Goal: Task Accomplishment & Management: Manage account settings

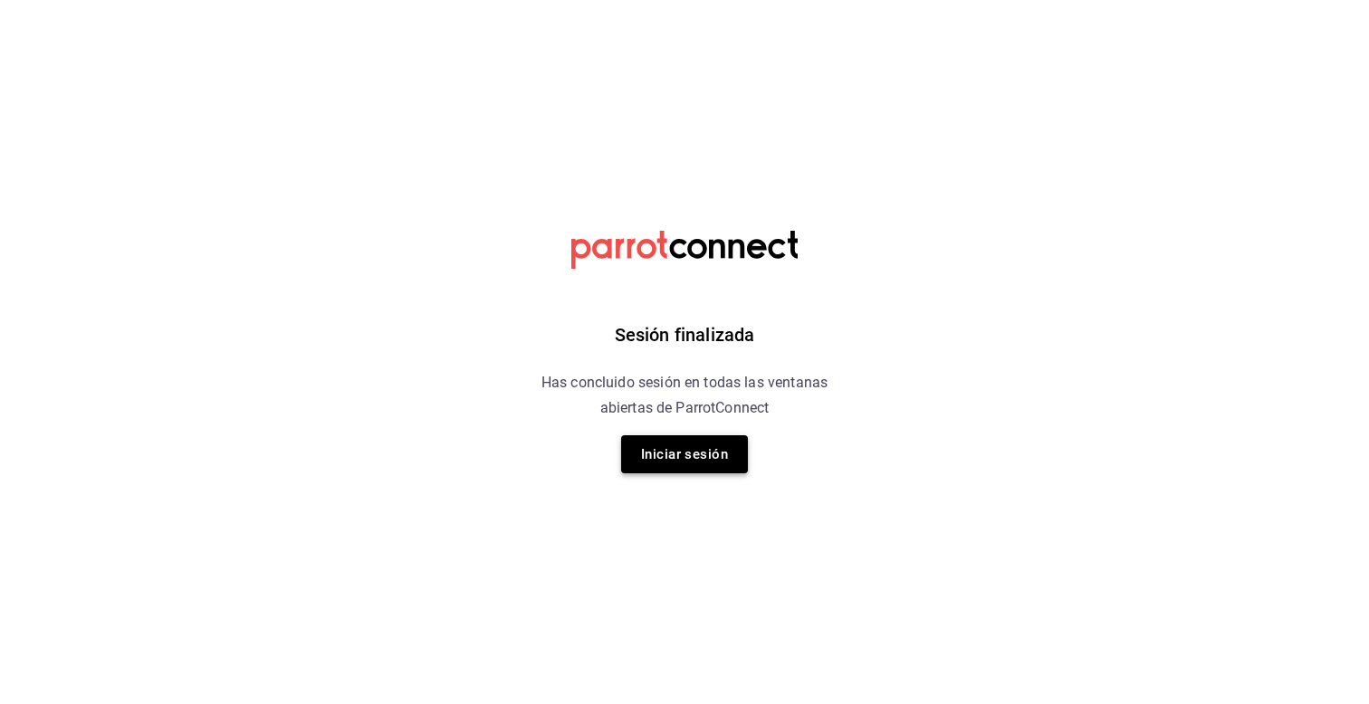
click at [669, 462] on button "Iniciar sesión" at bounding box center [684, 455] width 127 height 38
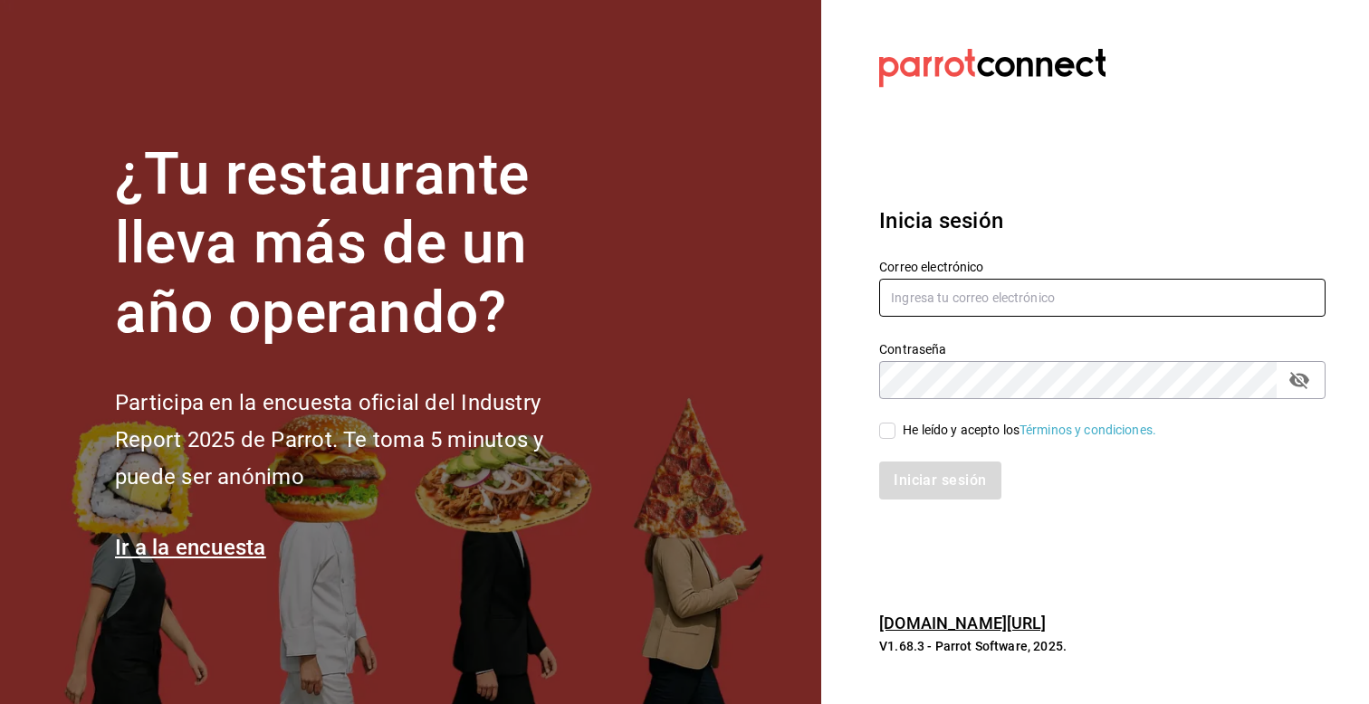
click at [958, 303] on input "text" at bounding box center [1102, 298] width 446 height 38
type input "[PERSON_NAME][EMAIL_ADDRESS][PERSON_NAME][DOMAIN_NAME]"
click at [882, 430] on input "He leído y acepto los Términos y condiciones." at bounding box center [887, 431] width 16 height 16
checkbox input "true"
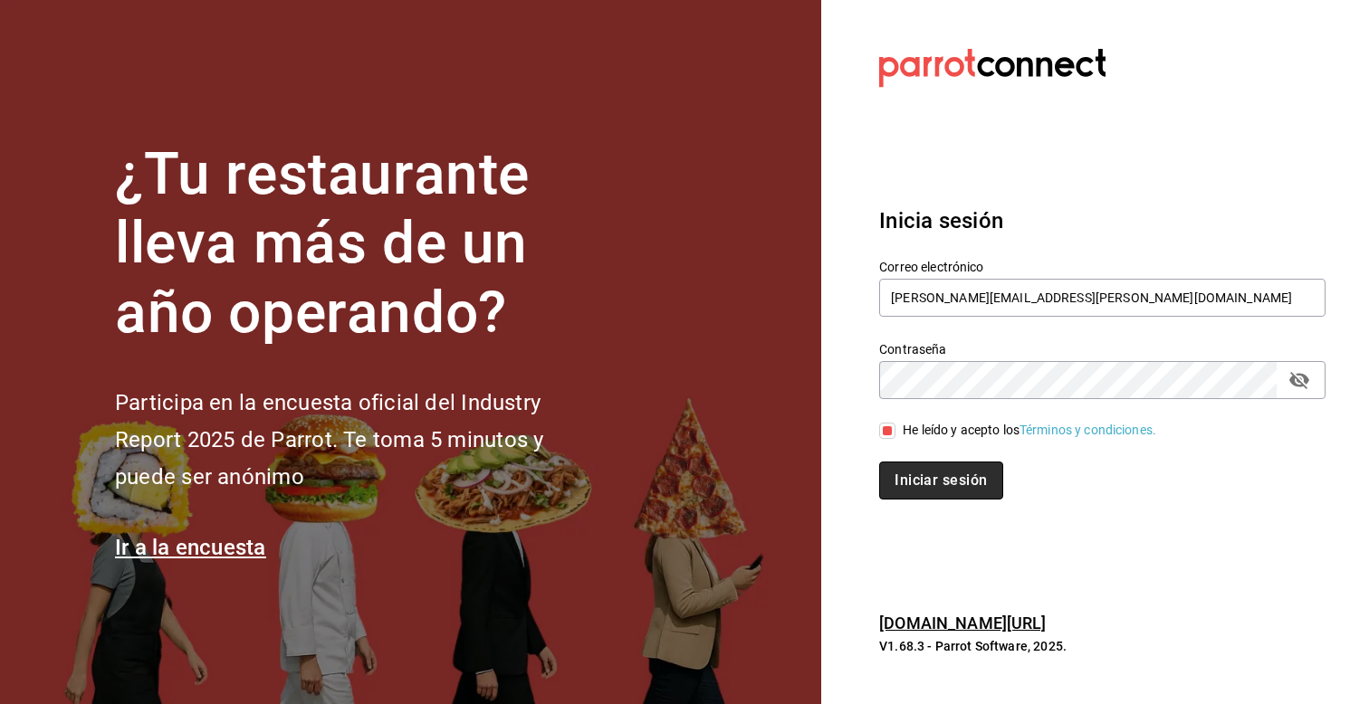
click at [908, 478] on button "Iniciar sesión" at bounding box center [940, 481] width 123 height 38
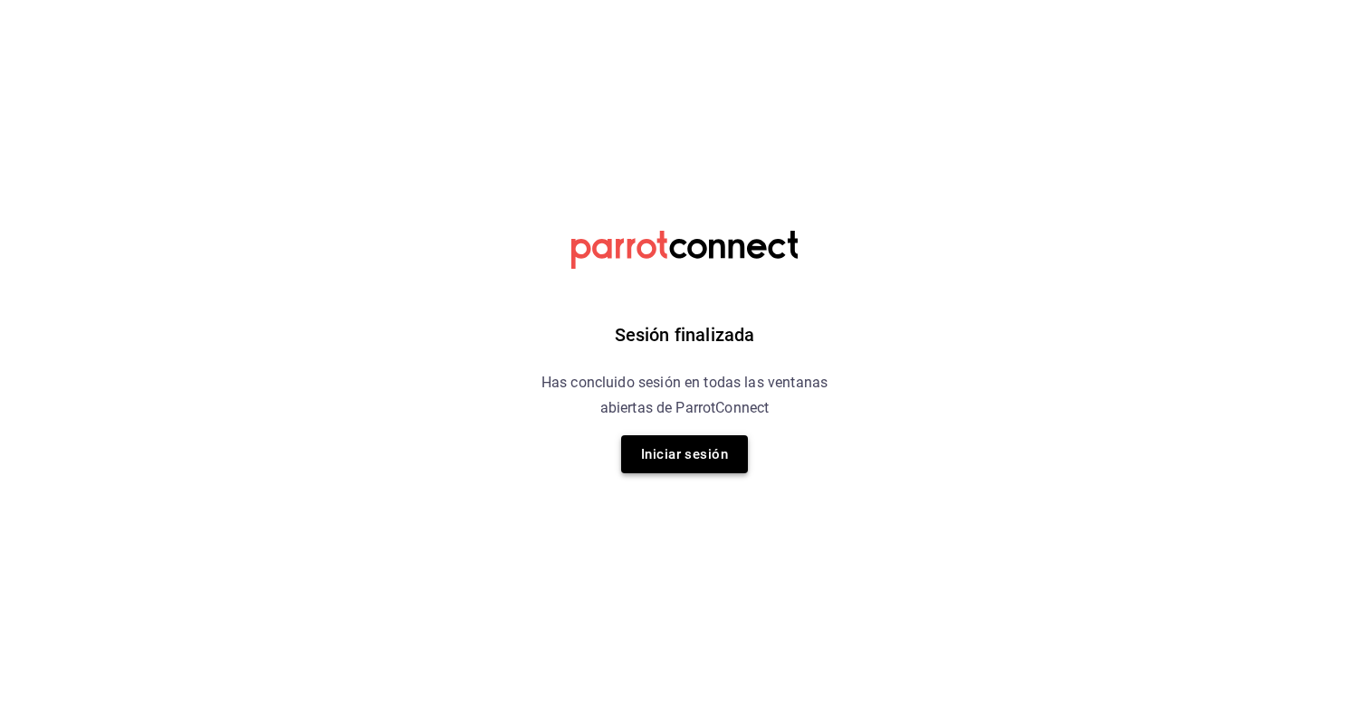
click at [704, 454] on button "Iniciar sesión" at bounding box center [684, 455] width 127 height 38
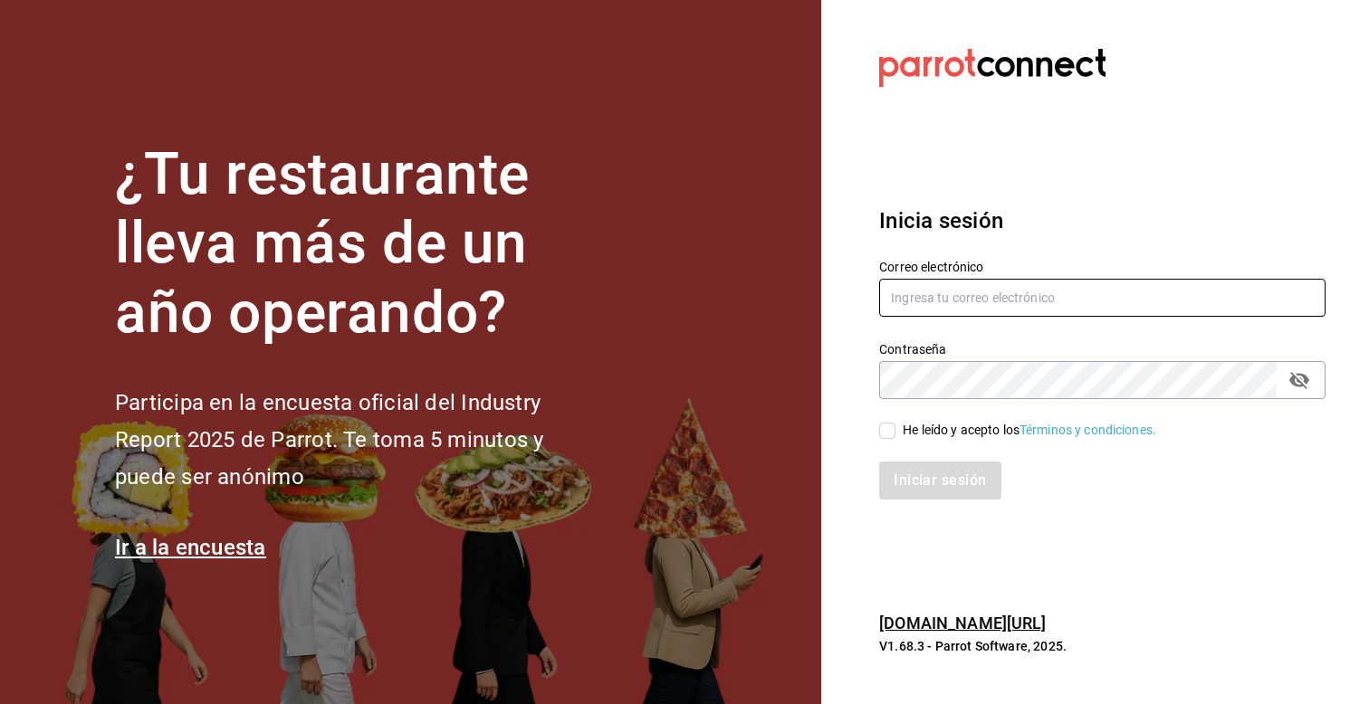
click at [914, 284] on input "text" at bounding box center [1102, 298] width 446 height 38
type input "carlos.gereda@aspirerecruitment.com.mx"
click at [895, 431] on input "He leído y acepto los Términos y condiciones." at bounding box center [887, 431] width 16 height 16
checkbox input "true"
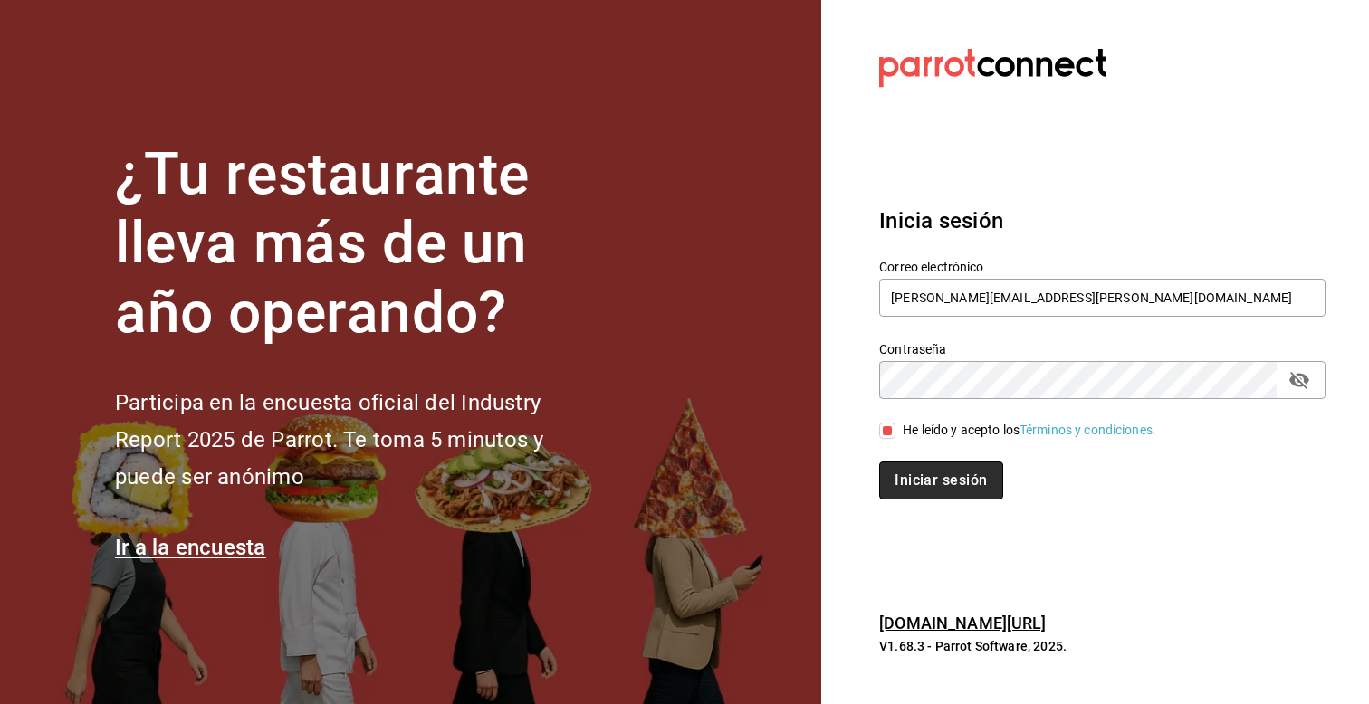
click at [914, 483] on button "Iniciar sesión" at bounding box center [940, 481] width 123 height 38
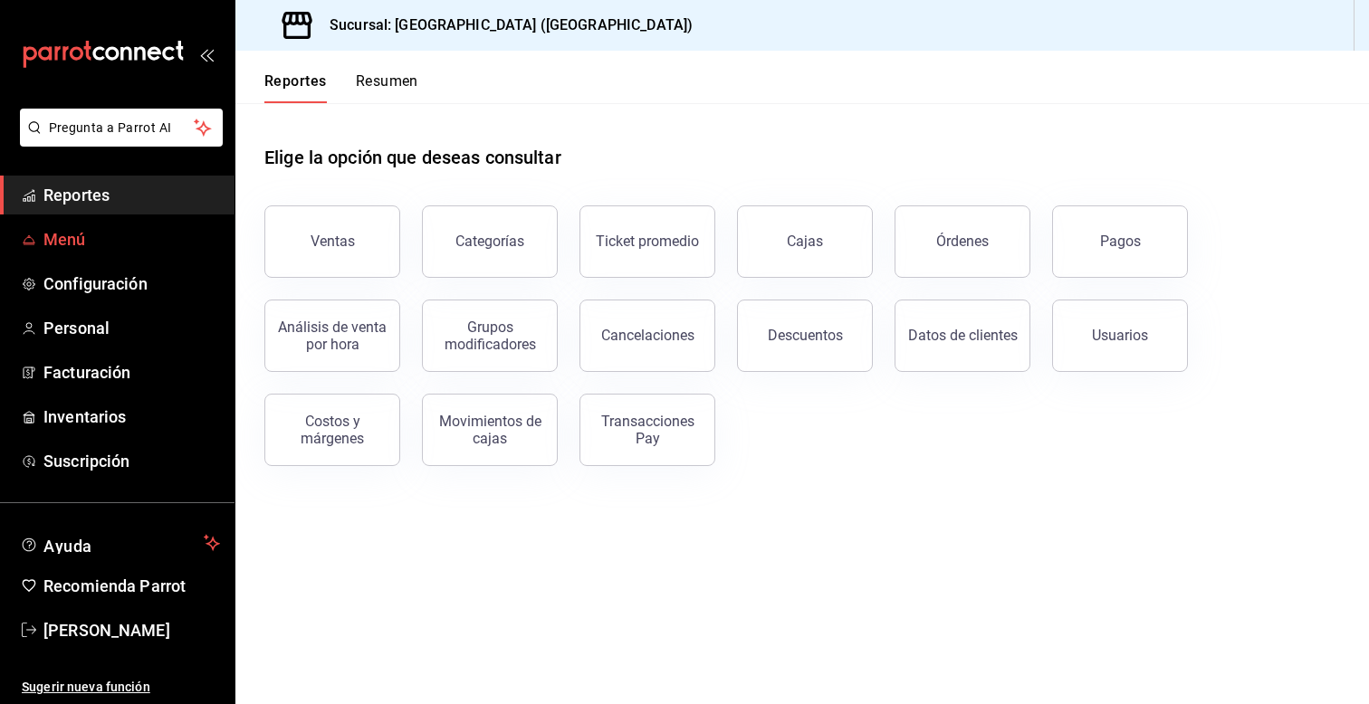
click at [81, 235] on span "Menú" at bounding box center [131, 239] width 177 height 24
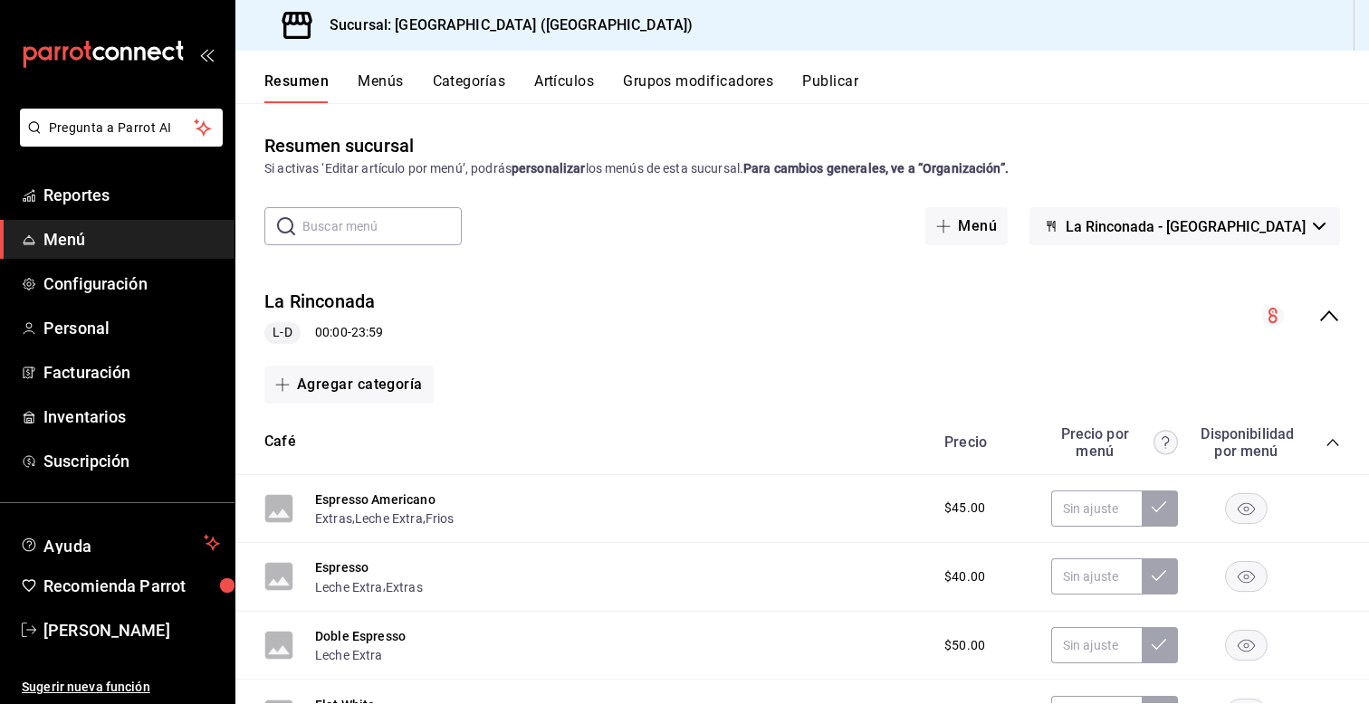
click at [456, 88] on button "Categorías" at bounding box center [469, 87] width 73 height 31
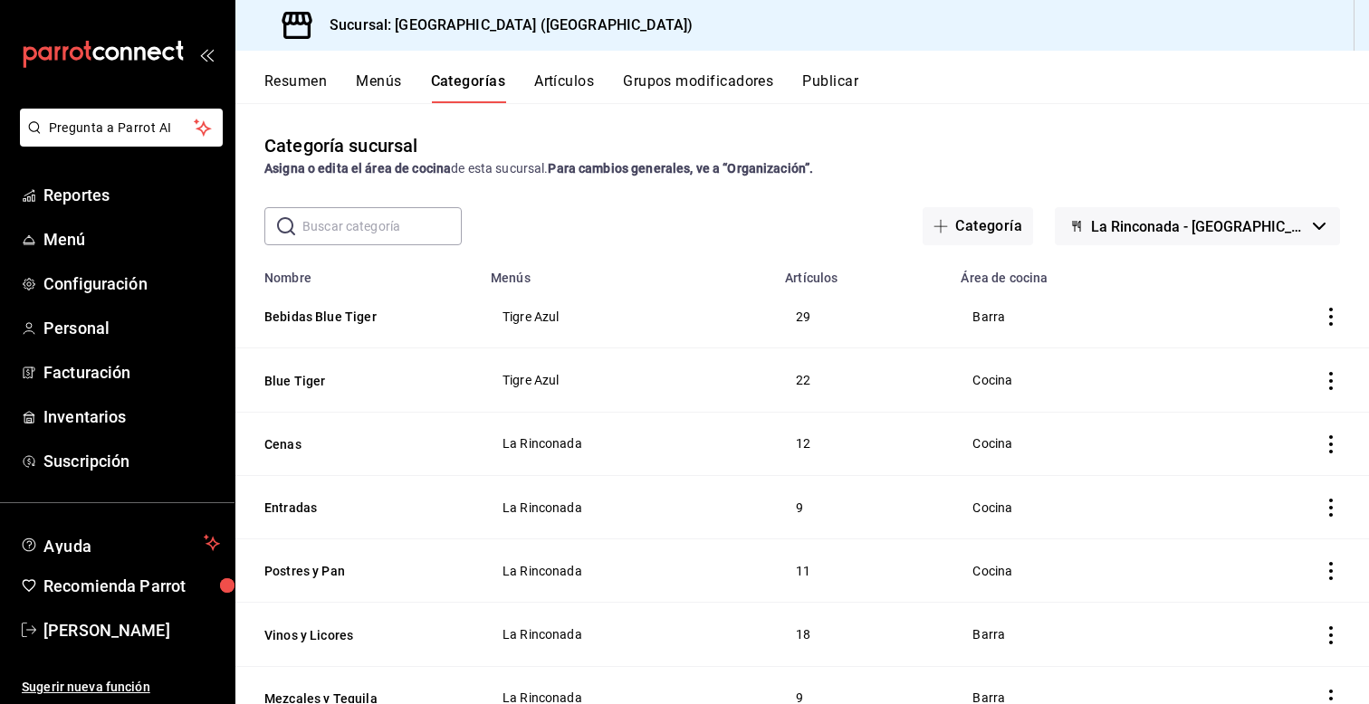
click at [539, 93] on button "Artículos" at bounding box center [564, 87] width 60 height 31
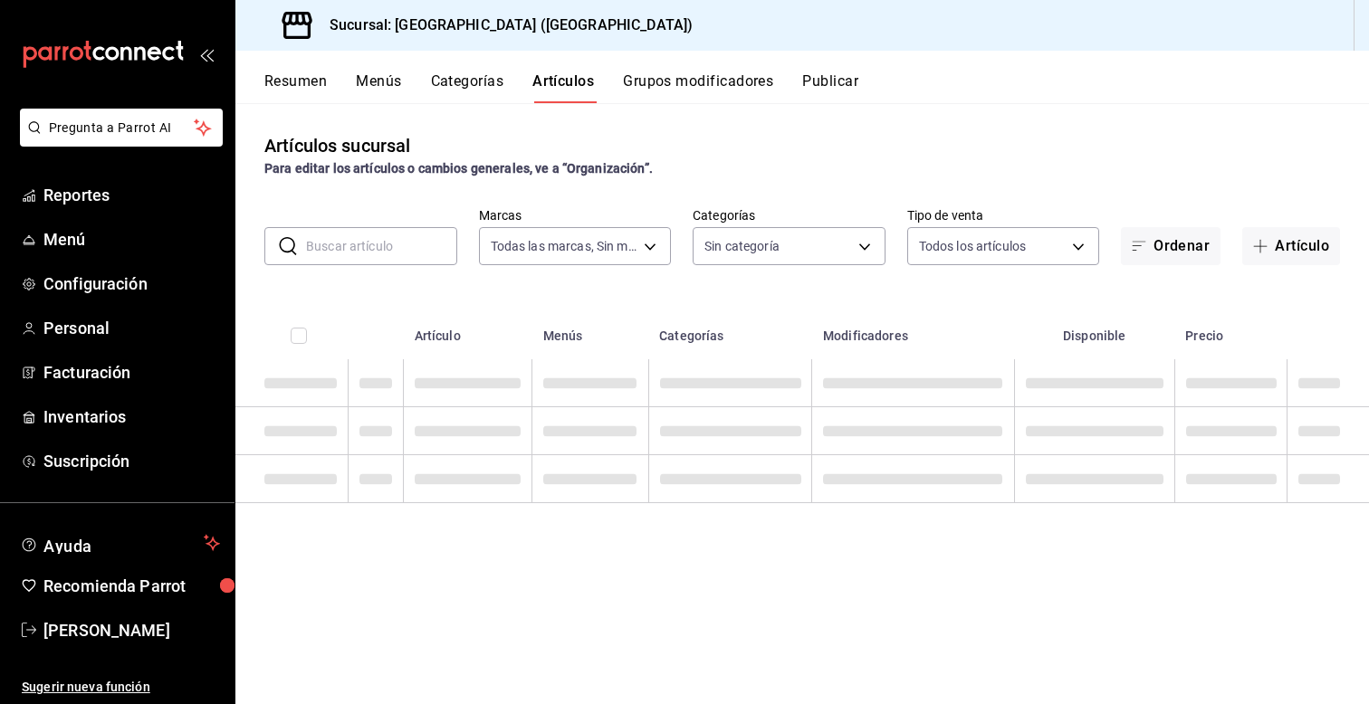
type input "d313fb58-d877-4286-9788-27e9f42d40b2"
type input "68b21464-c905-4d68-95d5-03c0a7900b42,ac4d7f68-47f9-4a6a-b3e0-b9b00930cc3e,c4c65…"
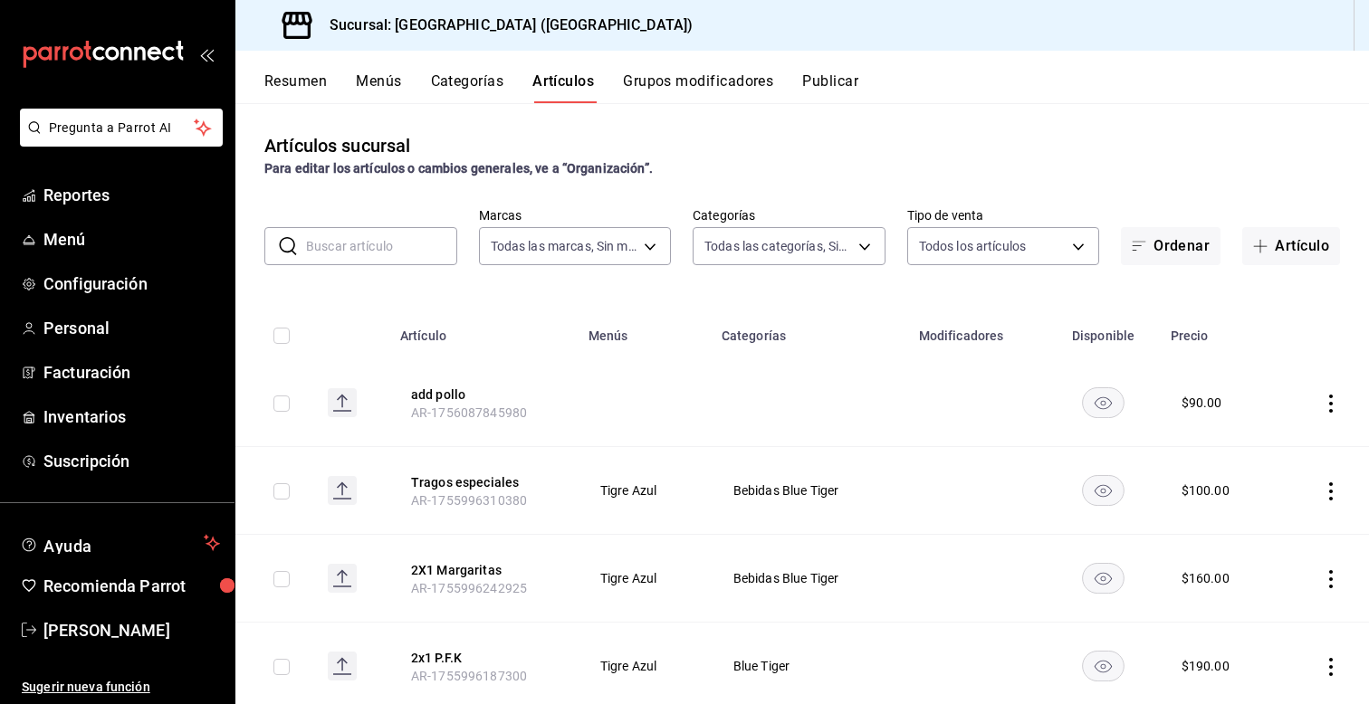
click at [669, 83] on button "Grupos modificadores" at bounding box center [698, 87] width 150 height 31
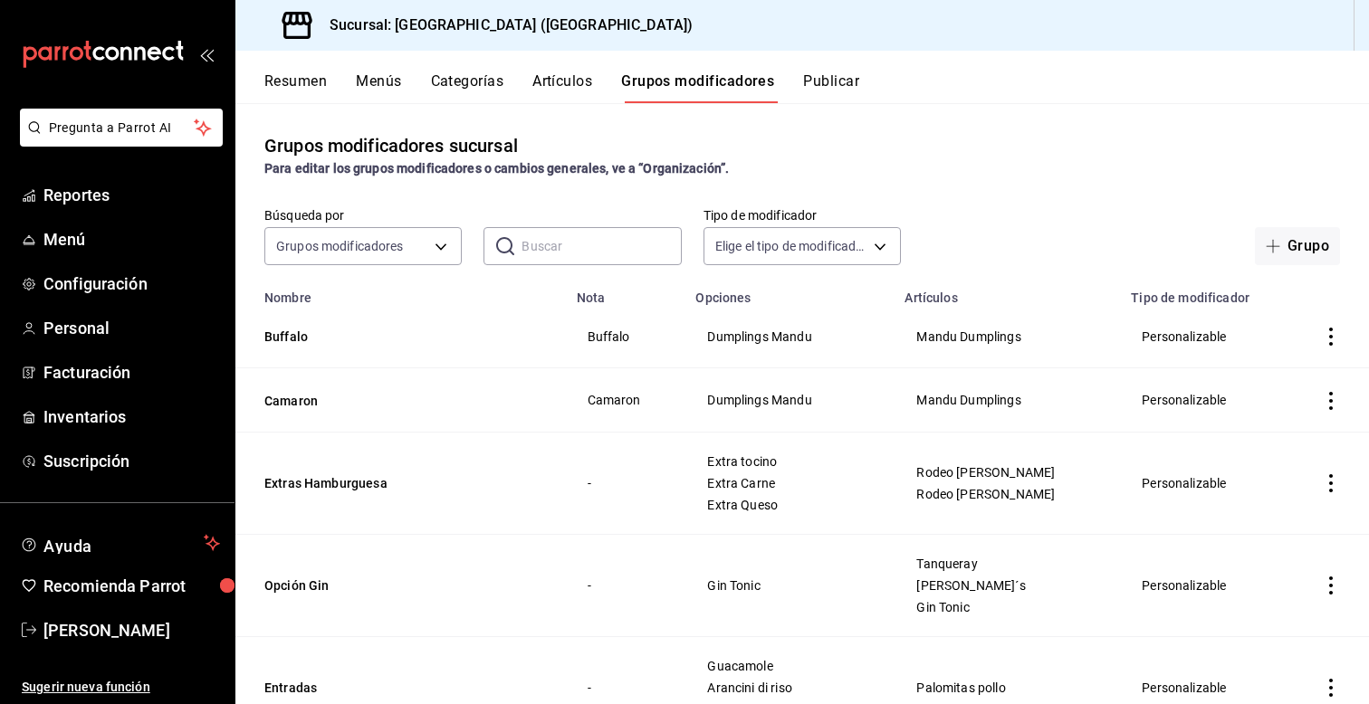
click at [1189, 342] on td "Personalizable" at bounding box center [1206, 336] width 173 height 63
click at [952, 202] on div "Grupos modificadores sucursal Para editar los grupos modificadores o cambios ge…" at bounding box center [802, 403] width 1134 height 600
click at [949, 336] on span "Mandu Dumplings" at bounding box center [1006, 336] width 181 height 13
click at [970, 342] on span "Mandu Dumplings" at bounding box center [1006, 336] width 181 height 13
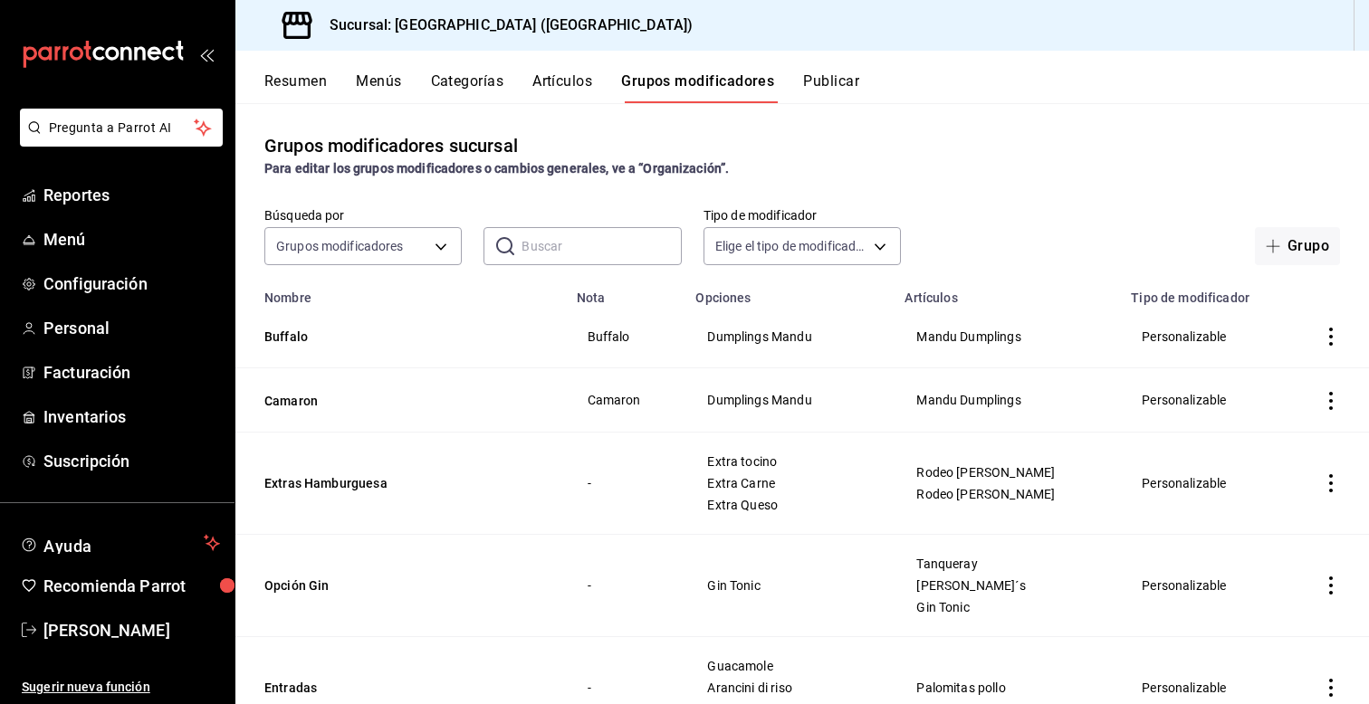
click at [721, 299] on th "Opciones" at bounding box center [788, 292] width 209 height 25
click at [606, 298] on th "Nota" at bounding box center [626, 292] width 120 height 25
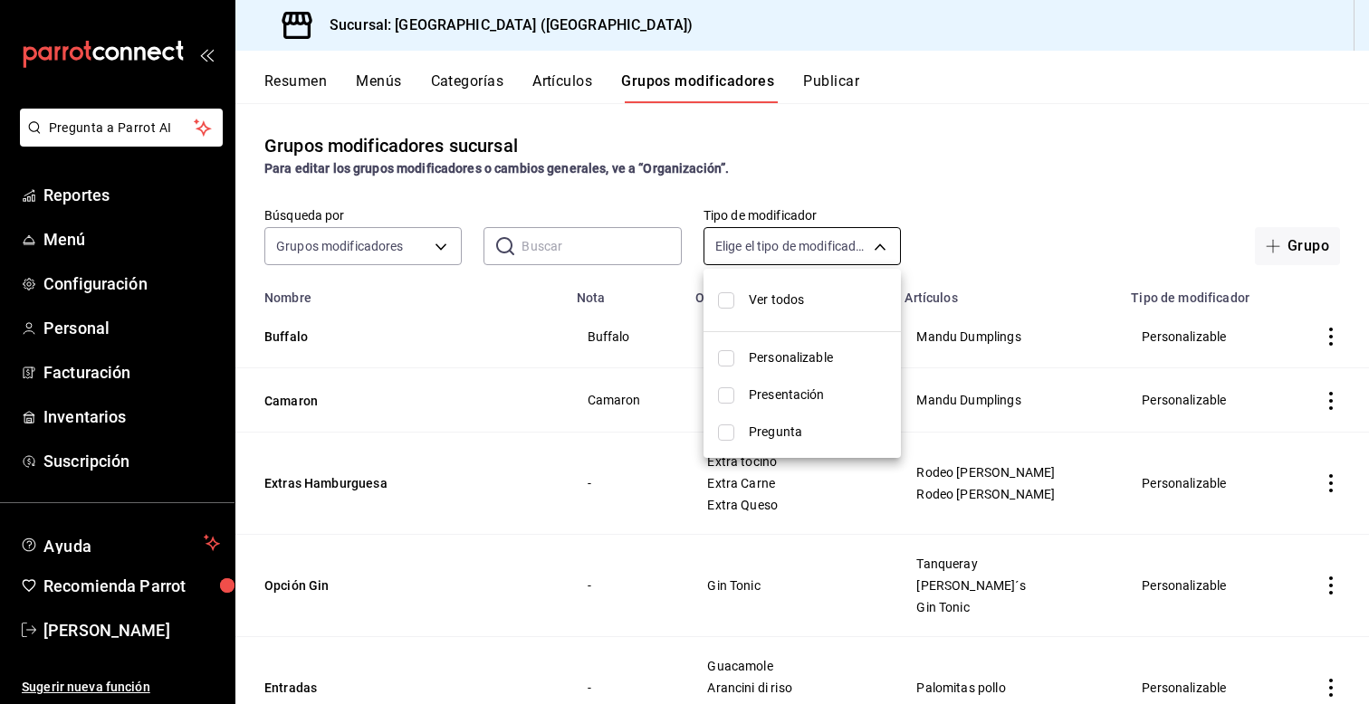
click at [767, 242] on body "Pregunta a Parrot AI Reportes Menú Configuración Personal Facturación Inventari…" at bounding box center [684, 352] width 1369 height 704
click at [721, 302] on input "checkbox" at bounding box center [726, 300] width 16 height 16
checkbox input "true"
type input "CUSTOMIZABLE,PRESENTATION,QUESTION"
checkbox input "true"
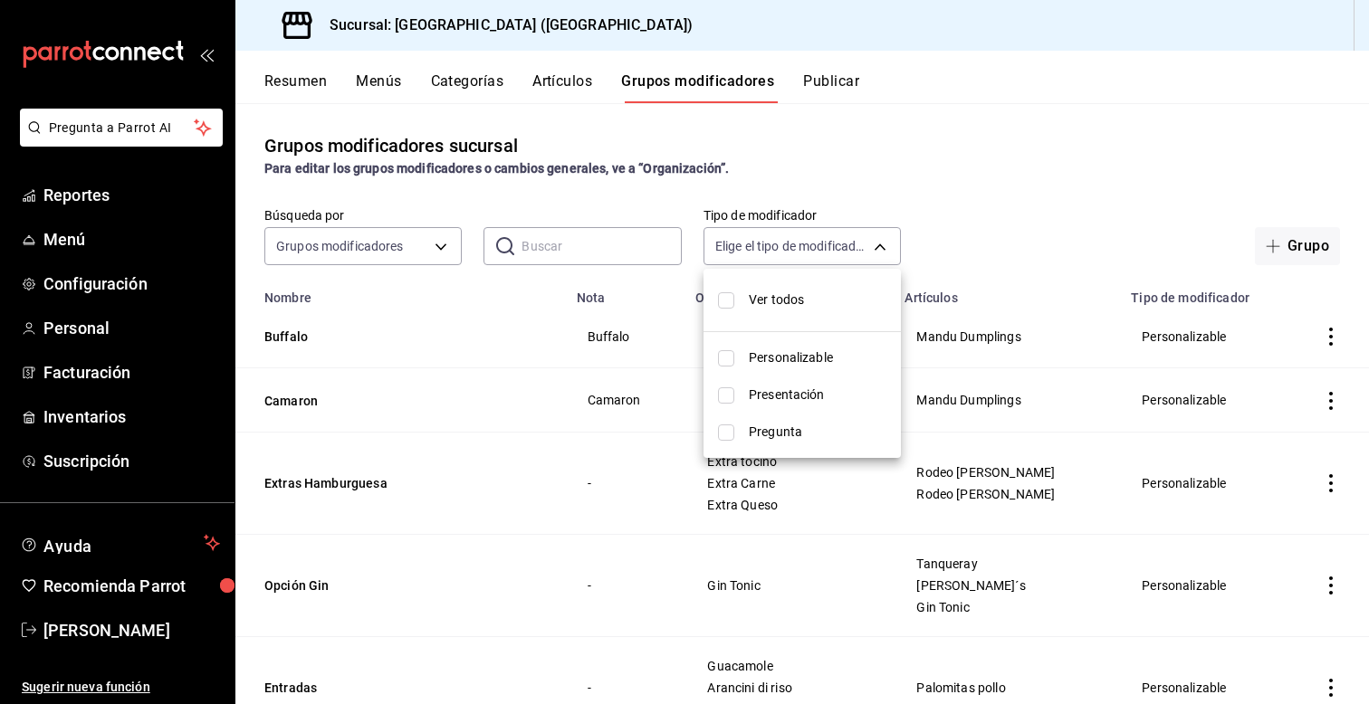
checkbox input "true"
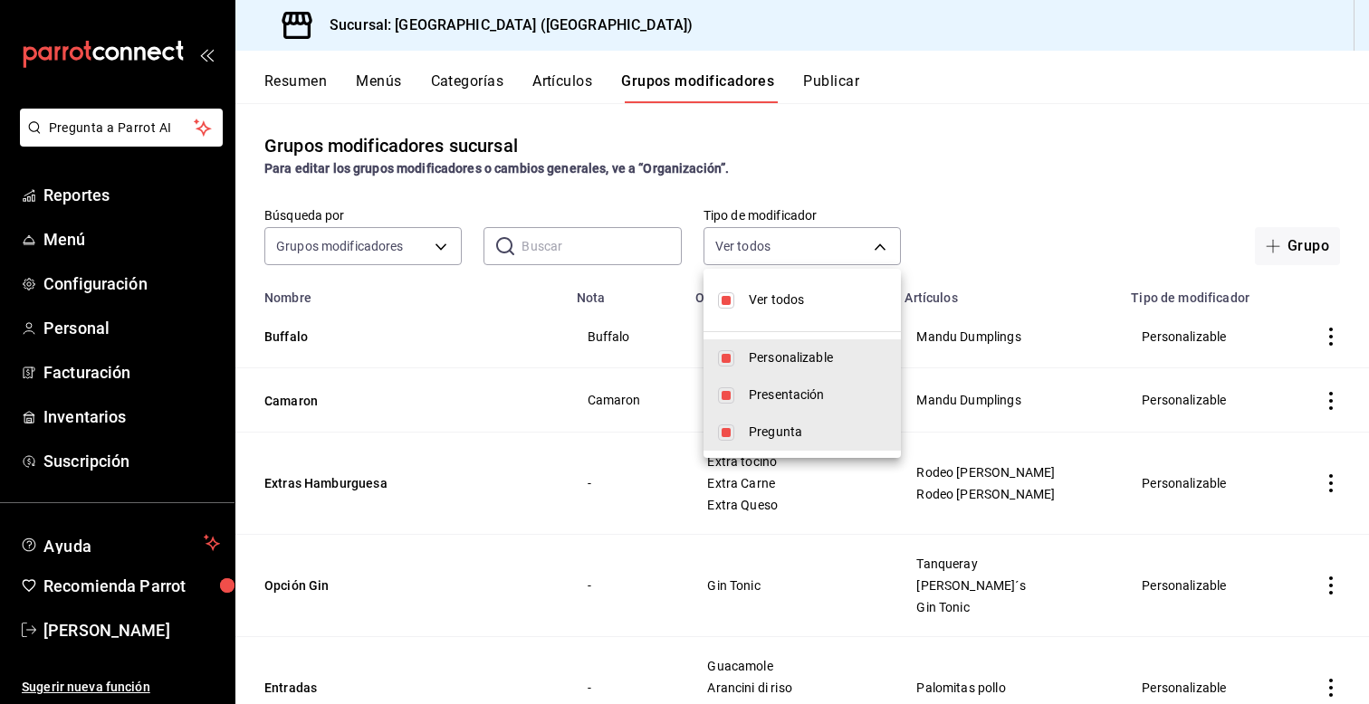
click at [721, 302] on input "checkbox" at bounding box center [726, 300] width 16 height 16
checkbox input "false"
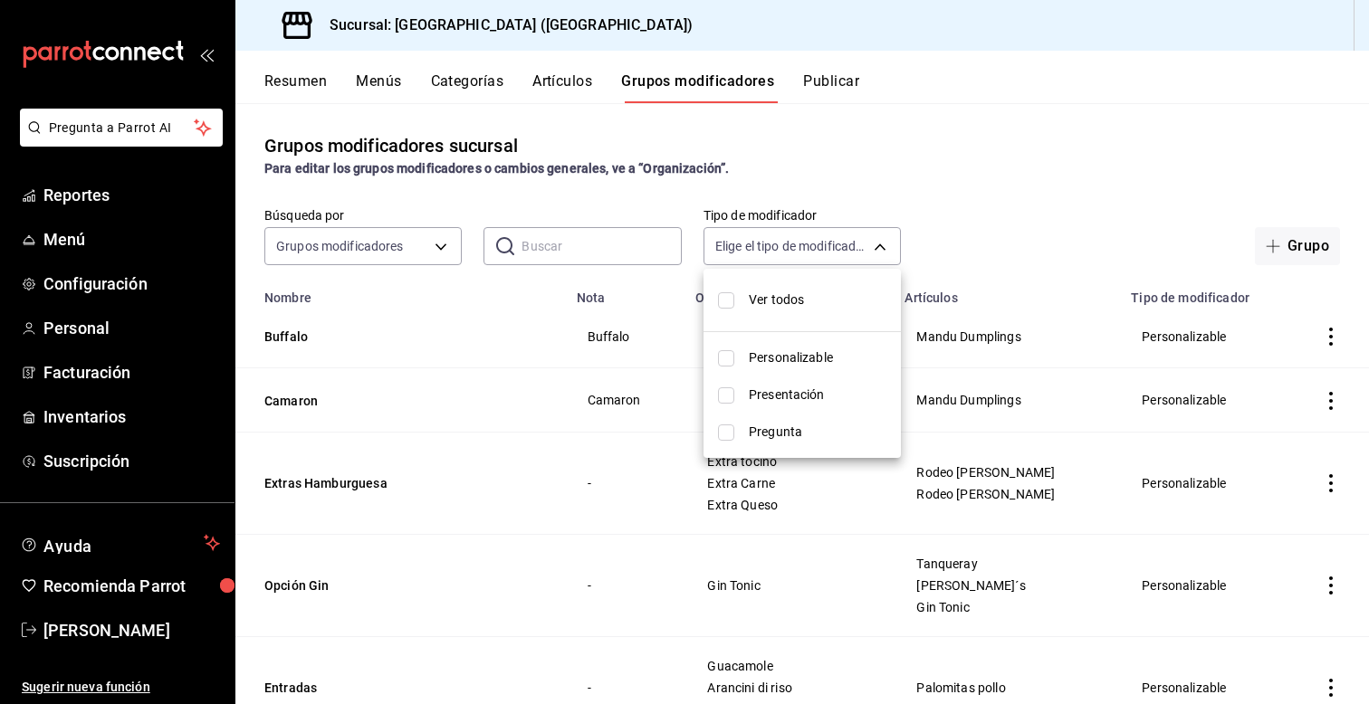
click at [1048, 158] on div at bounding box center [684, 352] width 1369 height 704
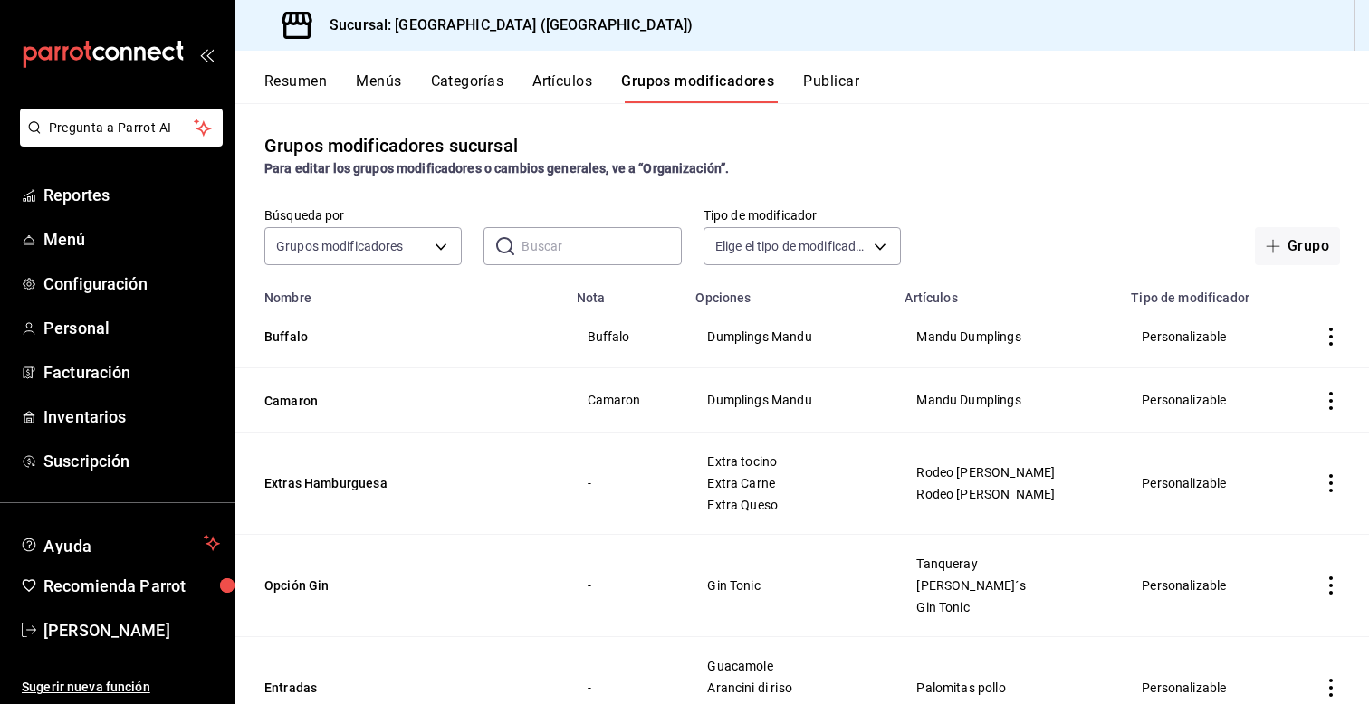
click at [1333, 333] on icon "actions" at bounding box center [1331, 337] width 18 height 18
click at [1258, 383] on span "Editar" at bounding box center [1276, 378] width 47 height 19
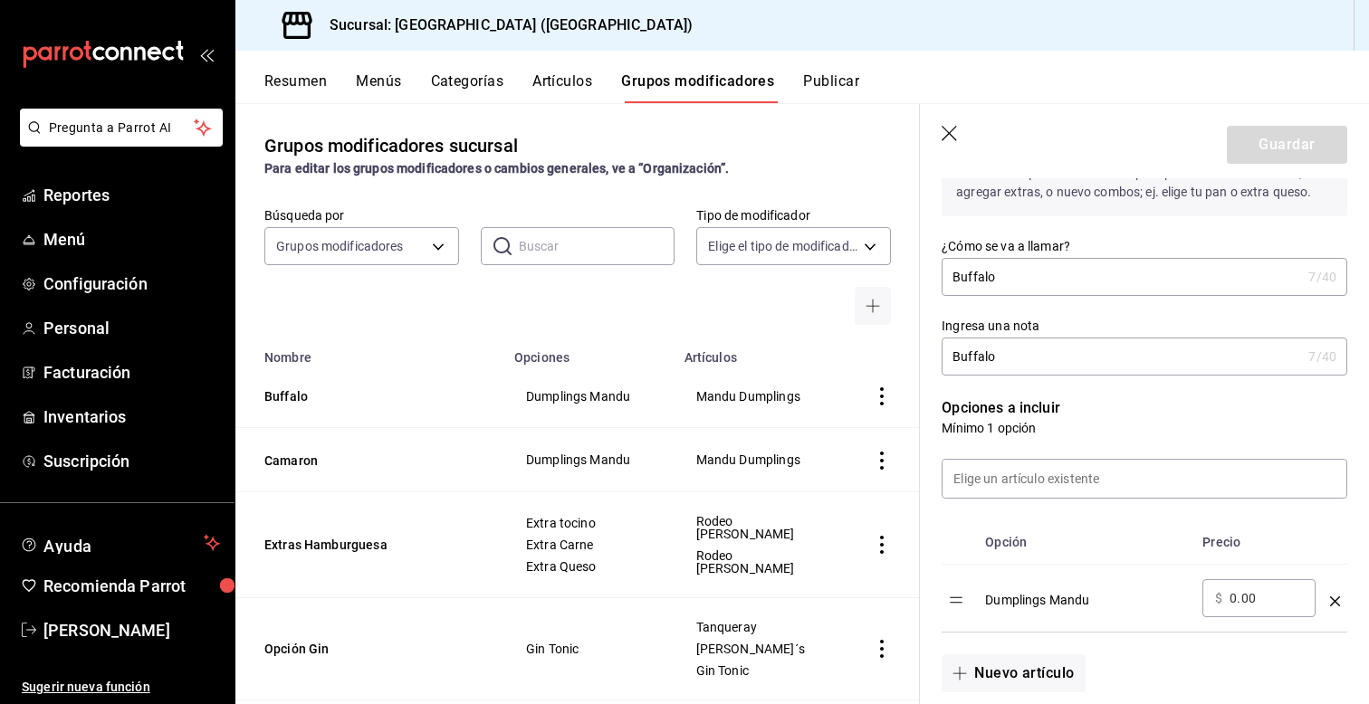
scroll to position [217, 0]
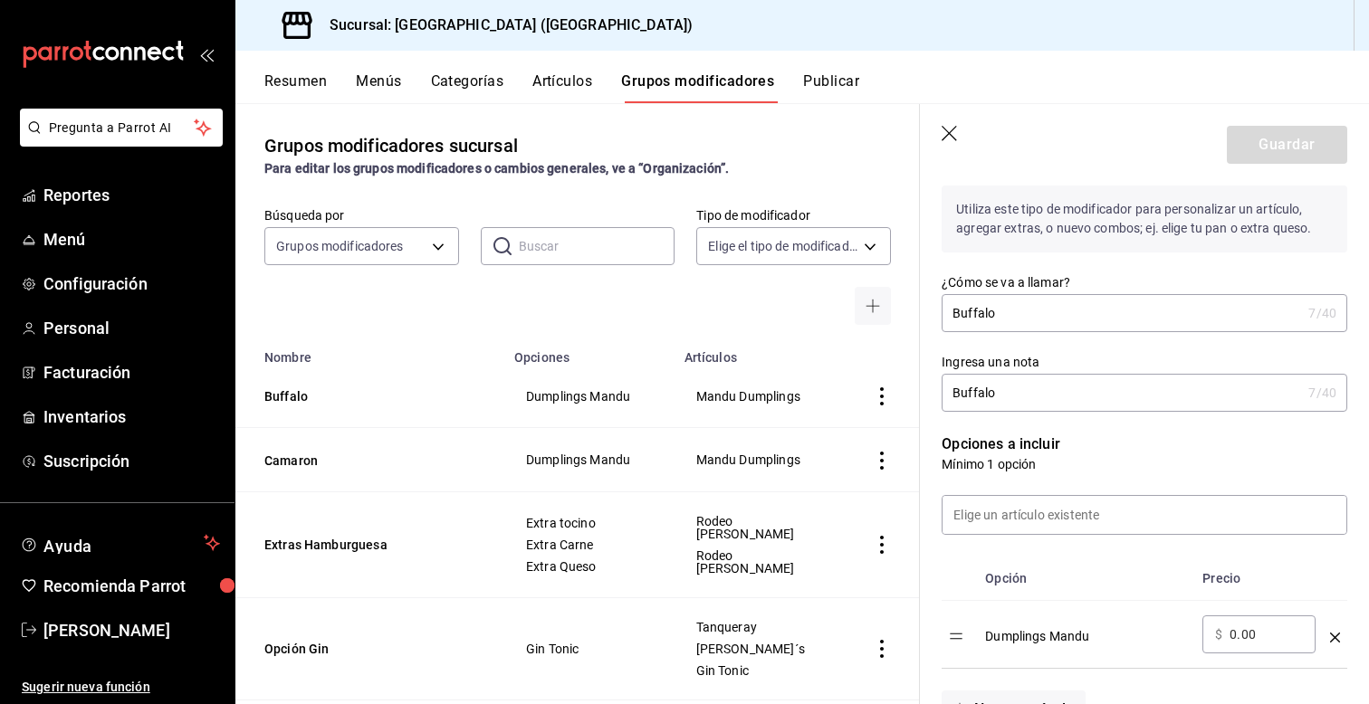
click at [557, 292] on div "Búsqueda por Grupos modificadores GROUP ​ ​ Tipo de modificador Elige el tipo d…" at bounding box center [577, 266] width 684 height 118
click at [949, 138] on icon "button" at bounding box center [951, 135] width 18 height 18
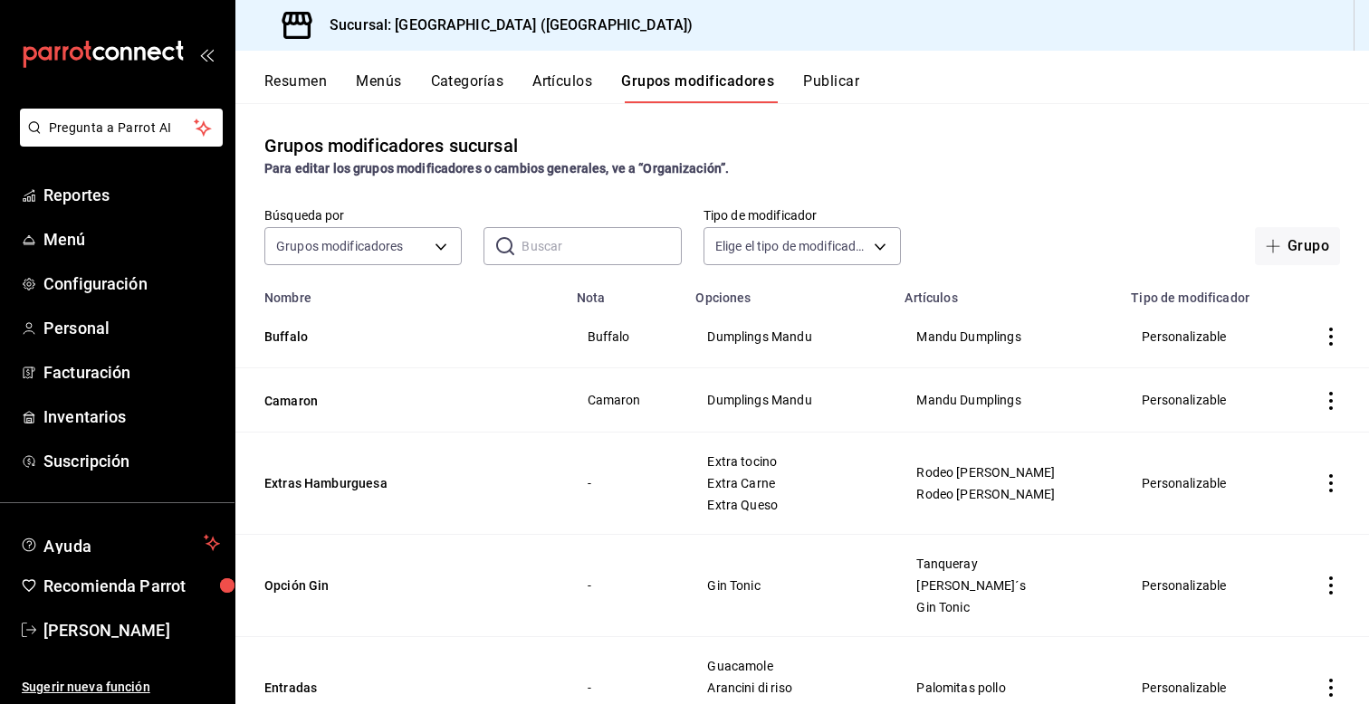
click at [1119, 154] on div "Grupos modificadores sucursal Para editar los grupos modificadores o cambios ge…" at bounding box center [802, 155] width 1134 height 46
click at [564, 84] on button "Artículos" at bounding box center [562, 87] width 60 height 31
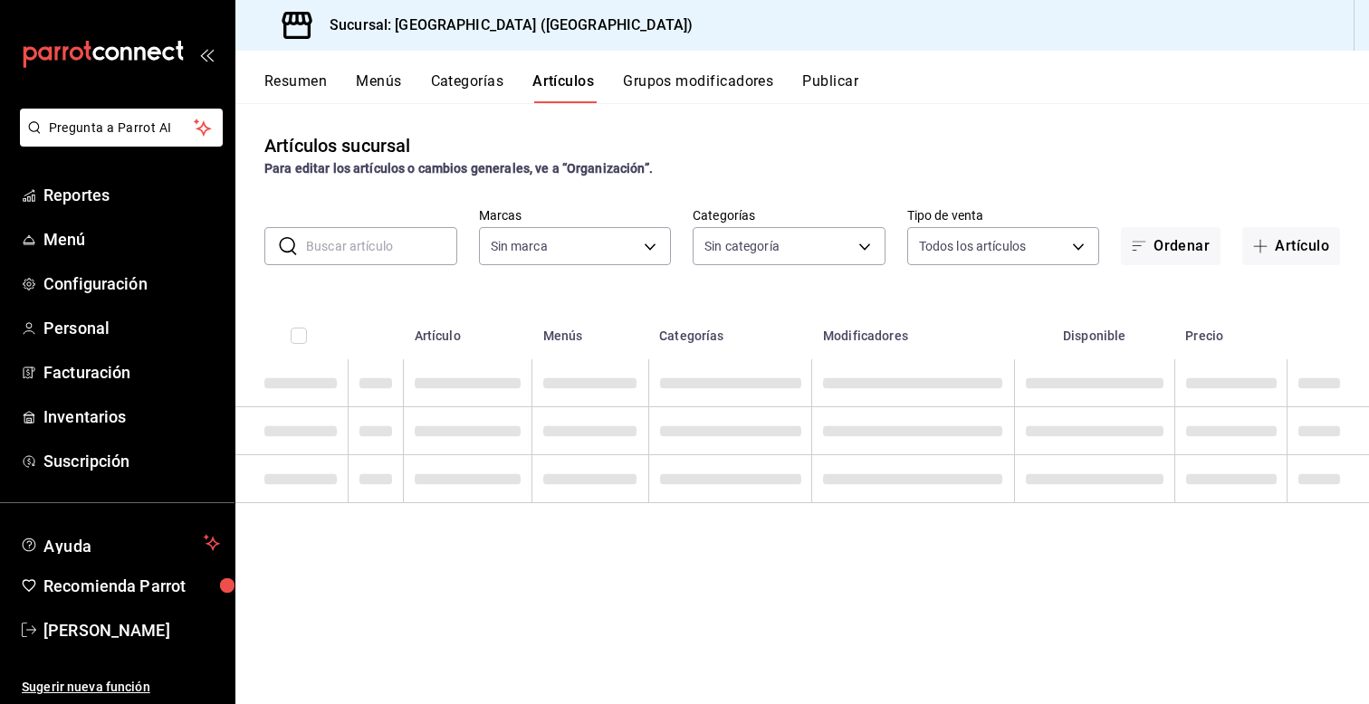
type input "d313fb58-d877-4286-9788-27e9f42d40b2"
type input "68b21464-c905-4d68-95d5-03c0a7900b42,ac4d7f68-47f9-4a6a-b3e0-b9b00930cc3e,c4c65…"
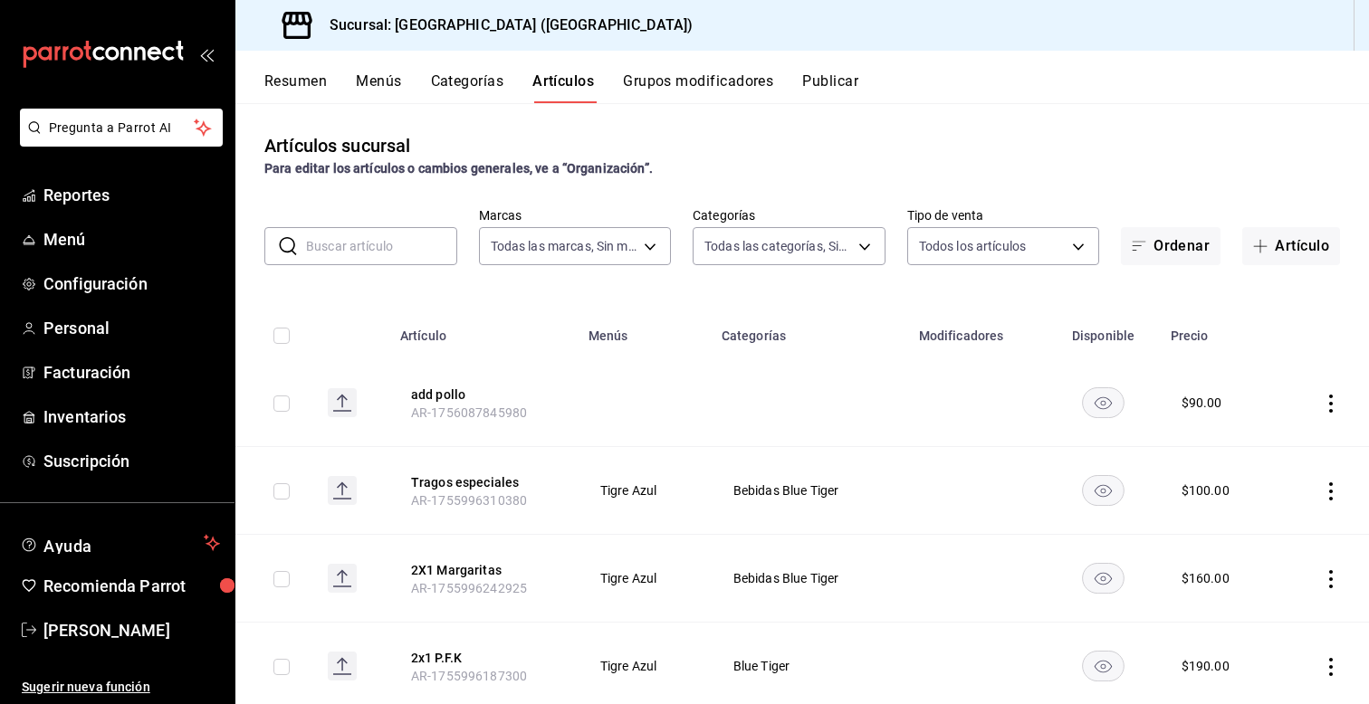
click at [1041, 194] on div "Artículos sucursal Para editar los artículos o cambios generales, ve a “Organiz…" at bounding box center [802, 403] width 1134 height 600
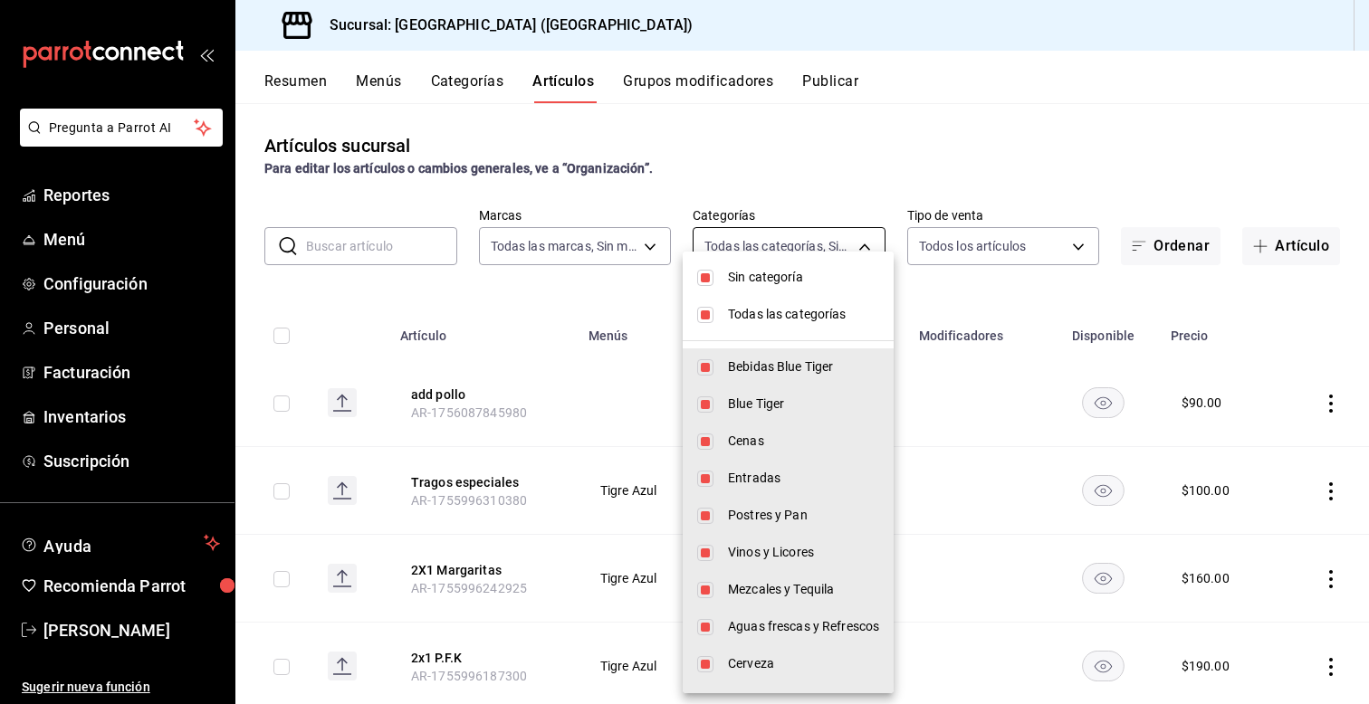
click at [748, 244] on body "Pregunta a Parrot AI Reportes Menú Configuración Personal Facturación Inventari…" at bounding box center [684, 352] width 1369 height 704
click at [708, 149] on div at bounding box center [684, 352] width 1369 height 704
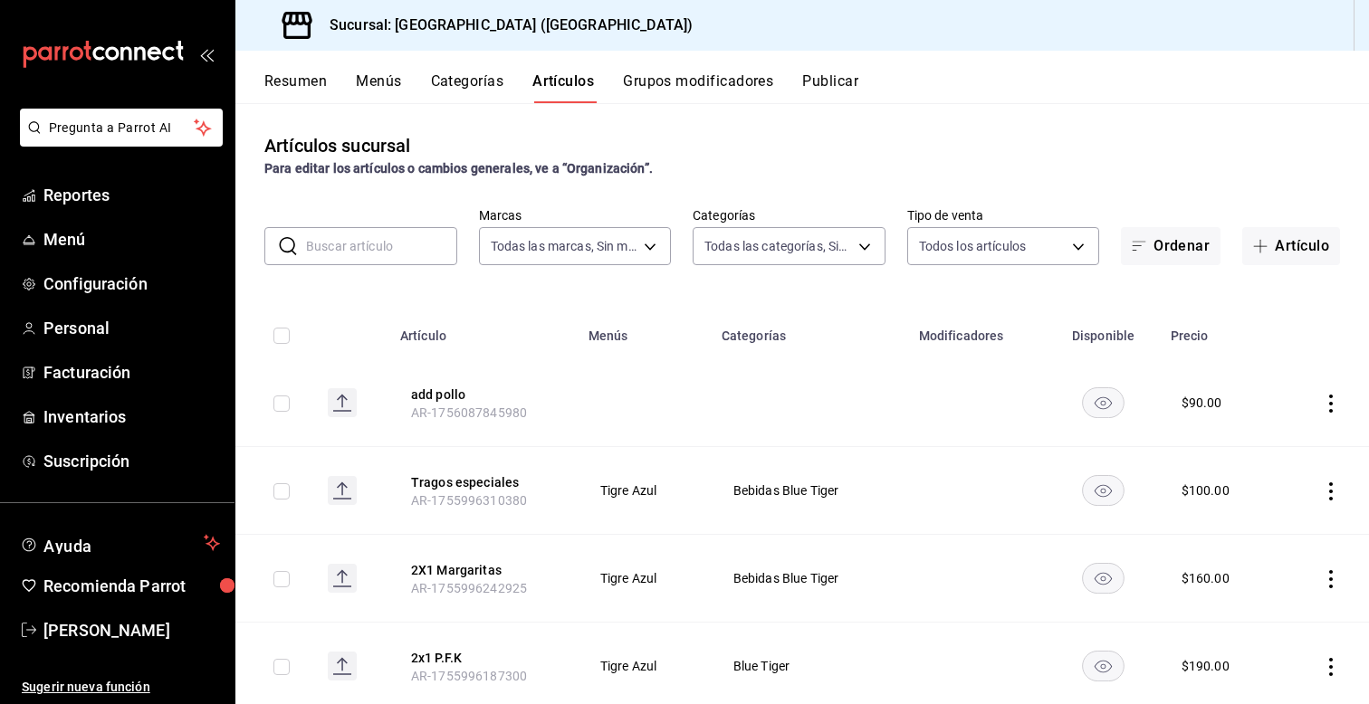
click at [687, 74] on button "Grupos modificadores" at bounding box center [698, 87] width 150 height 31
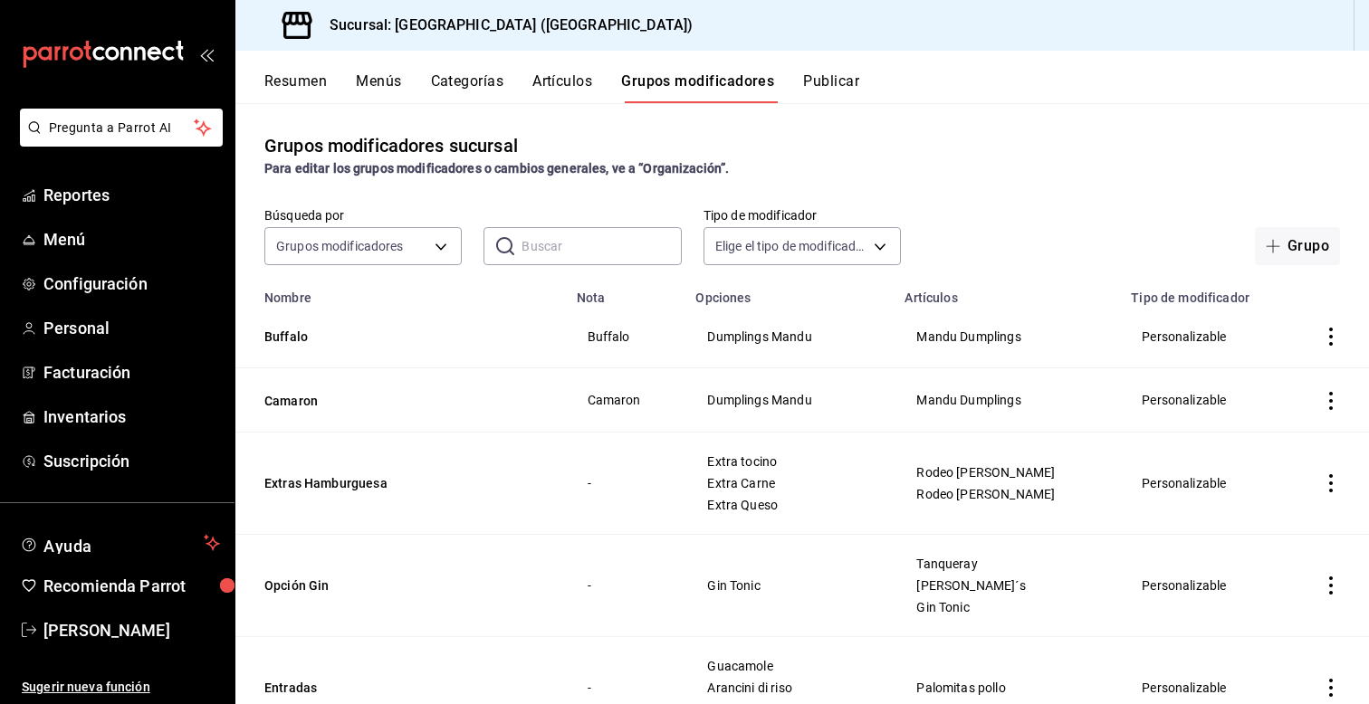
click at [471, 86] on button "Categorías" at bounding box center [467, 87] width 73 height 31
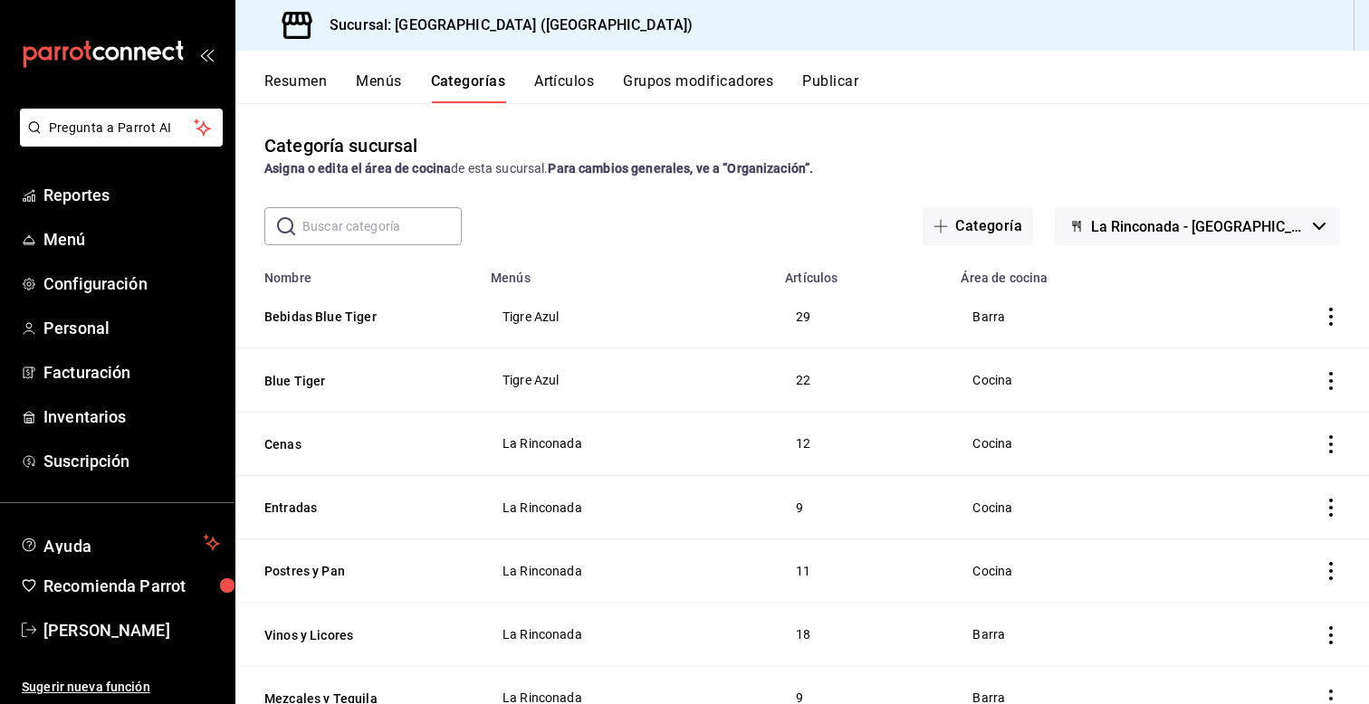
click at [804, 123] on div "Categoría sucursal Asigna o edita el área de cocina de esta sucursal. Para camb…" at bounding box center [802, 403] width 1134 height 600
click at [543, 441] on span "La Rinconada" at bounding box center [627, 443] width 249 height 13
click at [529, 87] on div "Resumen Menús Categorías Artículos Grupos modificadores Publicar" at bounding box center [816, 87] width 1105 height 31
click at [563, 81] on button "Artículos" at bounding box center [564, 87] width 60 height 31
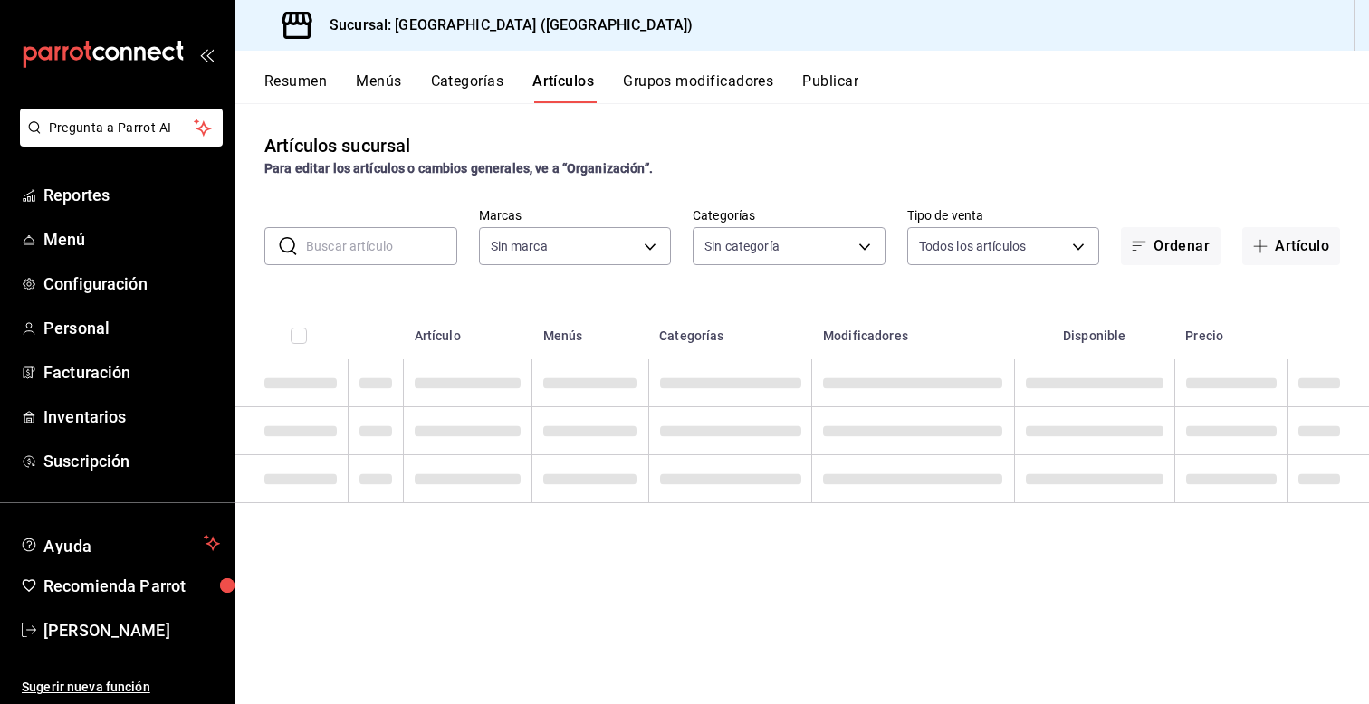
type input "d313fb58-d877-4286-9788-27e9f42d40b2"
type input "68b21464-c905-4d68-95d5-03c0a7900b42,ac4d7f68-47f9-4a6a-b3e0-b9b00930cc3e,c4c65…"
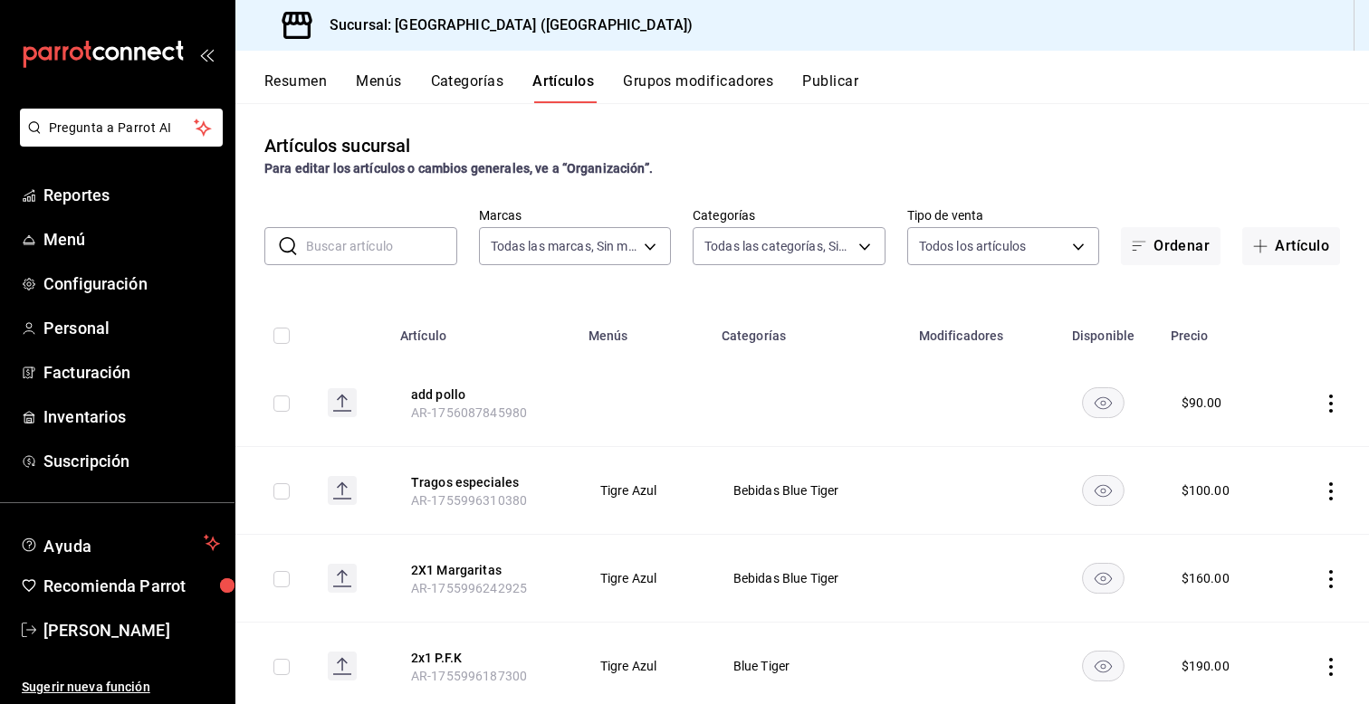
click at [350, 290] on div "Artículos sucursal Para editar los artículos o cambios generales, ve a “Organiz…" at bounding box center [802, 403] width 1134 height 600
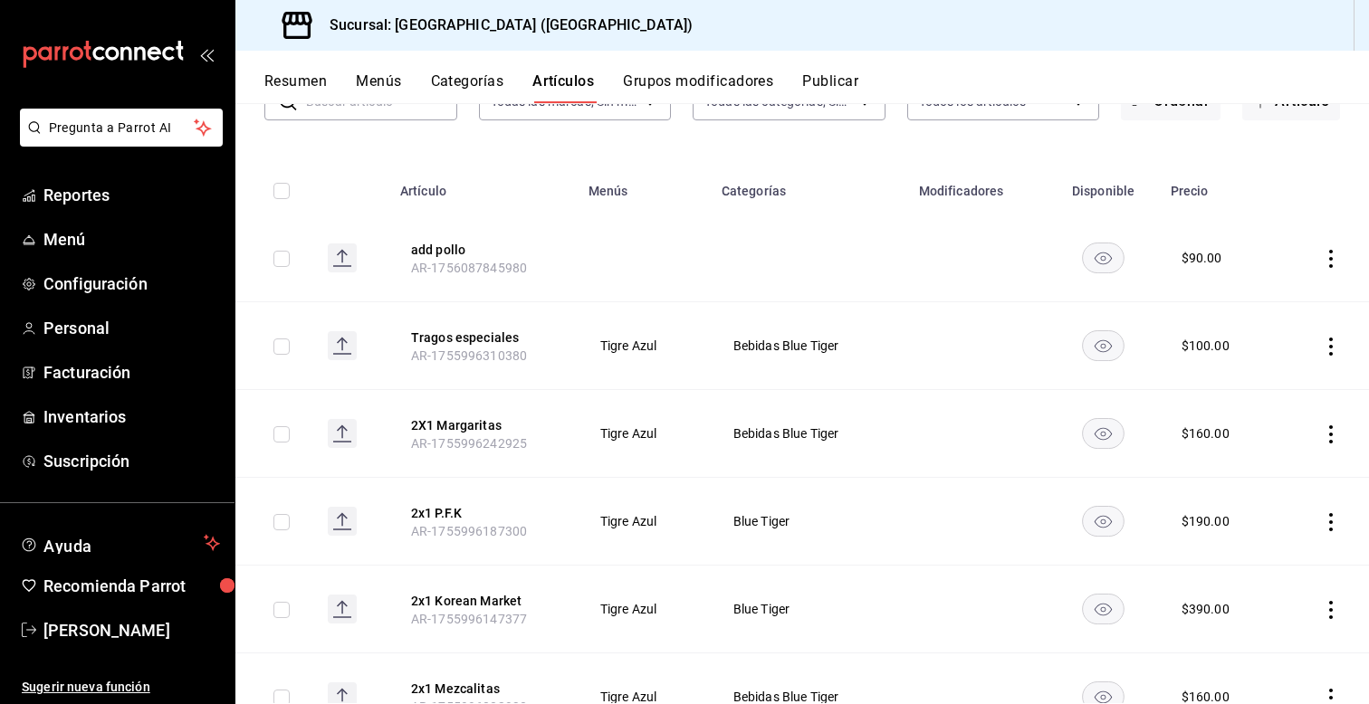
scroll to position [181, 0]
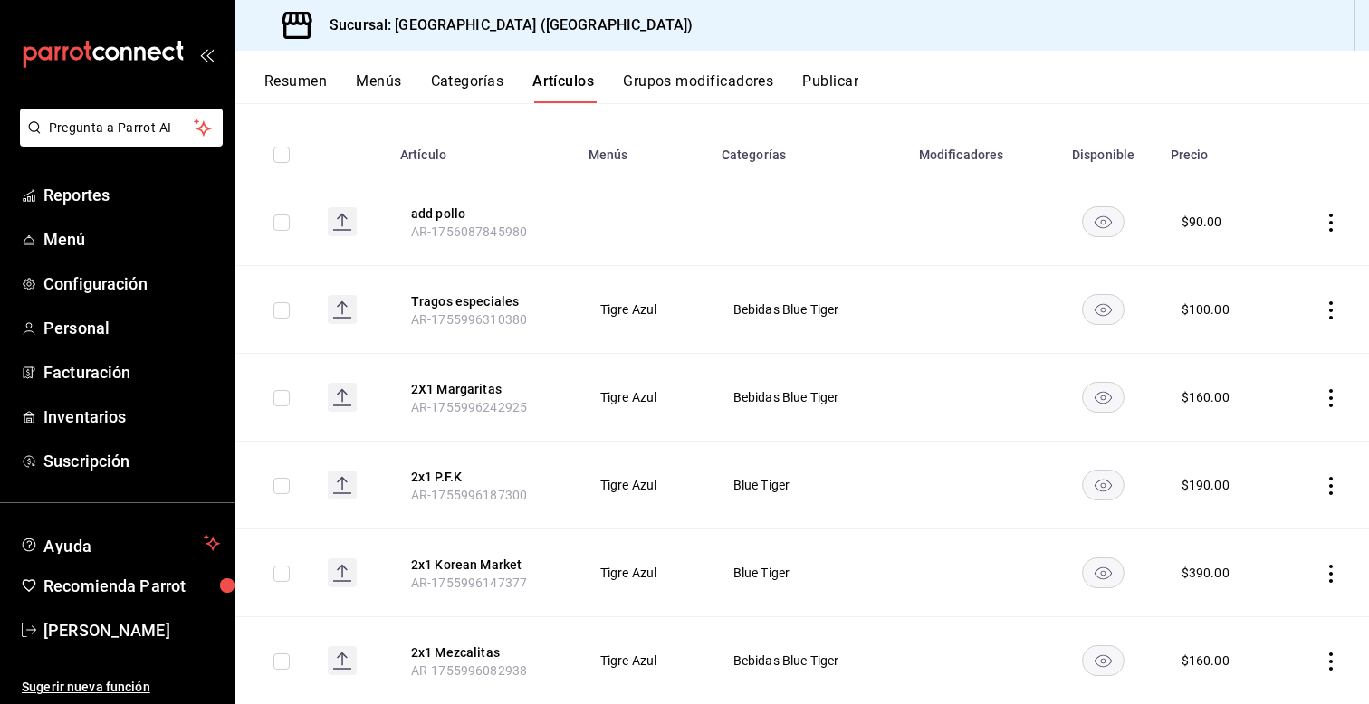
click at [1330, 218] on icon "actions" at bounding box center [1331, 223] width 18 height 18
click at [1259, 265] on span "Editar" at bounding box center [1276, 263] width 47 height 19
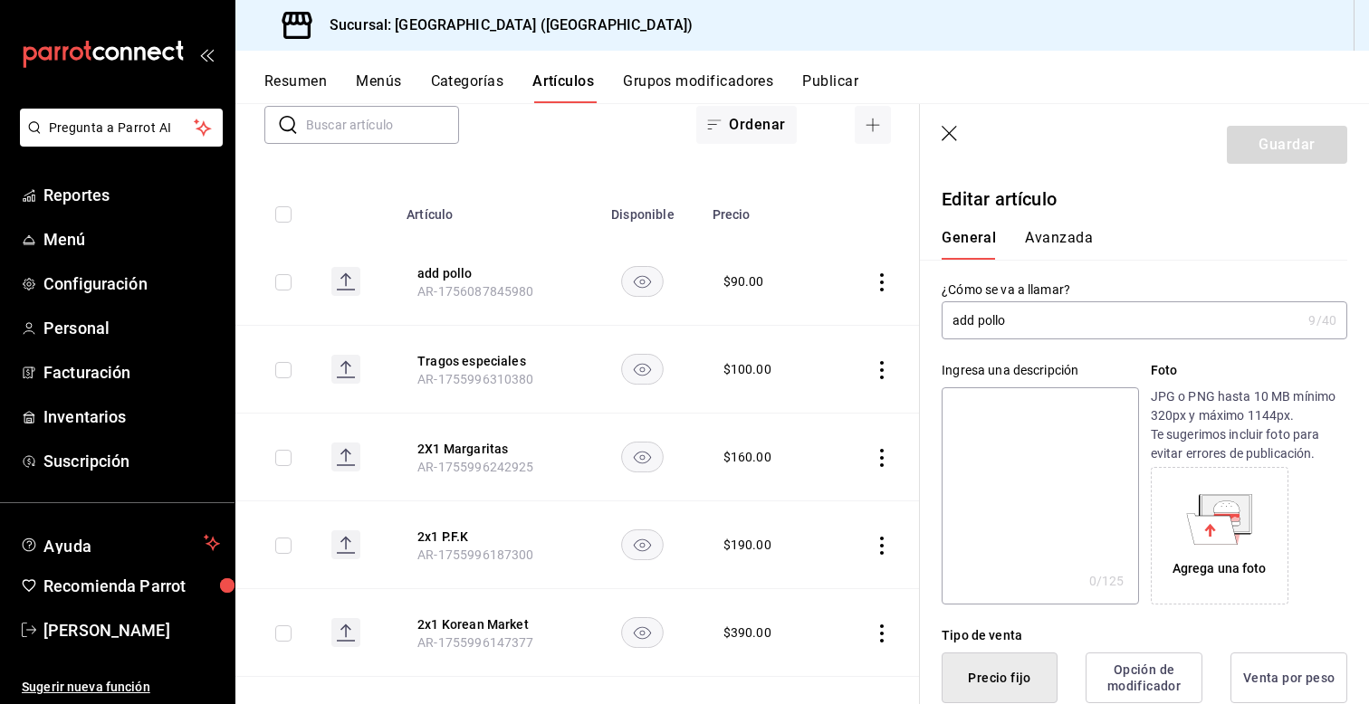
click at [1325, 216] on div "General [PERSON_NAME]" at bounding box center [1133, 236] width 427 height 47
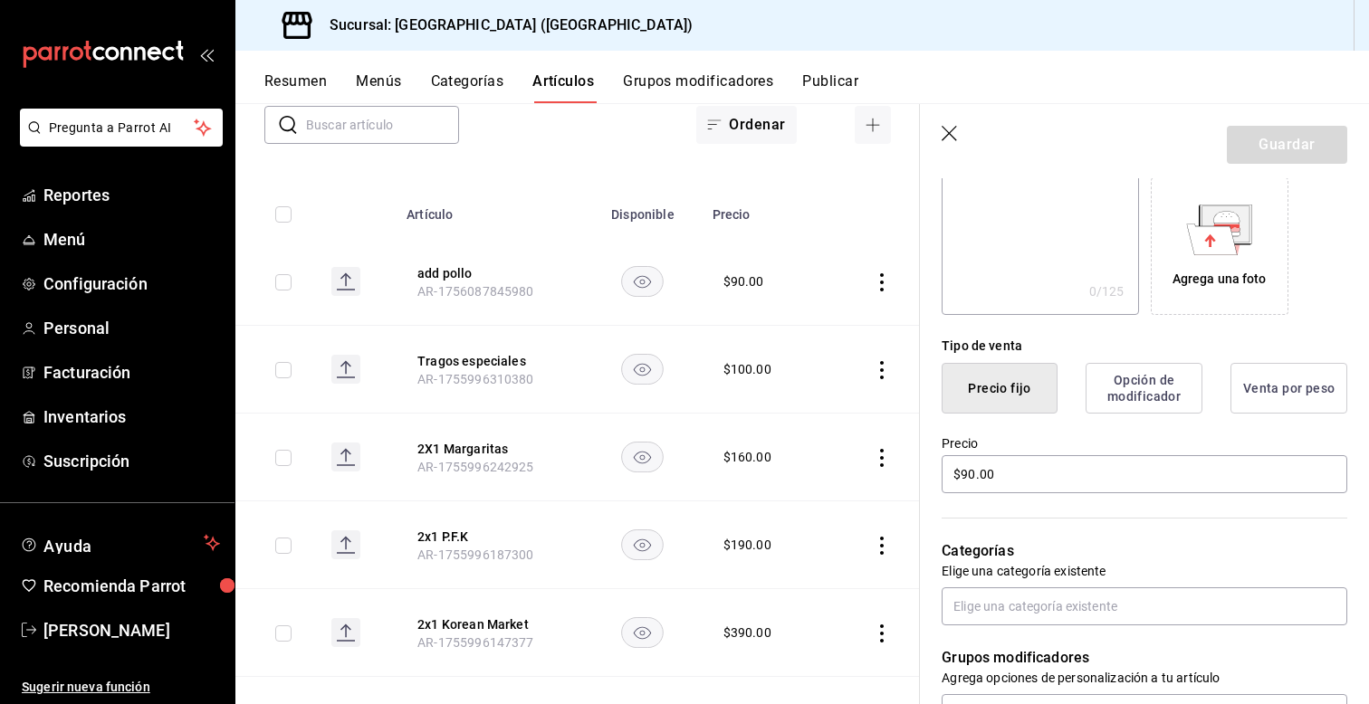
scroll to position [326, 0]
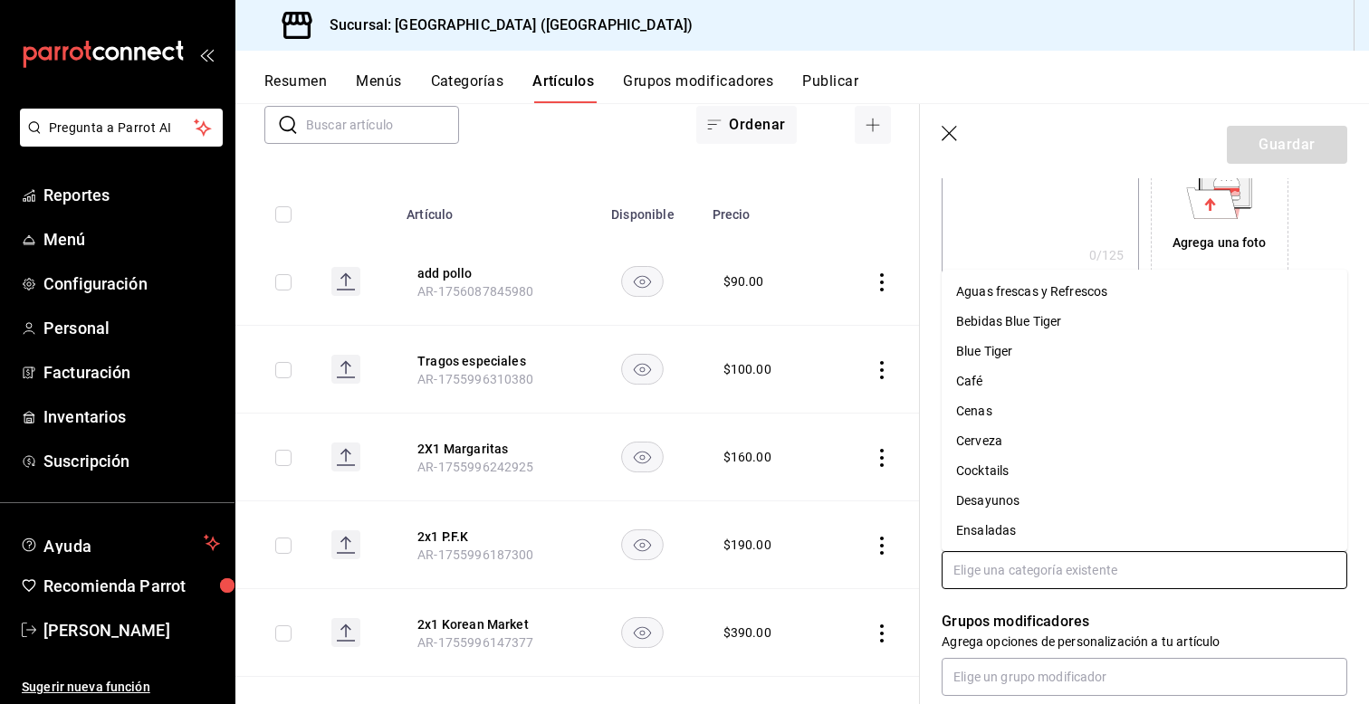
click at [997, 570] on input "text" at bounding box center [1145, 570] width 406 height 38
click at [970, 349] on li "Blue Tiger" at bounding box center [1145, 352] width 406 height 30
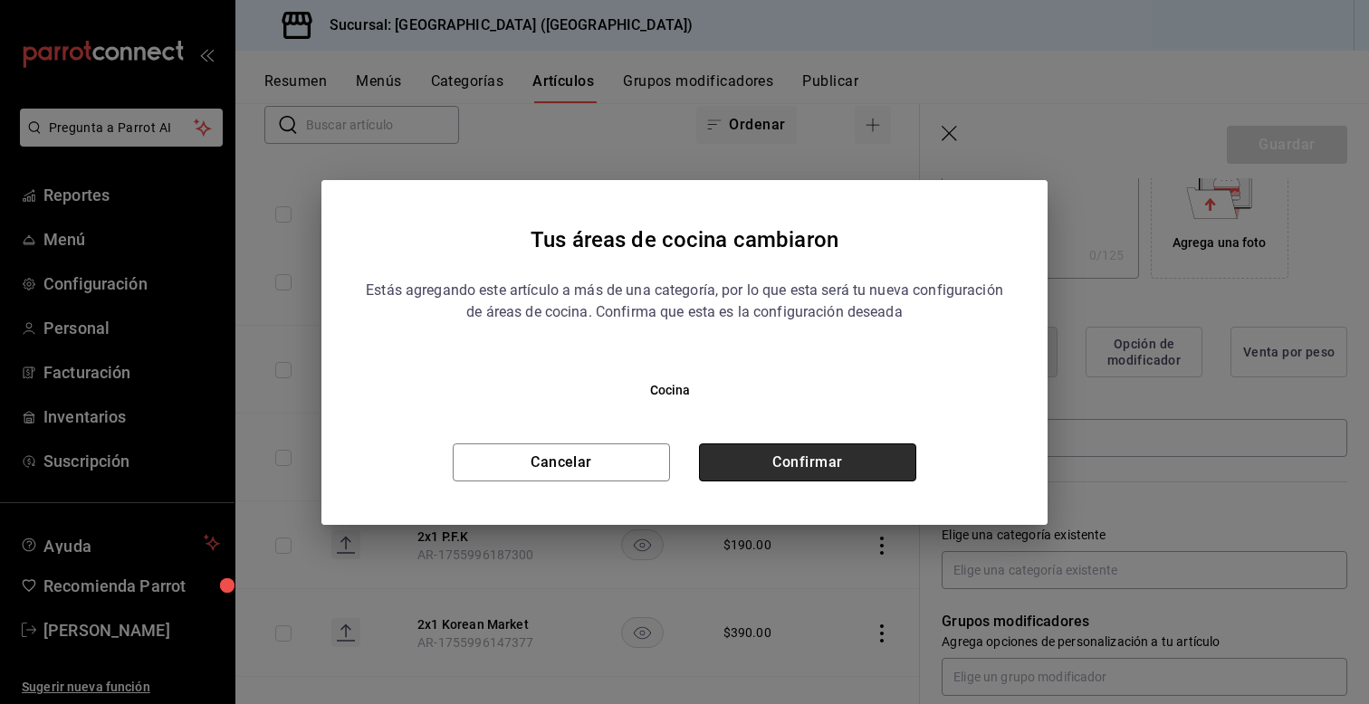
click at [780, 465] on button "Confirmar" at bounding box center [807, 463] width 217 height 38
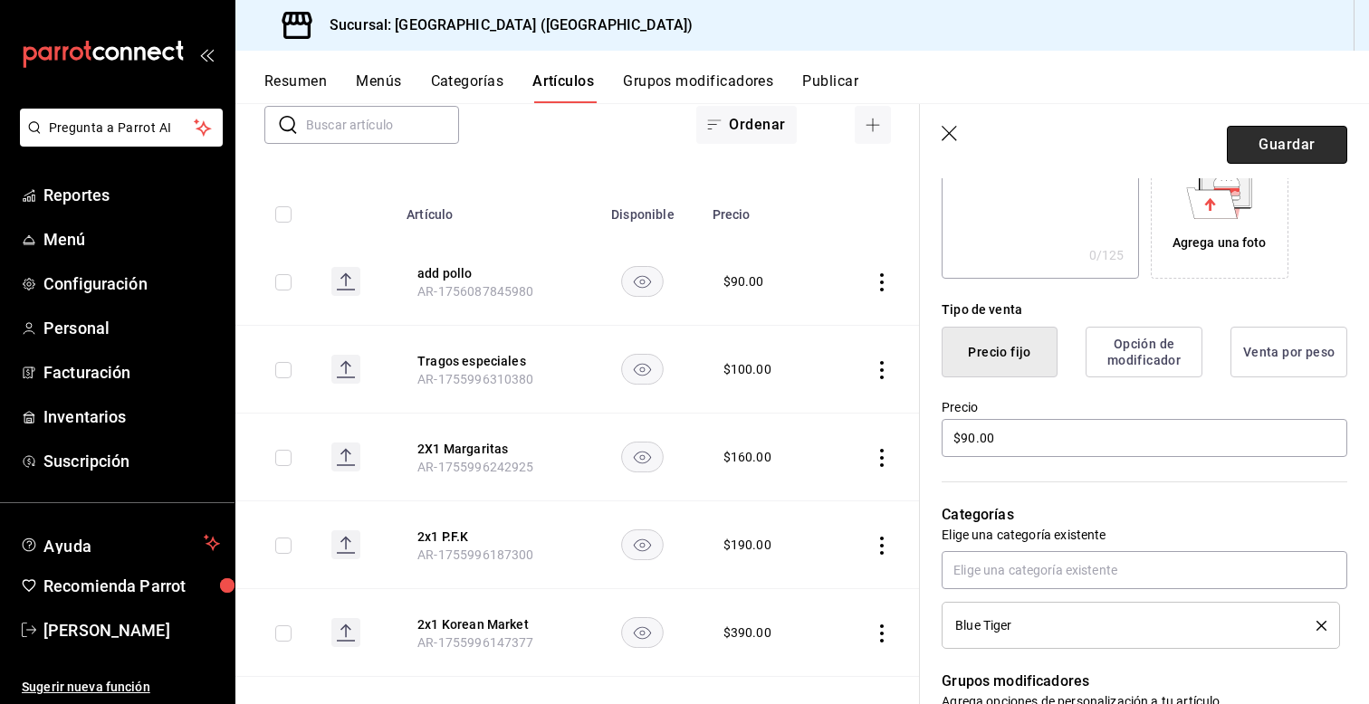
click at [1281, 142] on button "Guardar" at bounding box center [1287, 145] width 120 height 38
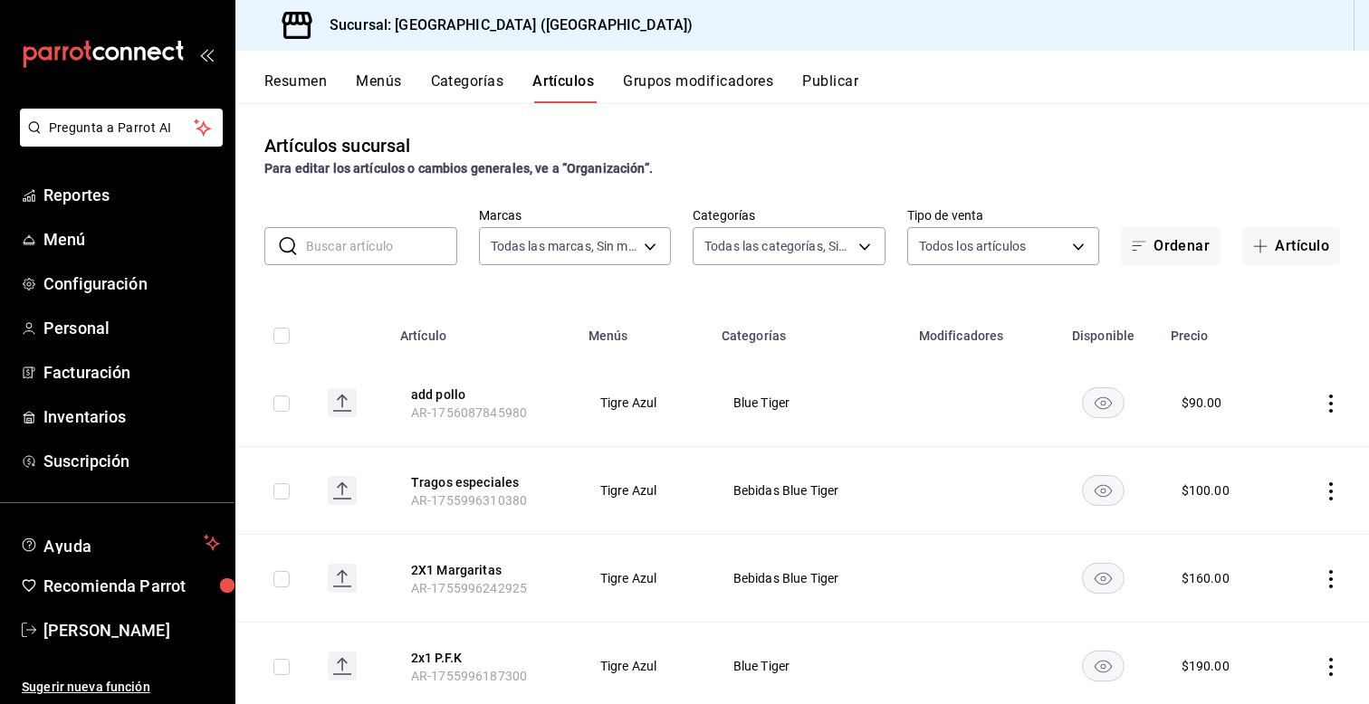
click at [665, 86] on button "Grupos modificadores" at bounding box center [698, 87] width 150 height 31
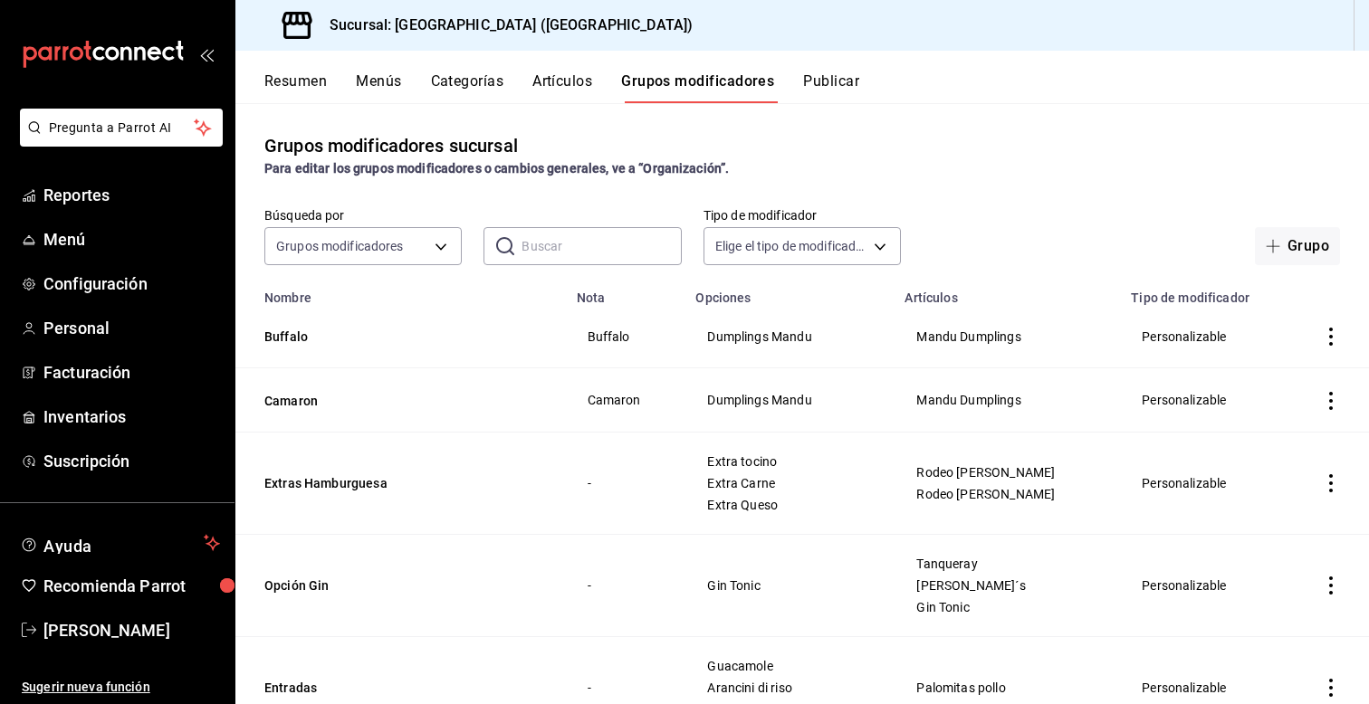
click at [1336, 336] on icon "actions" at bounding box center [1331, 337] width 18 height 18
click at [1240, 378] on icon at bounding box center [1231, 380] width 22 height 22
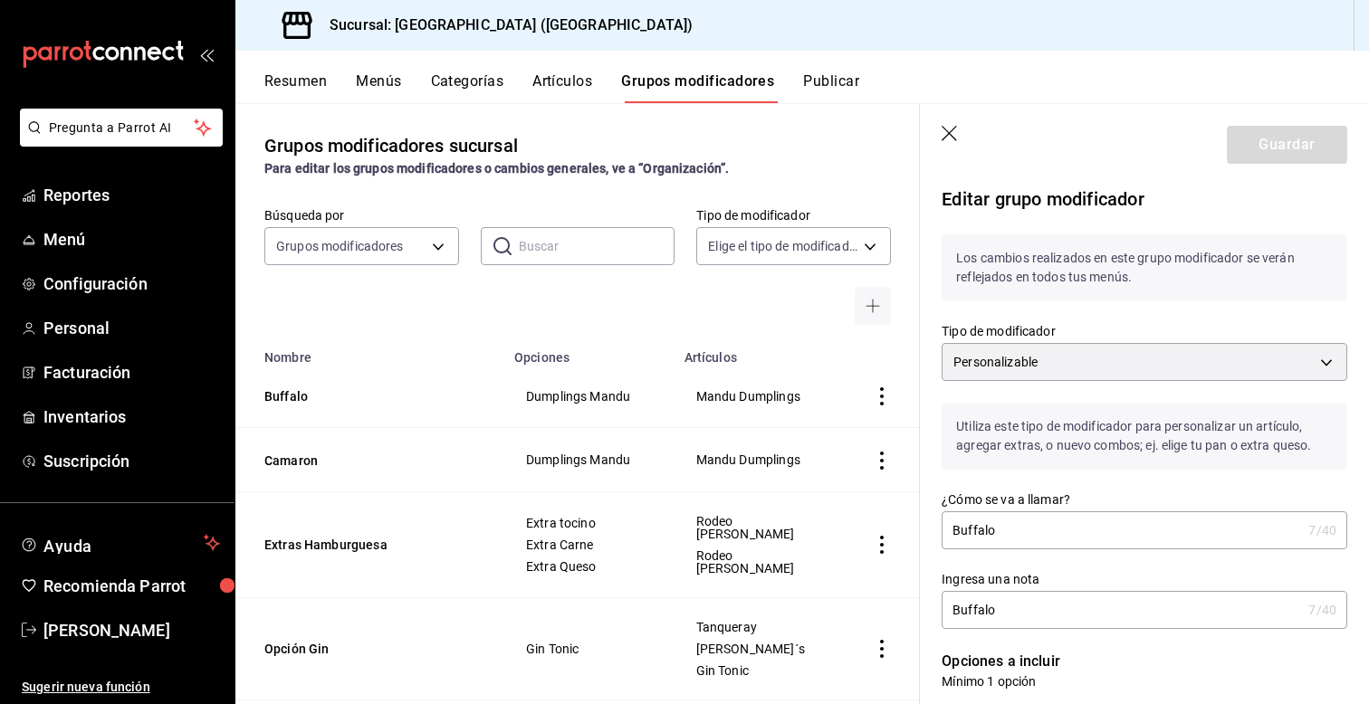
click at [943, 484] on div "¿Cómo se va a llamar? Buffalo 7 /40 ¿Cómo se va a llamar?" at bounding box center [1133, 510] width 427 height 80
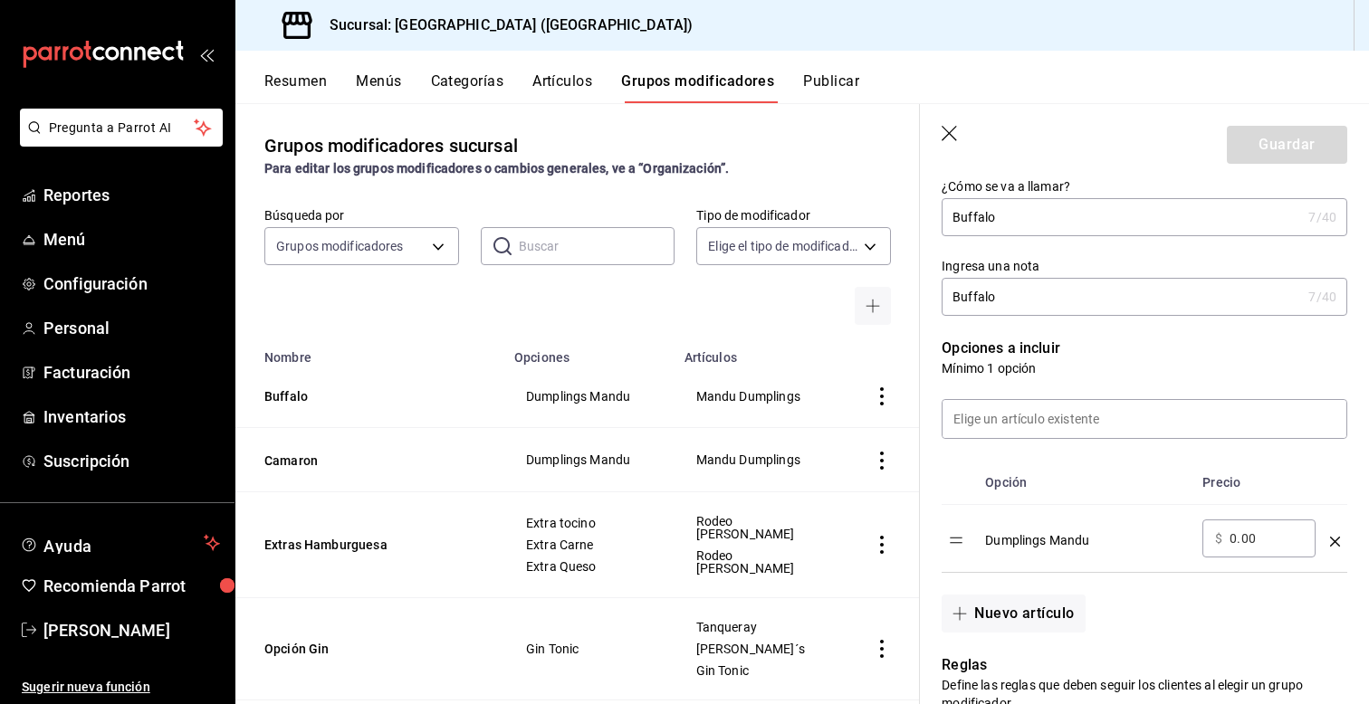
scroll to position [326, 0]
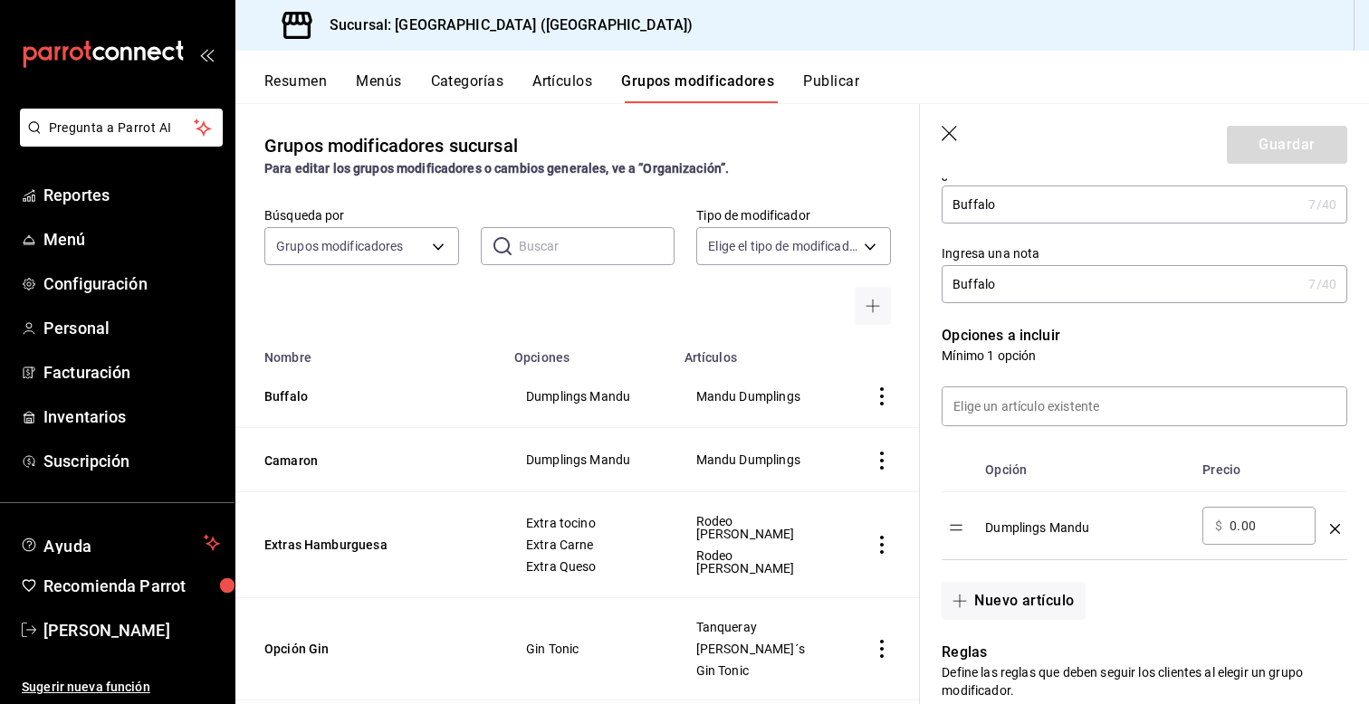
click at [1335, 530] on icon "optionsTable" at bounding box center [1335, 529] width 10 height 10
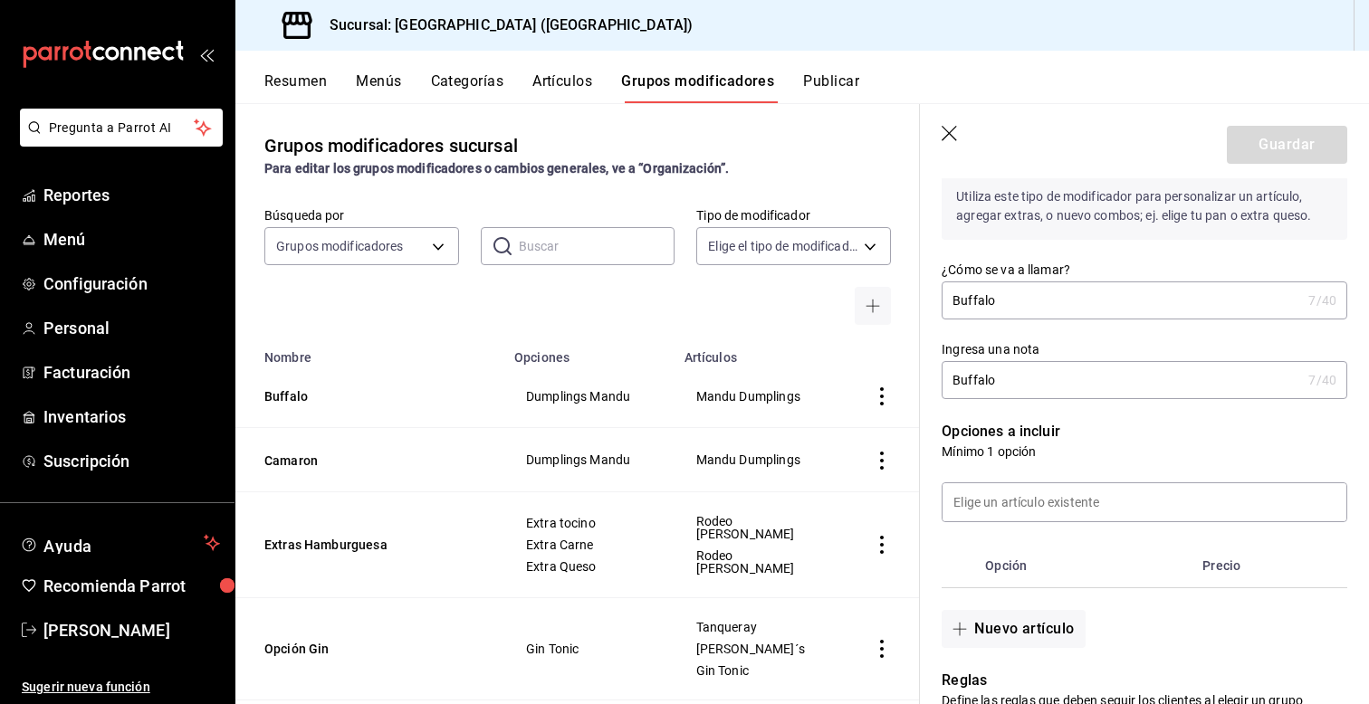
scroll to position [254, 0]
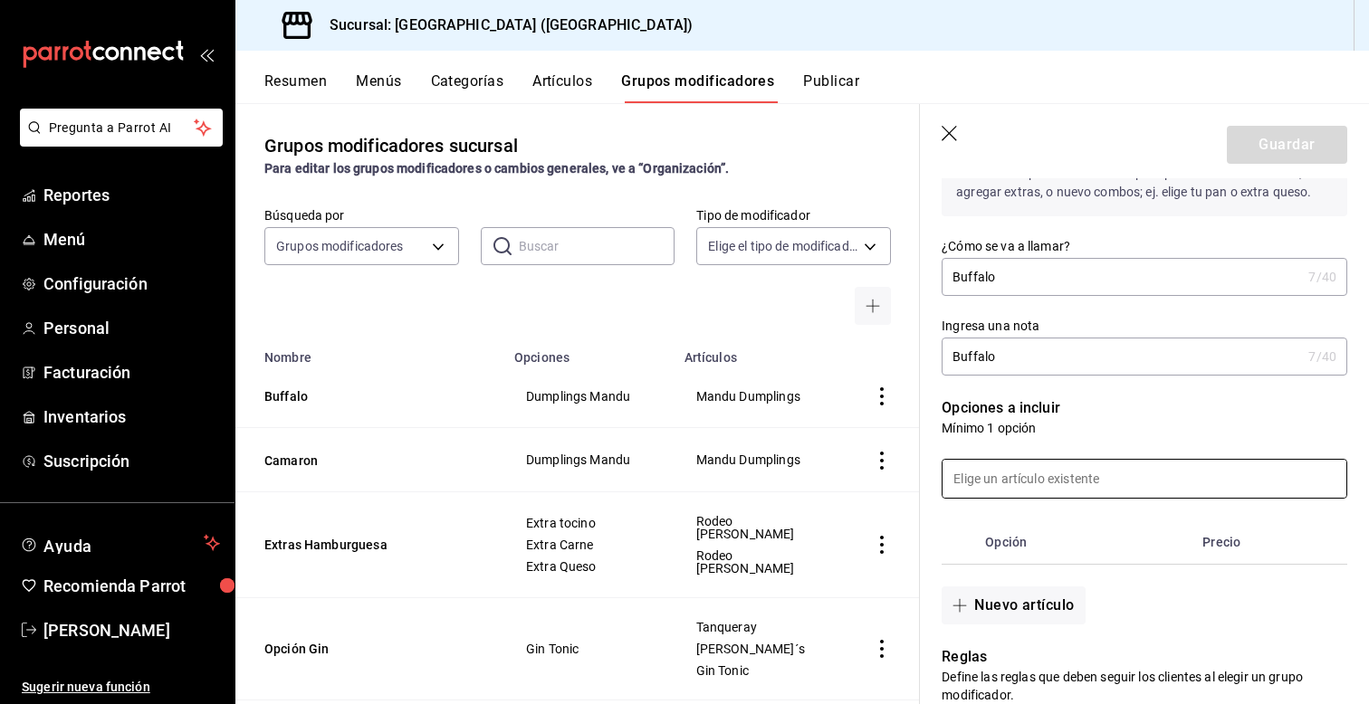
click at [1014, 491] on input at bounding box center [1145, 479] width 404 height 38
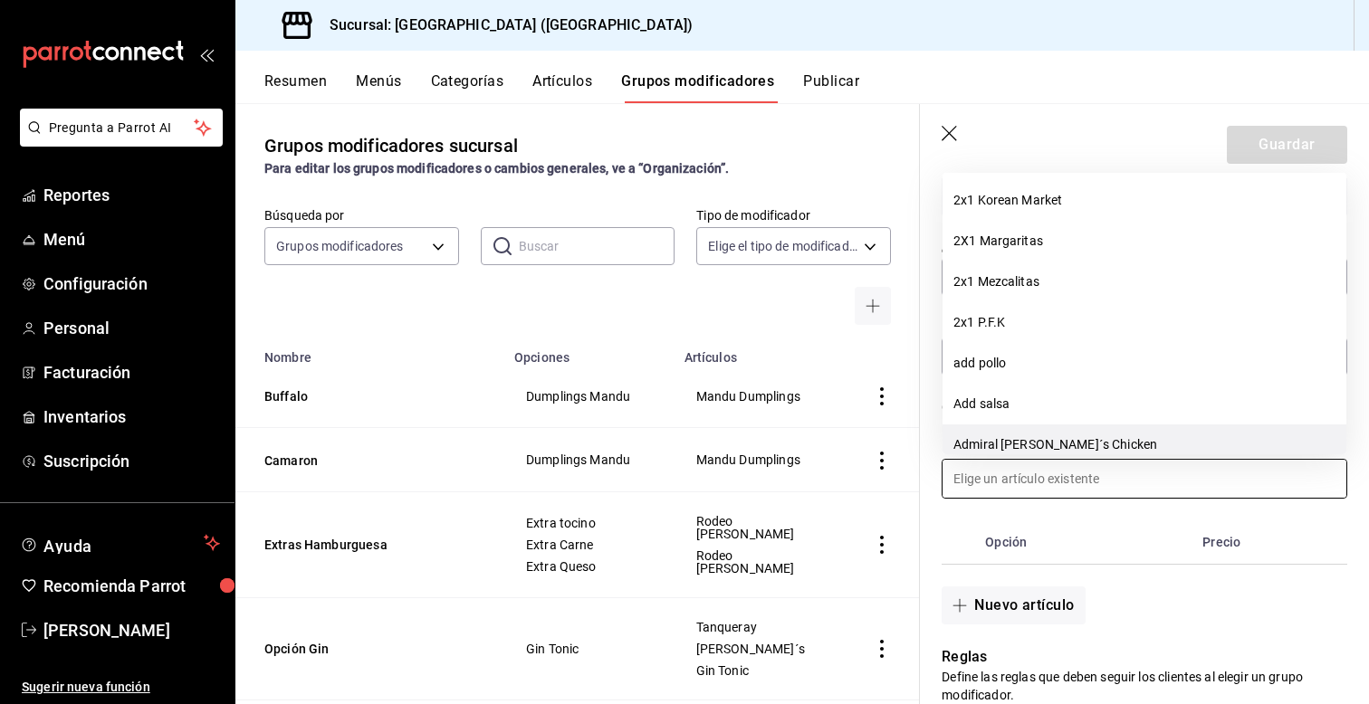
click at [943, 440] on li "Admiral [PERSON_NAME]´s Chicken" at bounding box center [1145, 445] width 404 height 41
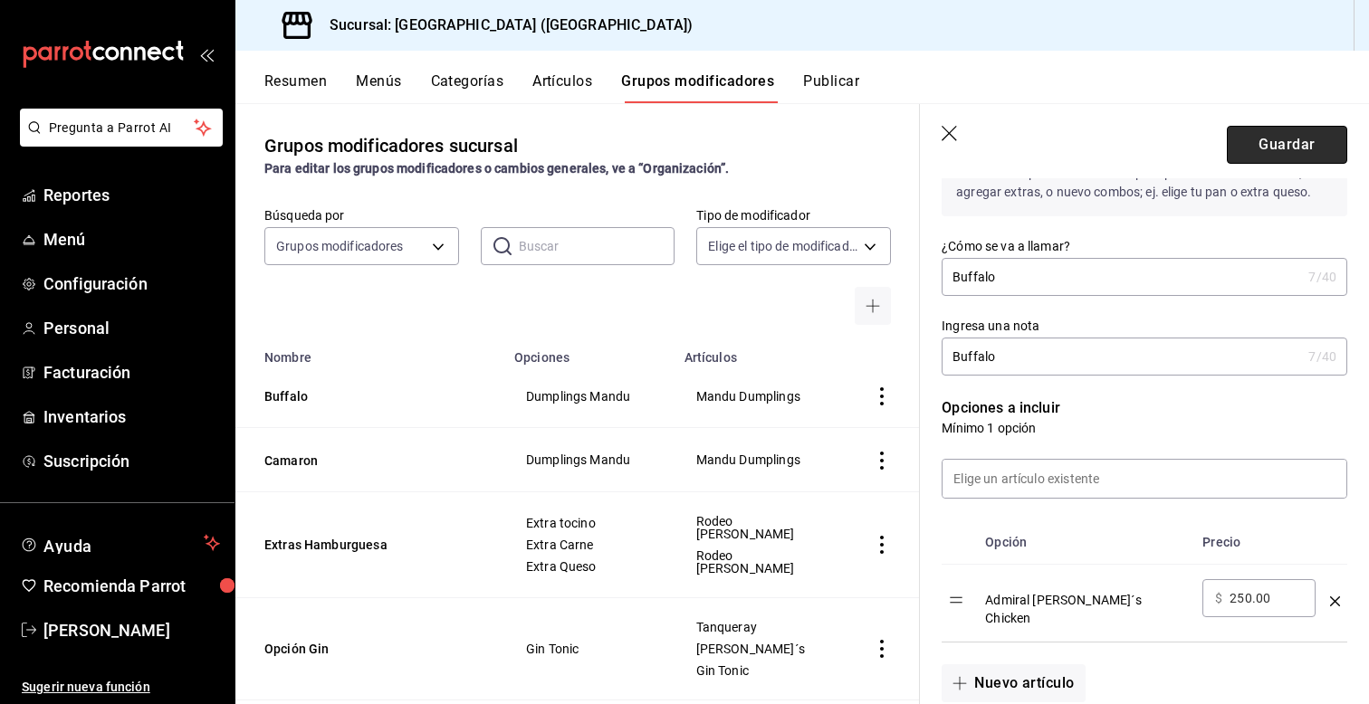
click at [1280, 138] on button "Guardar" at bounding box center [1287, 145] width 120 height 38
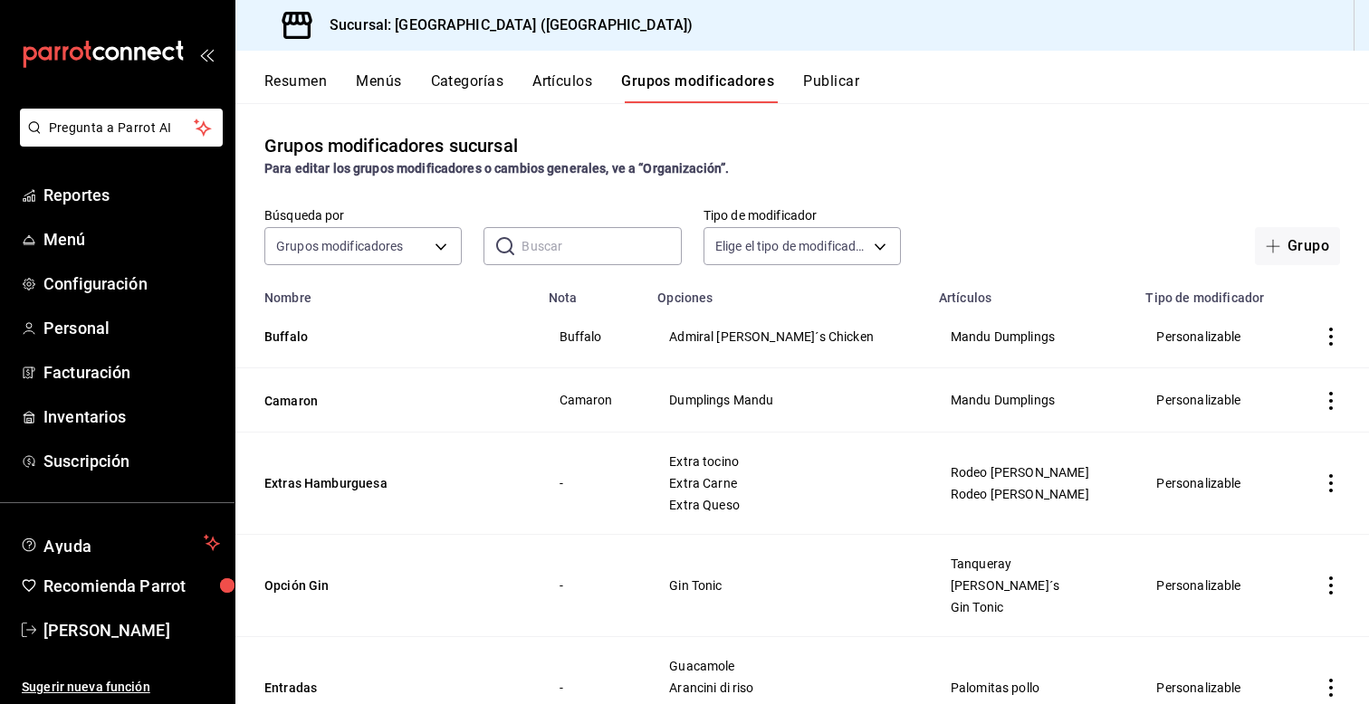
click at [741, 332] on span "Admiral [PERSON_NAME]´s Chicken" at bounding box center [787, 336] width 236 height 13
click at [1327, 336] on icon "actions" at bounding box center [1331, 337] width 18 height 18
click at [1260, 374] on span "Editar" at bounding box center [1276, 378] width 47 height 19
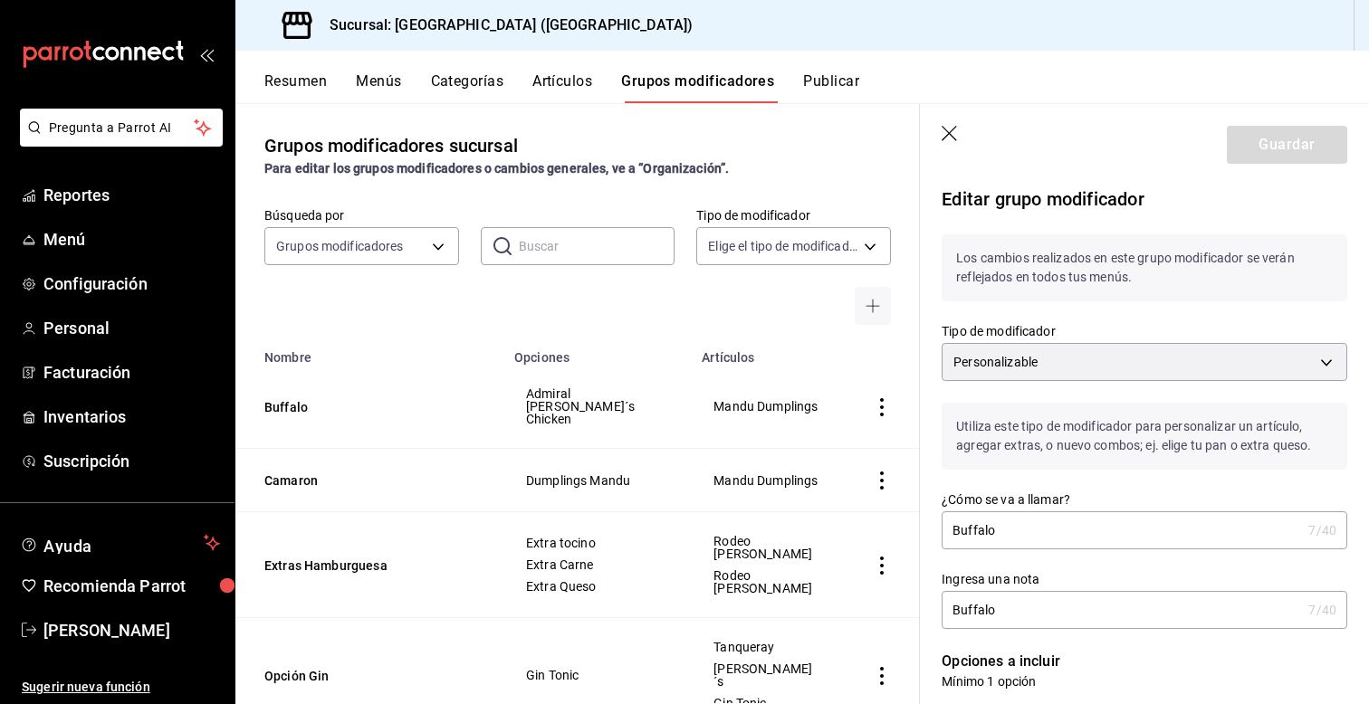
click at [933, 491] on div "¿Cómo se va a llamar? Buffalo 7 /40 ¿Cómo se va a llamar?" at bounding box center [1133, 510] width 427 height 80
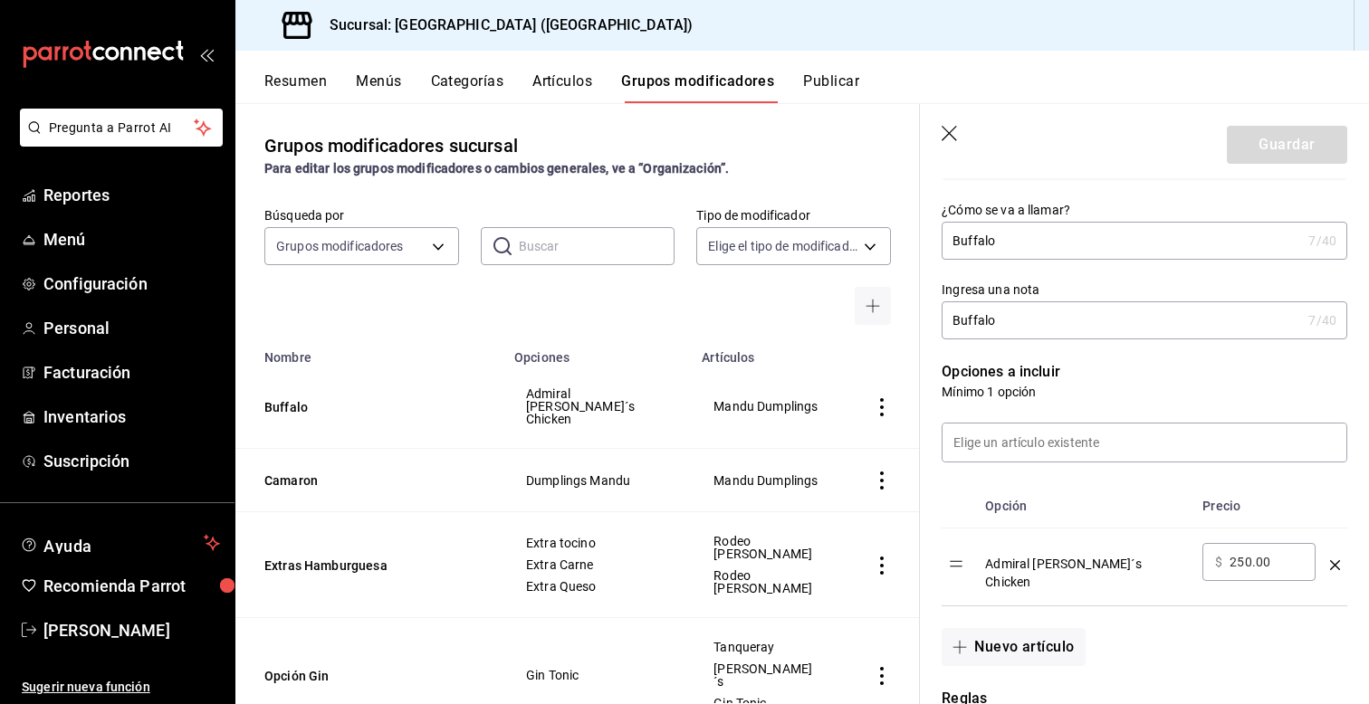
scroll to position [326, 0]
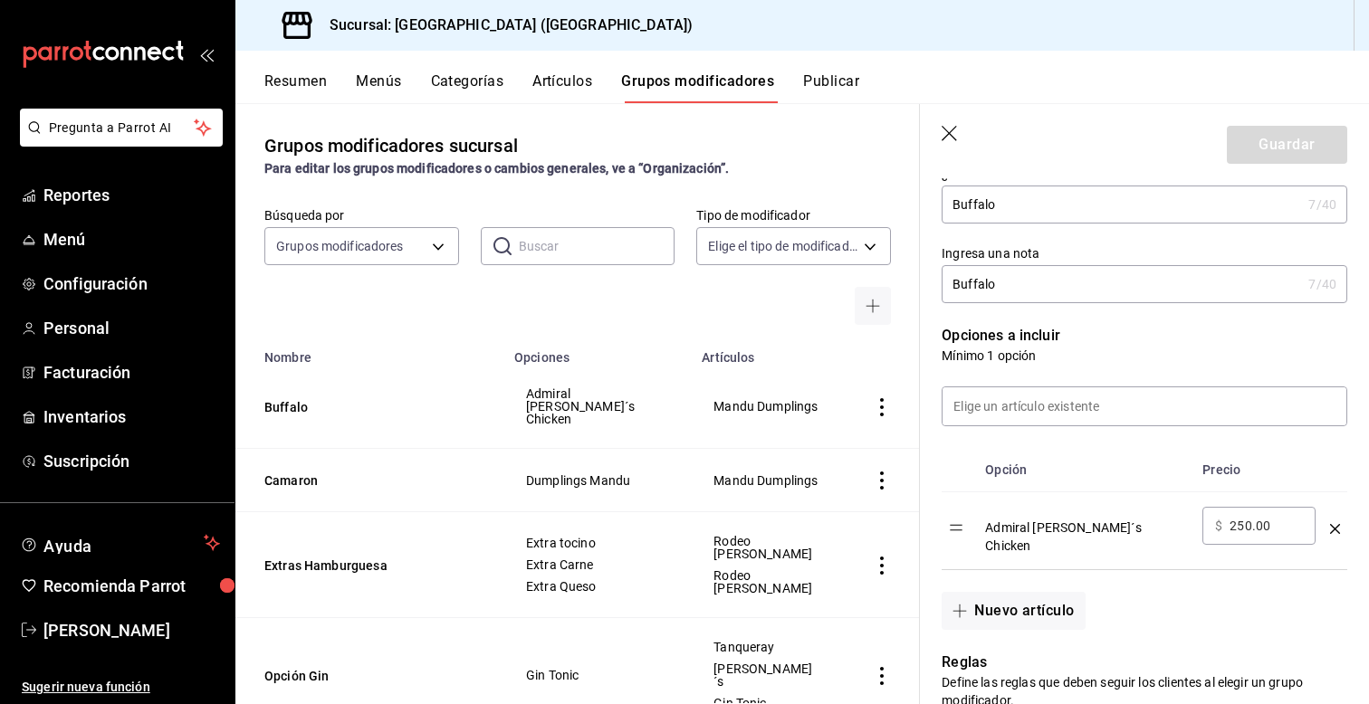
click at [1330, 532] on icon "optionsTable" at bounding box center [1335, 529] width 10 height 10
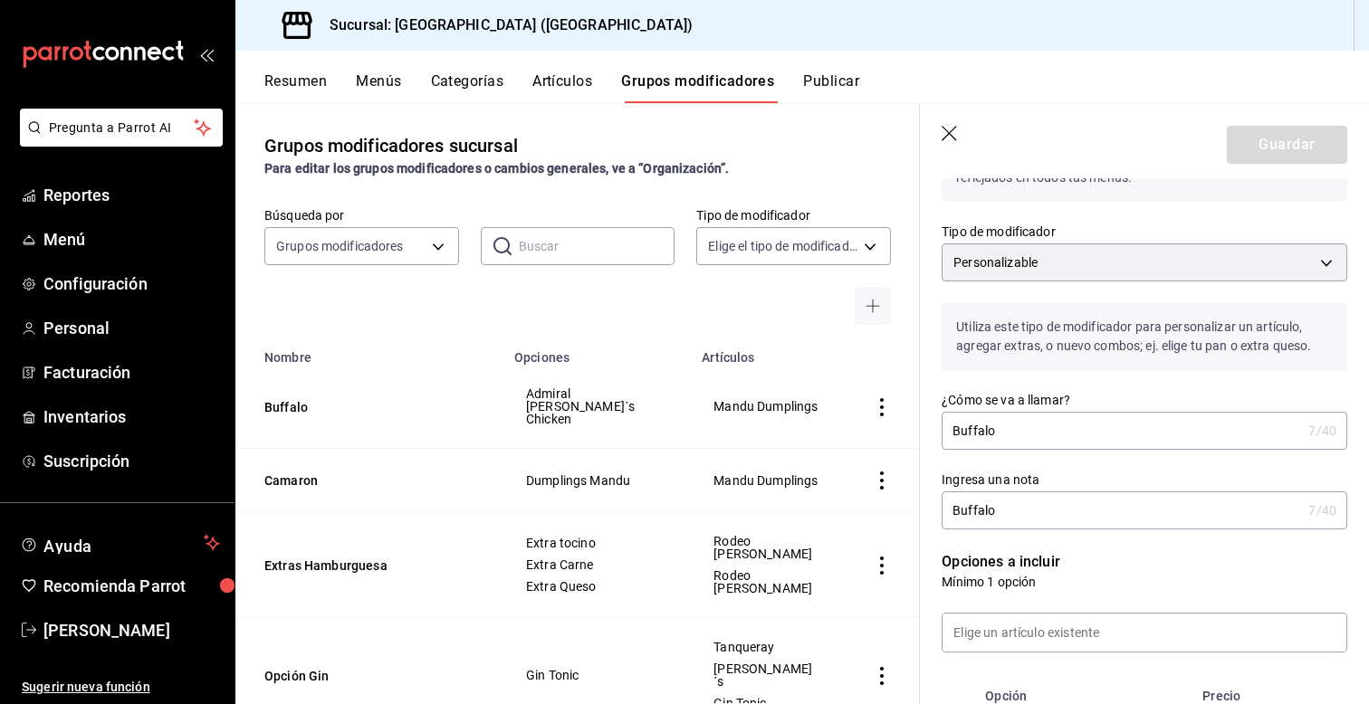
scroll to position [72, 0]
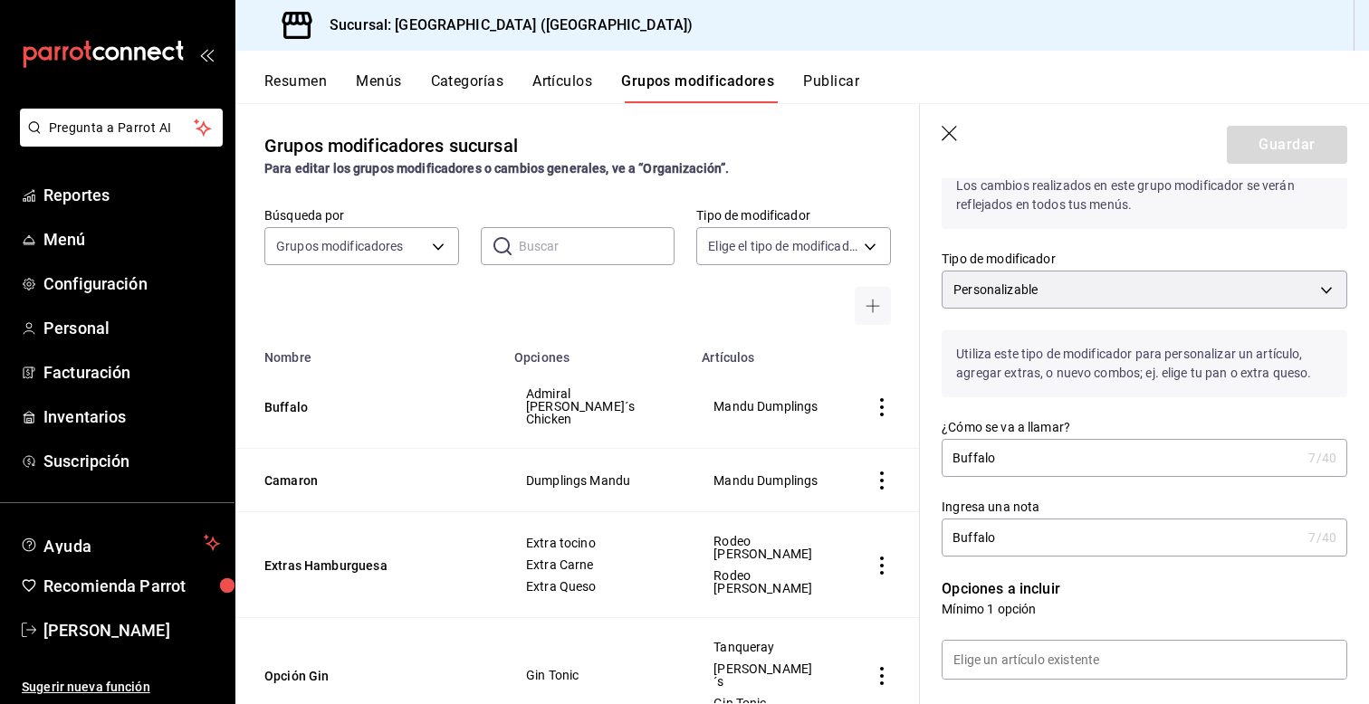
click at [1021, 530] on input "Buffalo" at bounding box center [1121, 538] width 359 height 36
click at [1018, 542] on input "Buffalo" at bounding box center [1121, 538] width 359 height 36
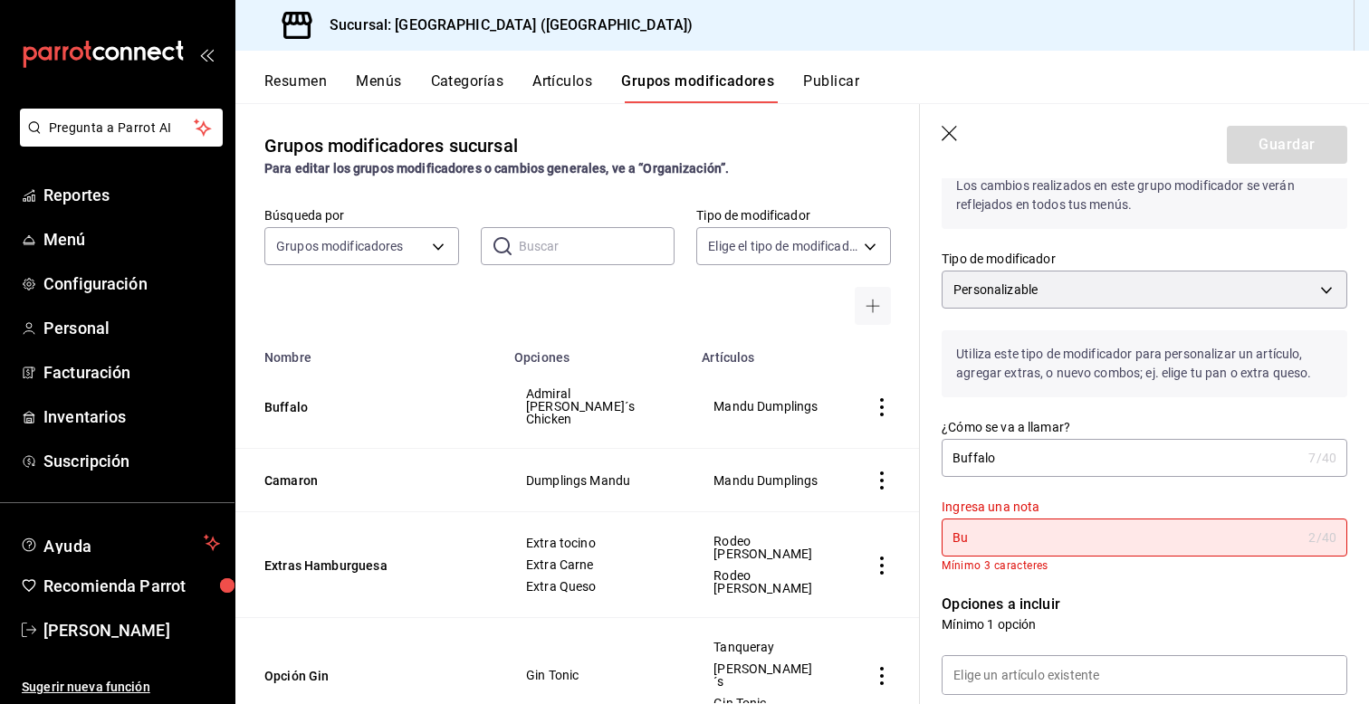
type input "B"
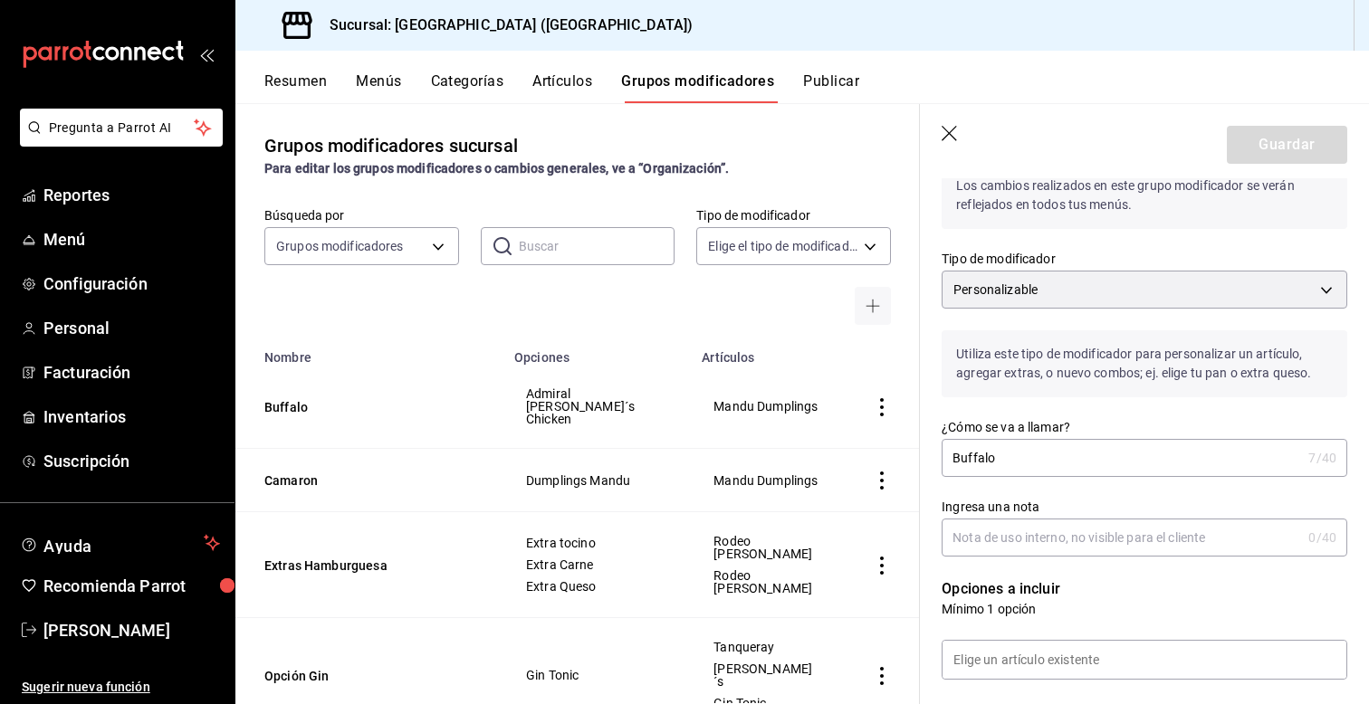
click at [1005, 473] on input "Buffalo" at bounding box center [1121, 458] width 359 height 36
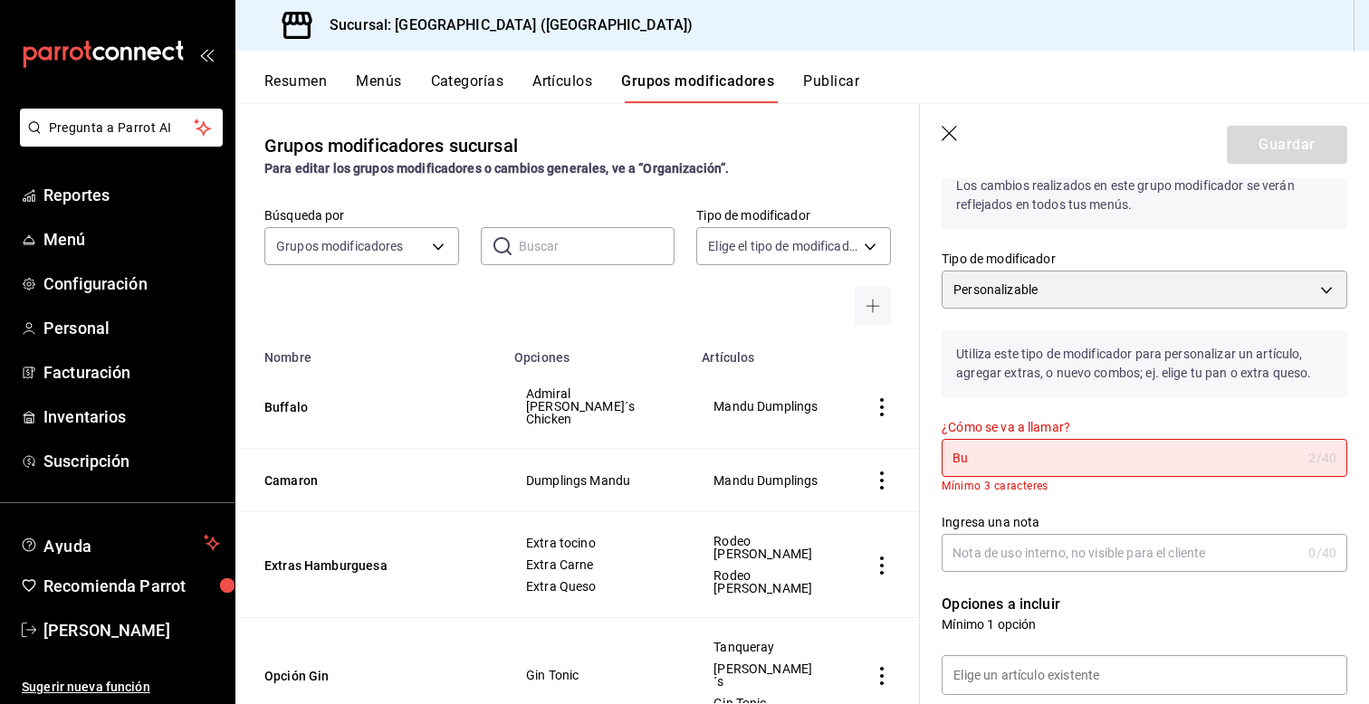
type input "B"
type input "b"
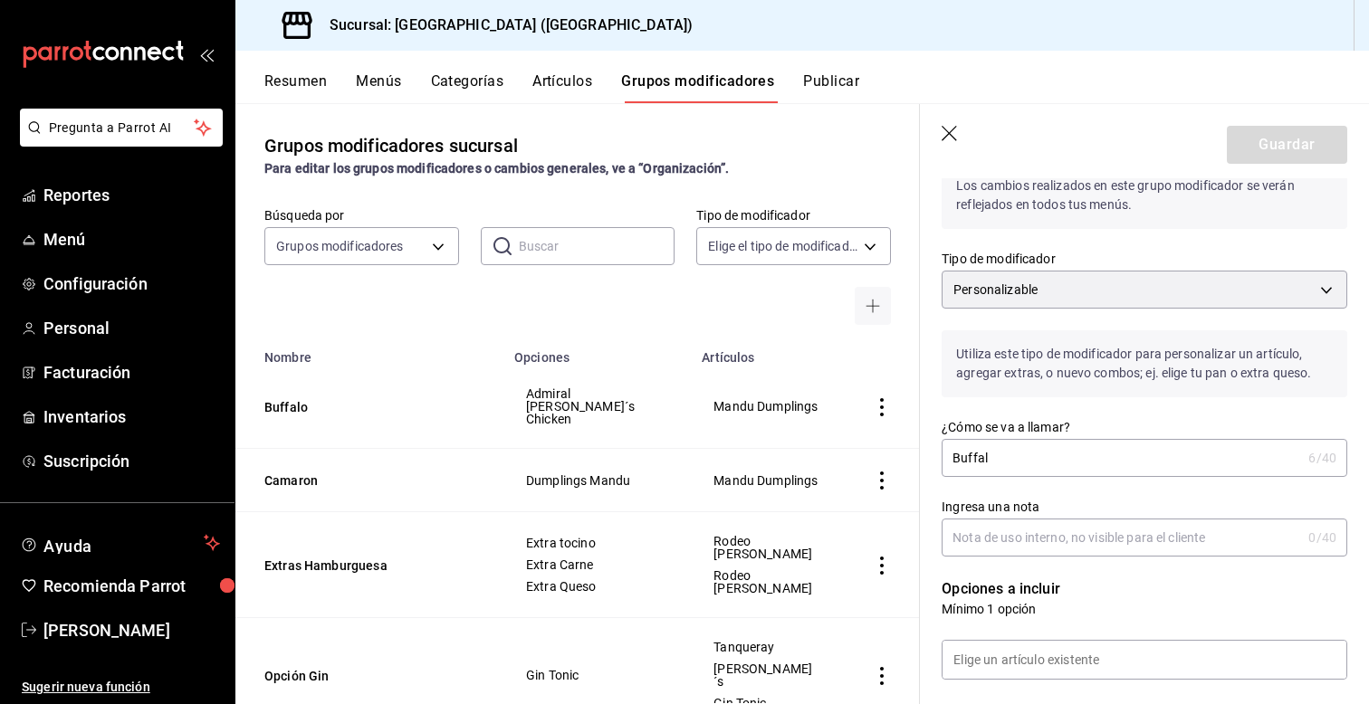
type input "Buffalo"
click at [1025, 541] on input "Ingresa una nota" at bounding box center [1121, 538] width 359 height 36
type input "res"
click at [1169, 583] on p "Opciones a incluir" at bounding box center [1145, 590] width 406 height 22
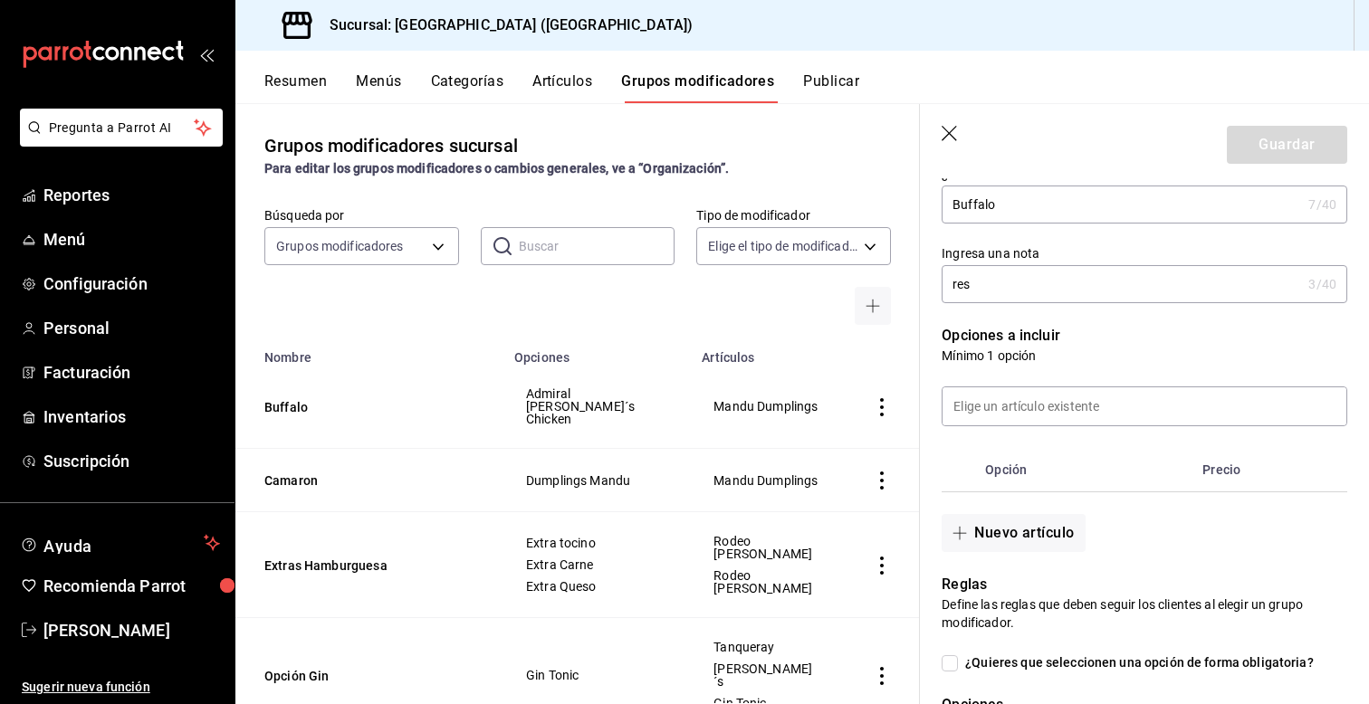
scroll to position [362, 0]
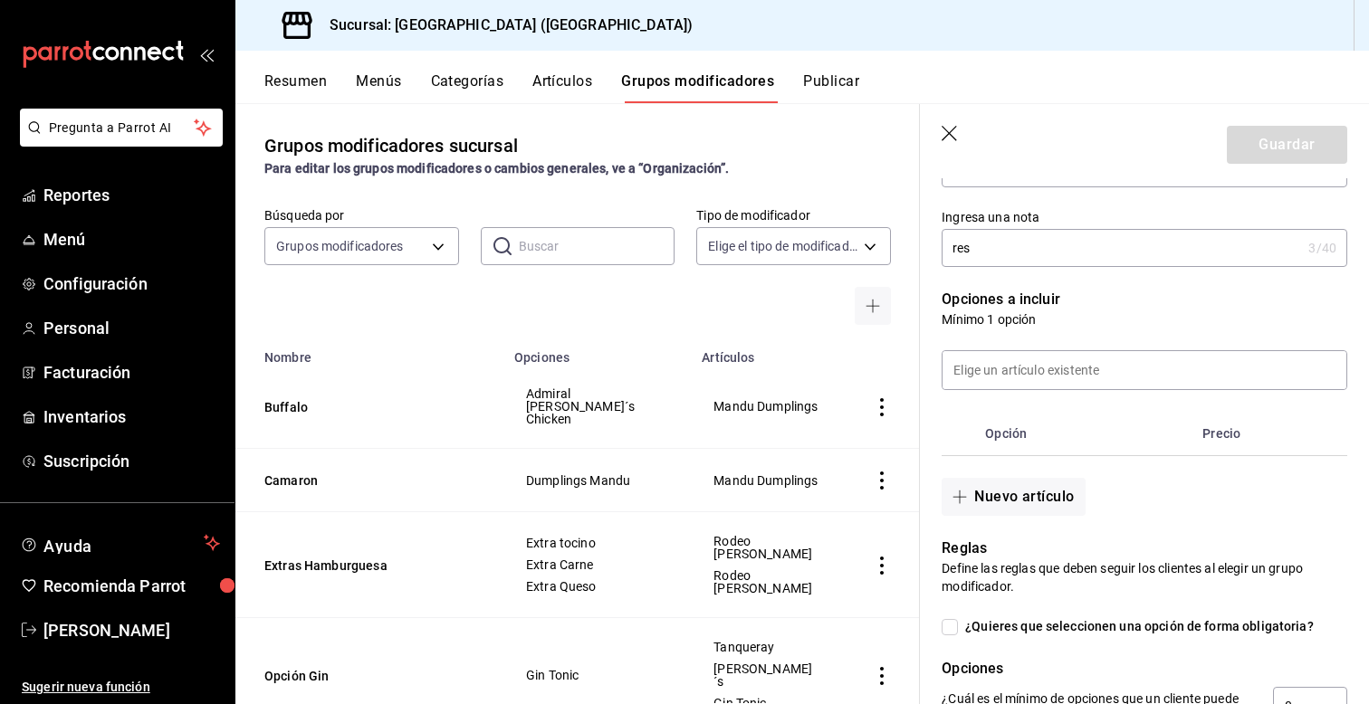
click at [1209, 436] on th "Precio" at bounding box center [1254, 433] width 119 height 43
click at [1129, 506] on div "Nuevo artículo" at bounding box center [1133, 486] width 427 height 60
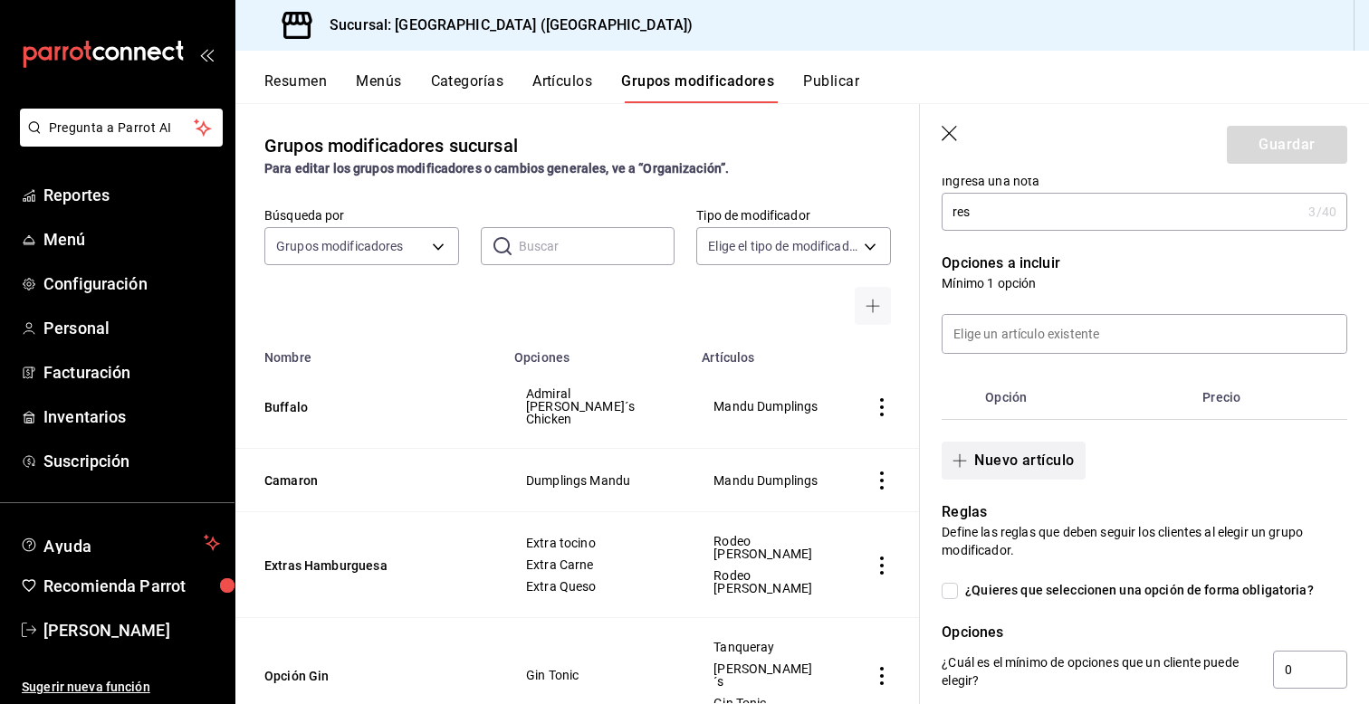
click at [1004, 464] on button "Nuevo artículo" at bounding box center [1013, 461] width 143 height 38
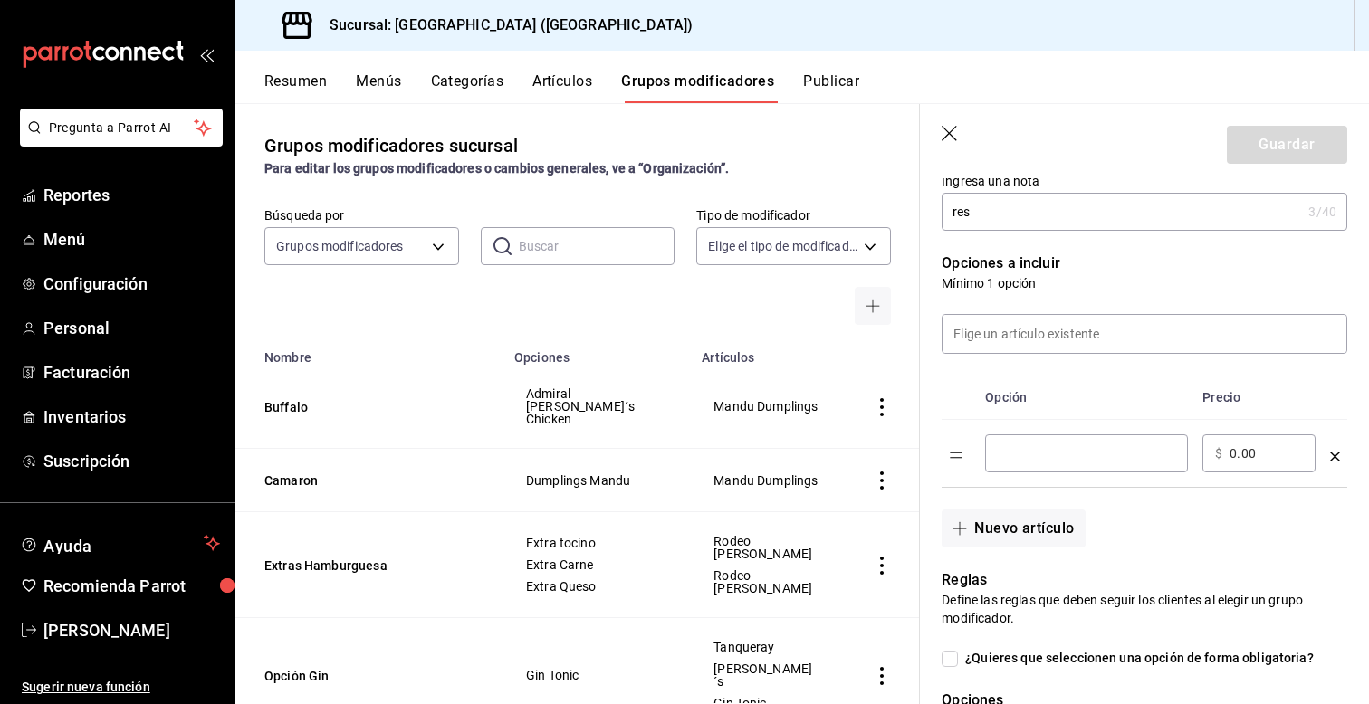
click at [1035, 451] on input "optionsTable" at bounding box center [1086, 454] width 177 height 18
type input "salsa"
click at [1266, 149] on button "Guardar" at bounding box center [1287, 145] width 120 height 38
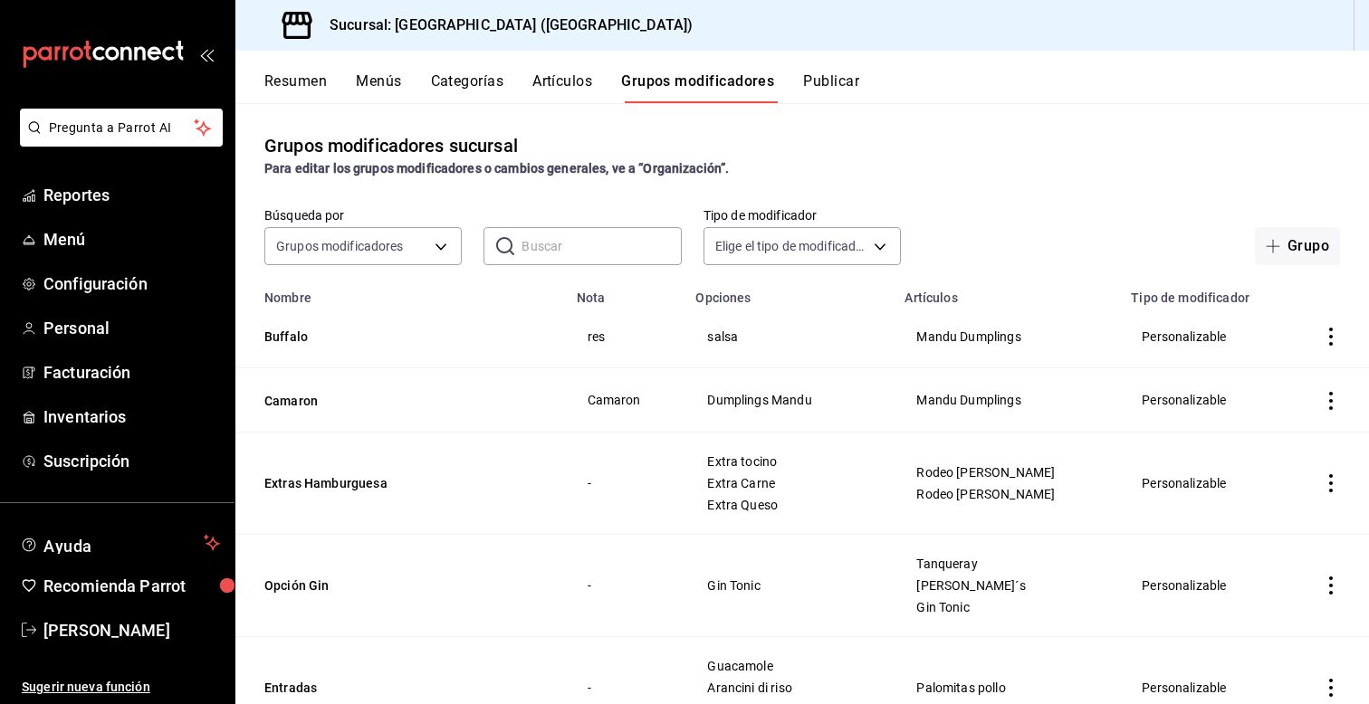
click at [1333, 338] on icon "actions" at bounding box center [1331, 337] width 18 height 18
click at [1252, 378] on div at bounding box center [1236, 380] width 33 height 22
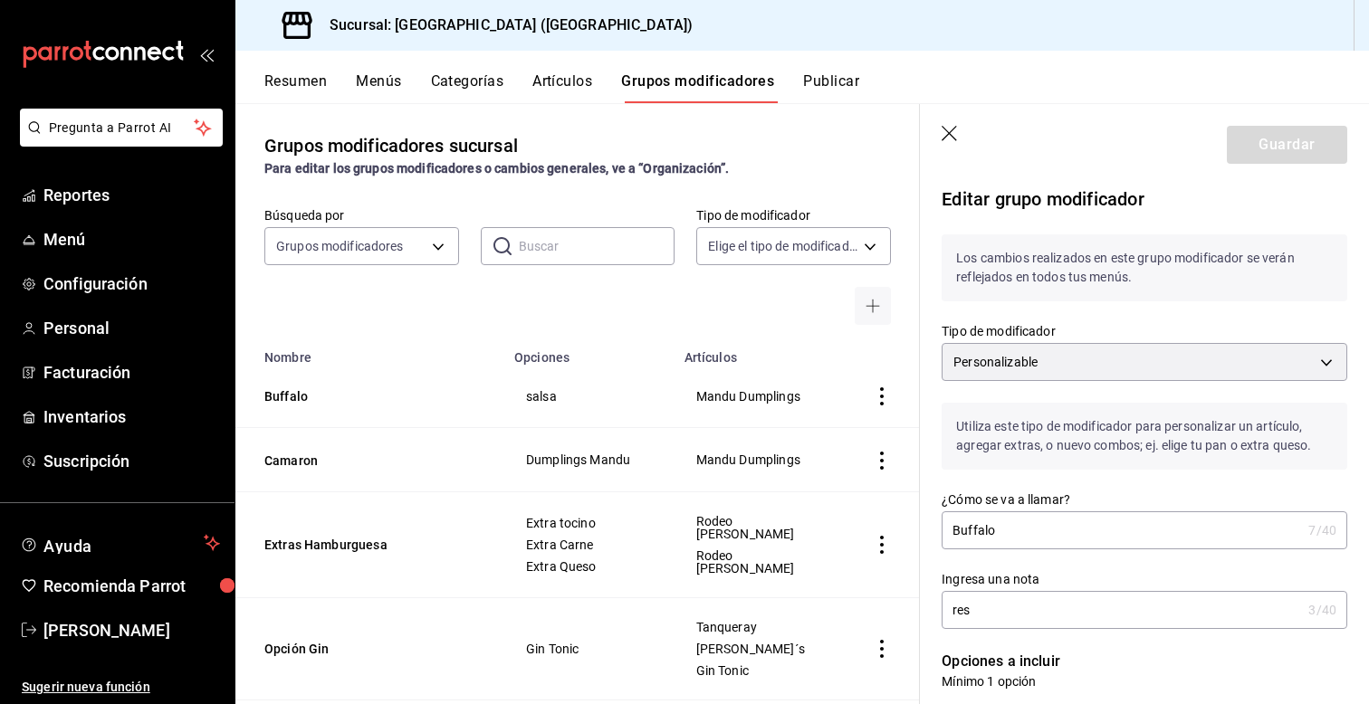
click at [1028, 533] on input "Buffalo" at bounding box center [1121, 530] width 359 height 36
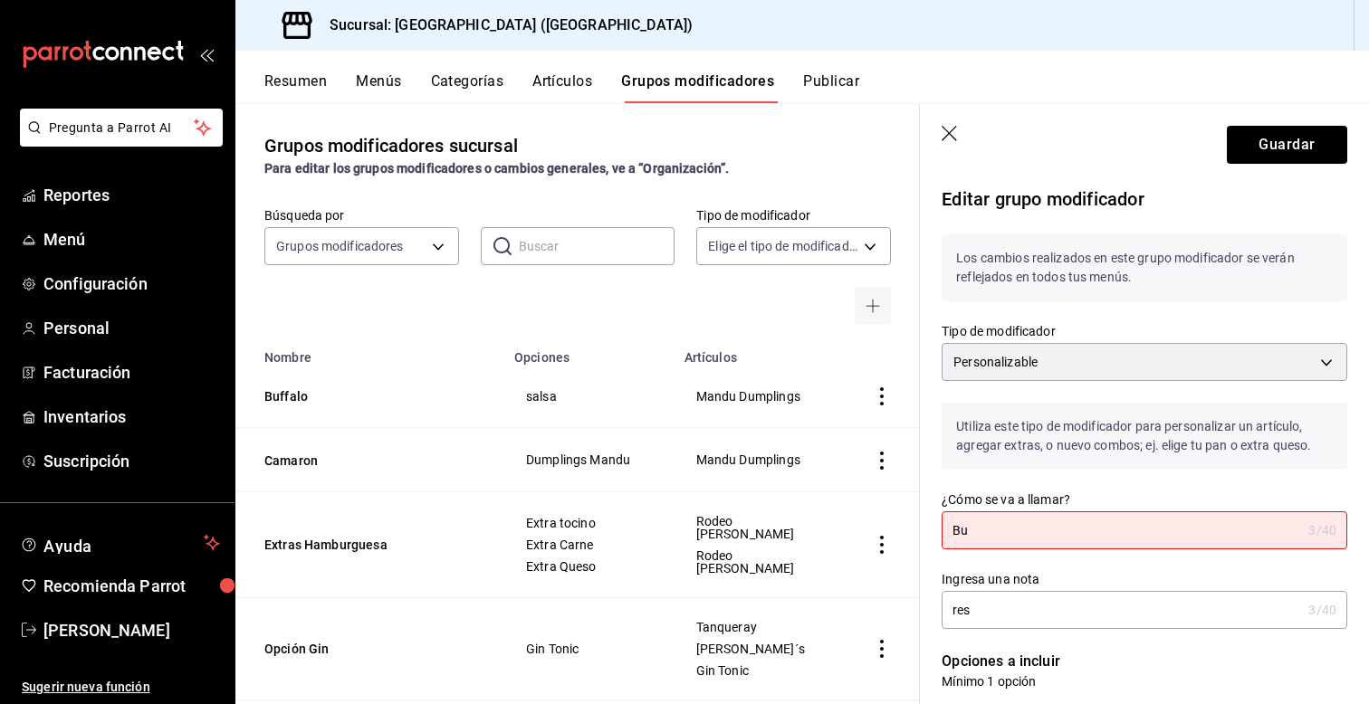
type input "B"
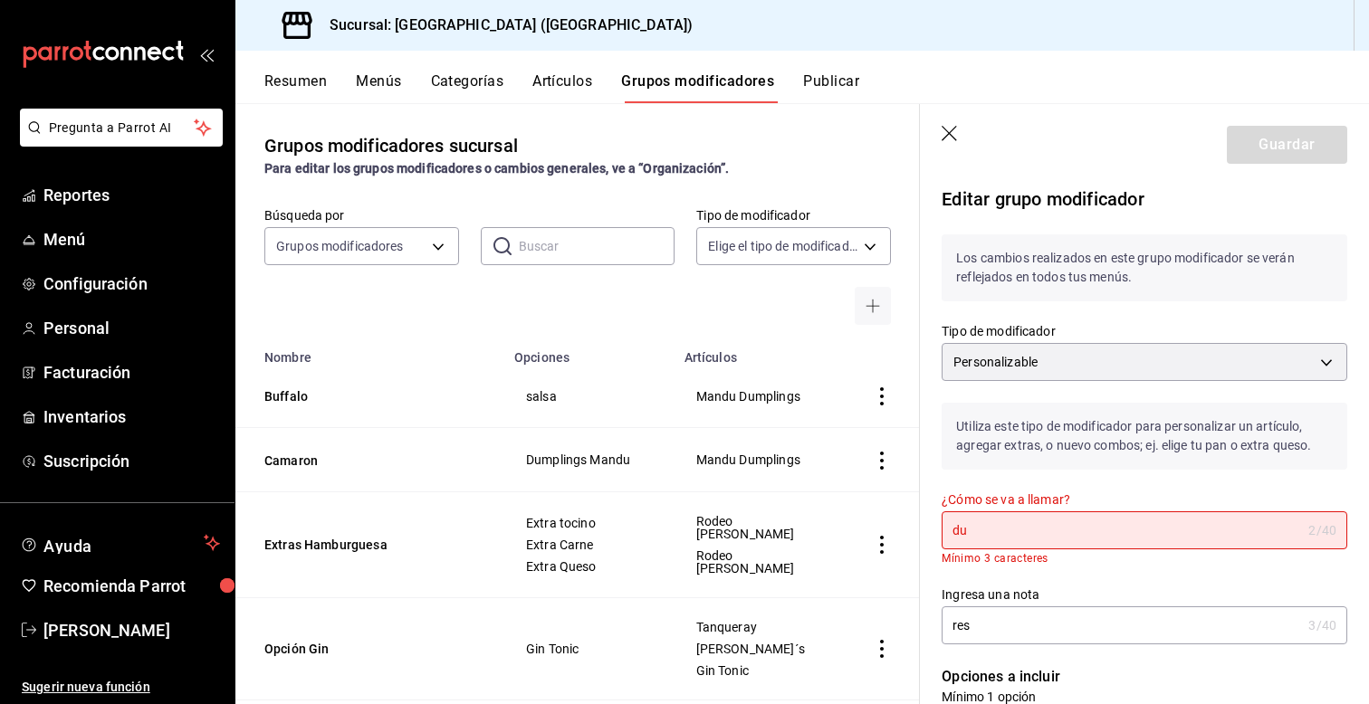
type input "d"
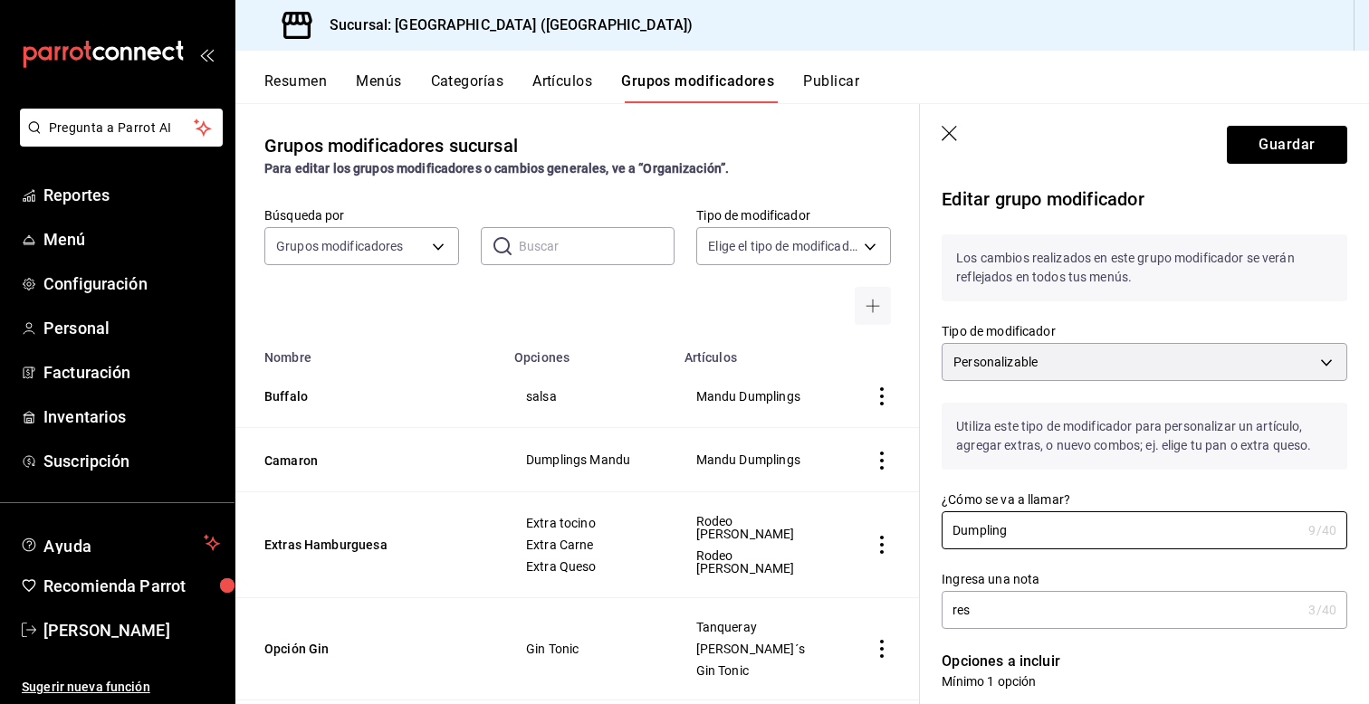
type input "Dumpling"
click at [973, 617] on input "res" at bounding box center [1121, 610] width 359 height 36
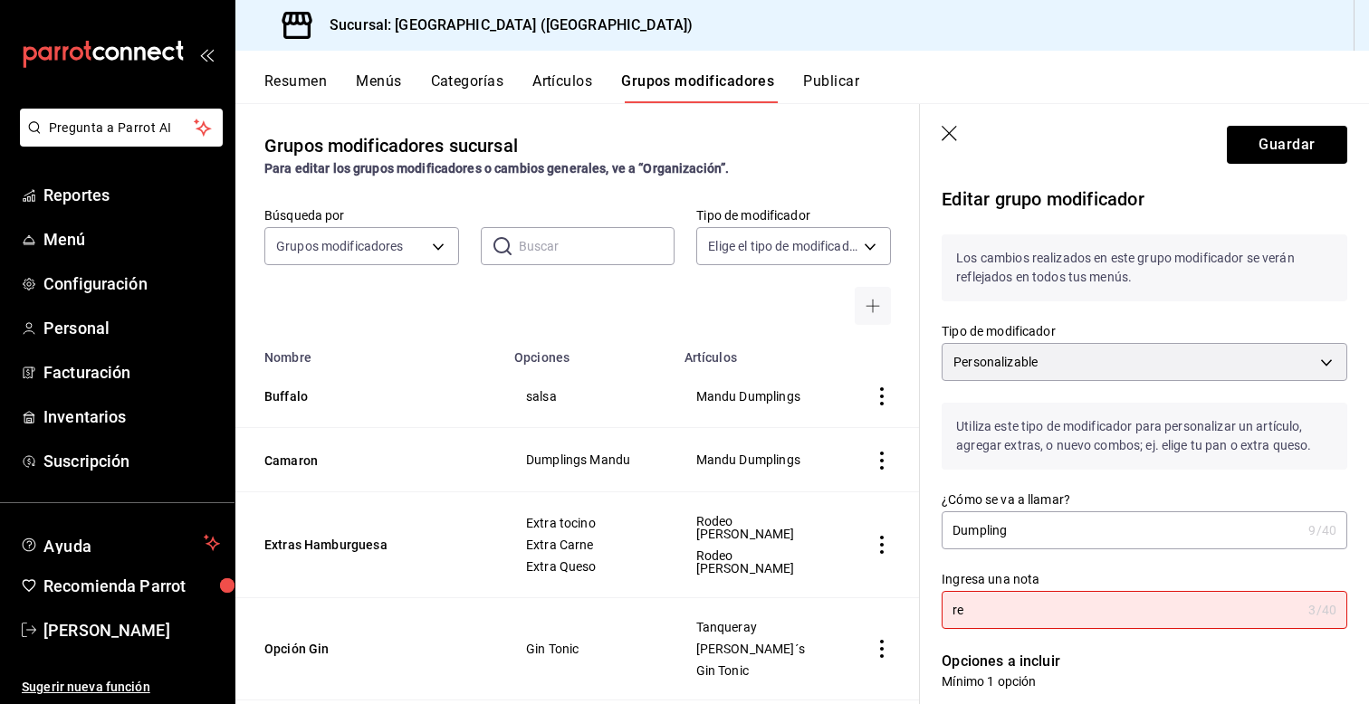
type input "r"
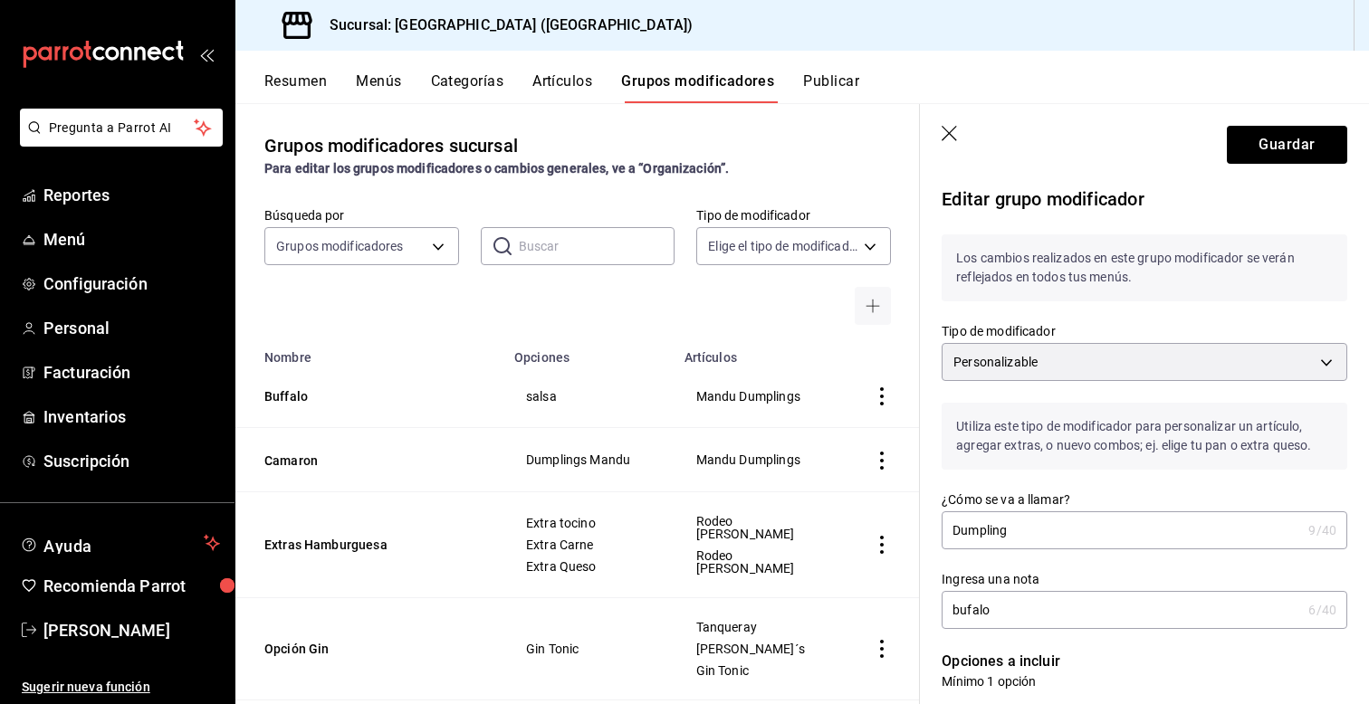
click at [1104, 619] on input "bufalo" at bounding box center [1121, 610] width 359 height 36
type input "bufalo"
click at [1117, 651] on p "Opciones a incluir" at bounding box center [1145, 662] width 406 height 22
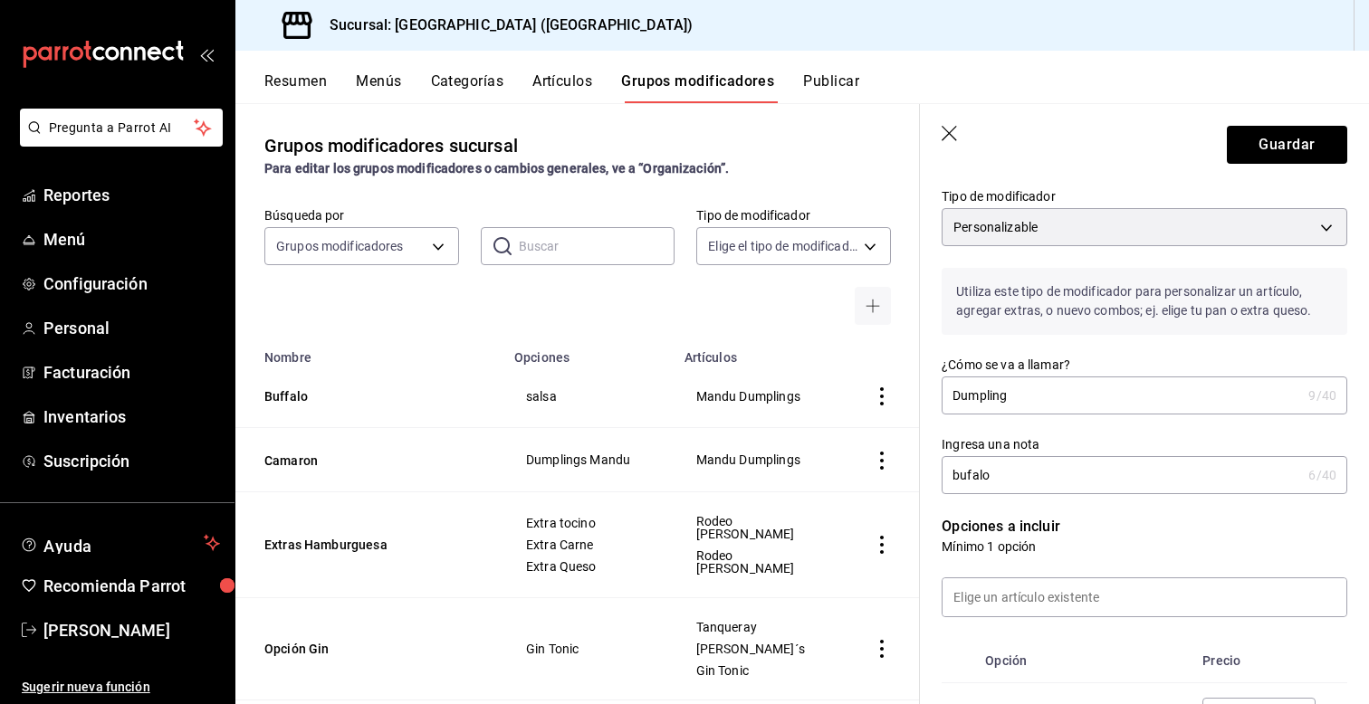
scroll to position [145, 0]
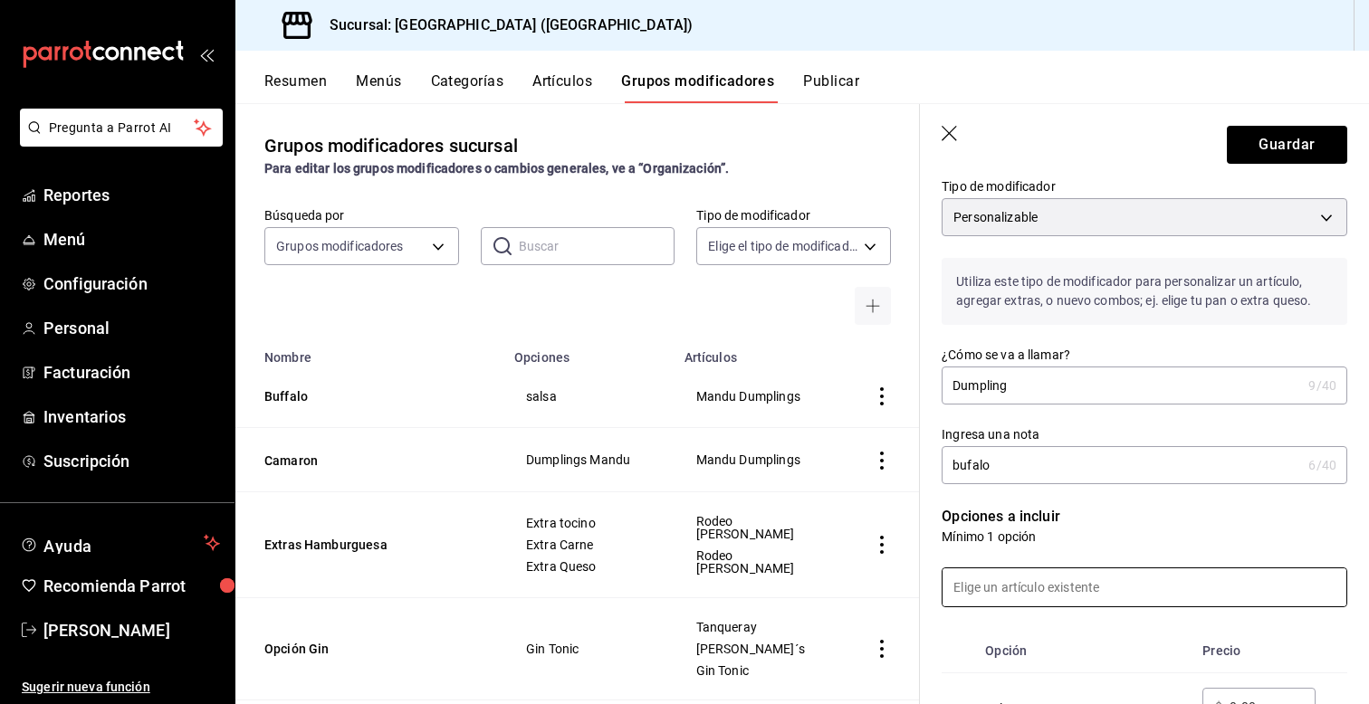
click at [1018, 591] on input at bounding box center [1145, 588] width 404 height 38
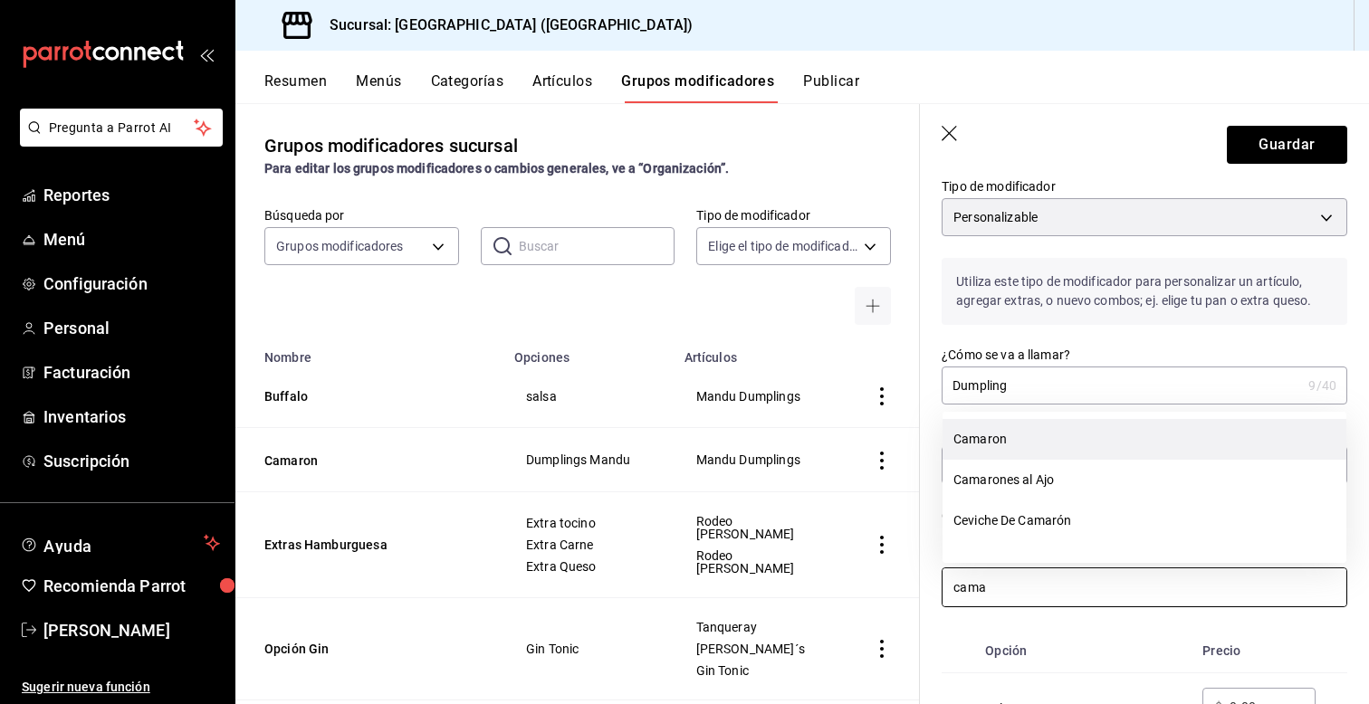
click at [994, 429] on li "Camaron" at bounding box center [1145, 439] width 404 height 41
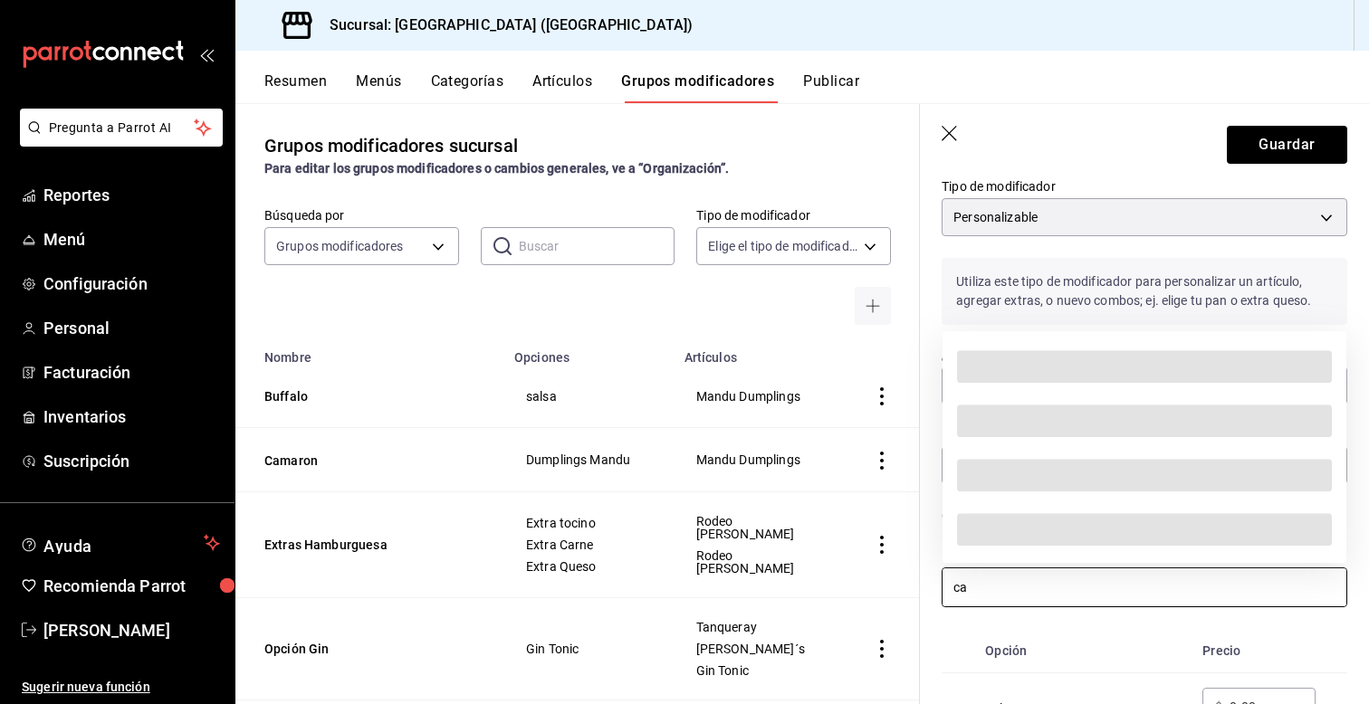
type input "c"
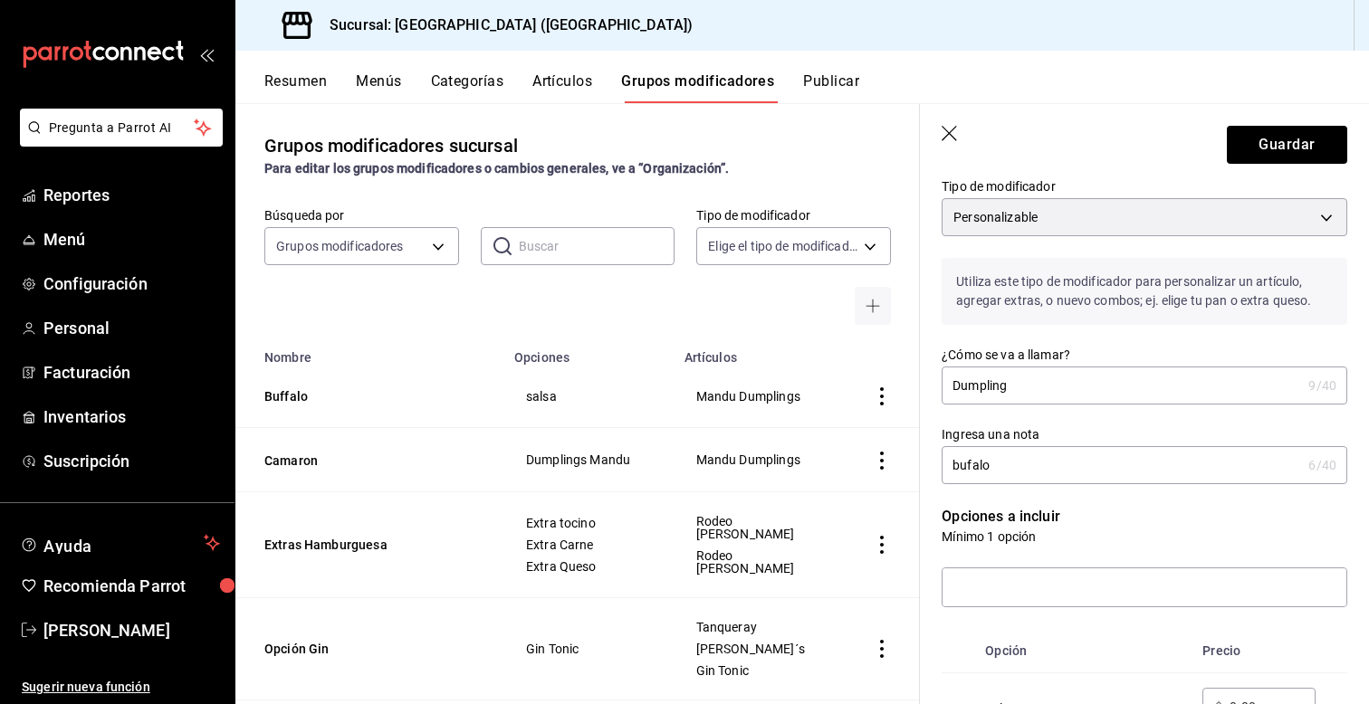
click at [929, 408] on div "Ingresa una nota bufalo 6 /40 Ingresa una nota" at bounding box center [1133, 445] width 427 height 80
click at [1285, 155] on button "Guardar" at bounding box center [1287, 145] width 120 height 38
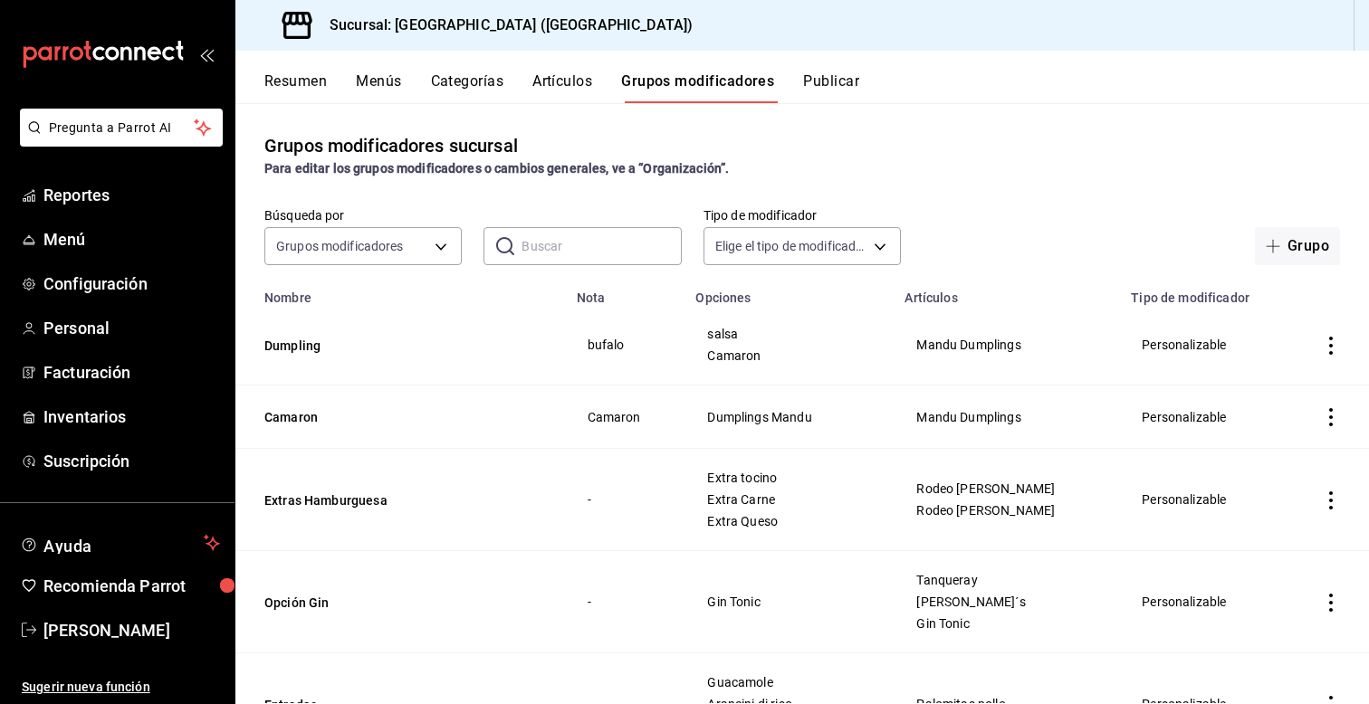
click at [1331, 348] on icon "actions" at bounding box center [1331, 346] width 18 height 18
click at [1265, 388] on span "Editar" at bounding box center [1276, 387] width 47 height 19
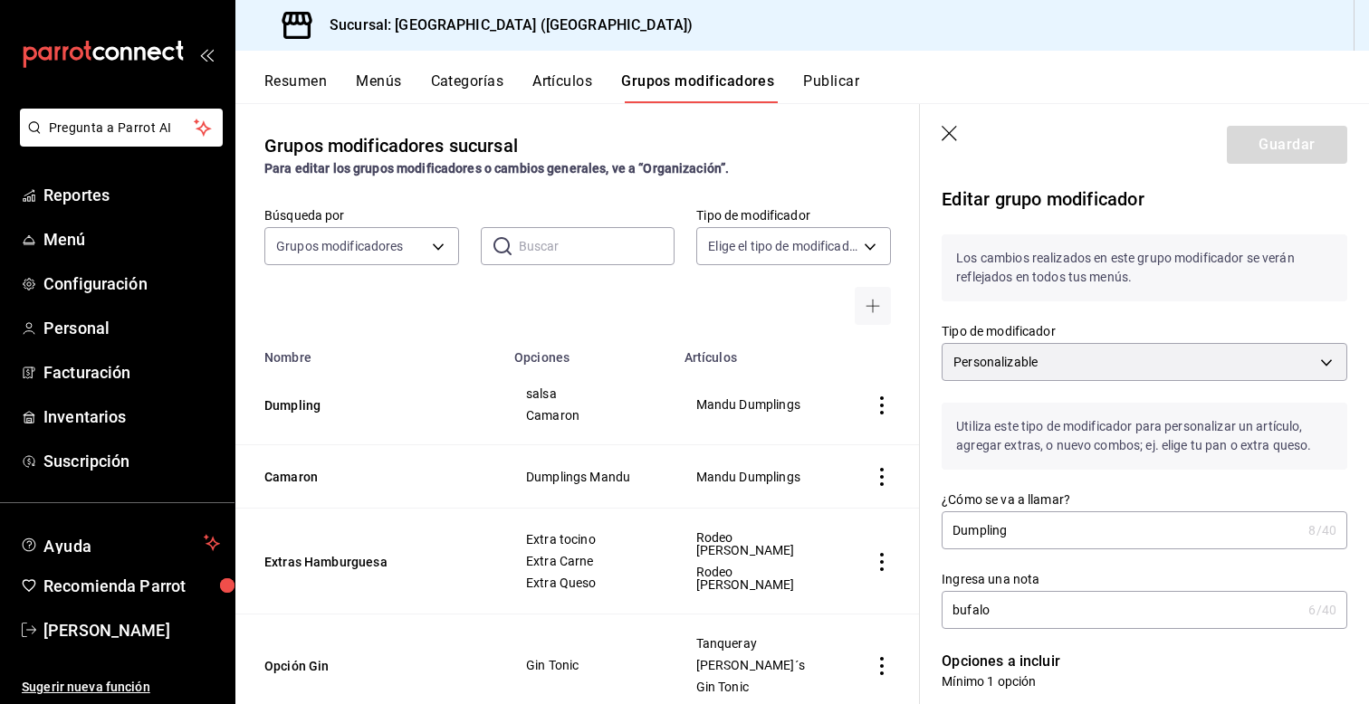
click at [934, 512] on div "¿Cómo se va a llamar? Dumpling 8 /40 ¿Cómo se va a llamar?" at bounding box center [1133, 510] width 427 height 80
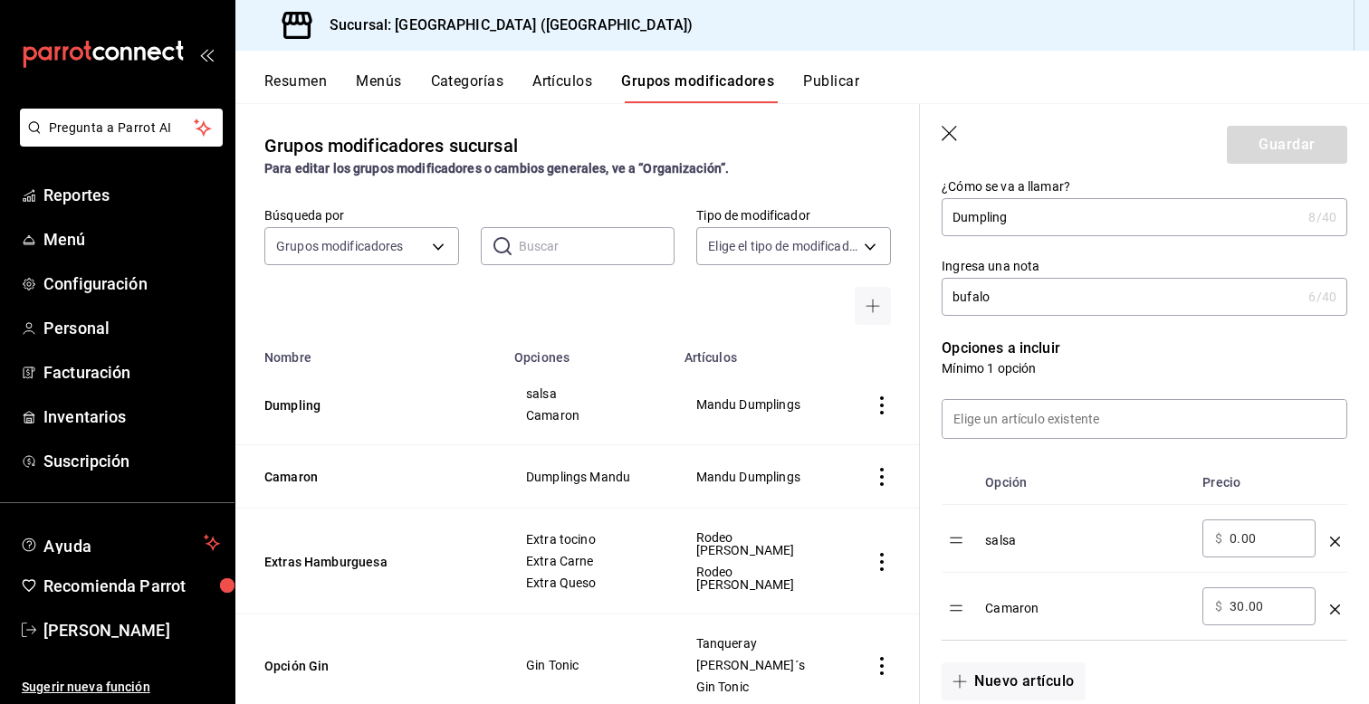
scroll to position [326, 0]
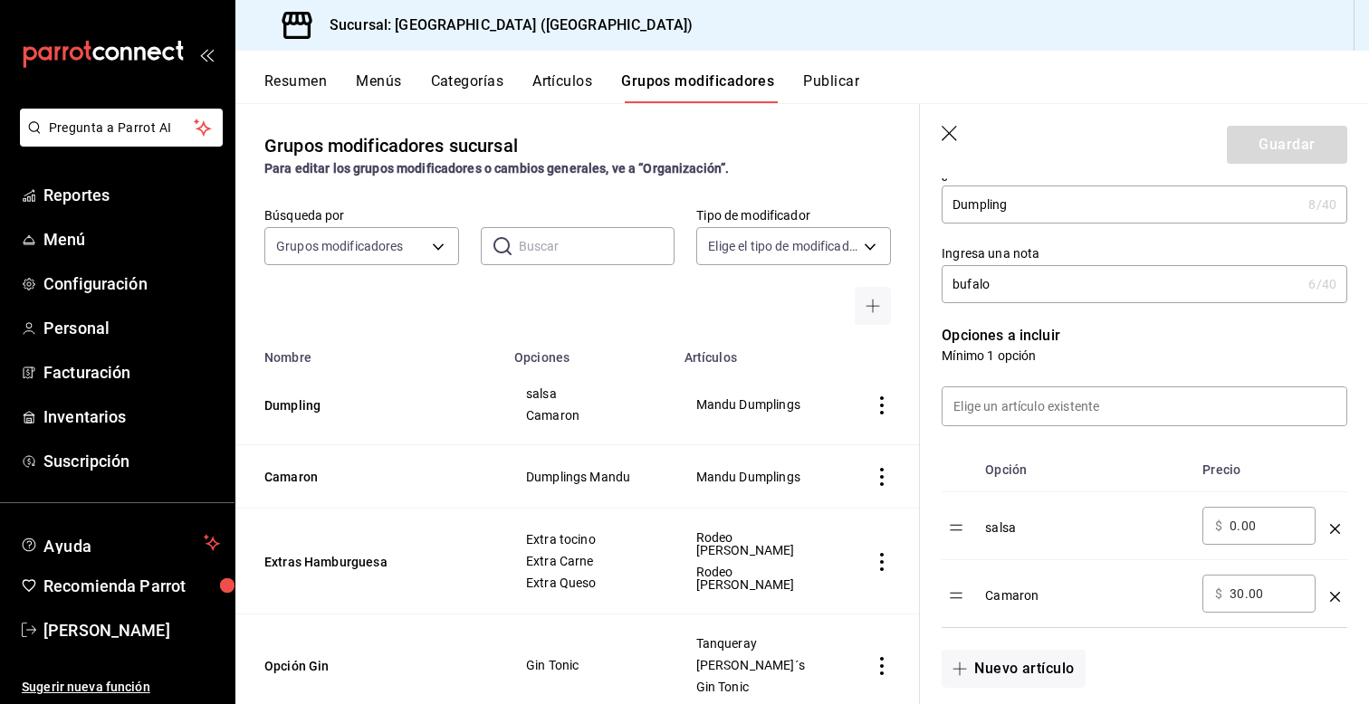
click at [1336, 524] on icon "optionsTable" at bounding box center [1335, 529] width 10 height 10
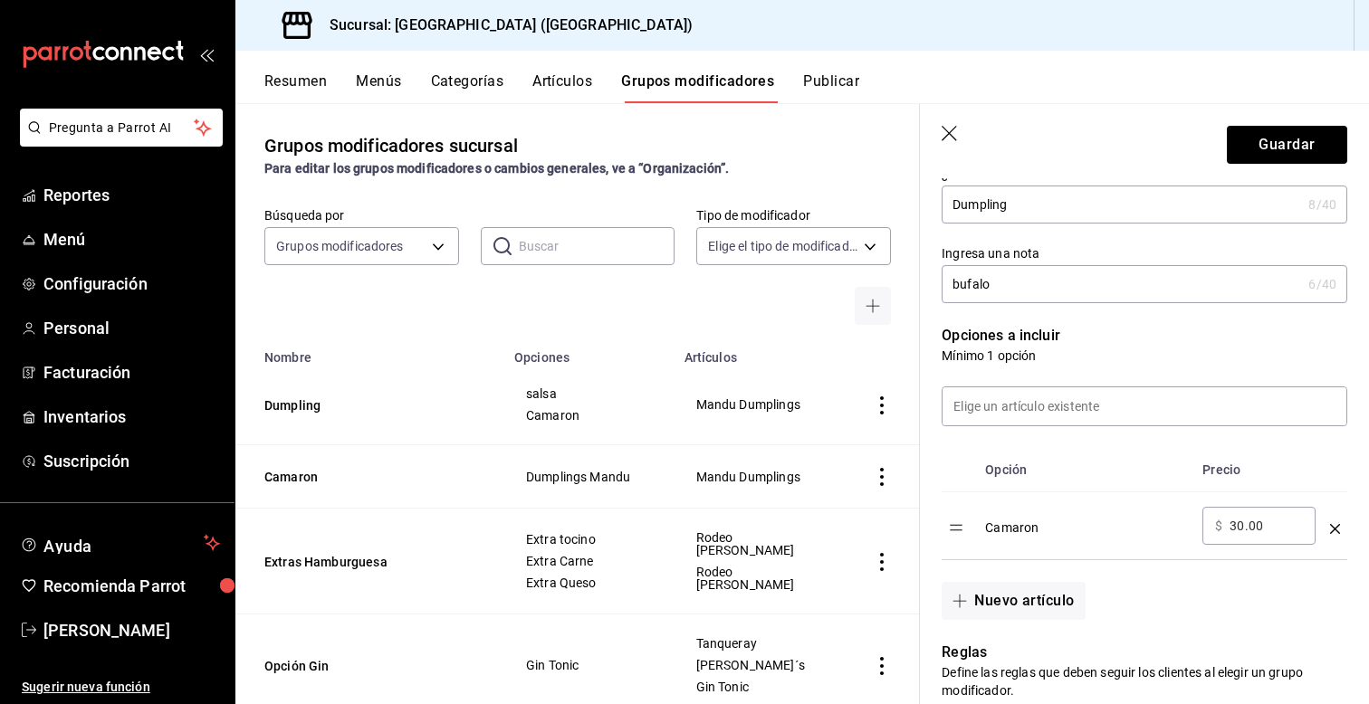
click at [1335, 530] on icon "optionsTable" at bounding box center [1335, 529] width 10 height 10
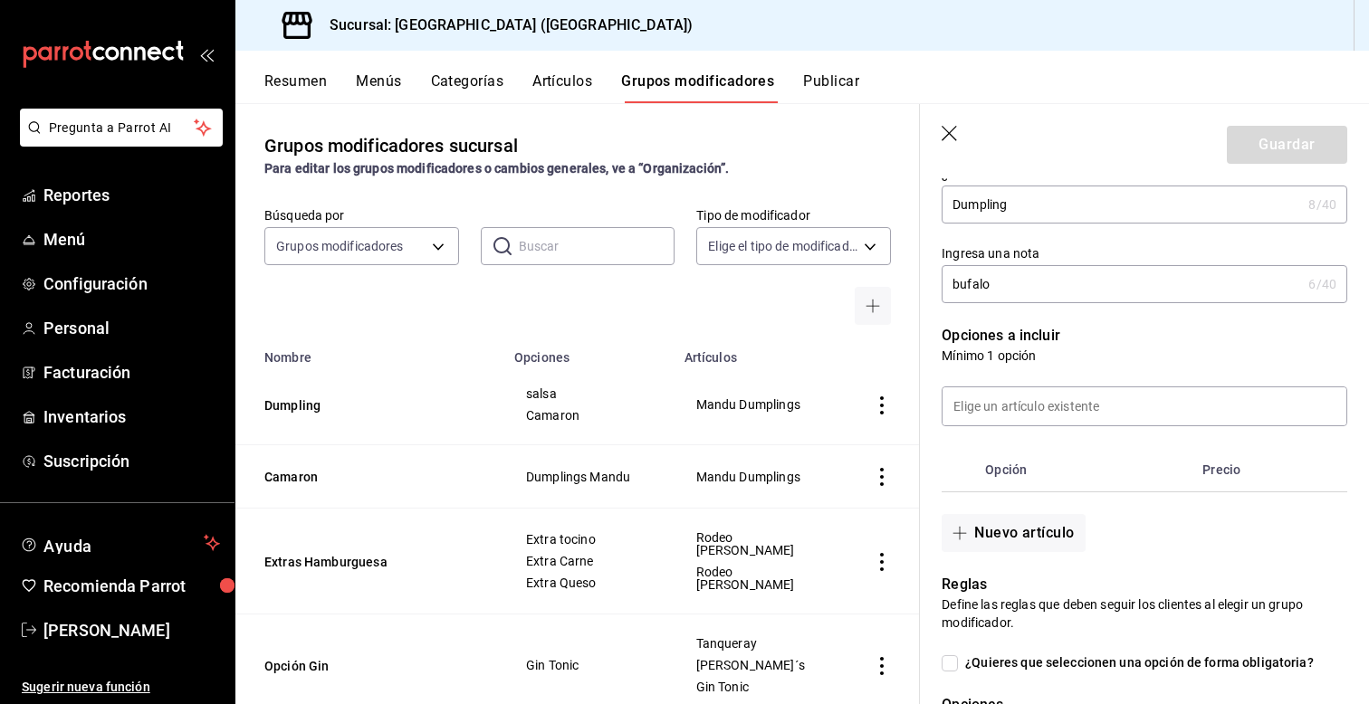
click at [936, 394] on div at bounding box center [1133, 396] width 427 height 62
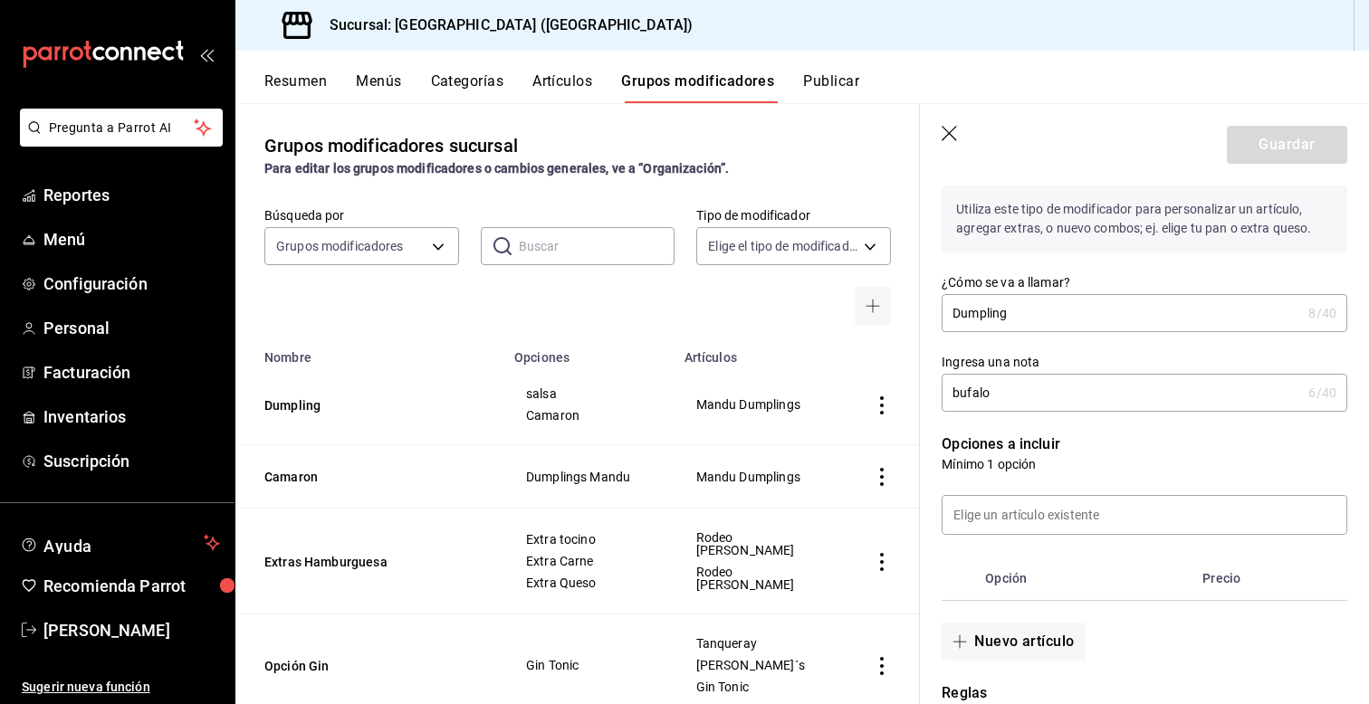
scroll to position [181, 0]
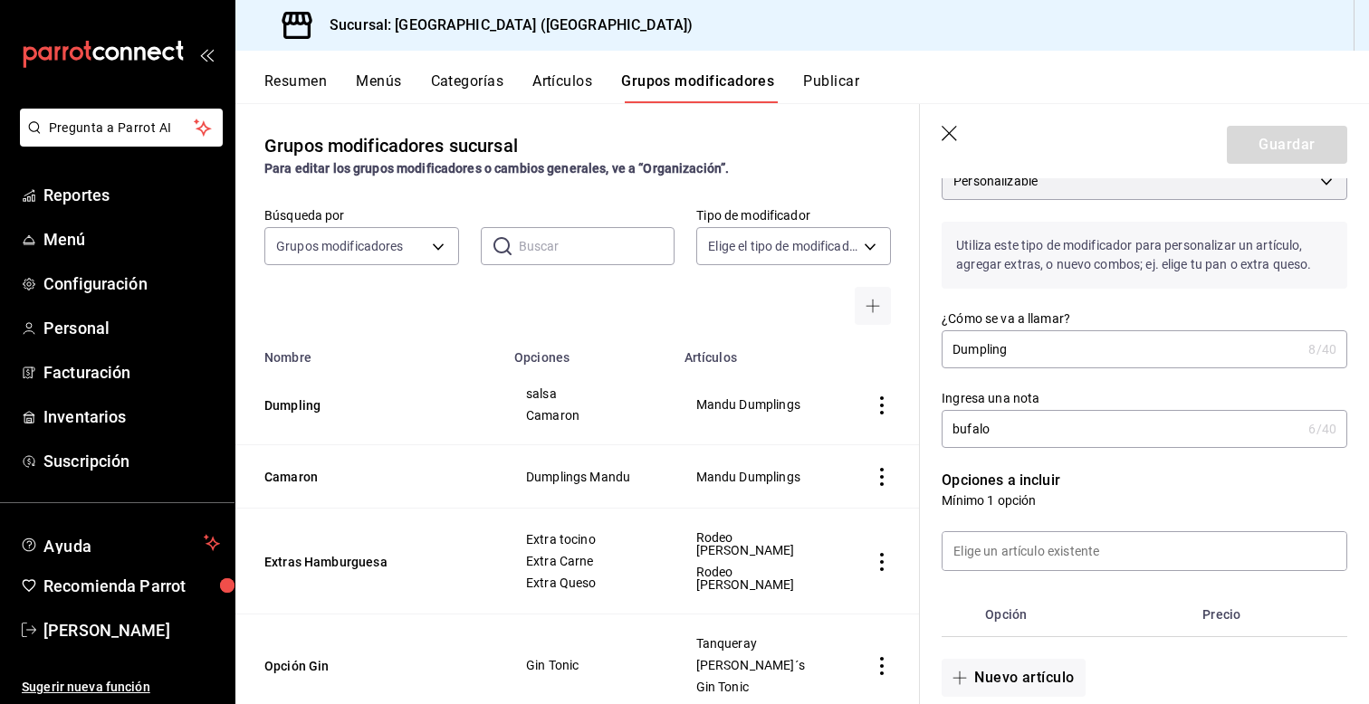
click at [1036, 440] on input "bufalo" at bounding box center [1121, 429] width 359 height 36
click at [1126, 472] on p "Opciones a incluir" at bounding box center [1145, 481] width 406 height 22
click at [1044, 436] on input "bufaloo" at bounding box center [1121, 429] width 359 height 36
click at [932, 442] on div "Ingresa una nota bufalo 6 /40 Ingresa una nota" at bounding box center [1133, 409] width 427 height 80
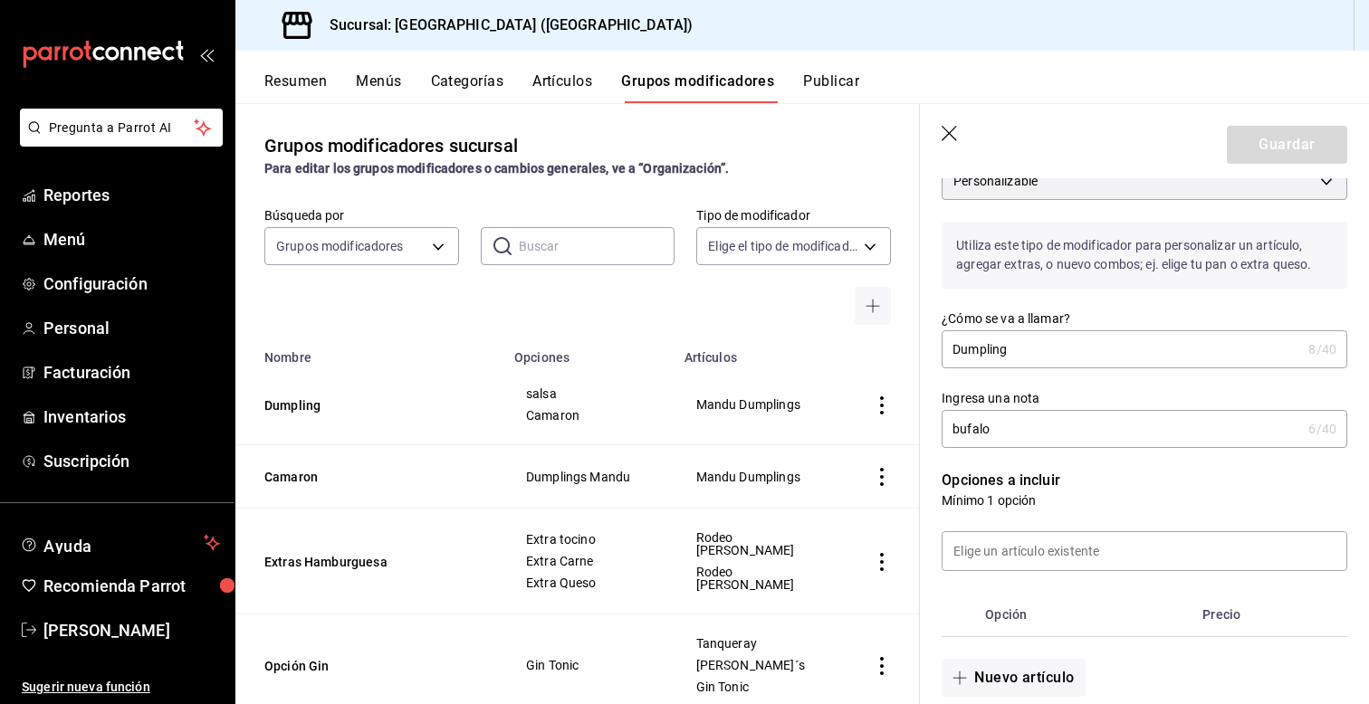
click at [981, 472] on p "Opciones a incluir" at bounding box center [1145, 481] width 406 height 22
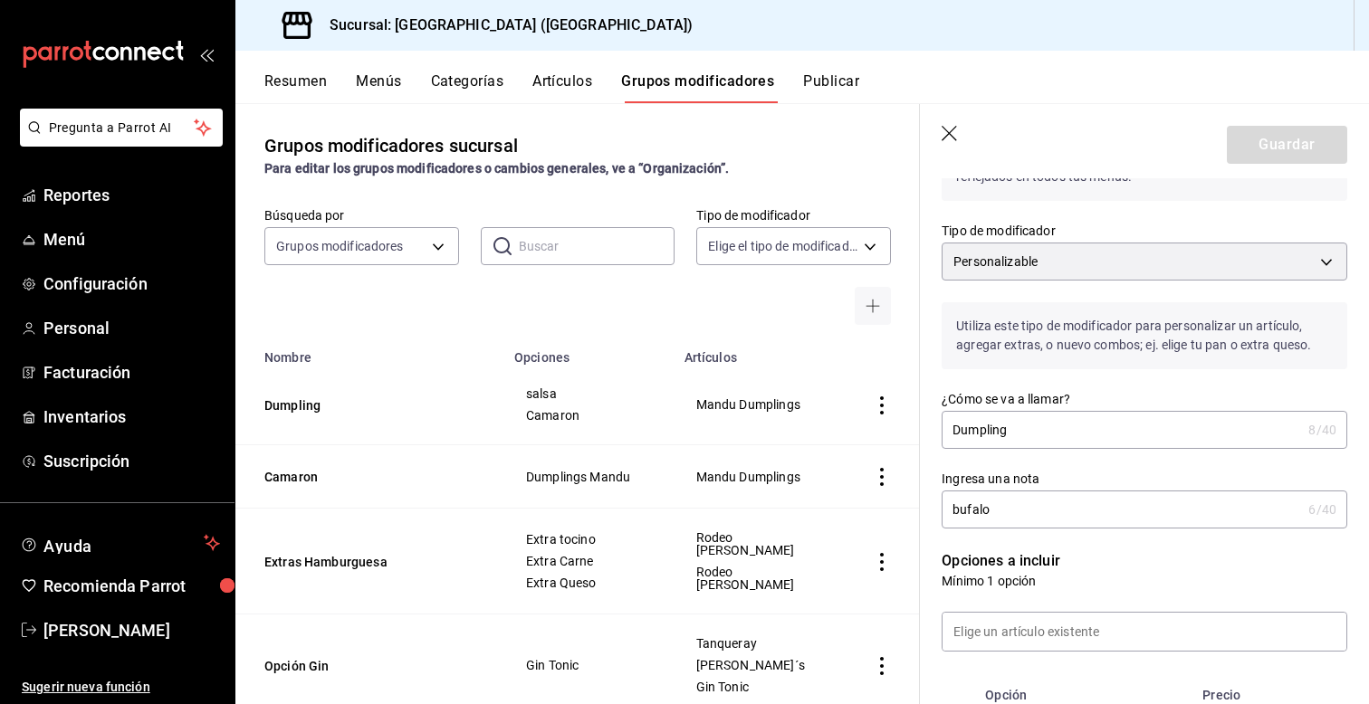
scroll to position [98, 0]
click at [1007, 508] on input "bufalo" at bounding box center [1121, 512] width 359 height 36
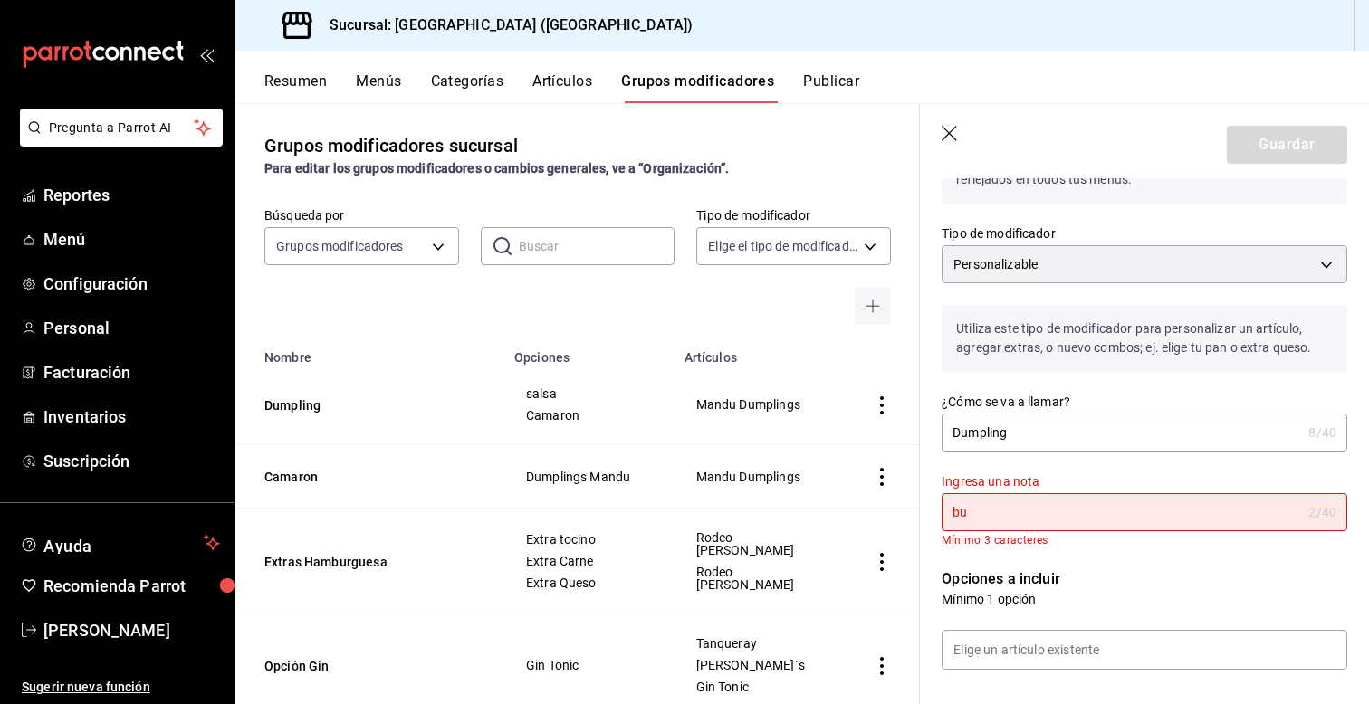
type input "b"
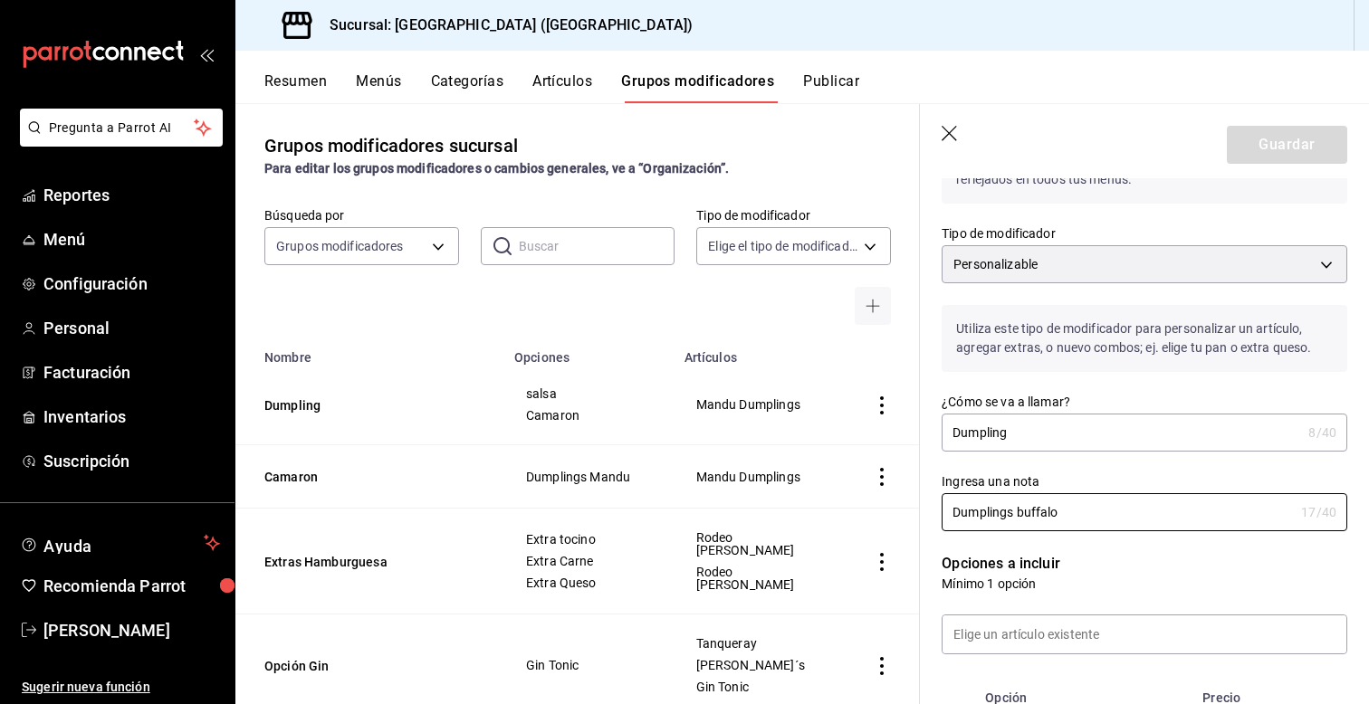
type input "Dumplings buffalo"
click at [932, 507] on div "Ingresa una nota Dumplings buffalo 17 /40 Ingresa una nota" at bounding box center [1133, 492] width 427 height 80
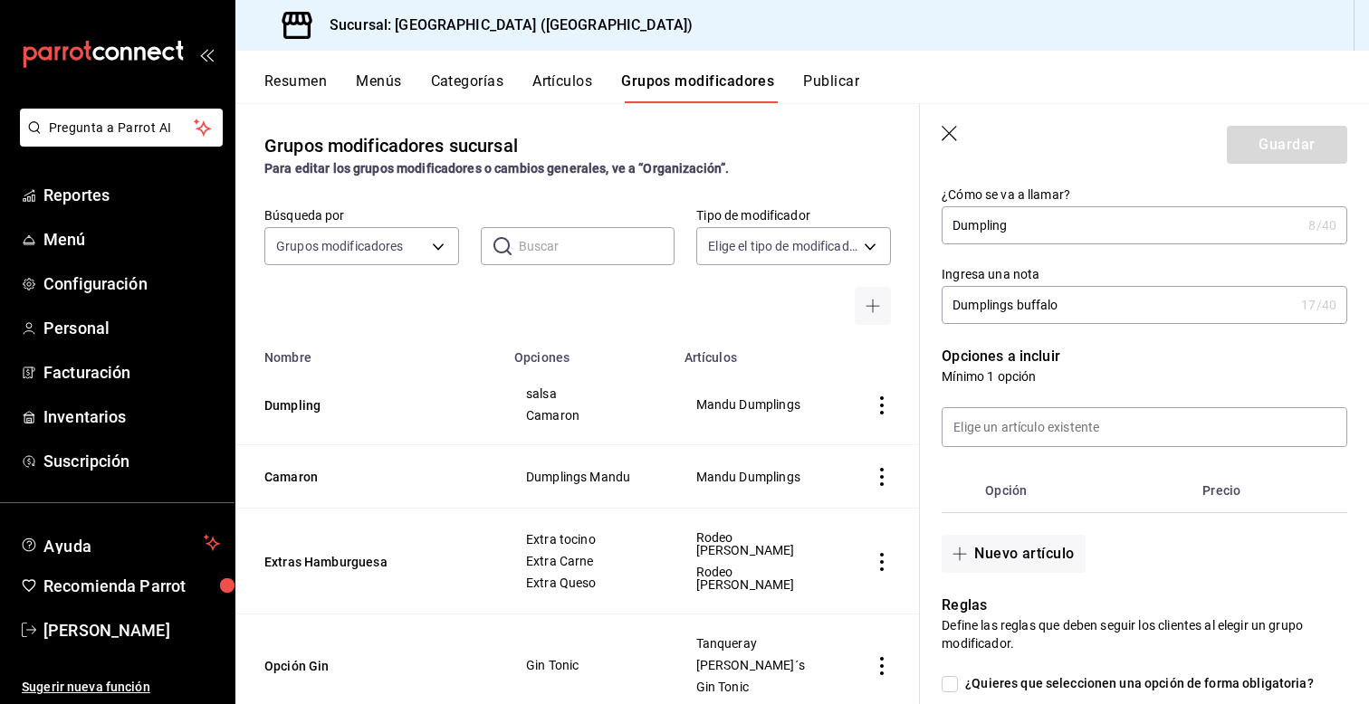
scroll to position [315, 0]
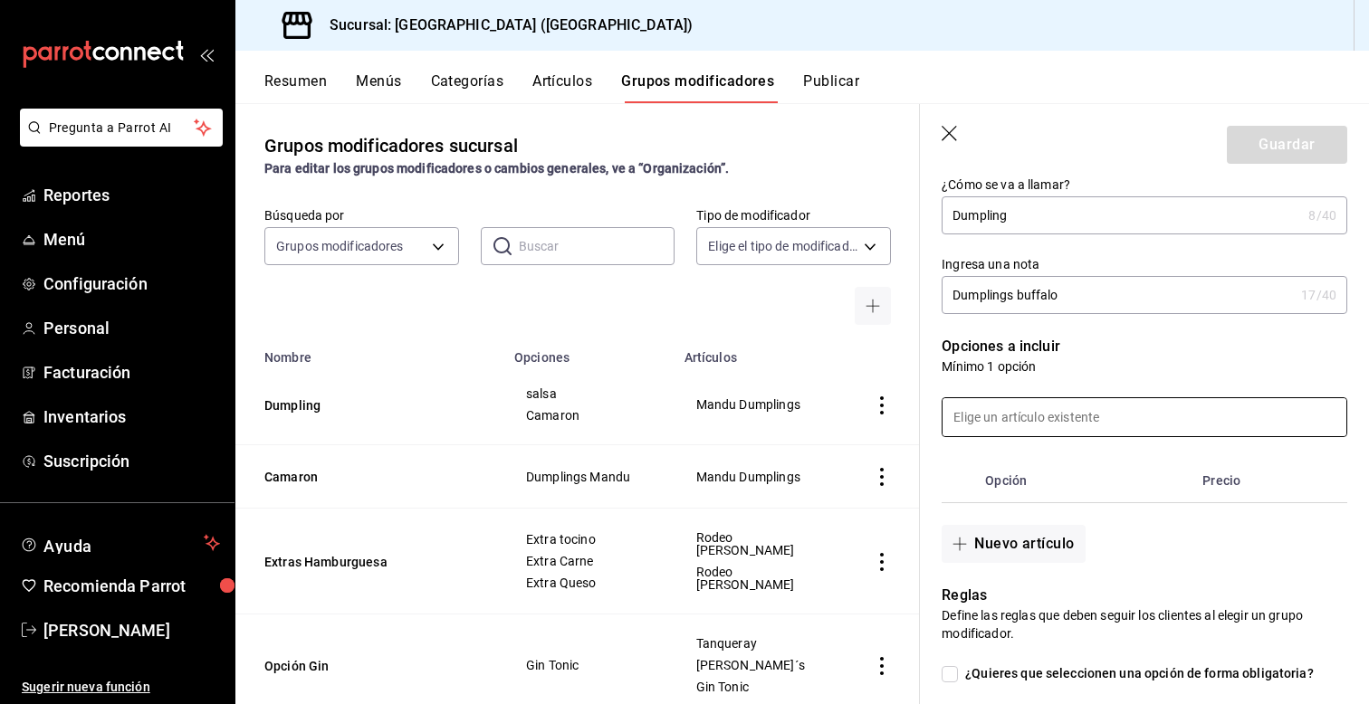
click at [990, 420] on input at bounding box center [1145, 417] width 404 height 38
click at [935, 214] on div "¿Cómo se va a llamar? Dumpling 8 /40 ¿Cómo se va a llamar?" at bounding box center [1133, 195] width 427 height 80
click at [1077, 235] on div "Ingresa una nota Dumplings buffalo 17 /40 Ingresa una nota" at bounding box center [1133, 275] width 427 height 80
click at [1070, 221] on input "Dumpling" at bounding box center [1121, 215] width 359 height 36
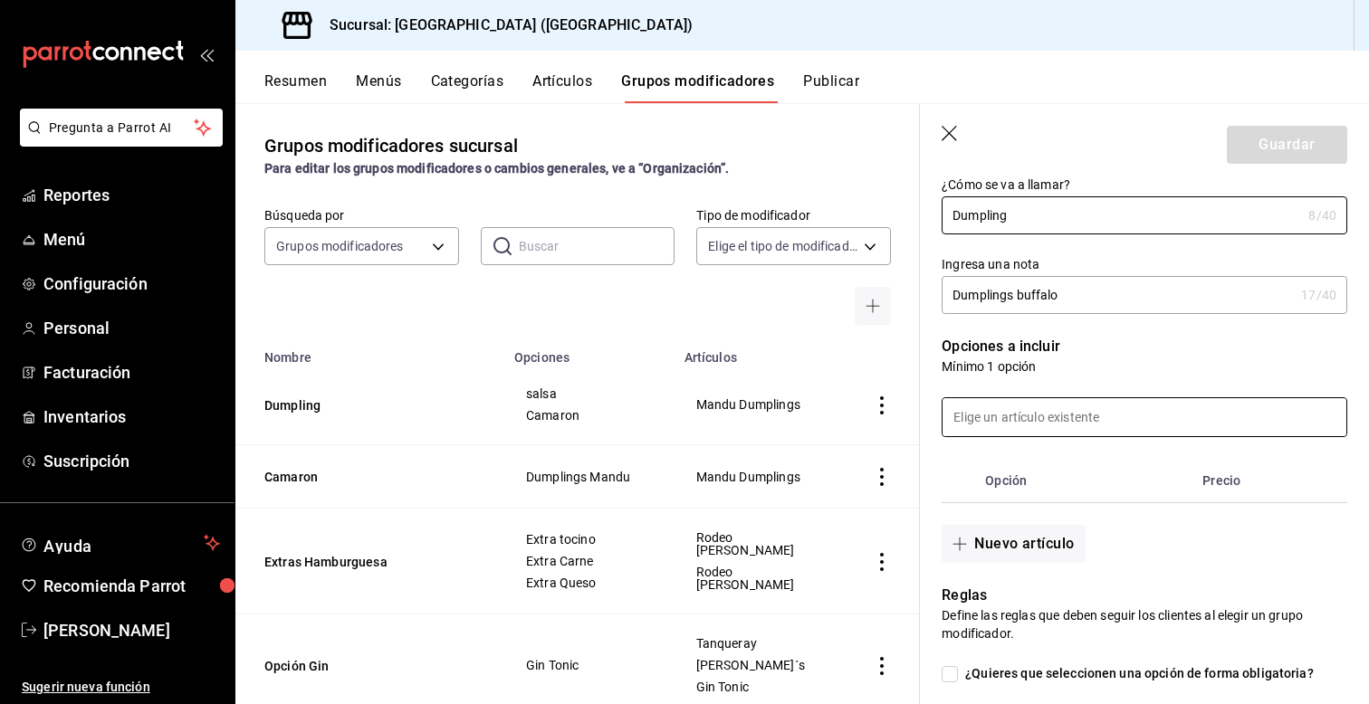
click at [944, 404] on input at bounding box center [1145, 417] width 404 height 38
click at [943, 462] on th "optionsTable" at bounding box center [960, 480] width 36 height 43
click at [1001, 485] on th "Opción" at bounding box center [1086, 480] width 217 height 43
click at [1039, 548] on button "Nuevo artículo" at bounding box center [1013, 544] width 143 height 38
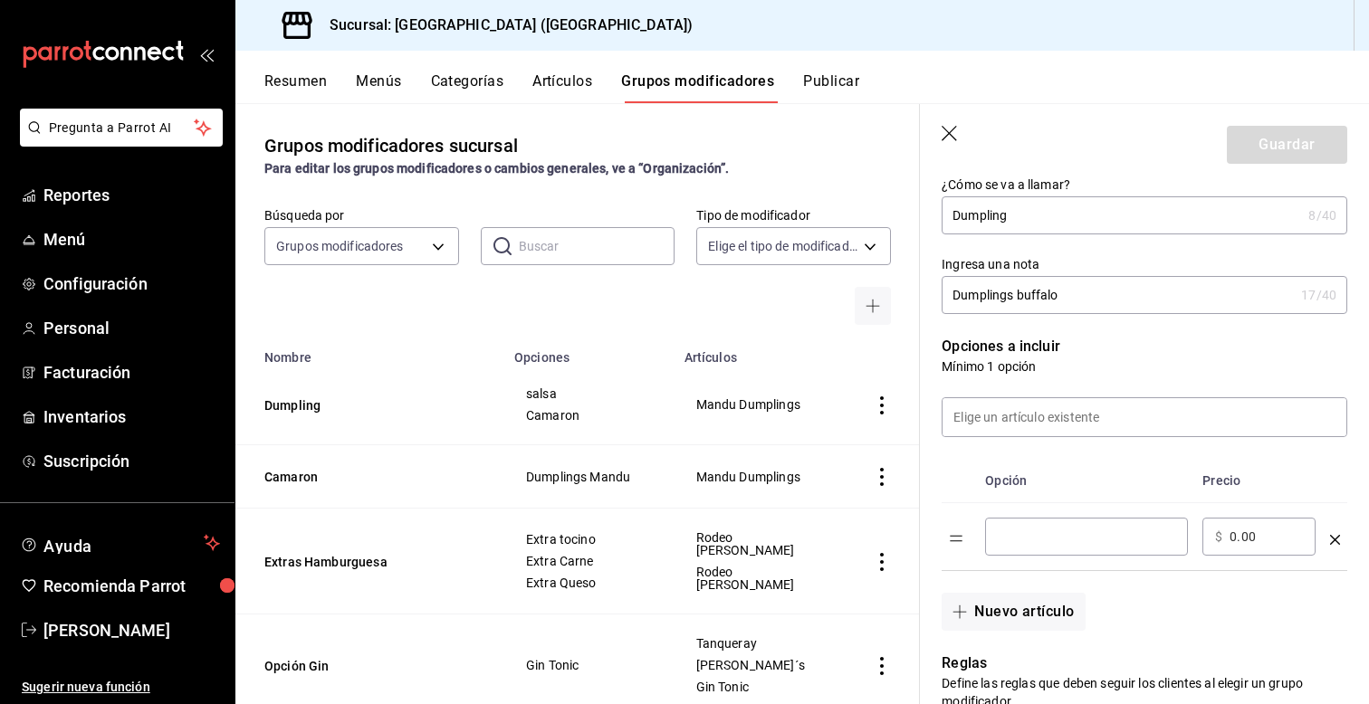
click at [1040, 535] on input "optionsTable" at bounding box center [1086, 537] width 177 height 18
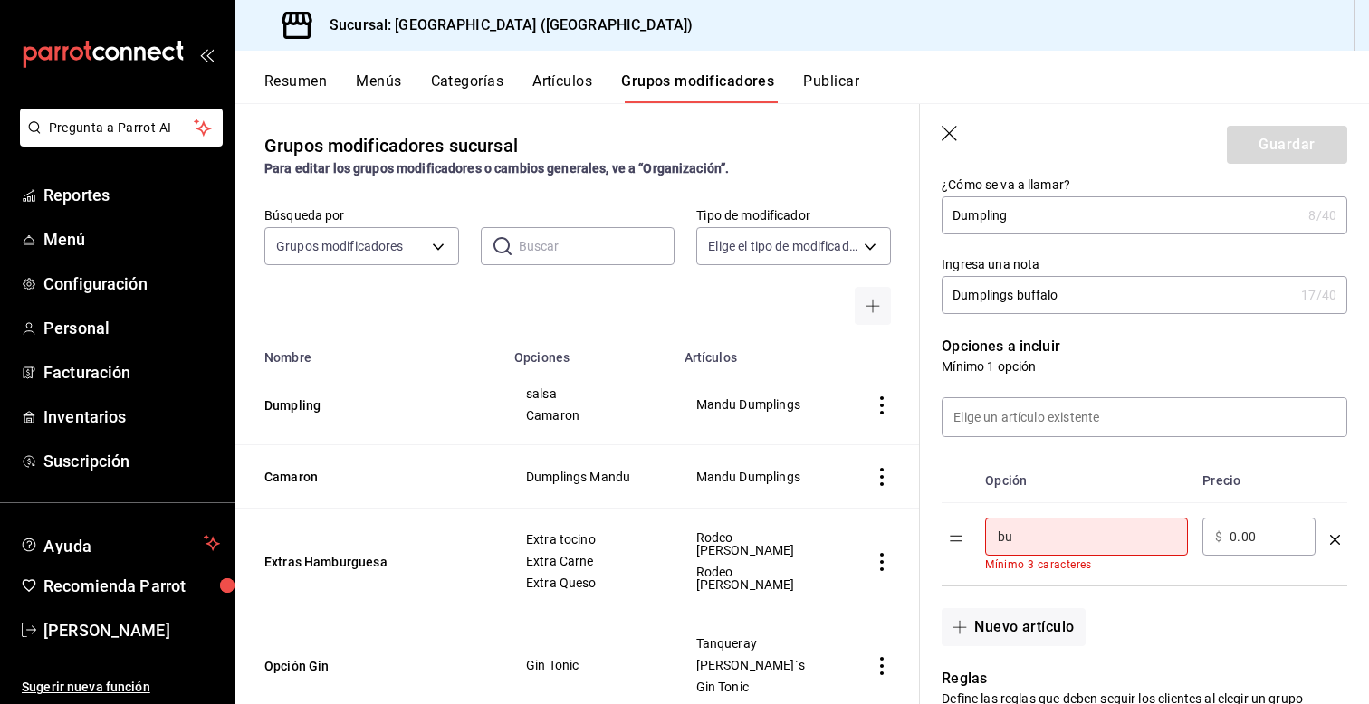
type input "b"
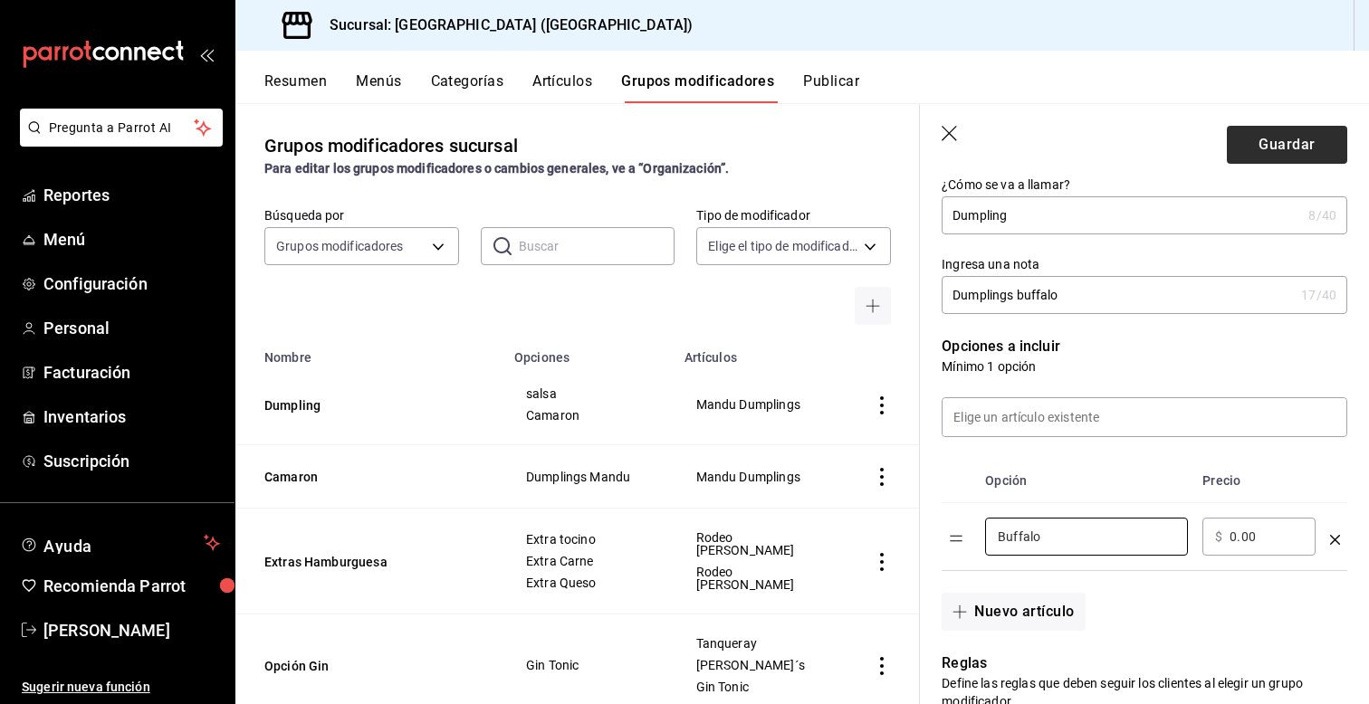
type input "Buffalo"
click at [1275, 163] on button "Guardar" at bounding box center [1287, 145] width 120 height 38
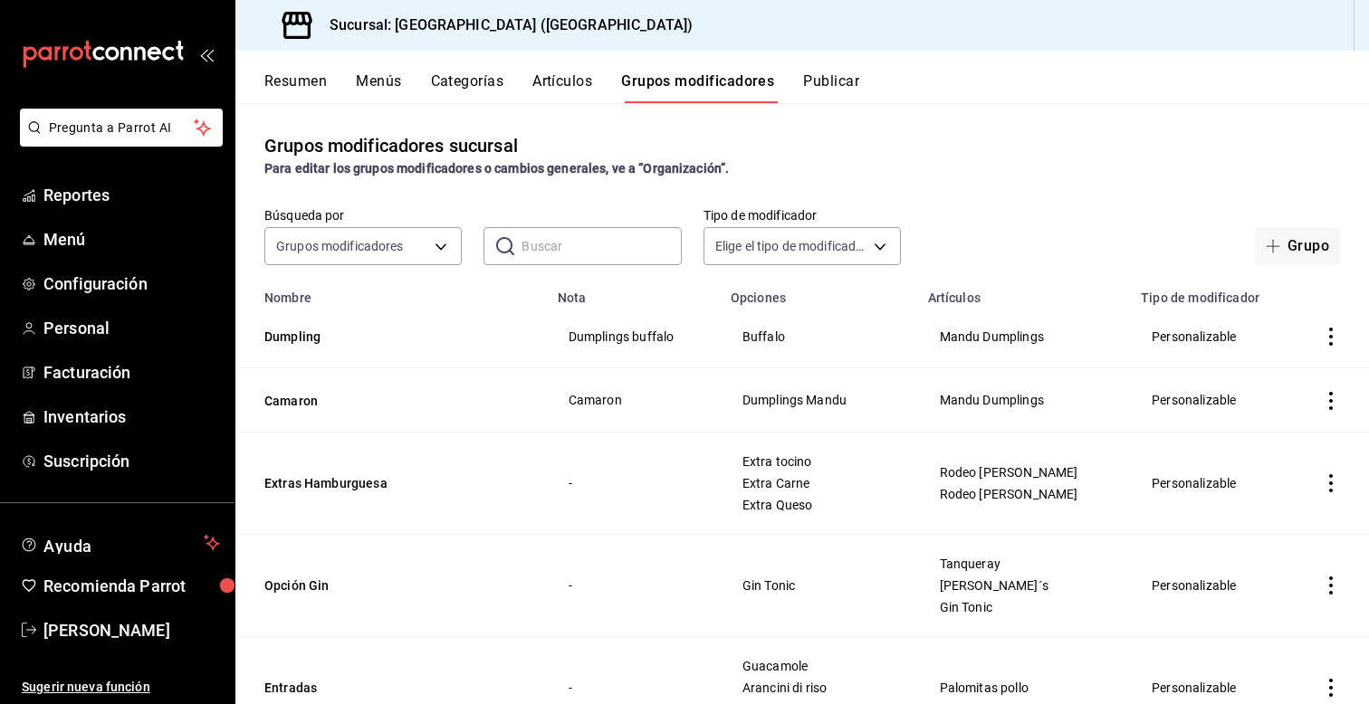
click at [1331, 398] on icon "actions" at bounding box center [1331, 401] width 4 height 18
click at [1270, 453] on li "Editar" at bounding box center [1260, 442] width 109 height 37
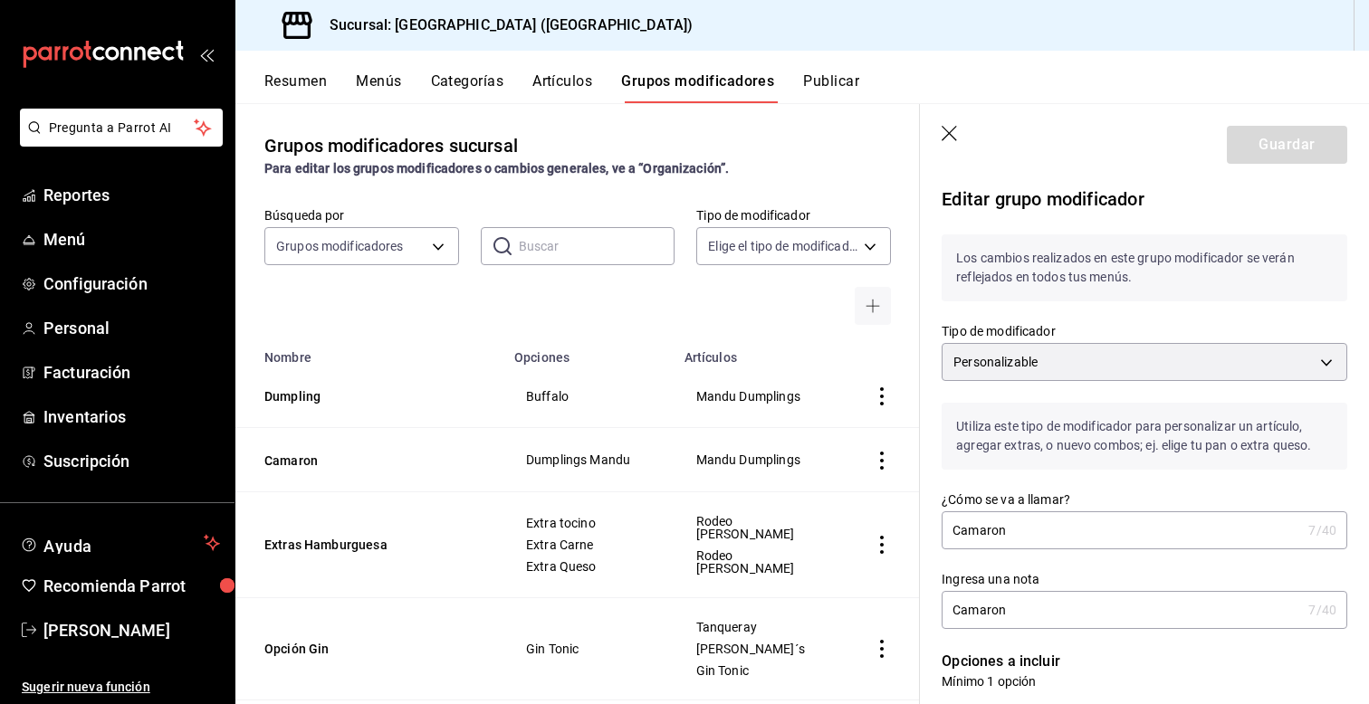
click at [1052, 531] on input "Camaron" at bounding box center [1121, 530] width 359 height 36
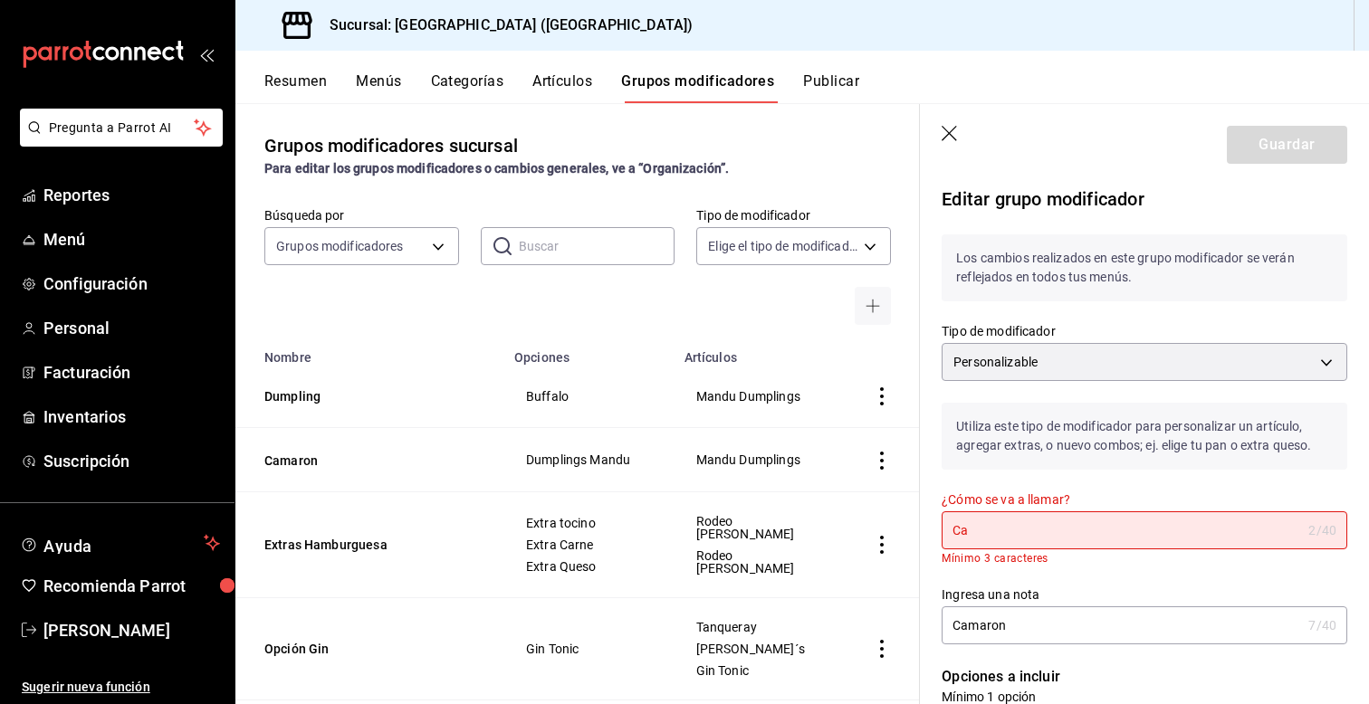
type input "C"
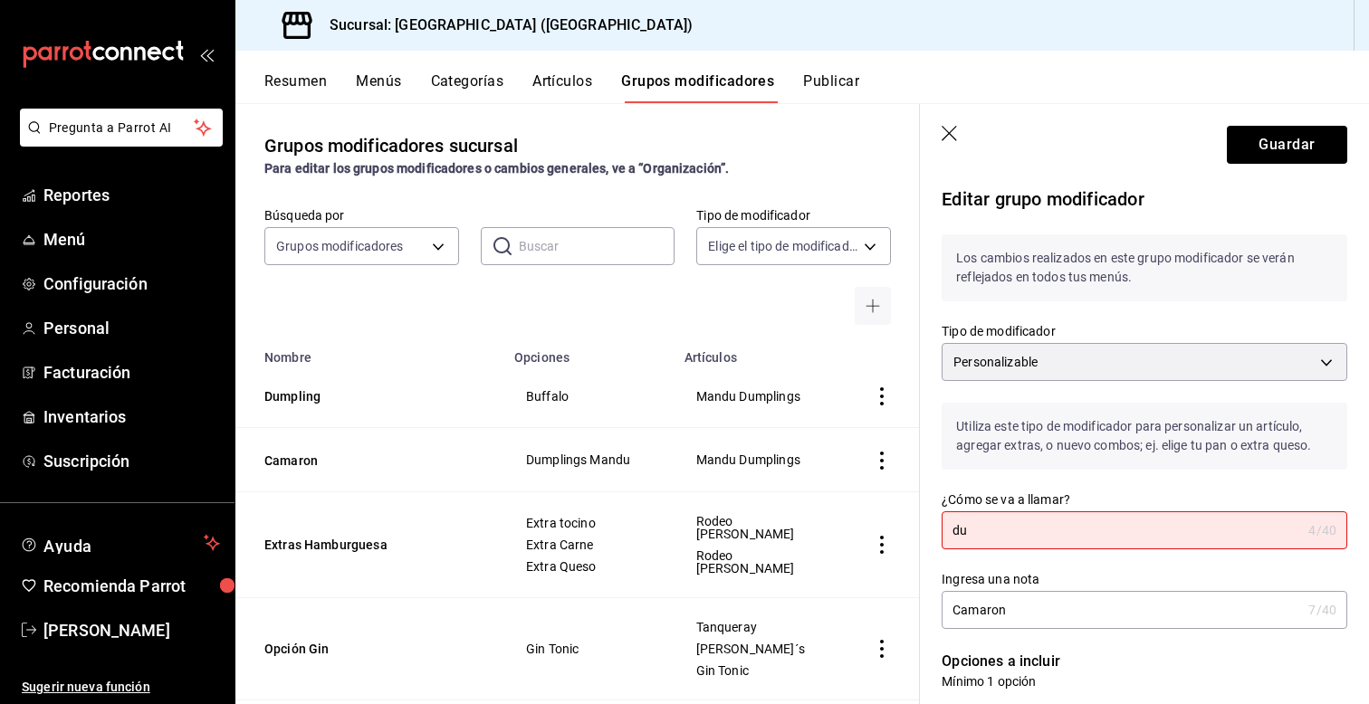
type input "d"
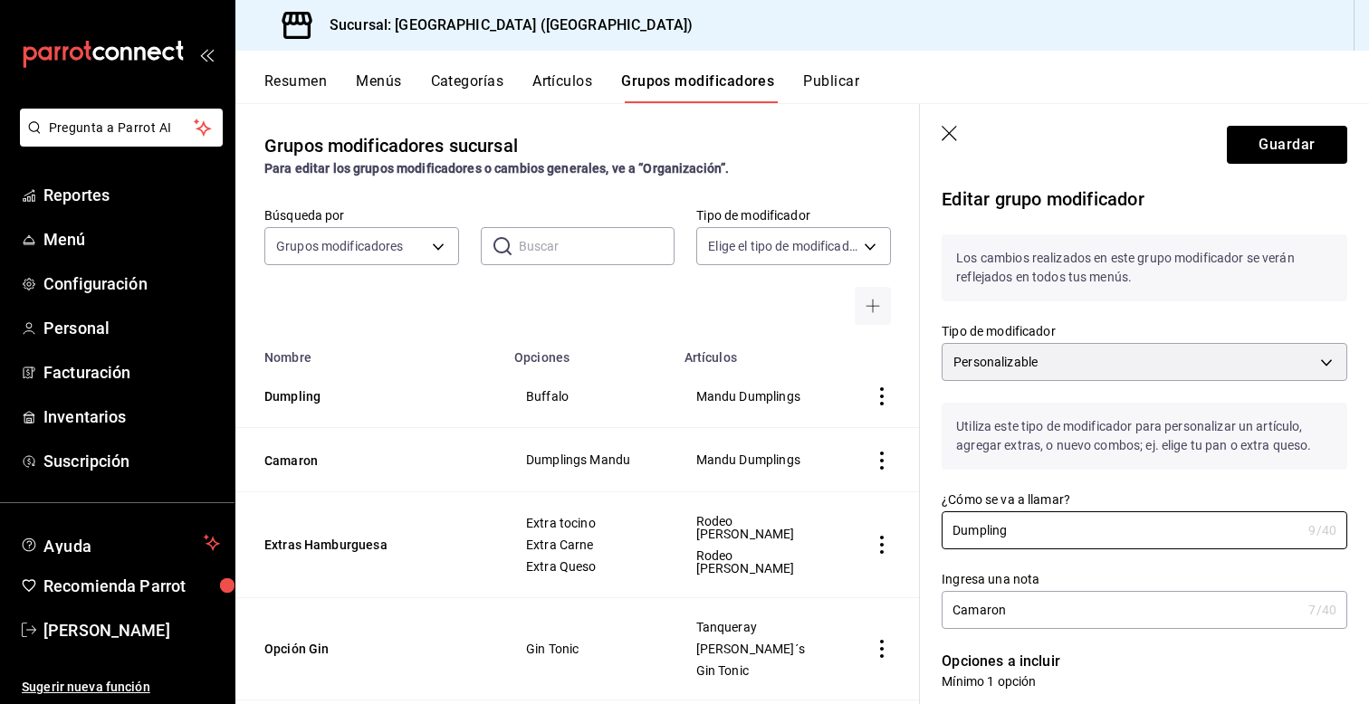
type input "Dumpling"
click at [1048, 614] on input "Camaron" at bounding box center [1121, 610] width 359 height 36
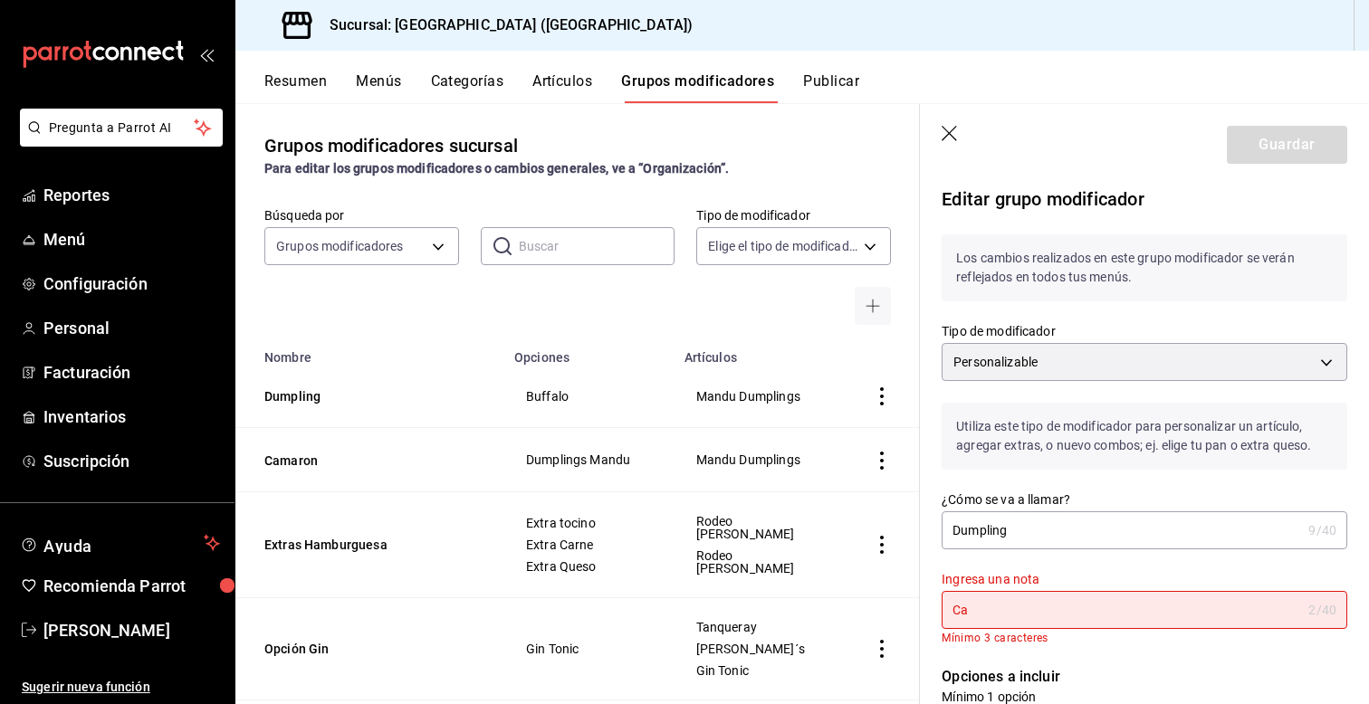
type input "C"
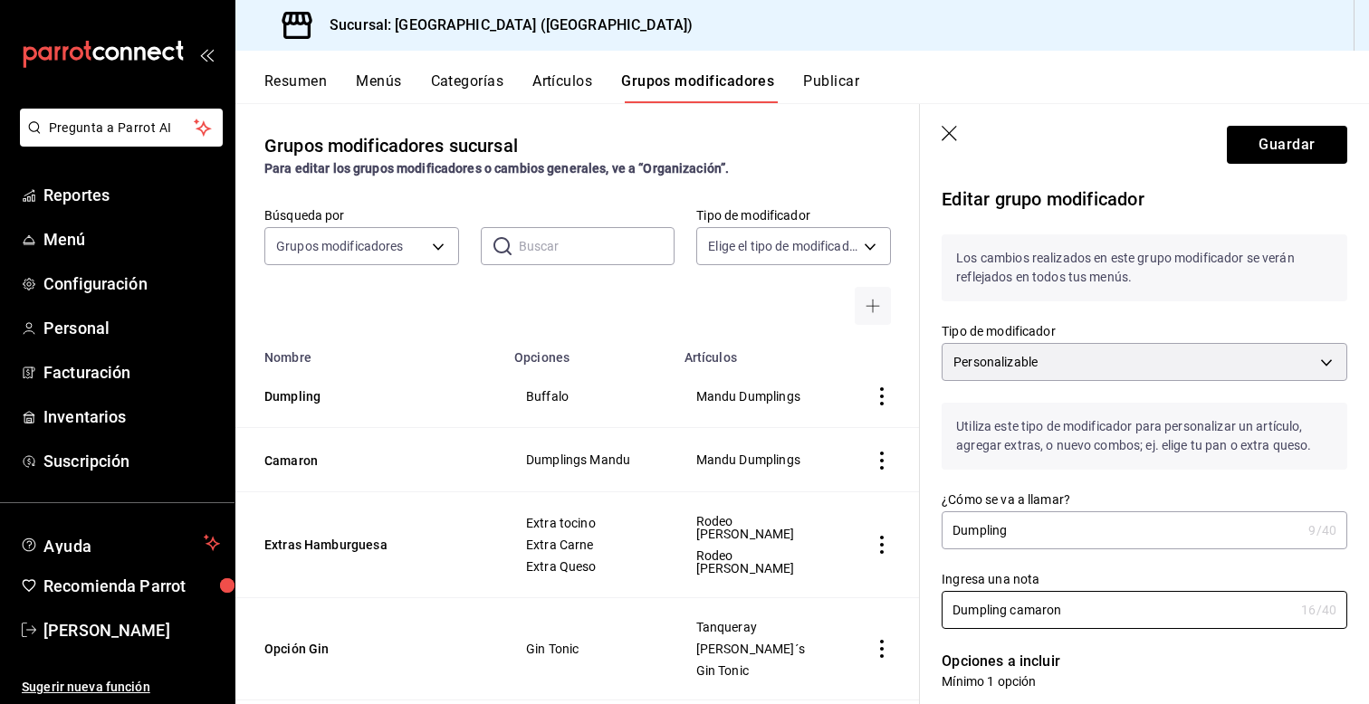
type input "Dumpling camaron"
click at [931, 619] on div "Ingresa una nota Dumpling camaron 16 /40 Ingresa una nota" at bounding box center [1133, 590] width 427 height 80
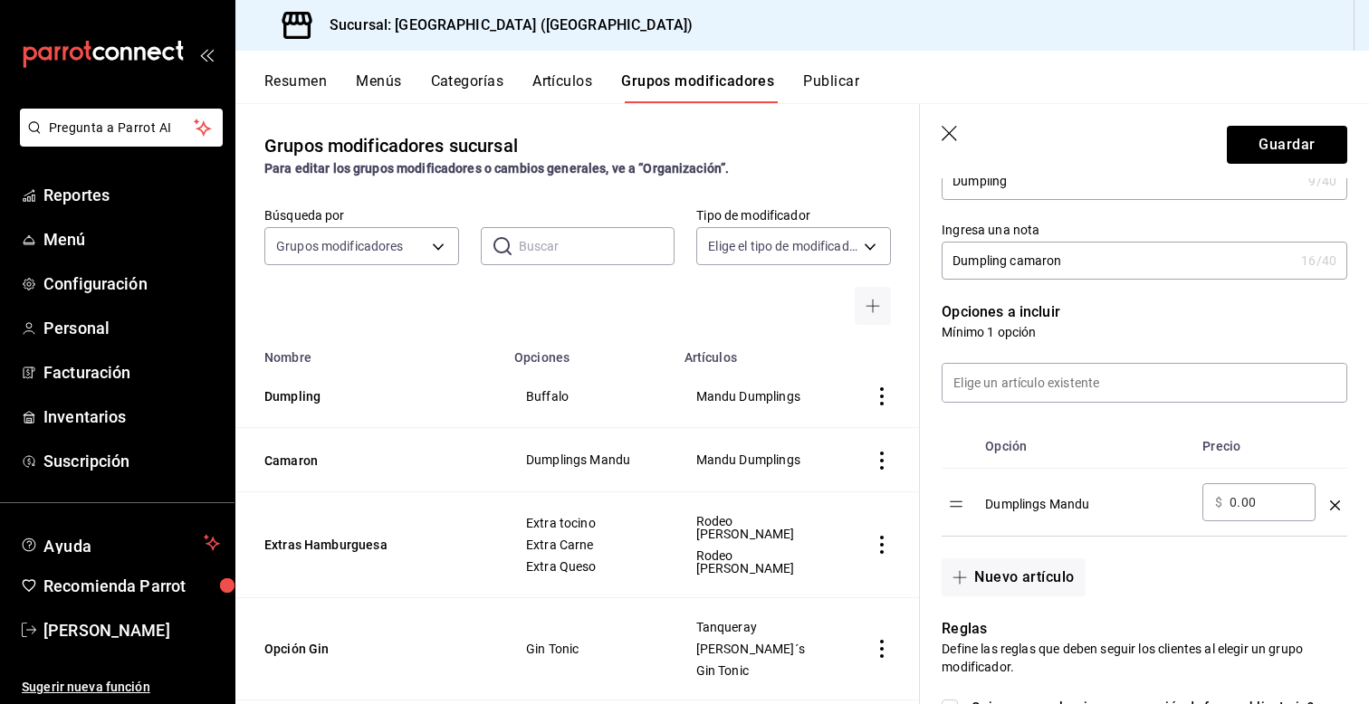
scroll to position [362, 0]
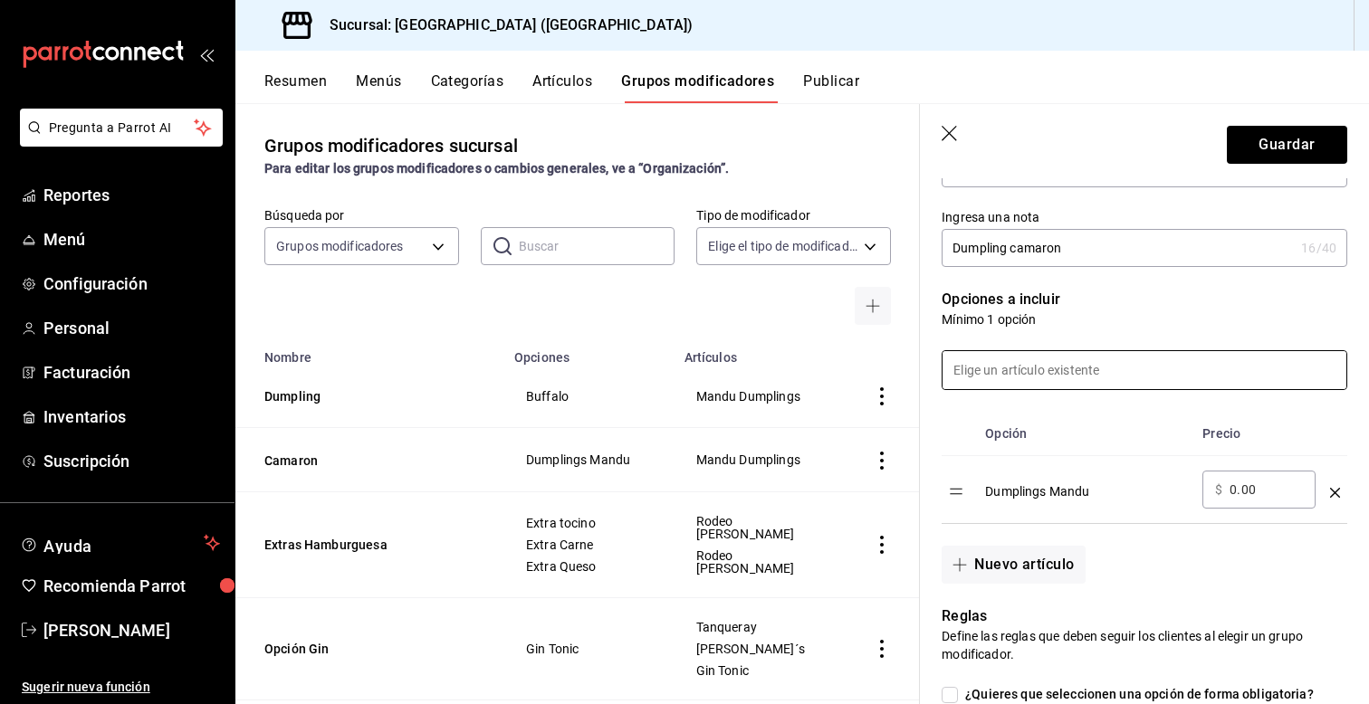
click at [977, 367] on input at bounding box center [1145, 370] width 404 height 38
click at [933, 420] on div "Opción Precio Dumplings Mandu ​ $ 0.00 ​" at bounding box center [1133, 457] width 427 height 134
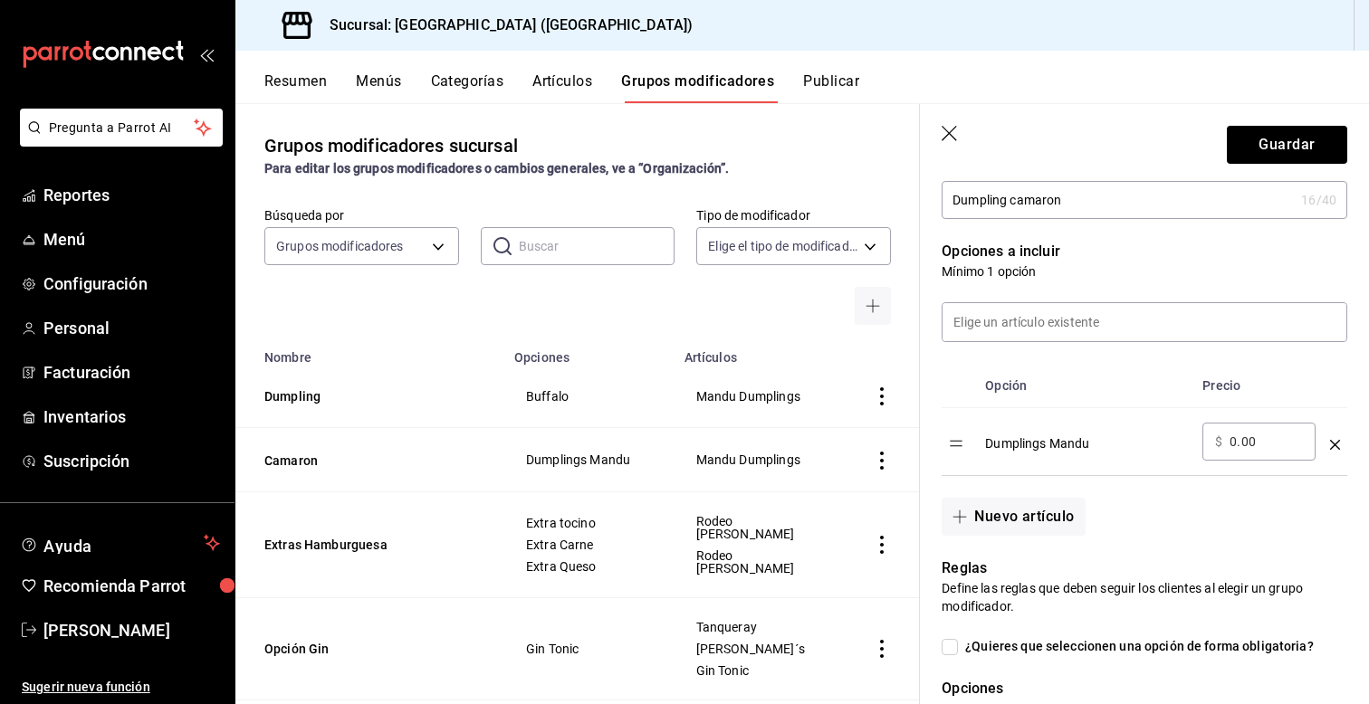
scroll to position [398, 0]
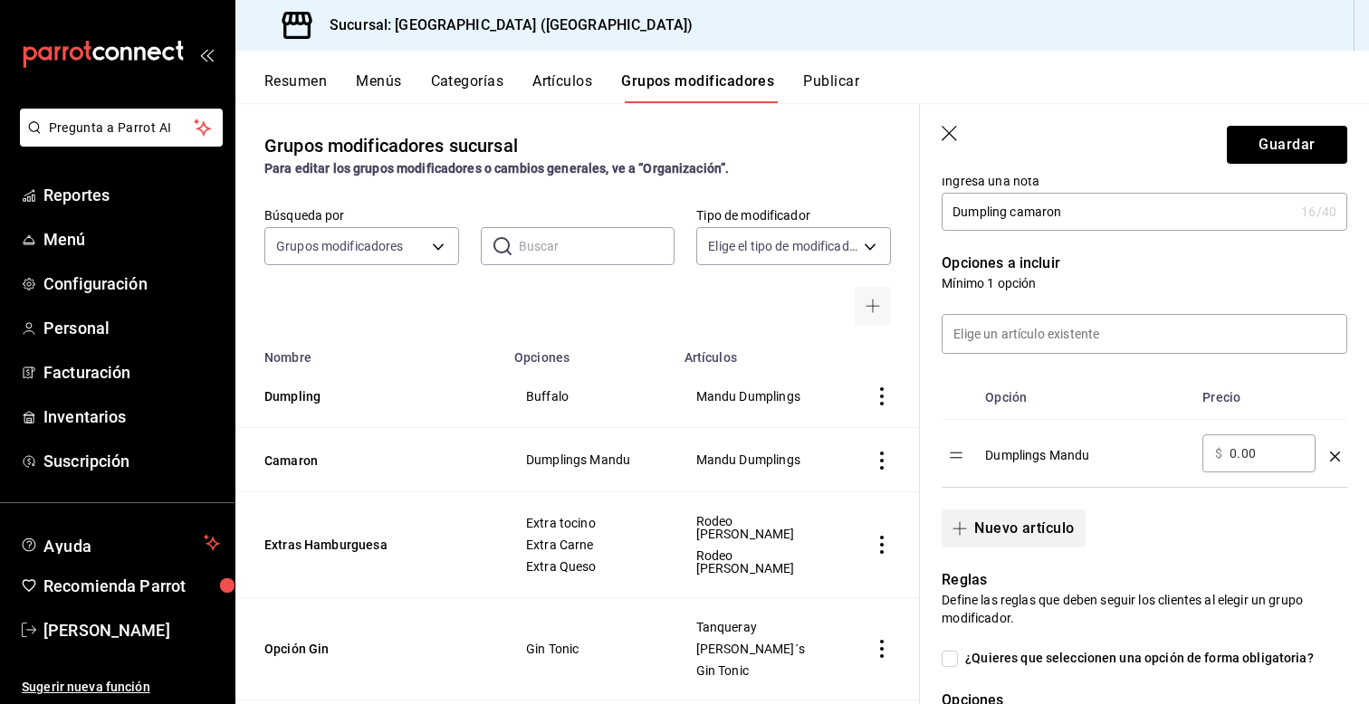
click at [1006, 531] on button "Nuevo artículo" at bounding box center [1013, 529] width 143 height 38
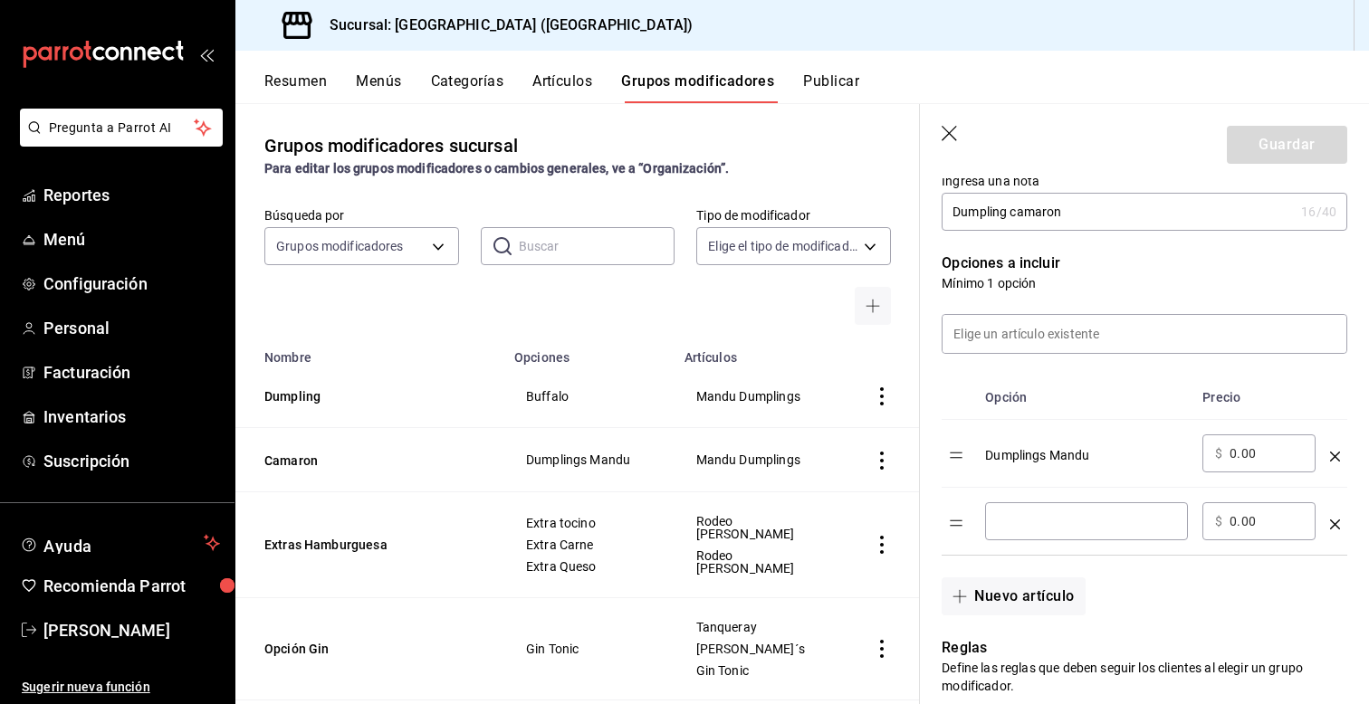
click at [1076, 526] on input "optionsTable" at bounding box center [1086, 521] width 177 height 18
click at [1335, 530] on div "optionsTable" at bounding box center [1335, 518] width 10 height 30
click at [1332, 527] on icon "optionsTable" at bounding box center [1335, 525] width 10 height 10
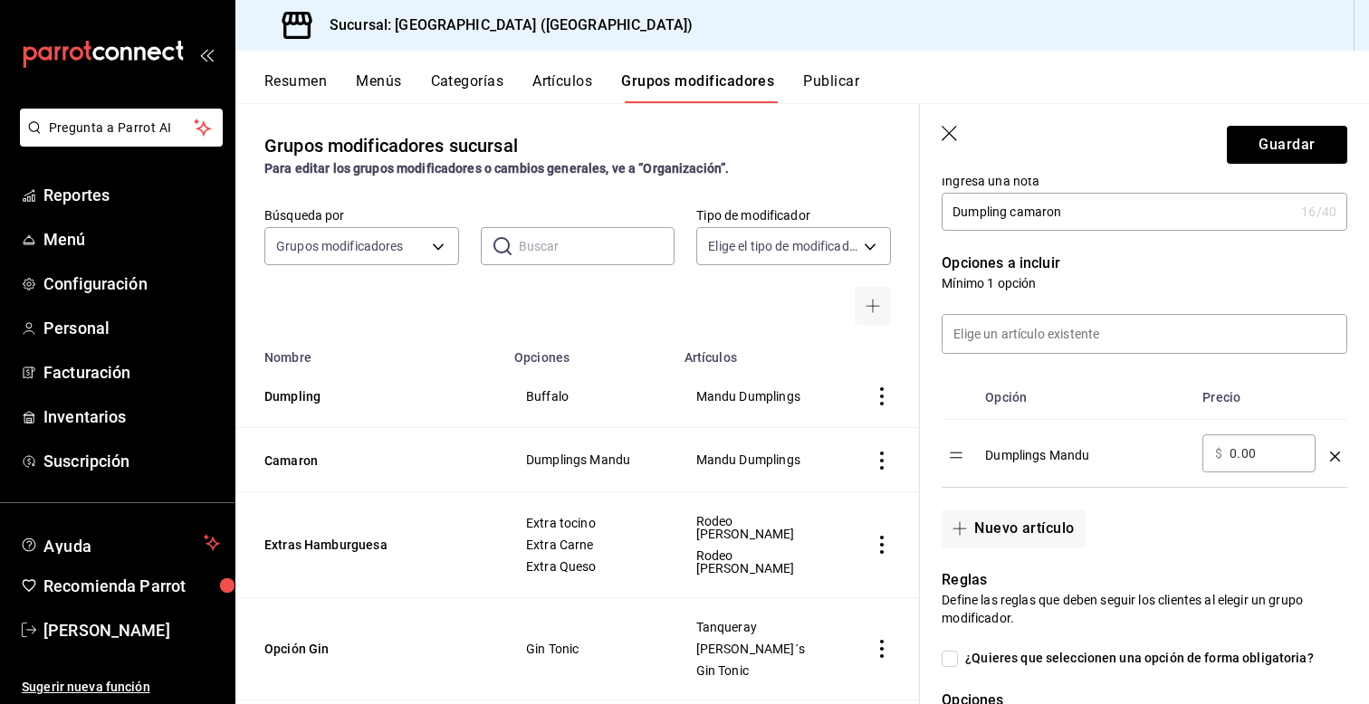
click at [1334, 455] on icon "optionsTable" at bounding box center [1335, 457] width 10 height 10
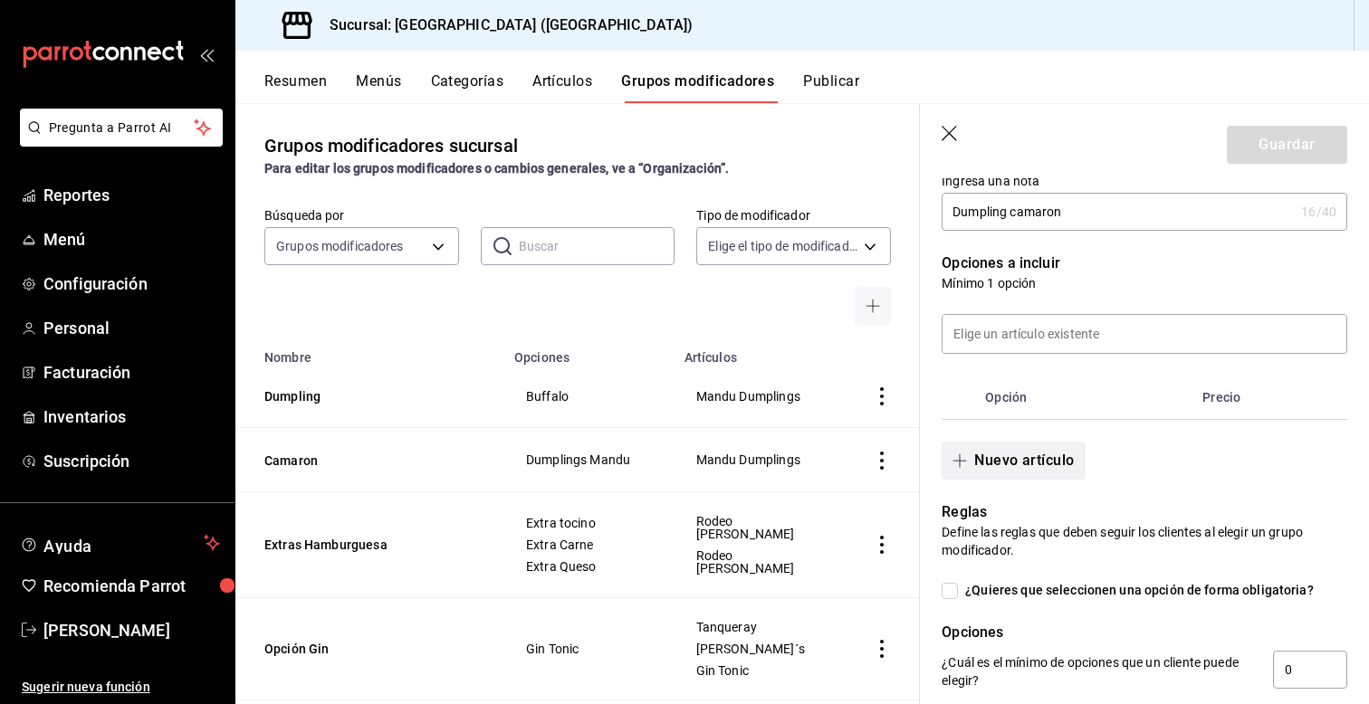
click at [1005, 462] on button "Nuevo artículo" at bounding box center [1013, 461] width 143 height 38
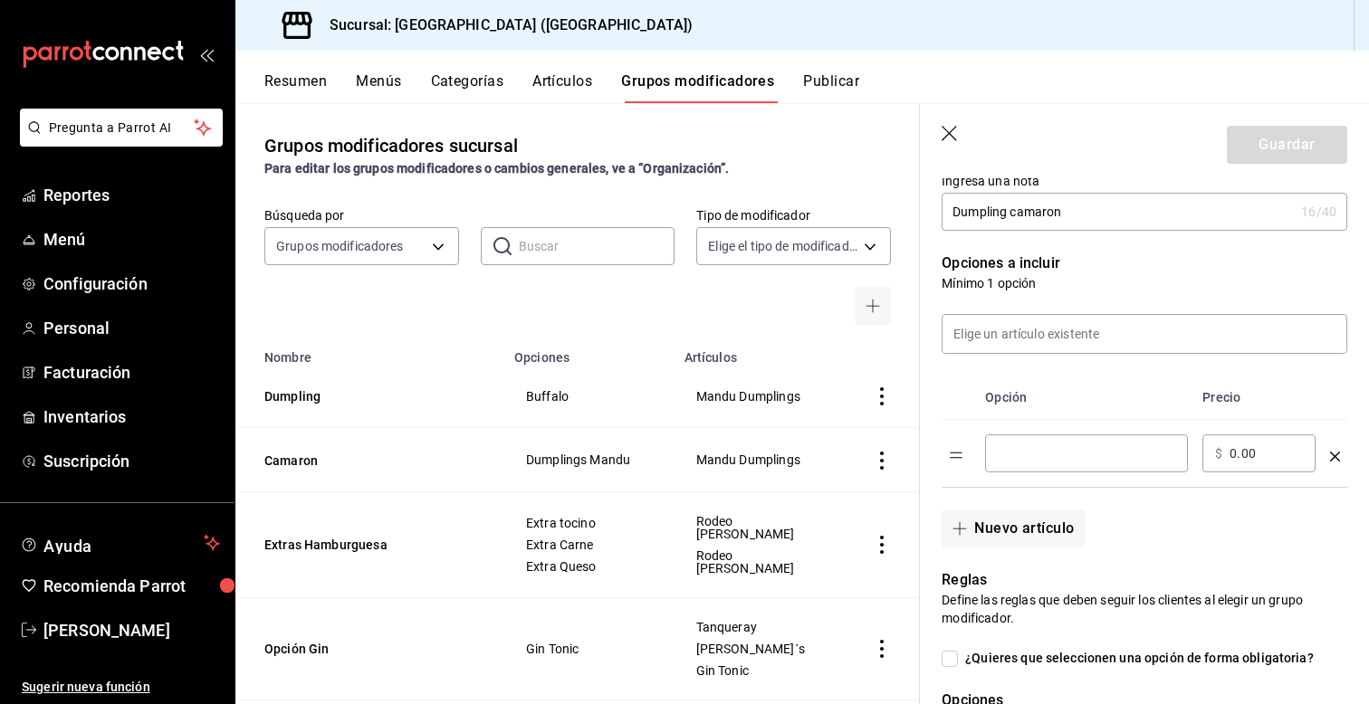
click at [1041, 459] on input "optionsTable" at bounding box center [1086, 454] width 177 height 18
click at [1335, 454] on icon "optionsTable" at bounding box center [1335, 457] width 10 height 10
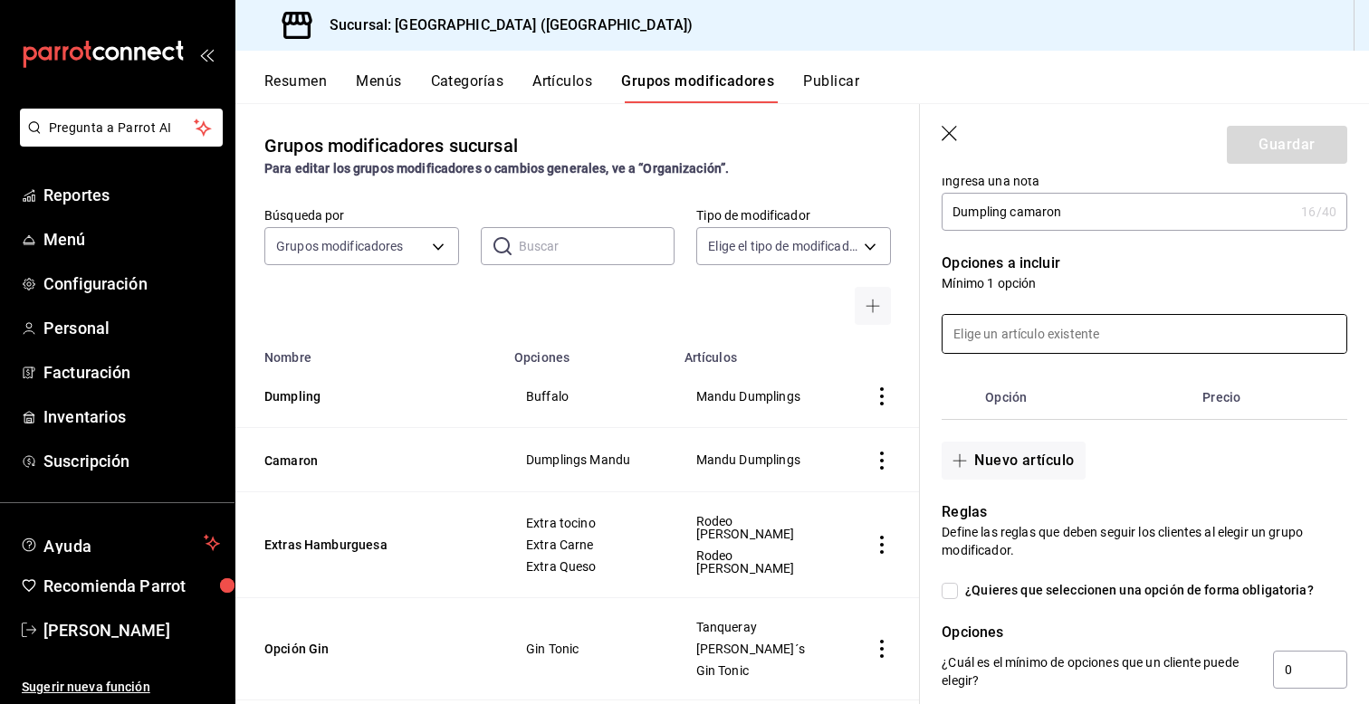
click at [1025, 336] on input at bounding box center [1145, 334] width 404 height 38
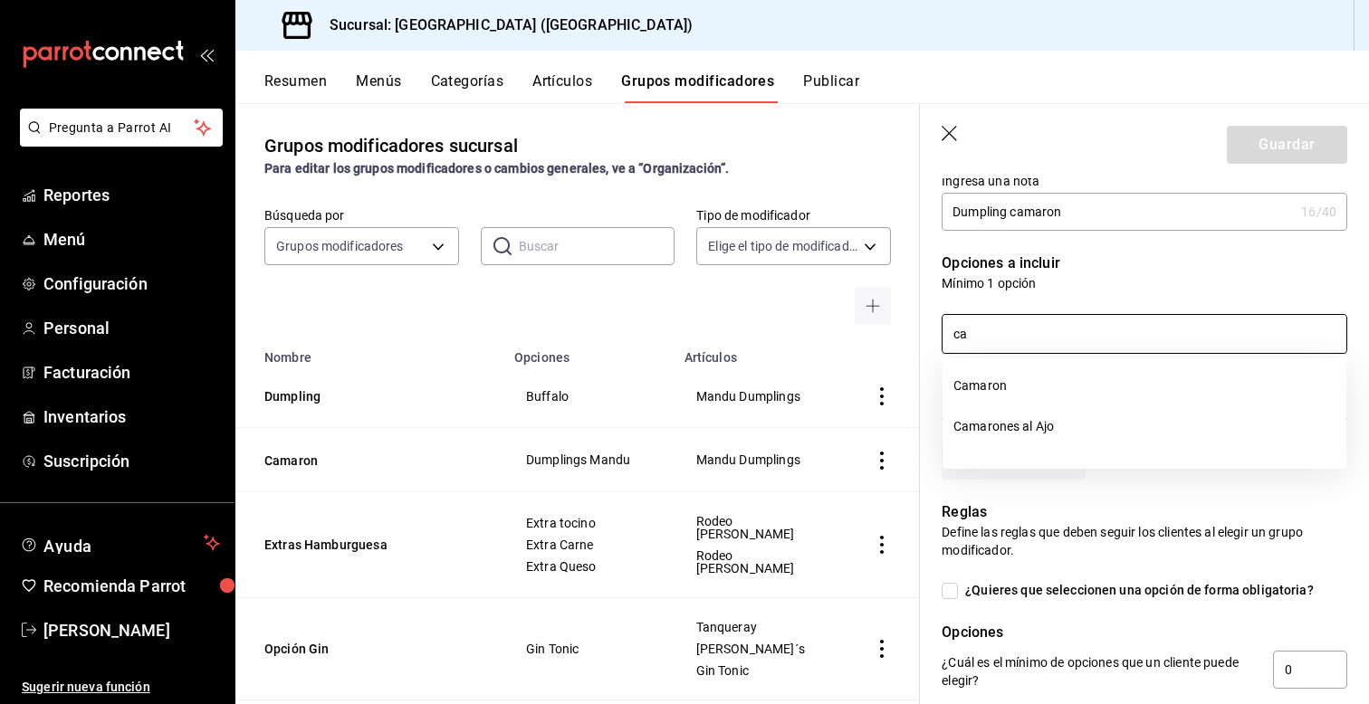
type input "c"
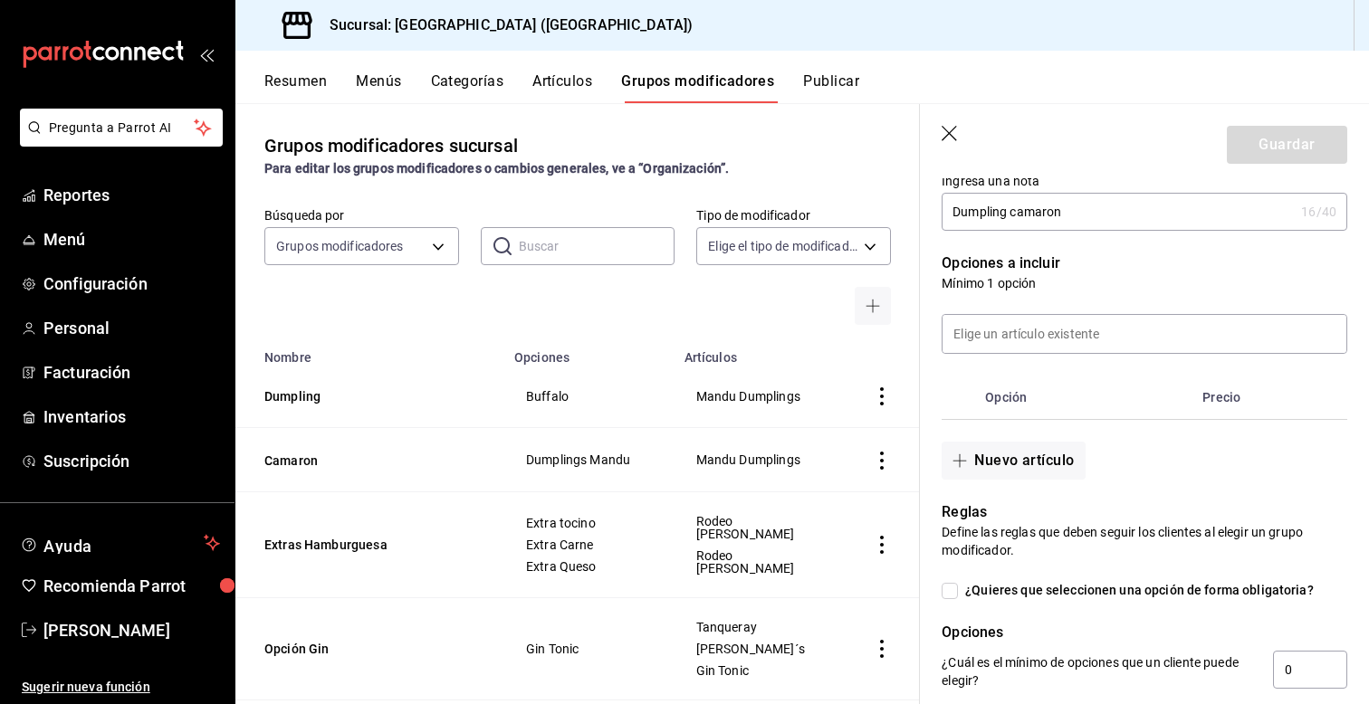
click at [931, 384] on div "Opción Precio" at bounding box center [1133, 387] width 427 height 66
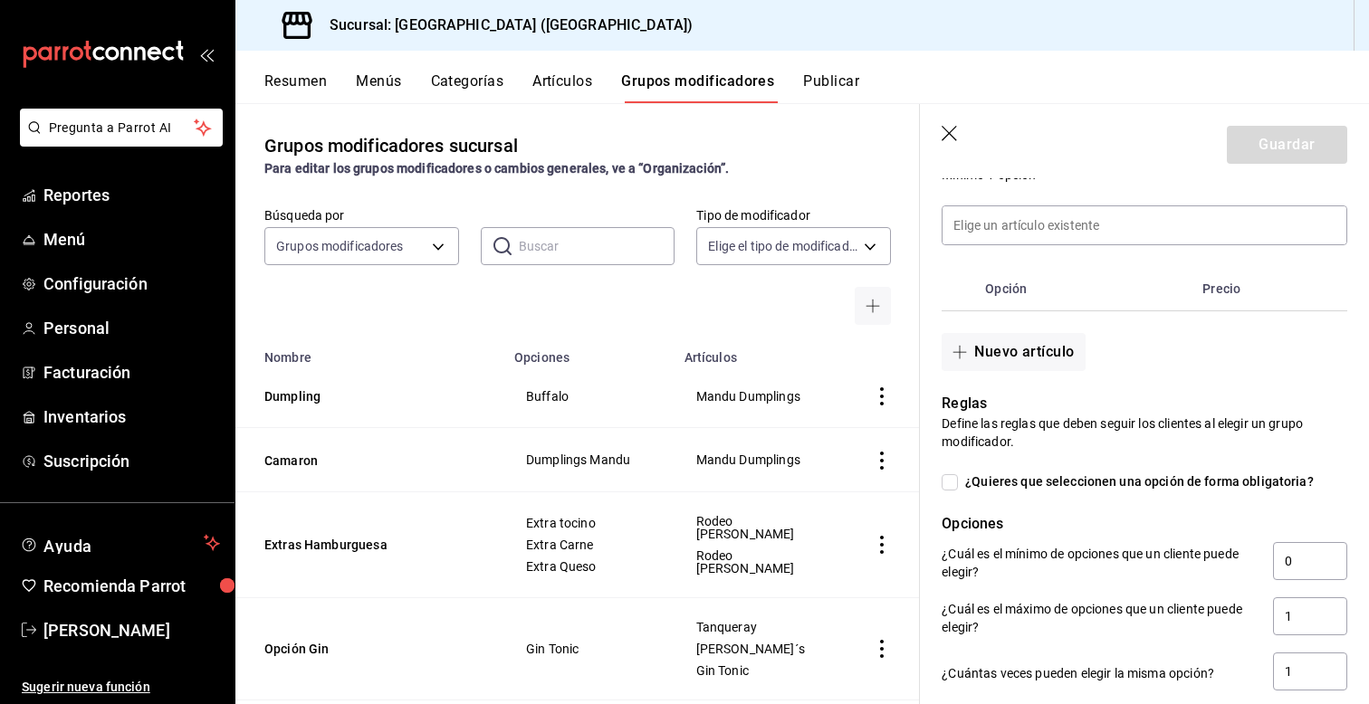
scroll to position [471, 0]
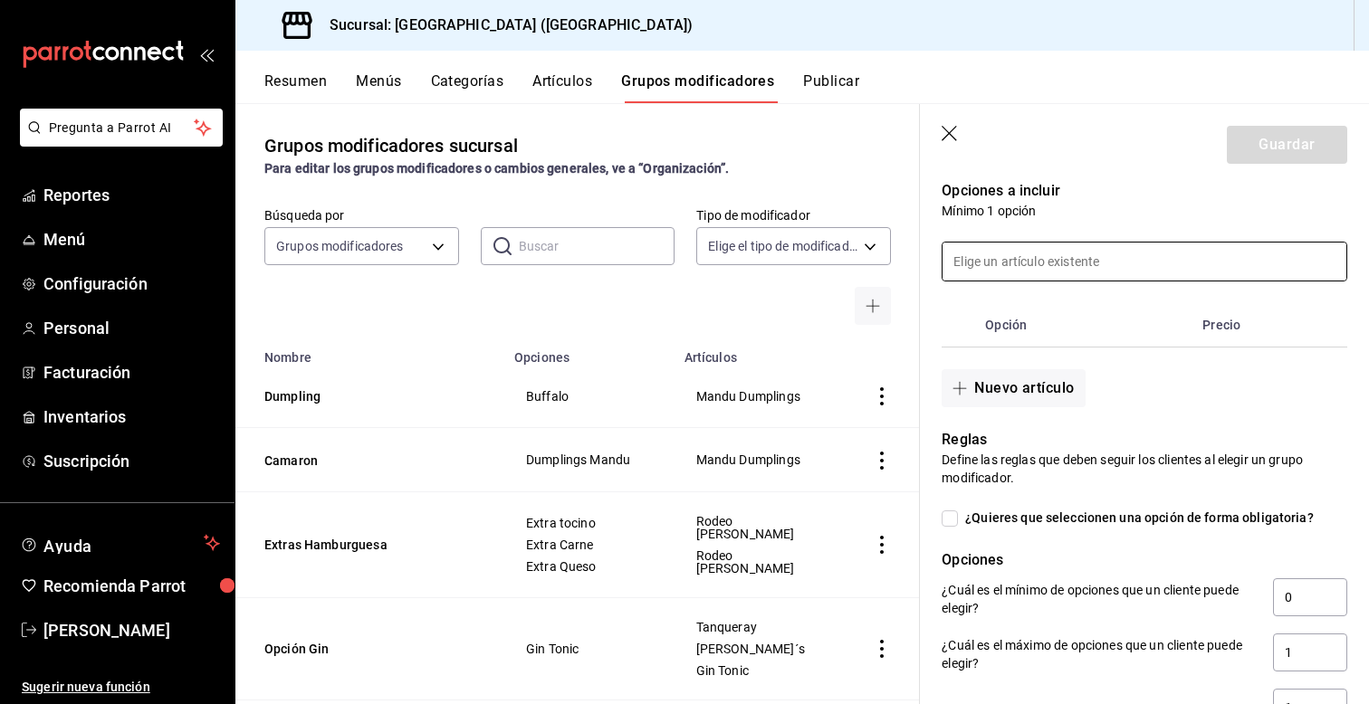
click at [987, 263] on input at bounding box center [1145, 262] width 404 height 38
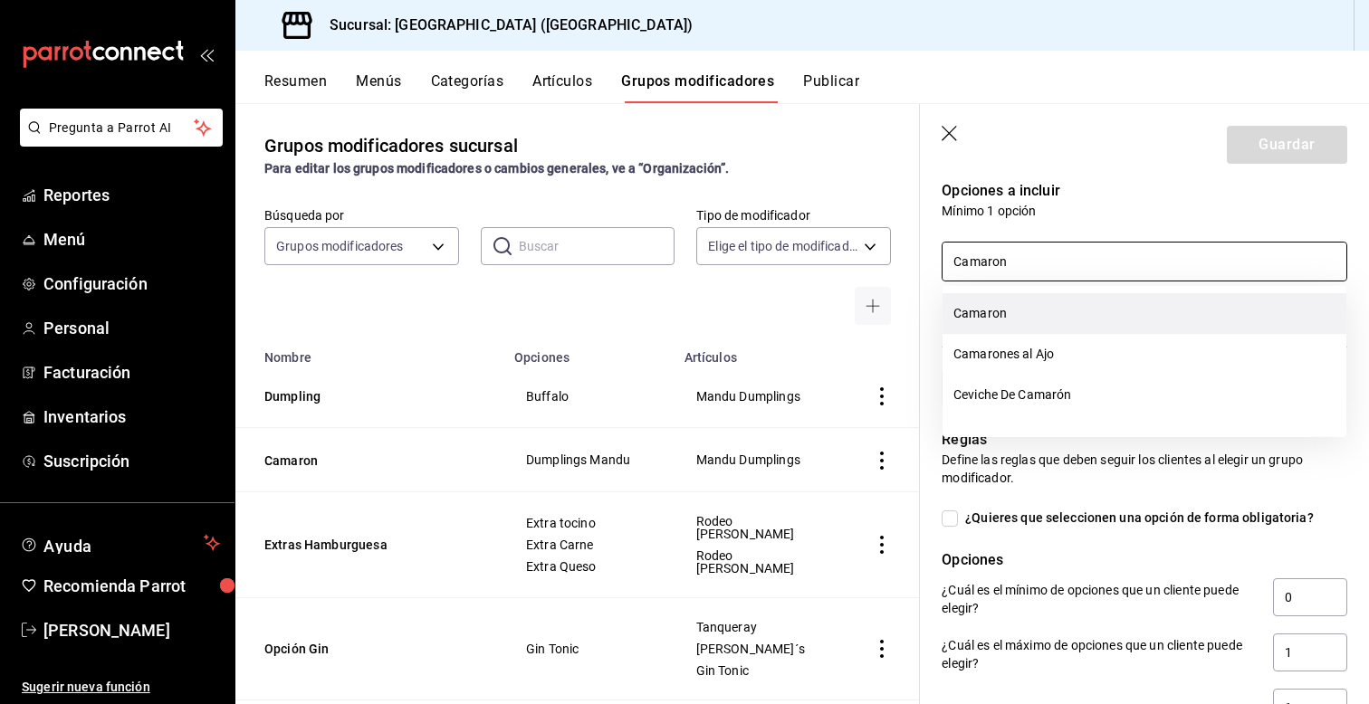
click at [1022, 316] on li "Camaron" at bounding box center [1145, 313] width 404 height 41
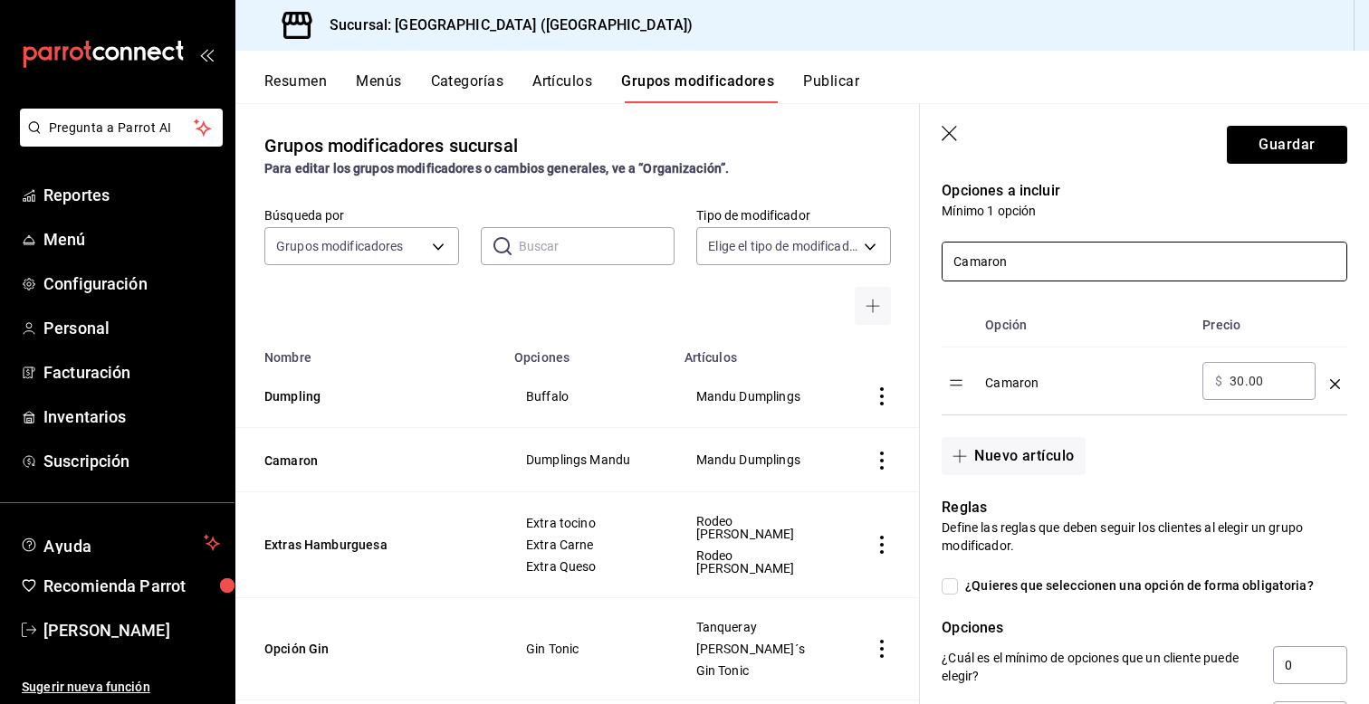
type input "Camaron"
click at [1263, 386] on input "30.00" at bounding box center [1266, 381] width 73 height 18
type input "3.00"
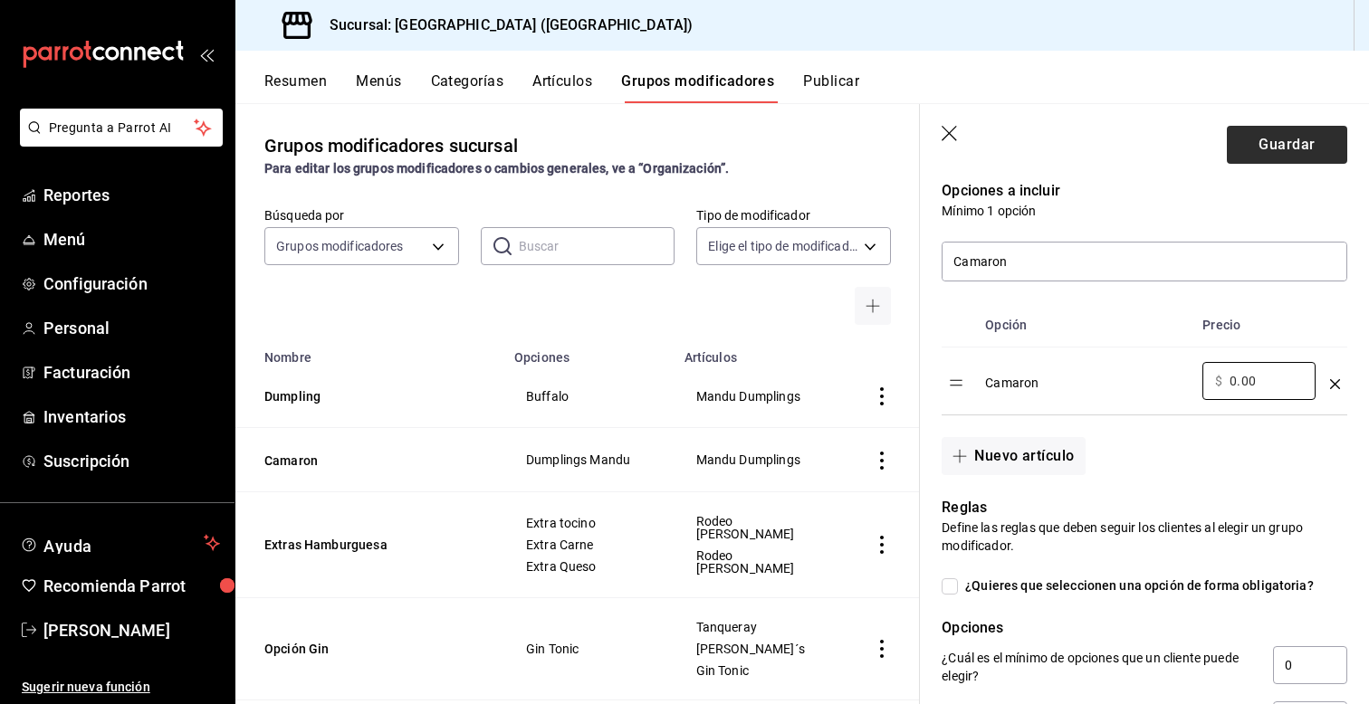
type input "0.00"
click at [1291, 145] on button "Guardar" at bounding box center [1287, 145] width 120 height 38
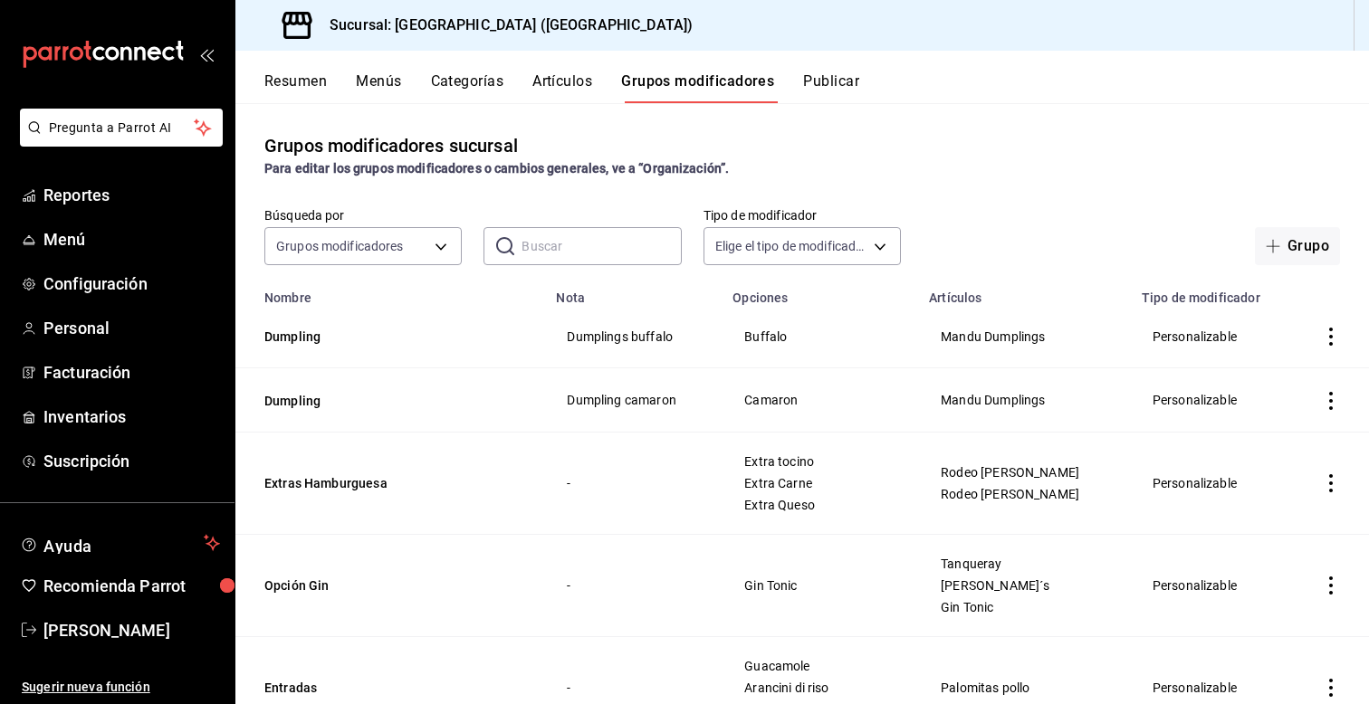
click at [1331, 397] on icon "actions" at bounding box center [1331, 401] width 18 height 18
click at [1258, 478] on span "Duplicar" at bounding box center [1276, 479] width 47 height 19
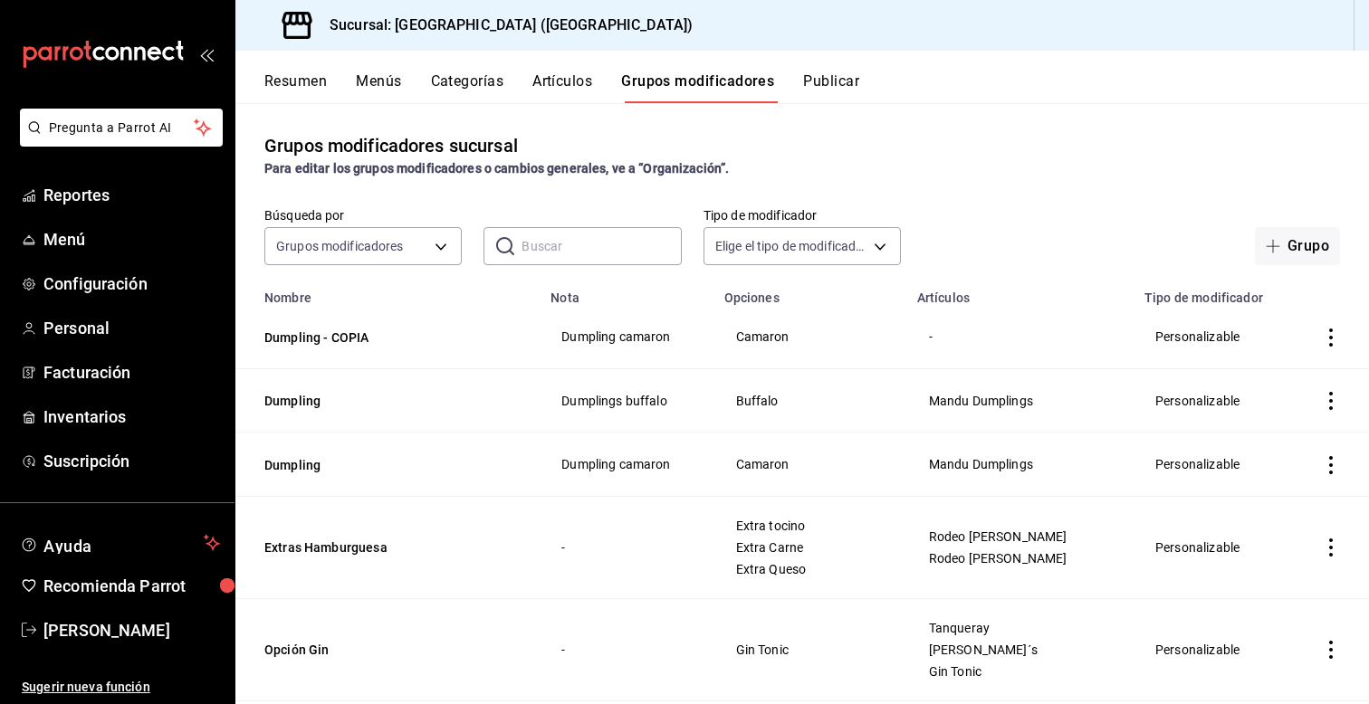
click at [1335, 464] on icon "actions" at bounding box center [1331, 465] width 18 height 18
click at [1331, 337] on div at bounding box center [684, 352] width 1369 height 704
click at [1331, 337] on icon "actions" at bounding box center [1331, 338] width 4 height 18
click at [1243, 379] on div at bounding box center [1236, 380] width 33 height 22
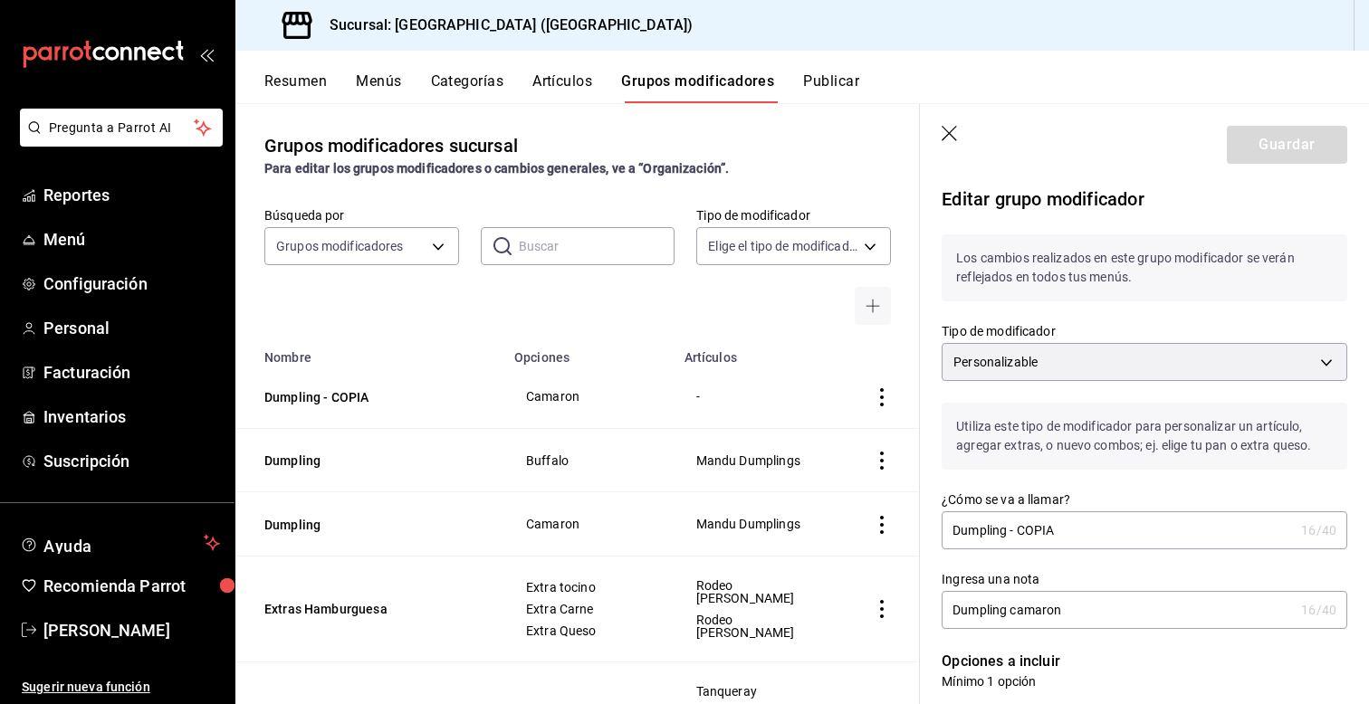
click at [1103, 528] on input "Dumpling - COPIA" at bounding box center [1118, 530] width 352 height 36
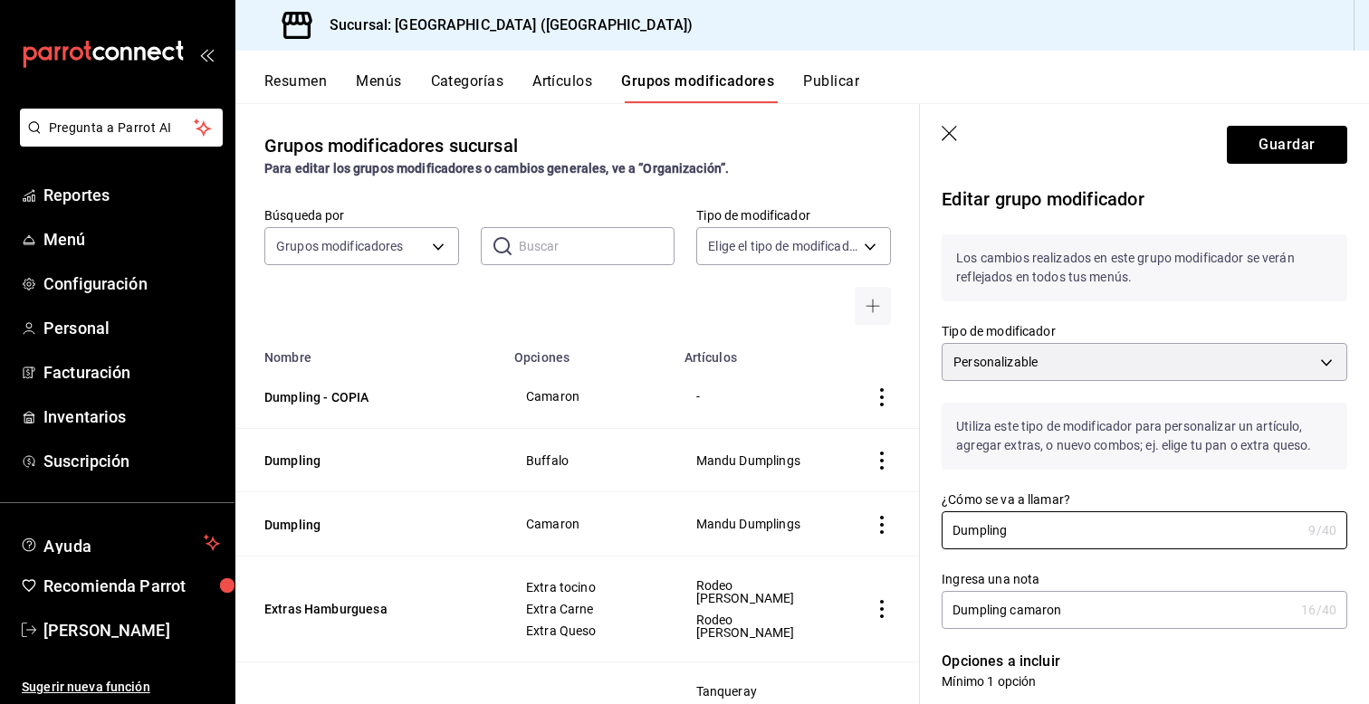
type input "Dumpling"
click at [1082, 613] on input "Dumpling camaron" at bounding box center [1118, 610] width 352 height 36
type input "Dumpling vegetarianos"
click at [928, 590] on div "Ingresa una nota Dumpling vegetarianos 21 /40 Ingresa una nota" at bounding box center [1133, 590] width 427 height 80
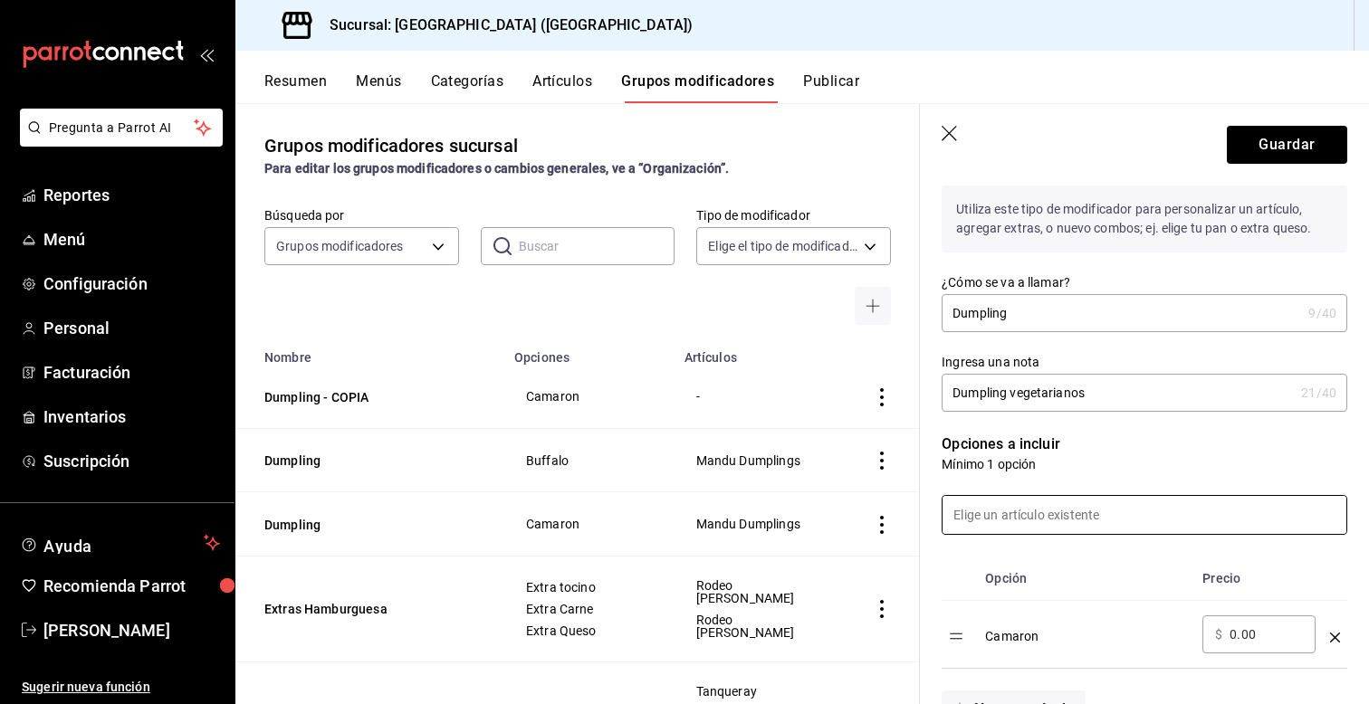
scroll to position [254, 0]
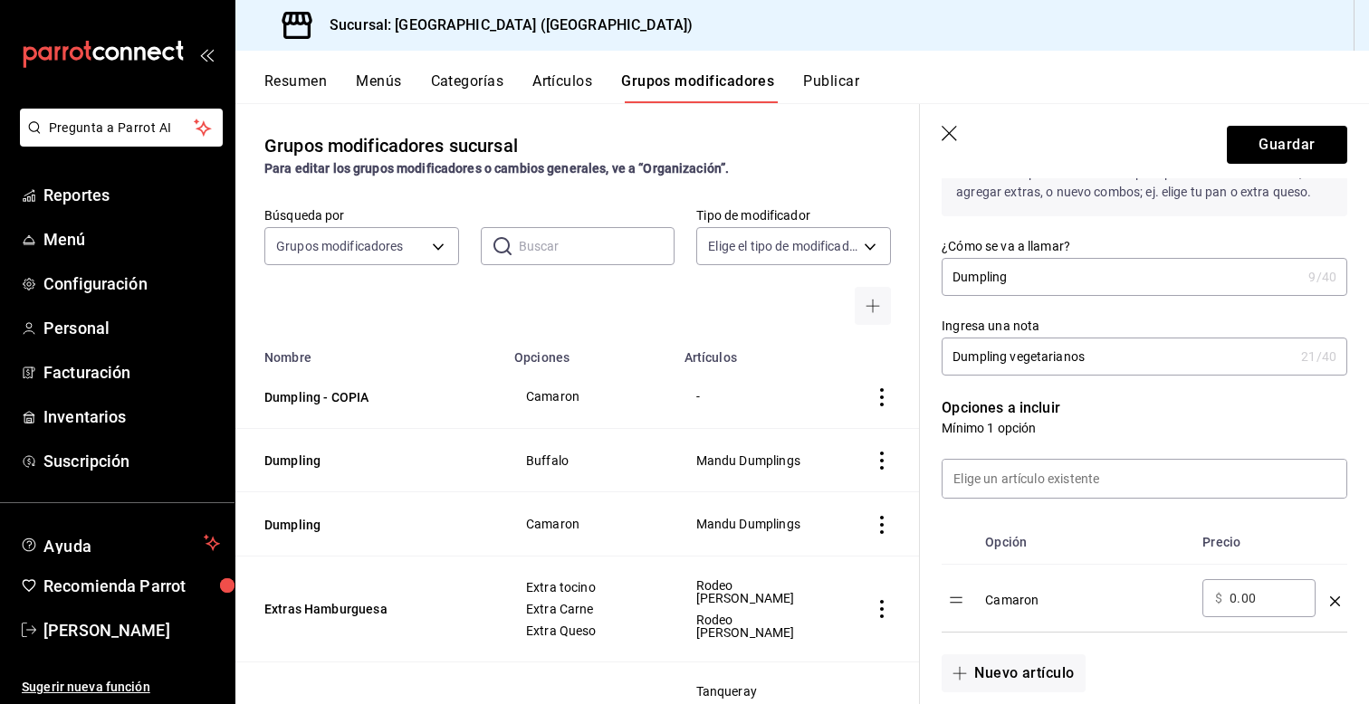
click at [1336, 605] on icon "optionsTable" at bounding box center [1335, 602] width 10 height 10
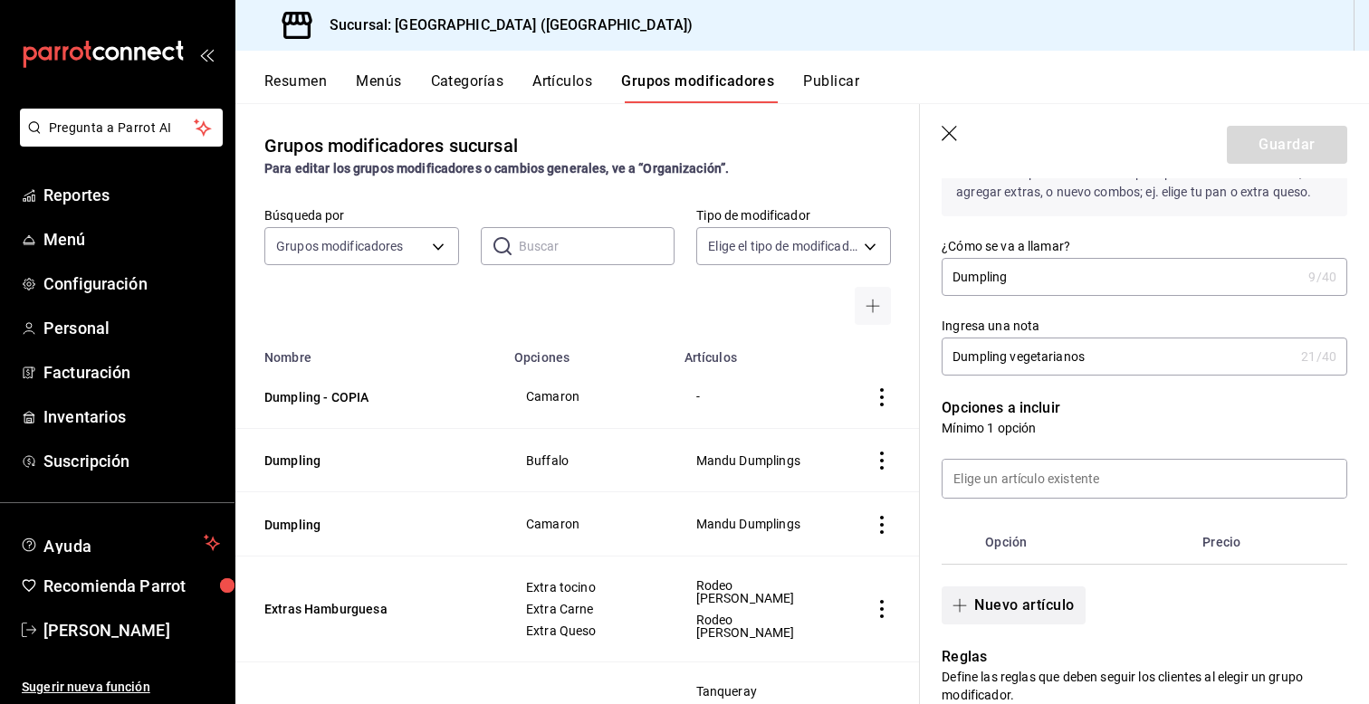
click at [990, 603] on button "Nuevo artículo" at bounding box center [1013, 606] width 143 height 38
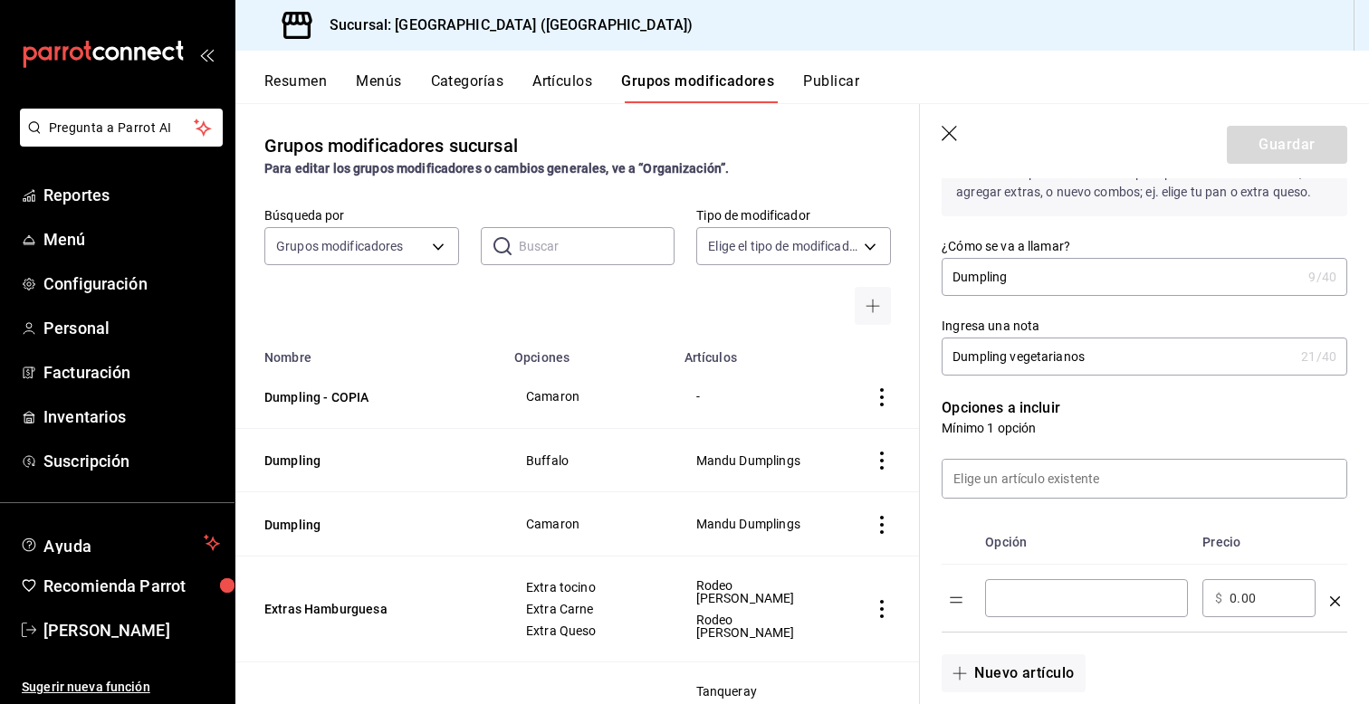
click at [1019, 609] on div "​" at bounding box center [1086, 598] width 203 height 38
type input "vegetarianos"
click at [1271, 147] on button "Guardar" at bounding box center [1287, 145] width 120 height 38
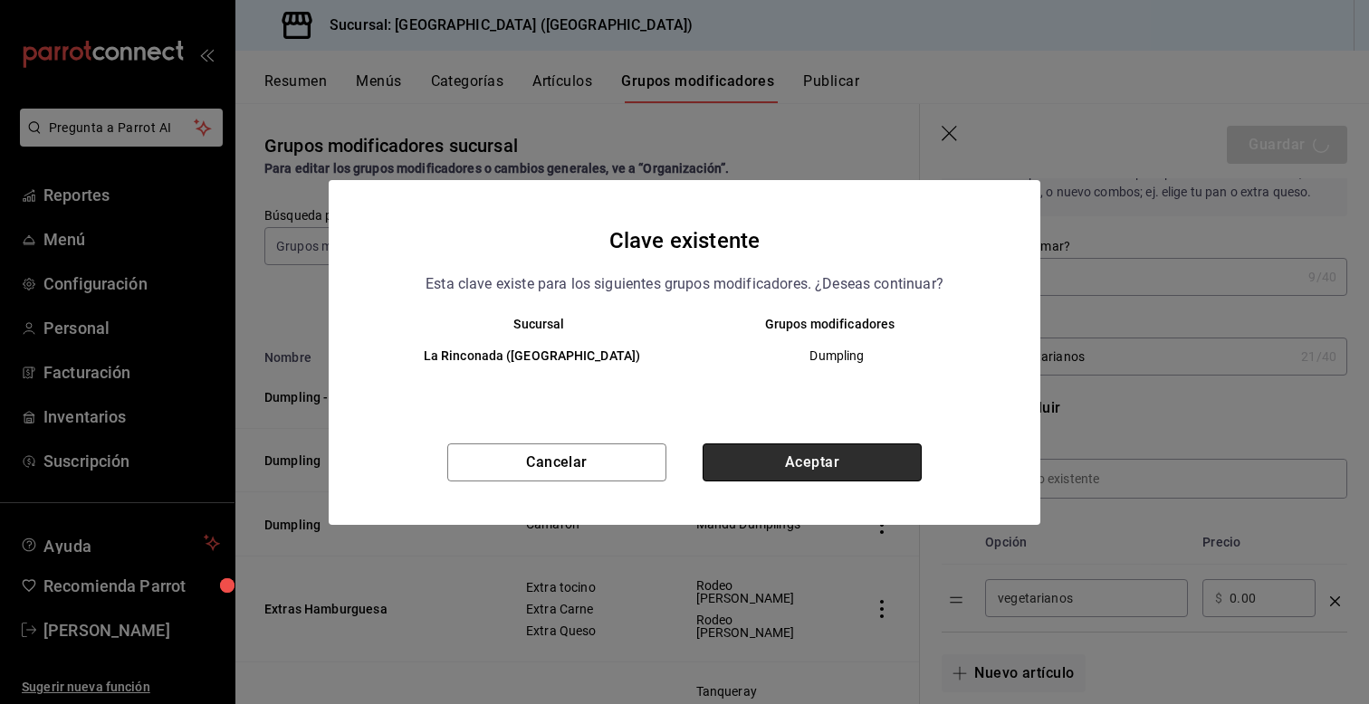
click at [802, 460] on button "Aceptar" at bounding box center [812, 463] width 219 height 38
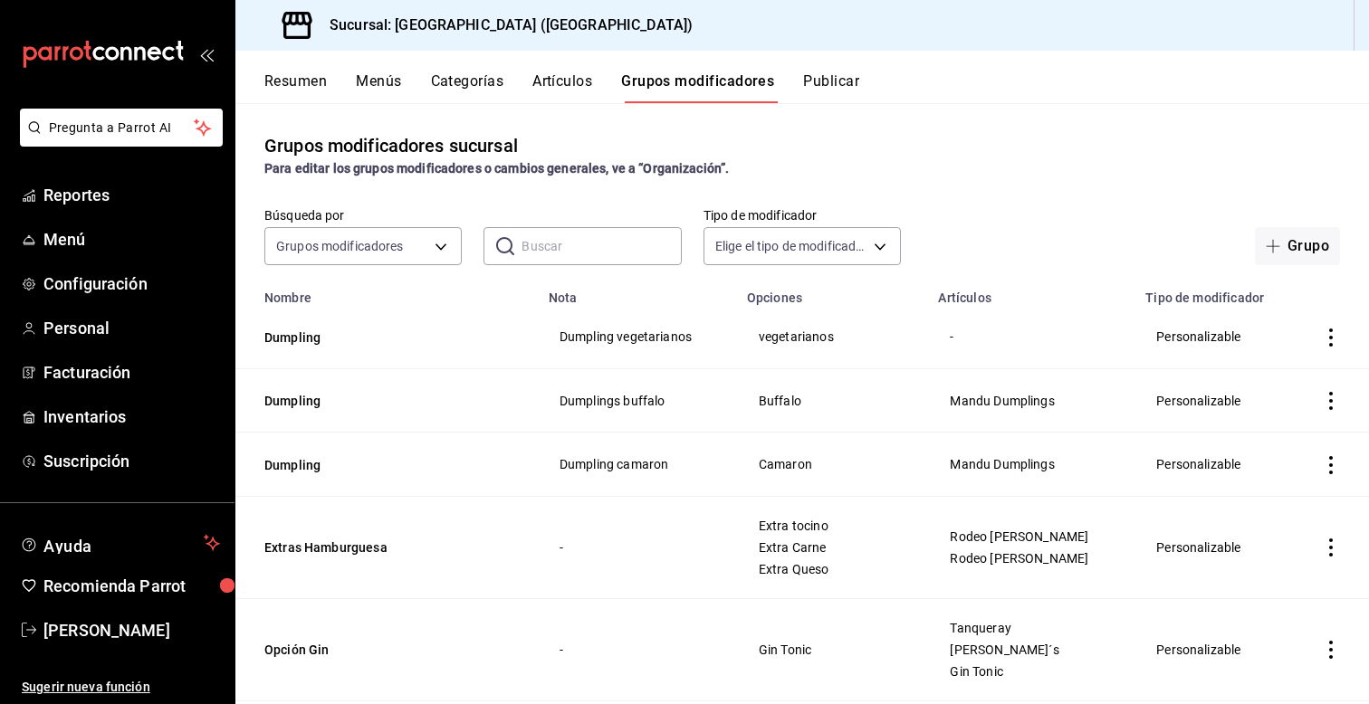
click at [1332, 338] on icon "actions" at bounding box center [1331, 338] width 4 height 18
click at [1280, 370] on span "Editar" at bounding box center [1276, 379] width 47 height 19
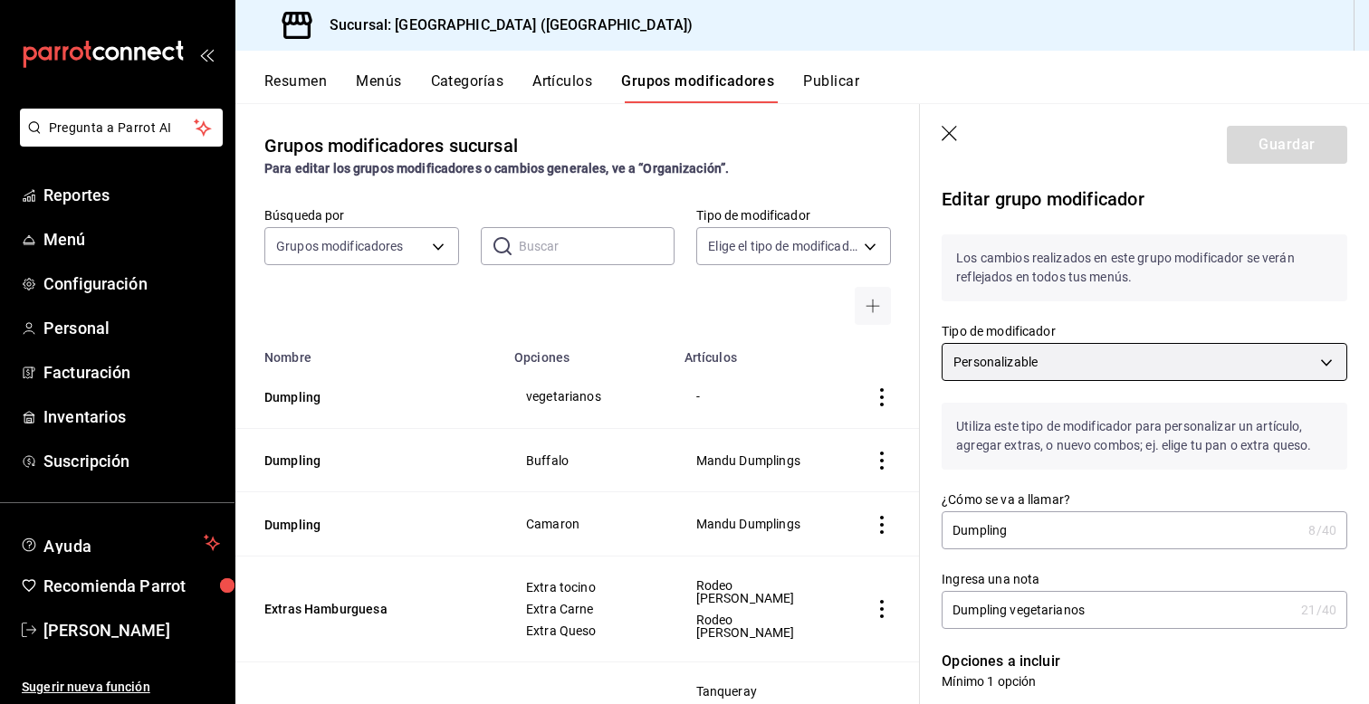
click at [1053, 369] on body "Pregunta a Parrot AI Reportes Menú Configuración Personal Facturación Inventari…" at bounding box center [684, 352] width 1369 height 704
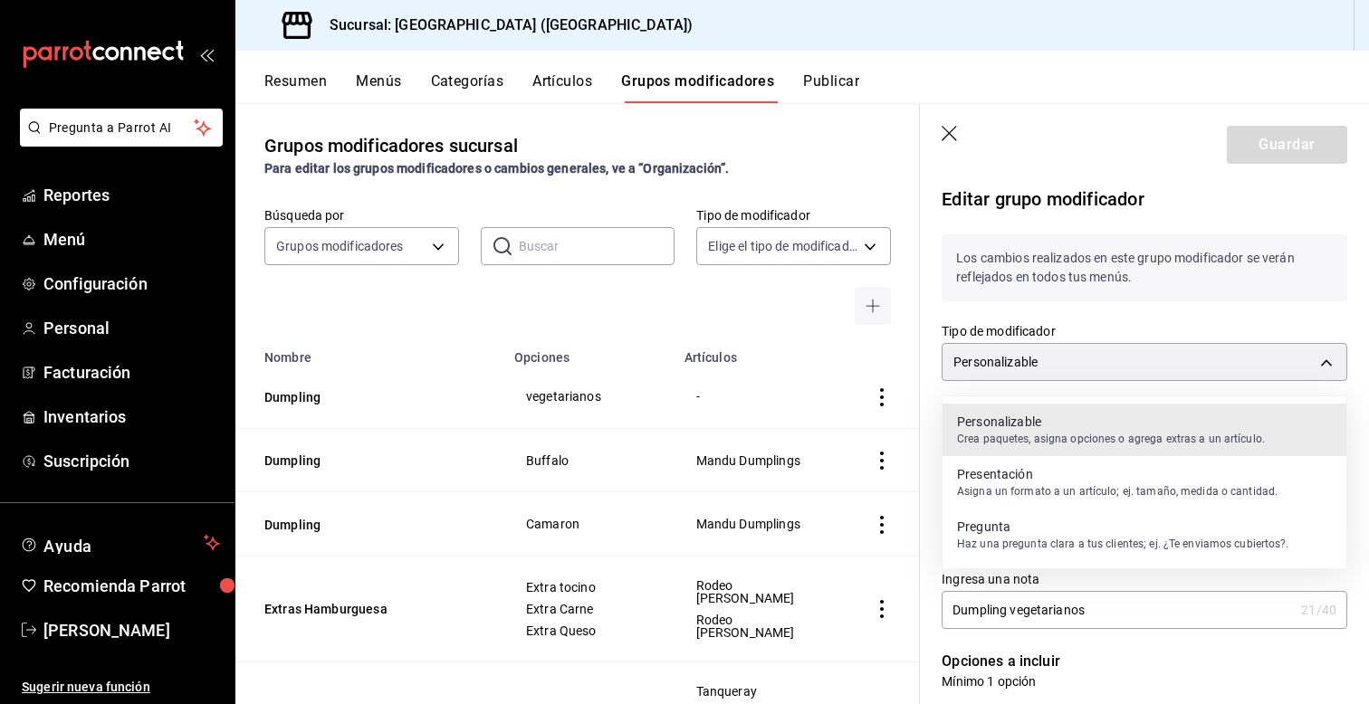
click at [1042, 359] on div at bounding box center [684, 352] width 1369 height 704
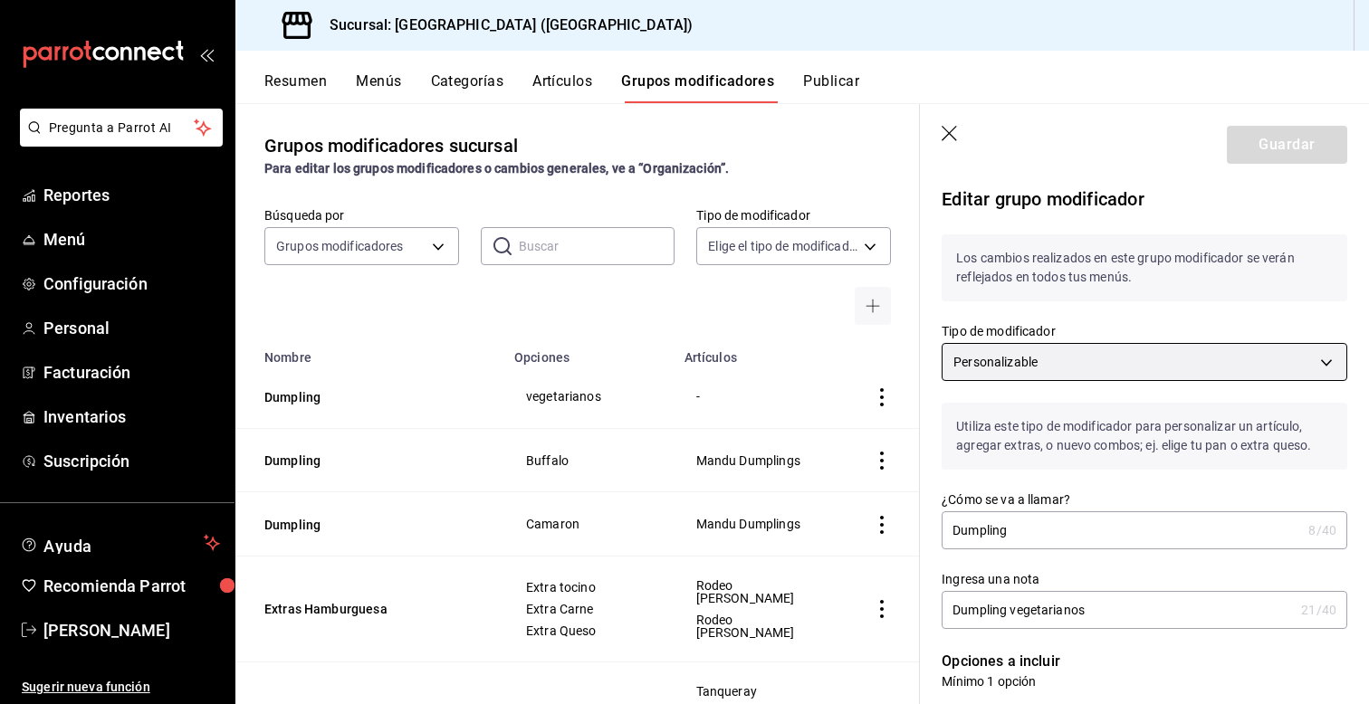
click at [943, 351] on body "Pregunta a Parrot AI Reportes Menú Configuración Personal Facturación Inventari…" at bounding box center [684, 352] width 1369 height 704
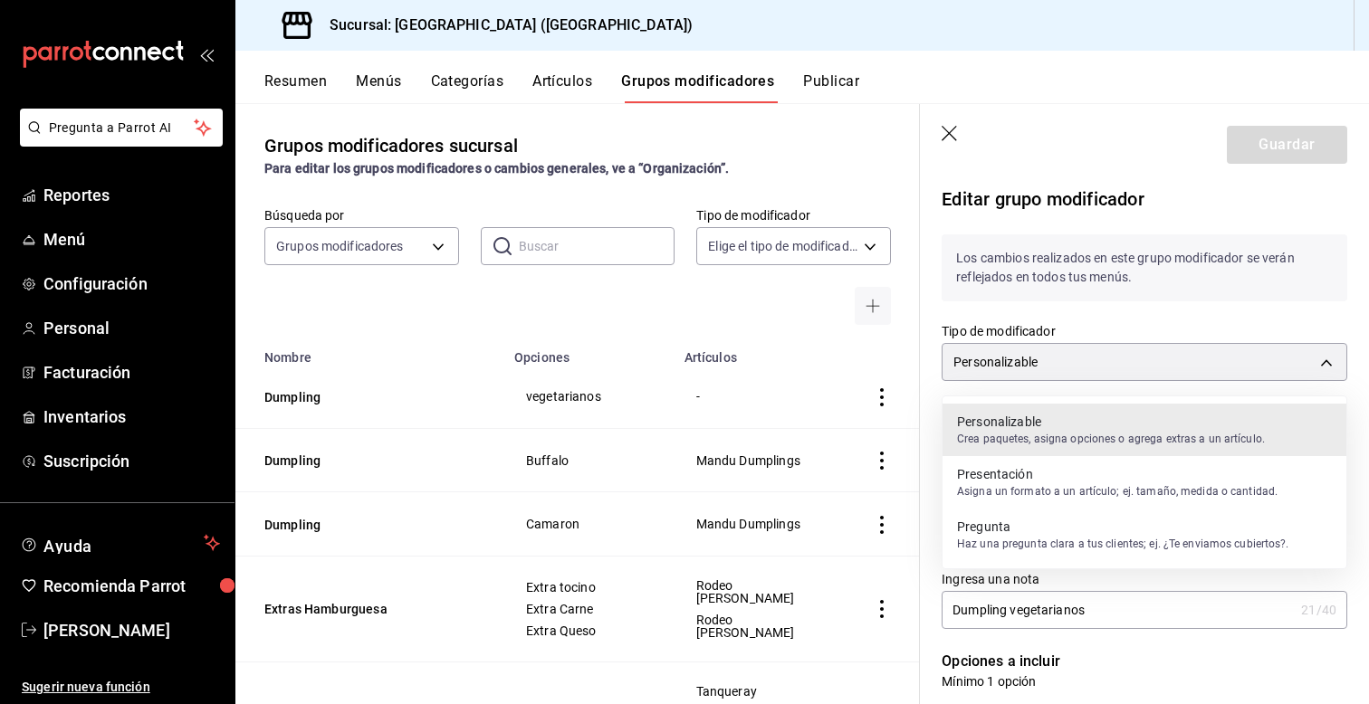
click at [985, 421] on p "Personalizable" at bounding box center [1111, 422] width 308 height 18
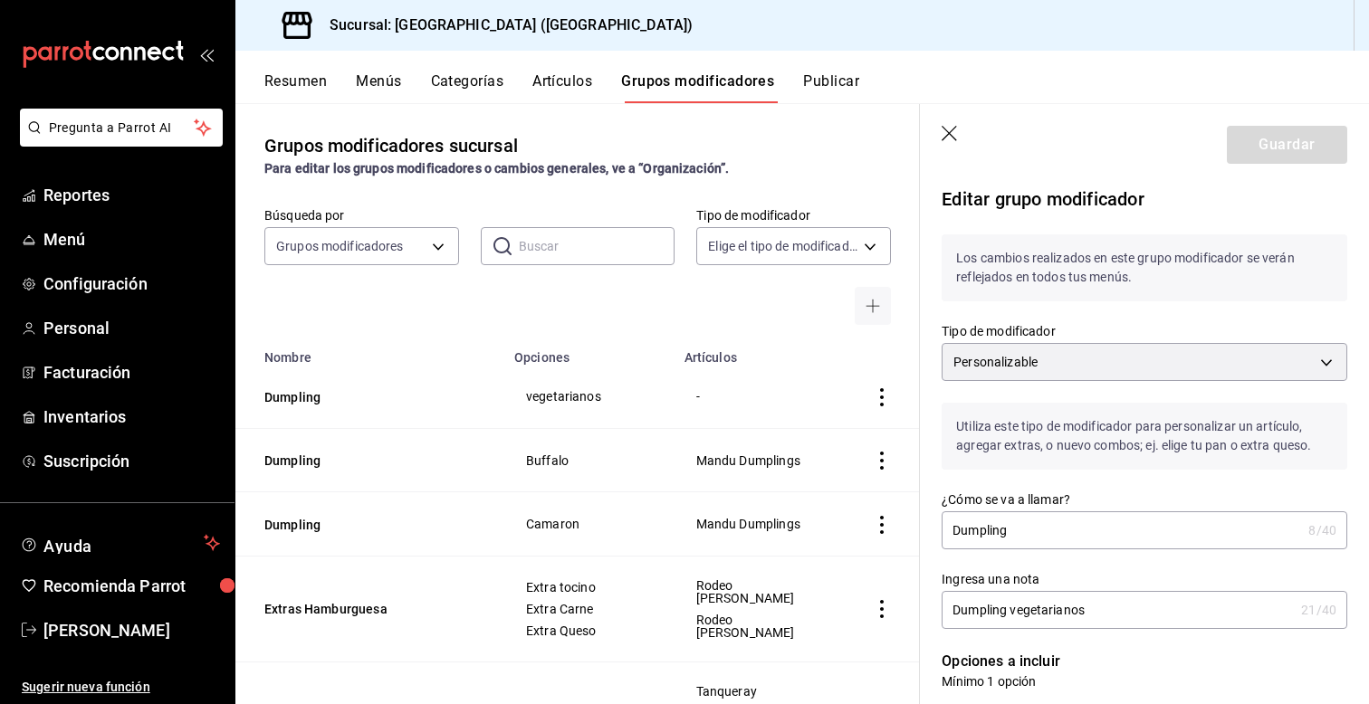
click at [933, 424] on div "Utiliza este tipo de modificador para personalizar un artículo, agregar extras,…" at bounding box center [1133, 425] width 427 height 89
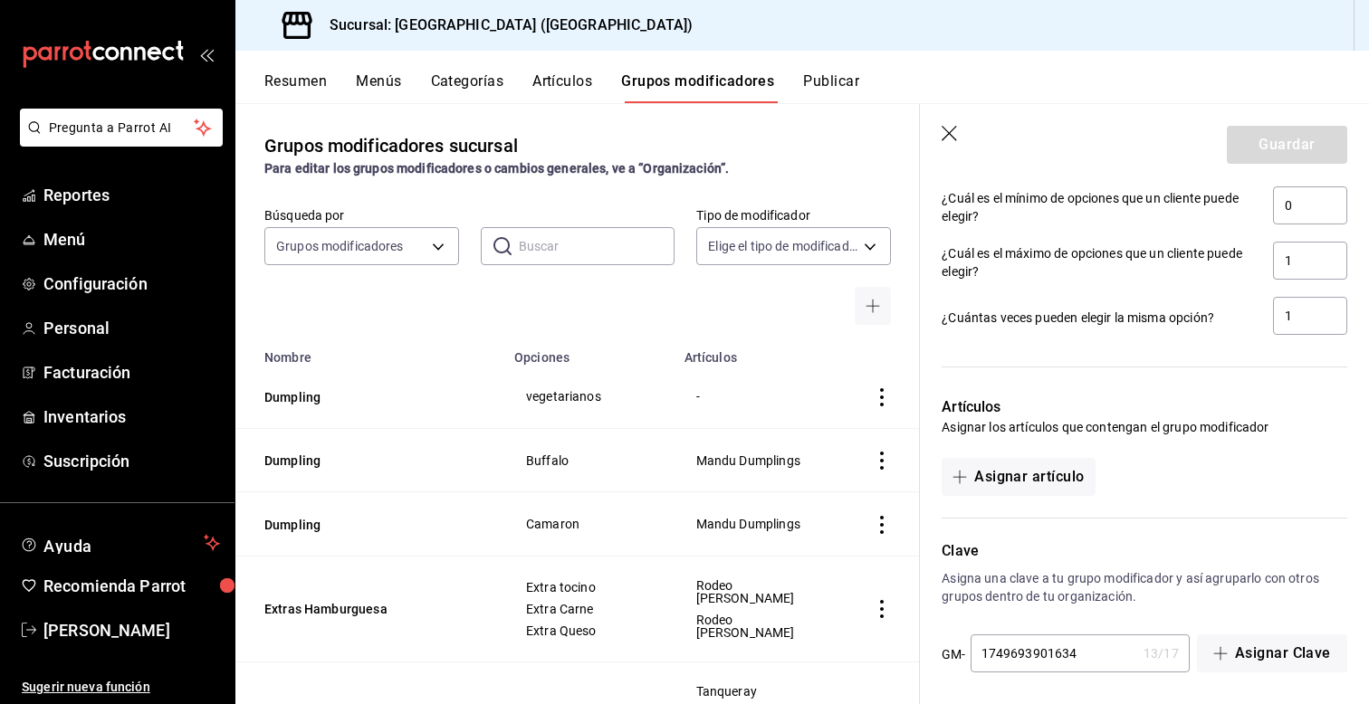
scroll to position [937, 0]
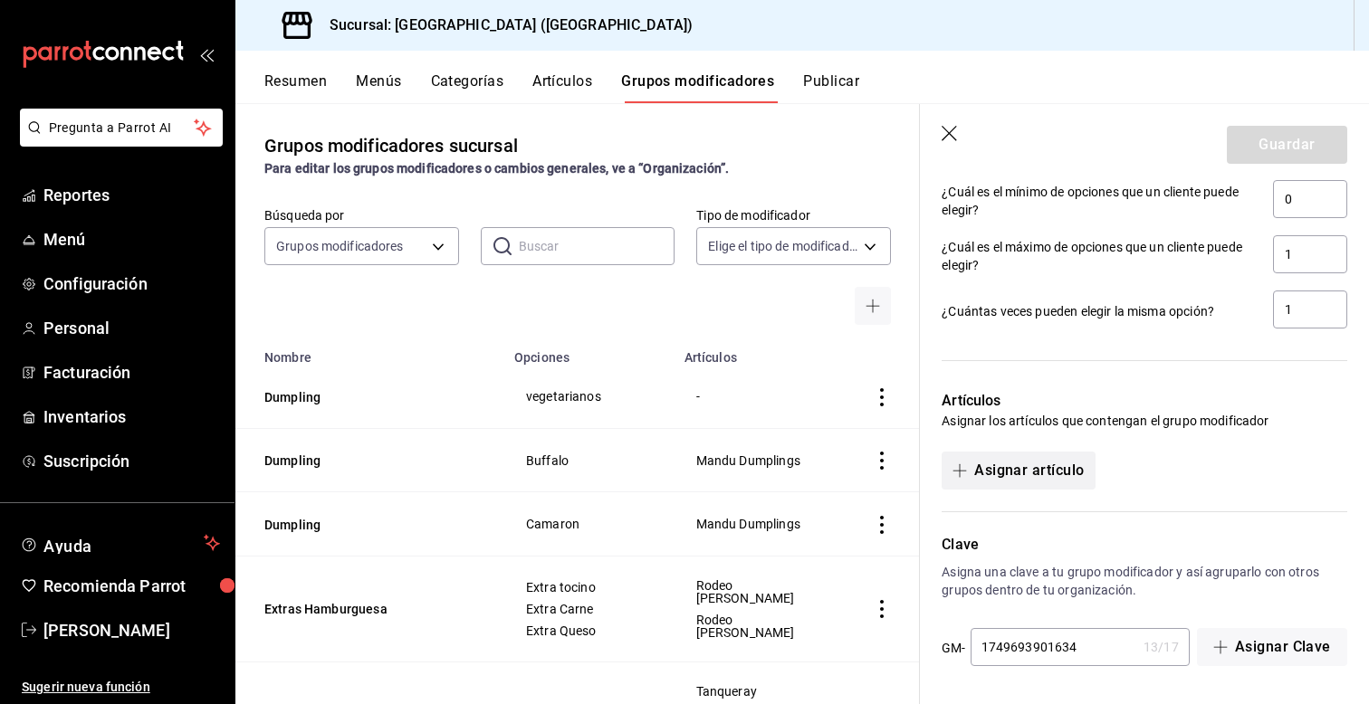
click at [1039, 475] on button "Asignar artículo" at bounding box center [1018, 471] width 153 height 38
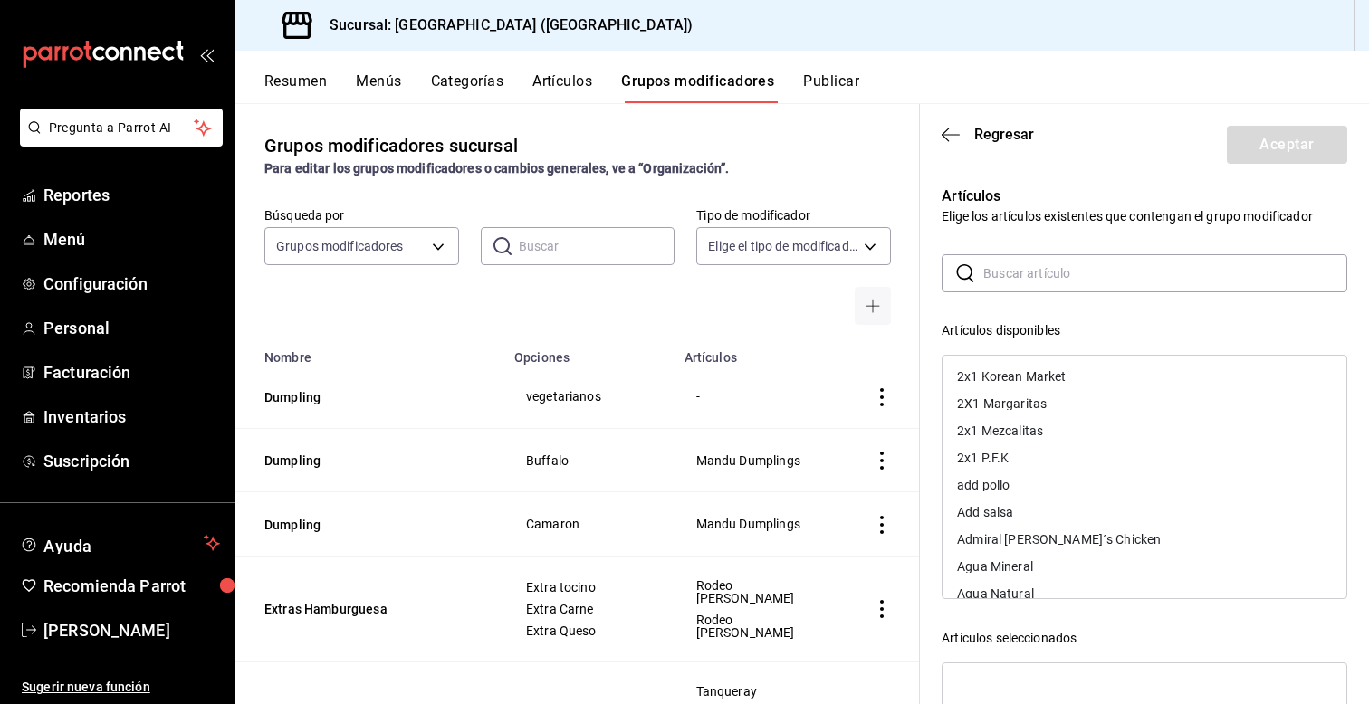
click at [1030, 290] on input "text" at bounding box center [1165, 273] width 364 height 36
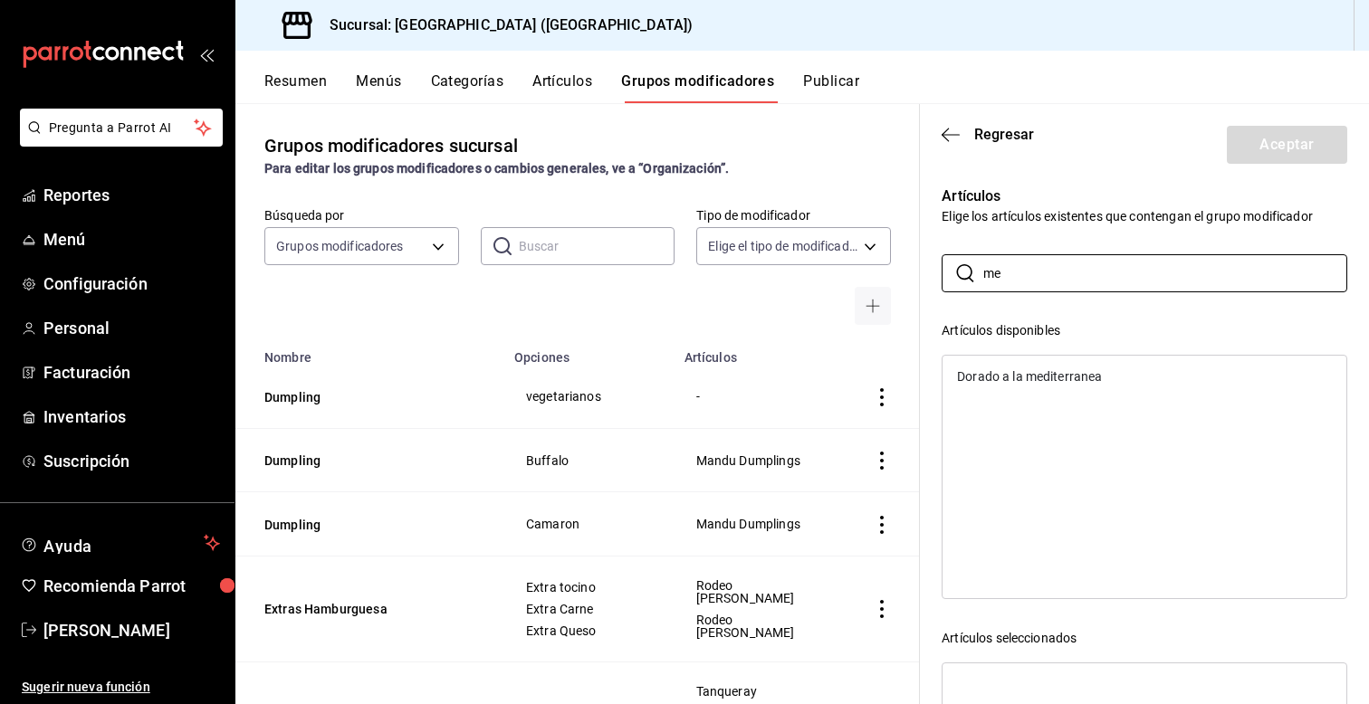
type input "m"
type input "dum"
click at [1013, 375] on div "Mandu Dumplings" at bounding box center [1009, 376] width 104 height 13
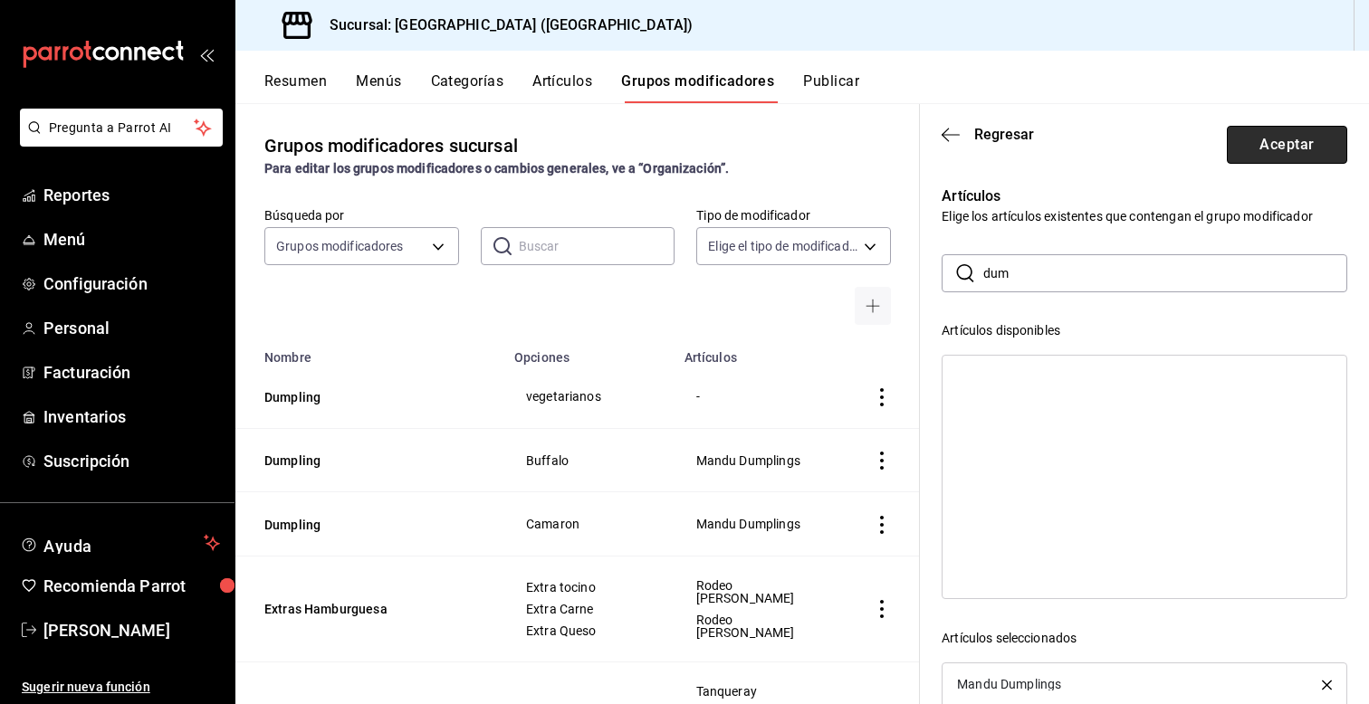
click at [1287, 140] on button "Aceptar" at bounding box center [1287, 145] width 120 height 38
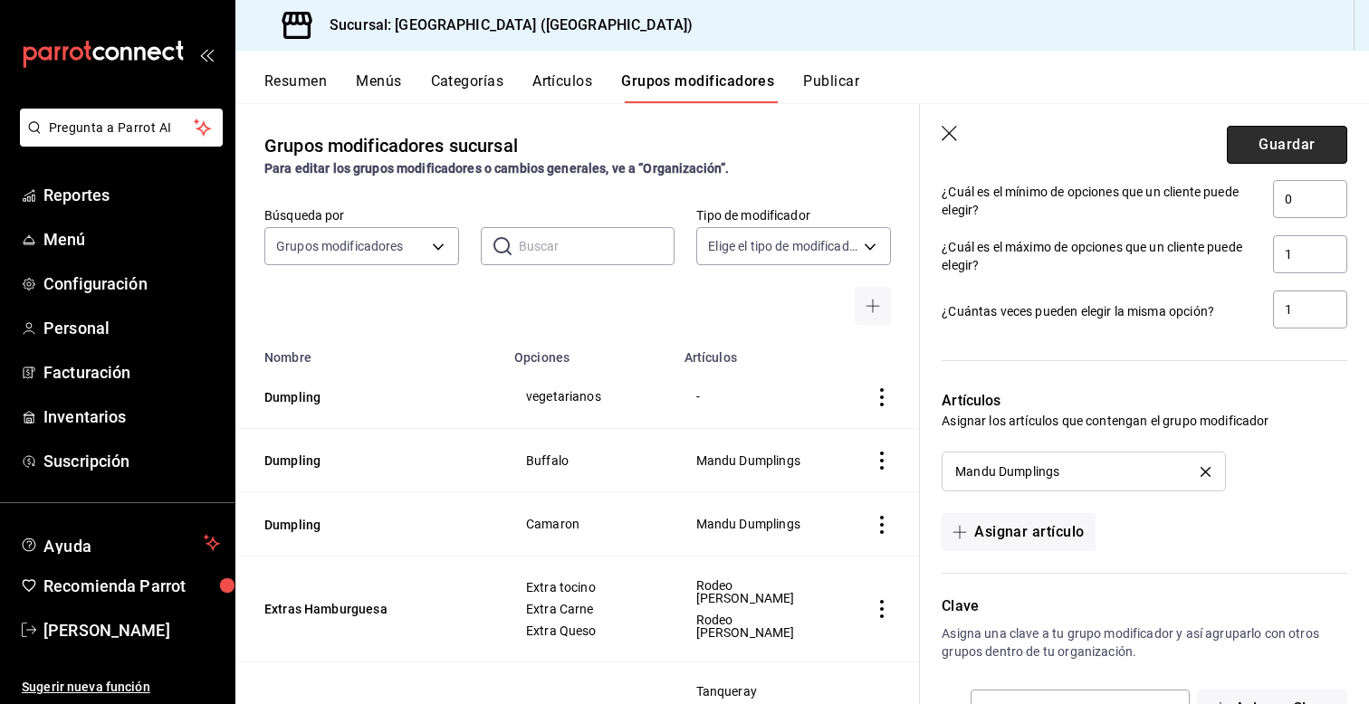
click at [1263, 141] on button "Guardar" at bounding box center [1287, 145] width 120 height 38
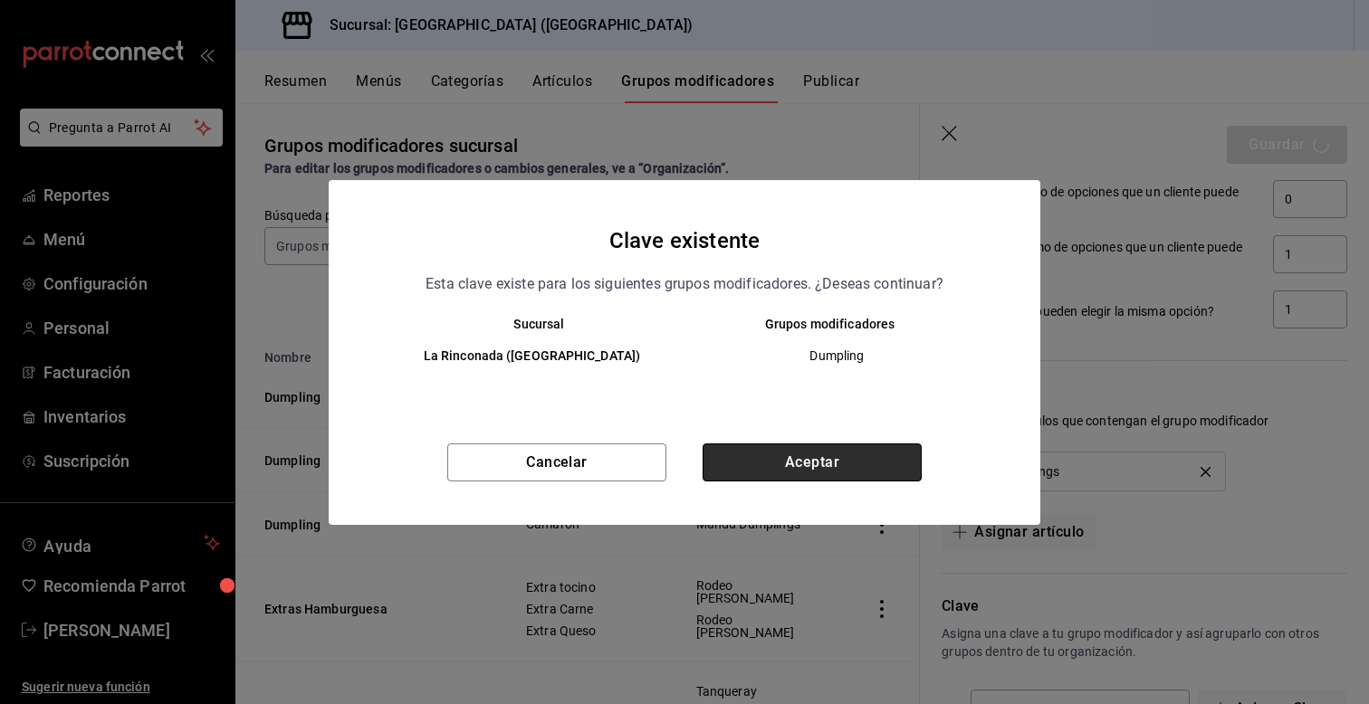
click at [762, 474] on button "Aceptar" at bounding box center [812, 463] width 219 height 38
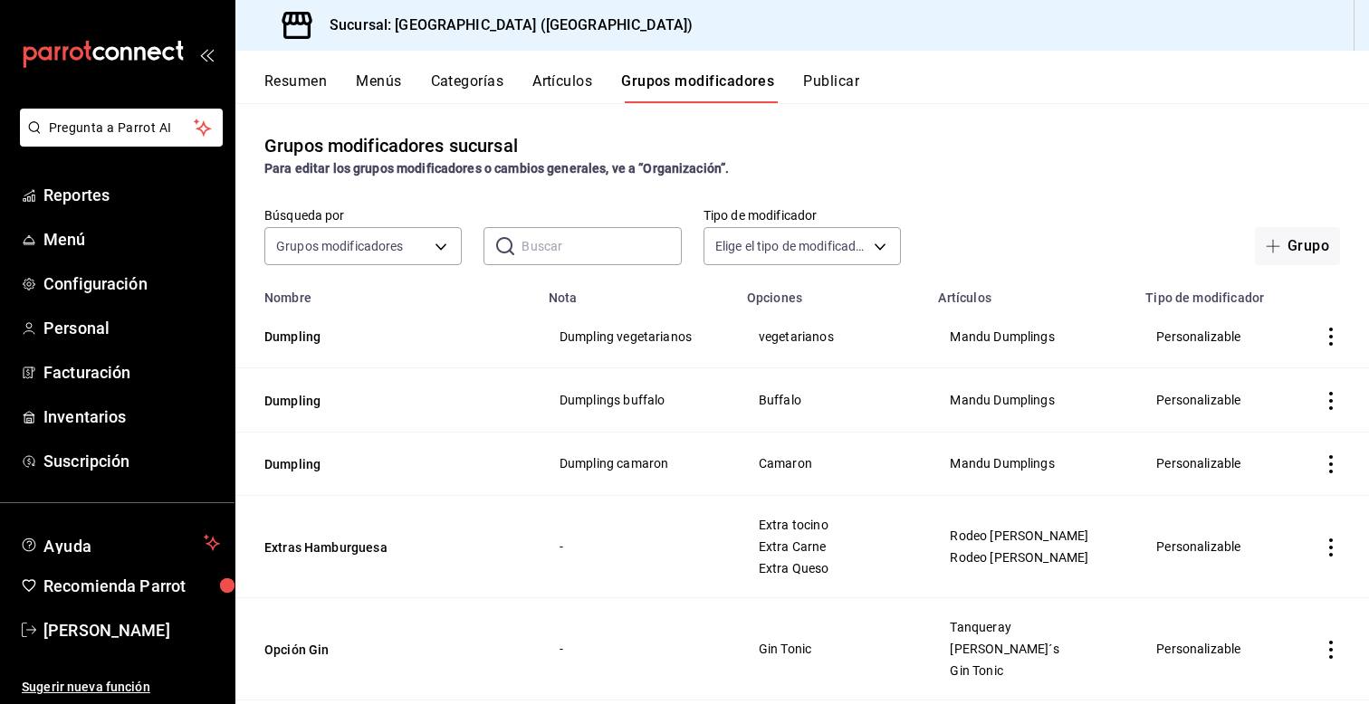
click at [1333, 336] on icon "actions" at bounding box center [1331, 337] width 18 height 18
click at [1279, 382] on span "Editar" at bounding box center [1276, 378] width 47 height 19
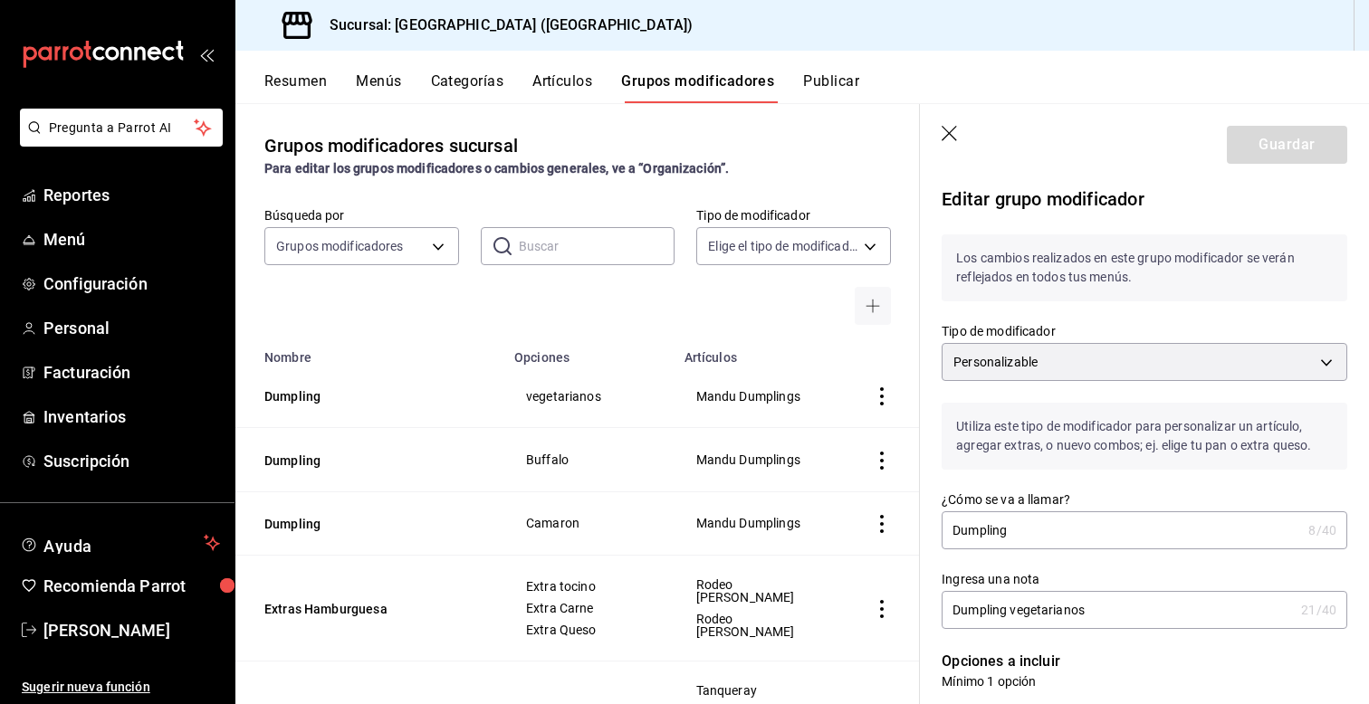
click at [1019, 618] on input "Dumpling vegetarianos" at bounding box center [1118, 610] width 352 height 36
click at [1022, 609] on input "Dumpling vegetarianos" at bounding box center [1118, 610] width 352 height 36
type input "Dumpling Vegetarianos"
click at [914, 580] on td "simple table" at bounding box center [882, 608] width 76 height 106
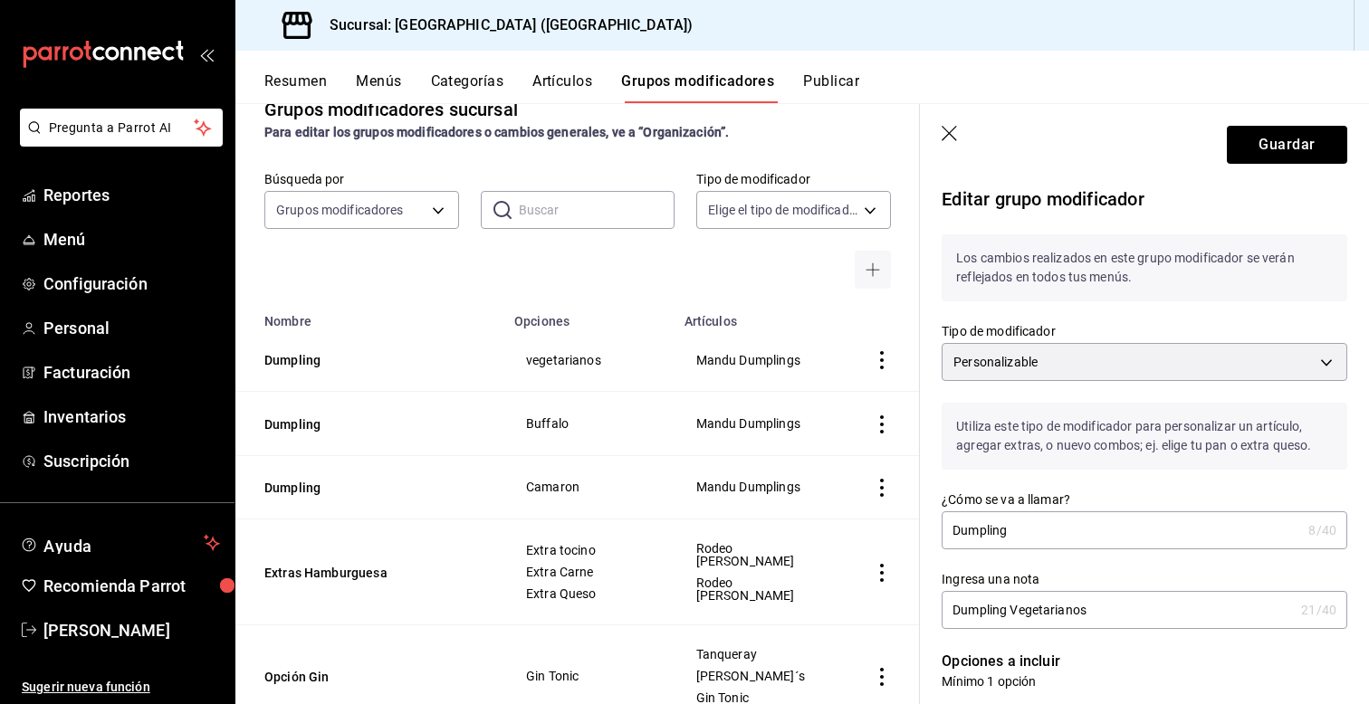
scroll to position [72, 0]
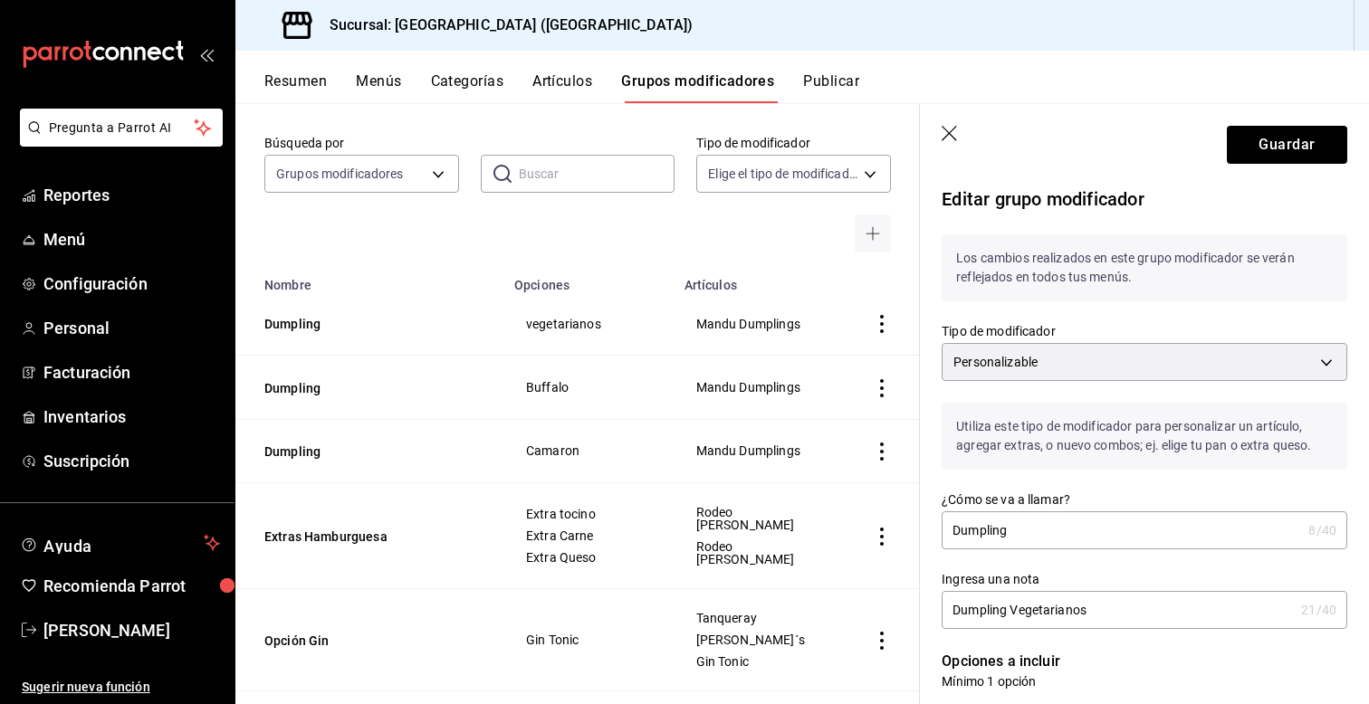
click at [941, 578] on div "Ingresa una nota Dumpling Vegetarianos 21 /40 Ingresa una nota" at bounding box center [1133, 590] width 427 height 80
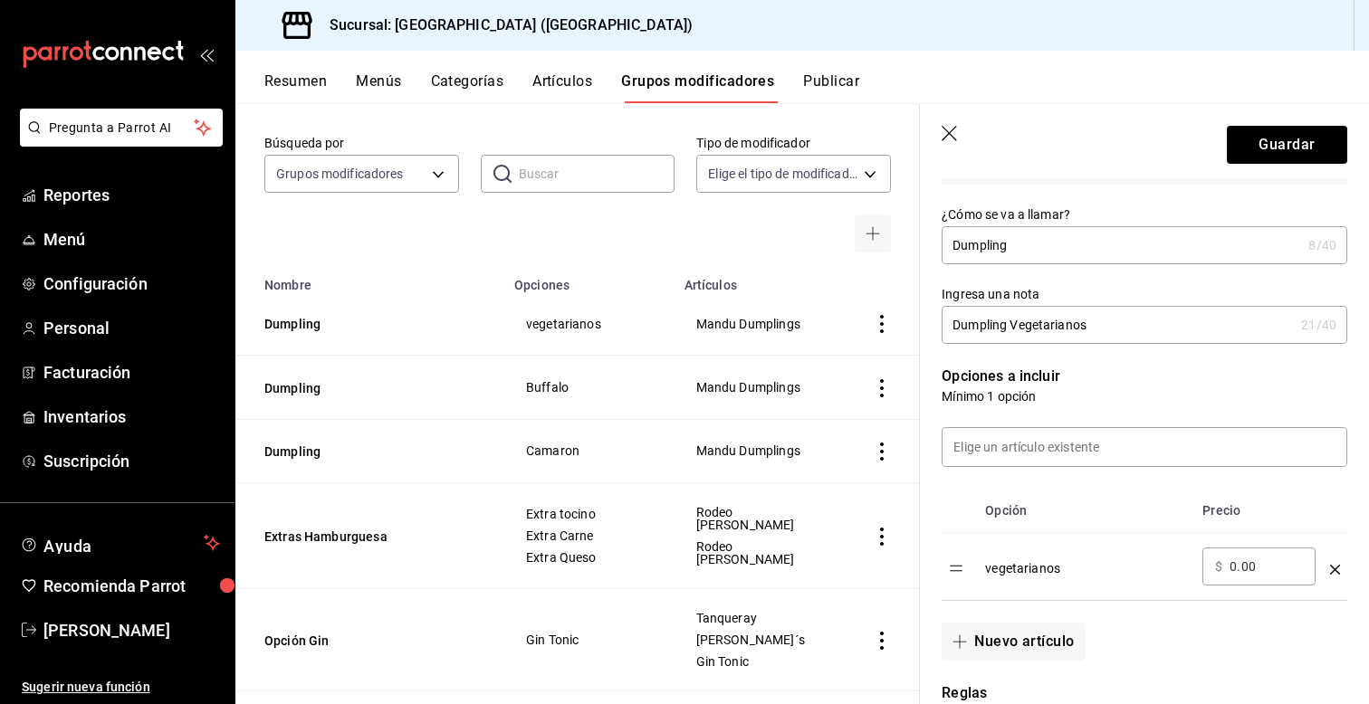
scroll to position [290, 0]
click at [1058, 577] on td "vegetarianos" at bounding box center [1086, 563] width 217 height 68
click at [1021, 566] on div "vegetarianos" at bounding box center [1086, 558] width 203 height 30
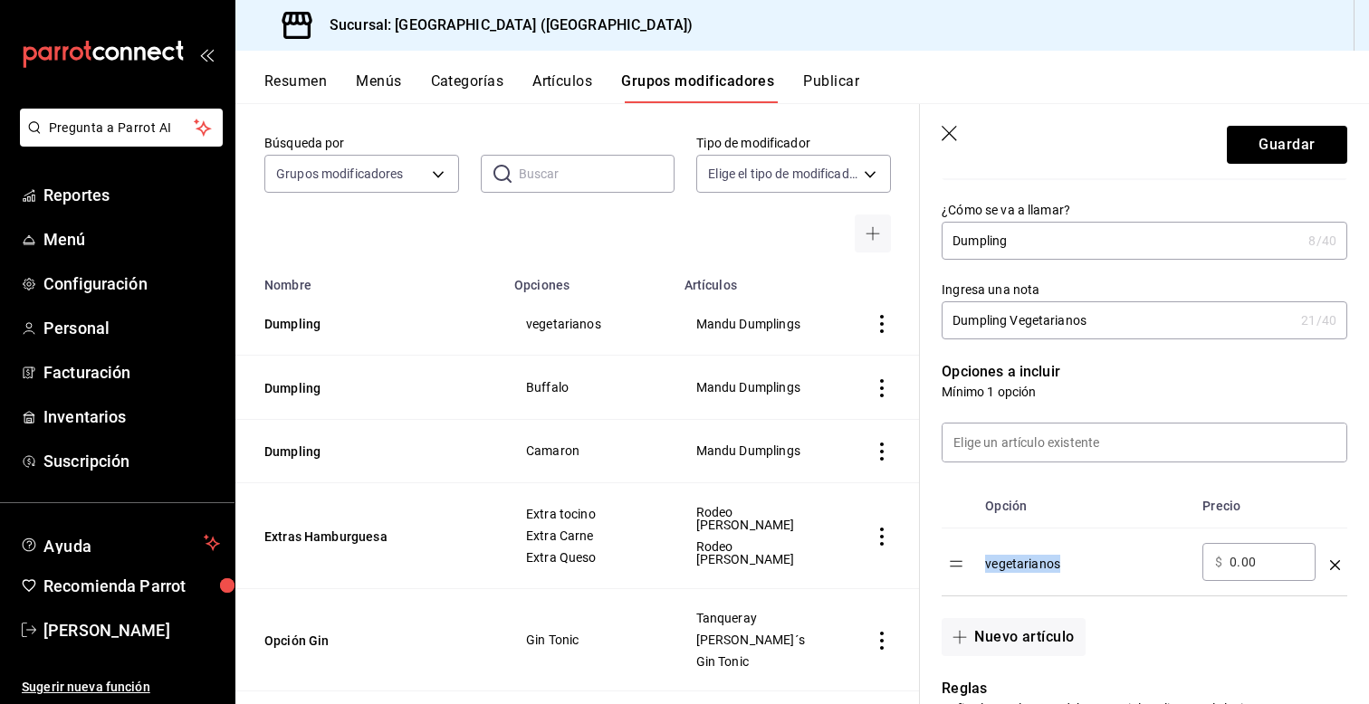
click at [1021, 566] on div "vegetarianos" at bounding box center [1086, 558] width 203 height 30
click at [1335, 569] on icon "optionsTable" at bounding box center [1335, 565] width 10 height 10
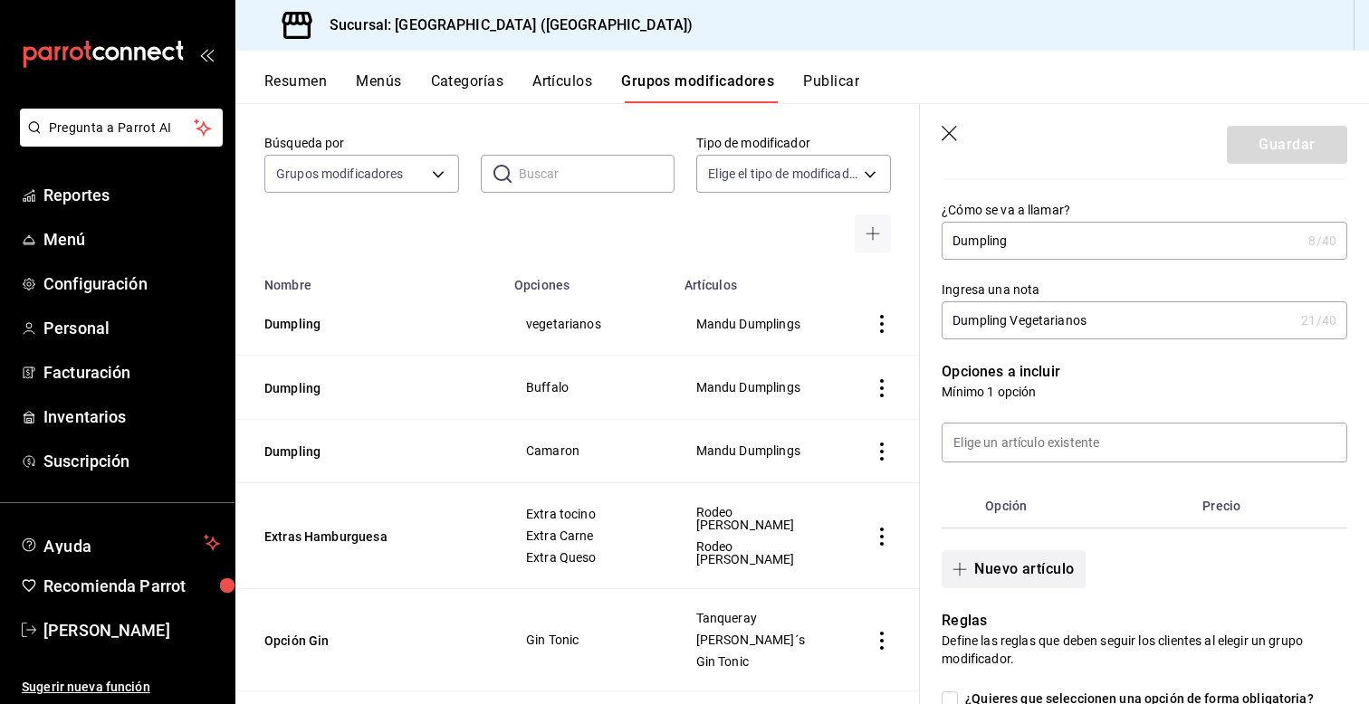
click at [990, 577] on button "Nuevo artículo" at bounding box center [1013, 569] width 143 height 38
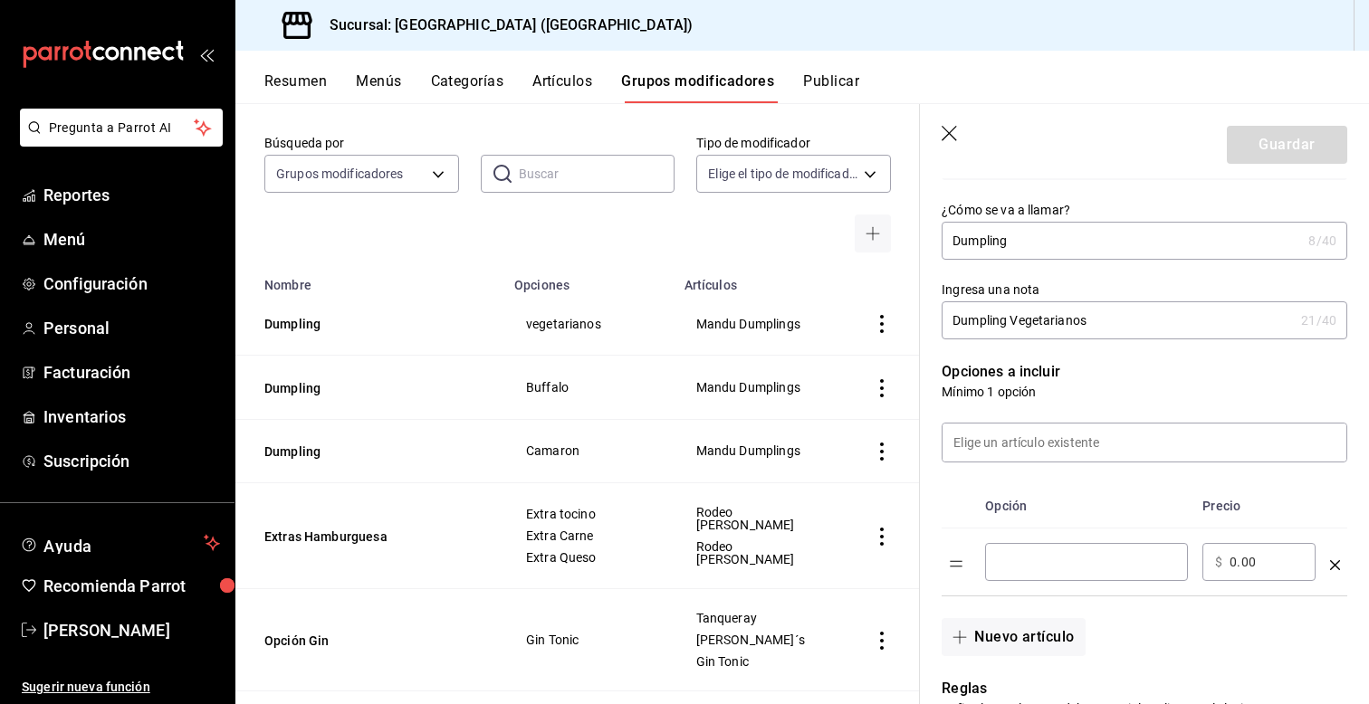
click at [1040, 576] on div "​" at bounding box center [1086, 562] width 203 height 38
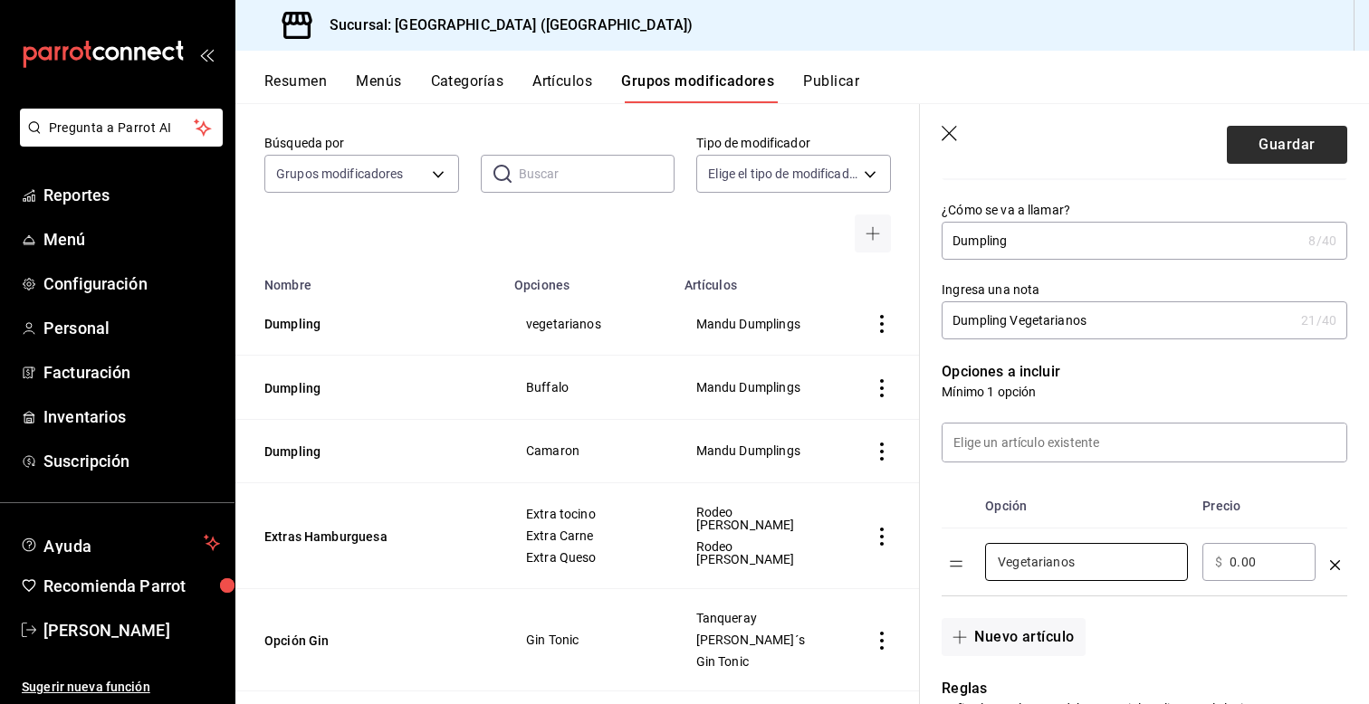
type input "Vegetarianos"
click at [1281, 148] on button "Guardar" at bounding box center [1287, 145] width 120 height 38
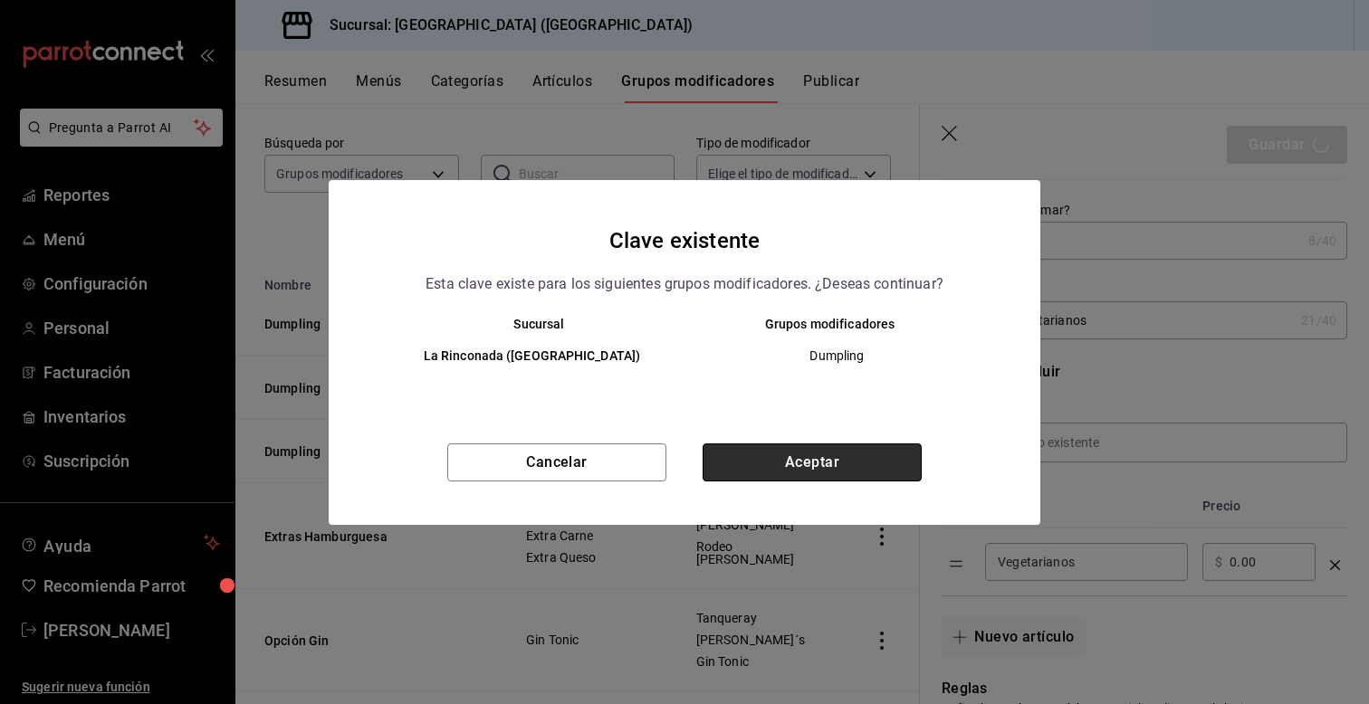
click at [763, 462] on button "Aceptar" at bounding box center [812, 463] width 219 height 38
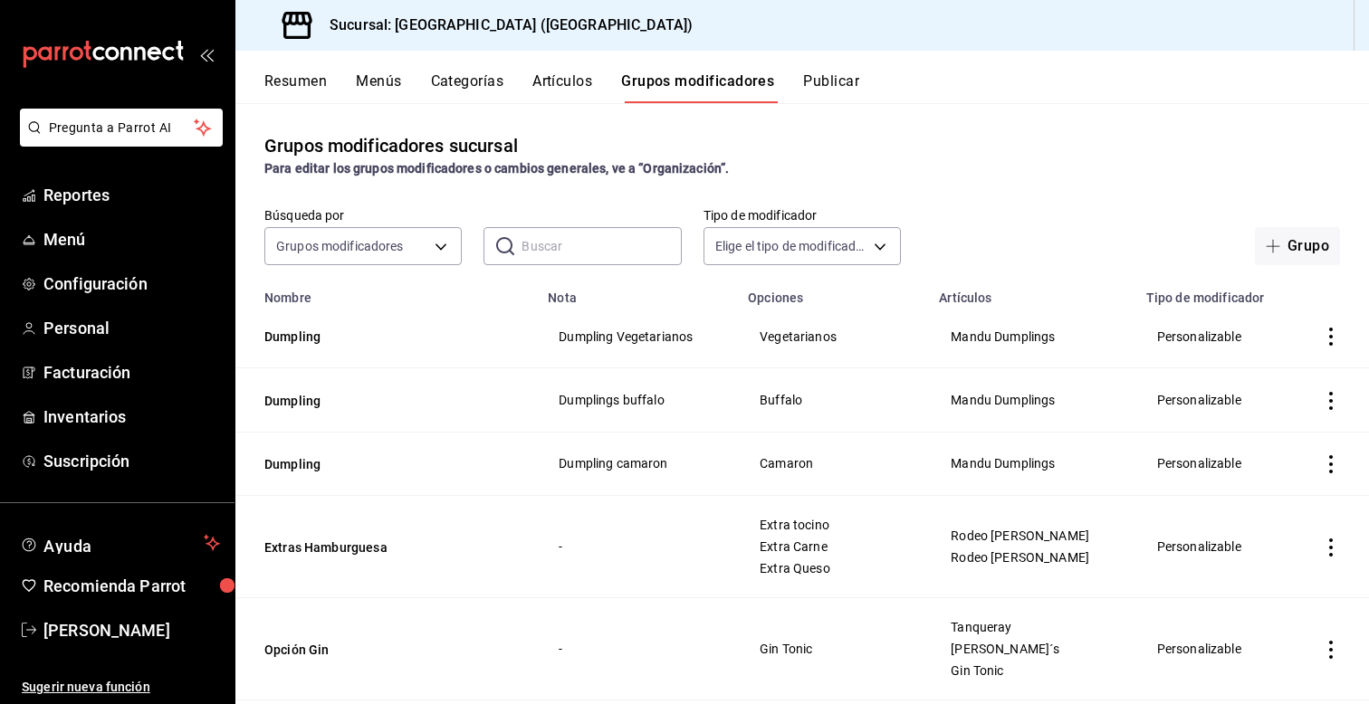
click at [1134, 189] on div "Grupos modificadores sucursal Para editar los grupos modificadores o cambios ge…" at bounding box center [802, 403] width 1134 height 600
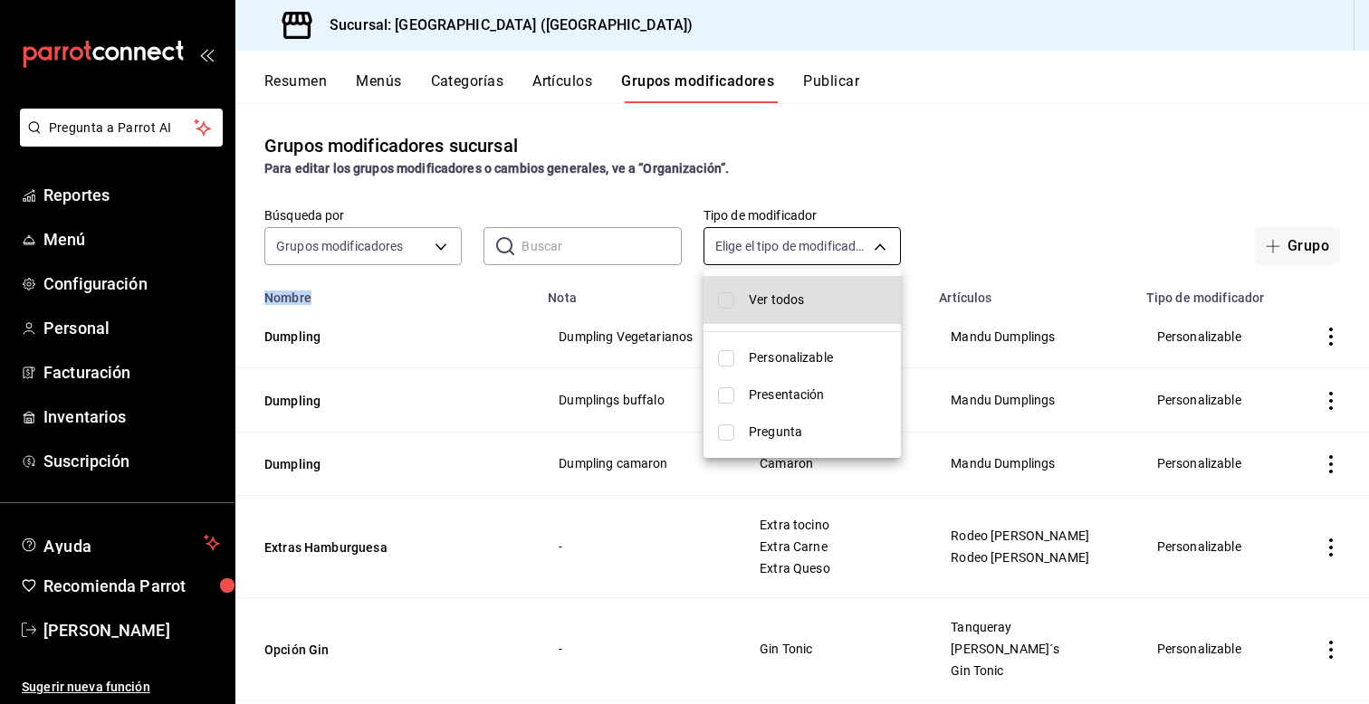
click at [775, 249] on body "Pregunta a Parrot AI Reportes Menú Configuración Personal Facturación Inventari…" at bounding box center [684, 352] width 1369 height 704
click at [572, 240] on div at bounding box center [684, 352] width 1369 height 704
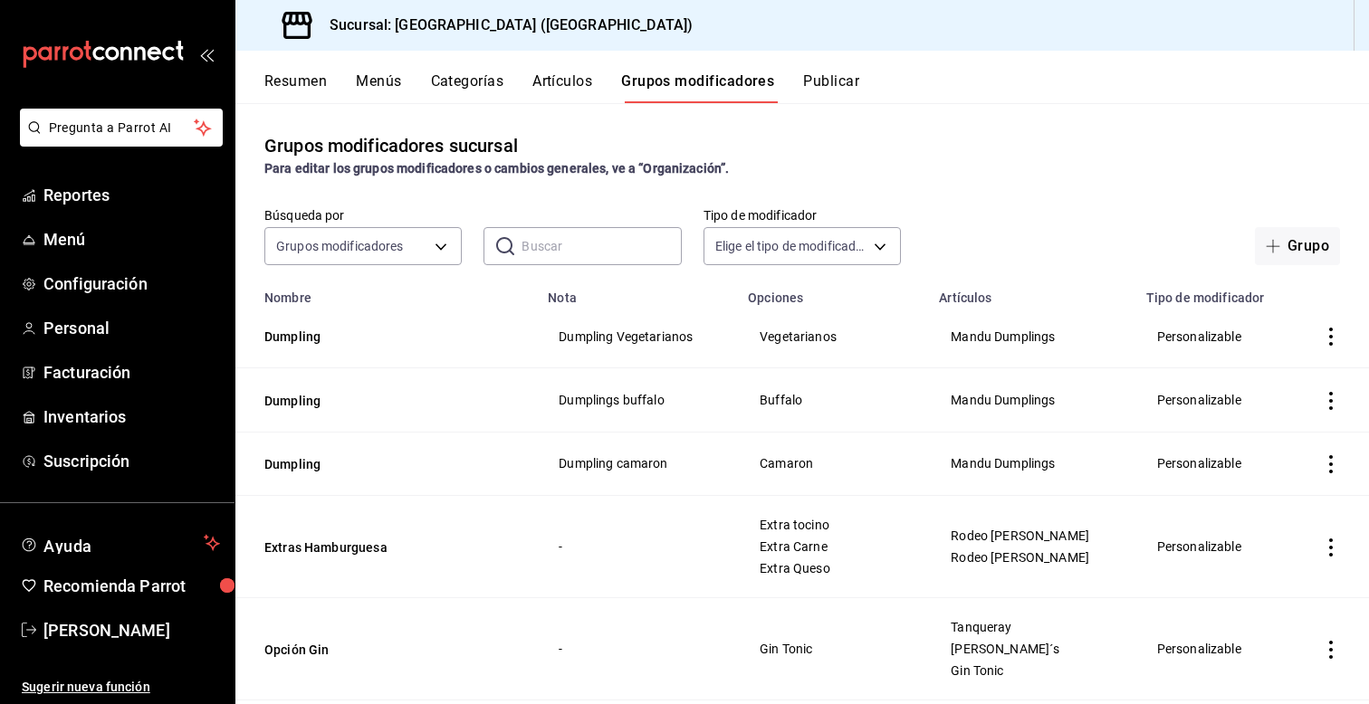
click at [571, 254] on input "text" at bounding box center [601, 246] width 159 height 36
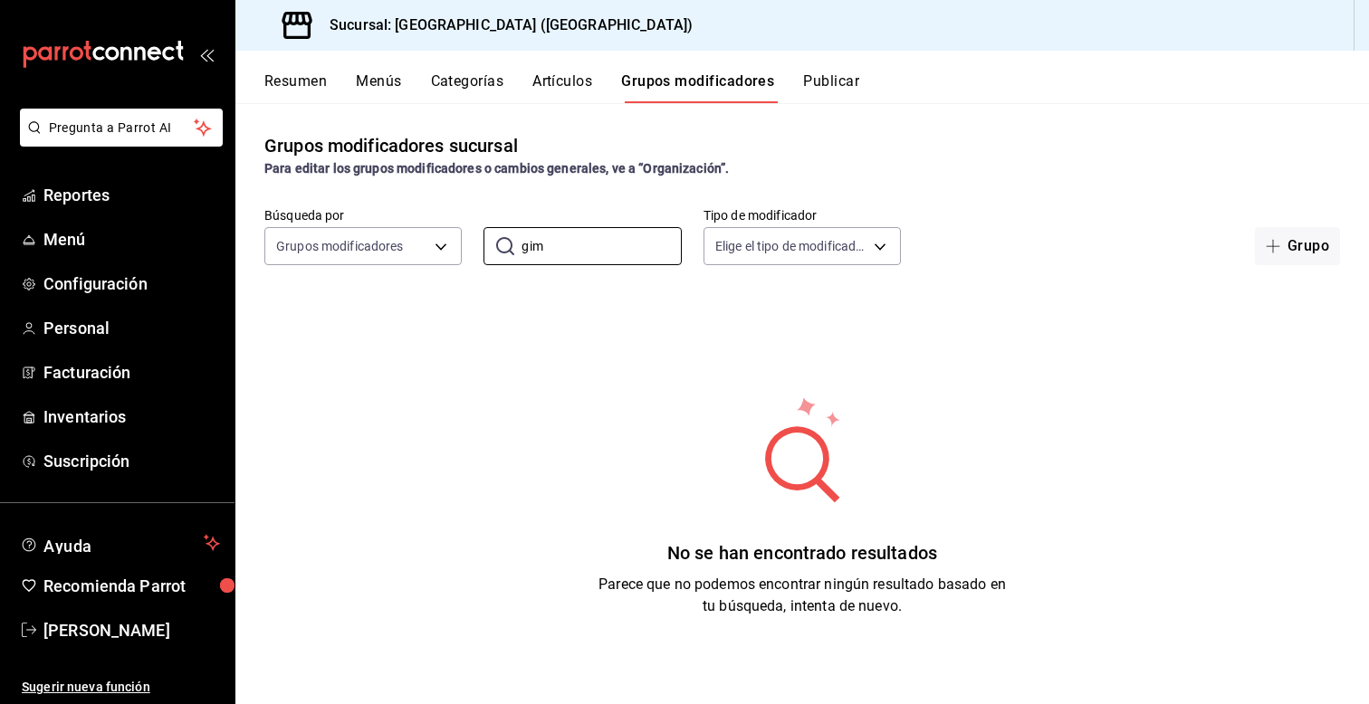
type input "gim"
click at [565, 79] on button "Artículos" at bounding box center [562, 87] width 60 height 31
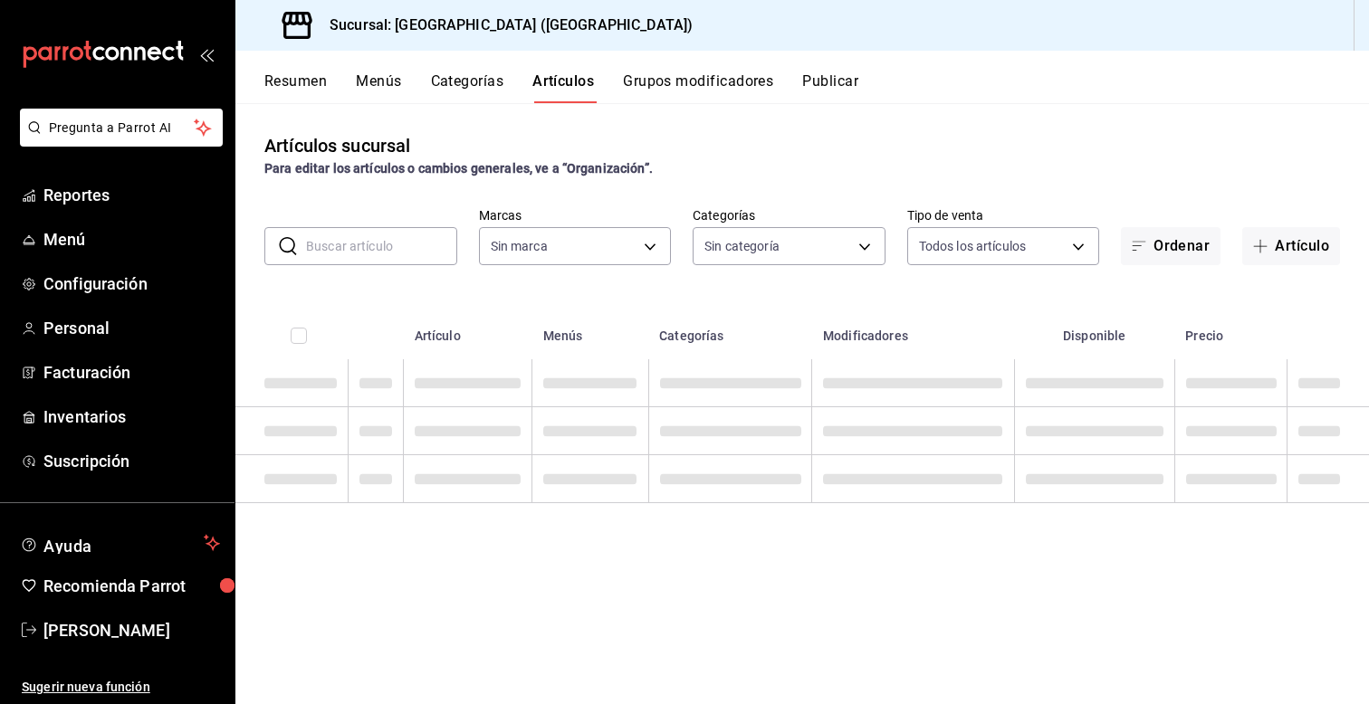
type input "d313fb58-d877-4286-9788-27e9f42d40b2"
type input "68b21464-c905-4d68-95d5-03c0a7900b42,ac4d7f68-47f9-4a6a-b3e0-b9b00930cc3e,c4c65…"
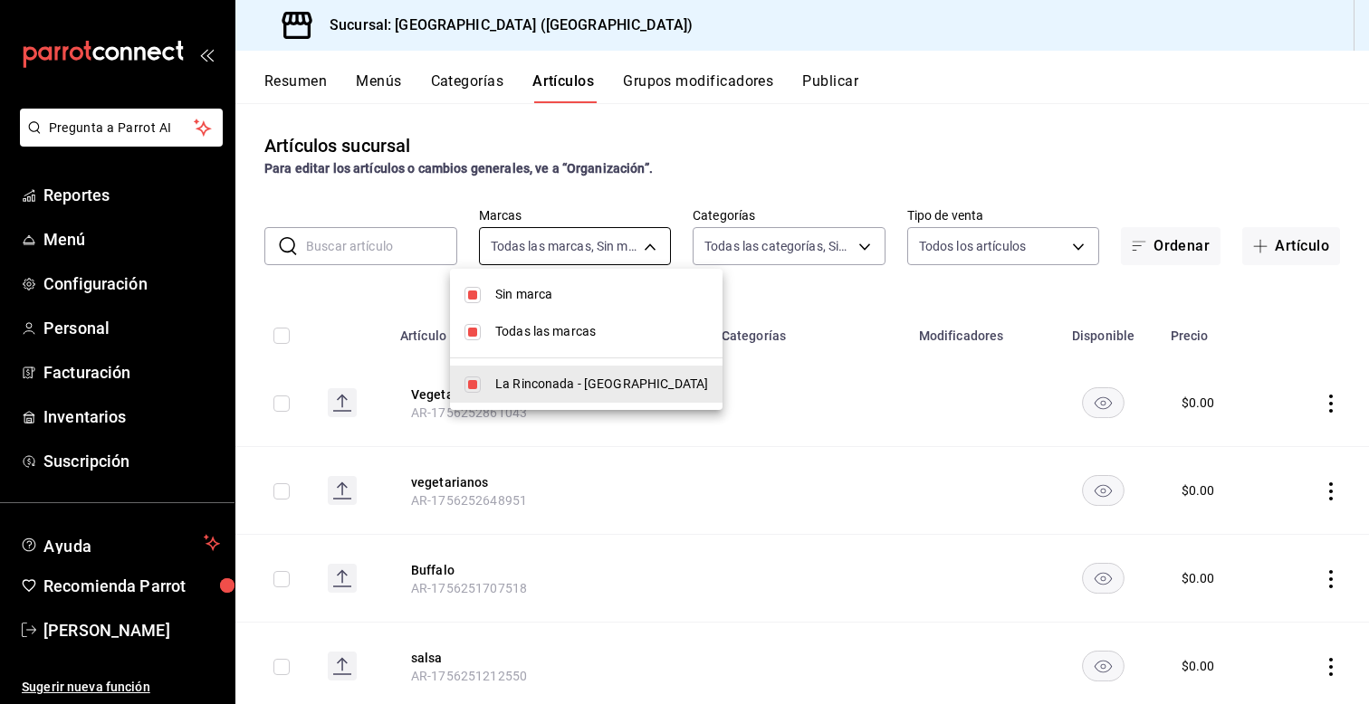
click at [529, 240] on body "Pregunta a Parrot AI Reportes Menú Configuración Personal Facturación Inventari…" at bounding box center [684, 352] width 1369 height 704
click at [349, 240] on div at bounding box center [684, 352] width 1369 height 704
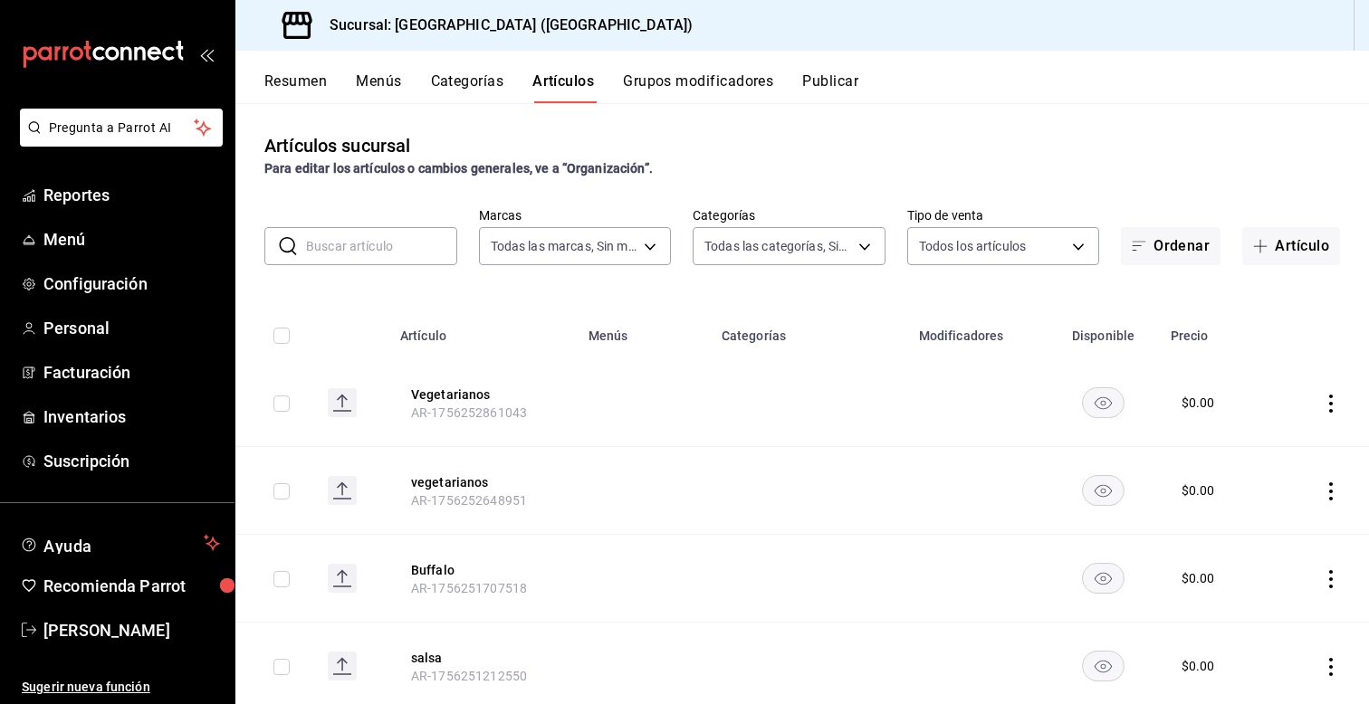
click at [354, 252] on input "text" at bounding box center [381, 246] width 151 height 36
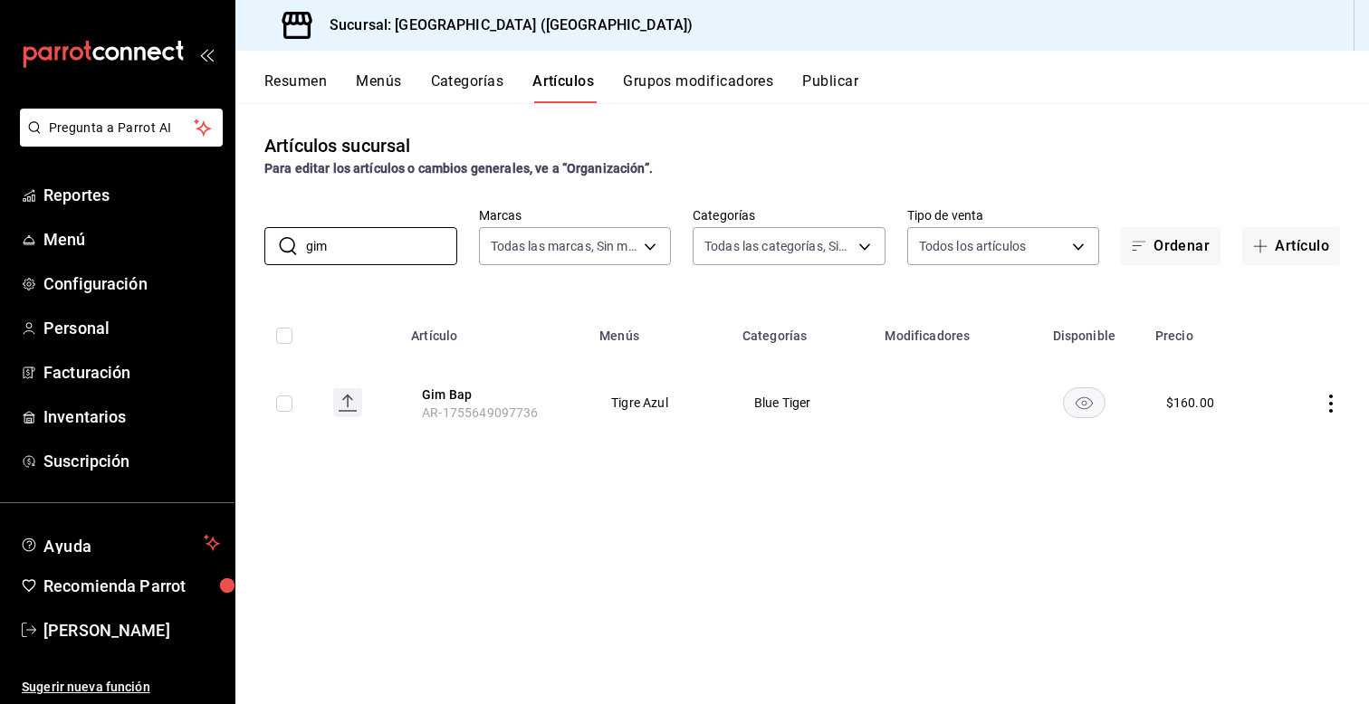
type input "gim"
click at [1329, 401] on icon "actions" at bounding box center [1331, 404] width 18 height 18
click at [1275, 444] on span "Editar" at bounding box center [1276, 445] width 47 height 19
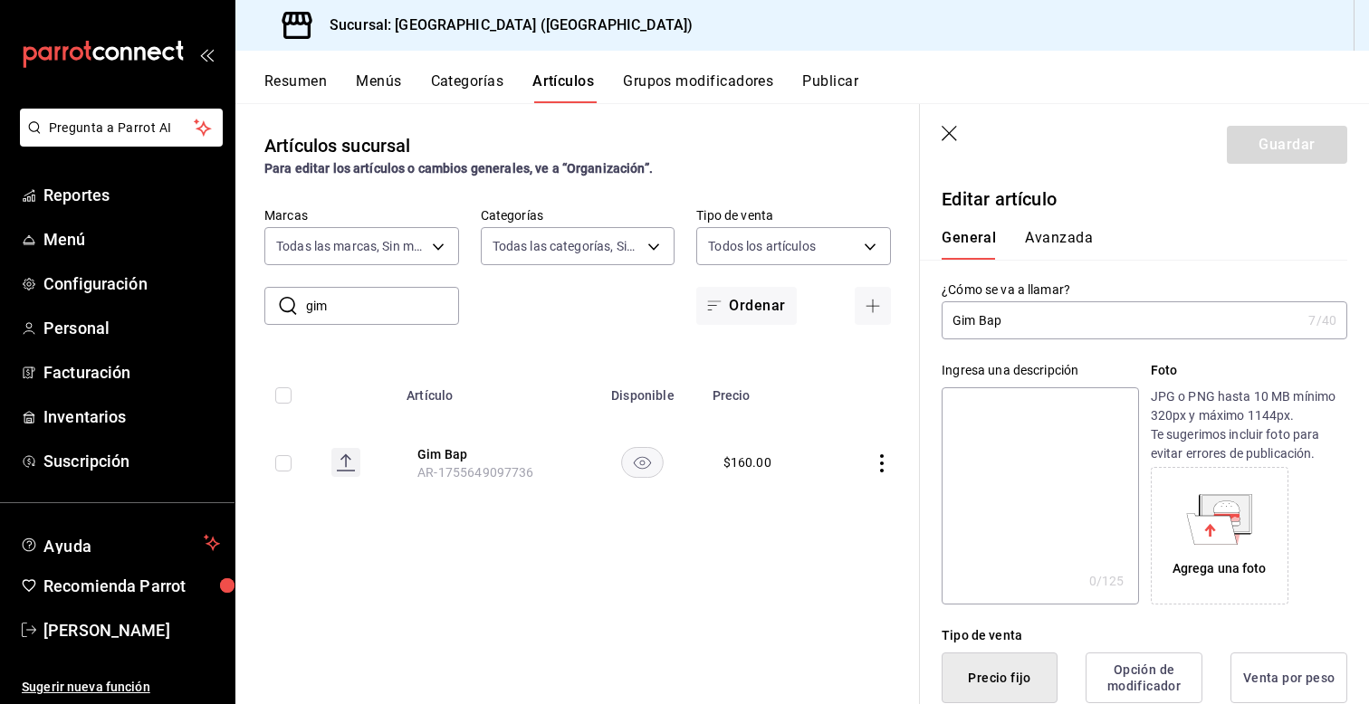
click at [929, 341] on div "Ingresa una descripción x 0 /125 ​ Foto JPG o PNG hasta 10 MB mínimo 320px y má…" at bounding box center [1133, 472] width 427 height 265
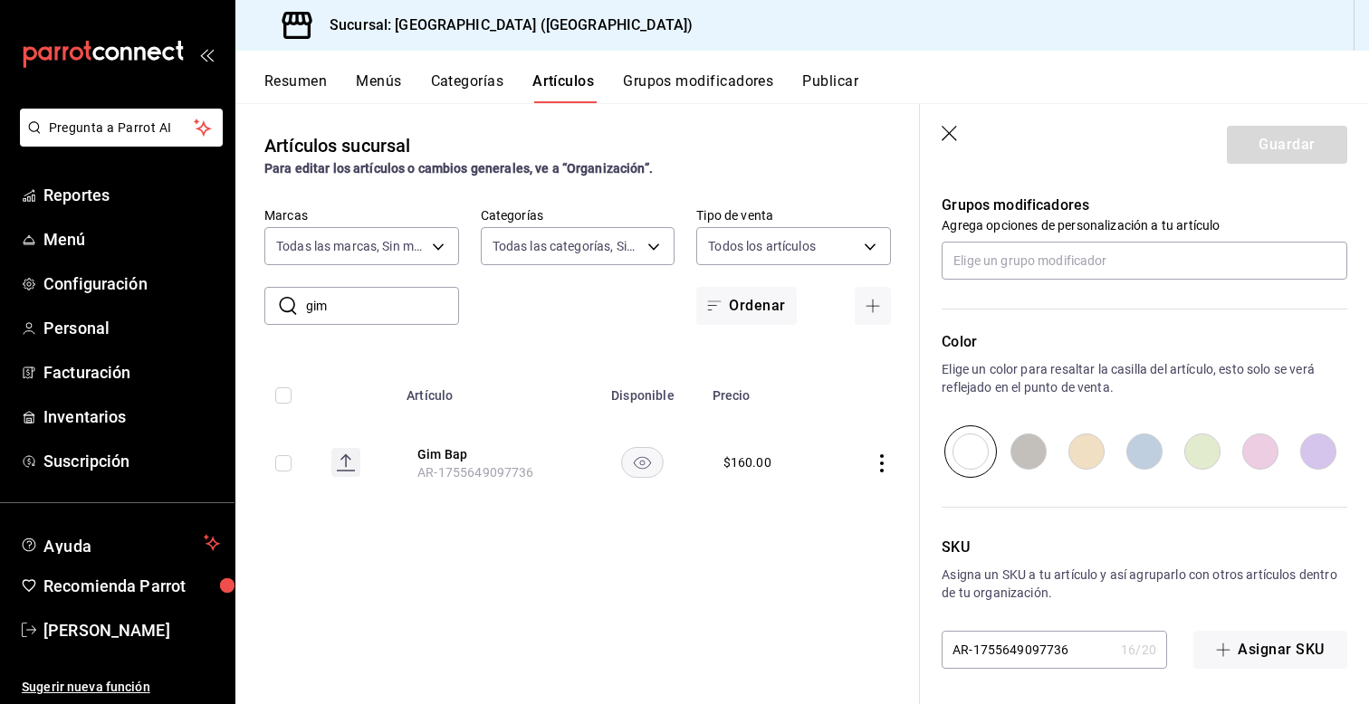
scroll to position [803, 0]
click at [1022, 263] on input "text" at bounding box center [1145, 260] width 406 height 38
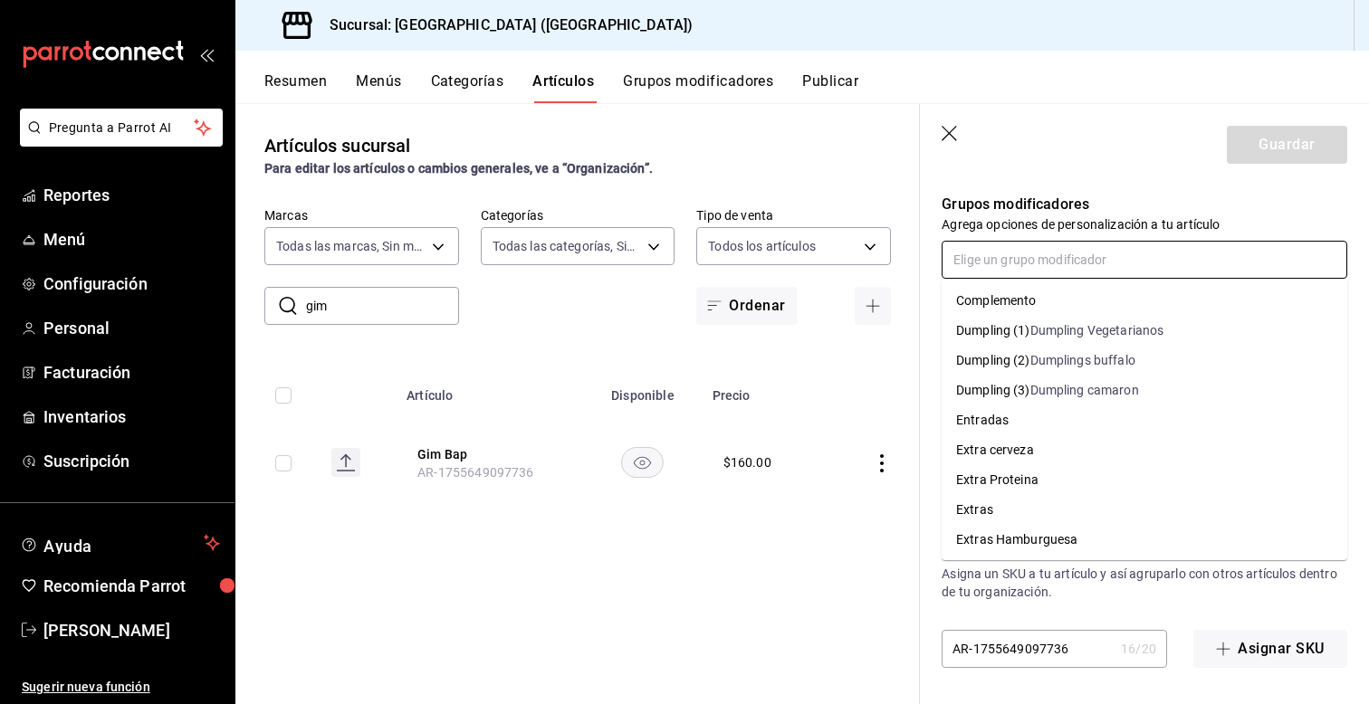
click at [1007, 306] on div "Complemento" at bounding box center [996, 301] width 80 height 19
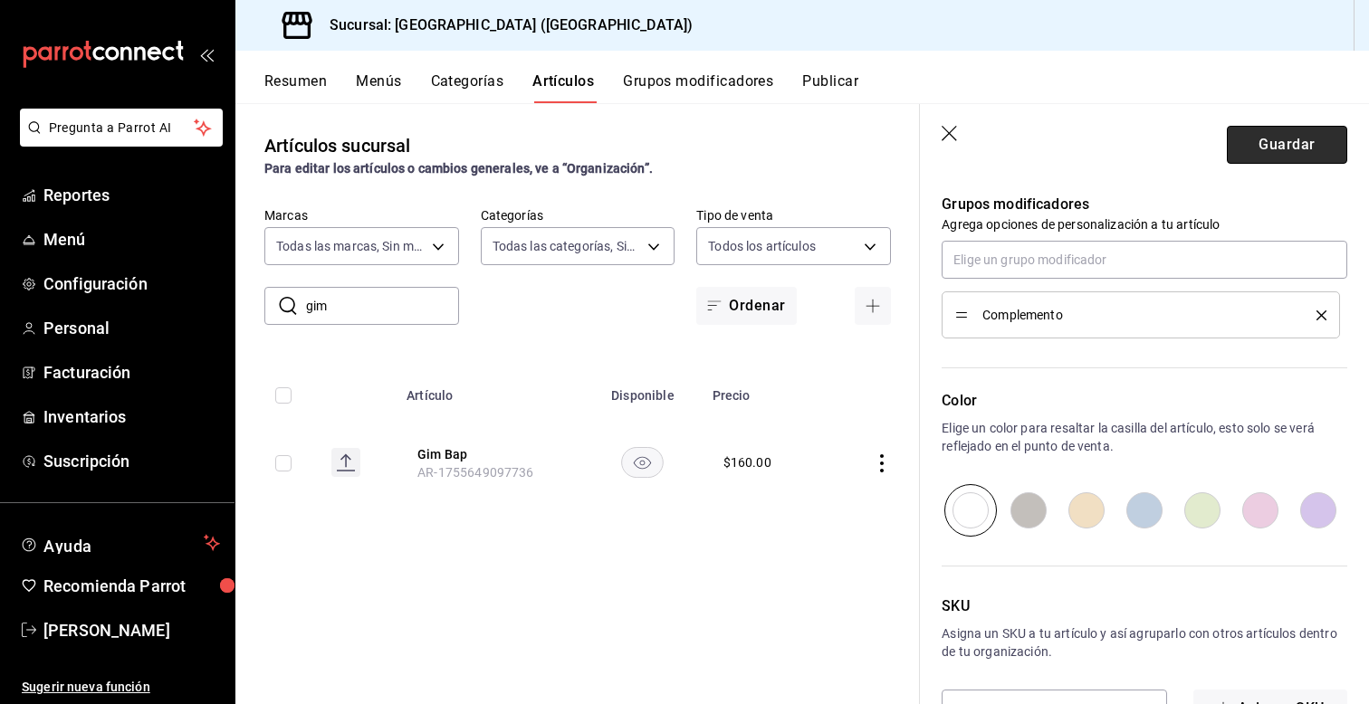
click at [1263, 148] on button "Guardar" at bounding box center [1287, 145] width 120 height 38
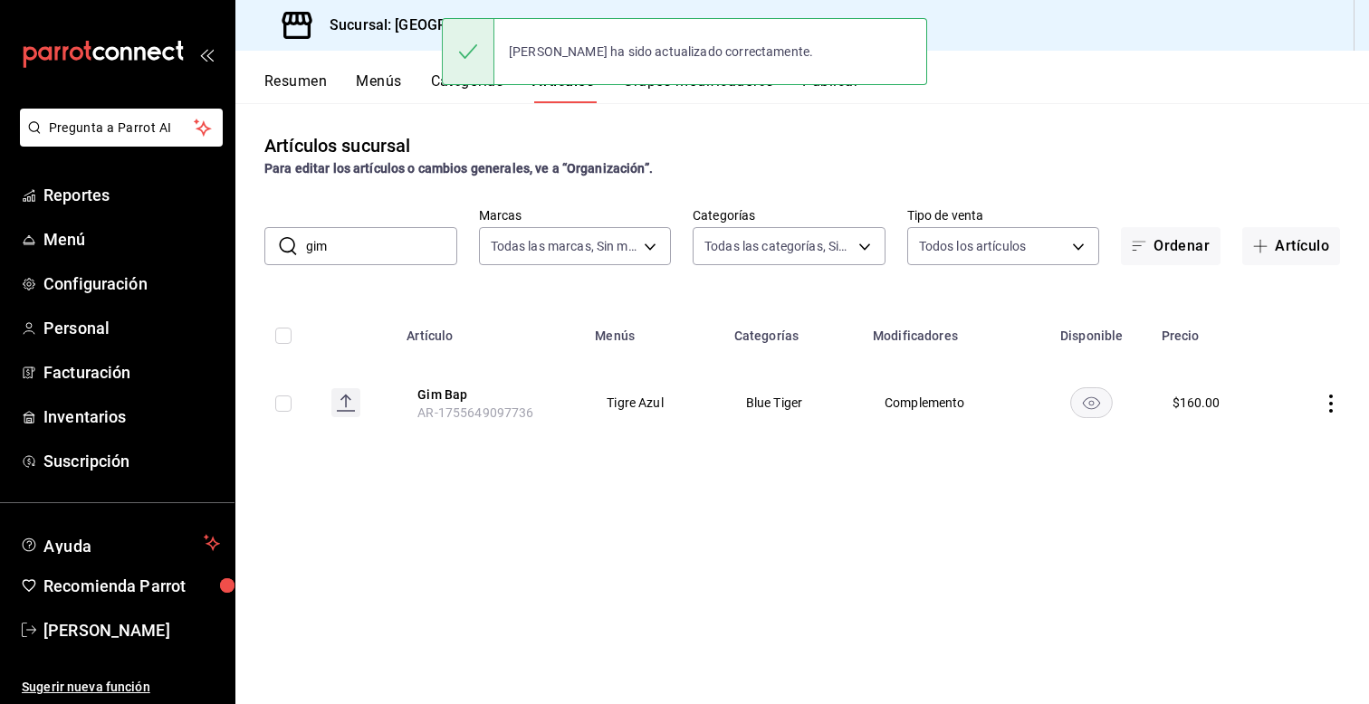
click at [947, 175] on div "Para editar los artículos o cambios generales, ve a “Organización”." at bounding box center [802, 168] width 1076 height 19
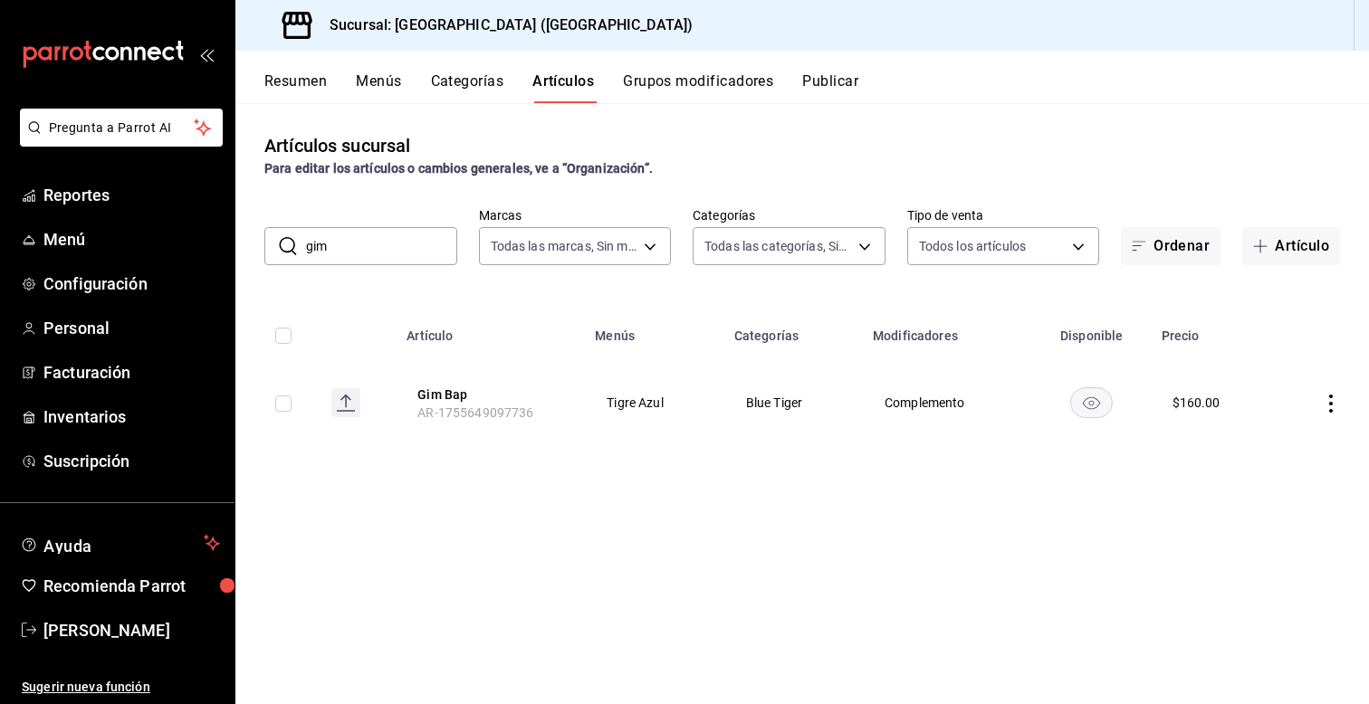
click at [660, 87] on div "[PERSON_NAME] ha sido actualizado correctamente." at bounding box center [684, 52] width 485 height 78
click at [660, 87] on button "Grupos modificadores" at bounding box center [698, 87] width 150 height 31
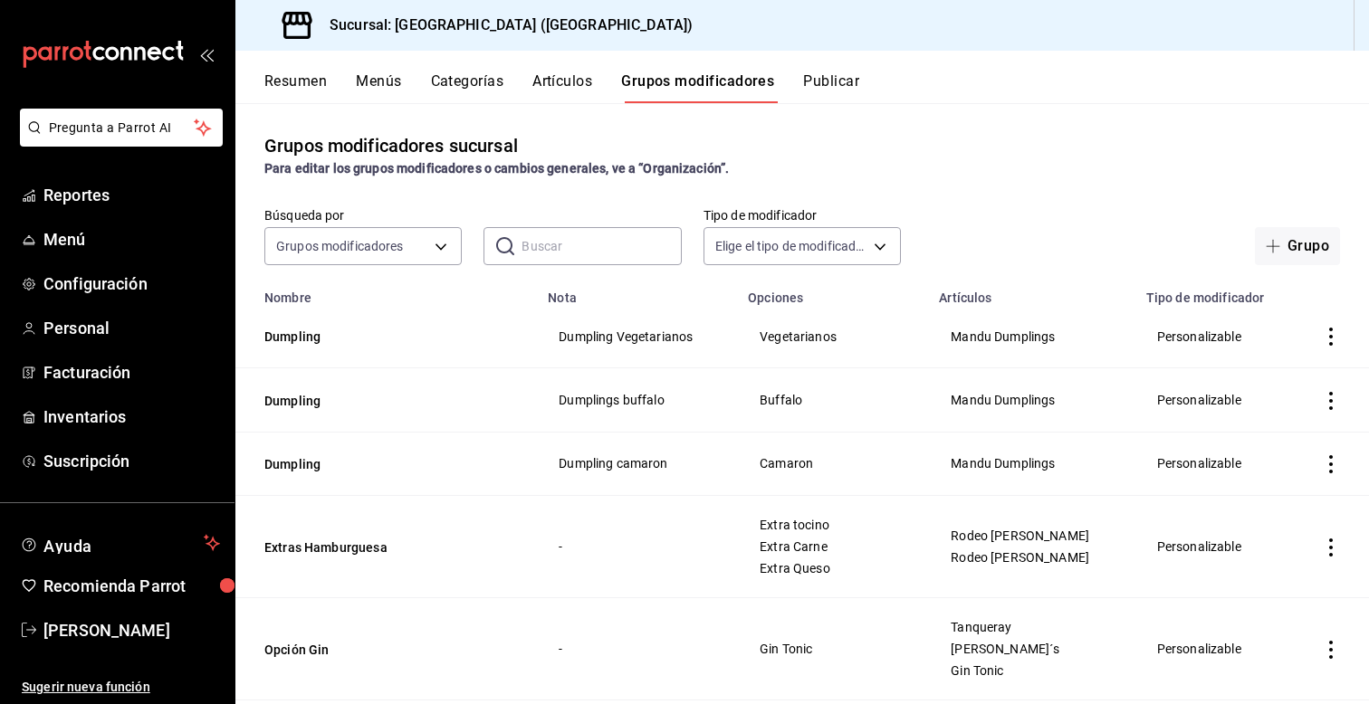
click at [579, 251] on input "text" at bounding box center [601, 246] width 159 height 36
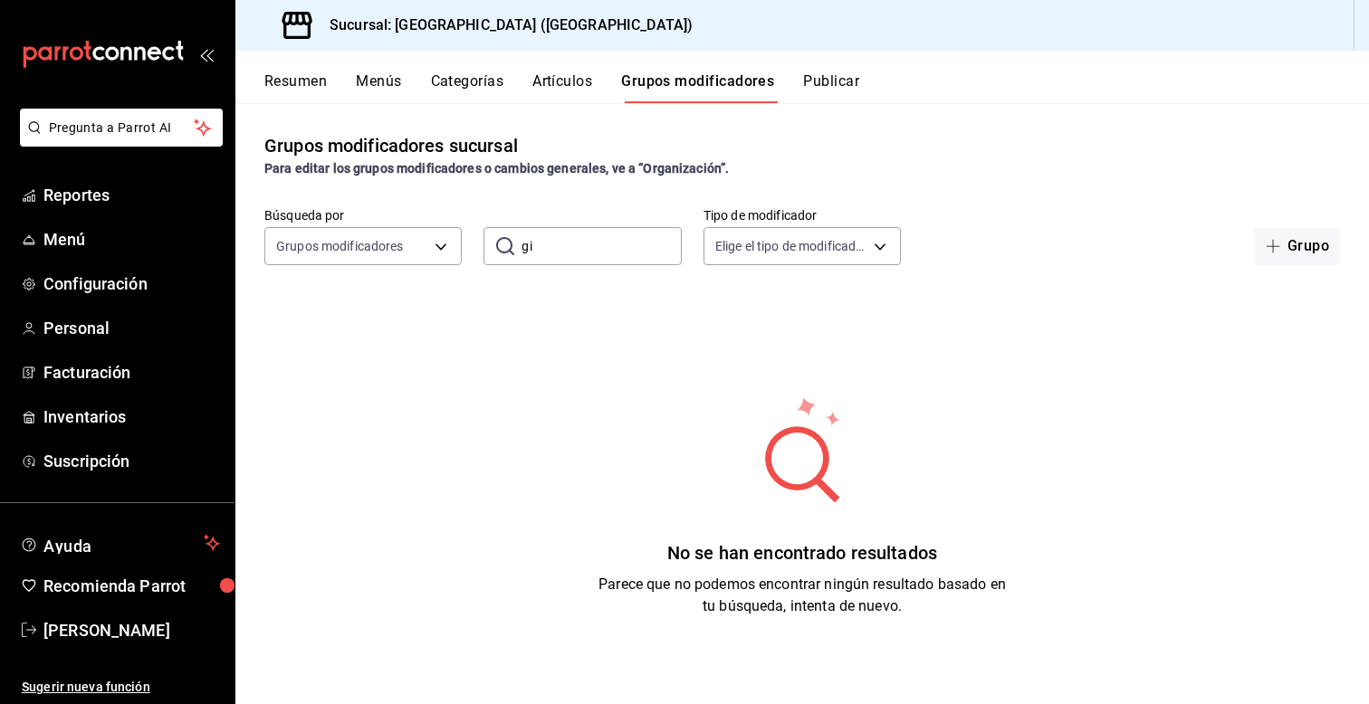
type input "g"
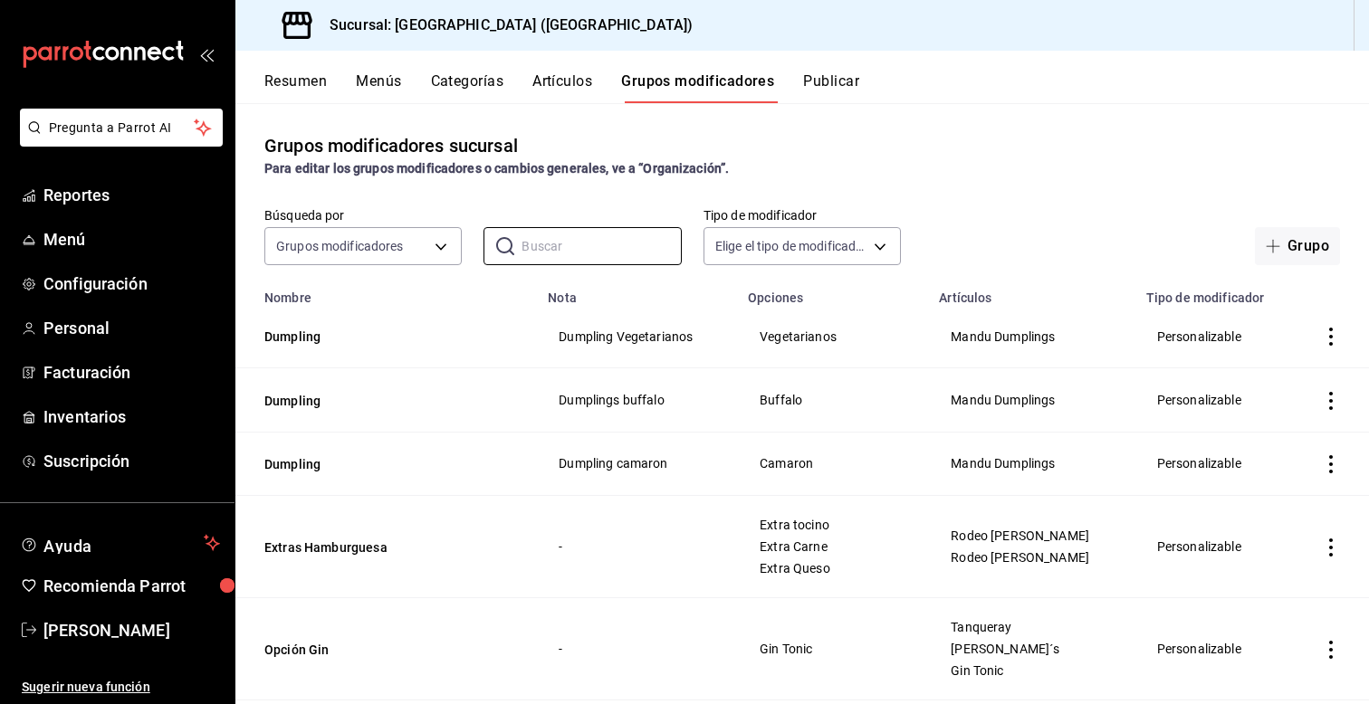
click at [474, 81] on button "Categorías" at bounding box center [467, 87] width 73 height 31
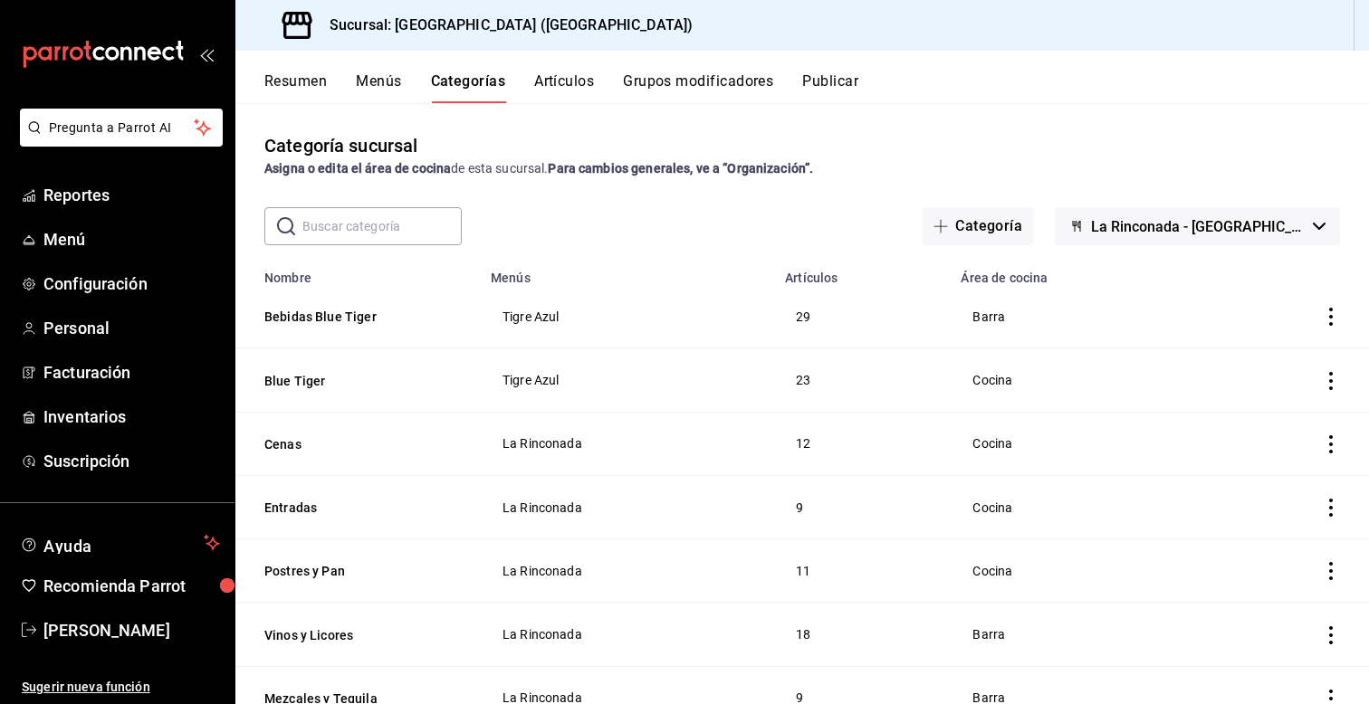
click at [560, 83] on button "Artículos" at bounding box center [564, 87] width 60 height 31
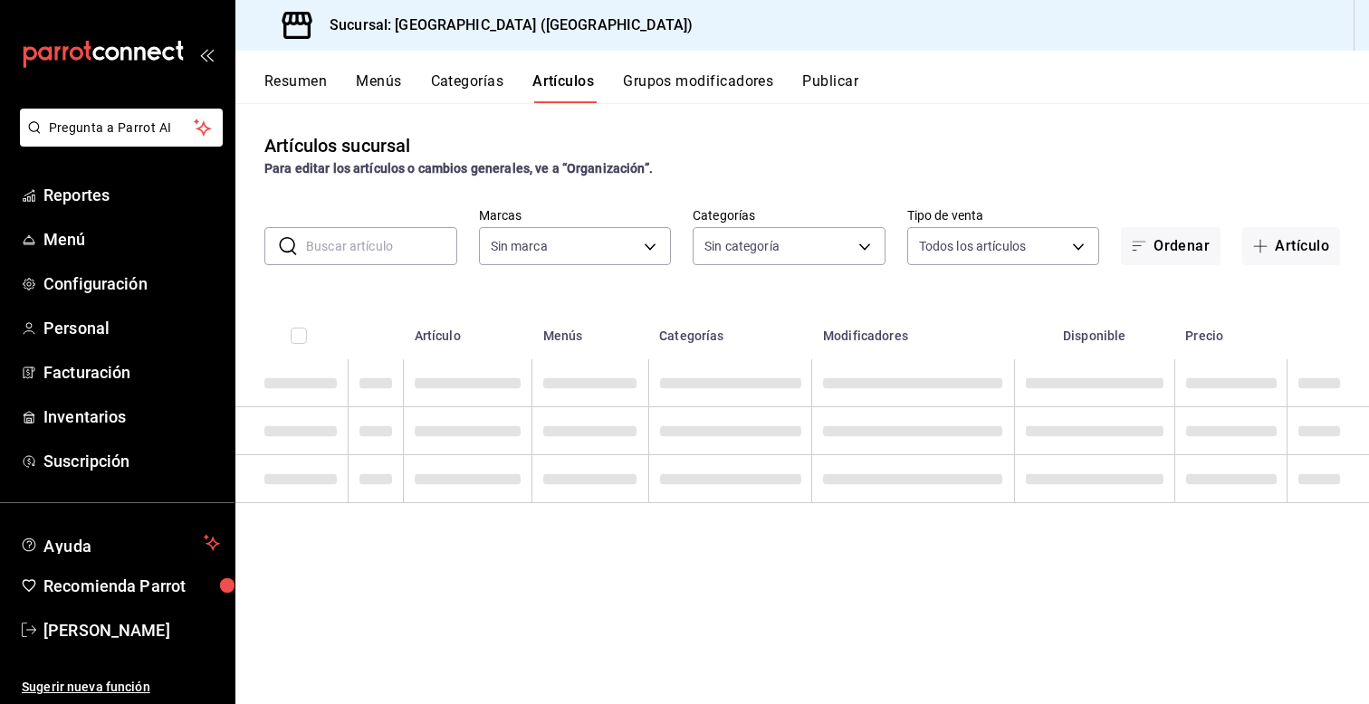
type input "d313fb58-d877-4286-9788-27e9f42d40b2"
type input "68b21464-c905-4d68-95d5-03c0a7900b42,ac4d7f68-47f9-4a6a-b3e0-b9b00930cc3e,c4c65…"
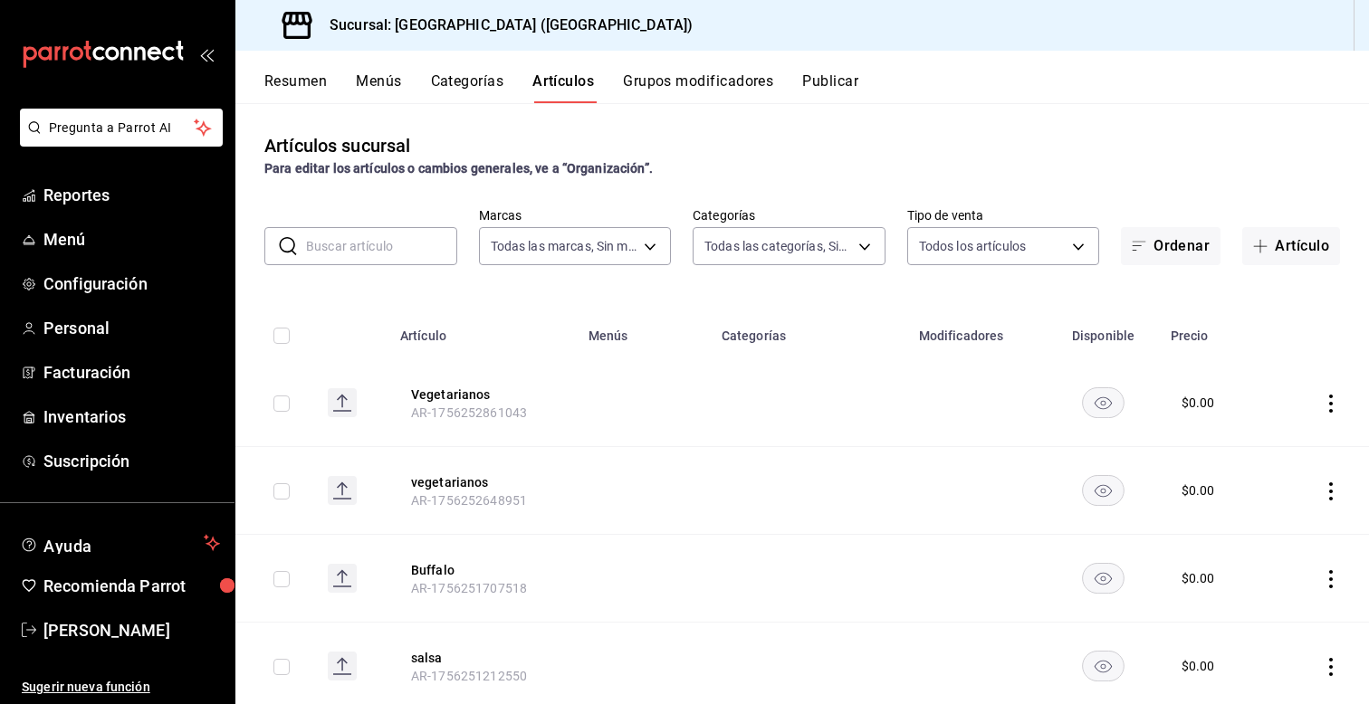
click at [397, 253] on input "text" at bounding box center [381, 246] width 151 height 36
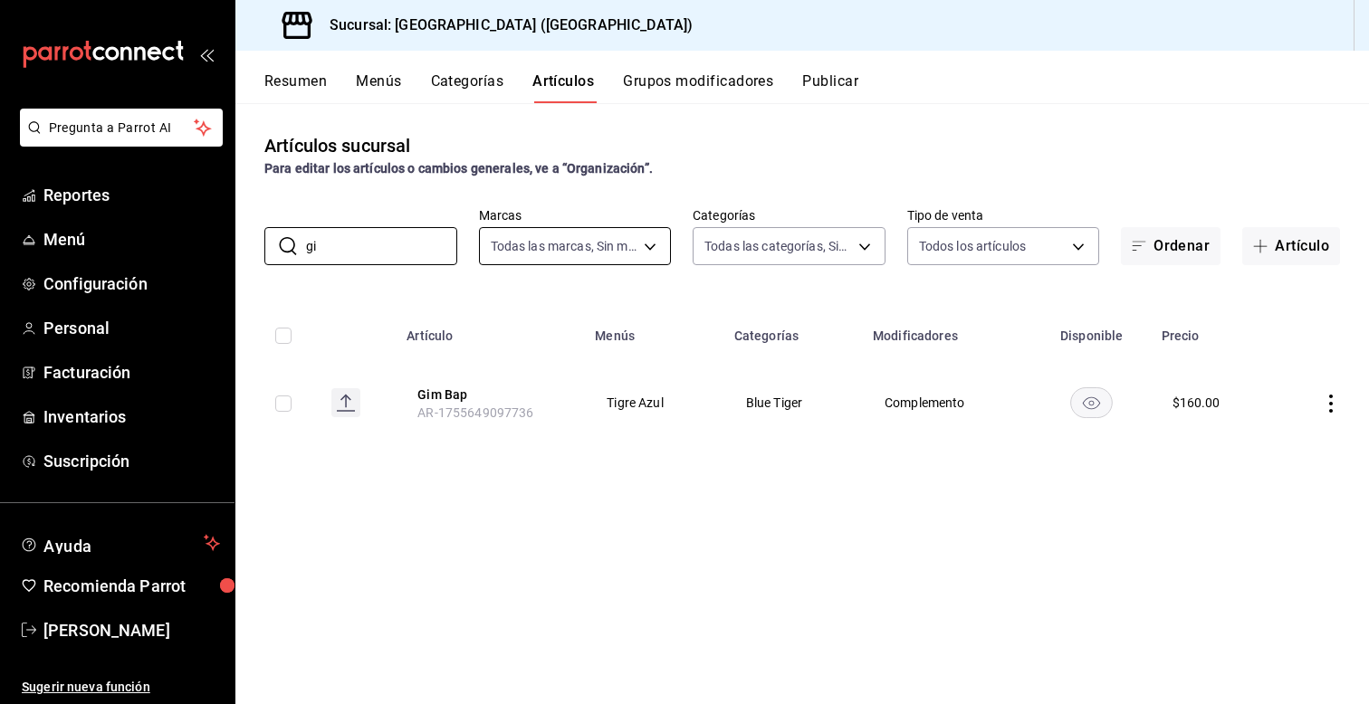
type input "g"
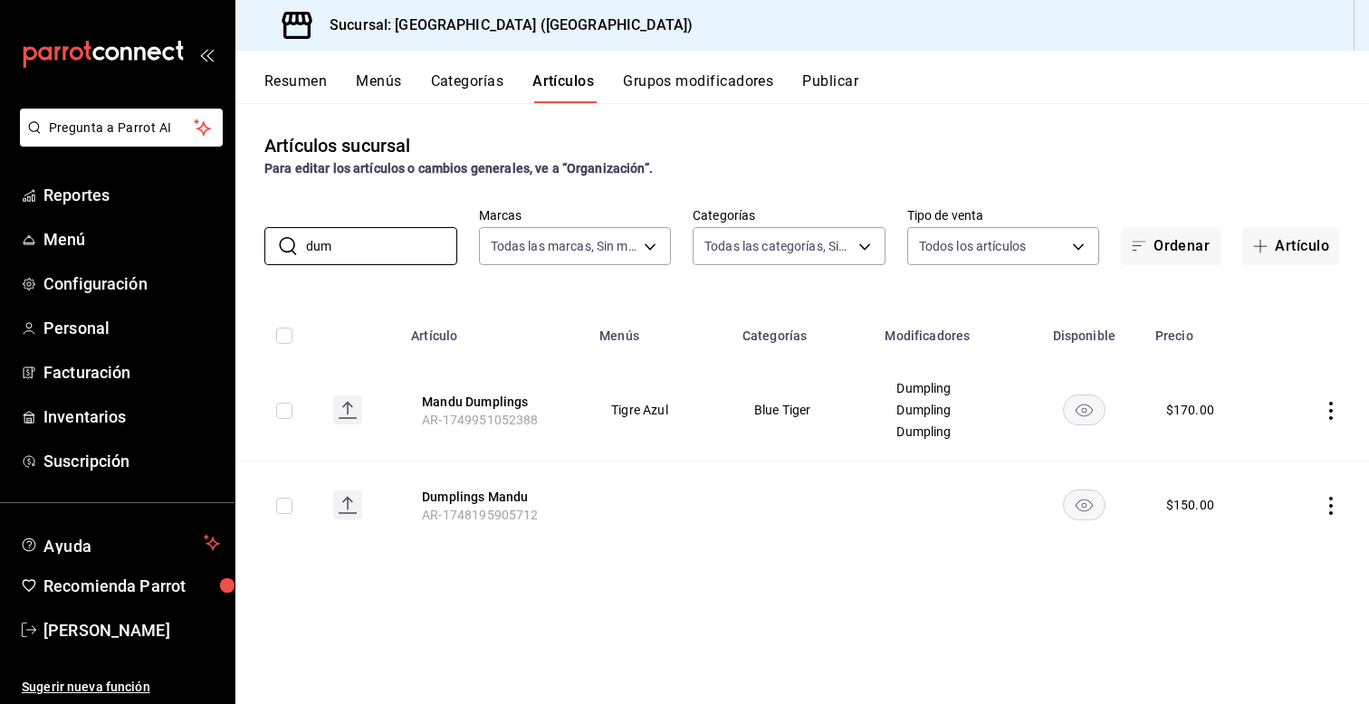
type input "dum"
click at [1326, 406] on icon "actions" at bounding box center [1331, 411] width 18 height 18
click at [1268, 455] on span "Editar" at bounding box center [1276, 452] width 47 height 19
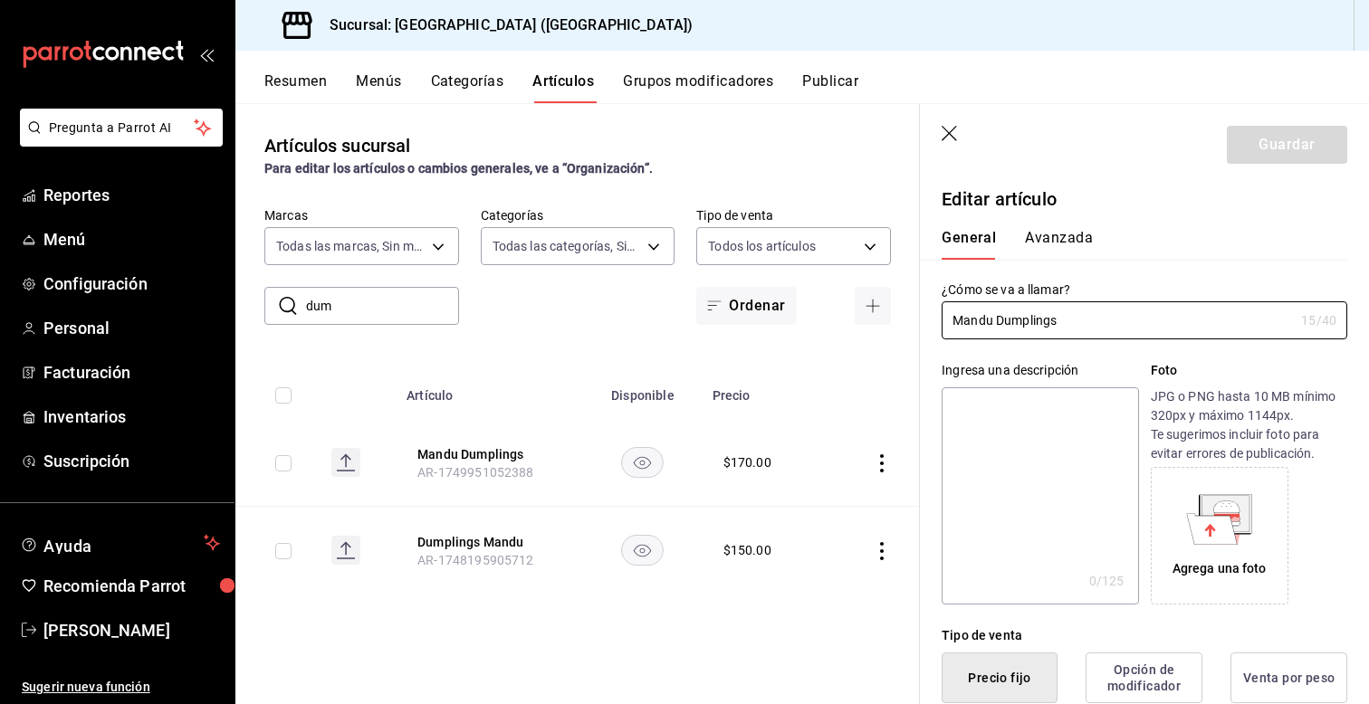
type input "$170.00"
radio input "false"
radio input "true"
click at [1296, 252] on div "General [PERSON_NAME]" at bounding box center [1134, 244] width 384 height 31
click at [1068, 247] on button "Avanzada" at bounding box center [1059, 244] width 68 height 31
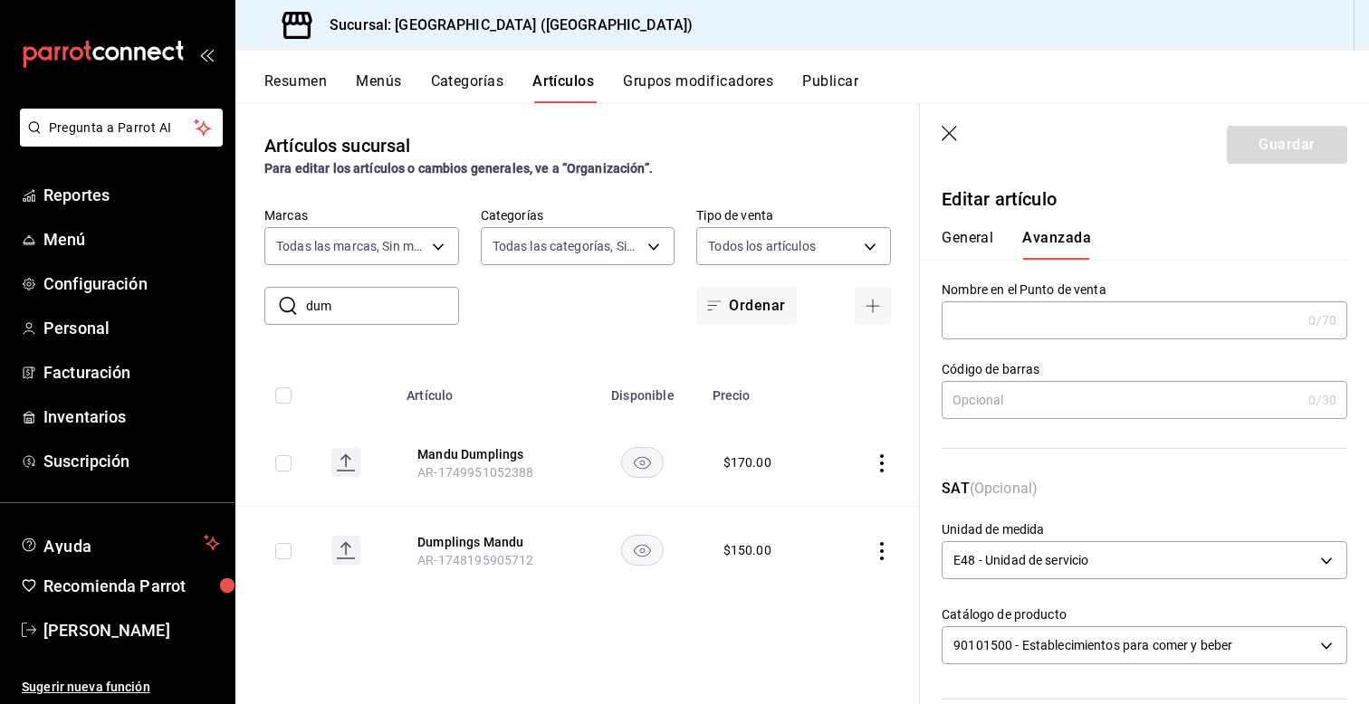
click at [1005, 244] on div "General [PERSON_NAME]" at bounding box center [1134, 244] width 384 height 31
click at [971, 236] on button "General" at bounding box center [968, 244] width 52 height 31
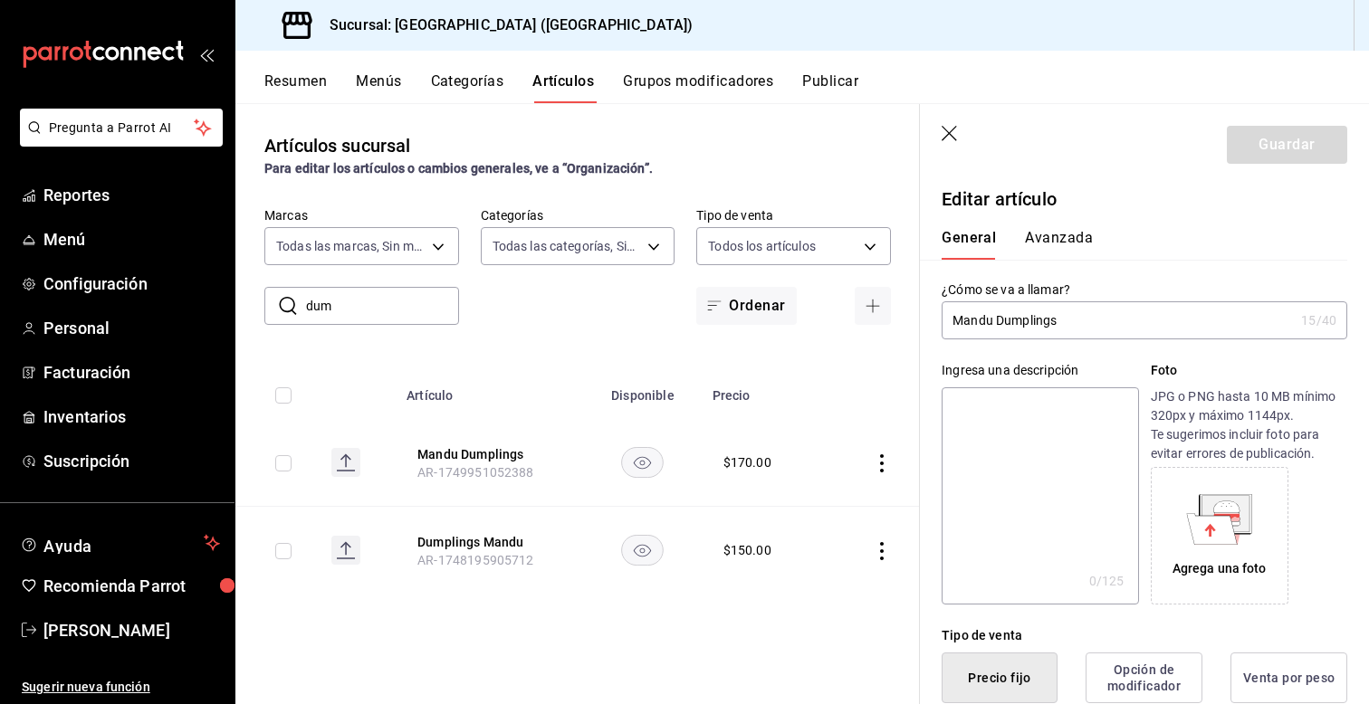
click at [1236, 283] on label "¿Cómo se va a llamar?" at bounding box center [1145, 289] width 406 height 13
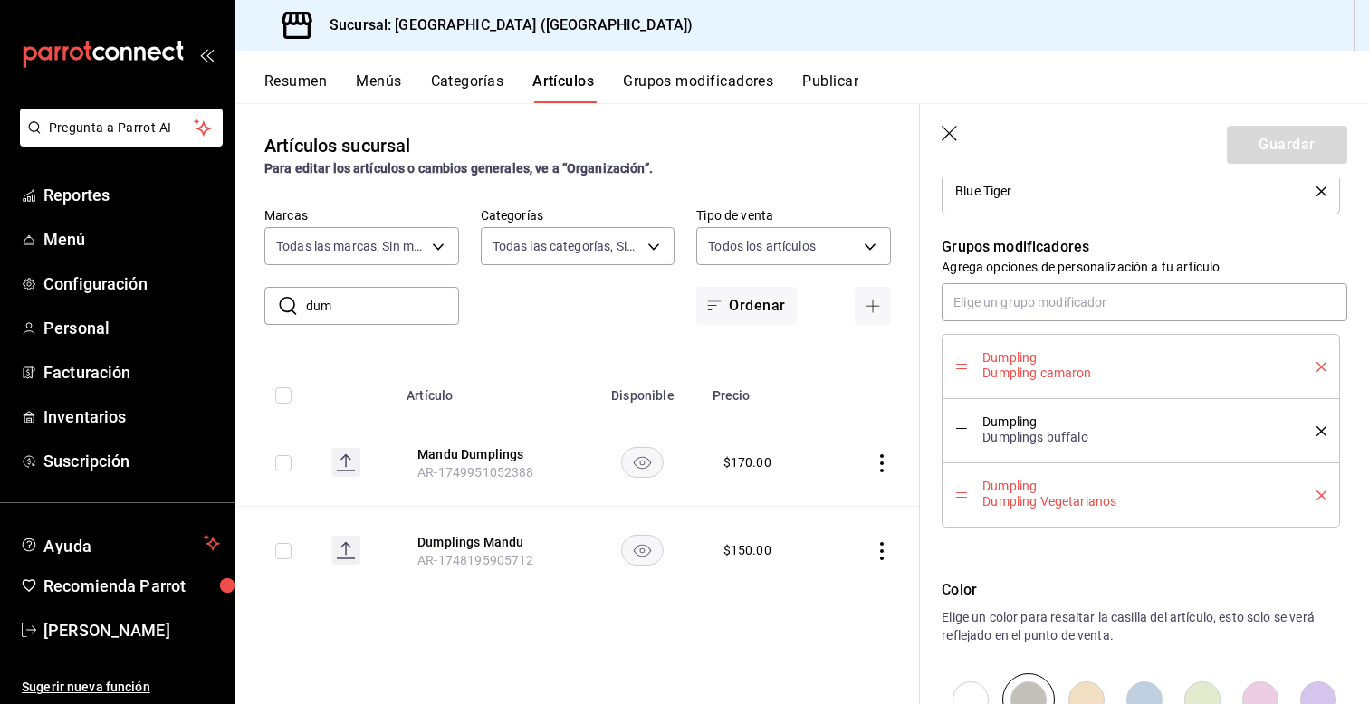
scroll to position [724, 0]
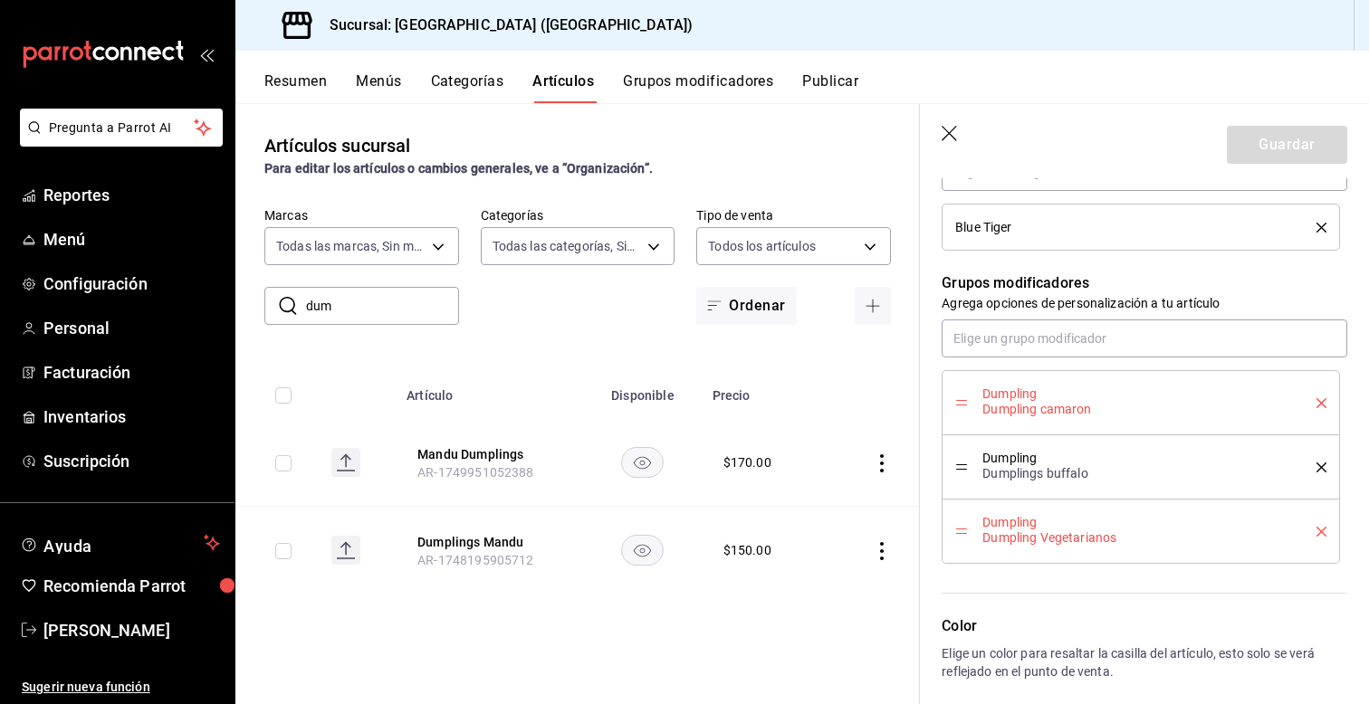
click at [1236, 282] on p "Grupos modificadores" at bounding box center [1145, 284] width 406 height 22
click at [947, 136] on icon "button" at bounding box center [951, 135] width 18 height 18
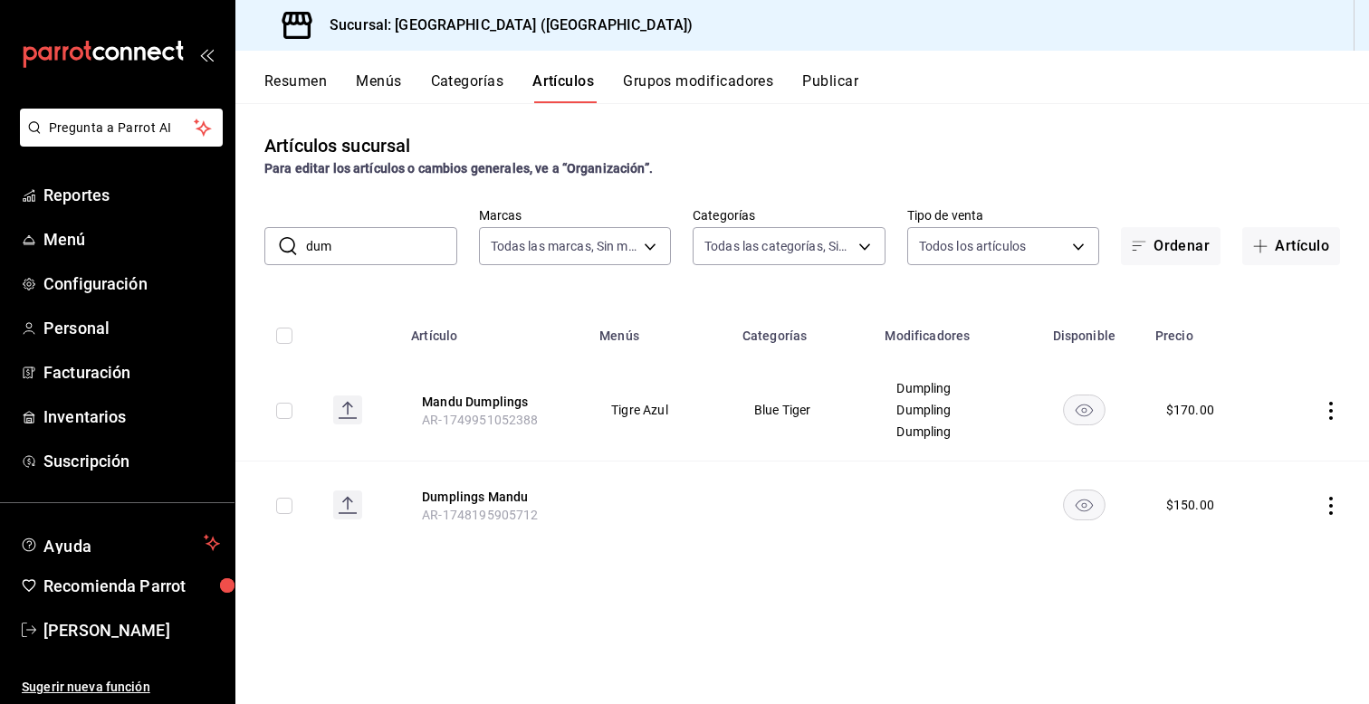
click at [670, 85] on button "Grupos modificadores" at bounding box center [698, 87] width 150 height 31
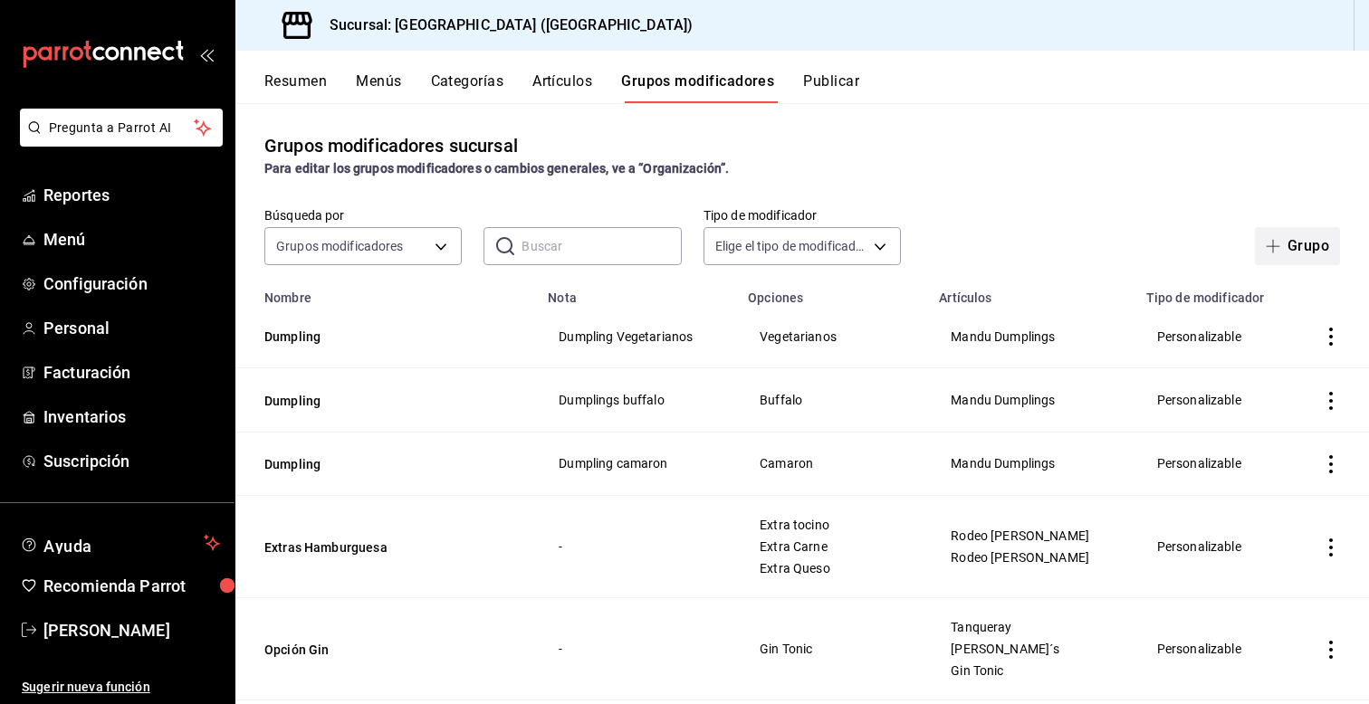
click at [1297, 253] on button "Grupo" at bounding box center [1297, 246] width 85 height 38
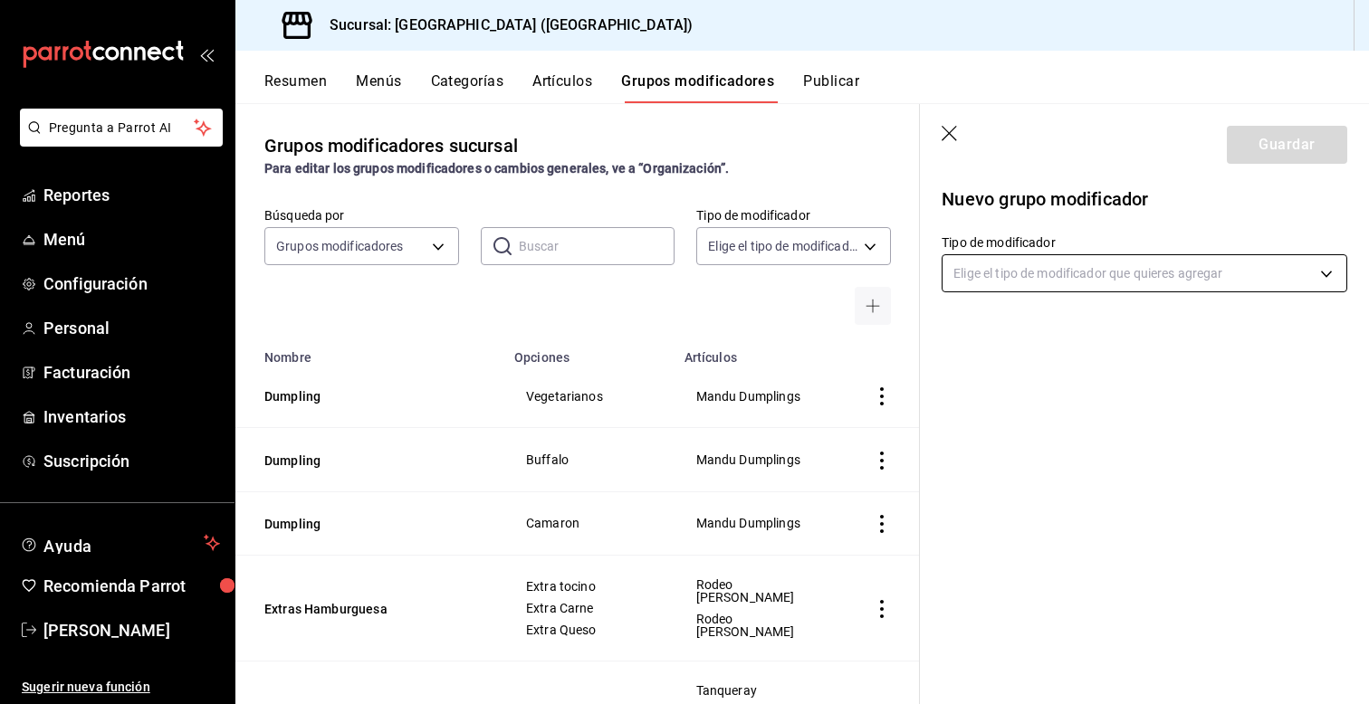
click at [1144, 270] on body "Pregunta a Parrot AI Reportes Menú Configuración Personal Facturación Inventari…" at bounding box center [684, 352] width 1369 height 704
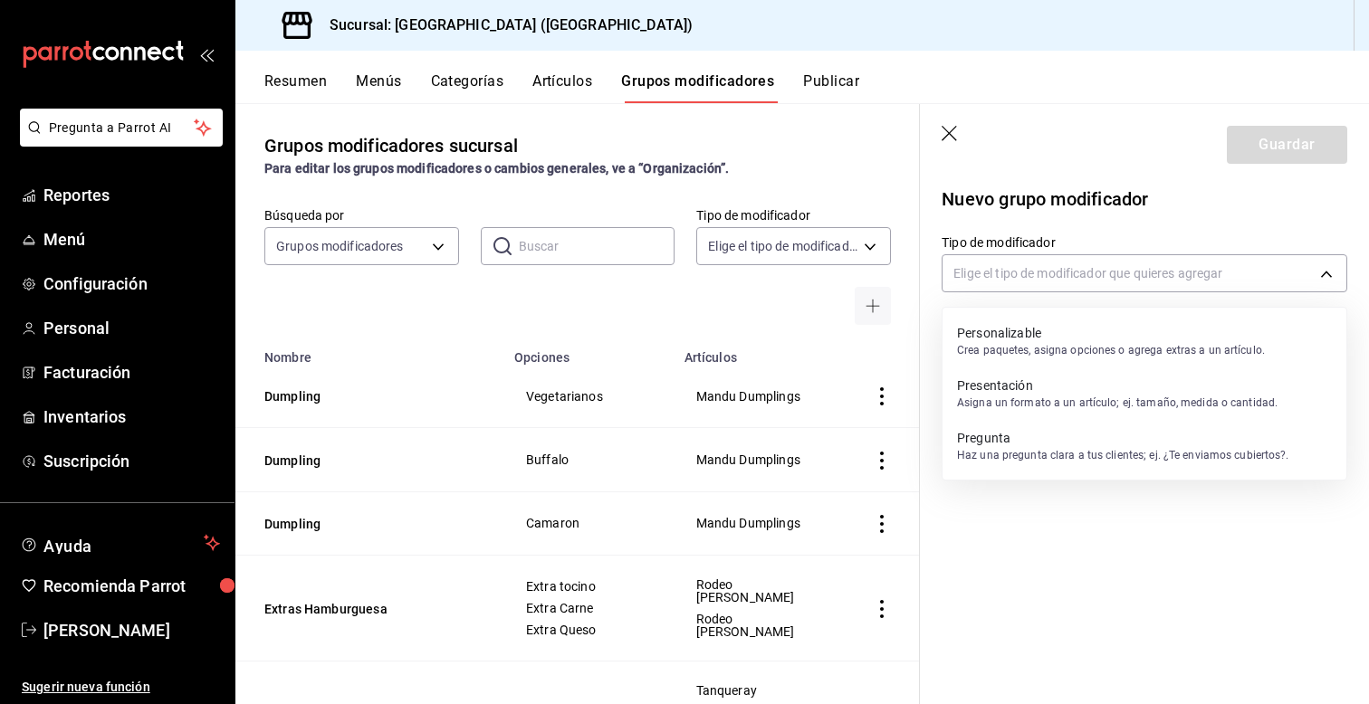
click at [1039, 331] on p "Personalizable" at bounding box center [1111, 333] width 308 height 18
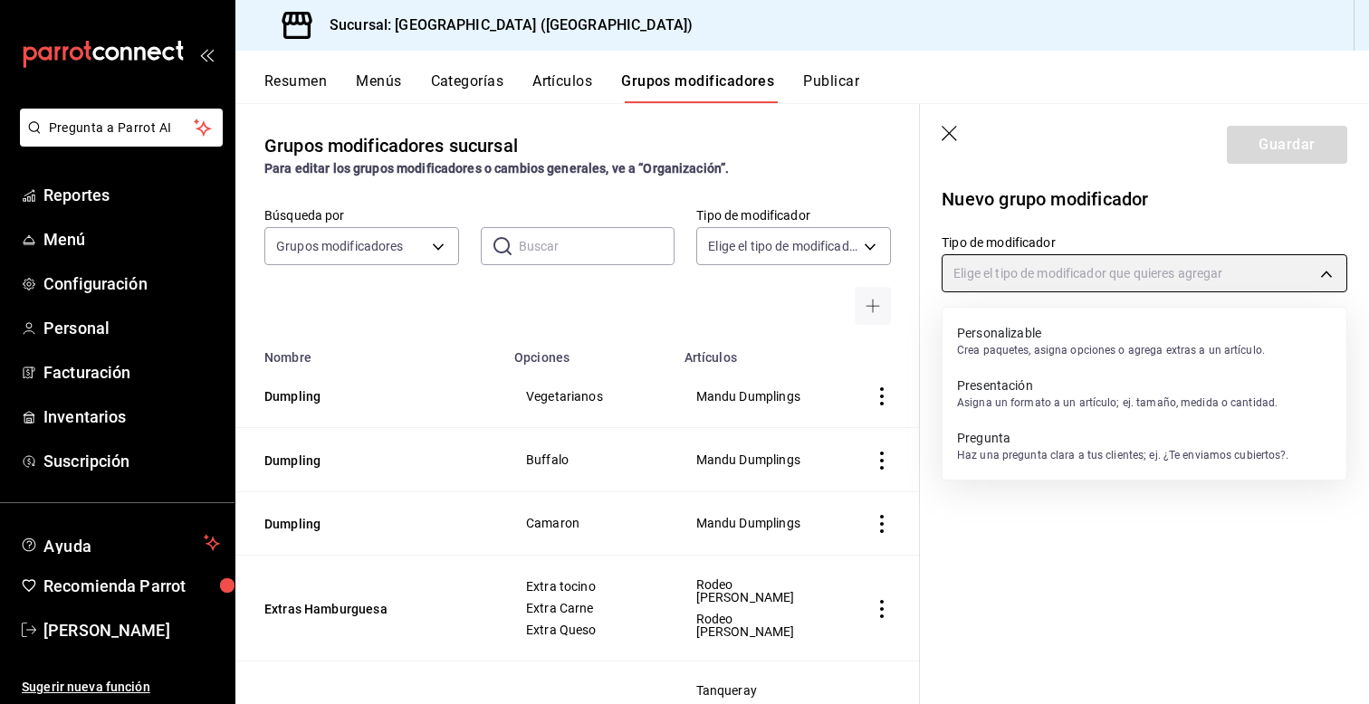
type input "CUSTOMIZABLE"
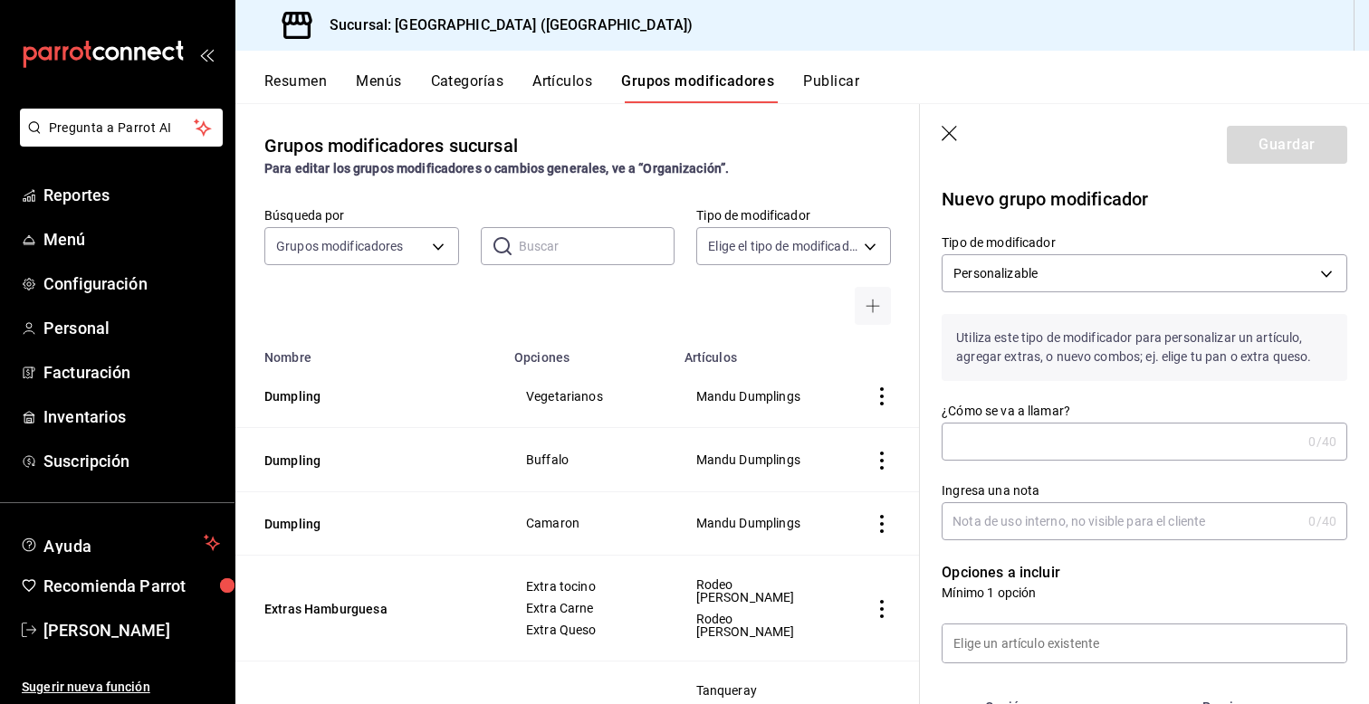
click at [985, 426] on input "¿Cómo se va a llamar?" at bounding box center [1121, 442] width 359 height 36
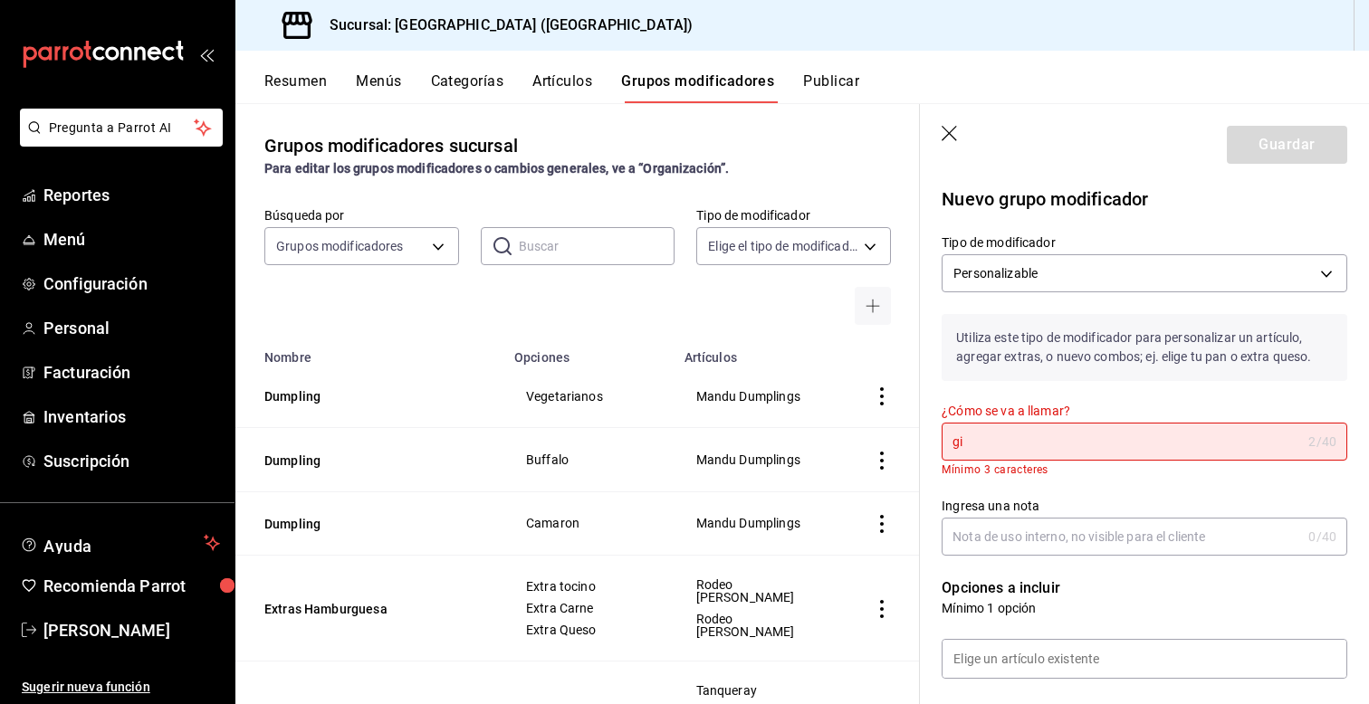
type input "g"
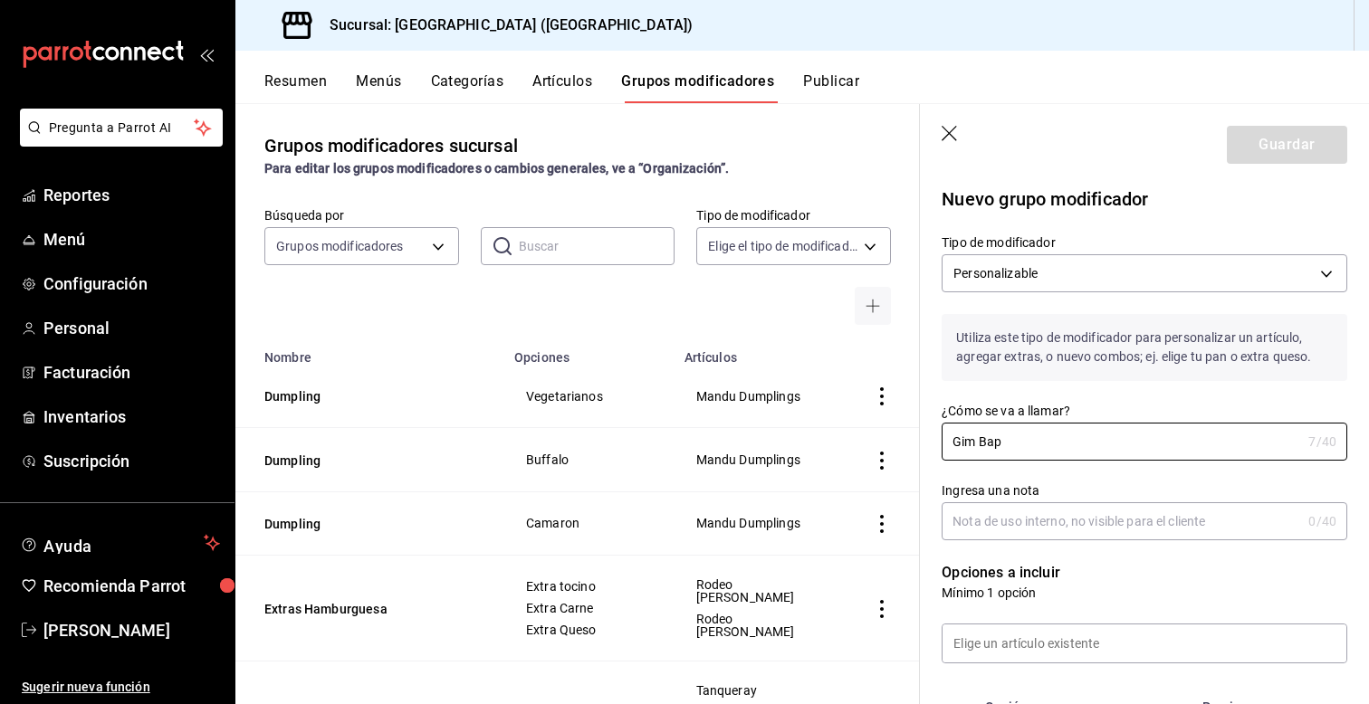
type input "Gim Bap"
click at [998, 530] on input "Ingresa una nota" at bounding box center [1121, 521] width 359 height 36
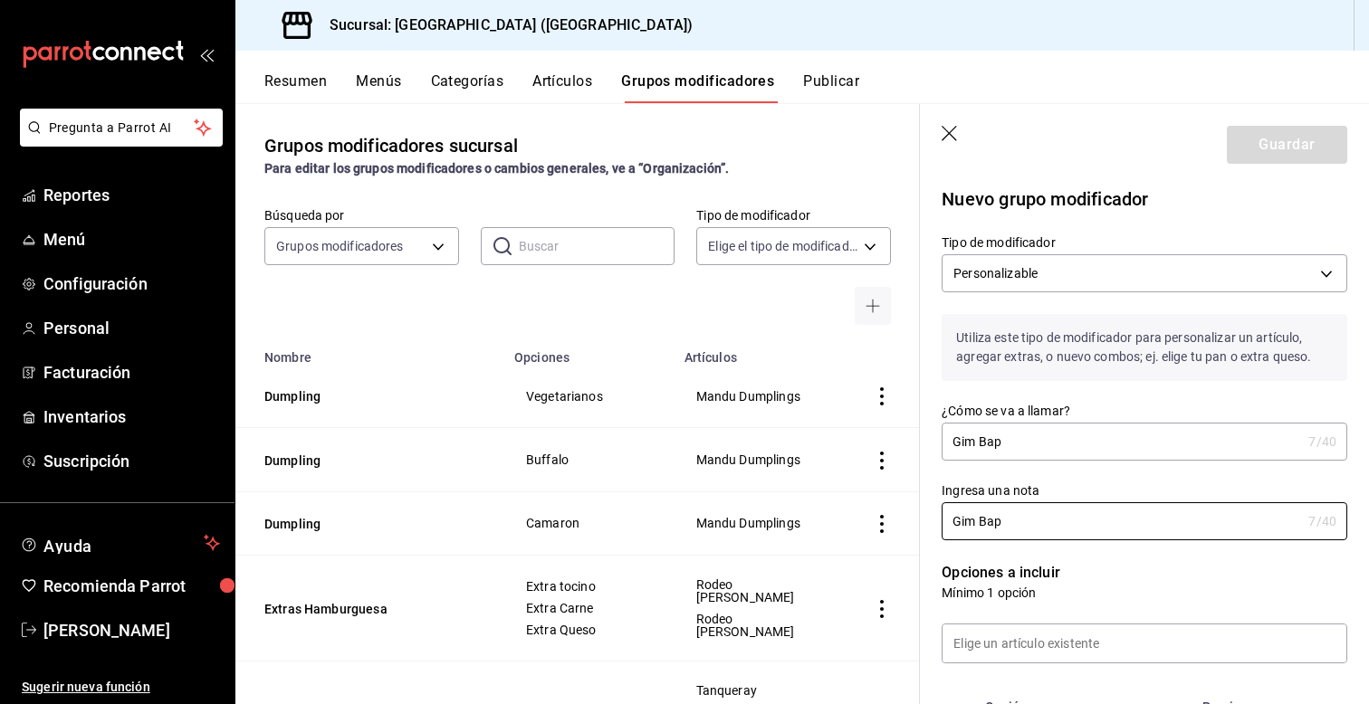
type input "Gim Bap"
click at [927, 527] on div "Ingresa una nota Gim Bap 7 /40 Ingresa una nota" at bounding box center [1133, 501] width 427 height 80
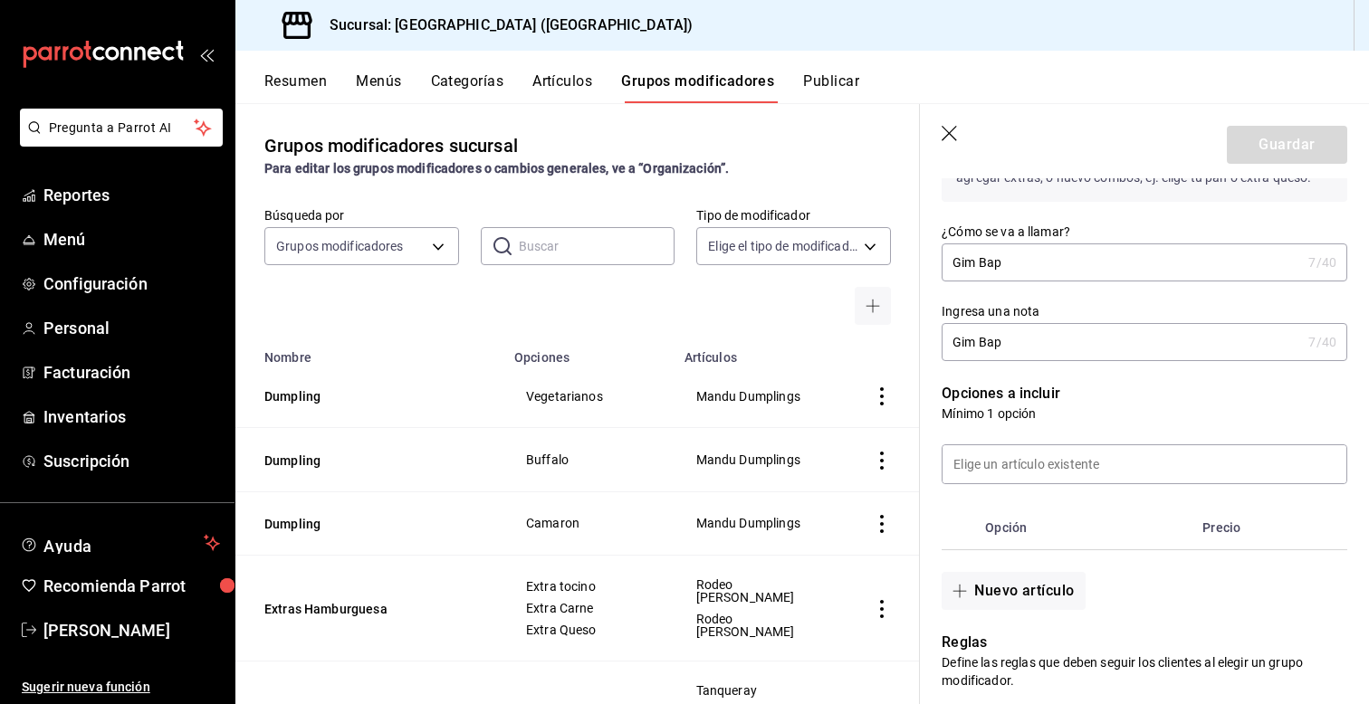
scroll to position [181, 0]
click at [986, 591] on button "Nuevo artículo" at bounding box center [1013, 589] width 143 height 38
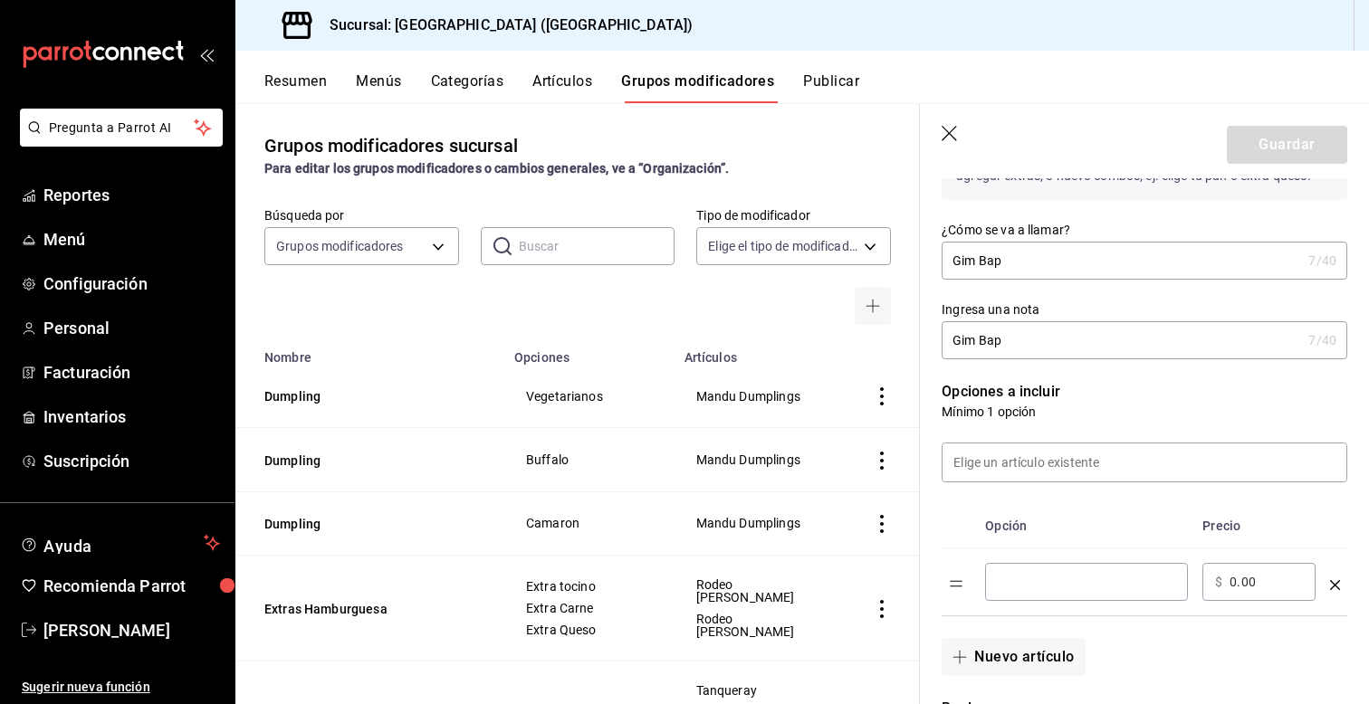
click at [1068, 583] on input "optionsTable" at bounding box center [1086, 582] width 177 height 18
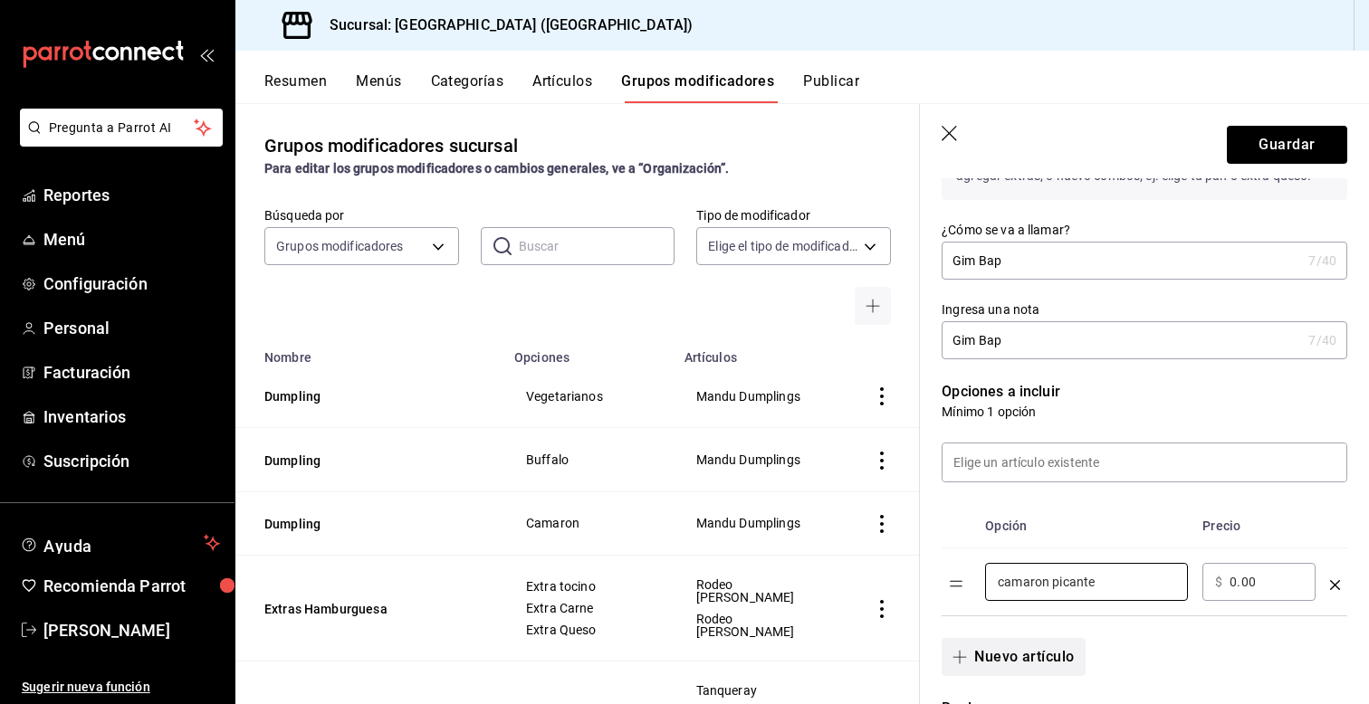
type input "camaron picante"
click at [974, 656] on button "Nuevo artículo" at bounding box center [1013, 657] width 143 height 38
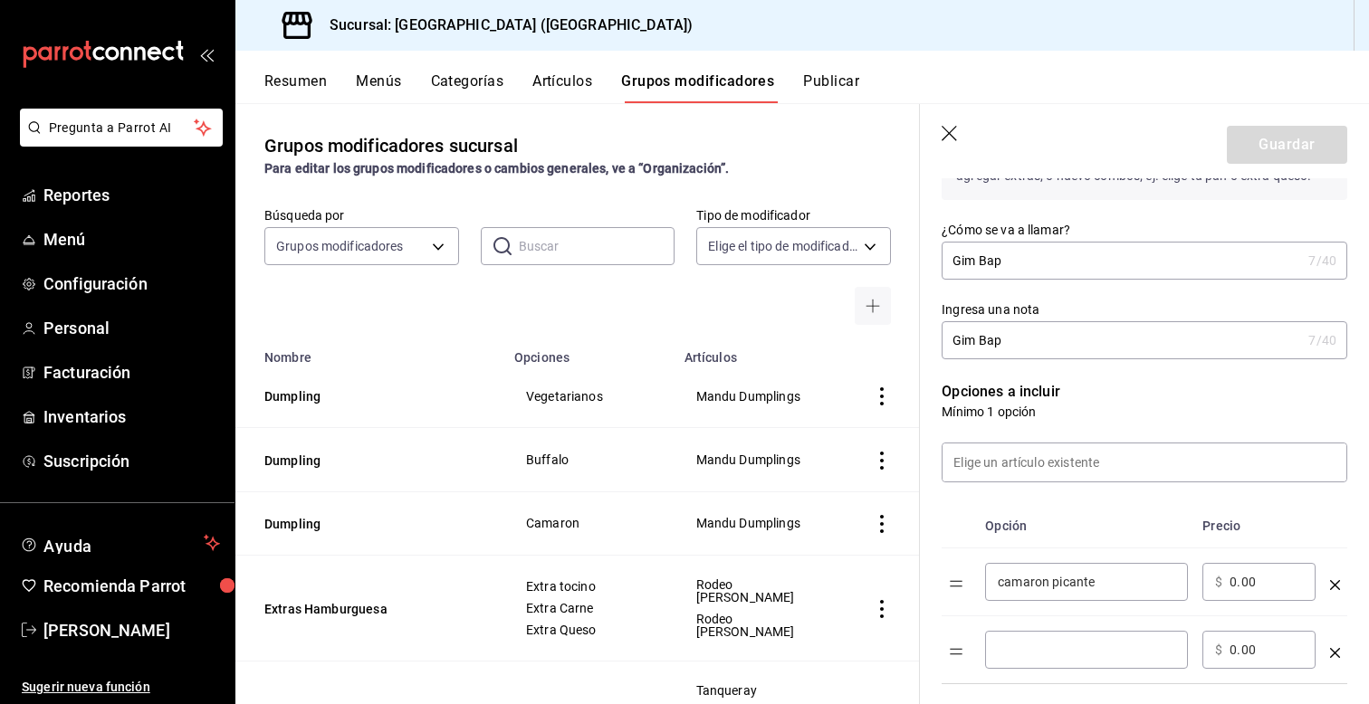
click at [1036, 658] on input "optionsTable" at bounding box center [1086, 650] width 177 height 18
type input "arrachera"
click at [1004, 583] on input "camaron picante" at bounding box center [1086, 582] width 177 height 18
type input "Camaron picante"
click at [1004, 649] on input "arrachera" at bounding box center [1086, 650] width 177 height 18
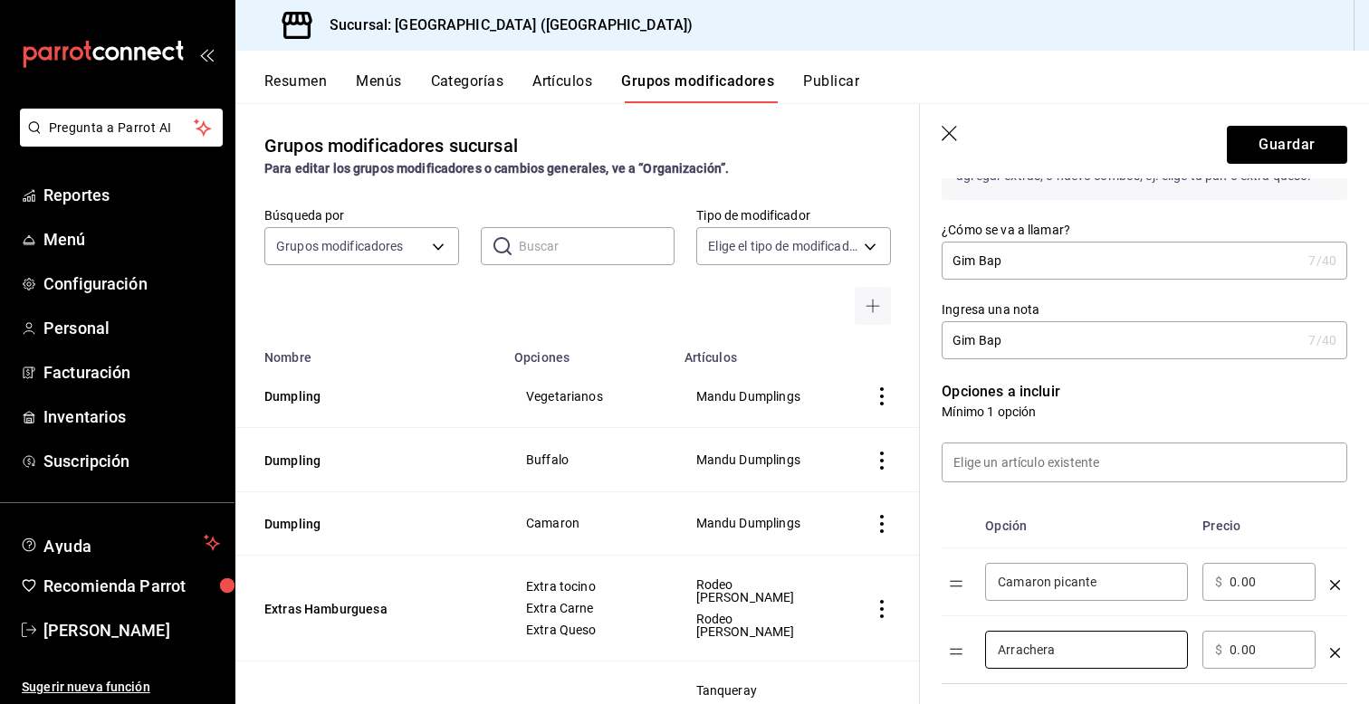
type input "Arrachera"
click at [937, 634] on div "Opción Precio Camaron picante ​ ​ $ 0.00 ​ Arrachera ​ ​ $ 0.00 ​" at bounding box center [1133, 584] width 427 height 202
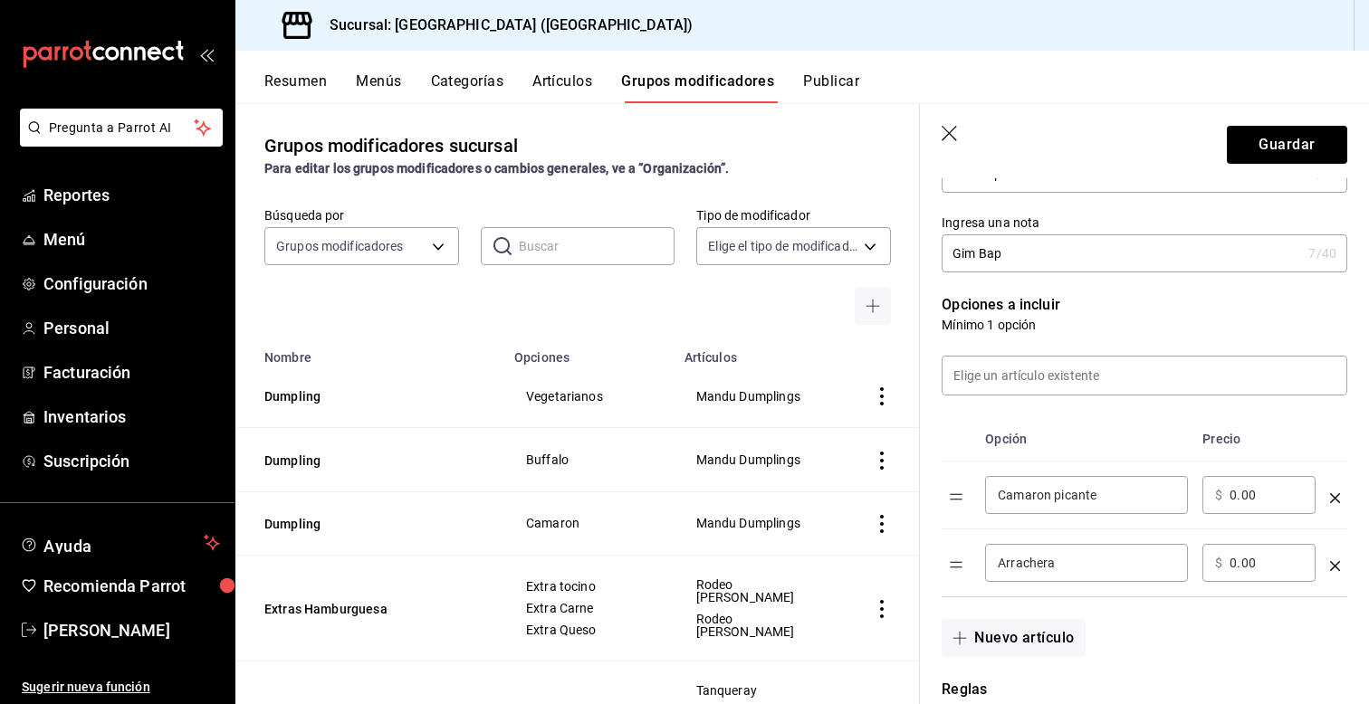
scroll to position [290, 0]
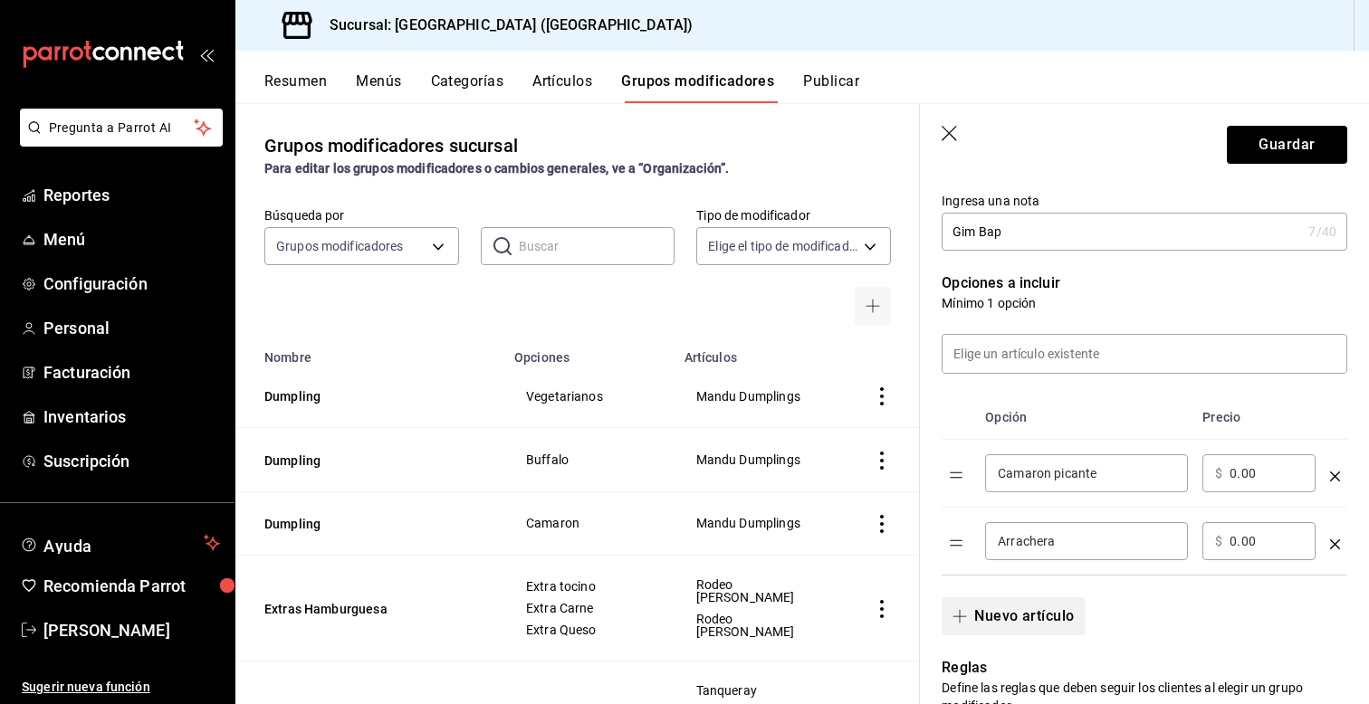
click at [972, 621] on span "button" at bounding box center [963, 616] width 22 height 14
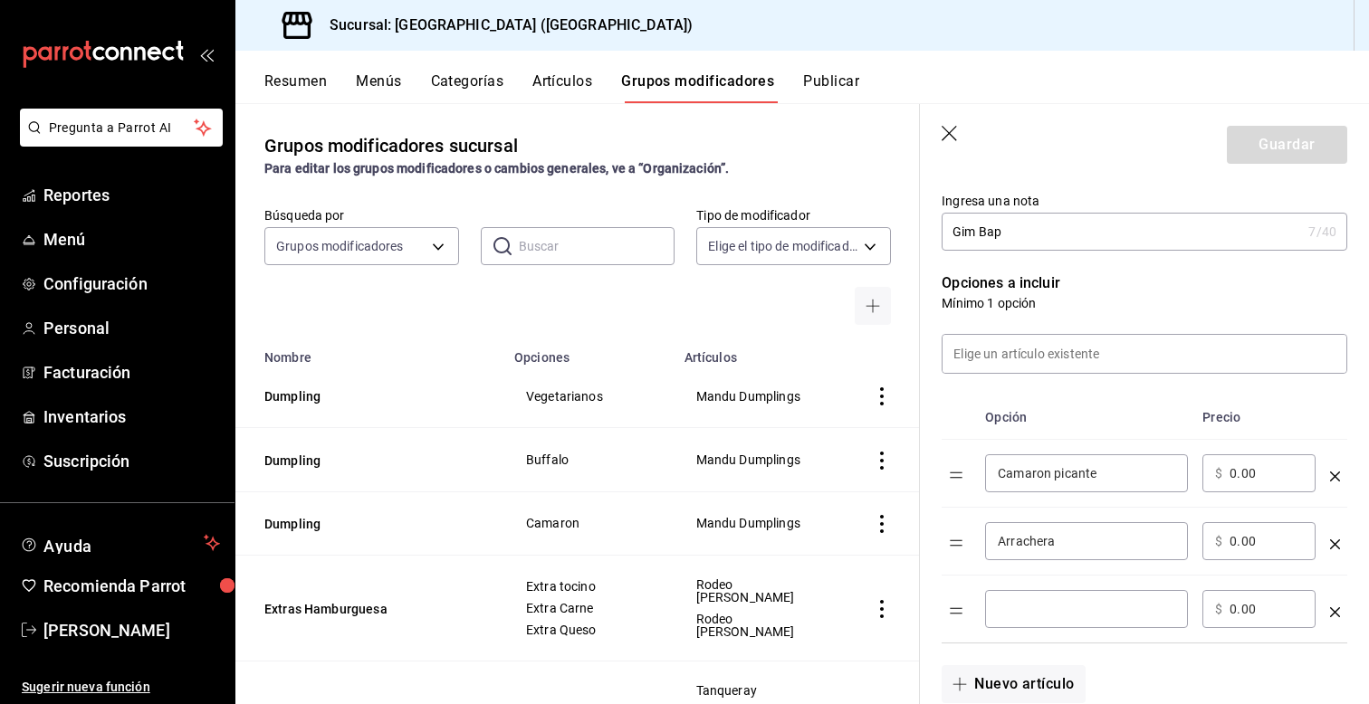
click at [1044, 613] on input "optionsTable" at bounding box center [1086, 609] width 177 height 18
type input "Hongos shiitake"
click at [1279, 149] on button "Guardar" at bounding box center [1287, 145] width 120 height 38
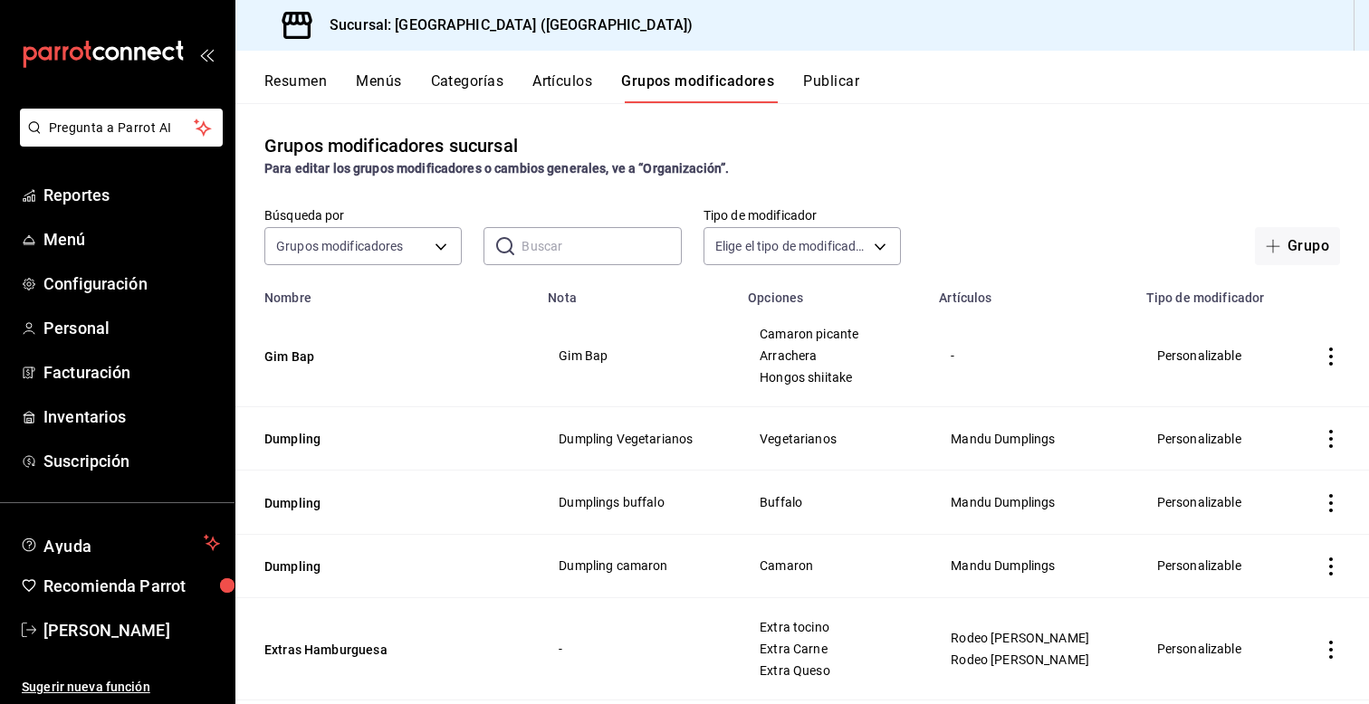
click at [478, 81] on button "Categorías" at bounding box center [467, 87] width 73 height 31
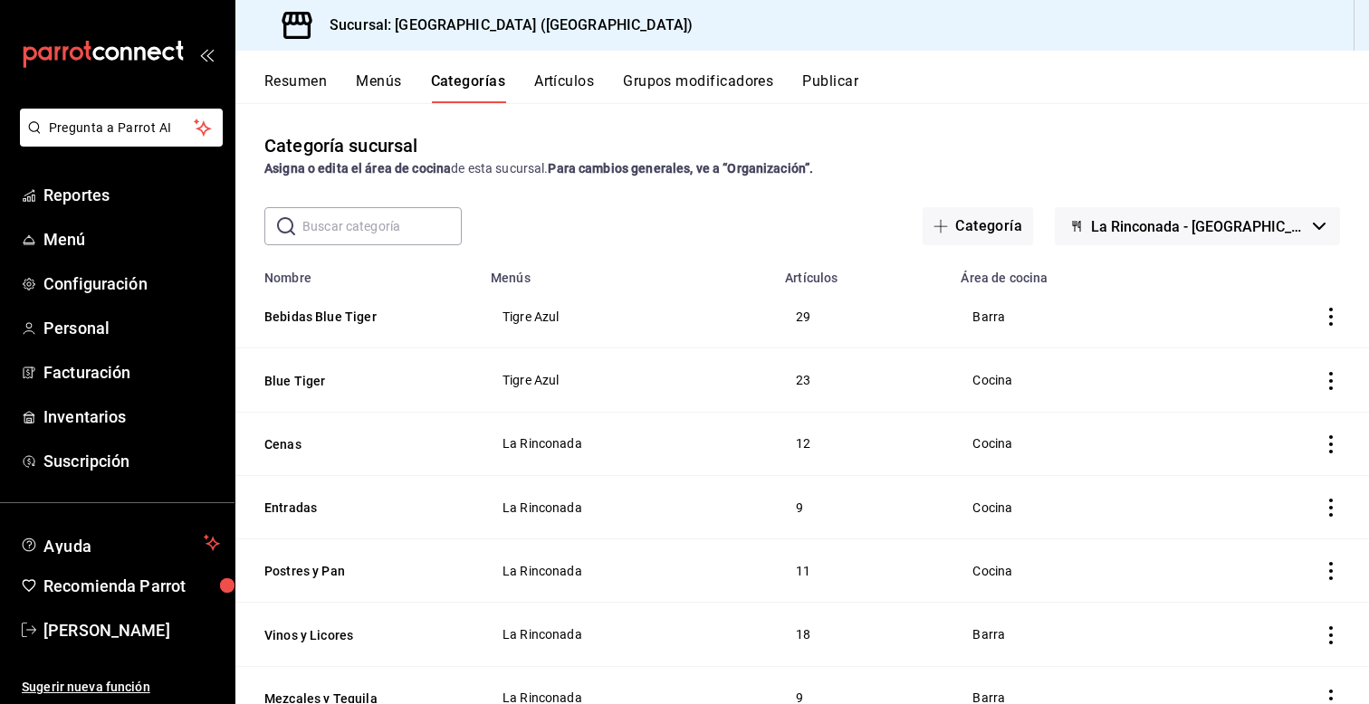
click at [584, 81] on button "Artículos" at bounding box center [564, 87] width 60 height 31
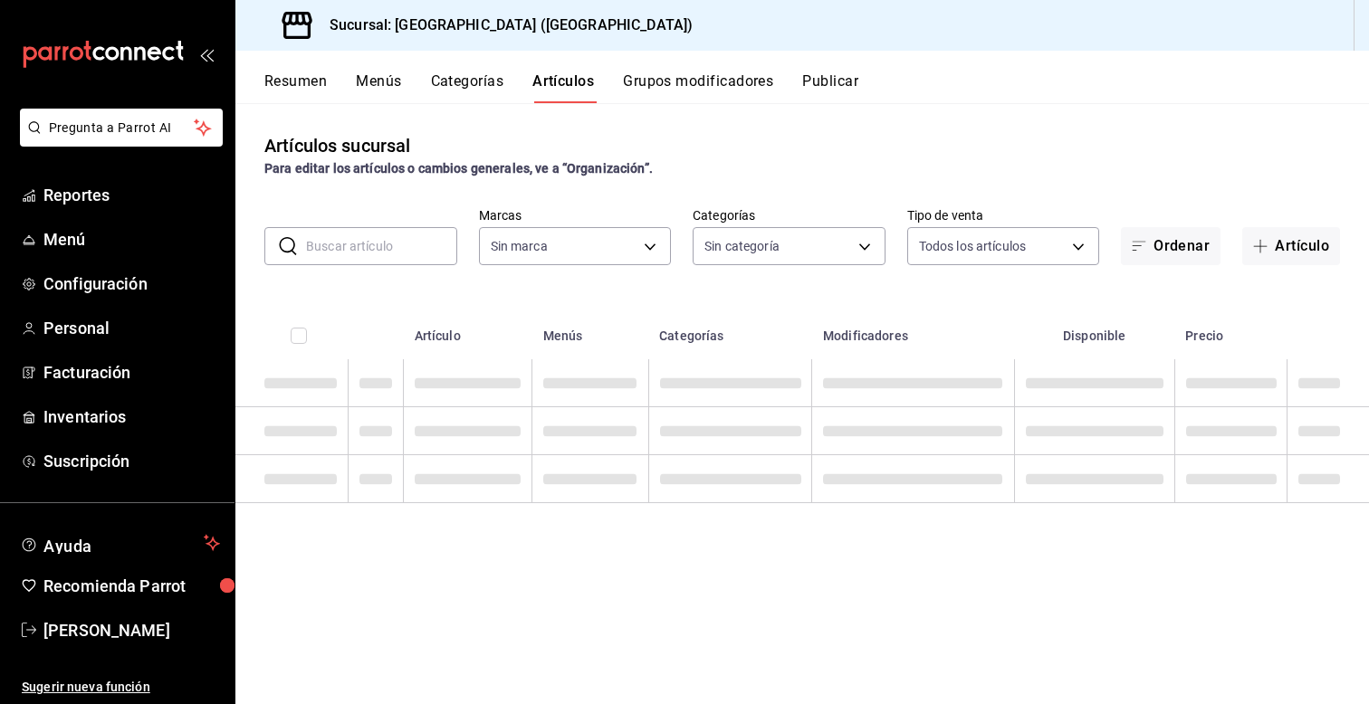
type input "d313fb58-d877-4286-9788-27e9f42d40b2"
type input "68b21464-c905-4d68-95d5-03c0a7900b42,ac4d7f68-47f9-4a6a-b3e0-b9b00930cc3e,c4c65…"
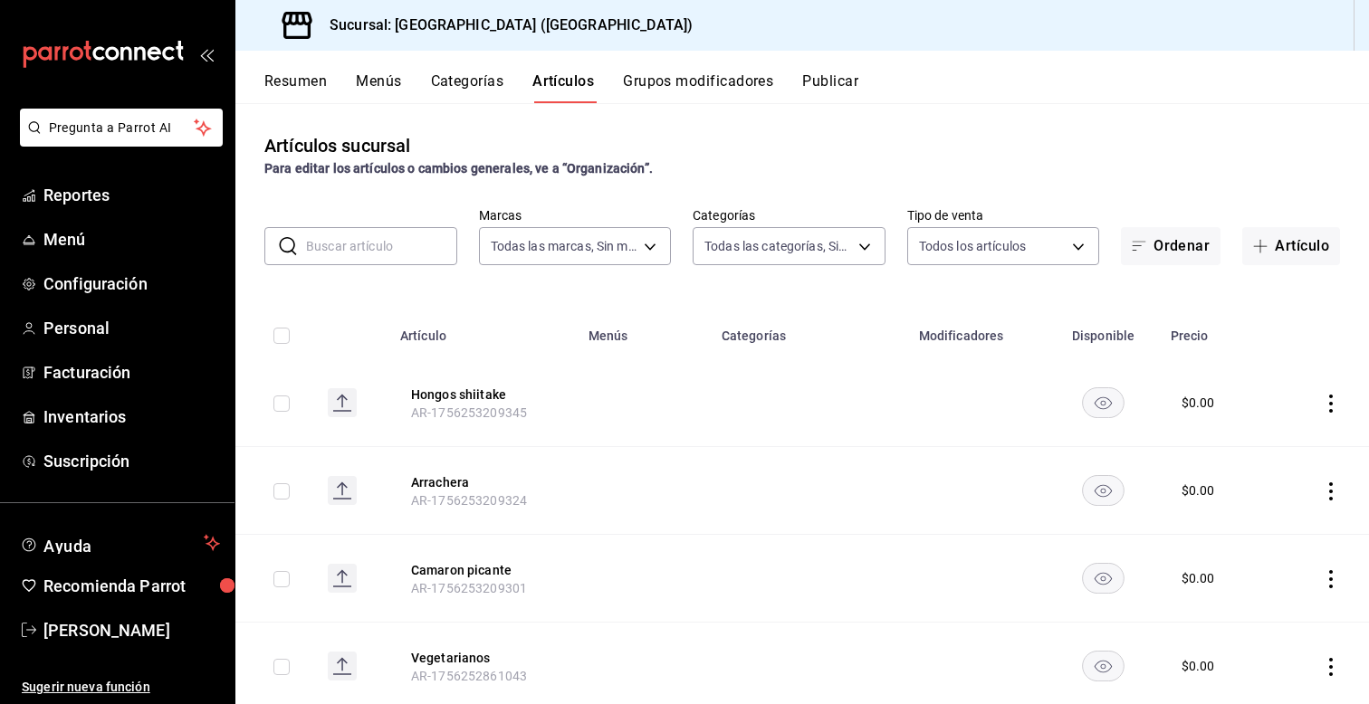
click at [1336, 398] on icon "actions" at bounding box center [1331, 404] width 18 height 18
click at [1246, 509] on li "Eliminar" at bounding box center [1260, 519] width 109 height 37
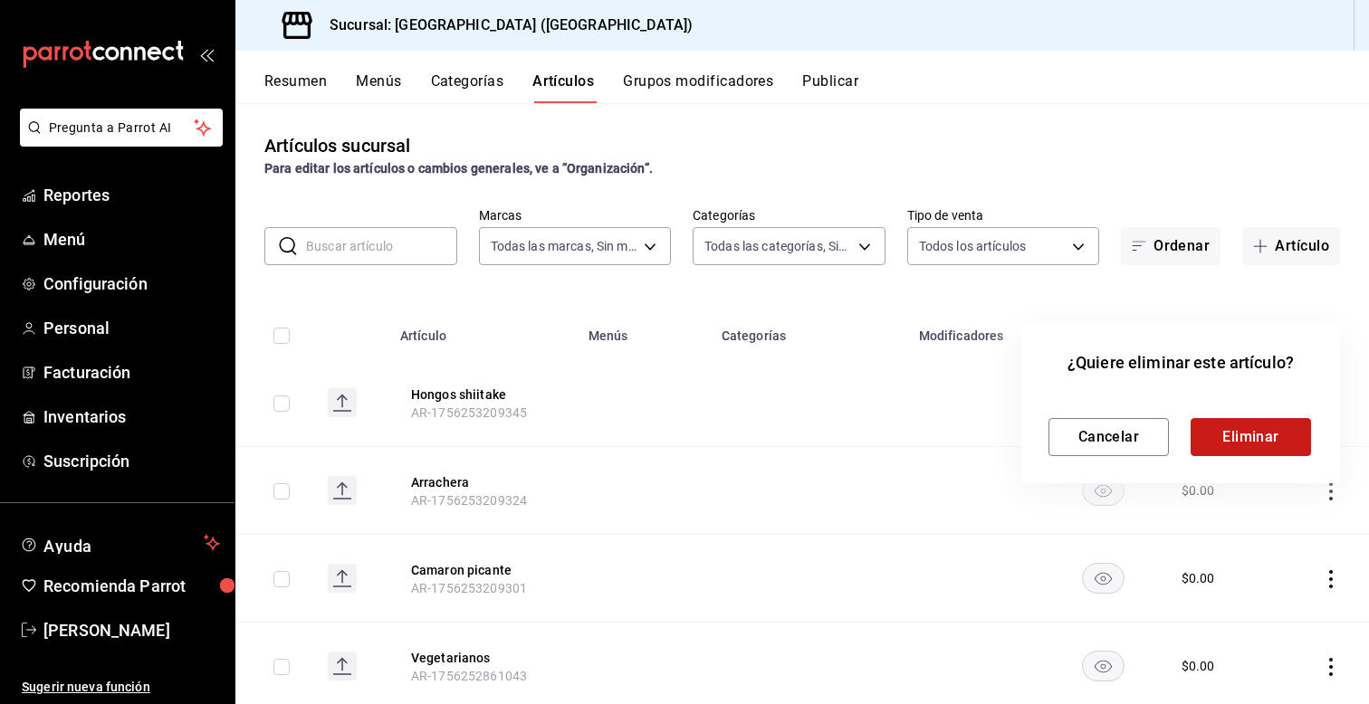
click at [1252, 443] on button "Eliminar" at bounding box center [1251, 437] width 120 height 38
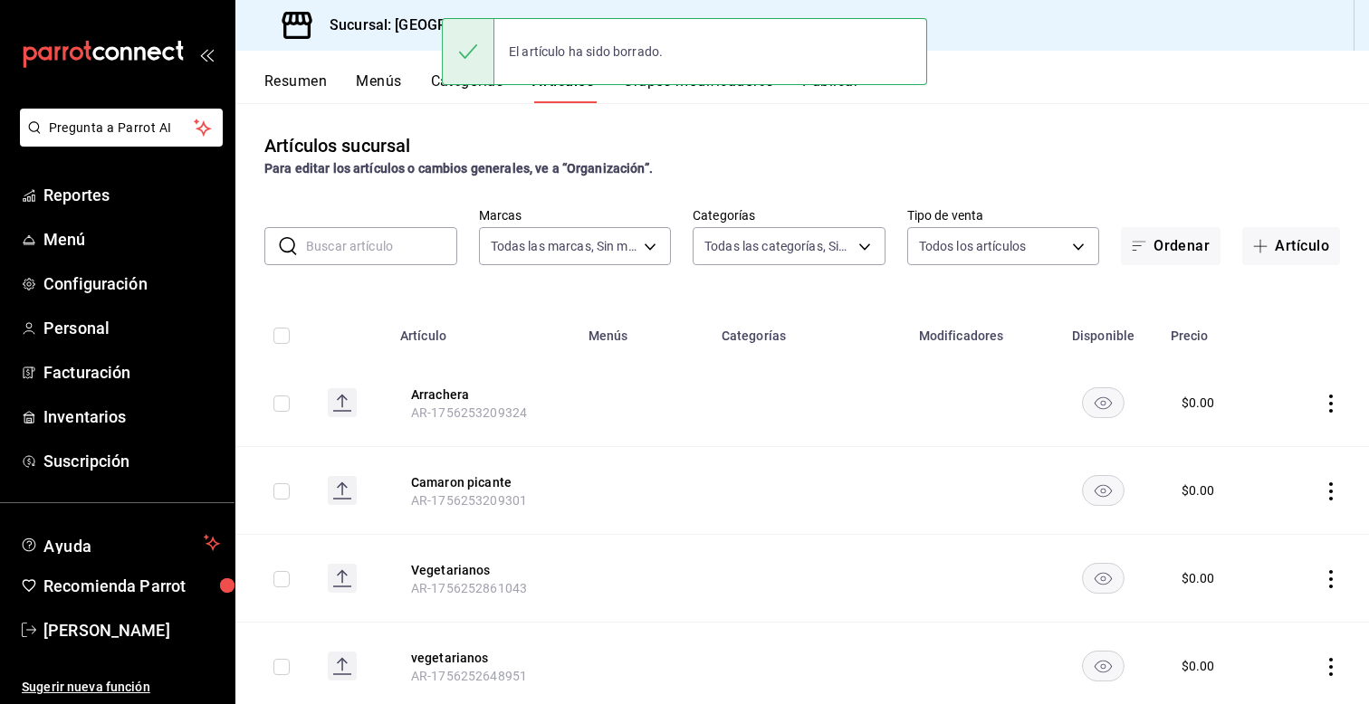
click at [1332, 405] on icon "actions" at bounding box center [1331, 404] width 18 height 18
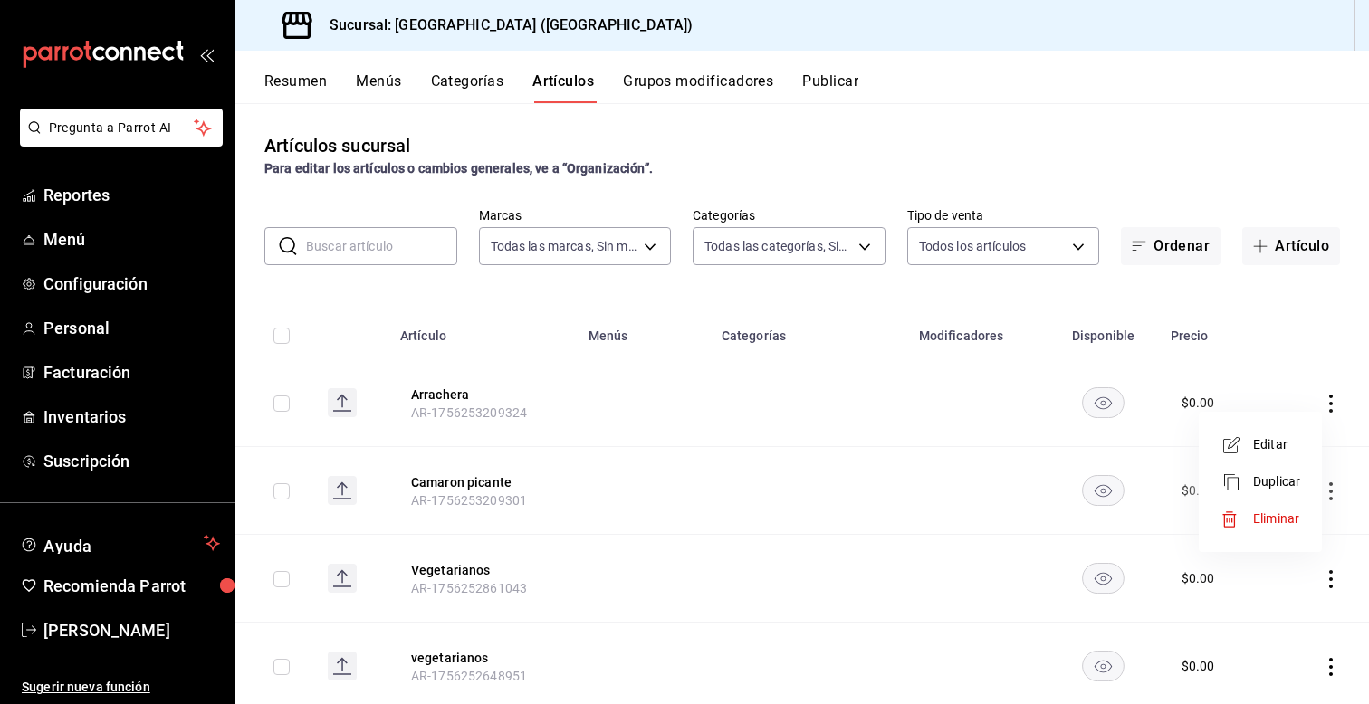
click at [1234, 522] on icon at bounding box center [1230, 519] width 14 height 15
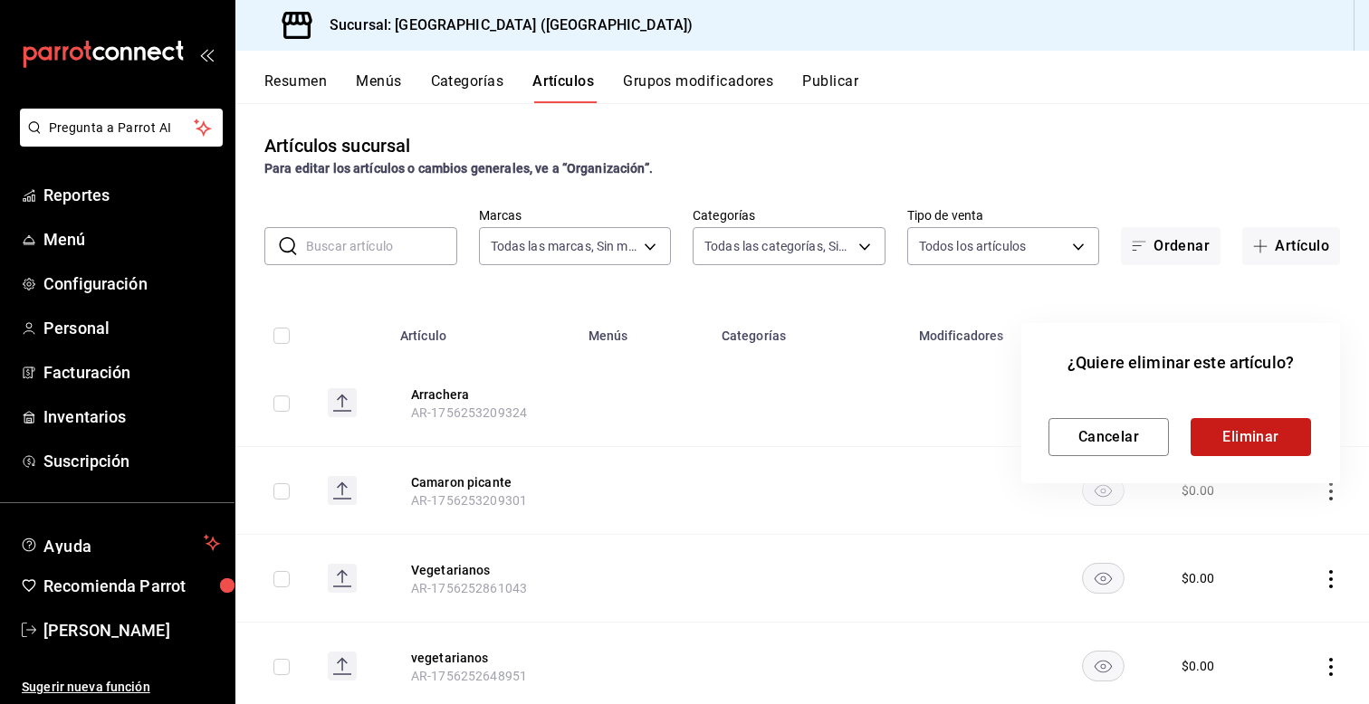
click at [1242, 451] on button "Eliminar" at bounding box center [1251, 437] width 120 height 38
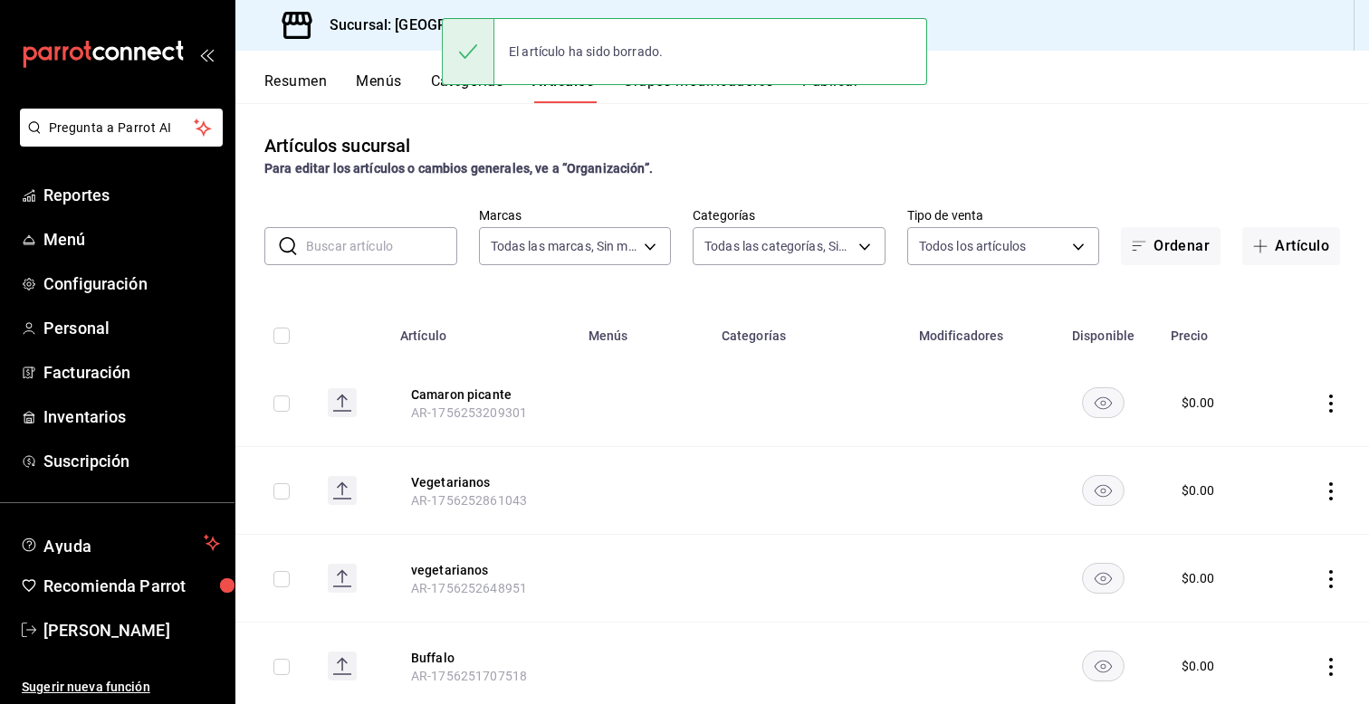
click at [1331, 403] on icon "actions" at bounding box center [1331, 404] width 4 height 18
click at [1269, 521] on span "Eliminar" at bounding box center [1276, 519] width 46 height 14
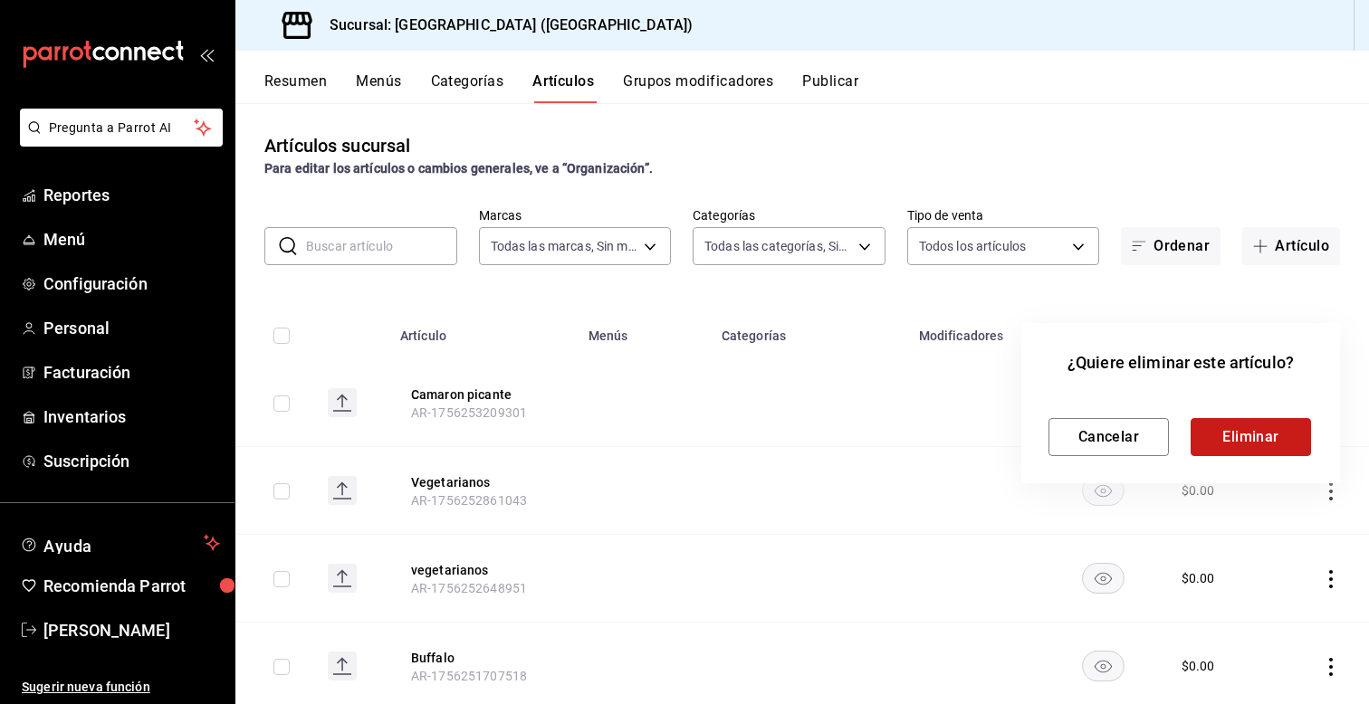
click at [1256, 438] on button "Eliminar" at bounding box center [1251, 437] width 120 height 38
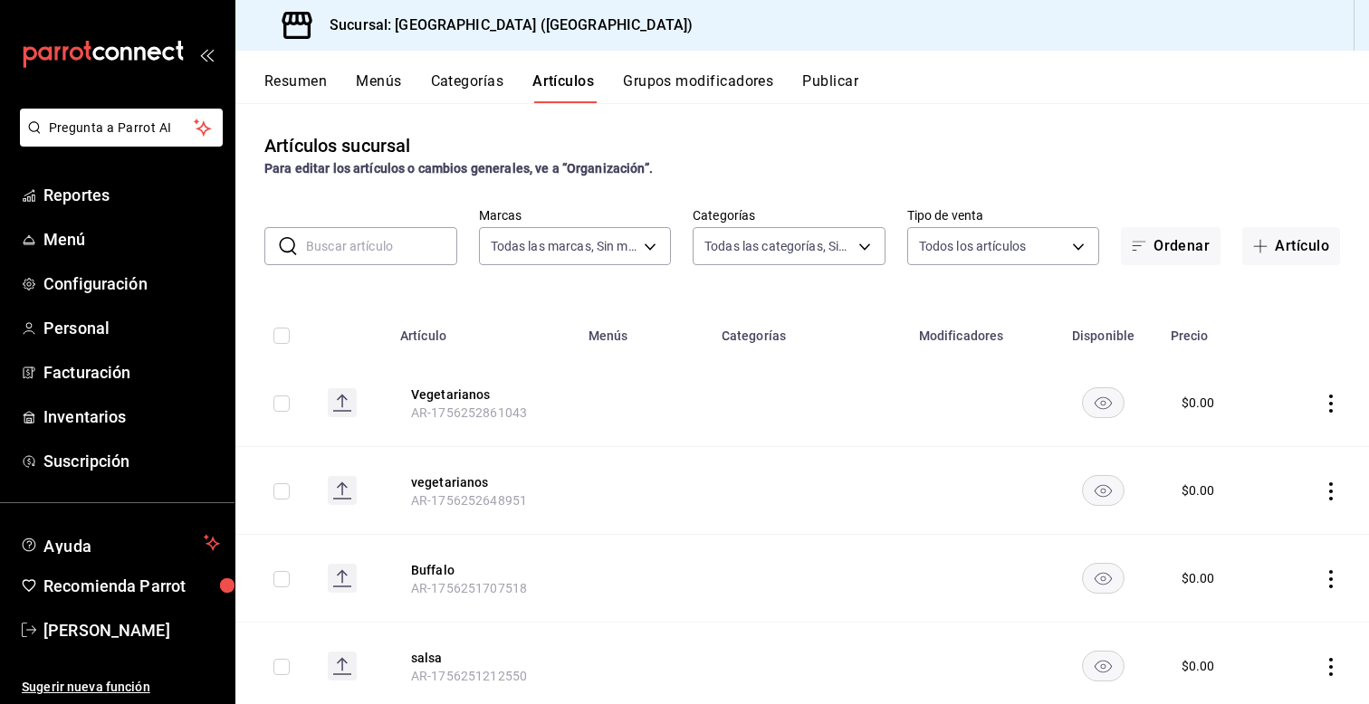
click at [1333, 493] on icon "actions" at bounding box center [1331, 492] width 18 height 18
click at [1233, 597] on li "Eliminar" at bounding box center [1260, 607] width 109 height 37
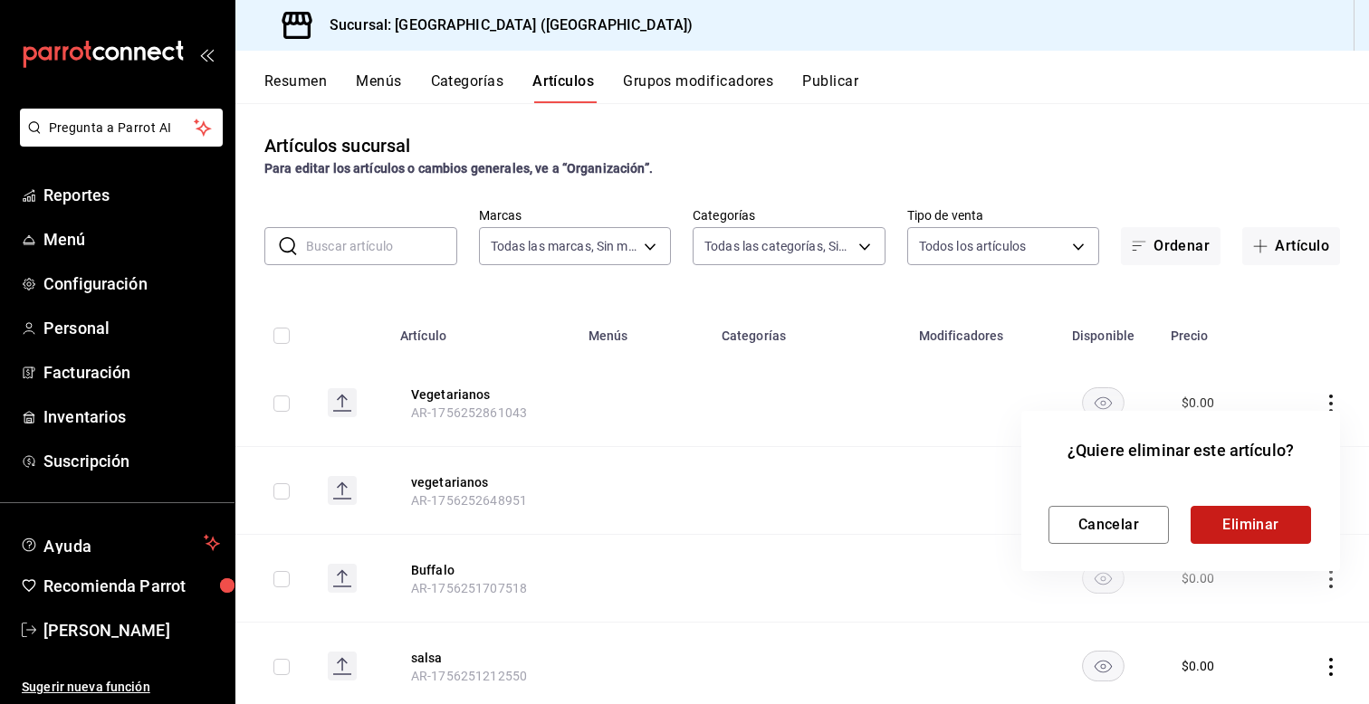
click at [1204, 534] on button "Eliminar" at bounding box center [1251, 525] width 120 height 38
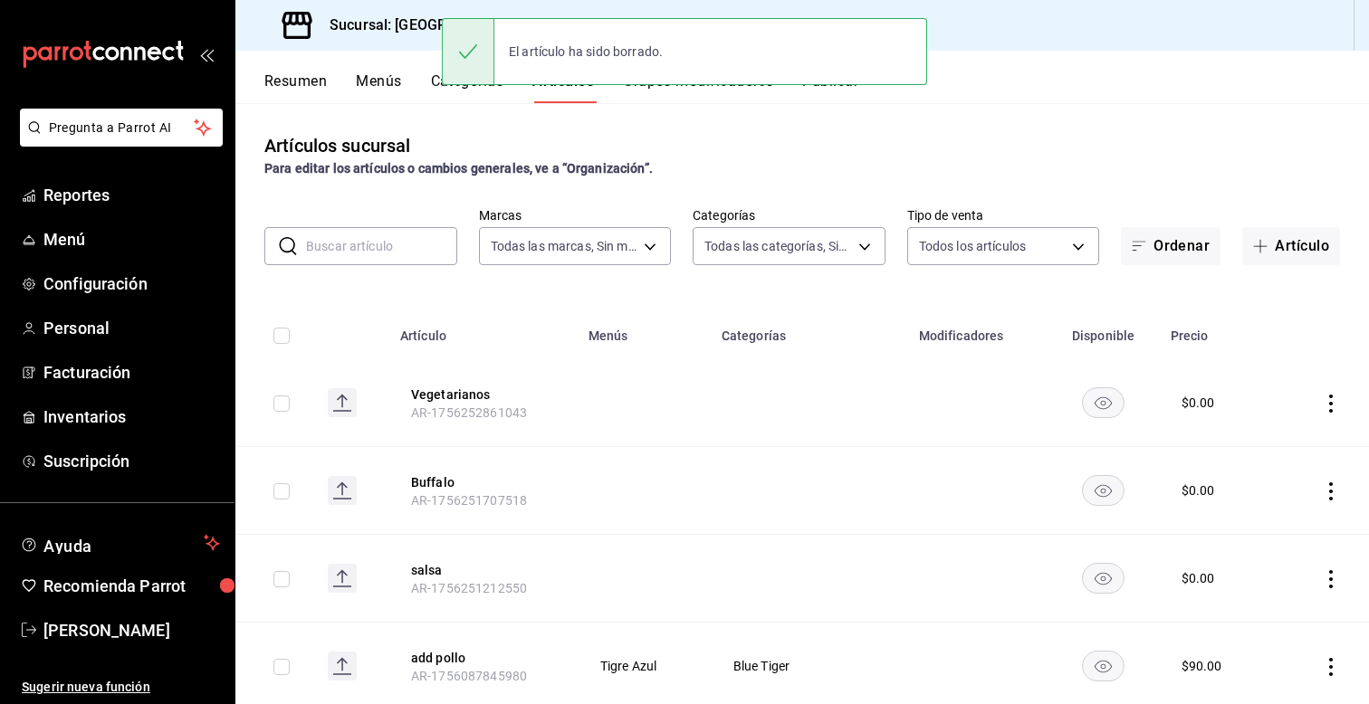
click at [436, 82] on button "Categorías" at bounding box center [467, 87] width 73 height 31
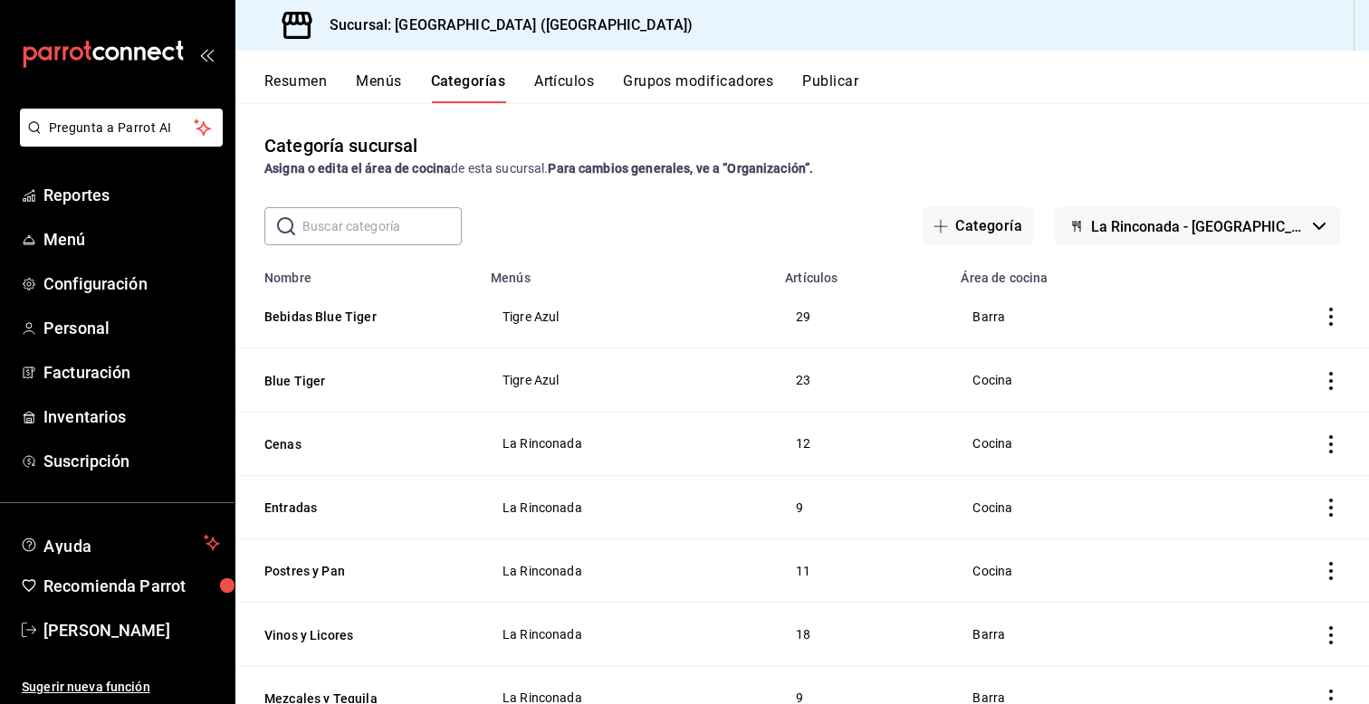
click at [568, 77] on button "Artículos" at bounding box center [564, 87] width 60 height 31
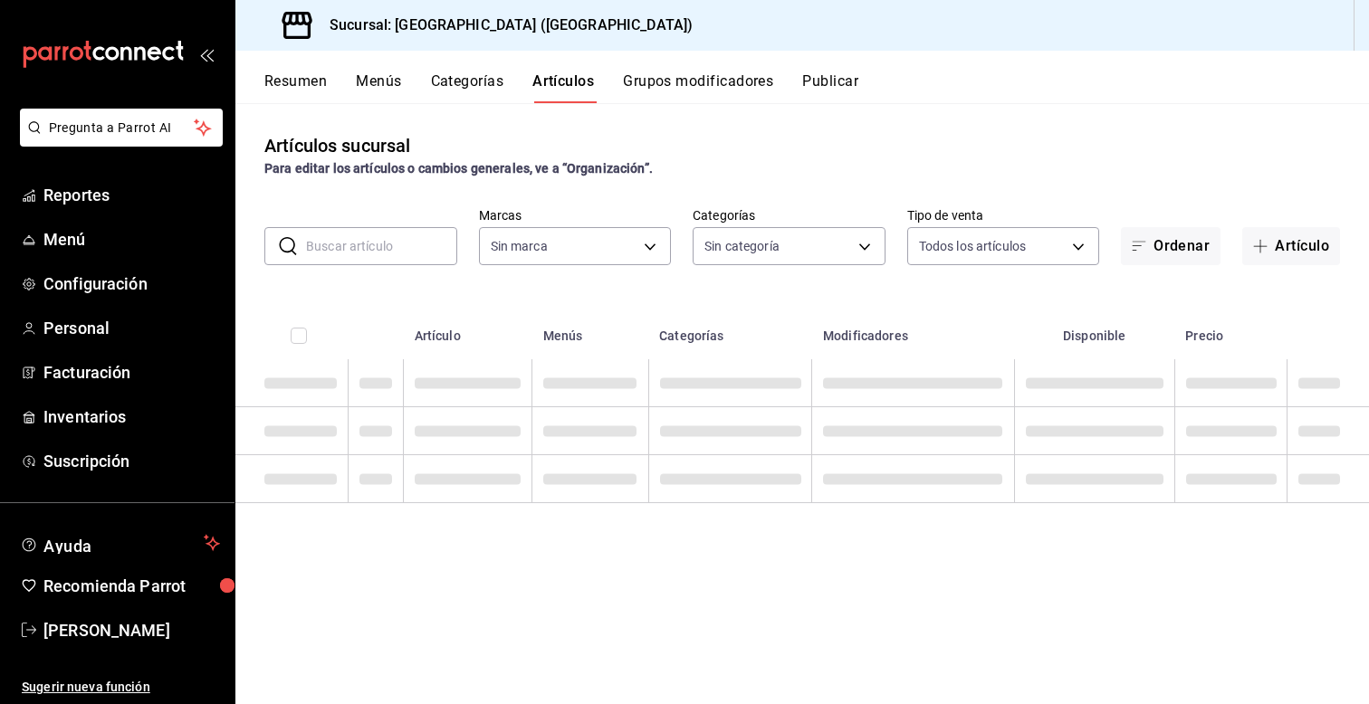
type input "d313fb58-d877-4286-9788-27e9f42d40b2"
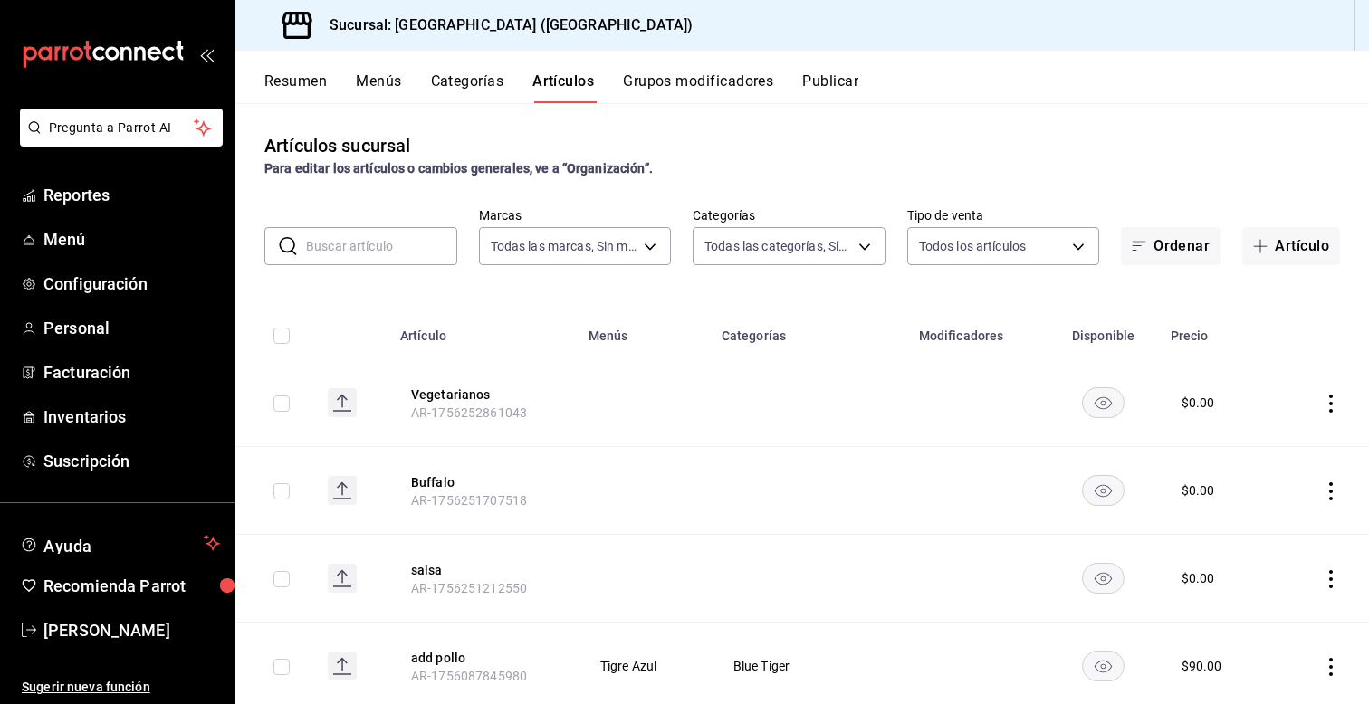
type input "68b21464-c905-4d68-95d5-03c0a7900b42,ac4d7f68-47f9-4a6a-b3e0-b9b00930cc3e,c4c65…"
click at [663, 86] on button "Grupos modificadores" at bounding box center [698, 87] width 150 height 31
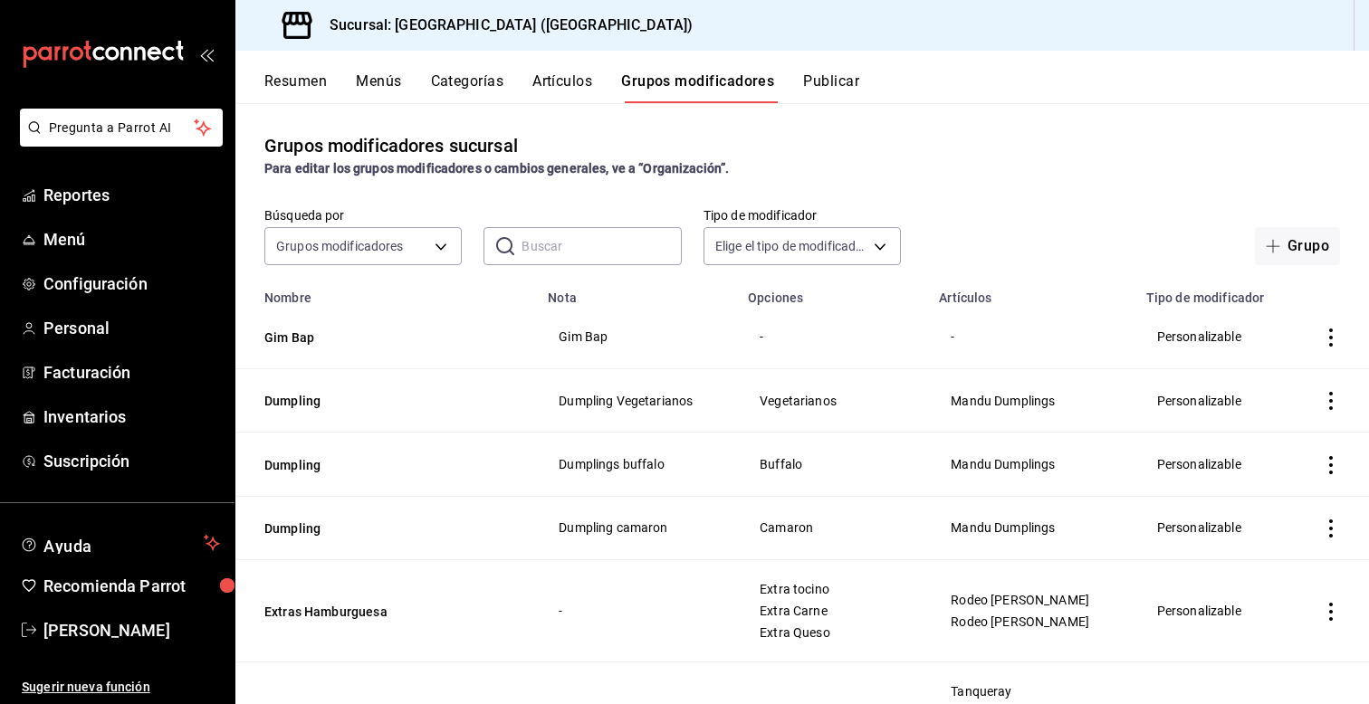
click at [1333, 340] on icon "actions" at bounding box center [1331, 338] width 18 height 18
click at [1280, 381] on span "Editar" at bounding box center [1276, 379] width 47 height 19
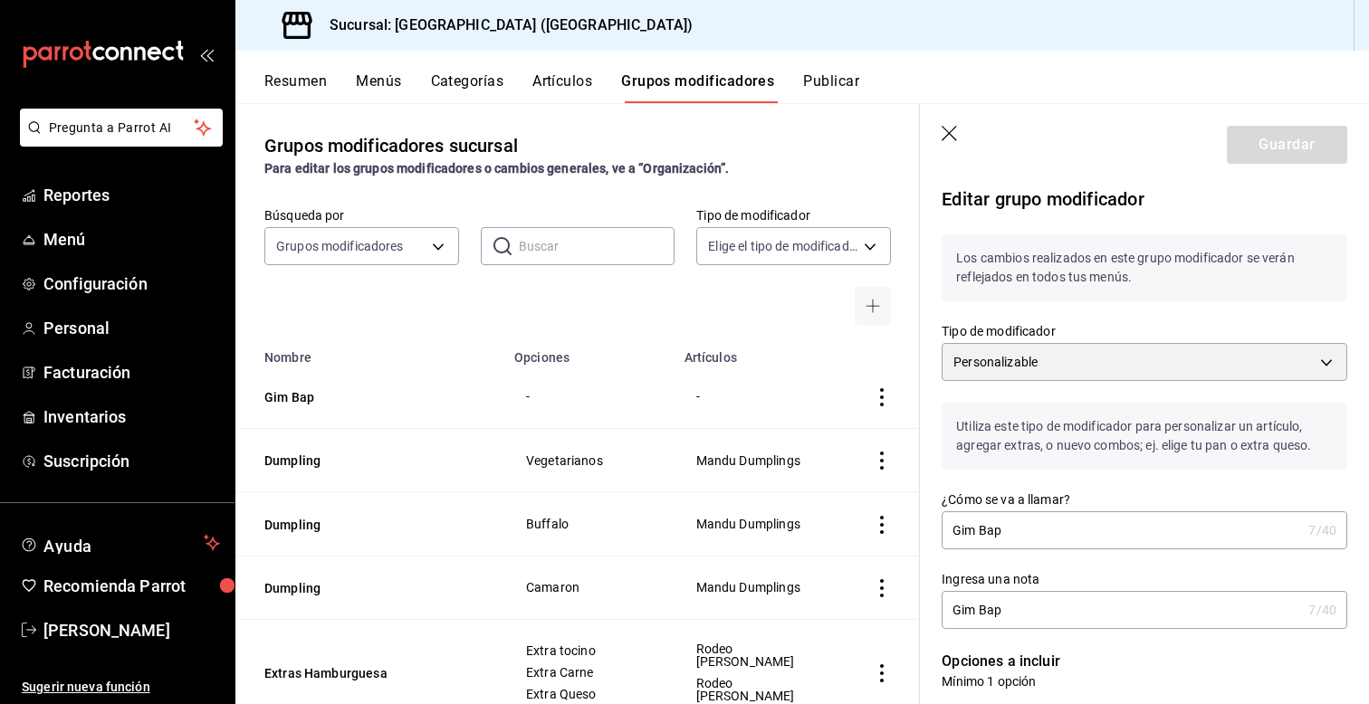
click at [943, 517] on input "Gim Bap" at bounding box center [1121, 530] width 359 height 36
click at [927, 515] on div "¿Cómo se va a llamar? Gim Bap 7 /40 ¿Cómo se va a llamar?" at bounding box center [1133, 510] width 427 height 80
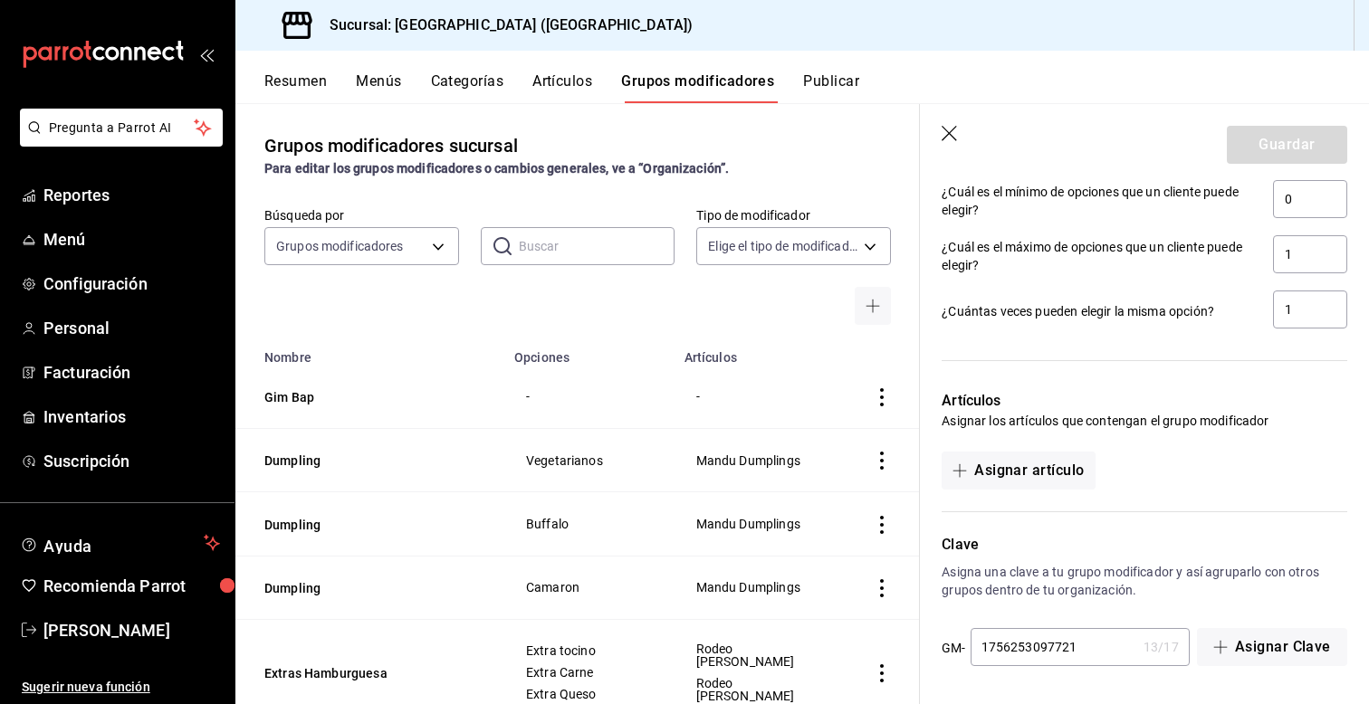
scroll to position [833, 0]
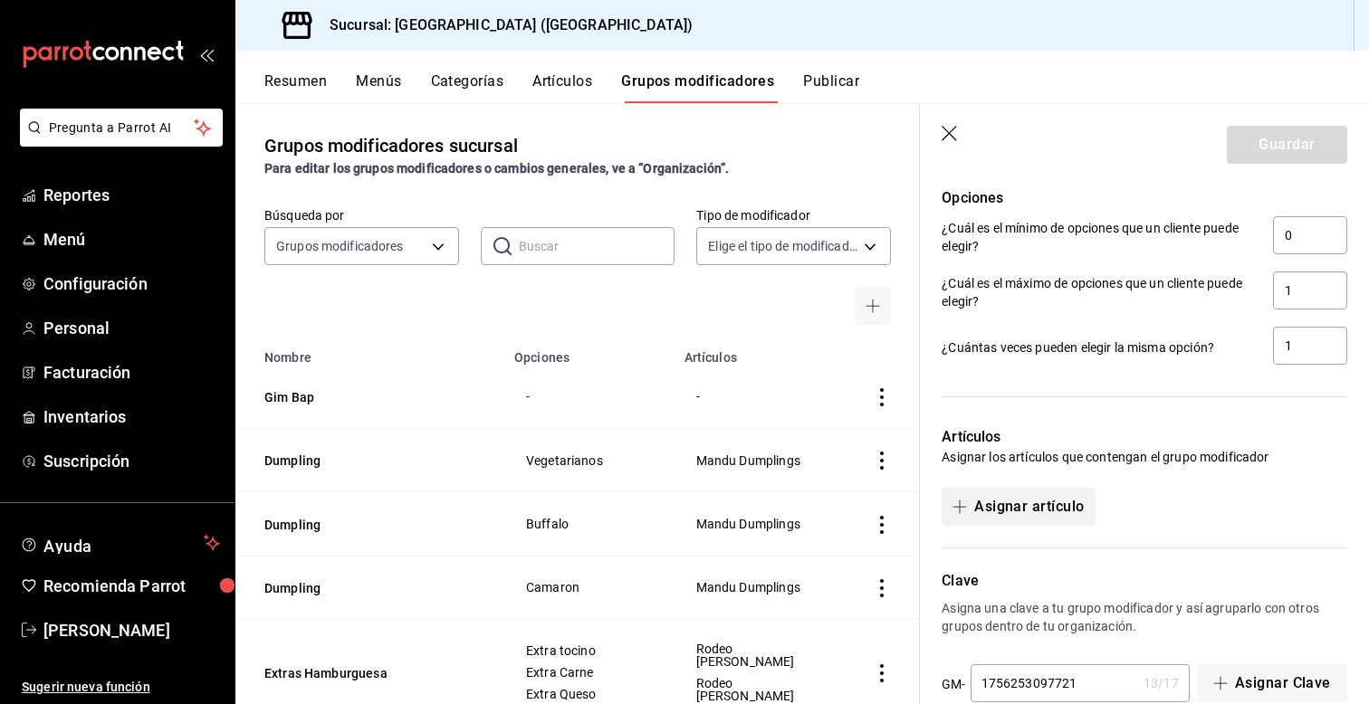
click at [983, 503] on button "Asignar artículo" at bounding box center [1018, 507] width 153 height 38
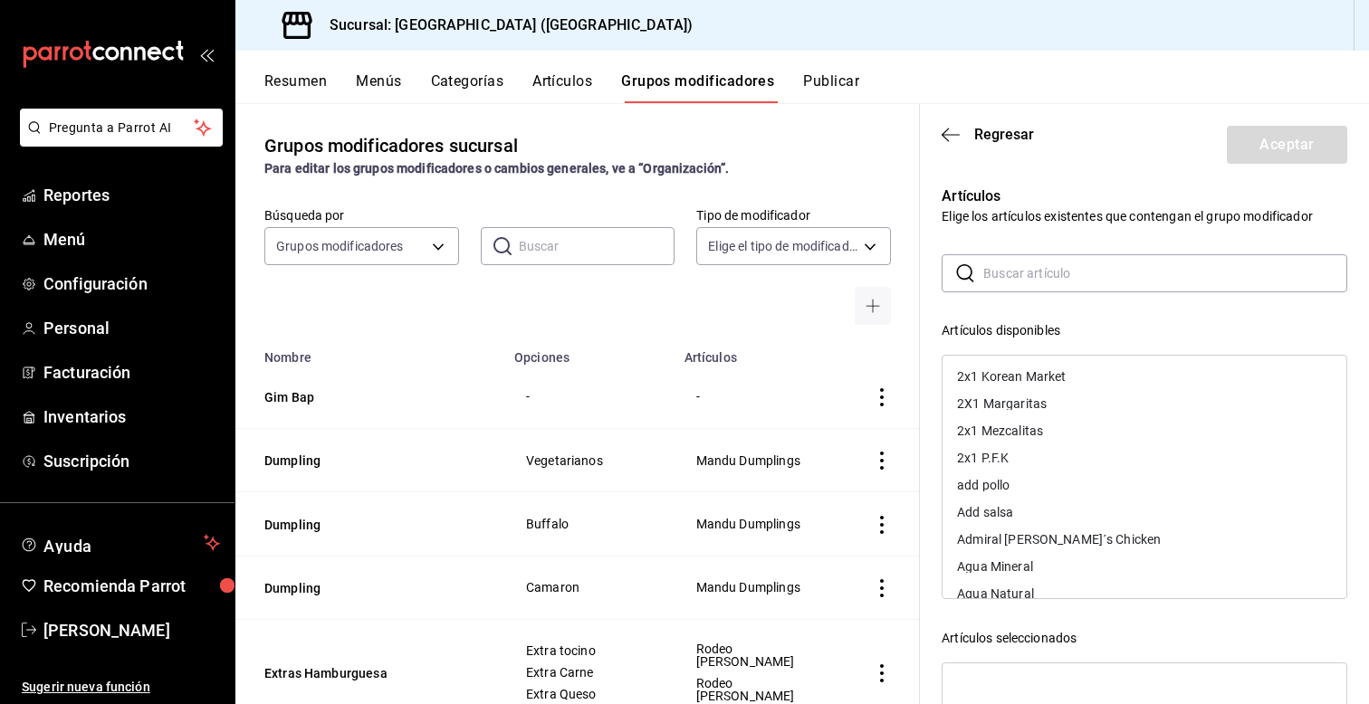
click at [1013, 267] on input "text" at bounding box center [1165, 273] width 364 height 36
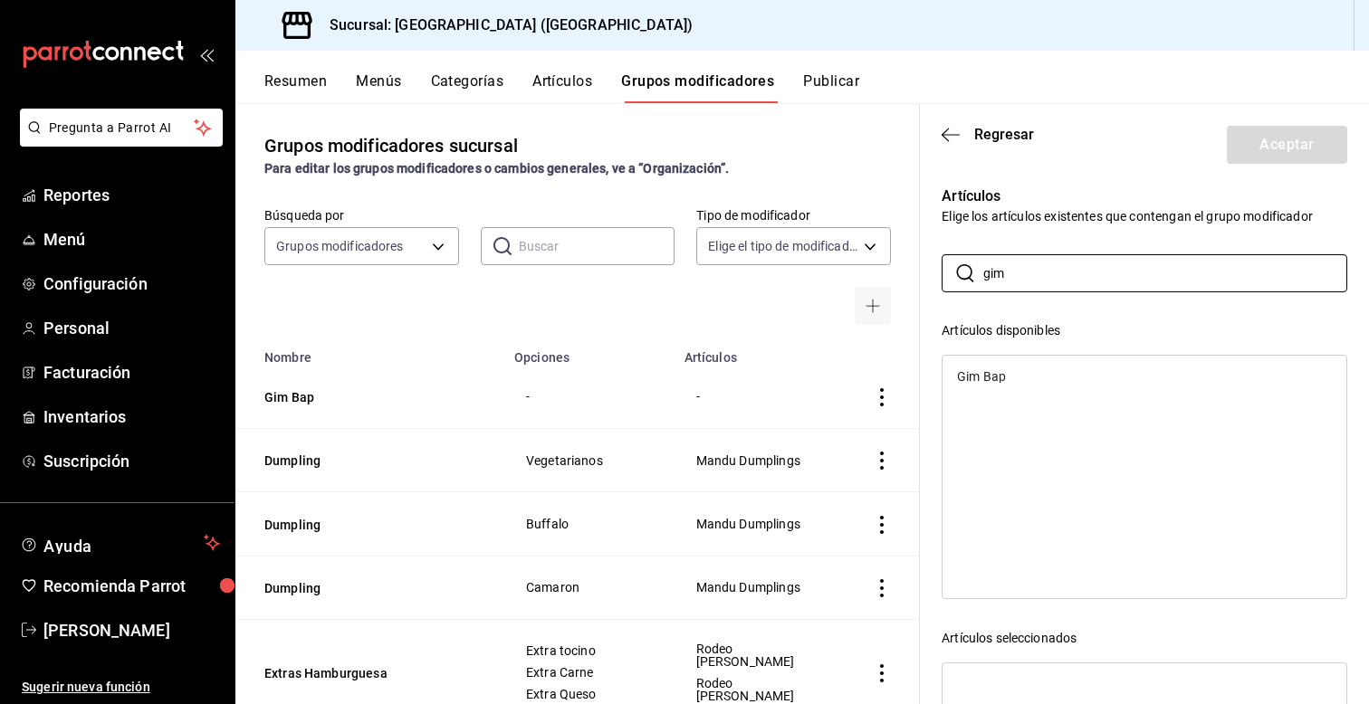
type input "gim"
click at [983, 382] on div "Gim Bap" at bounding box center [981, 376] width 49 height 13
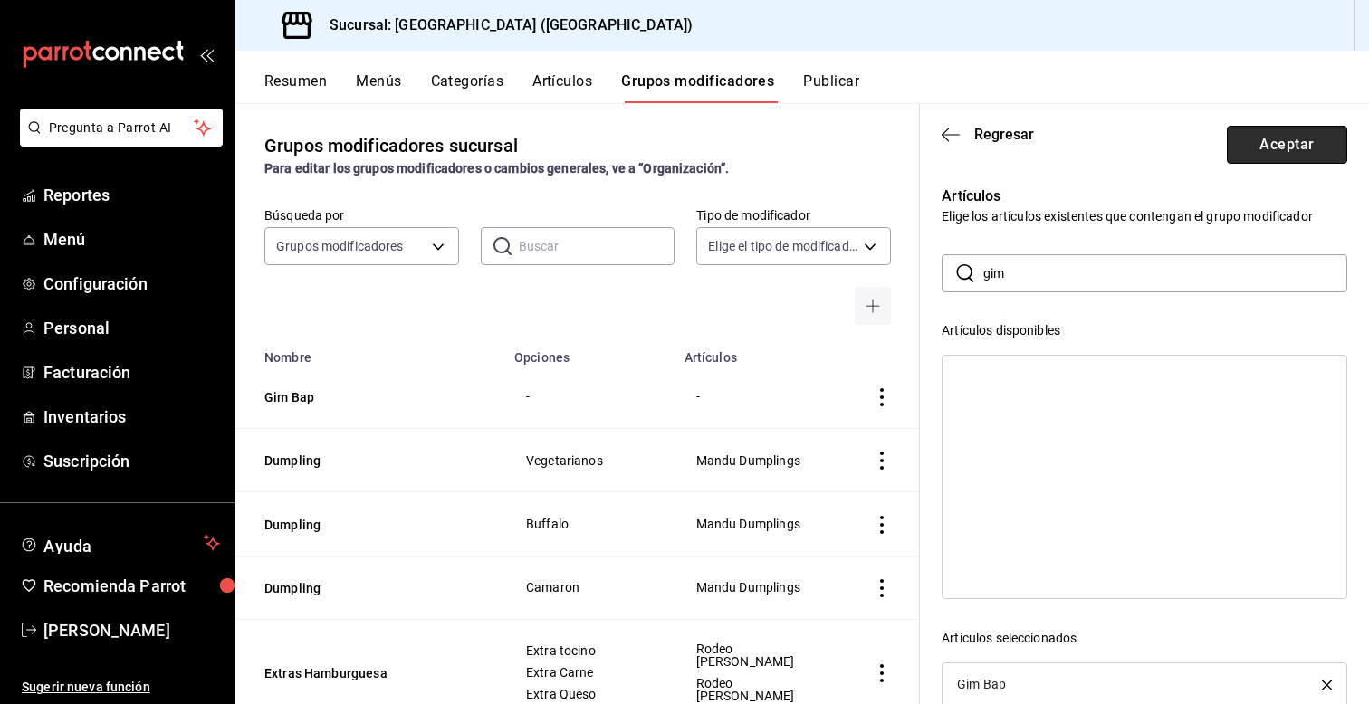
click at [1295, 145] on button "Aceptar" at bounding box center [1287, 145] width 120 height 38
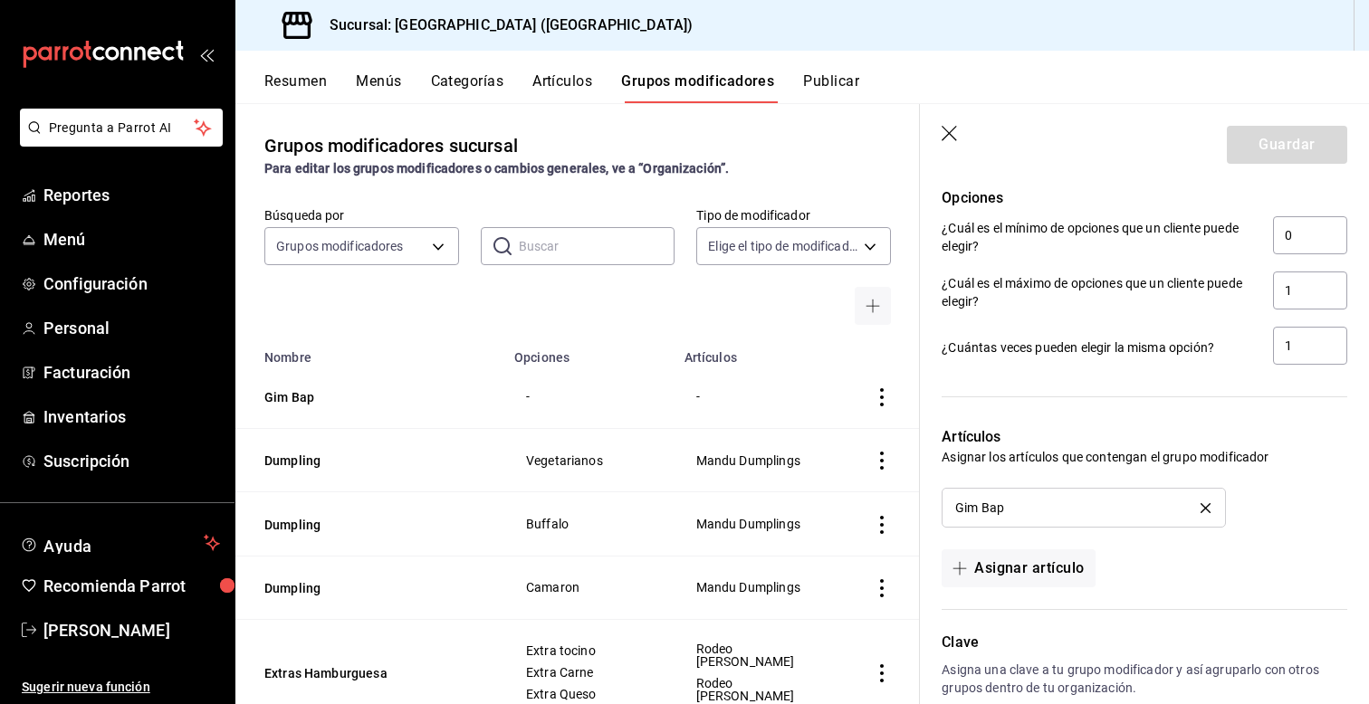
click at [929, 476] on div "Artículos Asignar los artículos que contengan el grupo modificador Gim Bap Asig…" at bounding box center [1133, 496] width 427 height 183
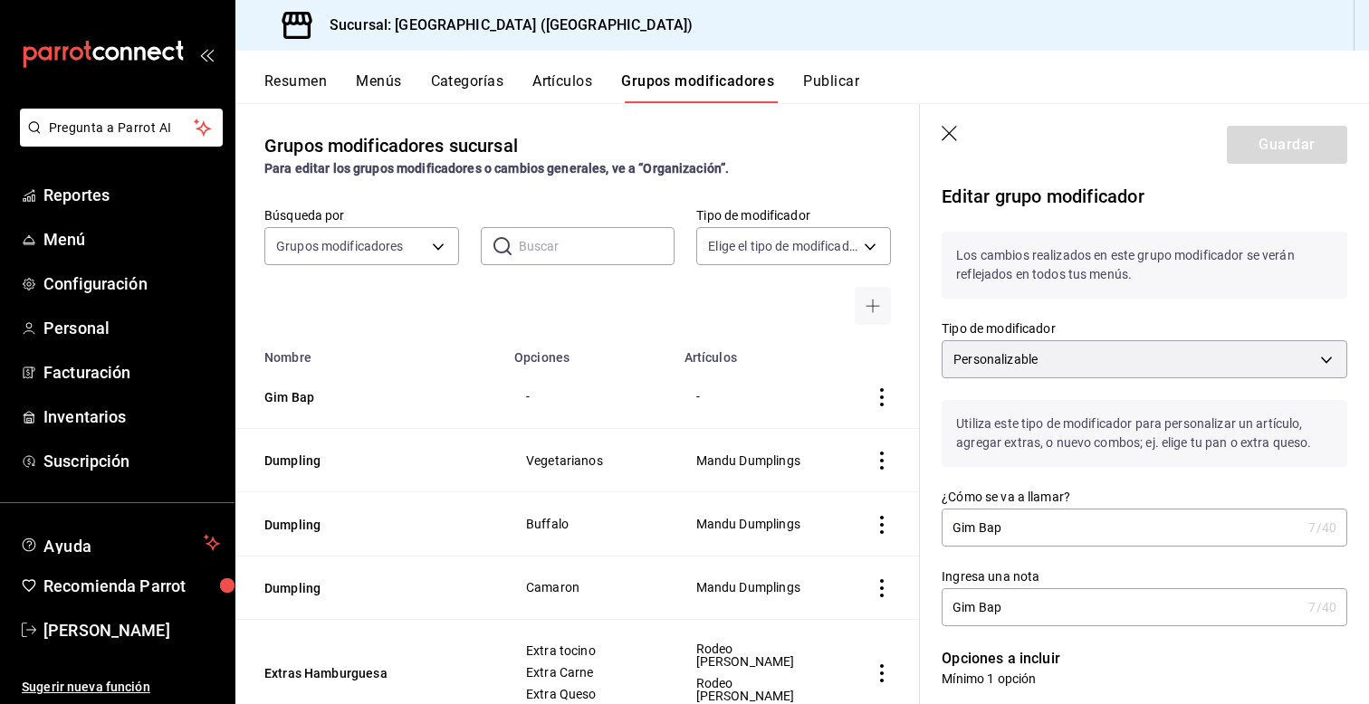
scroll to position [0, 0]
click at [473, 82] on button "Categorías" at bounding box center [467, 87] width 73 height 31
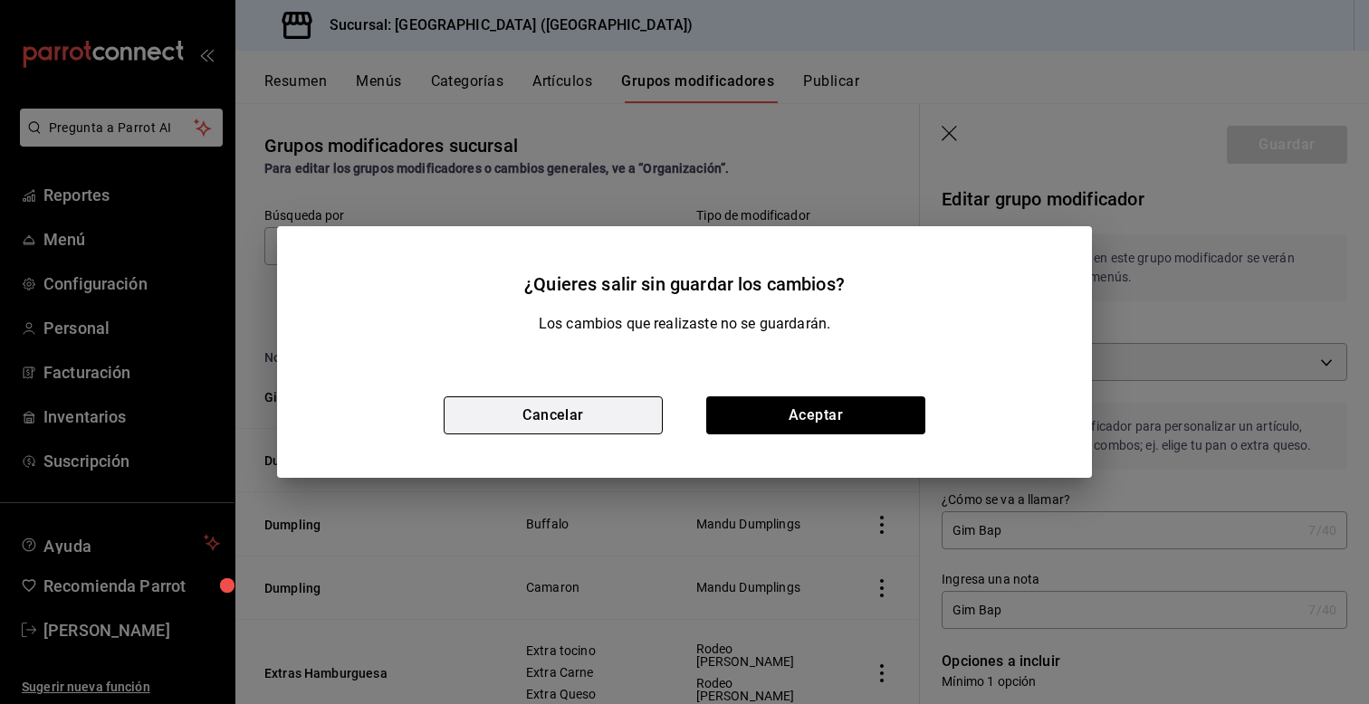
click at [562, 409] on button "Cancelar" at bounding box center [553, 416] width 219 height 38
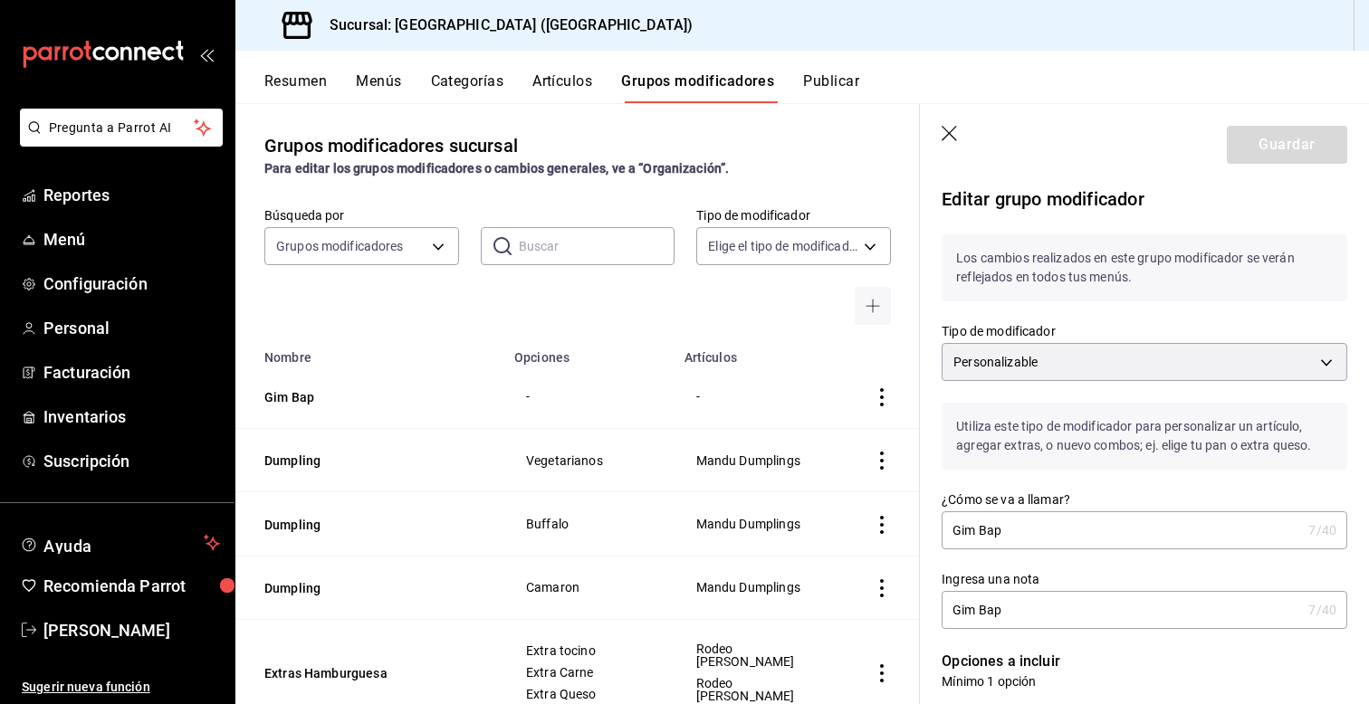
click at [931, 602] on div "Ingresa una nota Gim Bap 7 /40 Ingresa una nota" at bounding box center [1133, 590] width 427 height 80
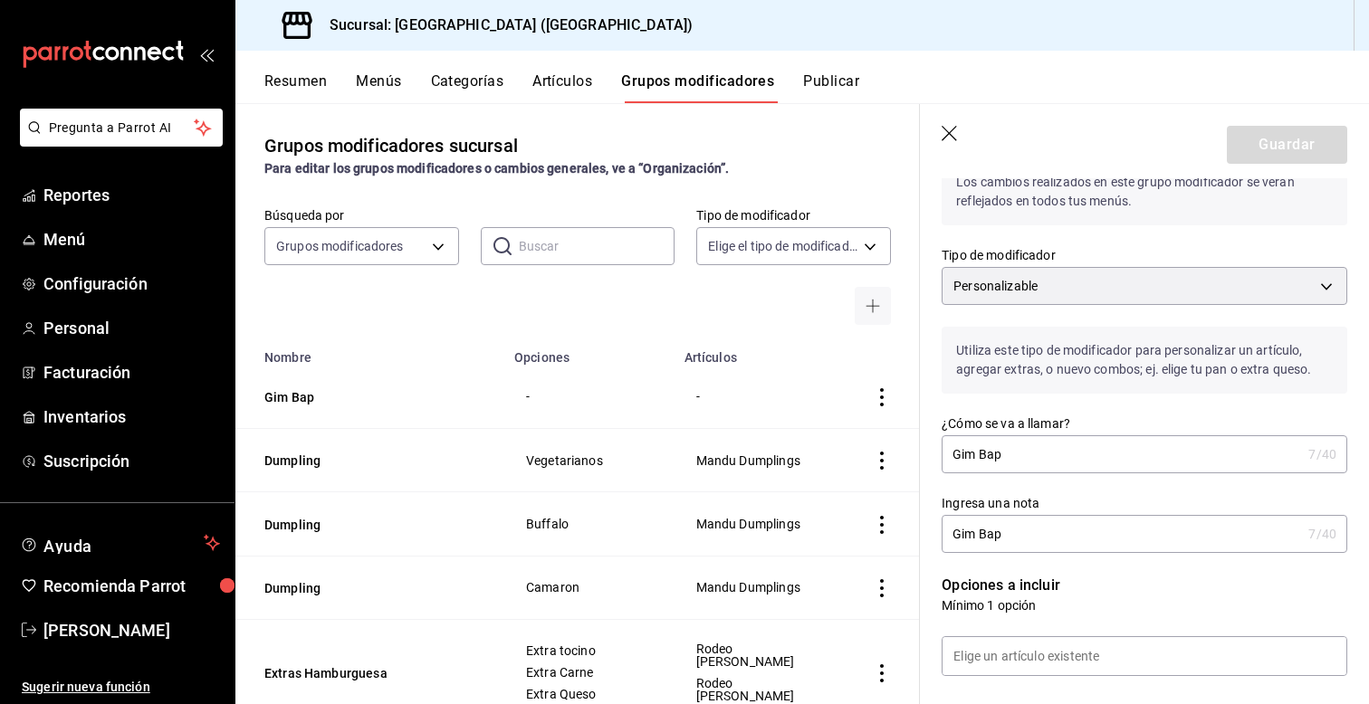
scroll to position [109, 0]
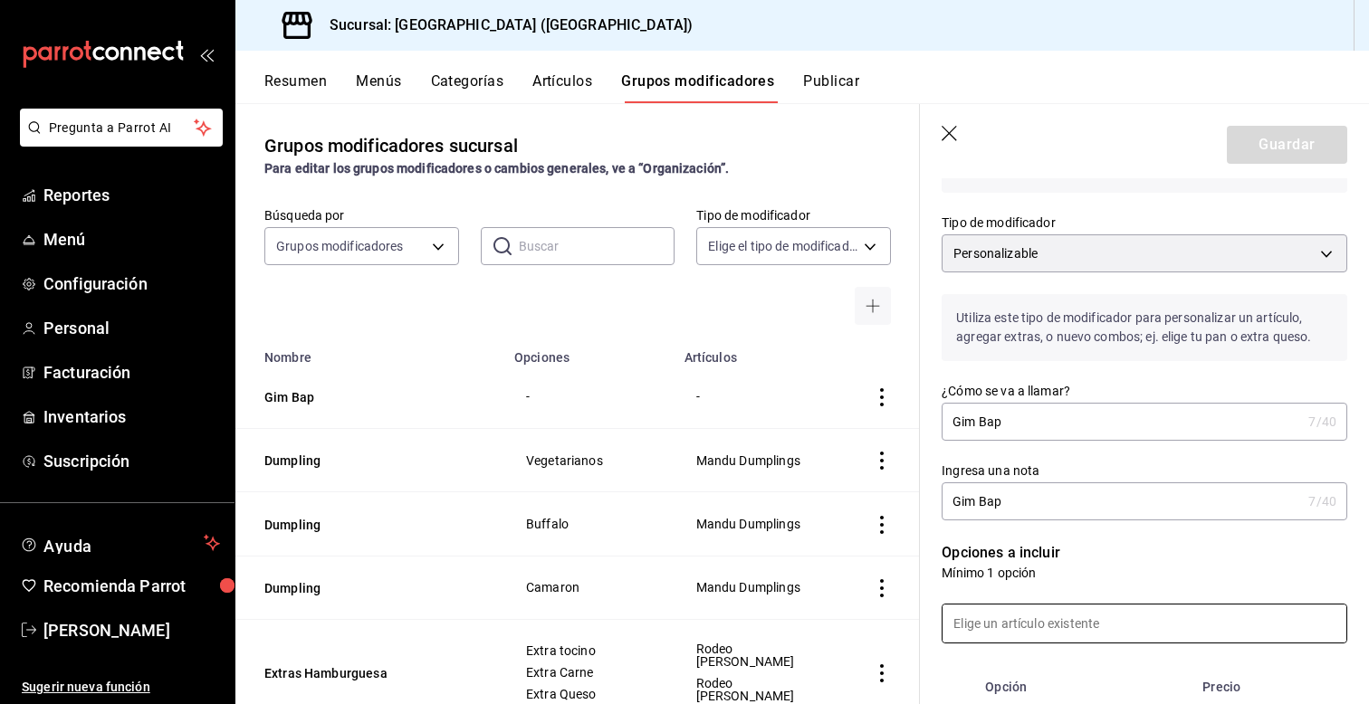
click at [1013, 631] on input at bounding box center [1145, 624] width 404 height 38
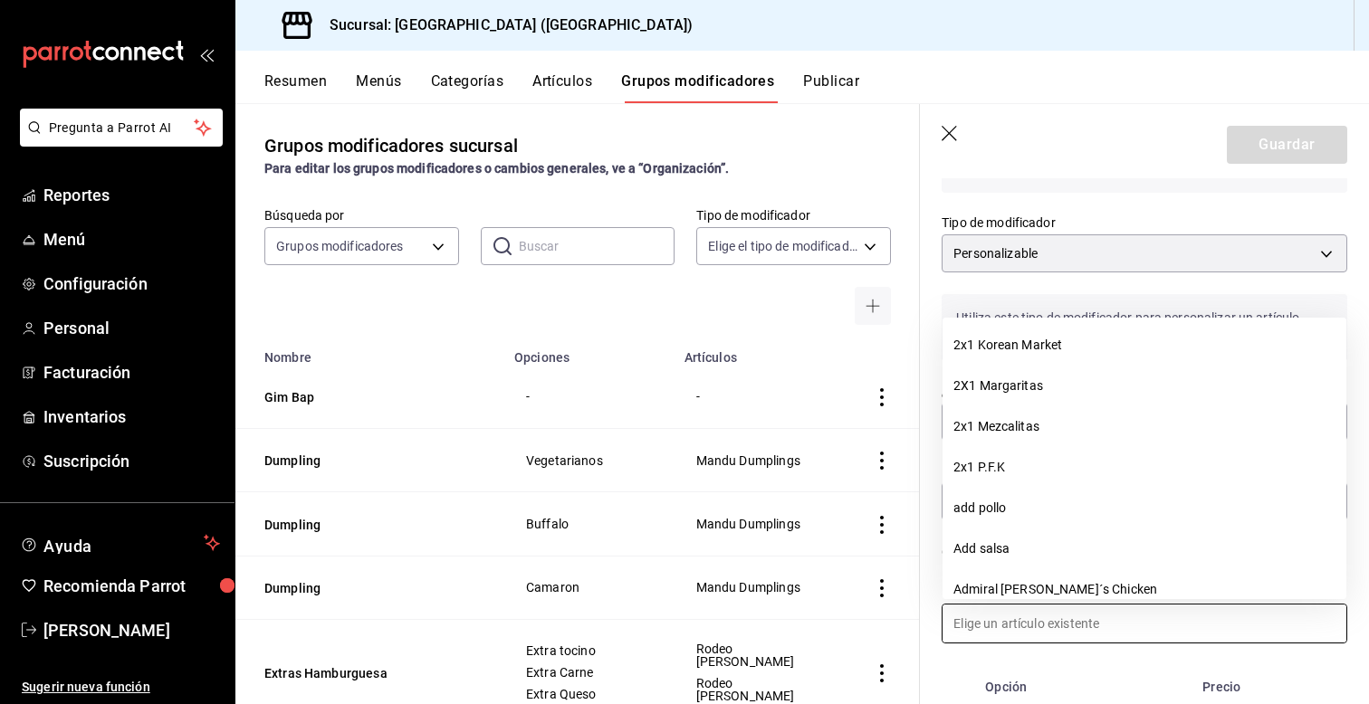
click at [943, 610] on input at bounding box center [1145, 624] width 404 height 38
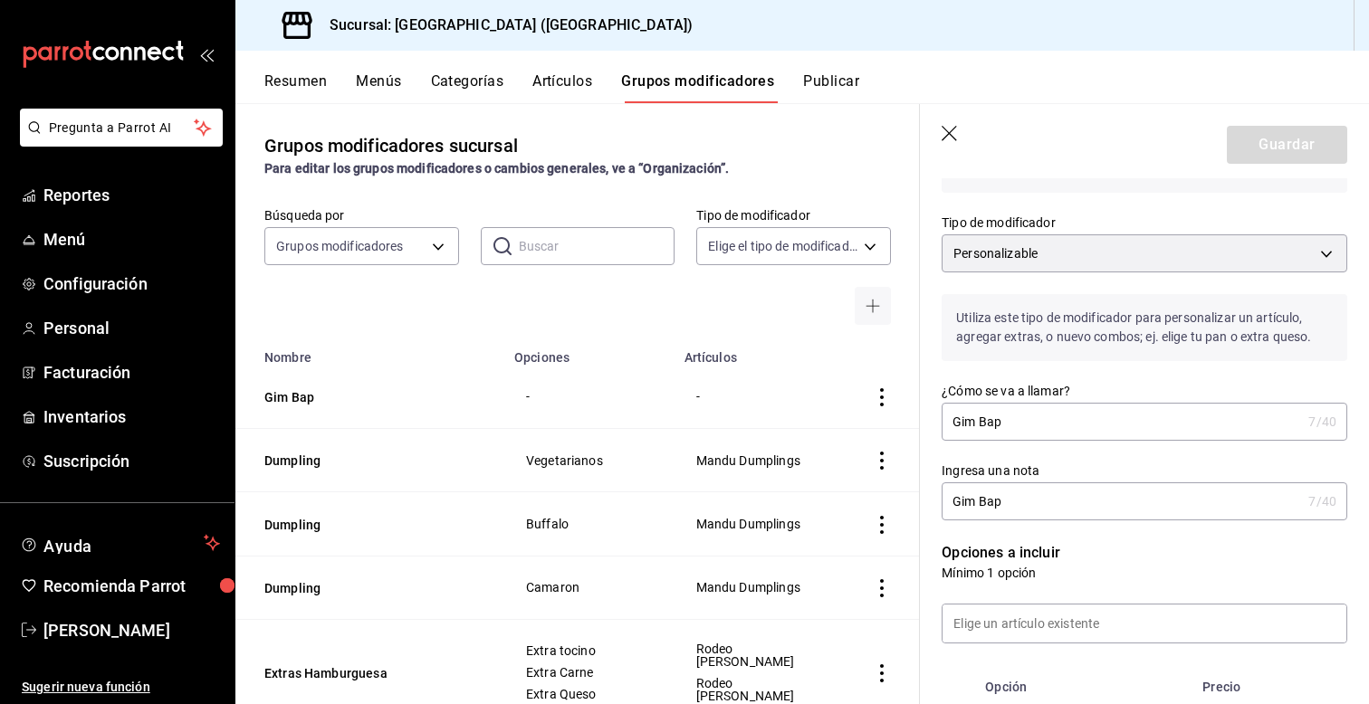
click at [933, 613] on div at bounding box center [1133, 613] width 427 height 62
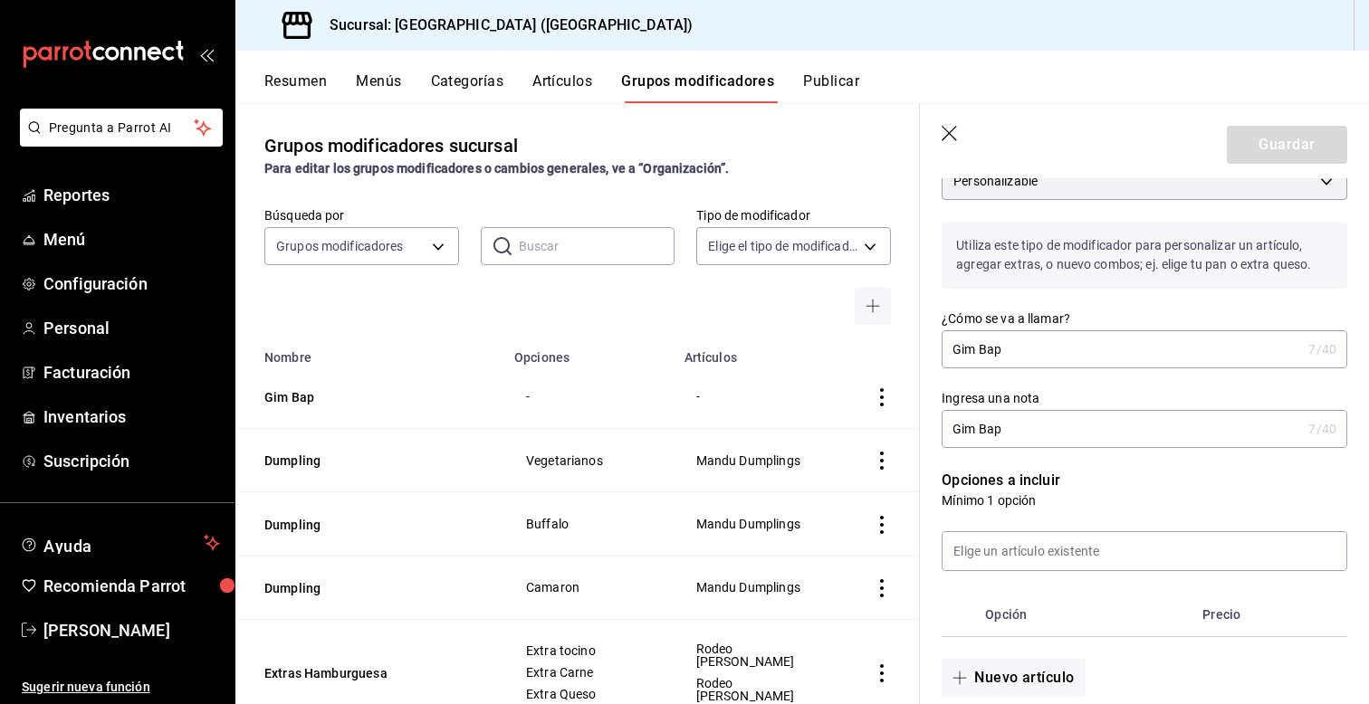
scroll to position [217, 0]
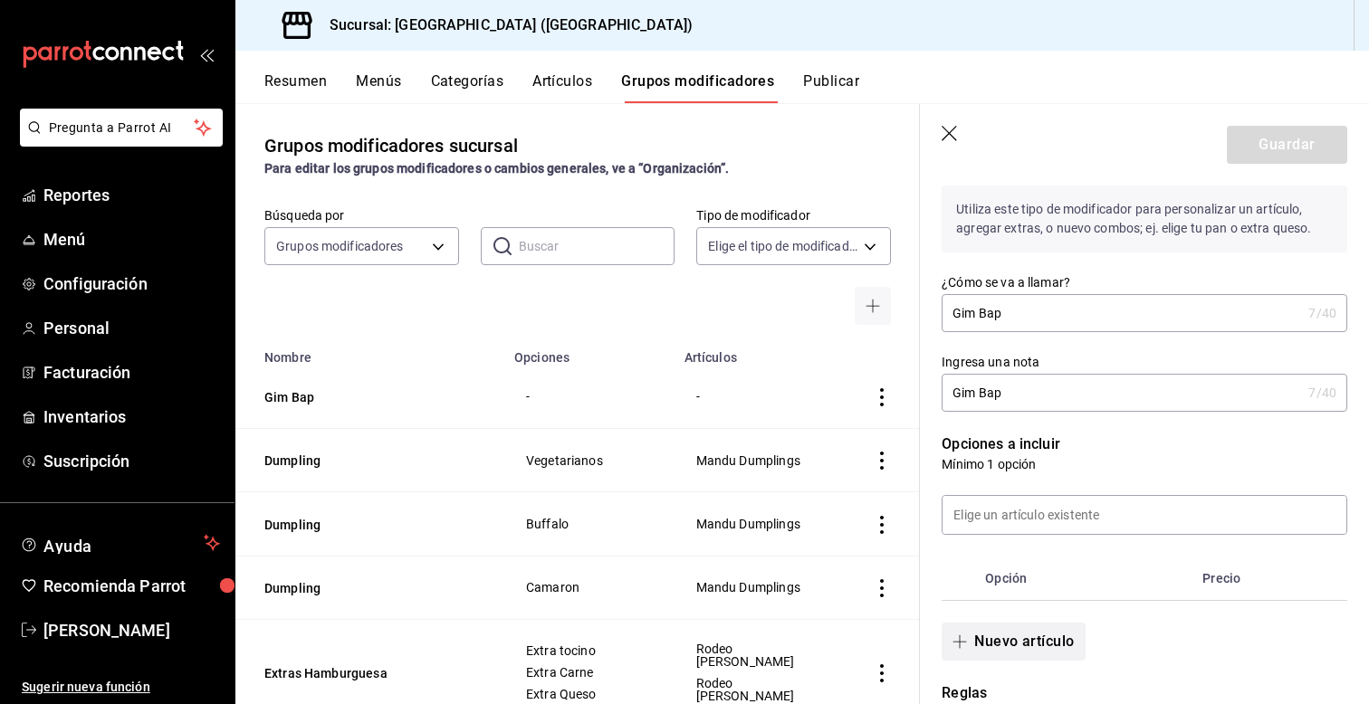
click at [990, 641] on button "Nuevo artículo" at bounding box center [1013, 642] width 143 height 38
click at [1021, 639] on input "optionsTable" at bounding box center [1086, 635] width 177 height 18
type input "Camaron picante"
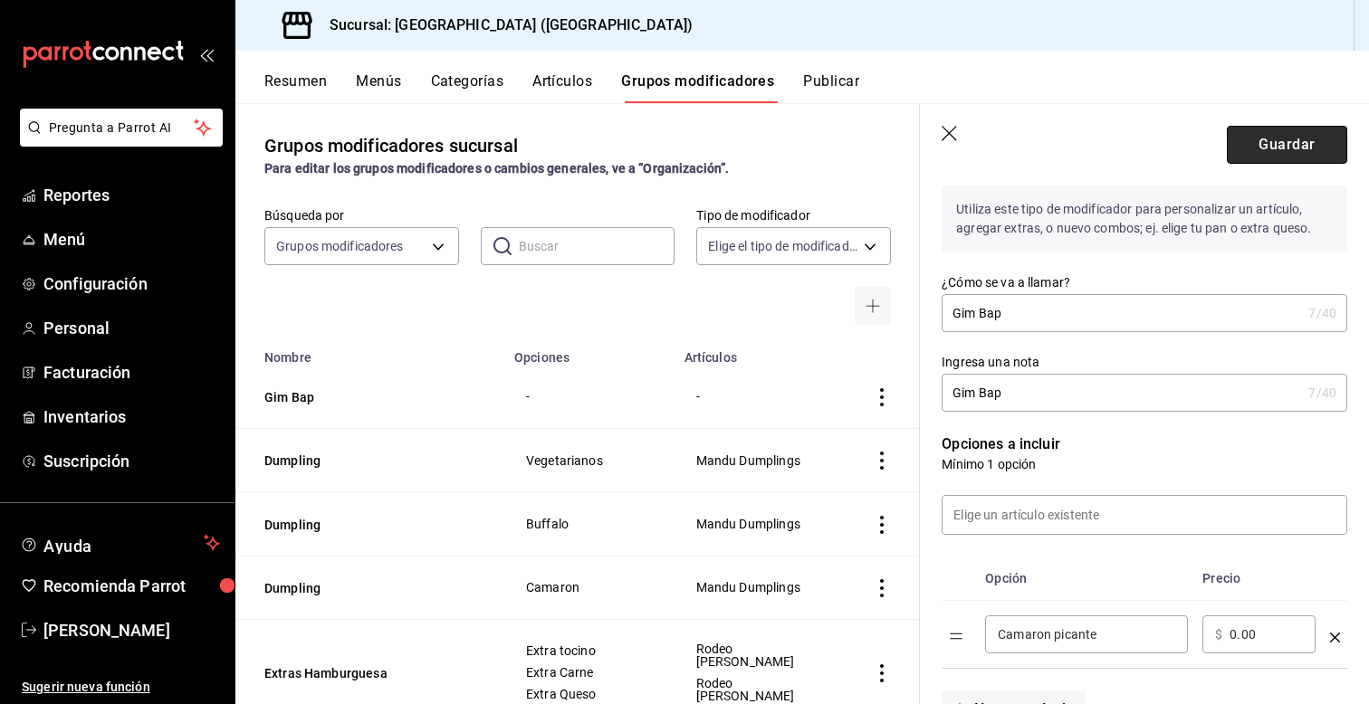
click at [1263, 138] on button "Guardar" at bounding box center [1287, 145] width 120 height 38
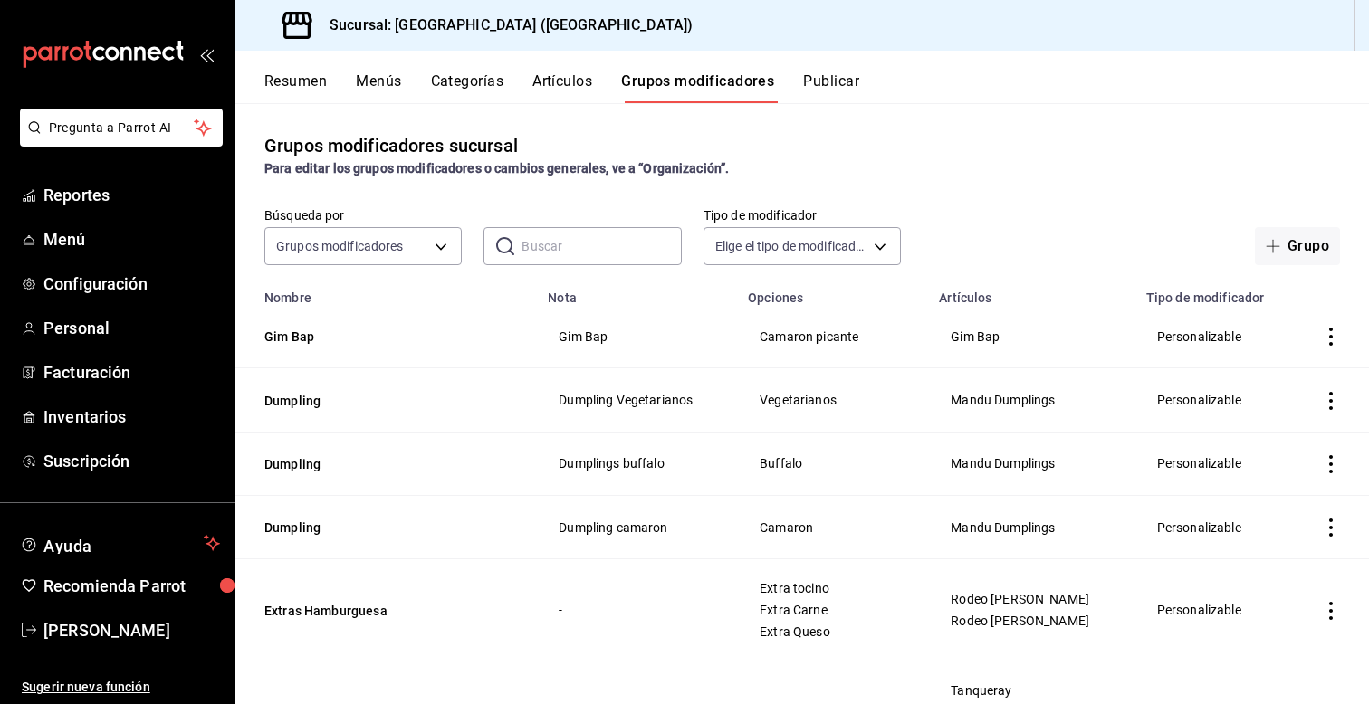
click at [463, 82] on button "Categorías" at bounding box center [467, 87] width 73 height 31
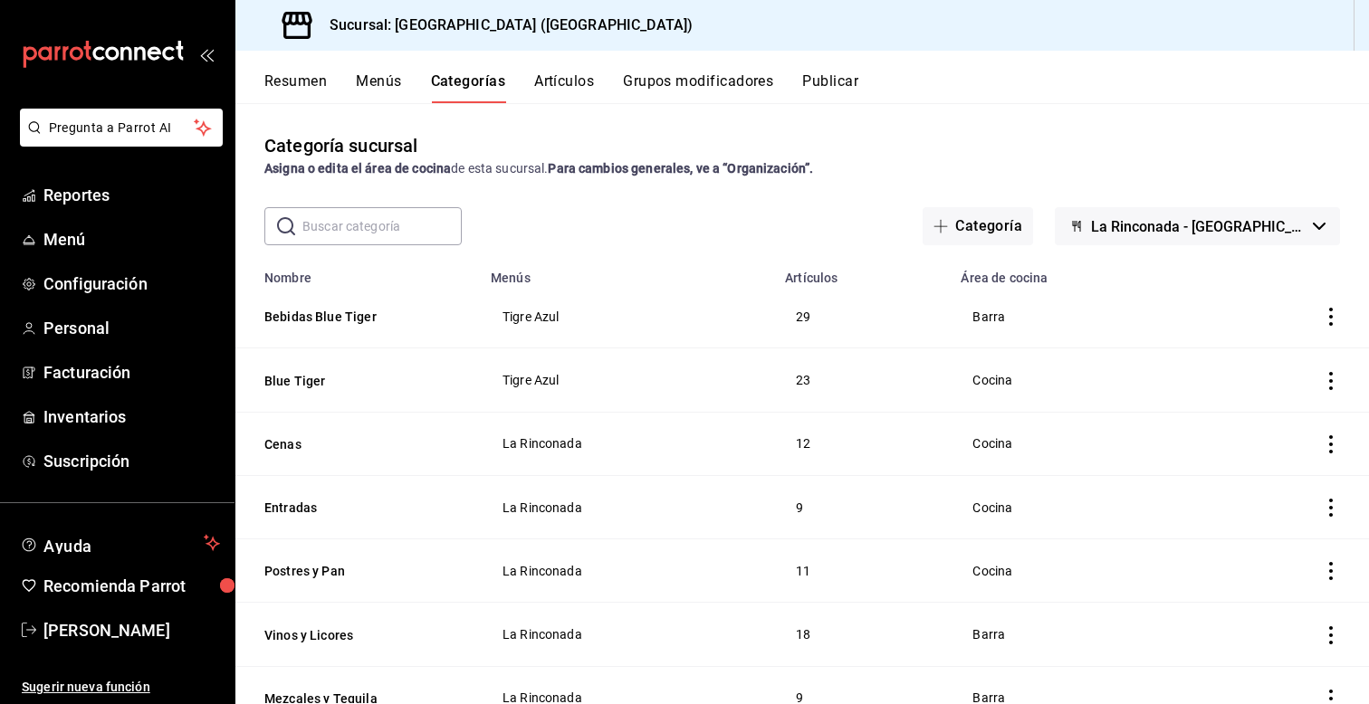
click at [570, 88] on button "Artículos" at bounding box center [564, 87] width 60 height 31
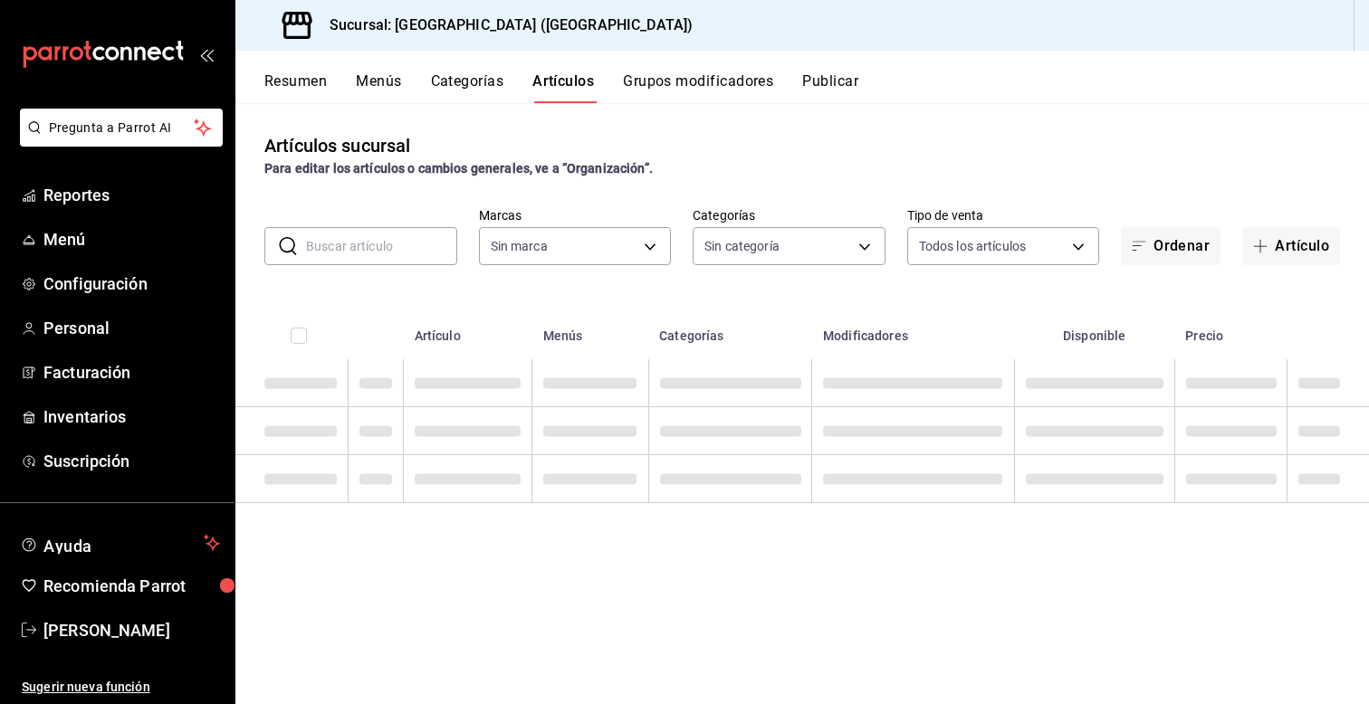
type input "d313fb58-d877-4286-9788-27e9f42d40b2"
type input "68b21464-c905-4d68-95d5-03c0a7900b42,ac4d7f68-47f9-4a6a-b3e0-b9b00930cc3e,c4c65…"
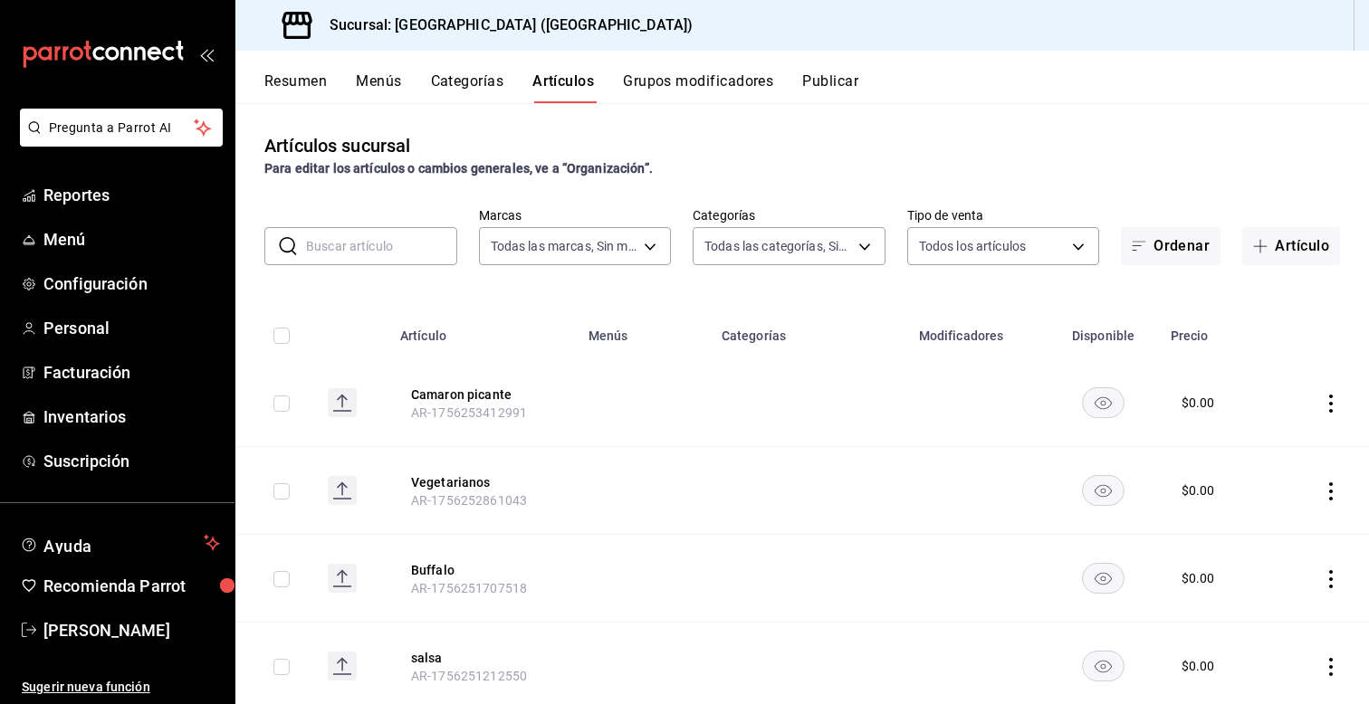
click at [655, 85] on button "Grupos modificadores" at bounding box center [698, 87] width 150 height 31
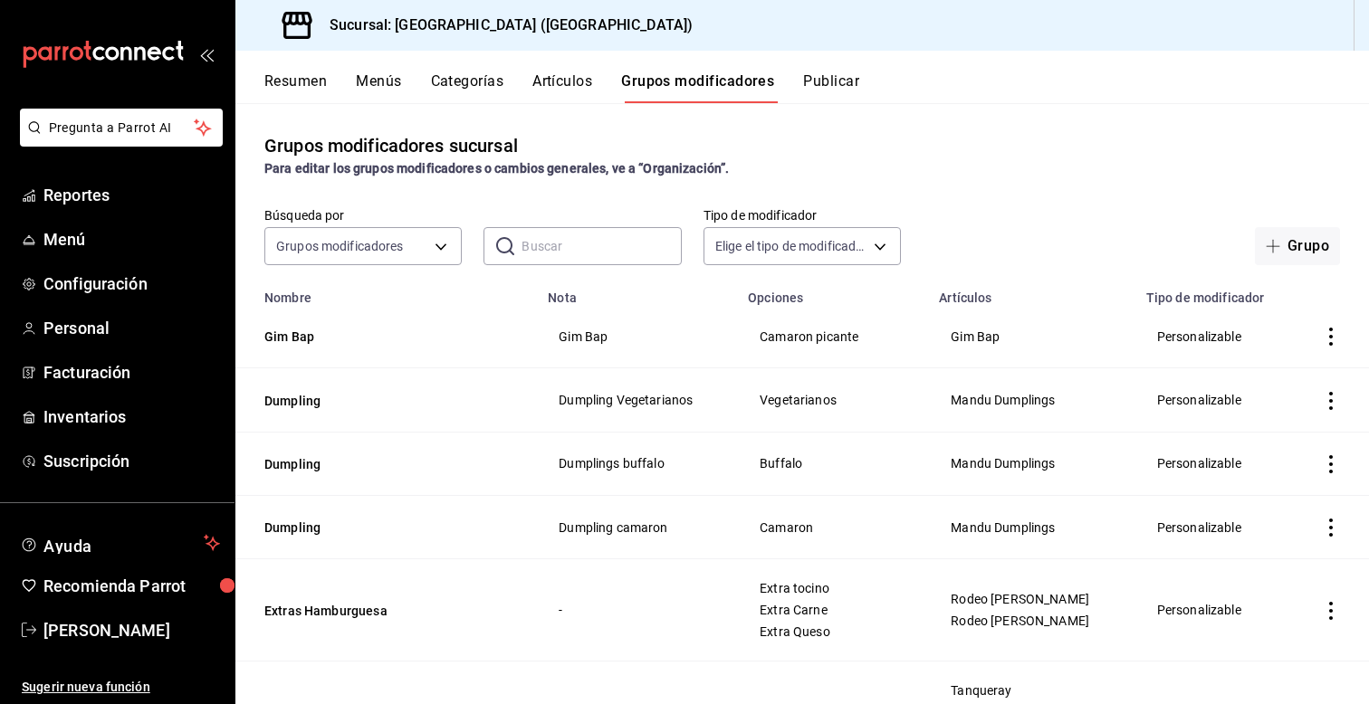
click at [1326, 332] on icon "actions" at bounding box center [1331, 337] width 18 height 18
click at [1257, 374] on span "Editar" at bounding box center [1276, 378] width 47 height 19
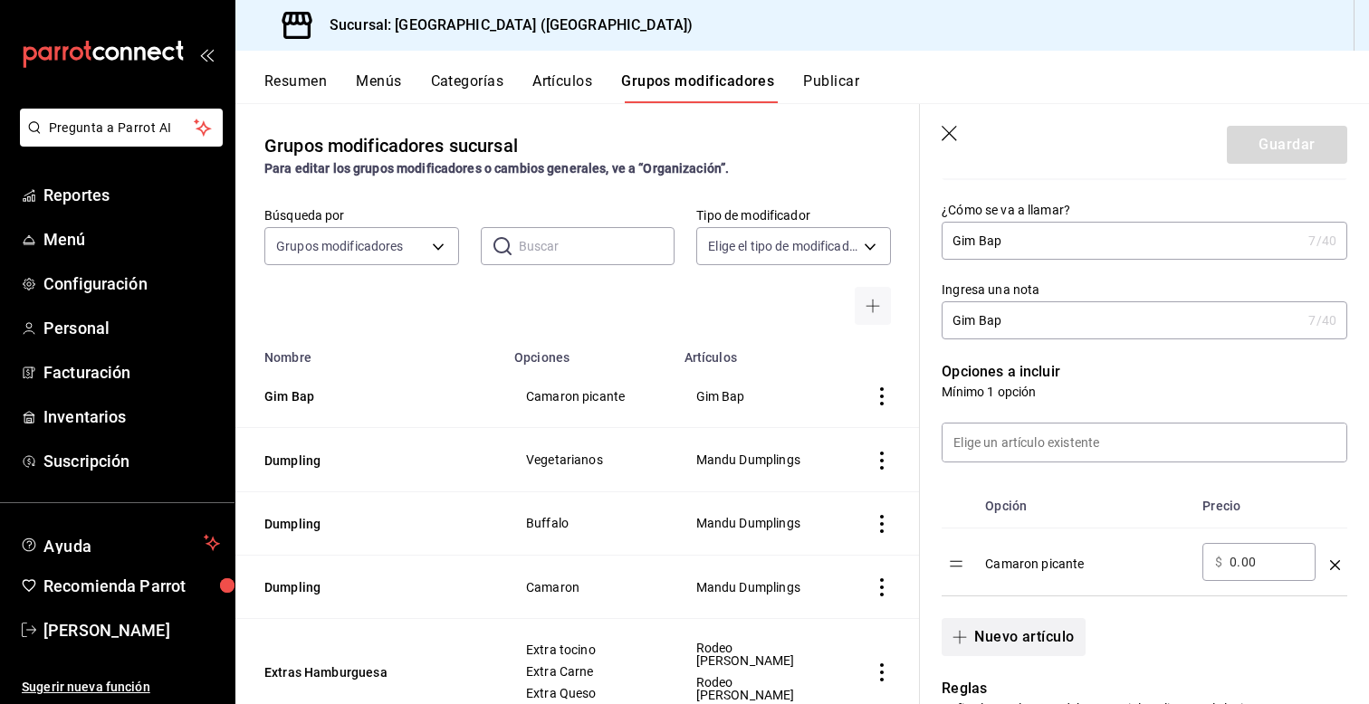
scroll to position [326, 0]
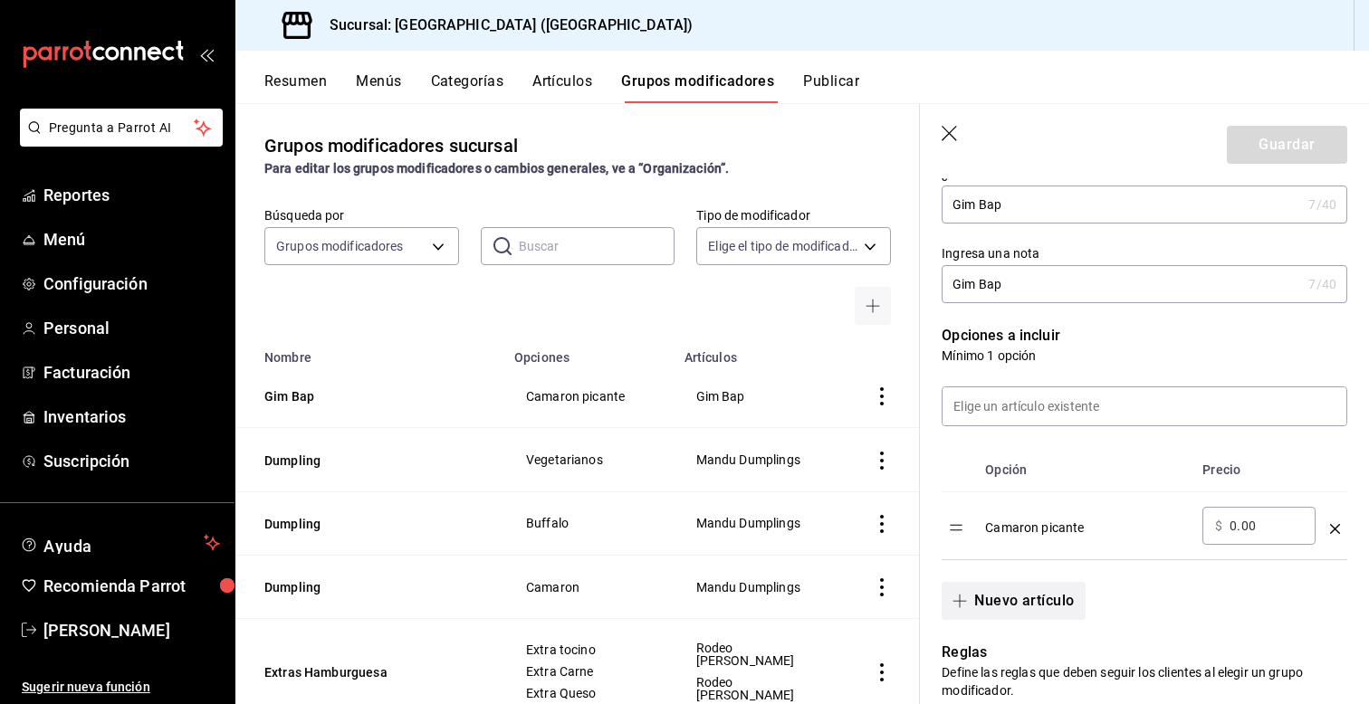
click at [972, 605] on span "button" at bounding box center [963, 601] width 22 height 14
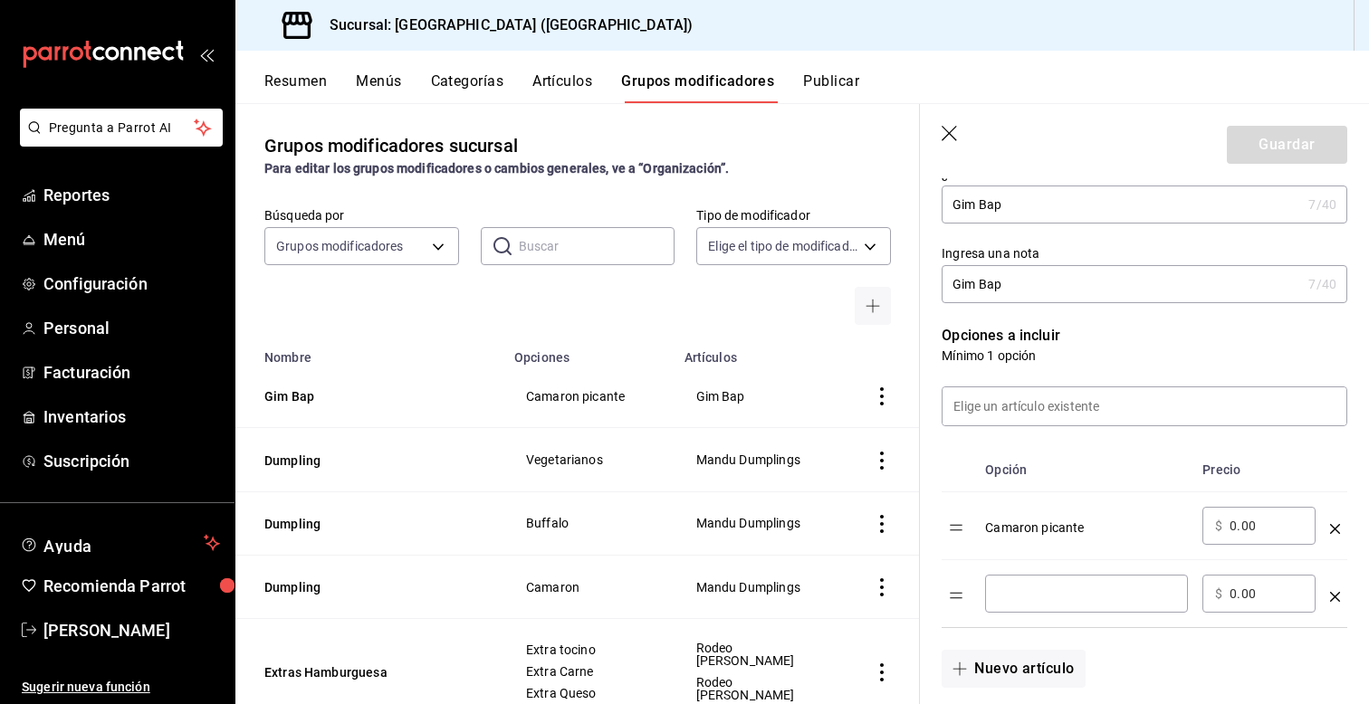
click at [1066, 600] on input "optionsTable" at bounding box center [1086, 594] width 177 height 18
type input "a"
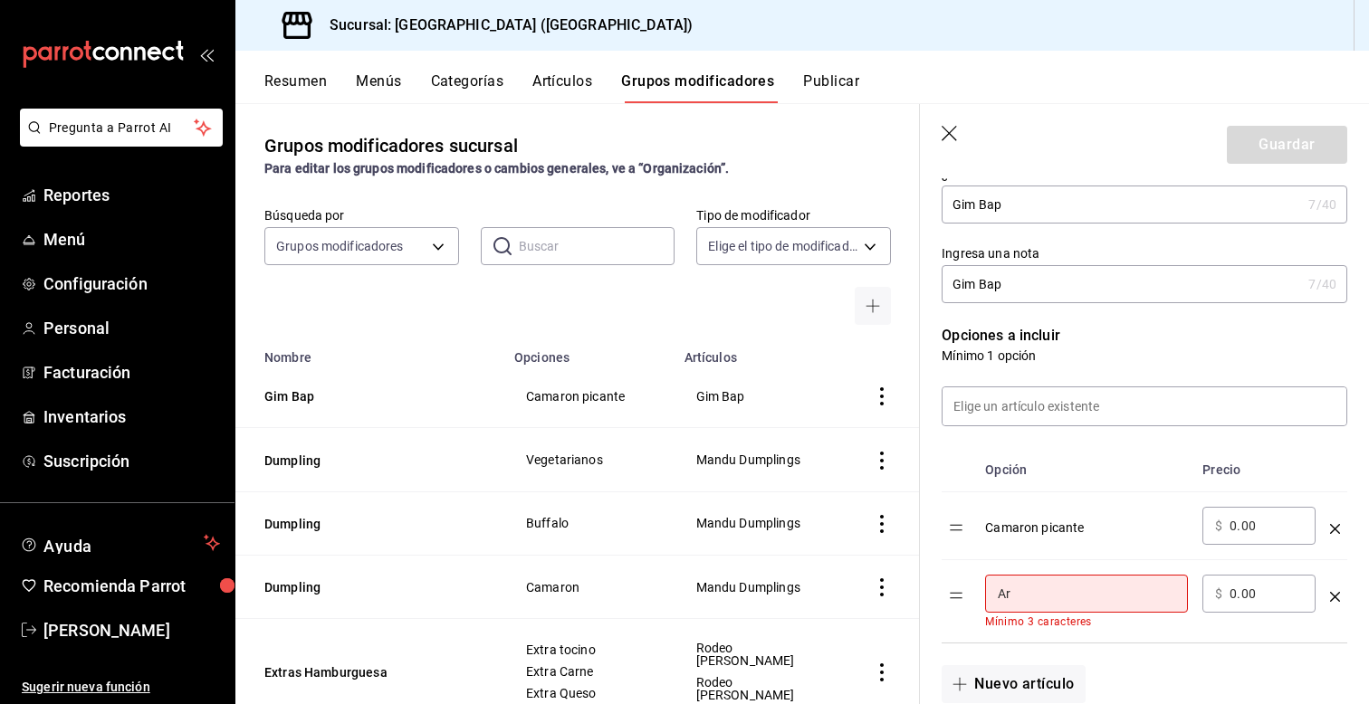
type input "Arrachera"
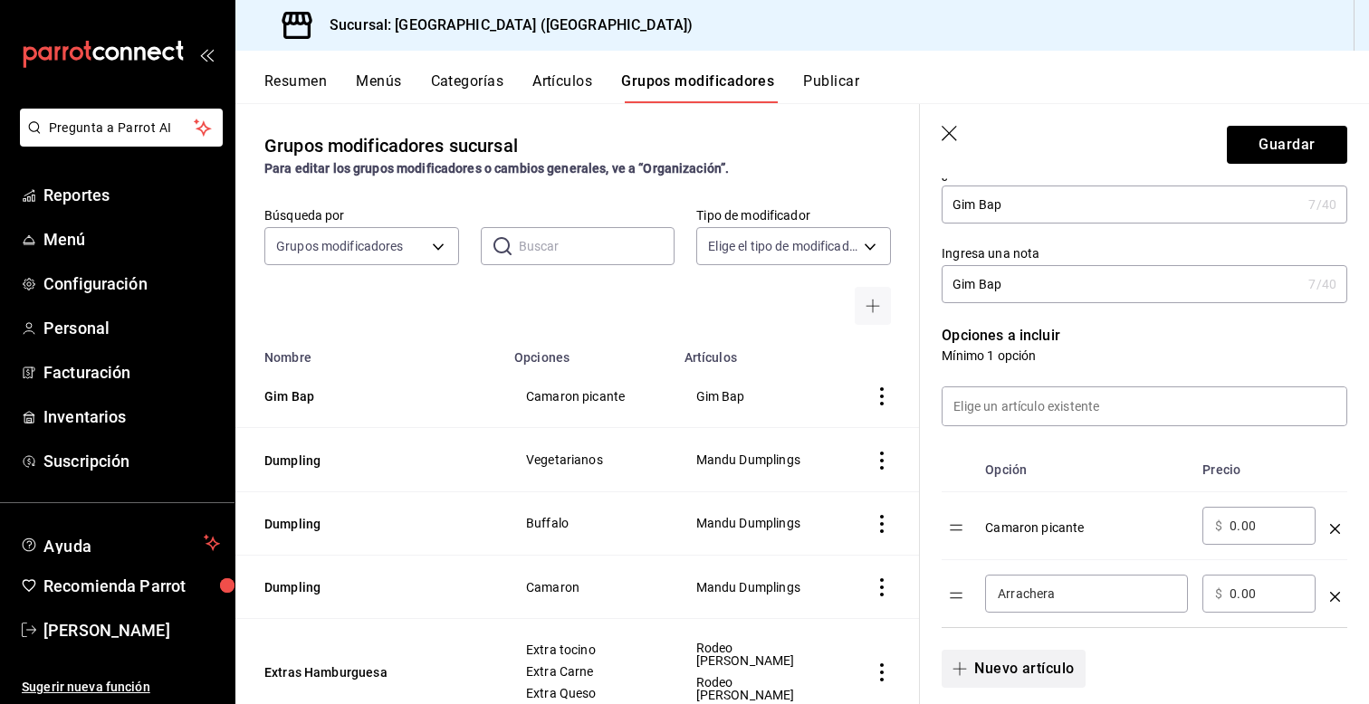
click at [964, 672] on icon "button" at bounding box center [959, 669] width 14 height 14
click at [1039, 680] on div "​" at bounding box center [1086, 662] width 203 height 38
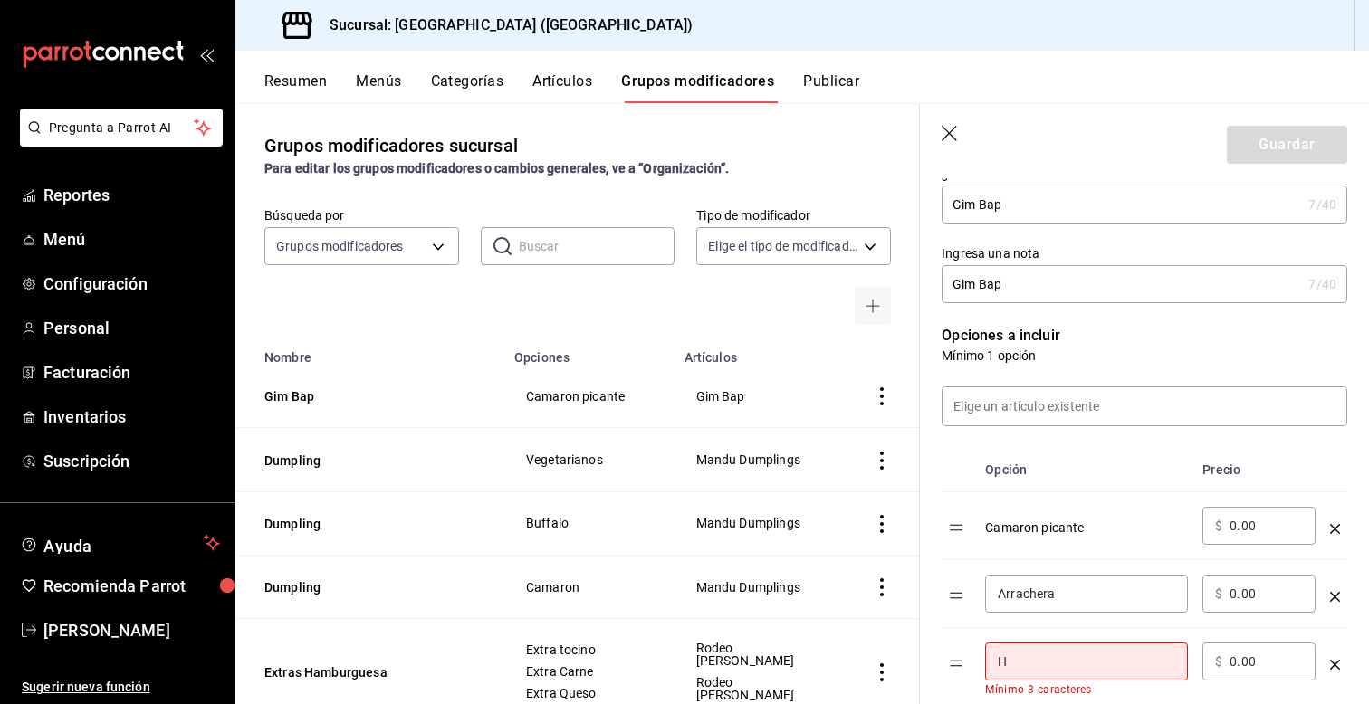
type input "Hongos shiitake"
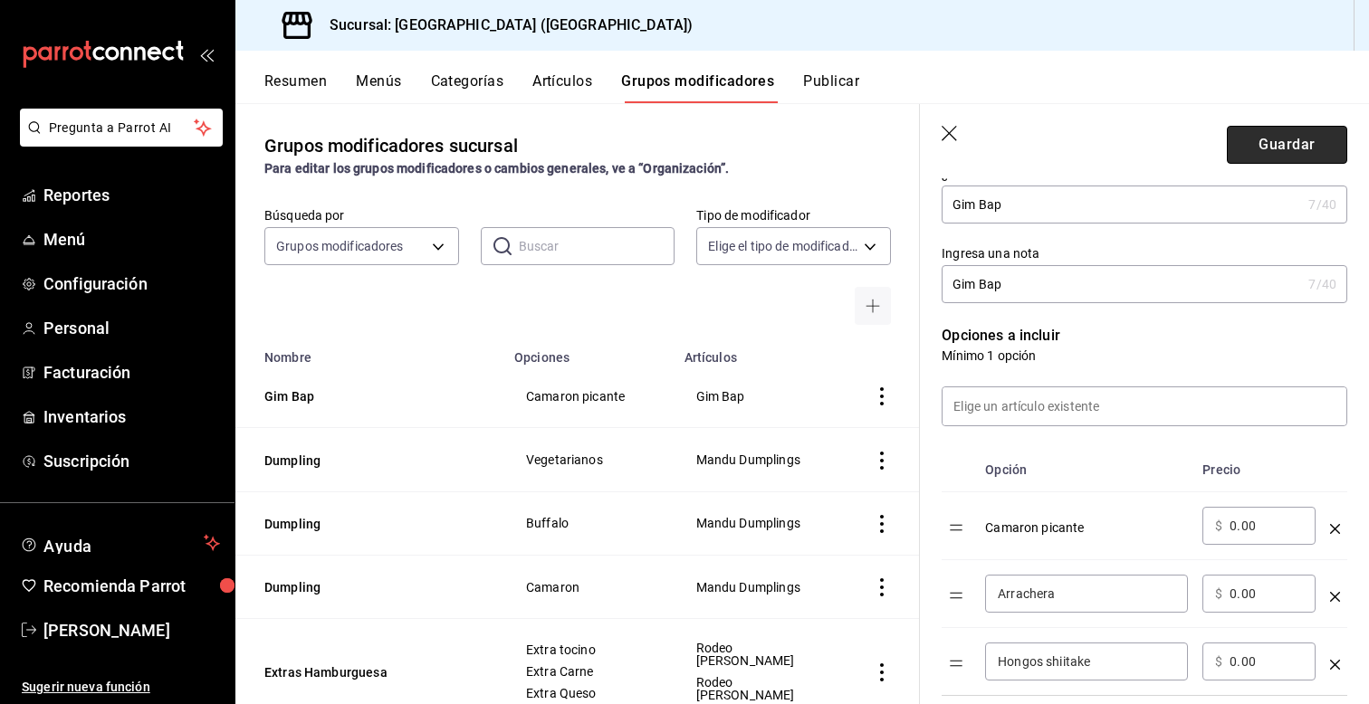
click at [1293, 148] on button "Guardar" at bounding box center [1287, 145] width 120 height 38
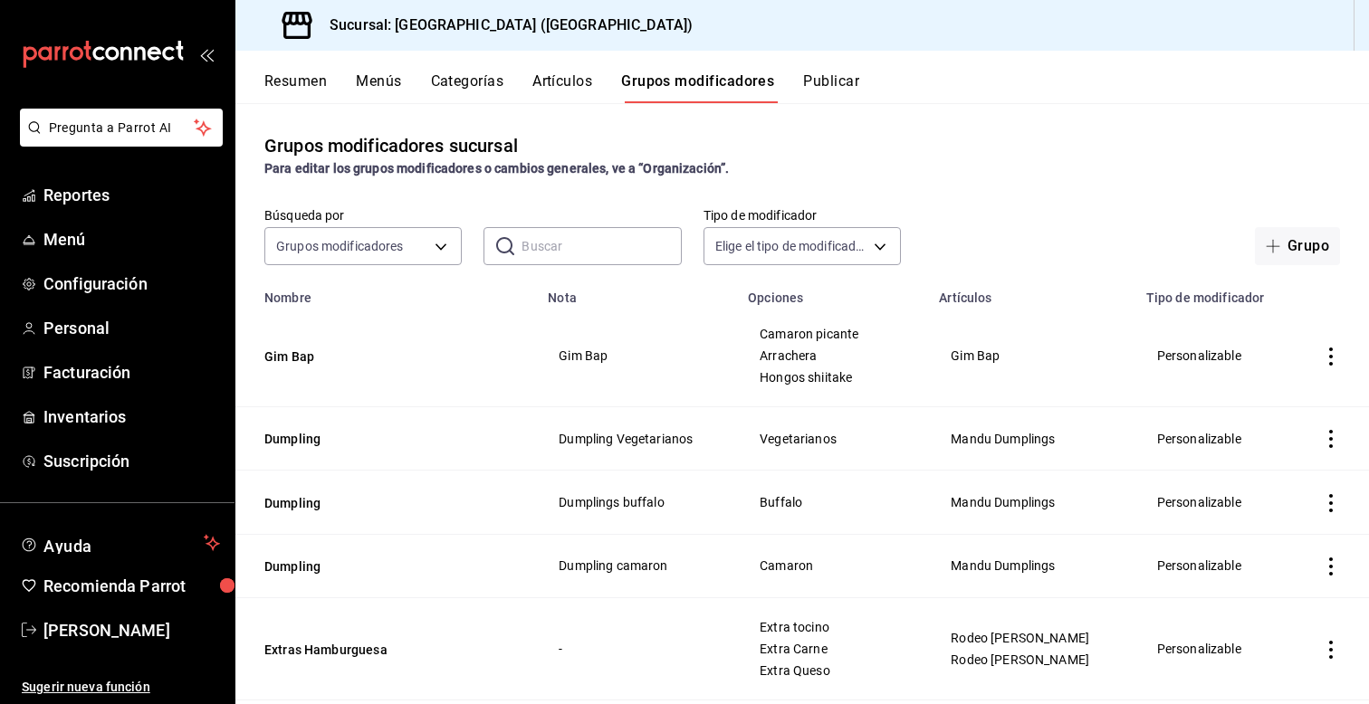
click at [482, 81] on button "Categorías" at bounding box center [467, 87] width 73 height 31
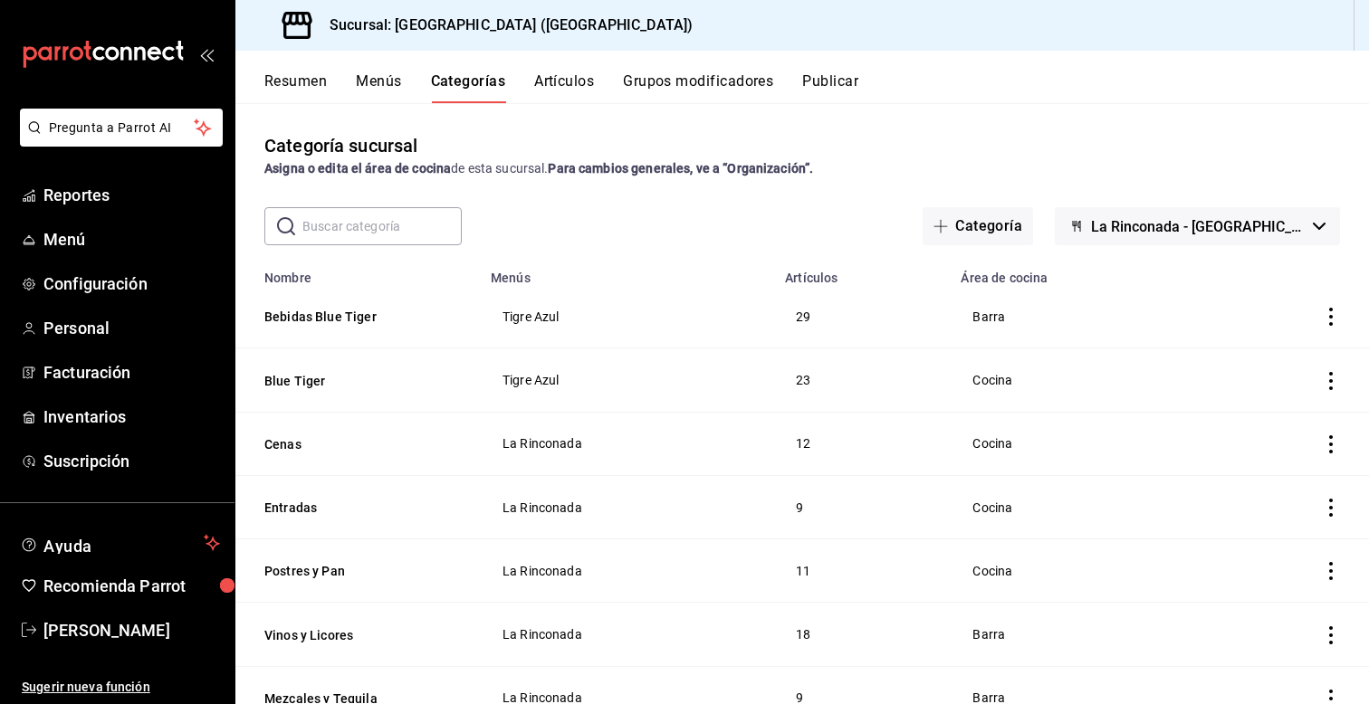
click at [579, 86] on button "Artículos" at bounding box center [564, 87] width 60 height 31
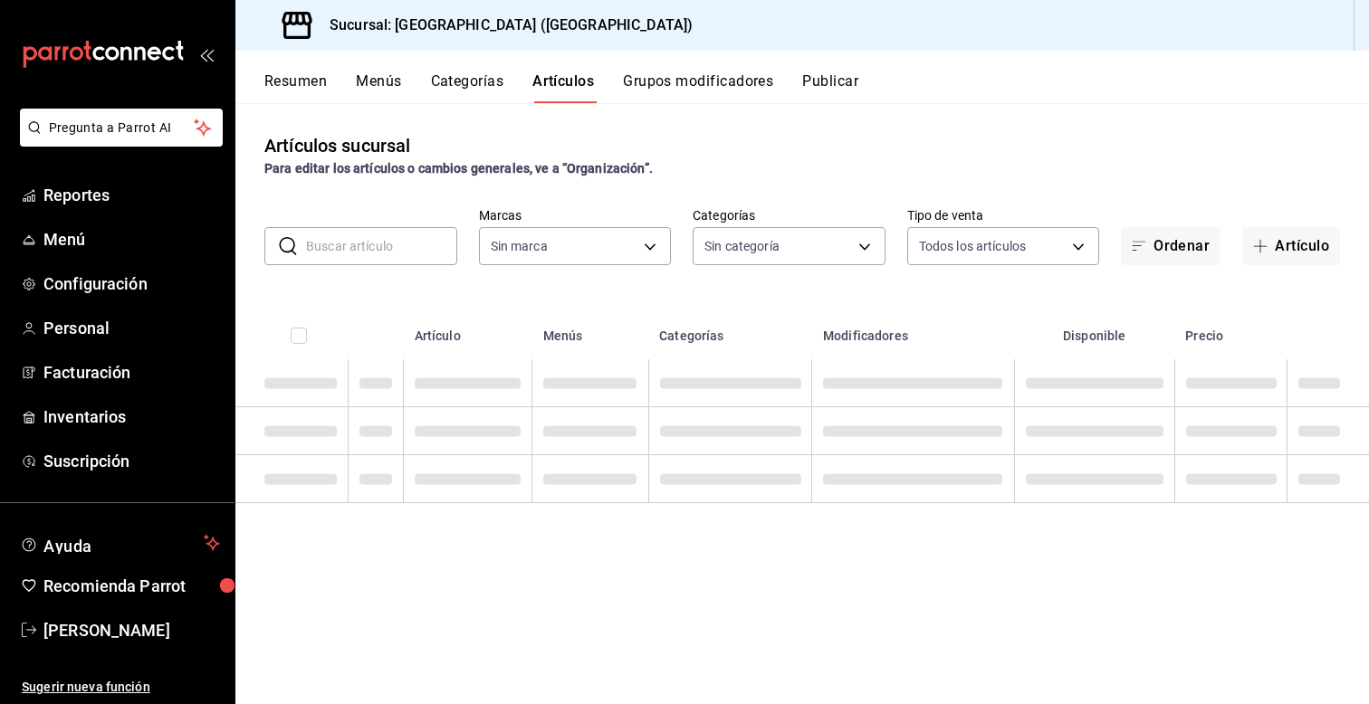
type input "d313fb58-d877-4286-9788-27e9f42d40b2"
type input "68b21464-c905-4d68-95d5-03c0a7900b42,ac4d7f68-47f9-4a6a-b3e0-b9b00930cc3e,c4c65…"
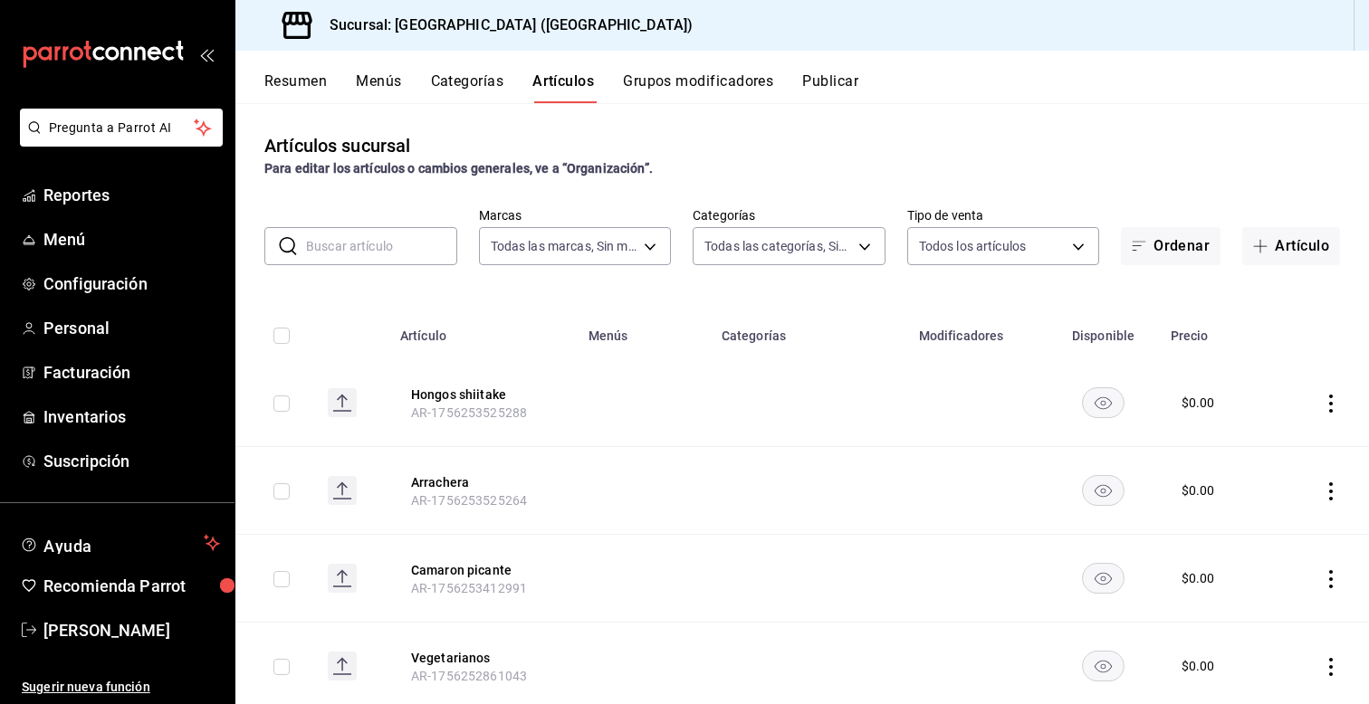
click at [354, 253] on input "text" at bounding box center [381, 246] width 151 height 36
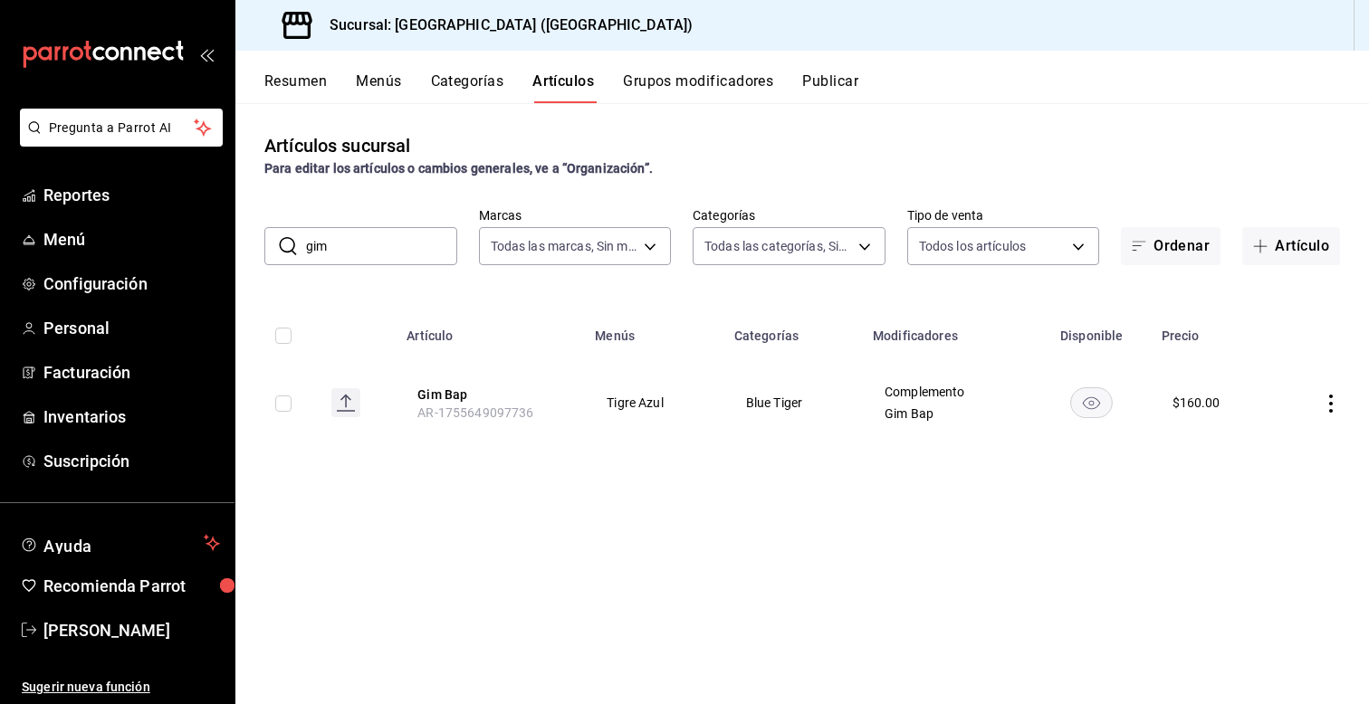
click at [1335, 401] on icon "actions" at bounding box center [1331, 404] width 18 height 18
click at [1234, 451] on icon at bounding box center [1231, 446] width 22 height 22
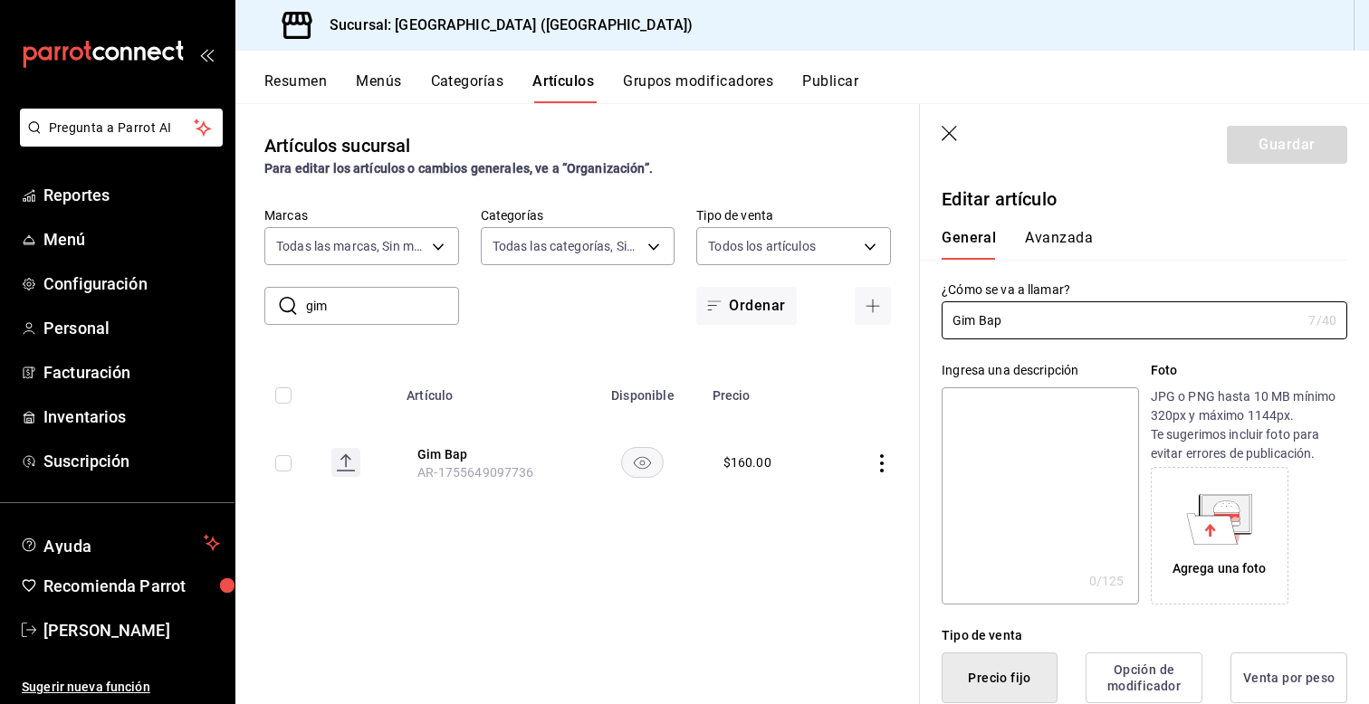
click at [929, 405] on div "Ingresa una descripción x 0 /125 ​ Foto JPG o PNG hasta 10 MB mínimo 320px y má…" at bounding box center [1133, 472] width 427 height 265
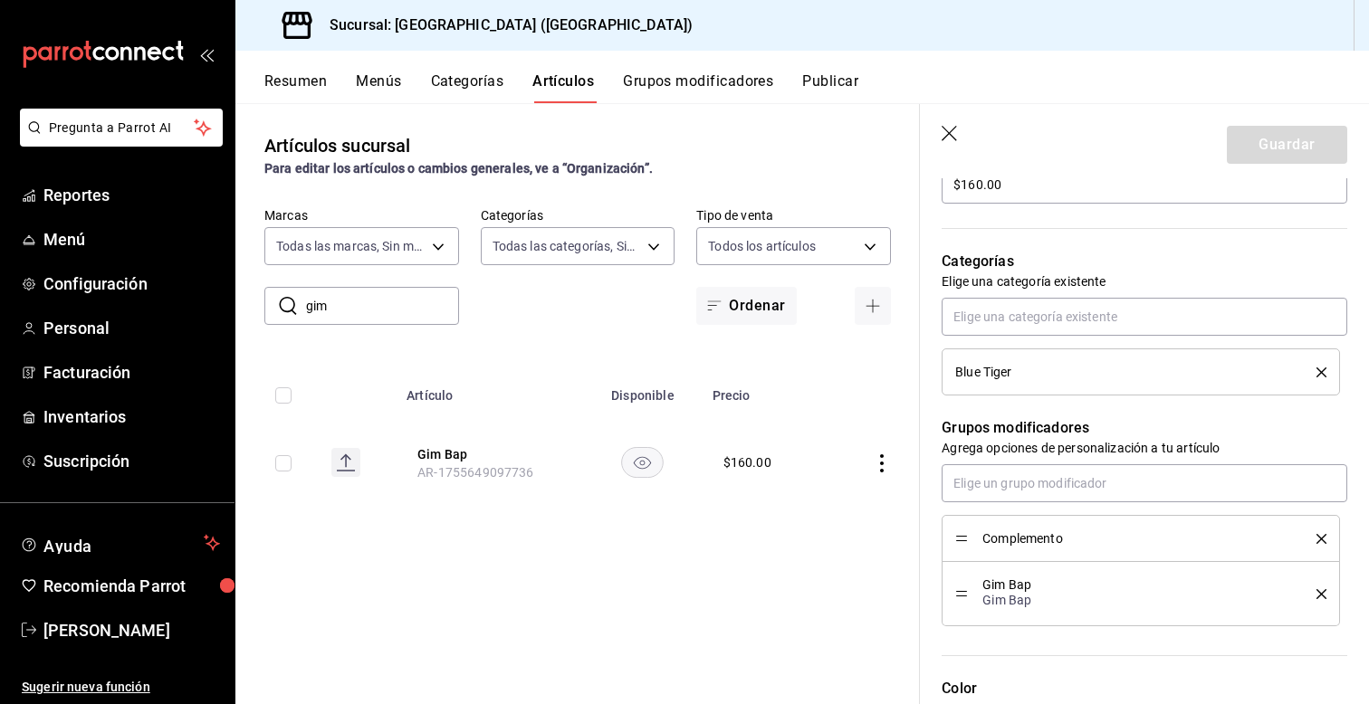
scroll to position [616, 0]
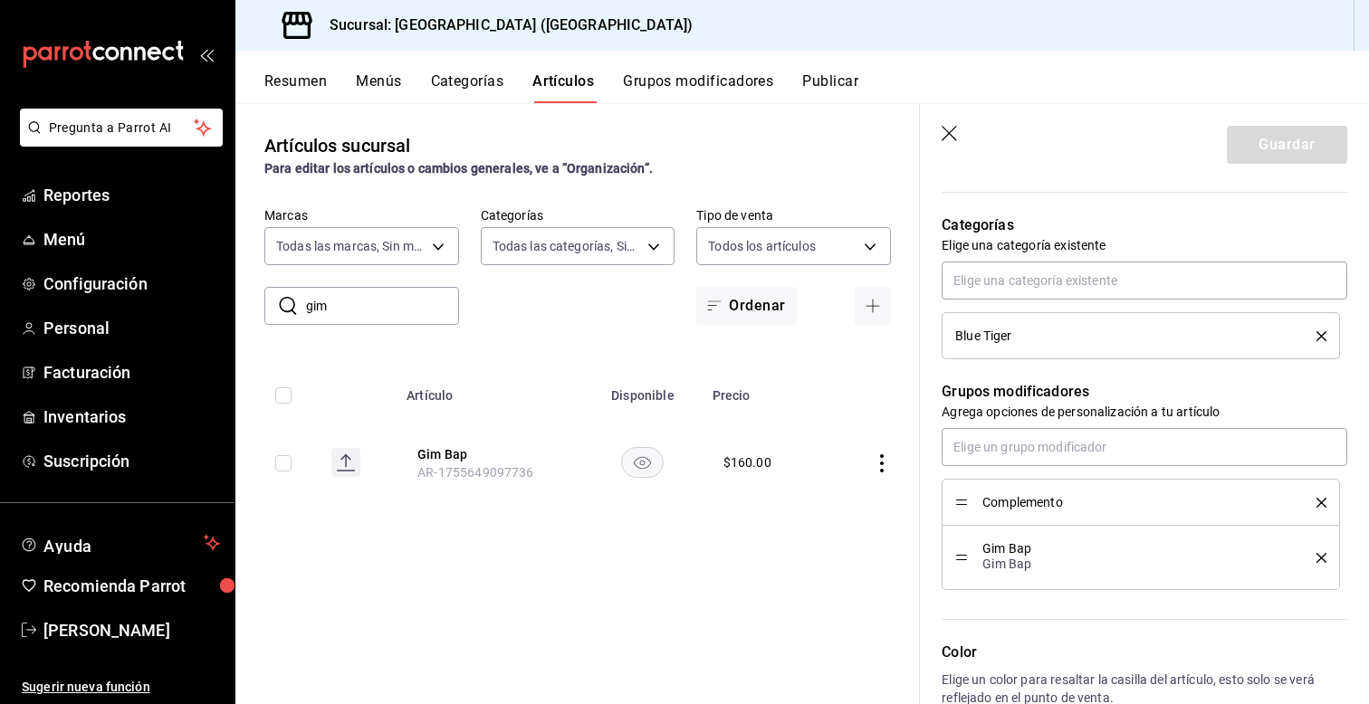
click at [1322, 502] on icon "delete" at bounding box center [1321, 503] width 10 height 10
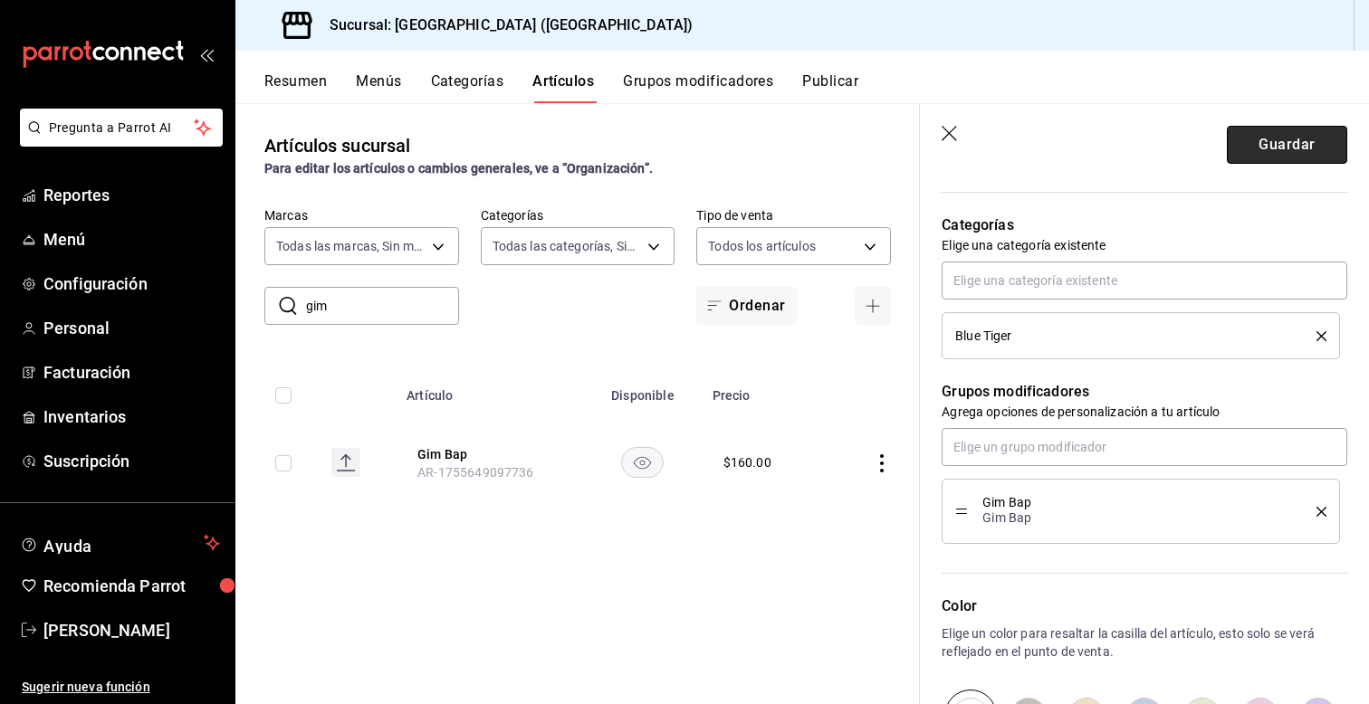
click at [1260, 149] on button "Guardar" at bounding box center [1287, 145] width 120 height 38
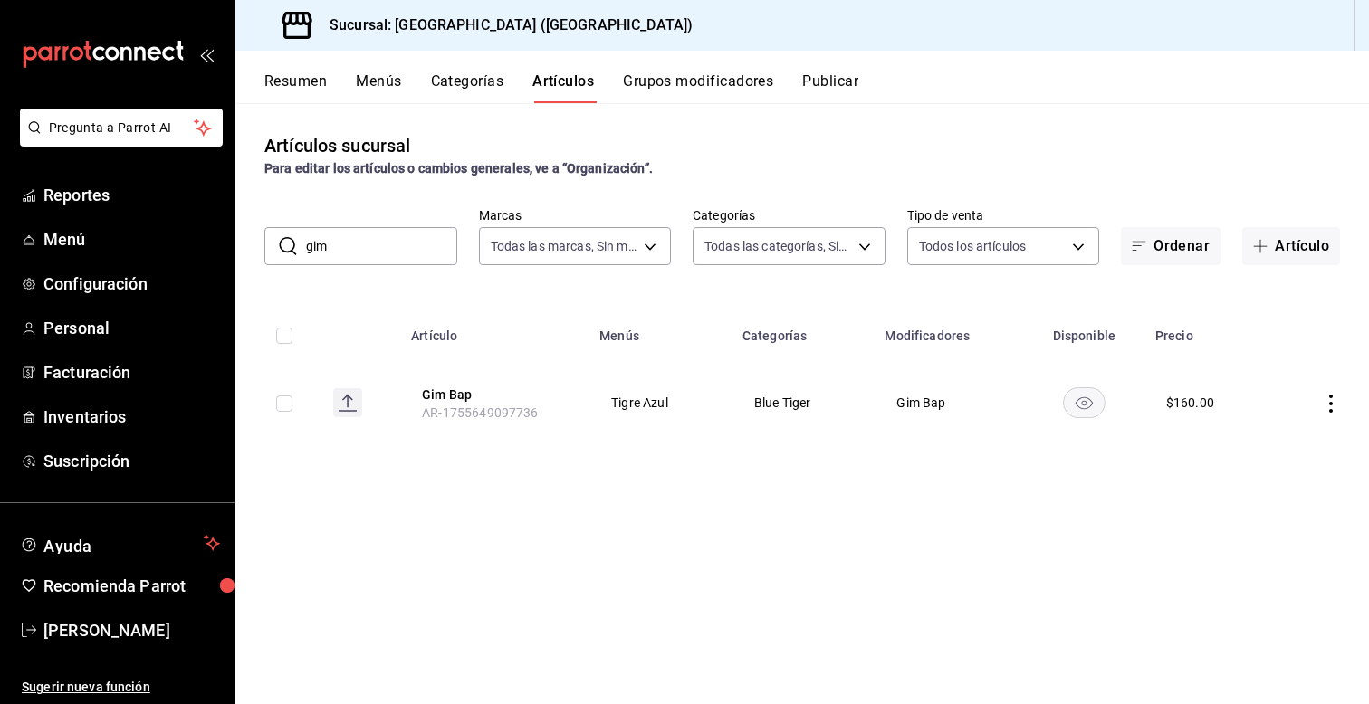
click at [364, 245] on input "gim" at bounding box center [381, 246] width 151 height 36
type input "g"
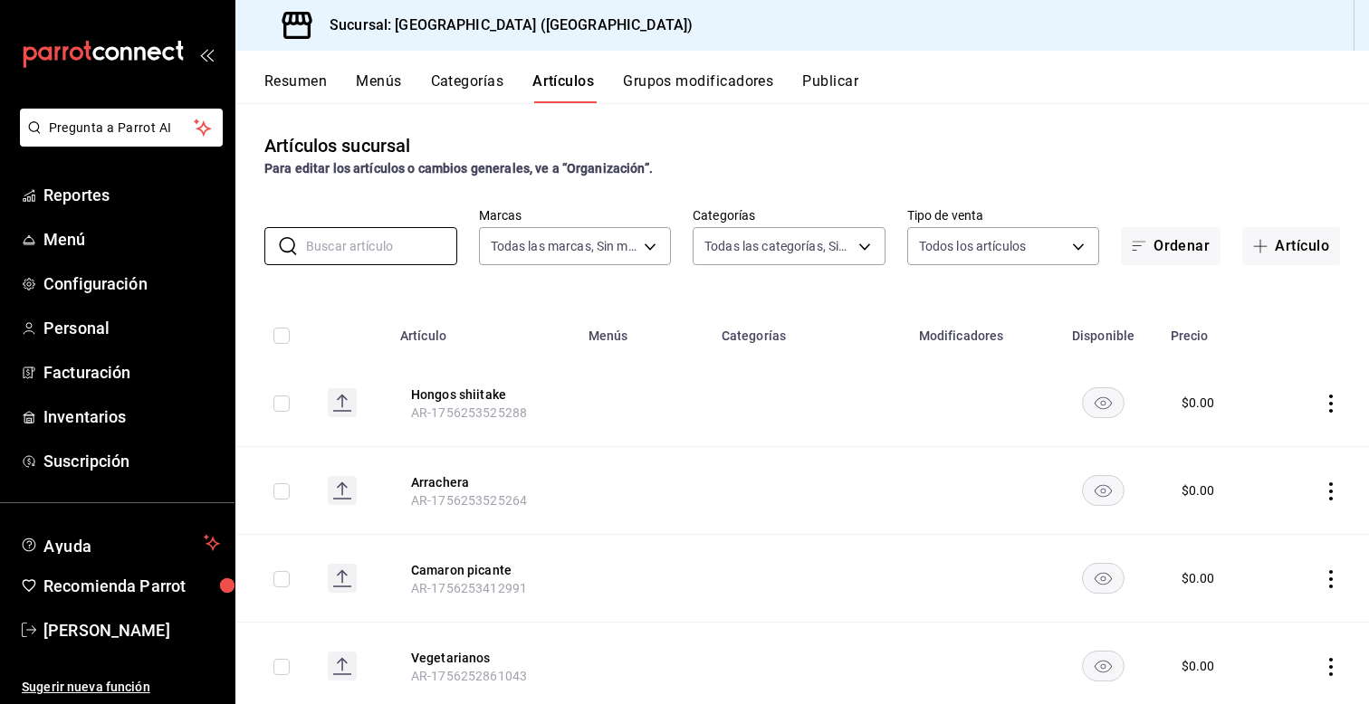
click at [466, 82] on button "Categorías" at bounding box center [467, 87] width 73 height 31
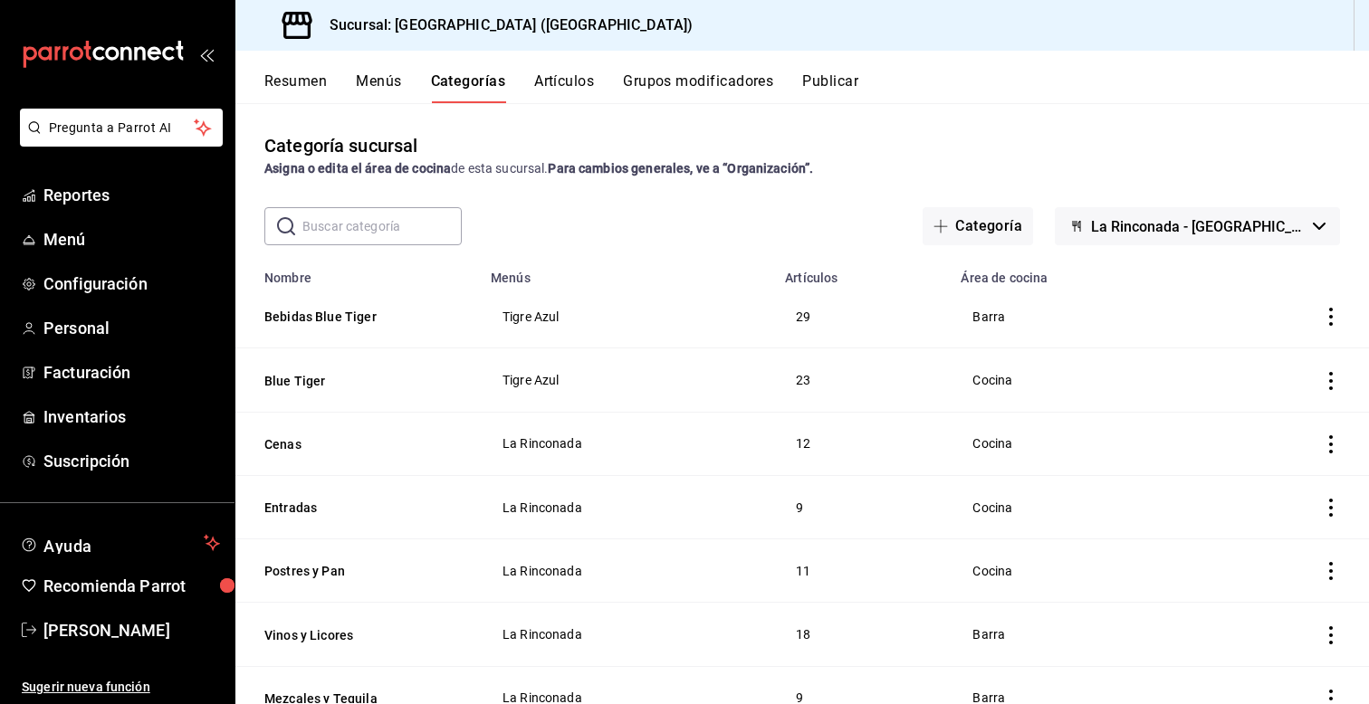
click at [681, 84] on button "Grupos modificadores" at bounding box center [698, 87] width 150 height 31
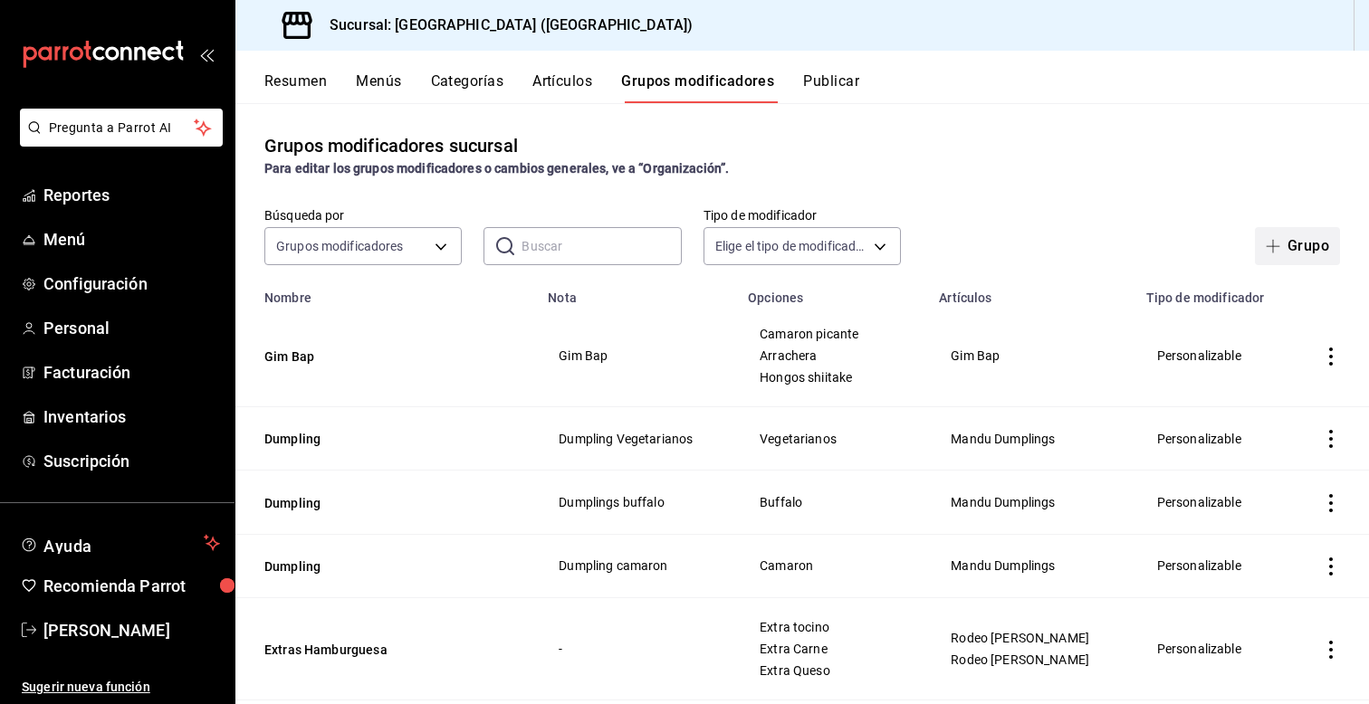
click at [1287, 247] on span "button" at bounding box center [1277, 246] width 22 height 14
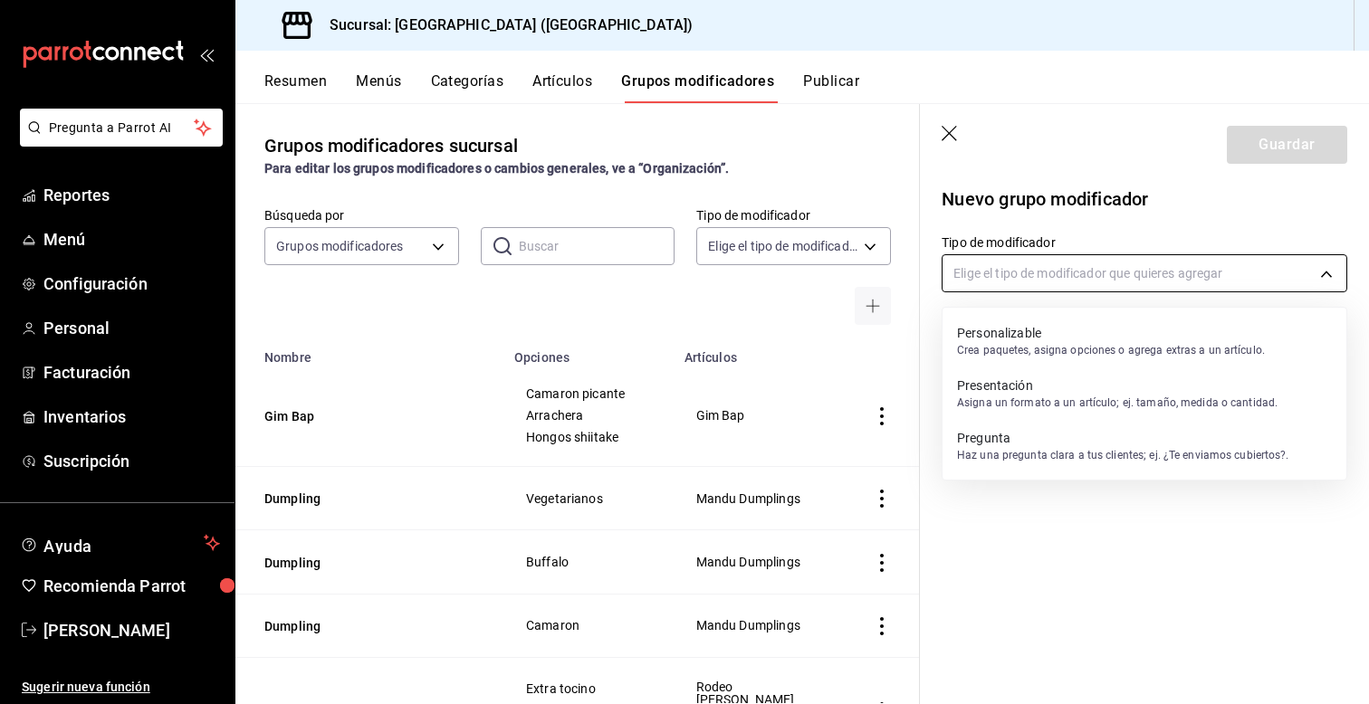
click at [1002, 279] on body "Pregunta a Parrot AI Reportes Menú Configuración Personal Facturación Inventari…" at bounding box center [684, 352] width 1369 height 704
click at [998, 337] on p "Personalizable" at bounding box center [1111, 333] width 308 height 18
type input "CUSTOMIZABLE"
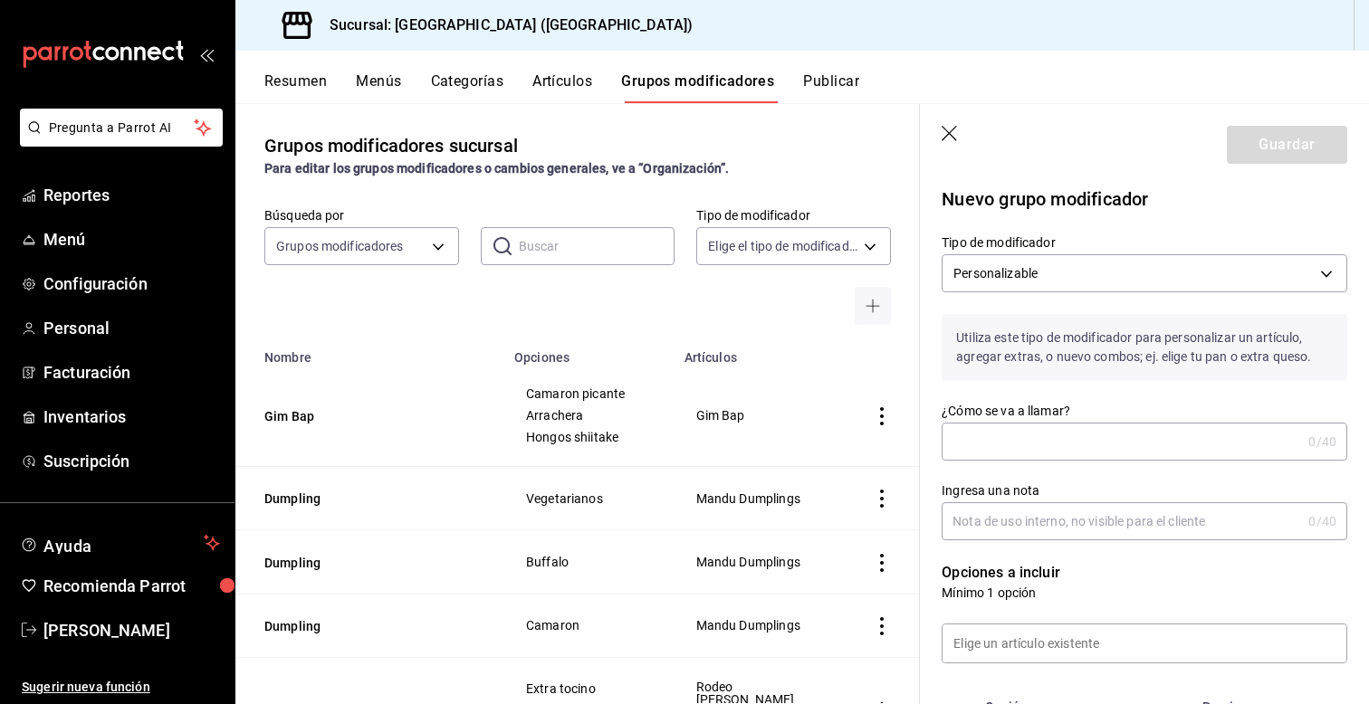
click at [1001, 436] on input "¿Cómo se va a llamar?" at bounding box center [1121, 442] width 359 height 36
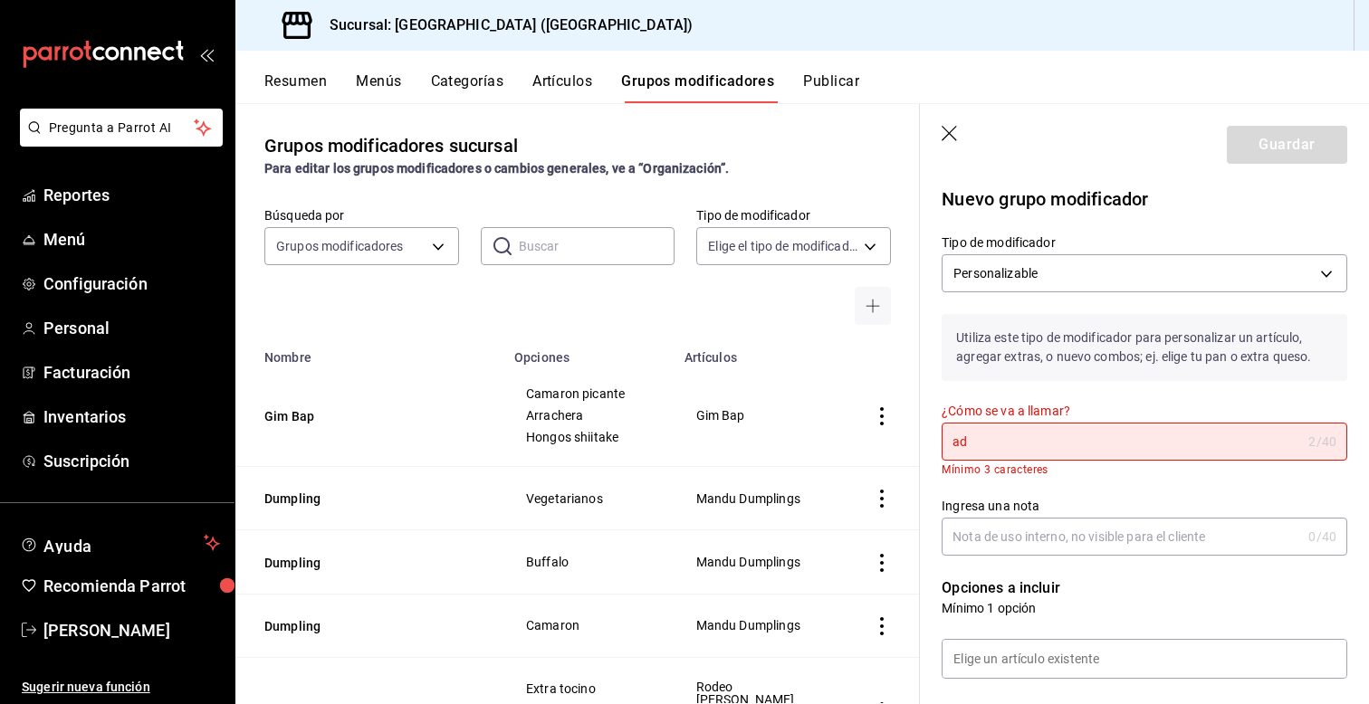
type input "a"
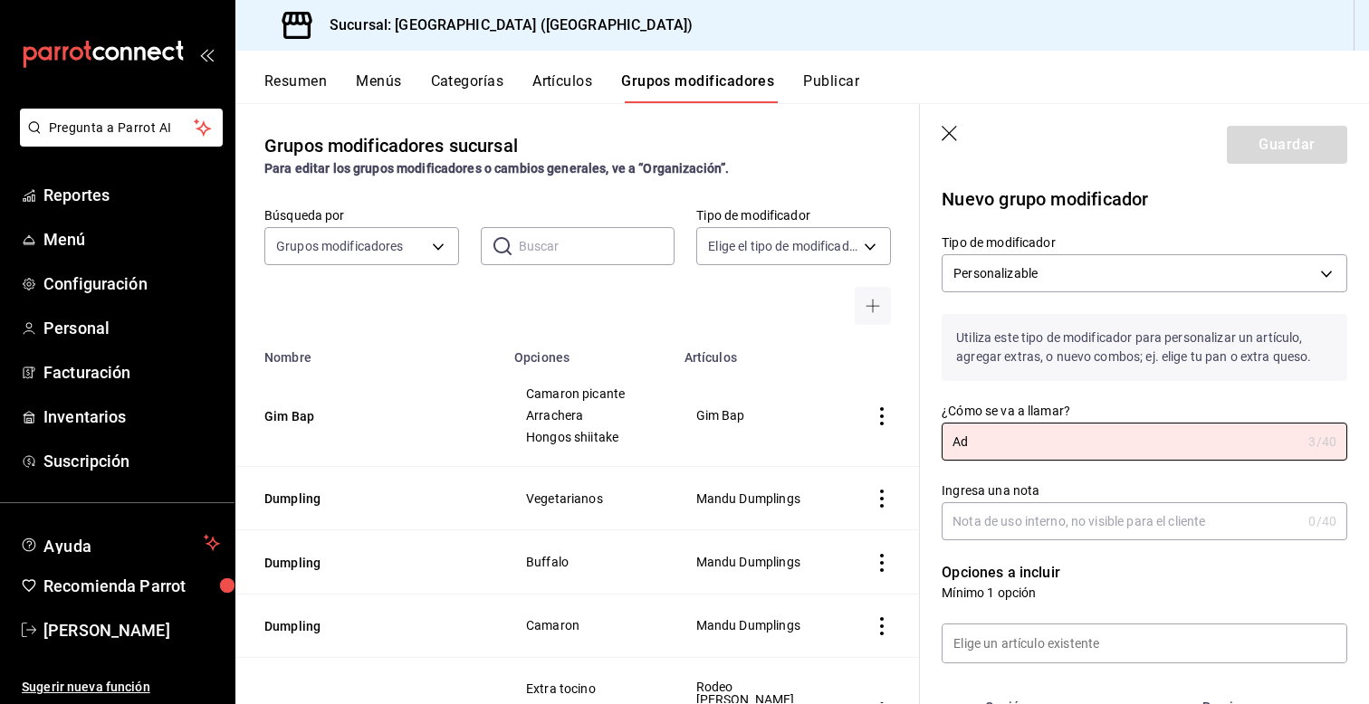
type input "A"
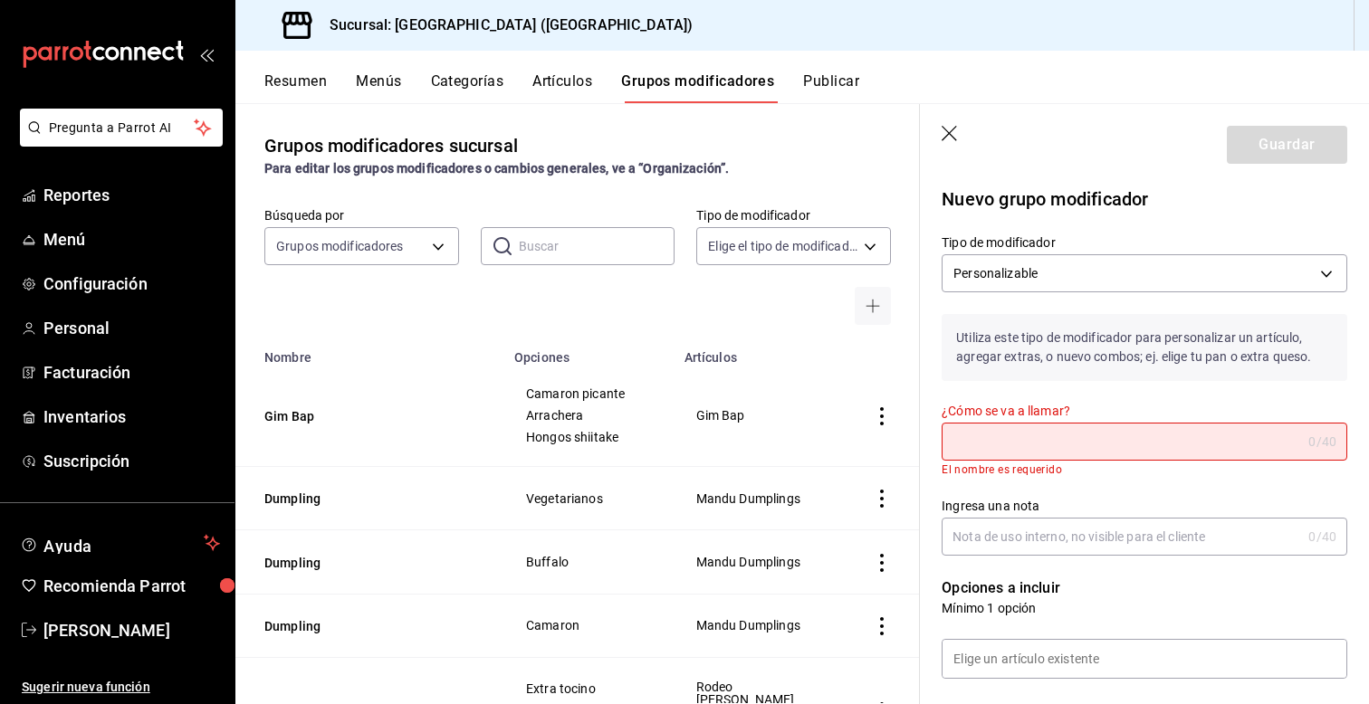
click at [929, 382] on div "¿Cómo se va a llamar? 0 /40 ¿Cómo se va a llamar? El nombre es requerido" at bounding box center [1133, 428] width 427 height 95
click at [953, 133] on icon "button" at bounding box center [951, 135] width 18 height 18
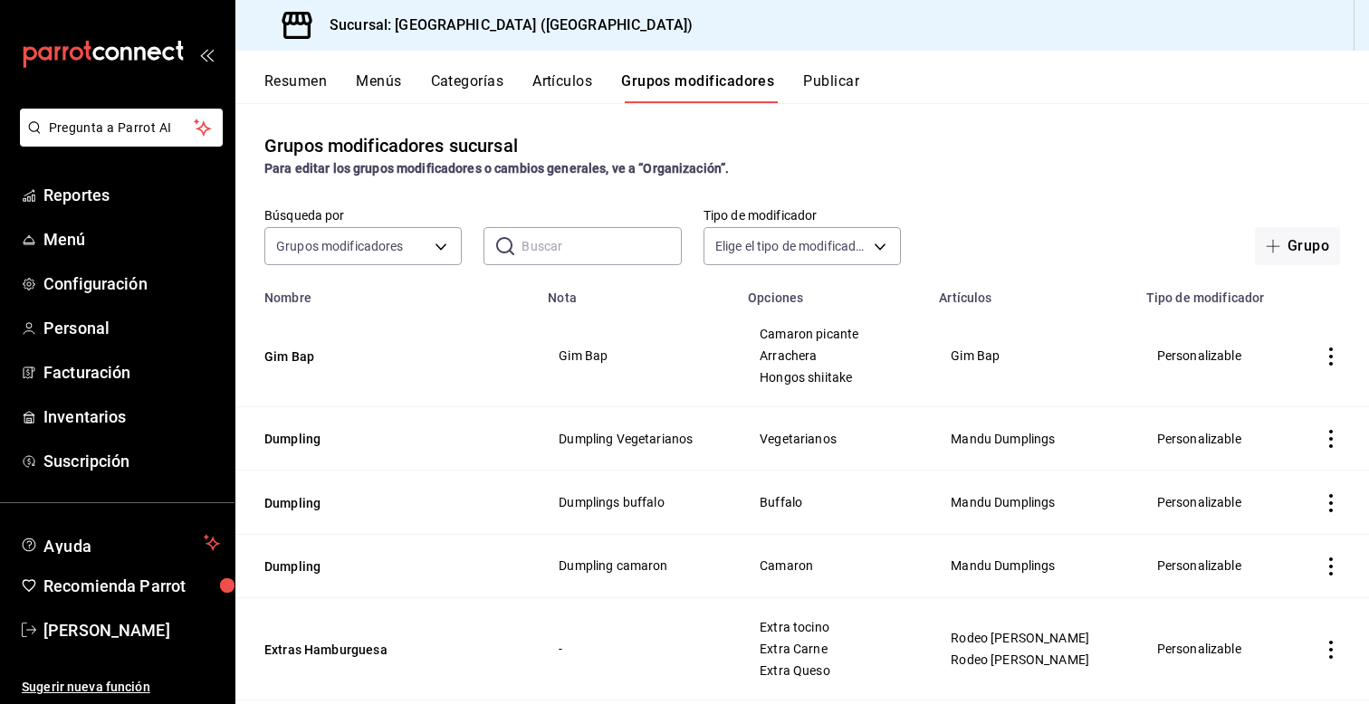
click at [1331, 356] on icon "actions" at bounding box center [1331, 357] width 4 height 18
click at [1242, 399] on div at bounding box center [1236, 399] width 33 height 22
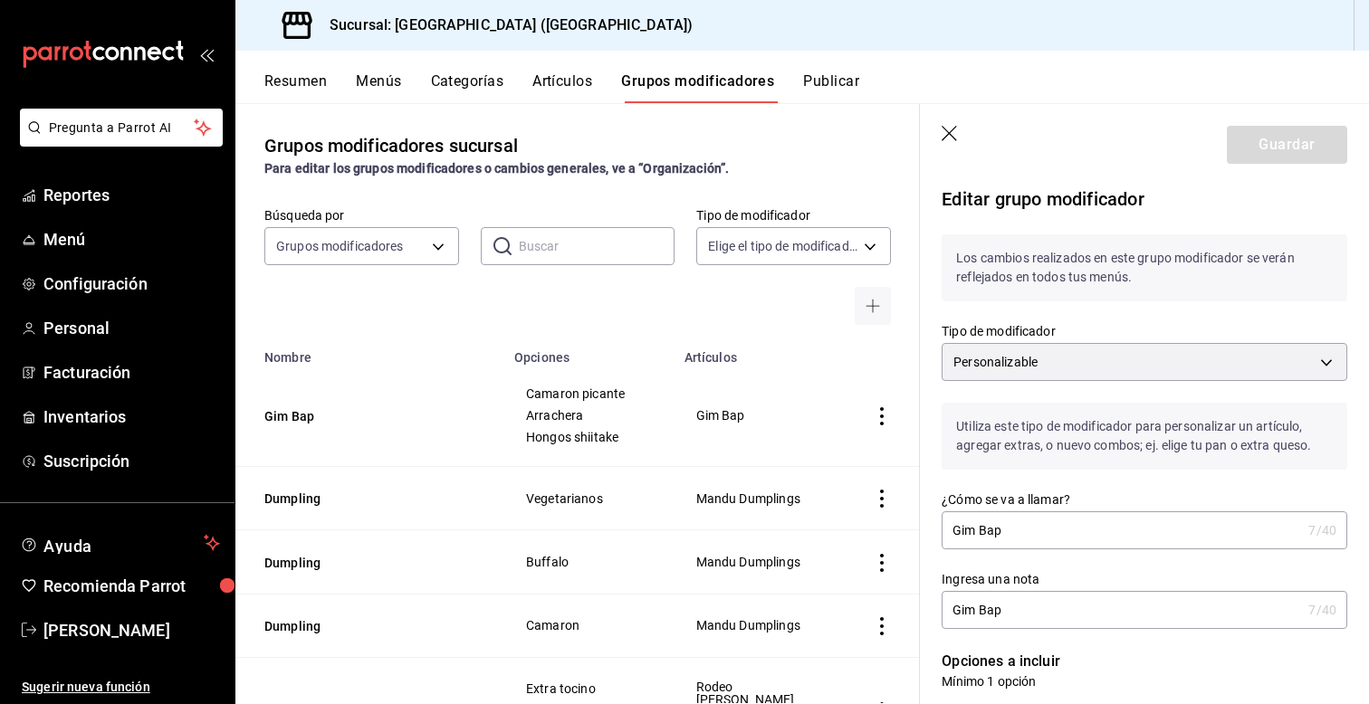
click at [952, 135] on icon "button" at bounding box center [949, 133] width 15 height 15
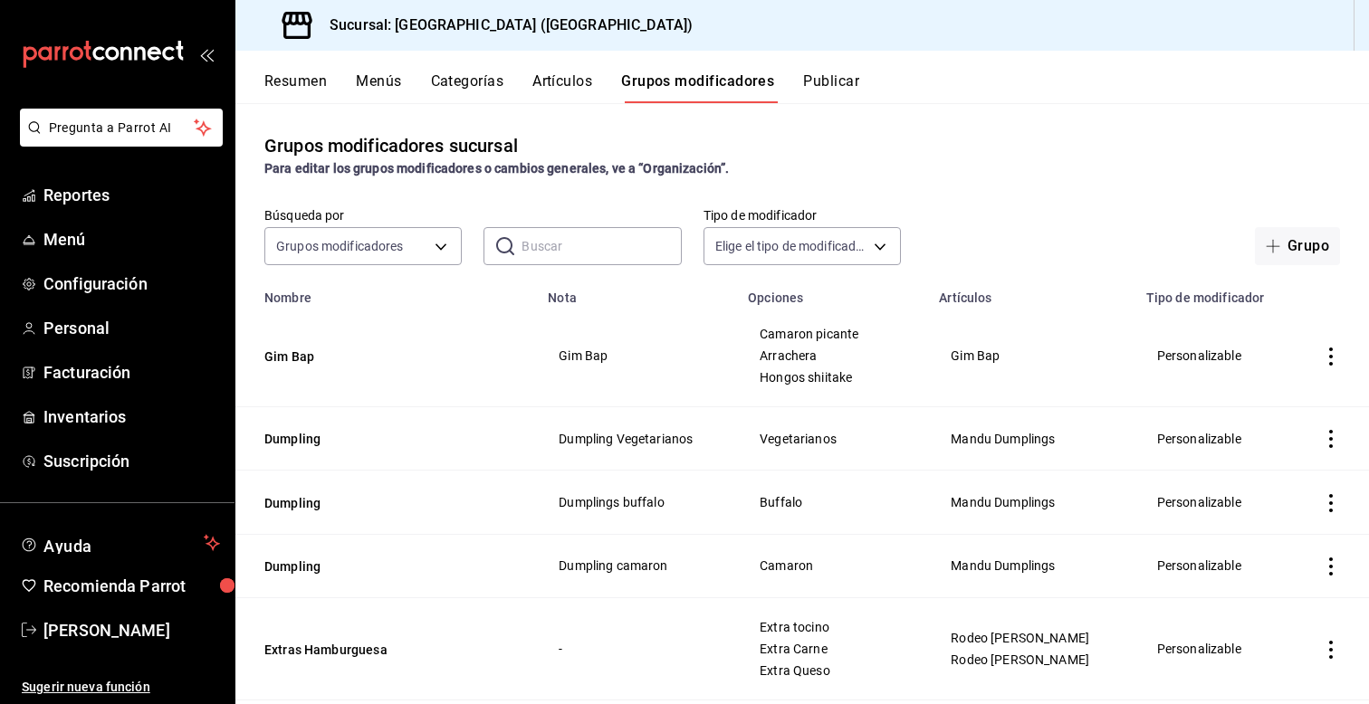
click at [1336, 359] on icon "actions" at bounding box center [1331, 357] width 18 height 18
click at [1269, 436] on span "Duplicar" at bounding box center [1276, 435] width 47 height 19
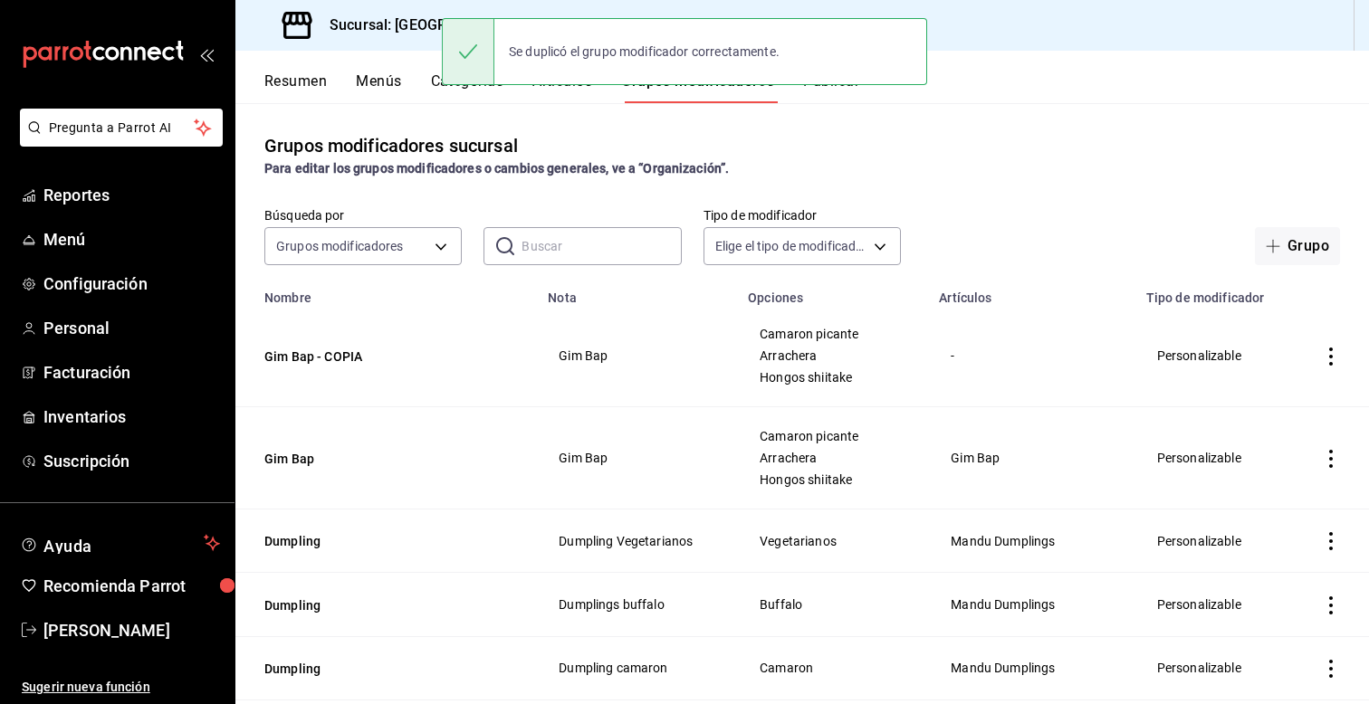
click at [1335, 359] on icon "actions" at bounding box center [1331, 357] width 18 height 18
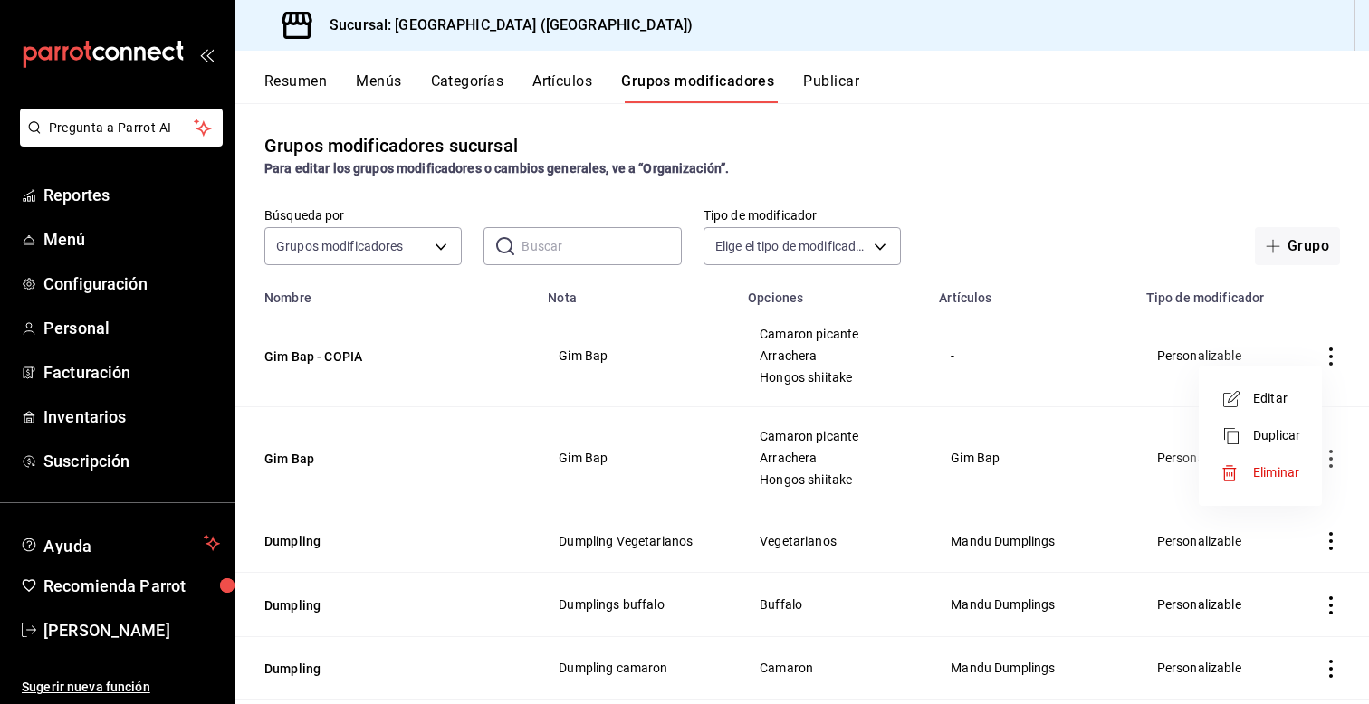
click at [1268, 442] on span "Duplicar" at bounding box center [1276, 435] width 47 height 19
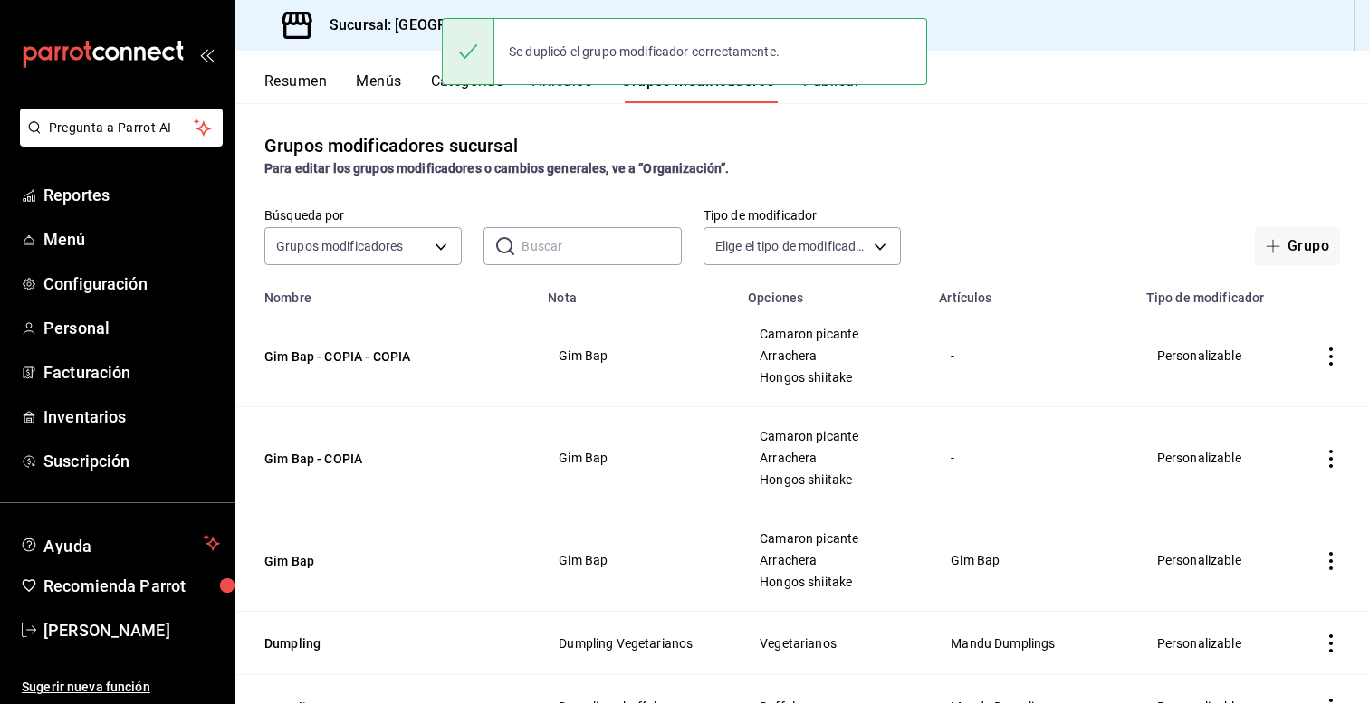
click at [1331, 457] on icon "actions" at bounding box center [1331, 459] width 4 height 18
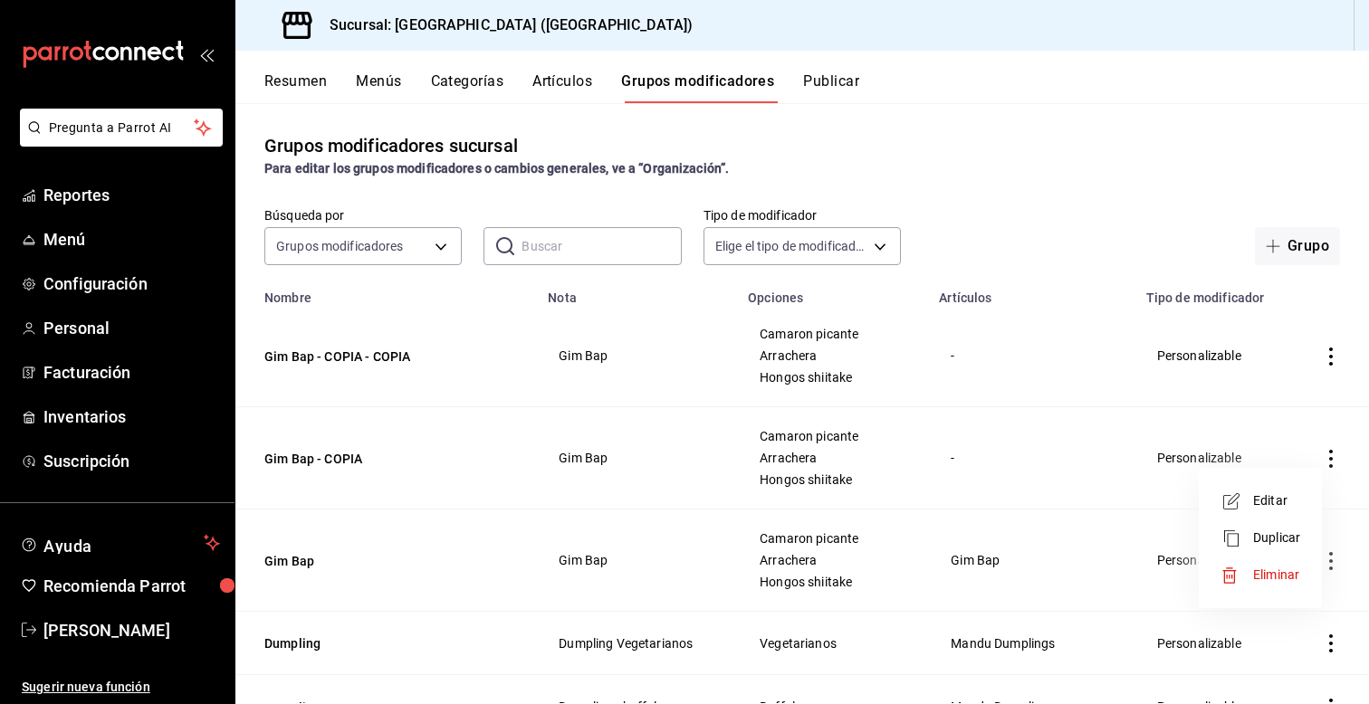
click at [1255, 498] on span "Editar" at bounding box center [1276, 501] width 47 height 19
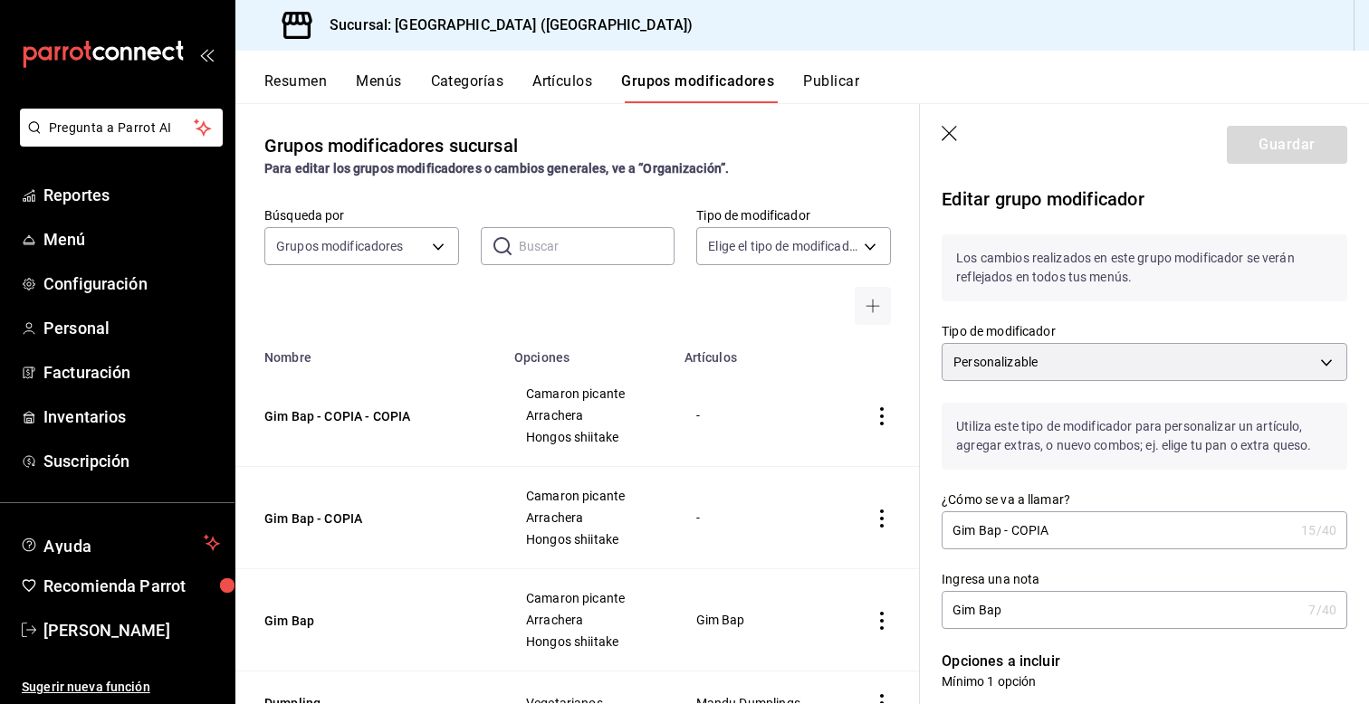
click at [1100, 538] on input "Gim Bap - COPIA" at bounding box center [1118, 530] width 352 height 36
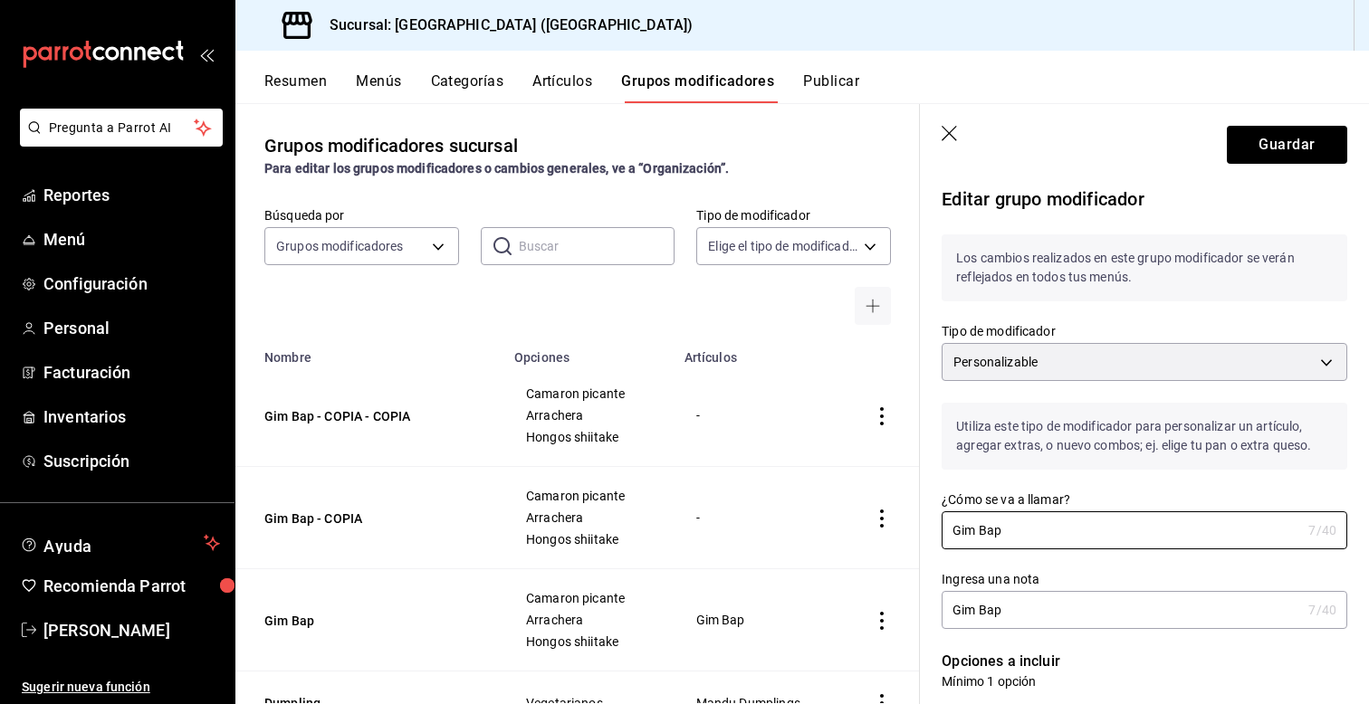
type input "Gim Bap"
click at [924, 571] on div "Ingresa una nota Gim Bap 7 /40 Ingresa una nota" at bounding box center [1133, 590] width 427 height 80
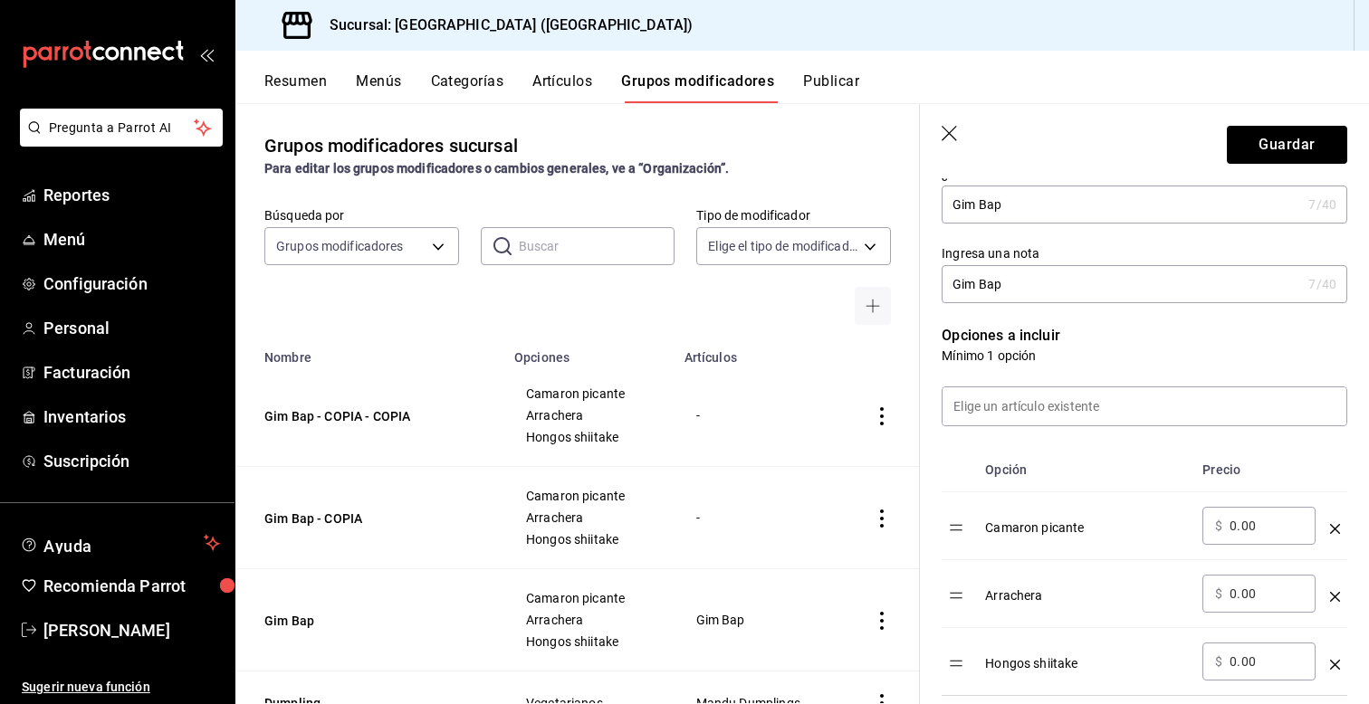
scroll to position [362, 0]
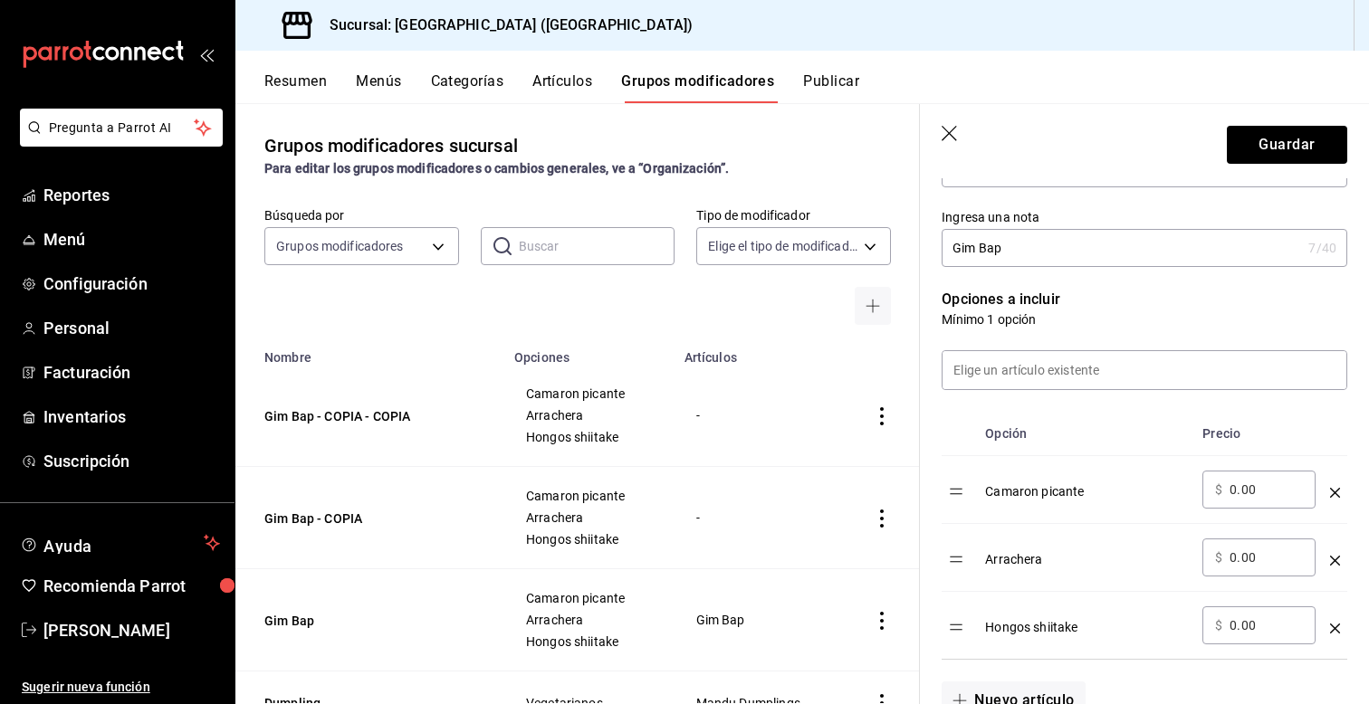
click at [1333, 492] on icon "optionsTable" at bounding box center [1335, 493] width 10 height 10
click at [1335, 488] on icon "optionsTable" at bounding box center [1335, 493] width 10 height 10
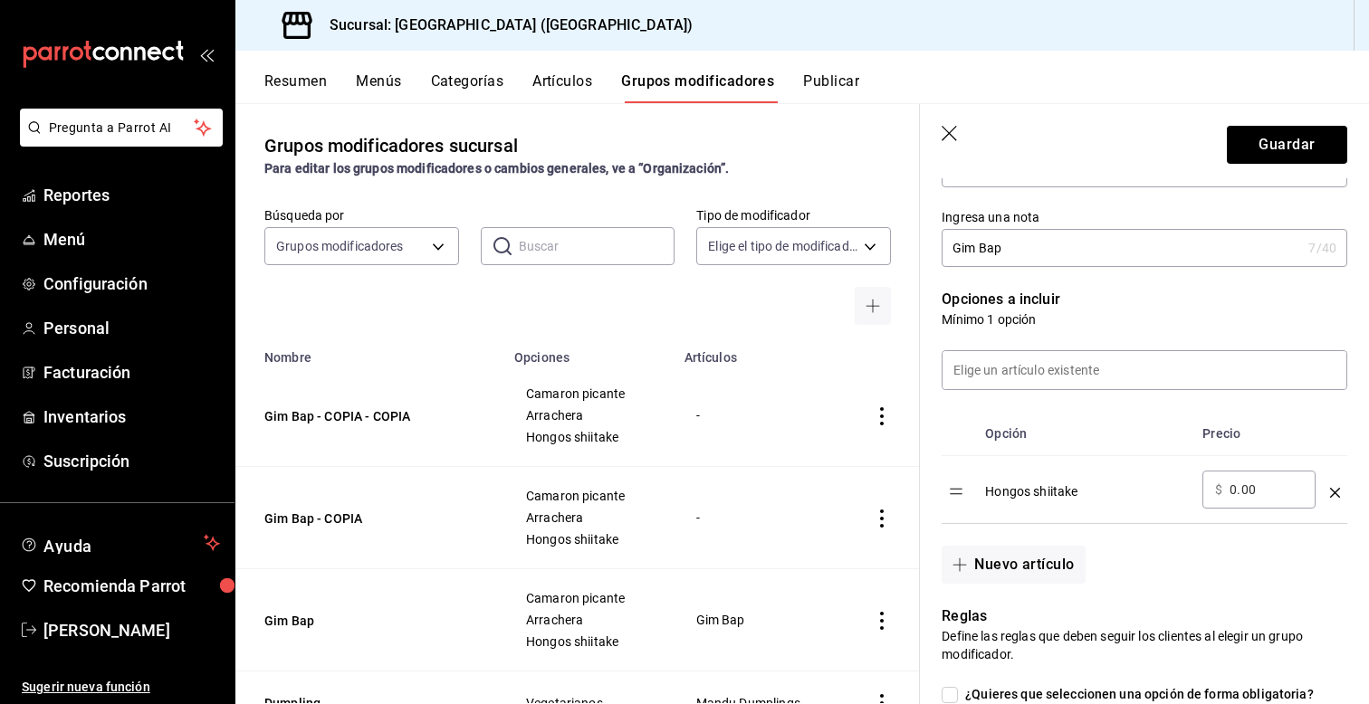
click at [938, 449] on div "Opción Precio Hongos shiitake ​ $ 0.00 ​" at bounding box center [1133, 457] width 427 height 134
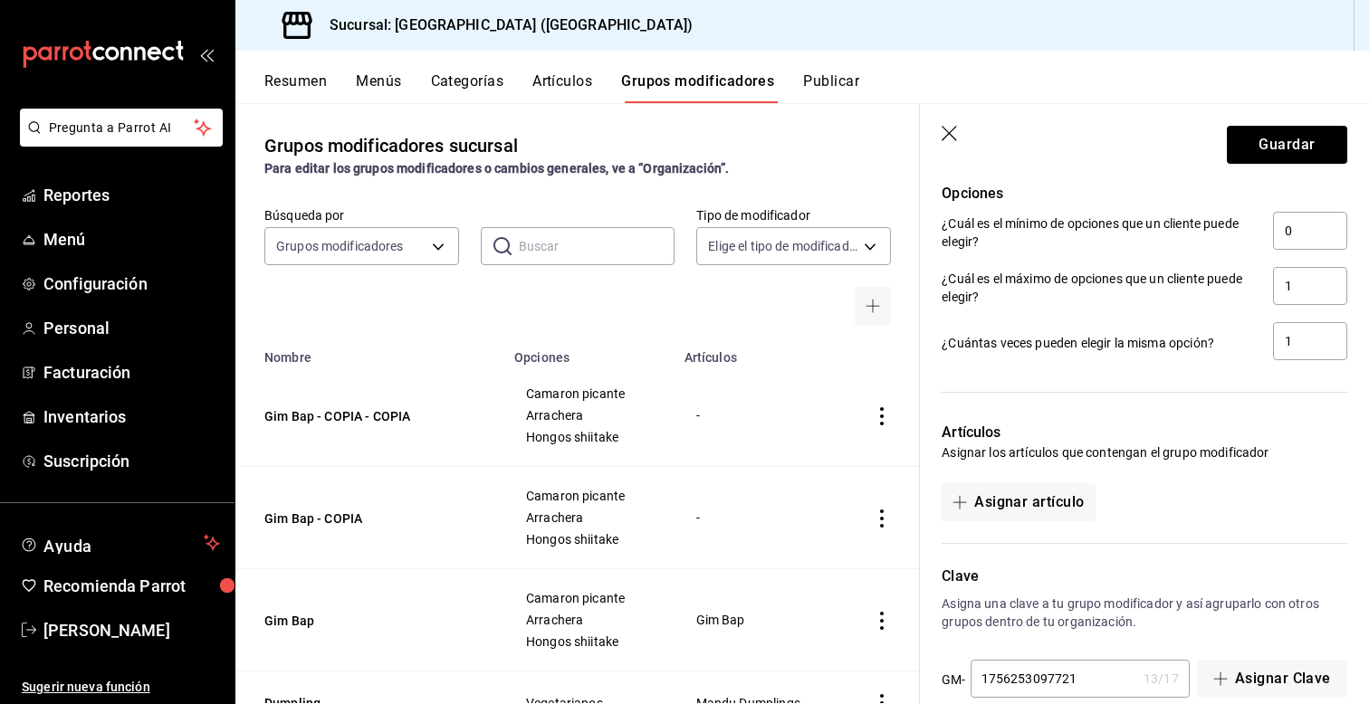
scroll to position [937, 0]
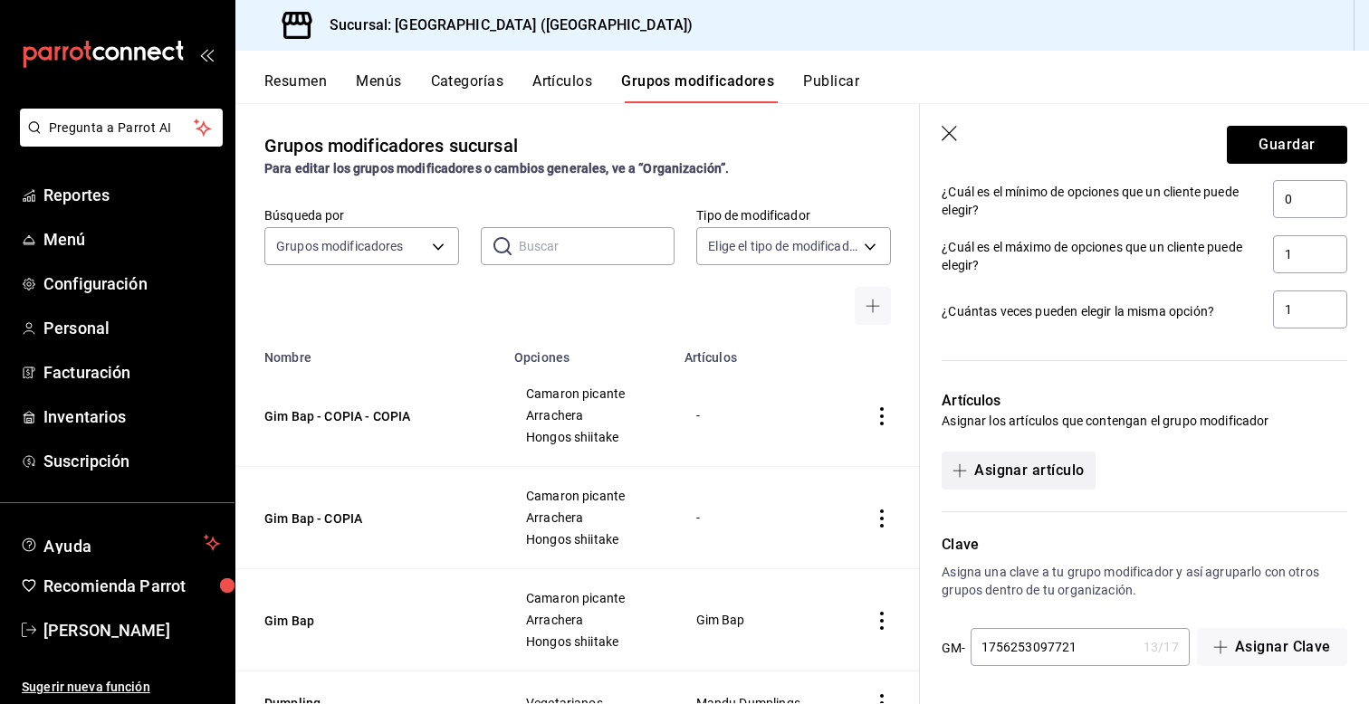
click at [984, 475] on button "Asignar artículo" at bounding box center [1018, 471] width 153 height 38
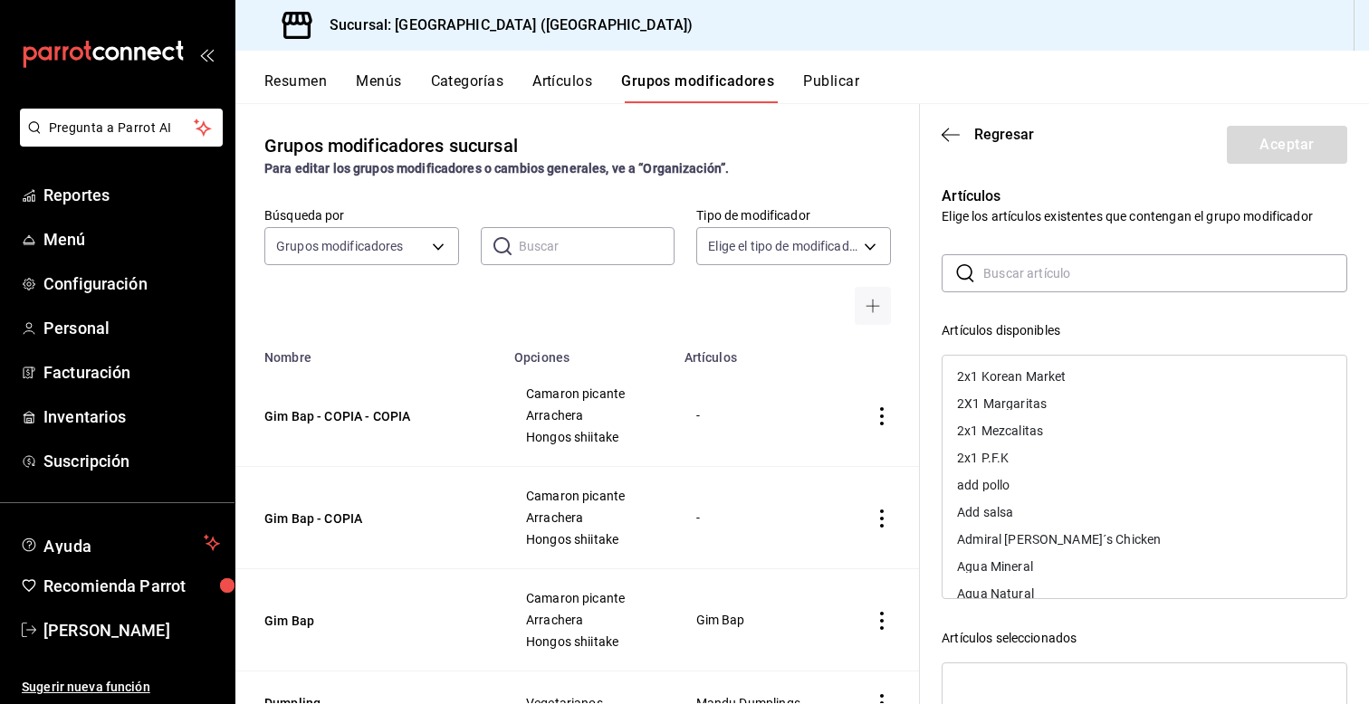
click at [1014, 270] on input "text" at bounding box center [1165, 273] width 364 height 36
type input "gim"
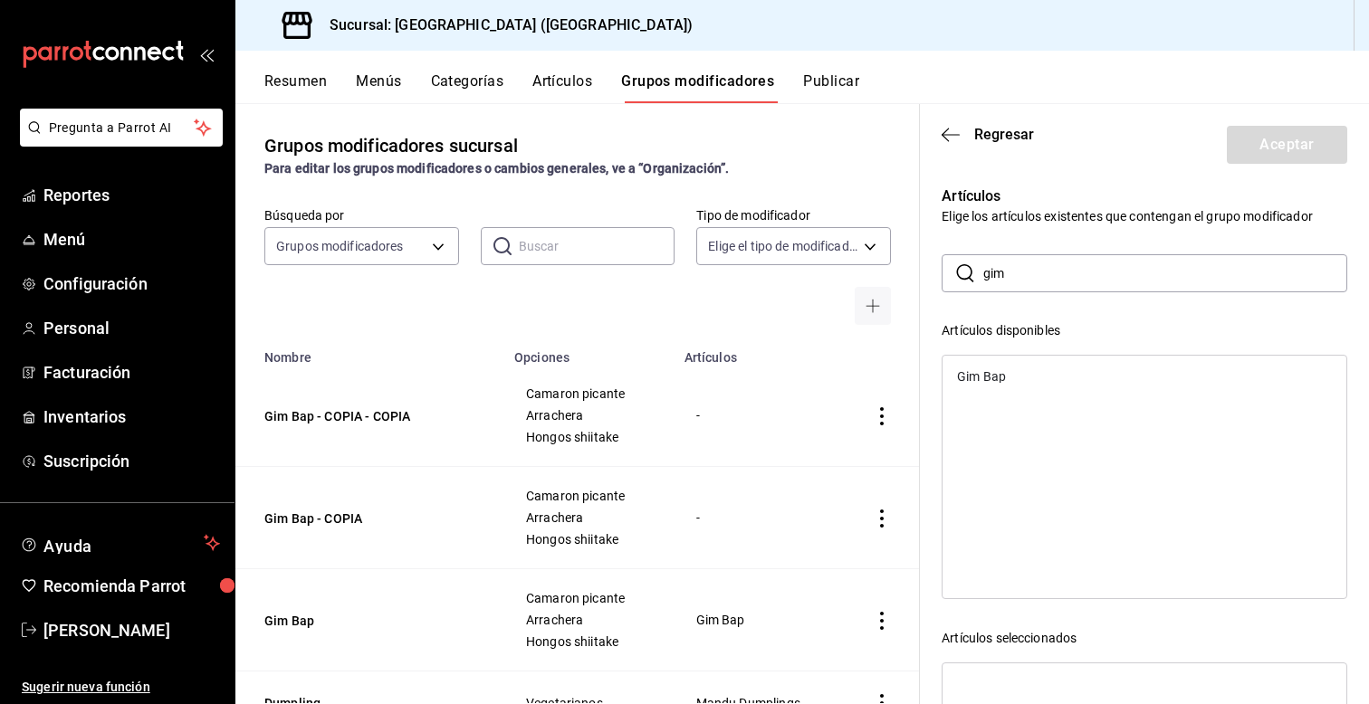
click at [996, 377] on div "Gim Bap" at bounding box center [981, 376] width 49 height 13
click at [1245, 152] on button "Aceptar" at bounding box center [1287, 145] width 120 height 38
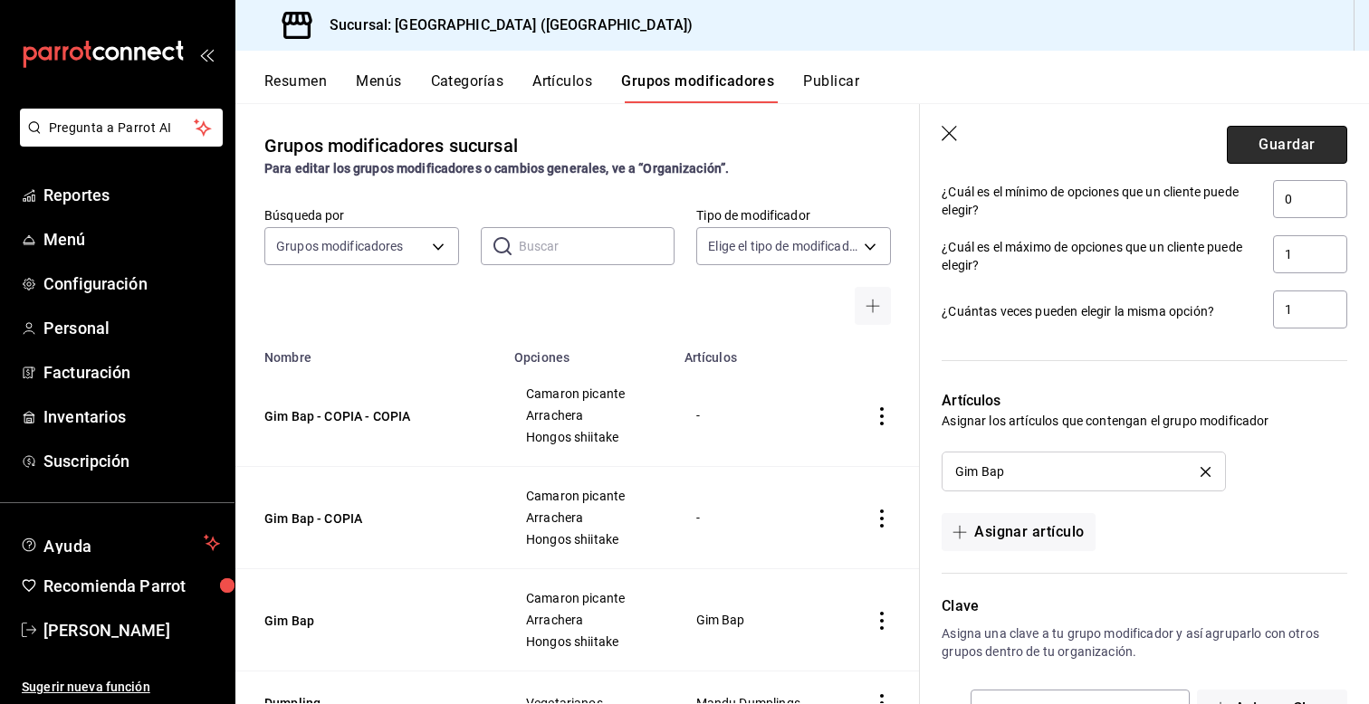
click at [1275, 155] on button "Guardar" at bounding box center [1287, 145] width 120 height 38
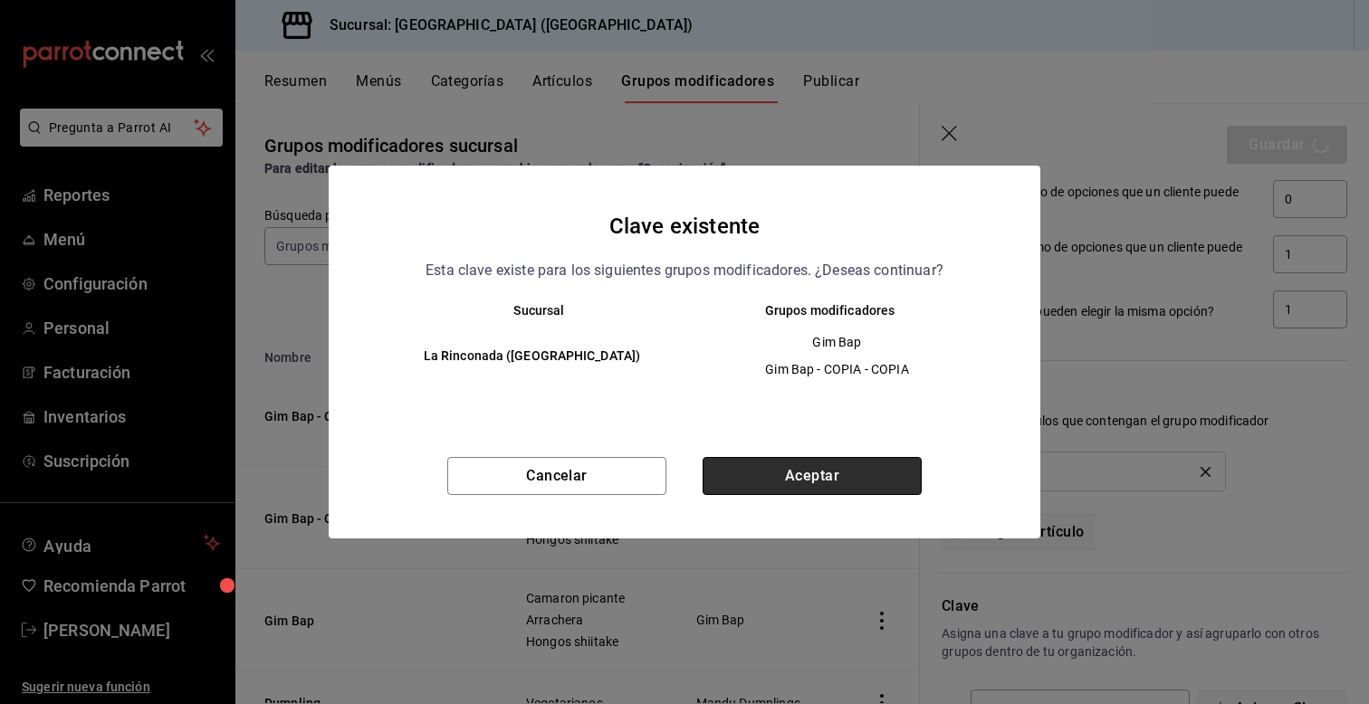
click at [781, 468] on button "Aceptar" at bounding box center [812, 476] width 219 height 38
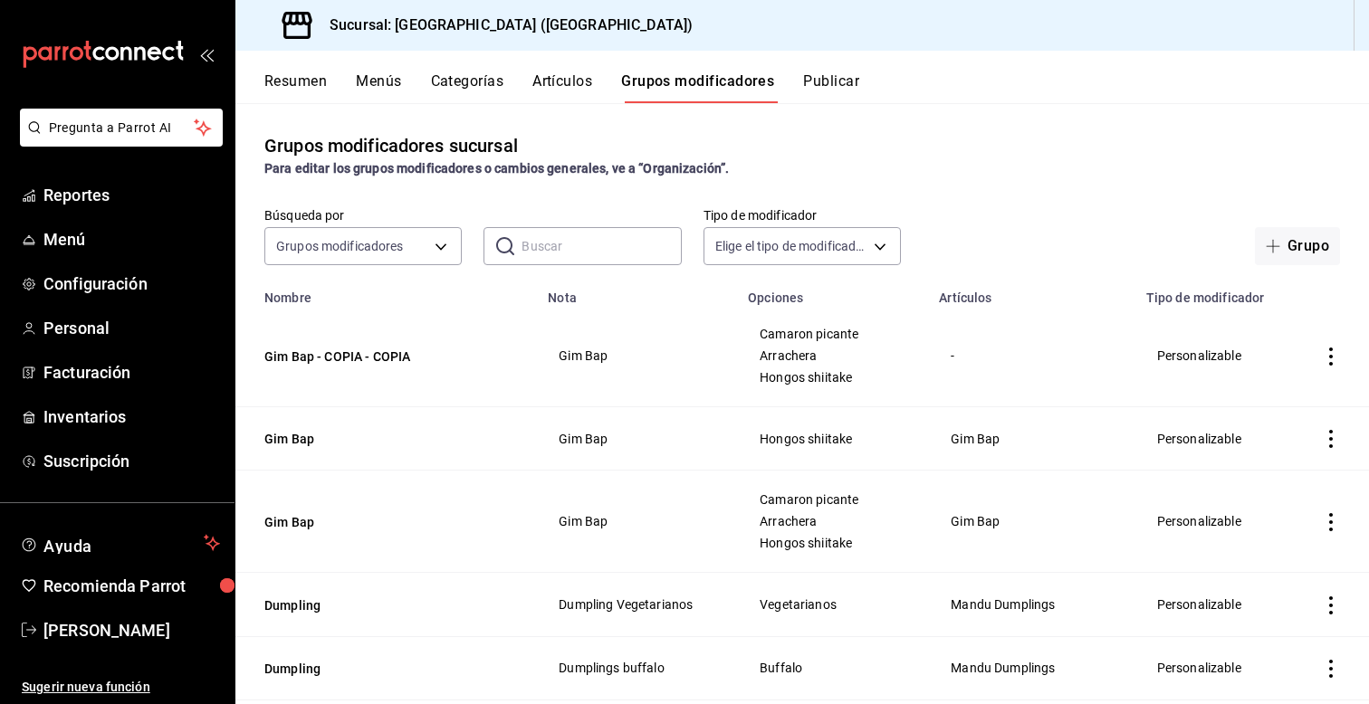
click at [1336, 522] on icon "actions" at bounding box center [1331, 522] width 18 height 18
click at [1277, 553] on li "Editar" at bounding box center [1260, 564] width 109 height 37
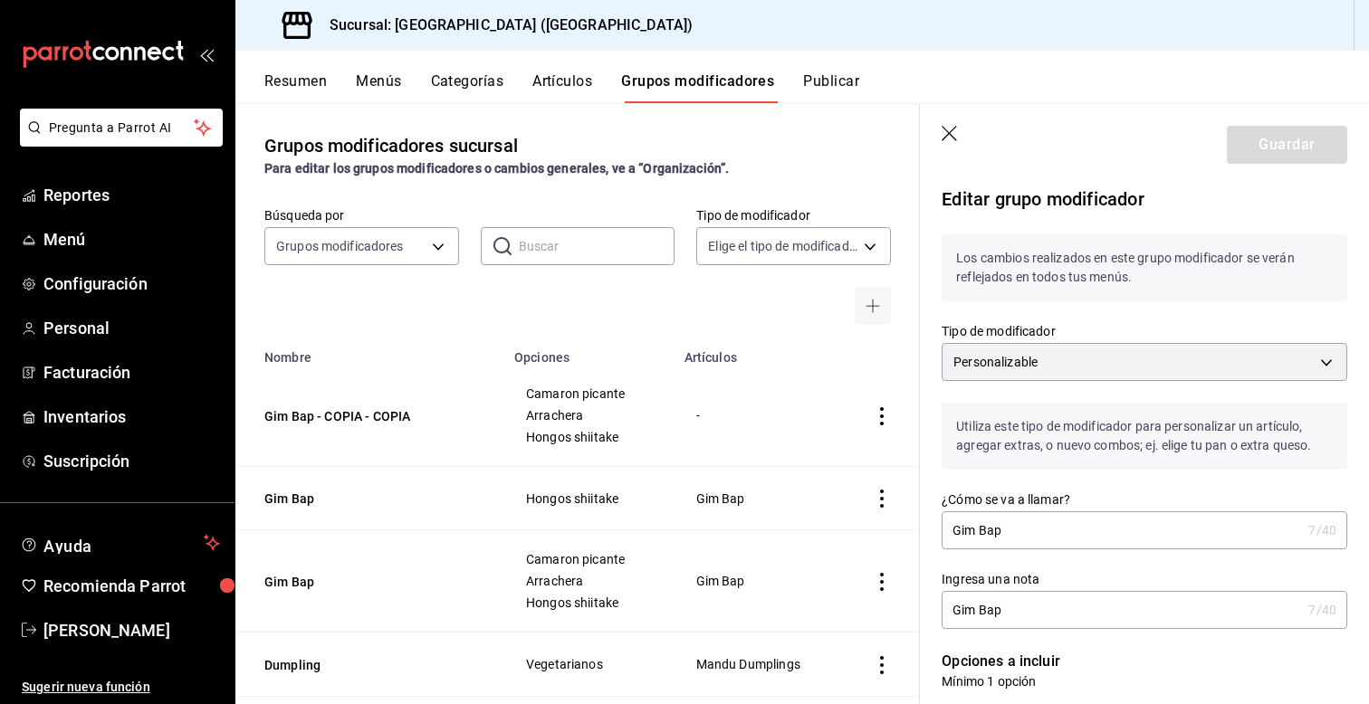
click at [924, 453] on div "Utiliza este tipo de modificador para personalizar un artículo, agregar extras,…" at bounding box center [1133, 425] width 427 height 89
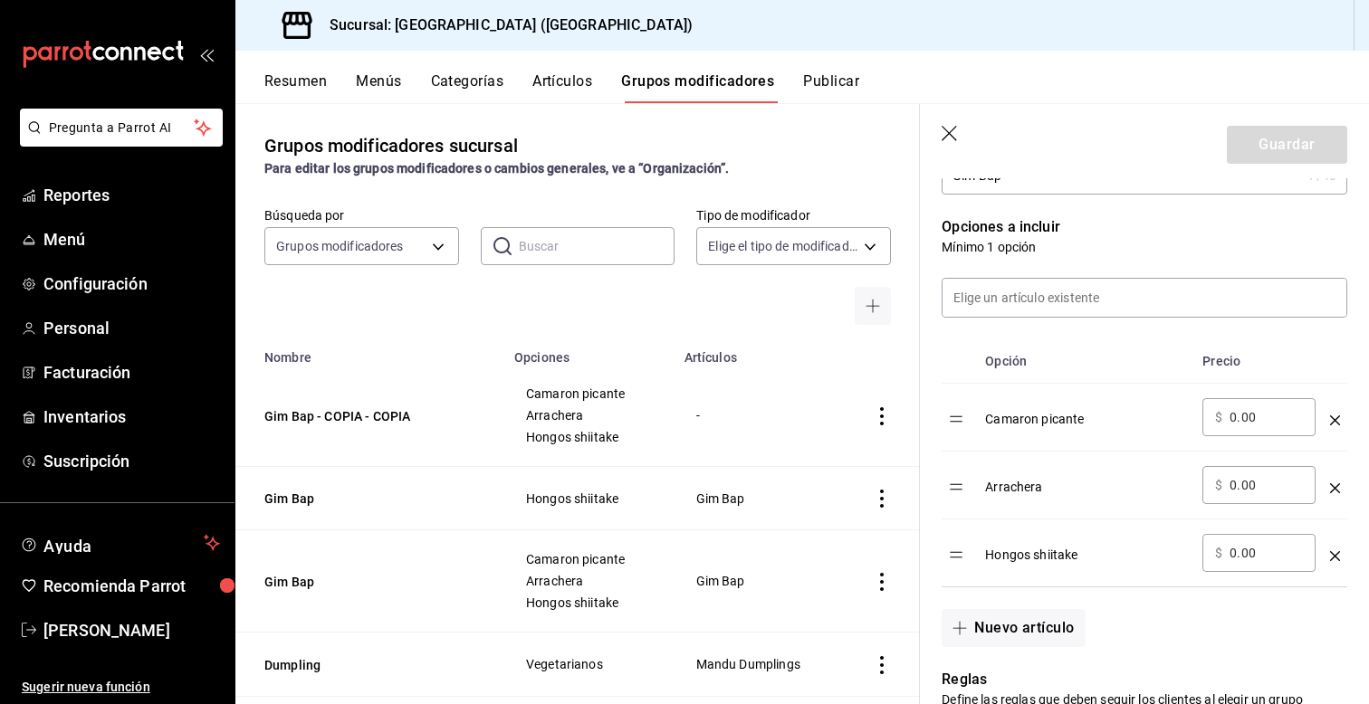
scroll to position [471, 0]
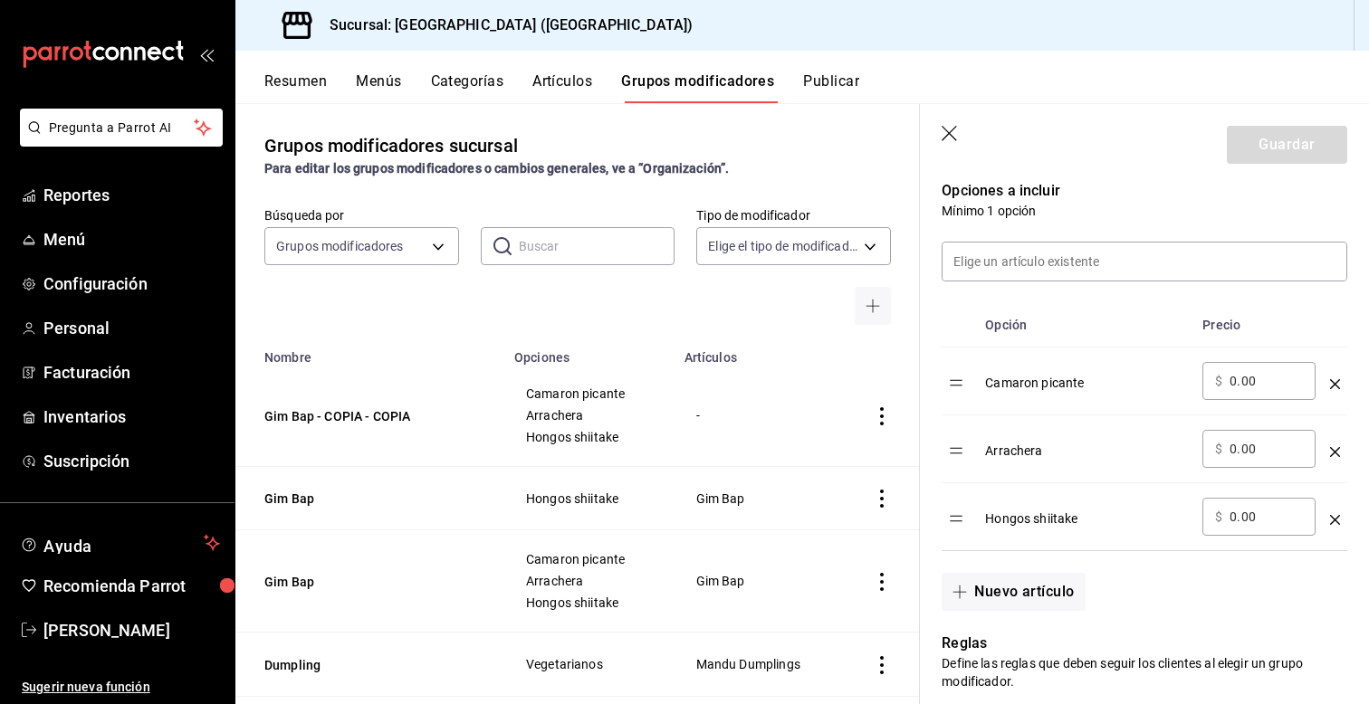
click at [1336, 515] on icon "optionsTable" at bounding box center [1335, 520] width 10 height 10
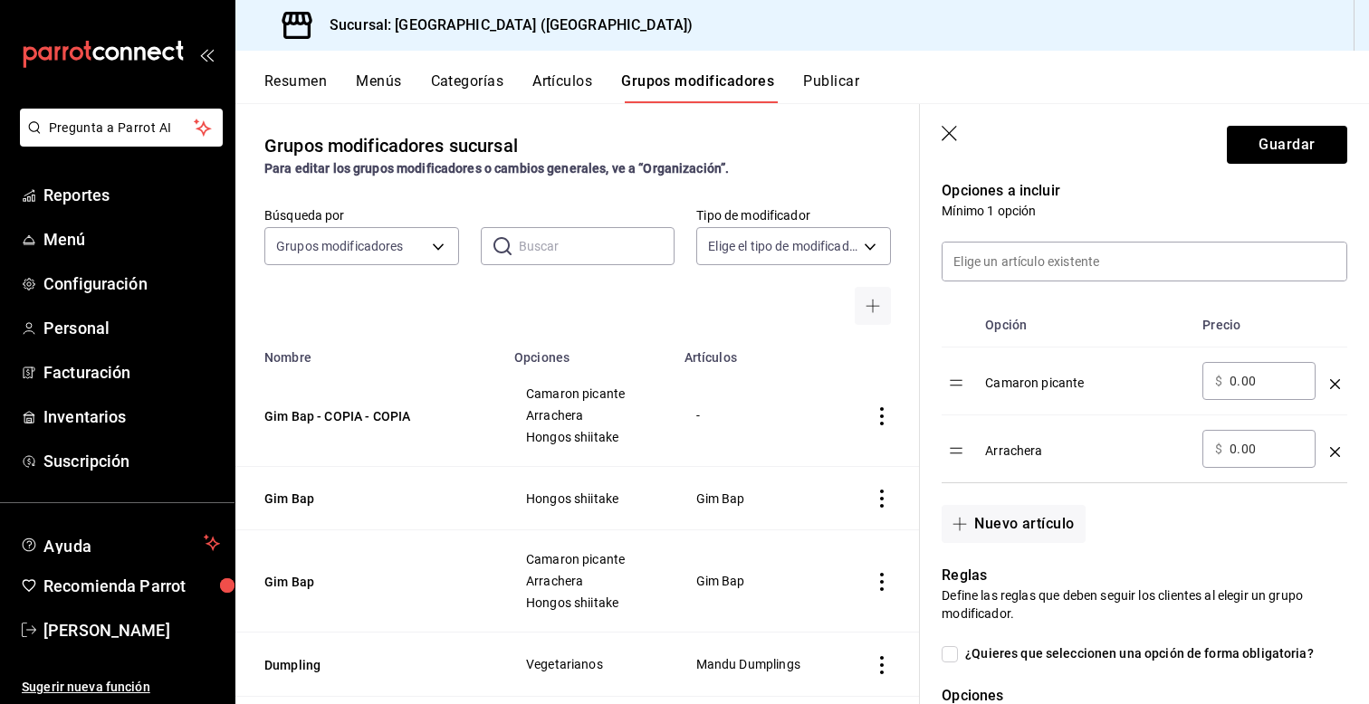
click at [1333, 387] on icon "optionsTable" at bounding box center [1335, 384] width 10 height 10
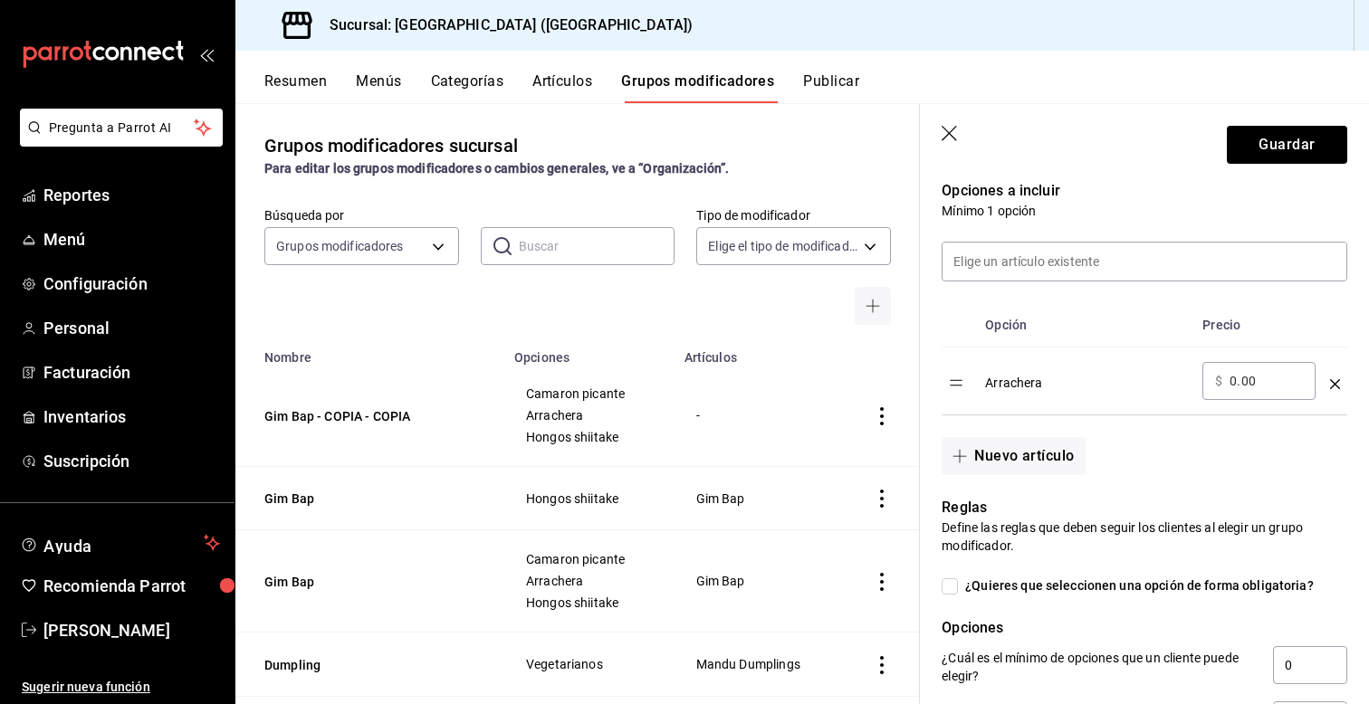
click at [931, 473] on div "Nuevo artículo" at bounding box center [1133, 446] width 427 height 60
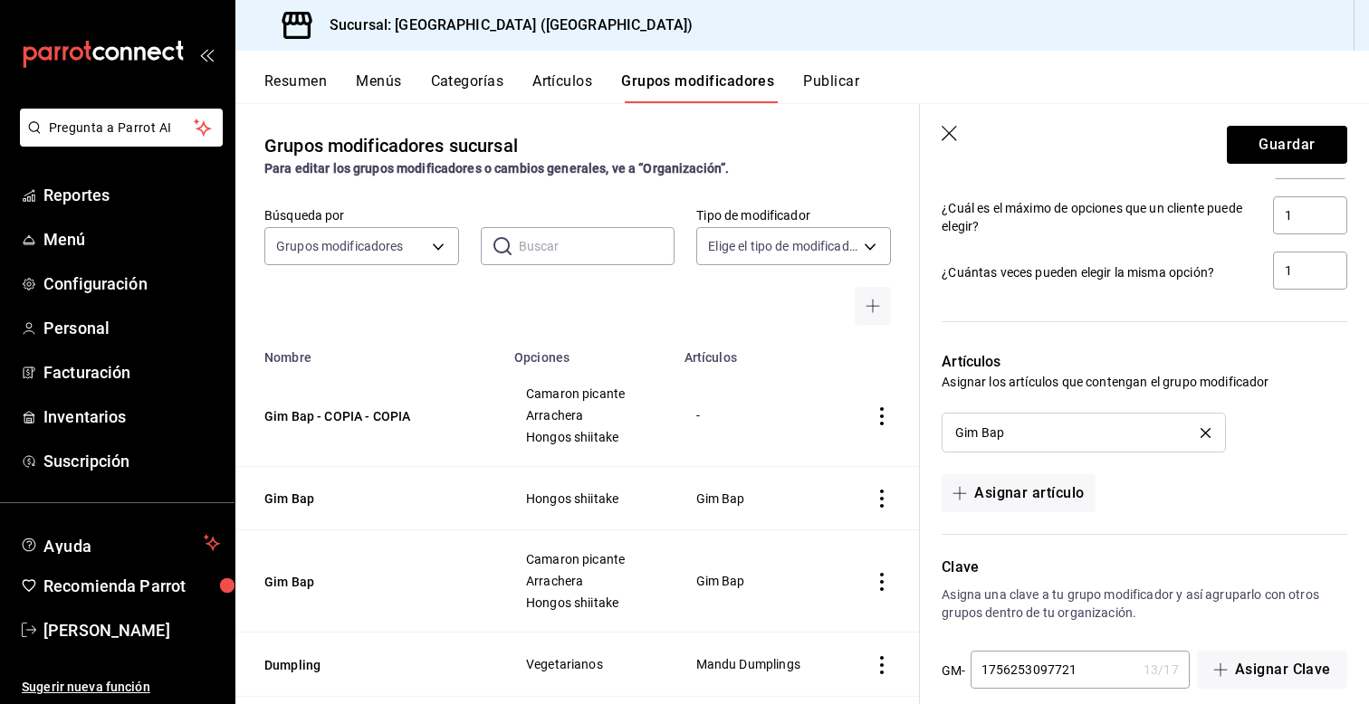
scroll to position [978, 0]
click at [1253, 150] on button "Guardar" at bounding box center [1287, 145] width 120 height 38
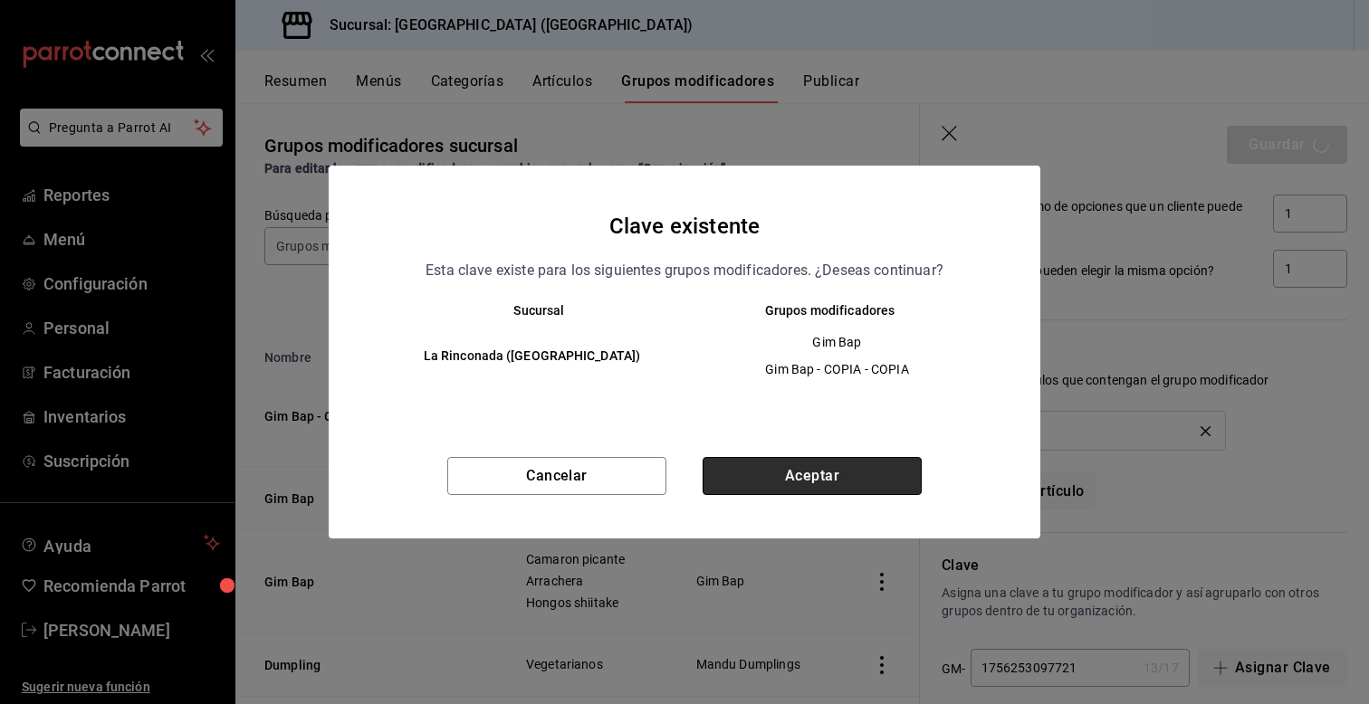
click at [776, 477] on button "Aceptar" at bounding box center [812, 476] width 219 height 38
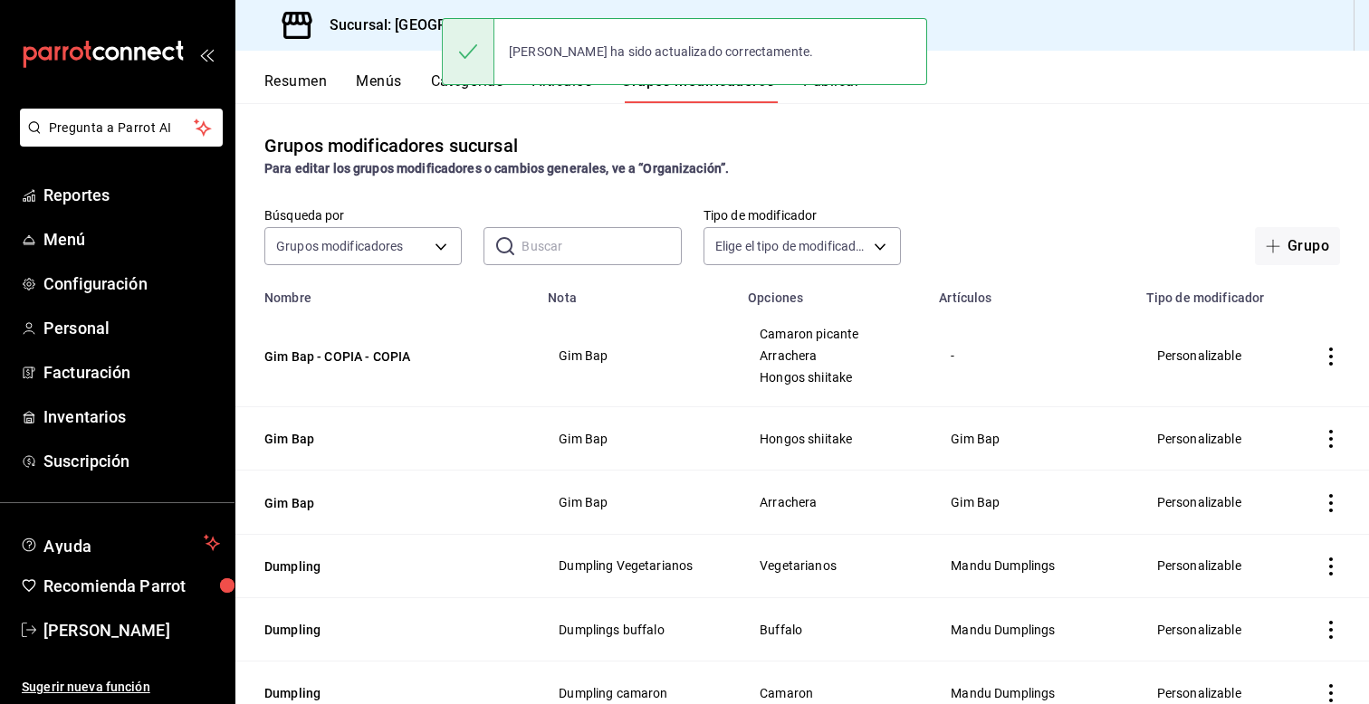
click at [1333, 358] on icon "actions" at bounding box center [1331, 357] width 18 height 18
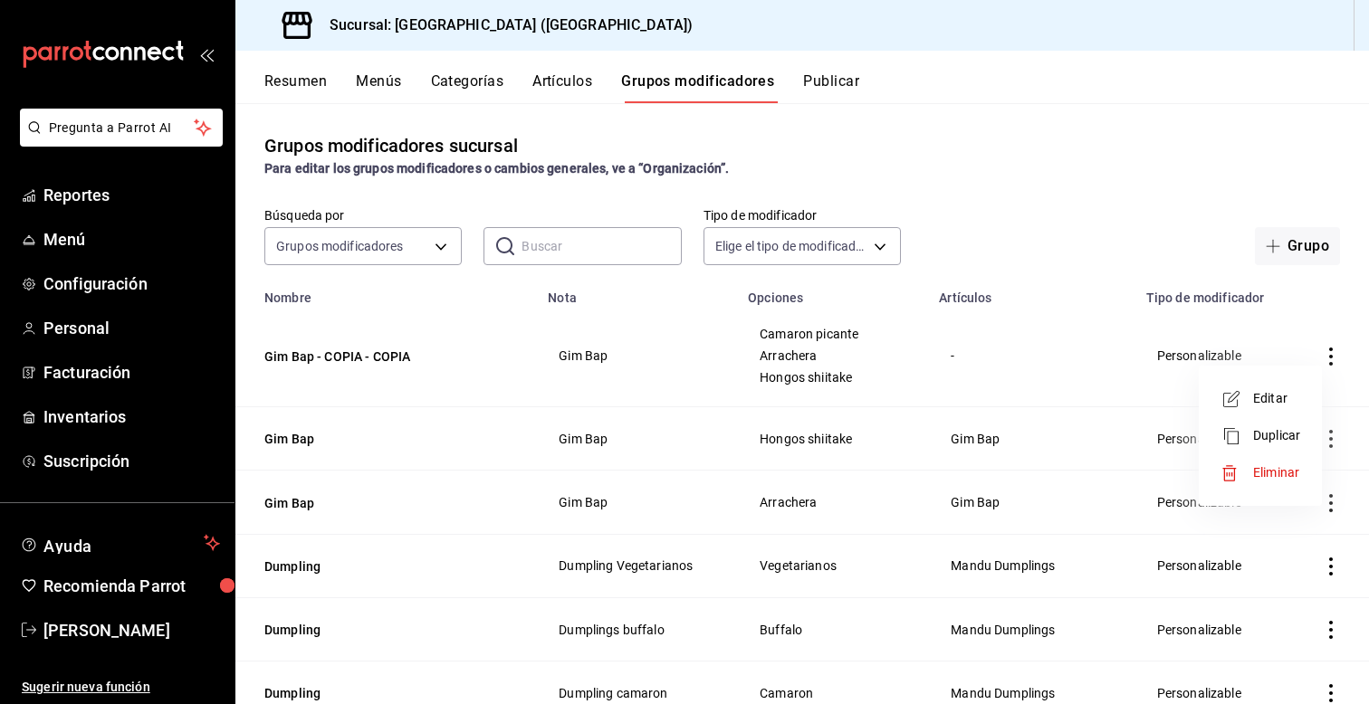
click at [1280, 393] on span "Editar" at bounding box center [1276, 398] width 47 height 19
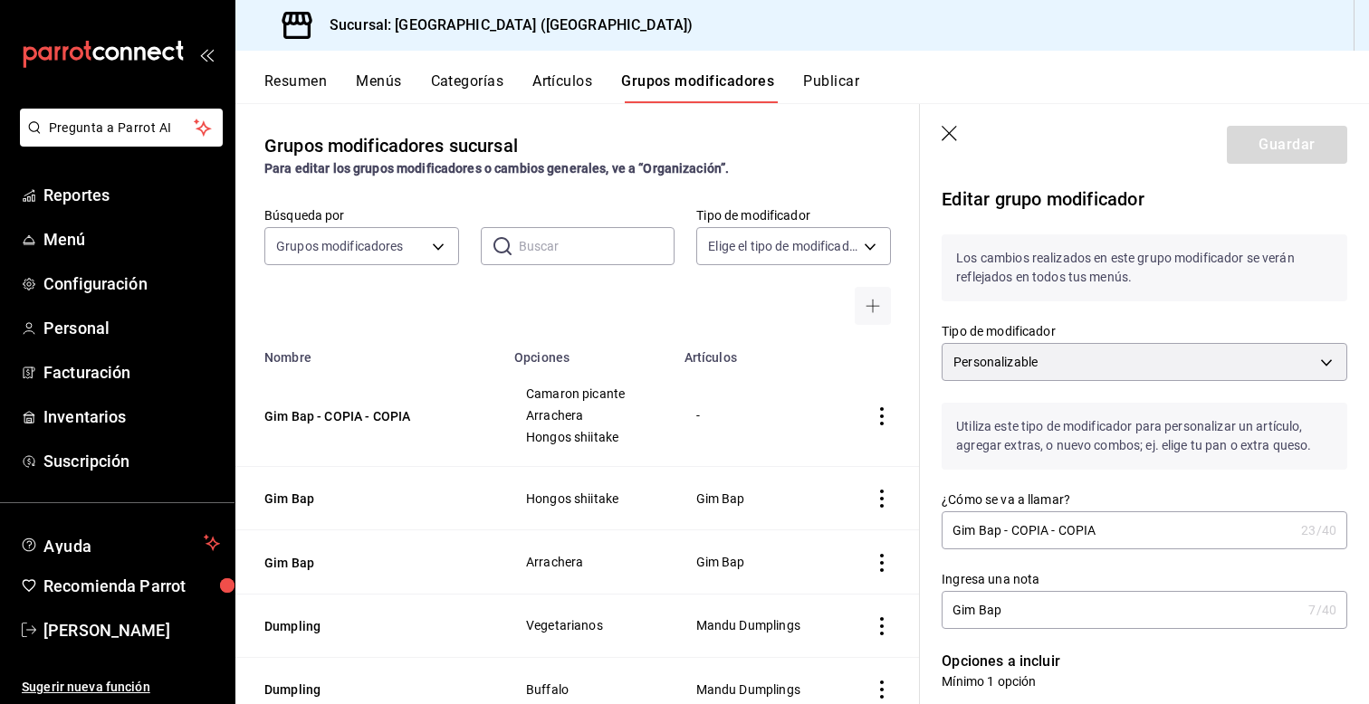
drag, startPoint x: 1123, startPoint y: 531, endPoint x: 1003, endPoint y: 531, distance: 119.5
click at [1003, 531] on input "Gim Bap - COPIA - COPIA" at bounding box center [1118, 530] width 352 height 36
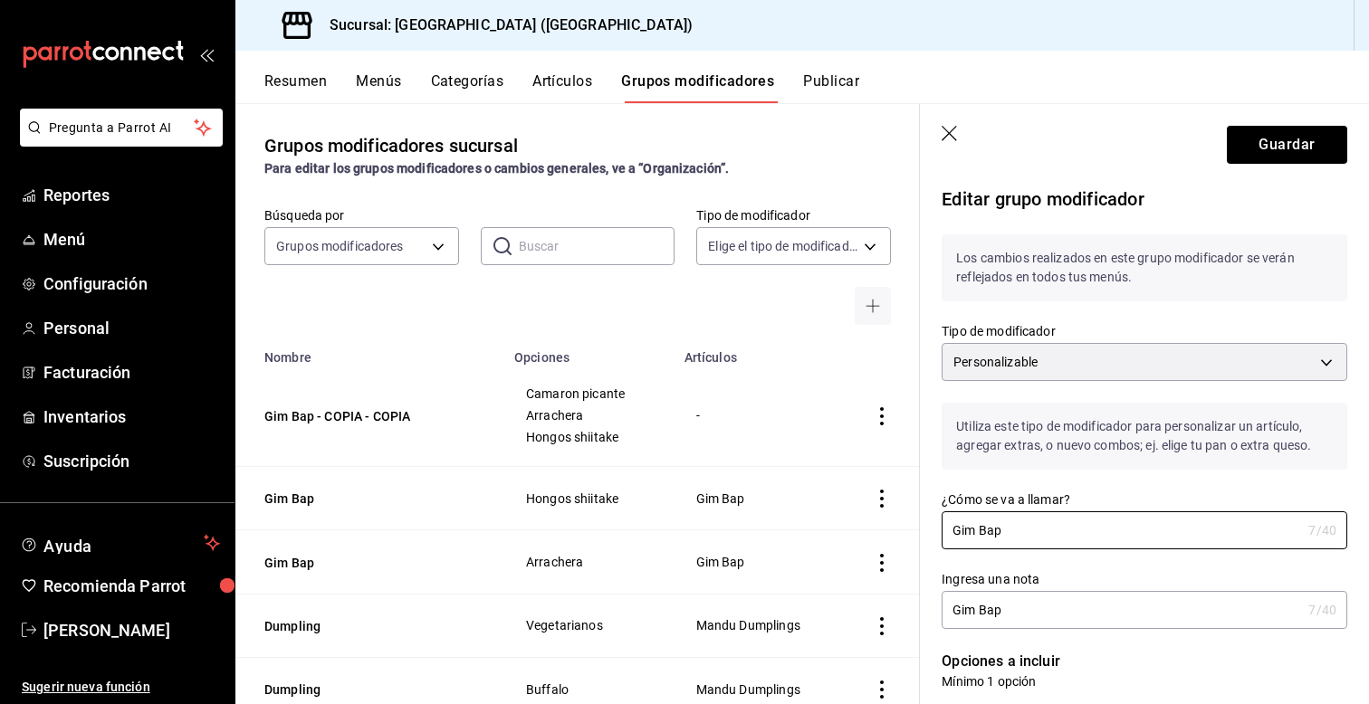
type input "Gim Bap"
click at [931, 489] on div "¿Cómo se va a llamar? Gim Bap 7 /40 ¿Cómo se va a llamar?" at bounding box center [1133, 510] width 427 height 80
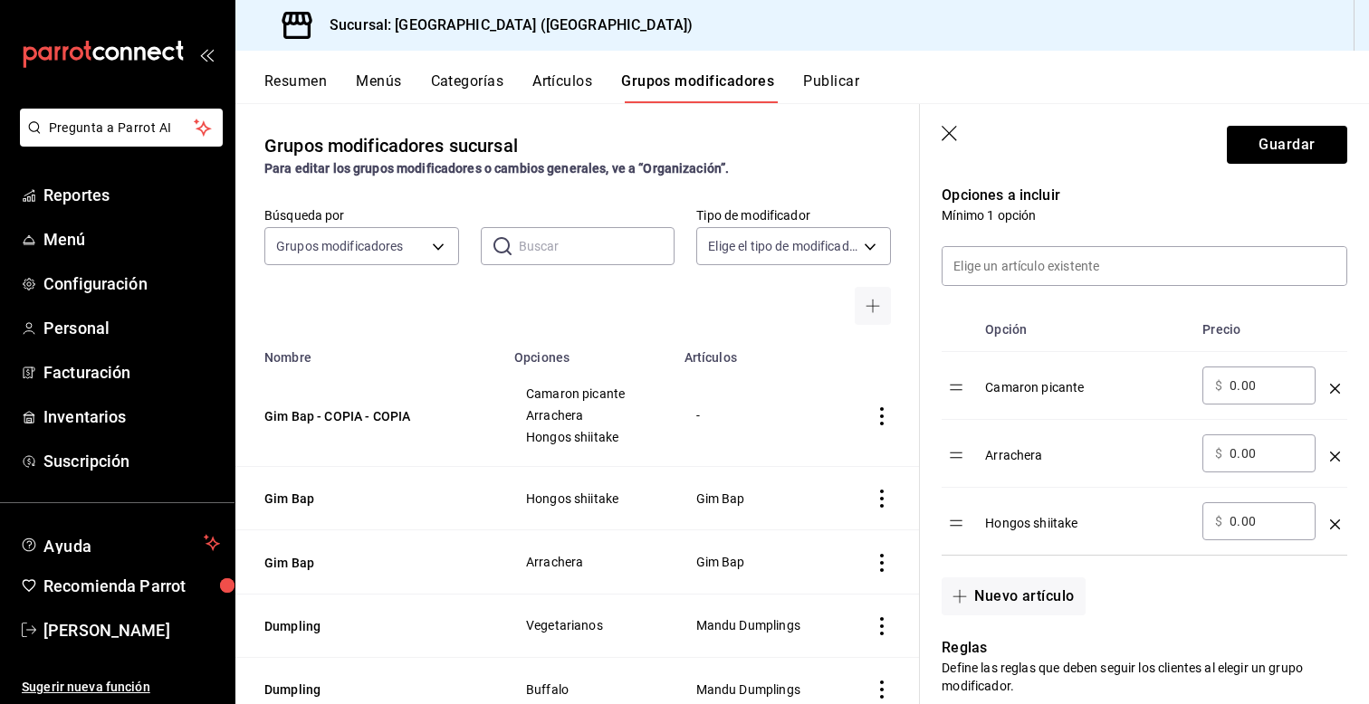
scroll to position [507, 0]
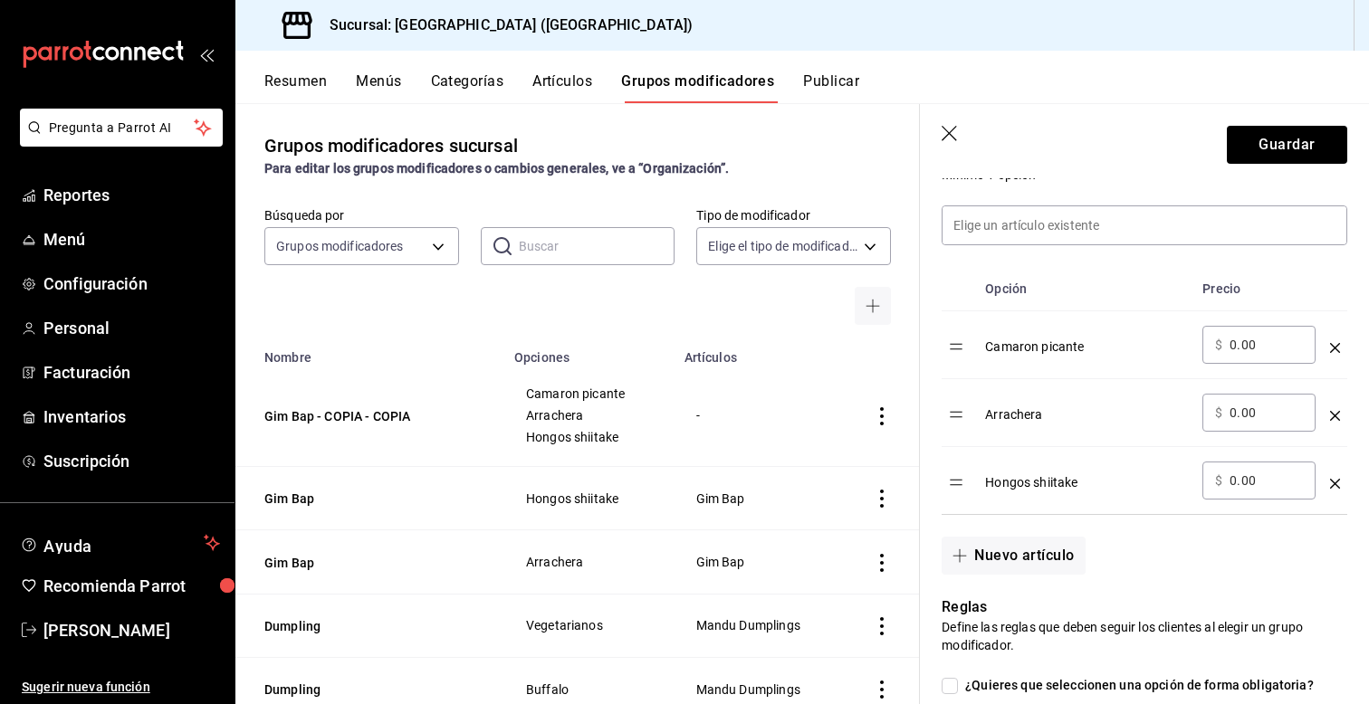
click at [1335, 416] on icon "optionsTable" at bounding box center [1335, 416] width 10 height 10
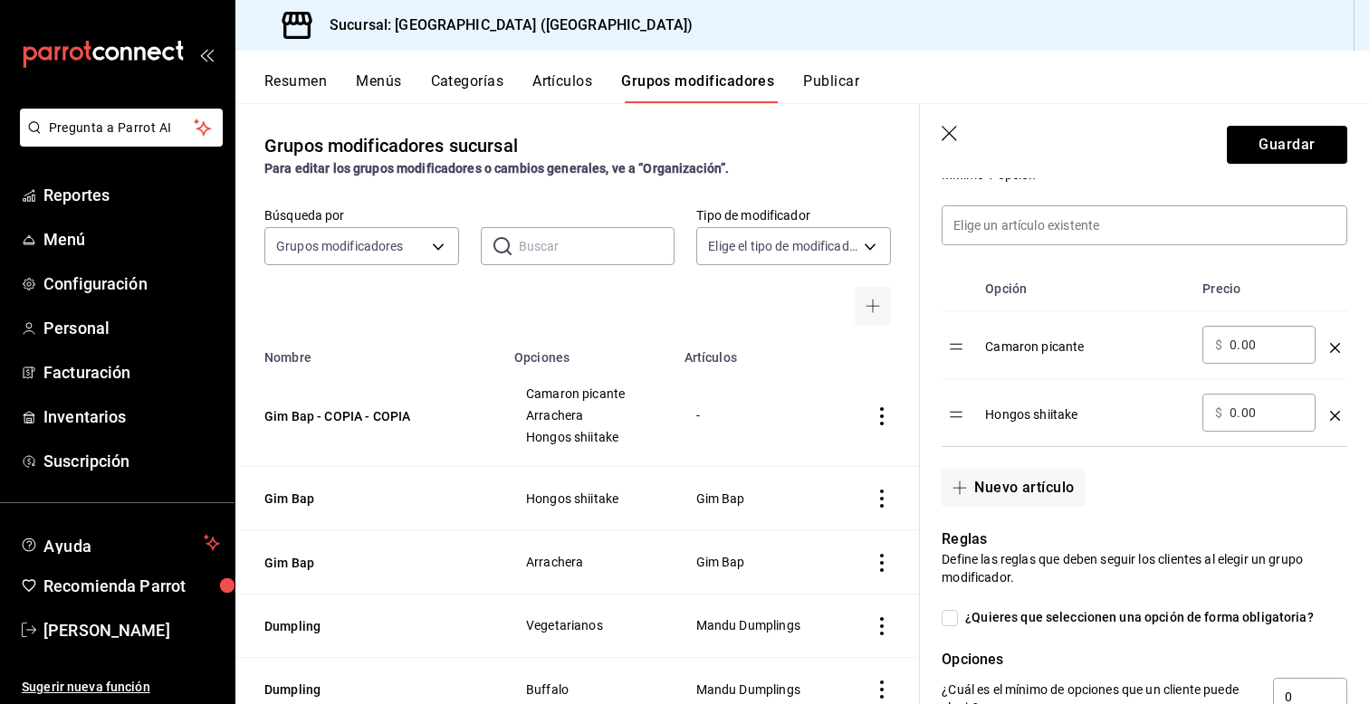
click at [1335, 416] on icon "optionsTable" at bounding box center [1335, 416] width 10 height 10
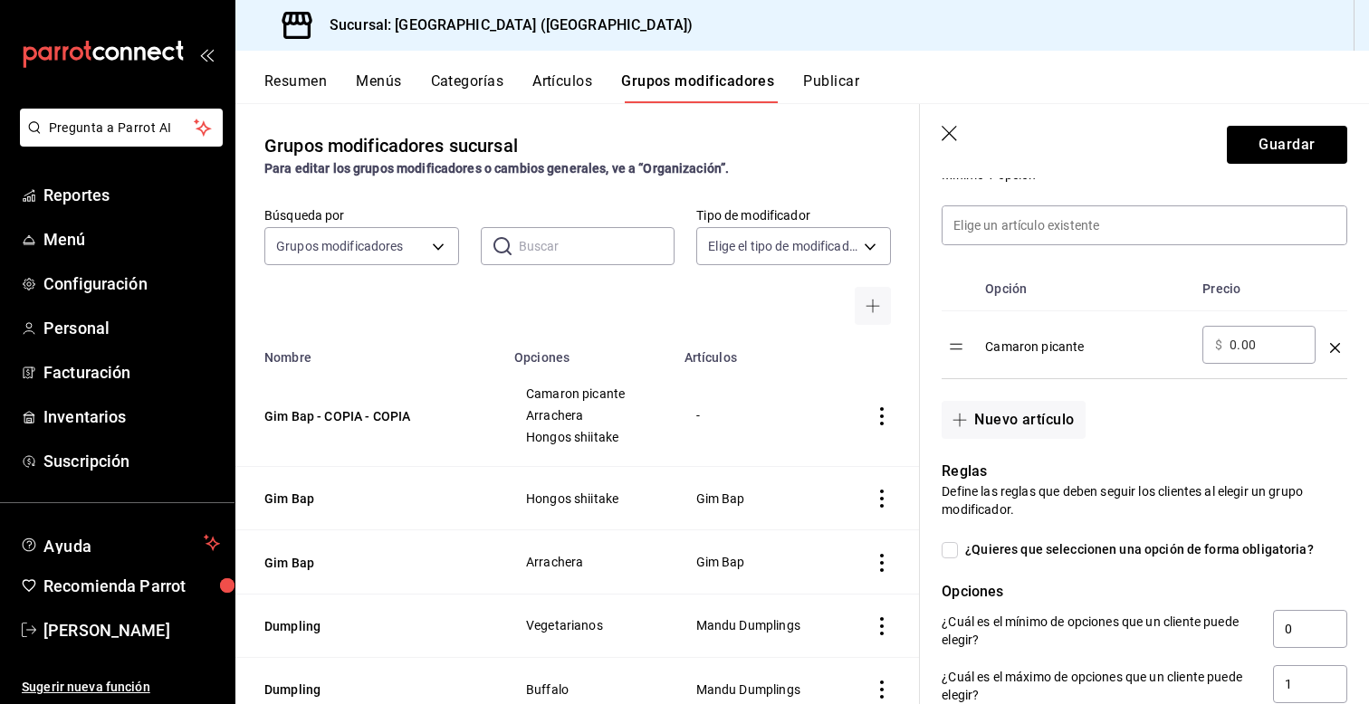
click at [930, 545] on div "Reglas Define las reglas que deben seguir los clientes al elegir un grupo modif…" at bounding box center [1133, 600] width 427 height 322
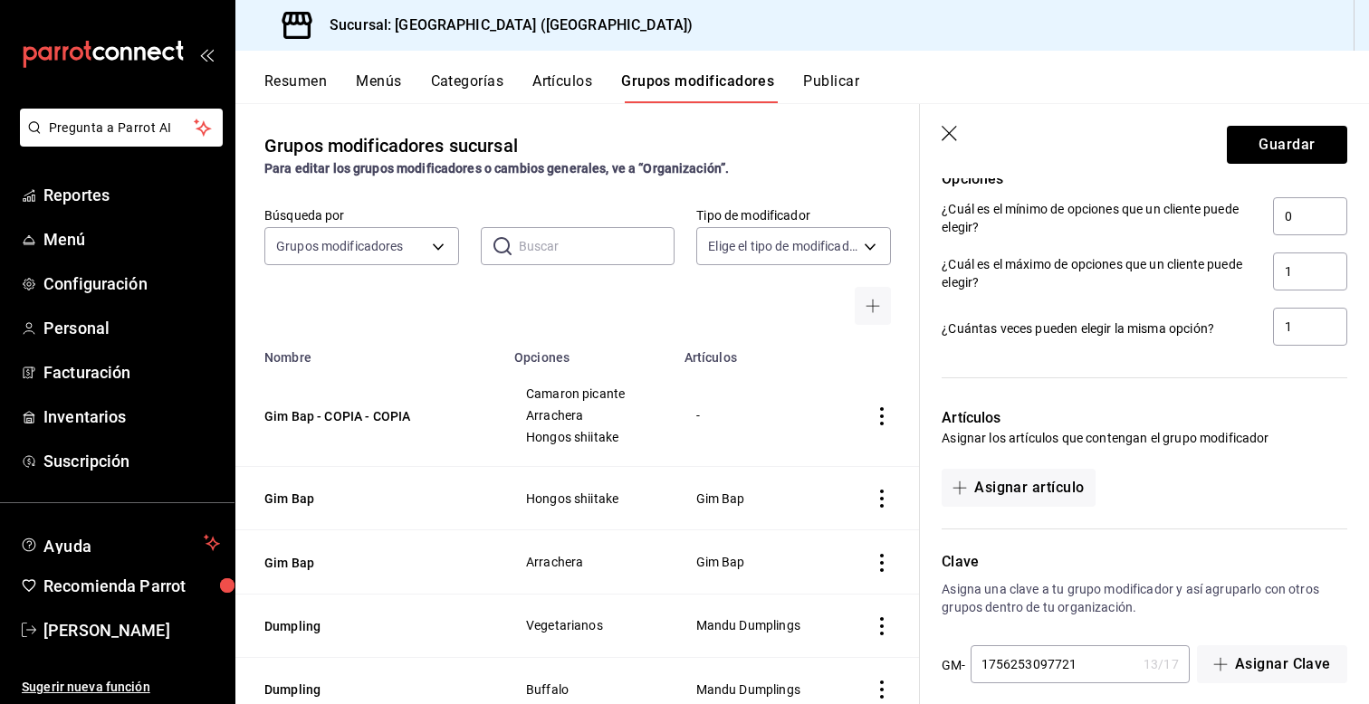
scroll to position [937, 0]
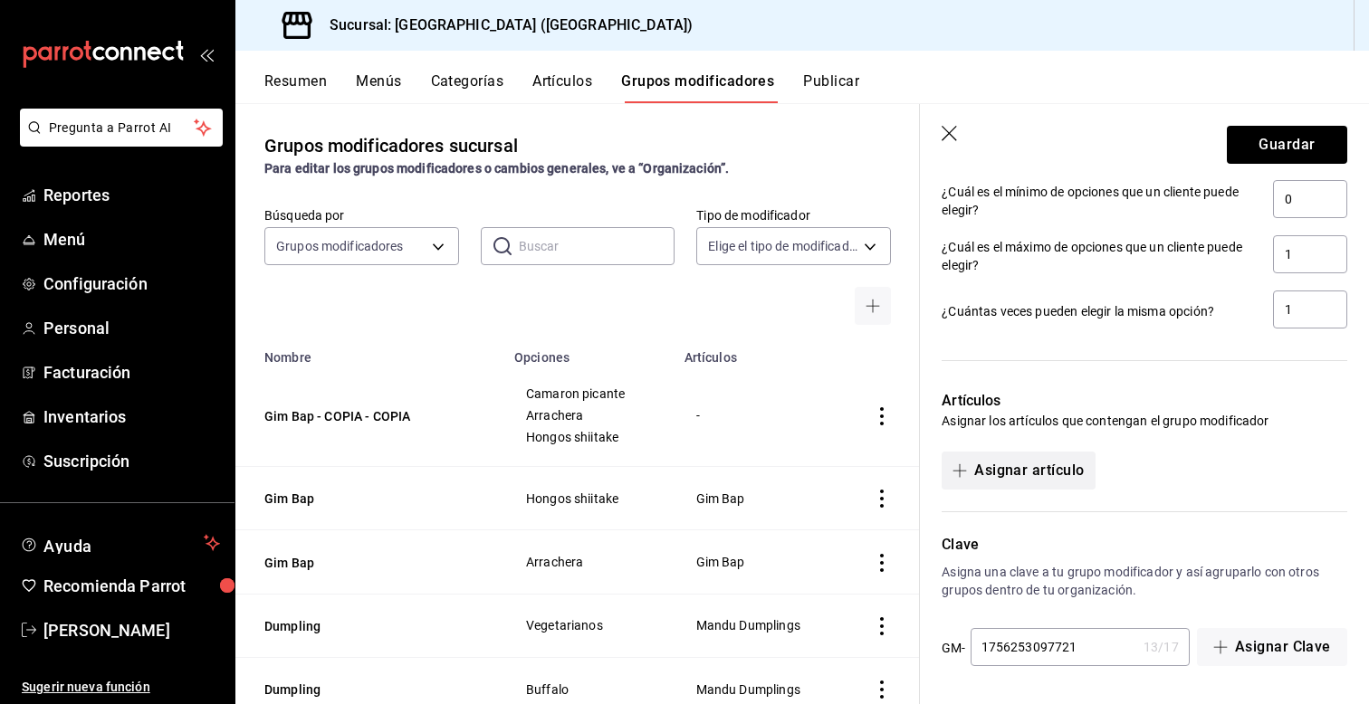
click at [1008, 474] on button "Asignar artículo" at bounding box center [1018, 471] width 153 height 38
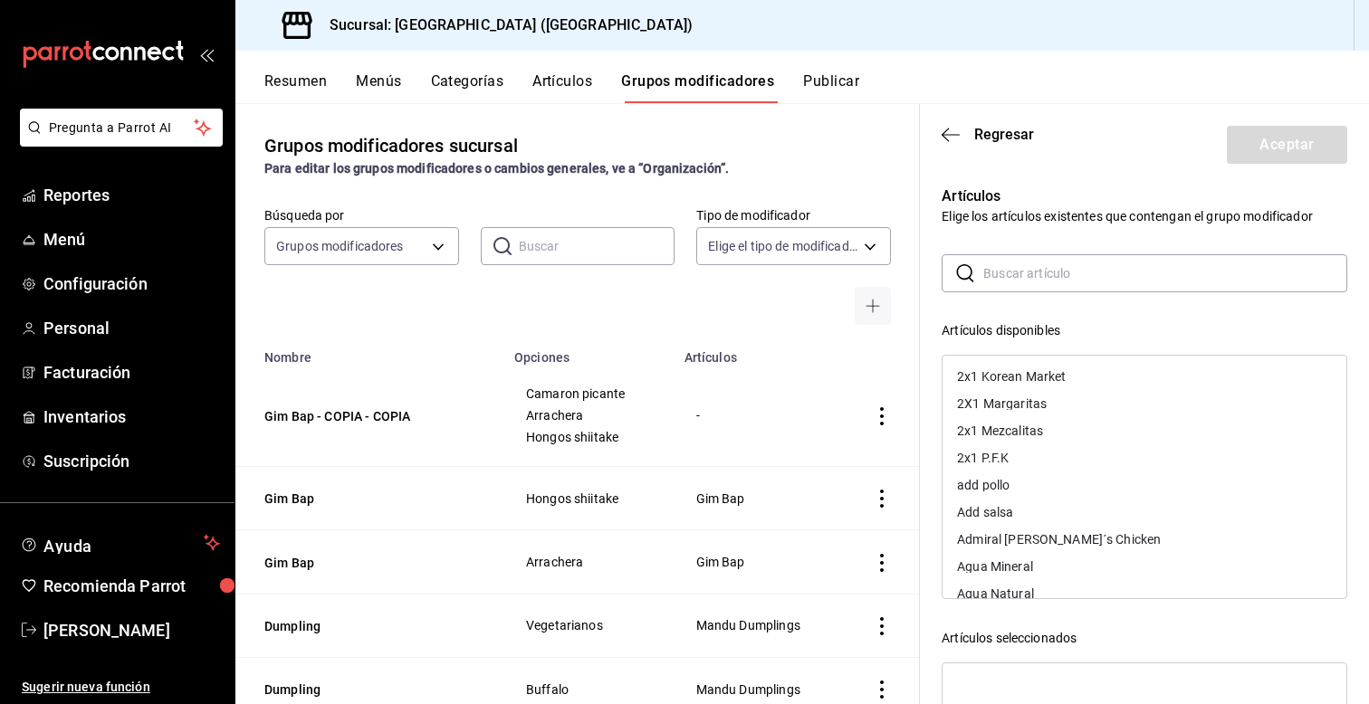
click at [1032, 268] on input "text" at bounding box center [1165, 273] width 364 height 36
click at [1055, 278] on input "text" at bounding box center [1165, 273] width 364 height 36
type input "gim"
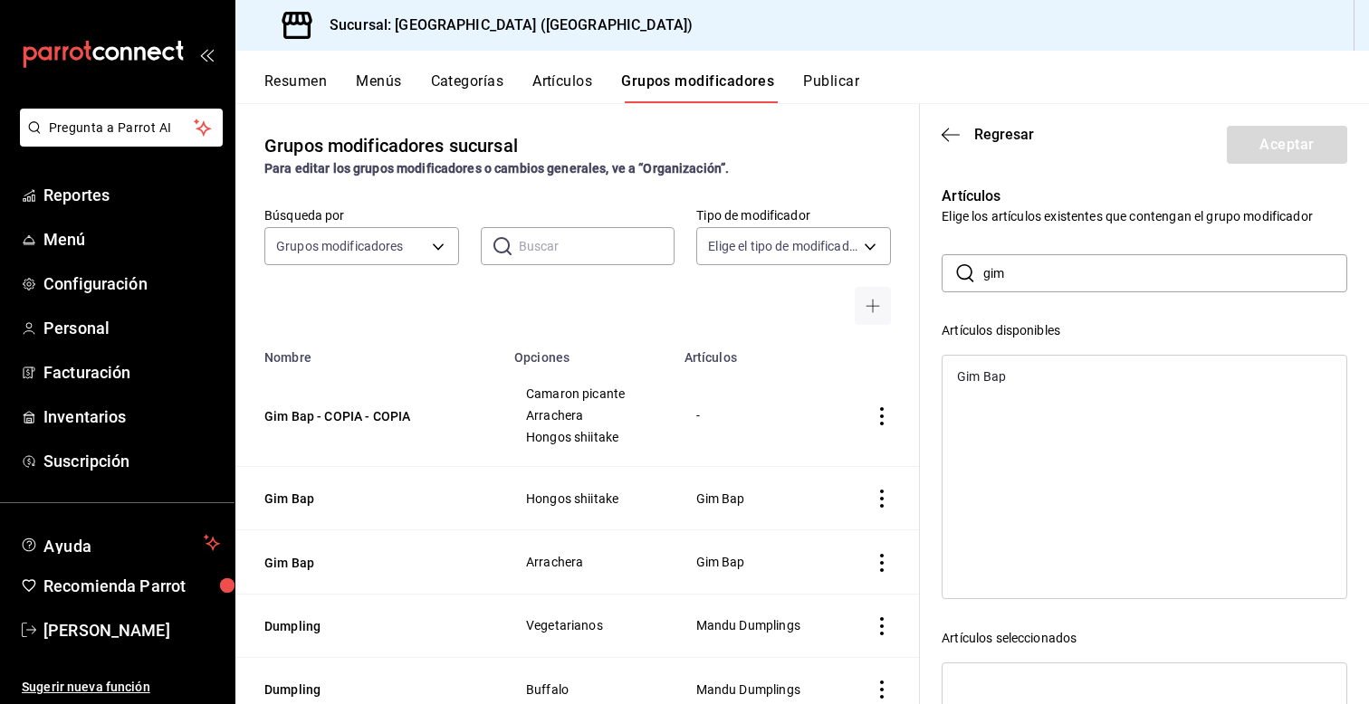
click at [1033, 383] on div "Gim Bap" at bounding box center [1145, 376] width 404 height 27
click at [1279, 157] on button "Aceptar" at bounding box center [1287, 145] width 120 height 38
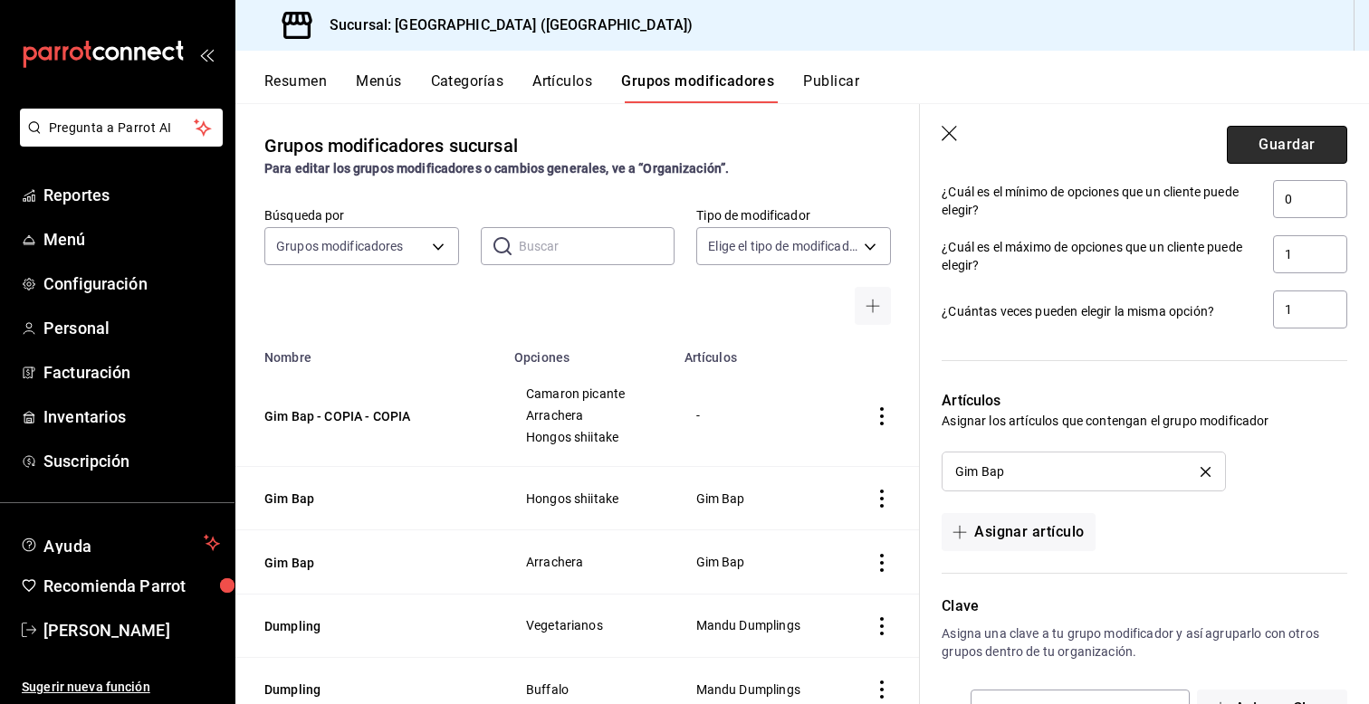
click at [1266, 157] on button "Guardar" at bounding box center [1287, 145] width 120 height 38
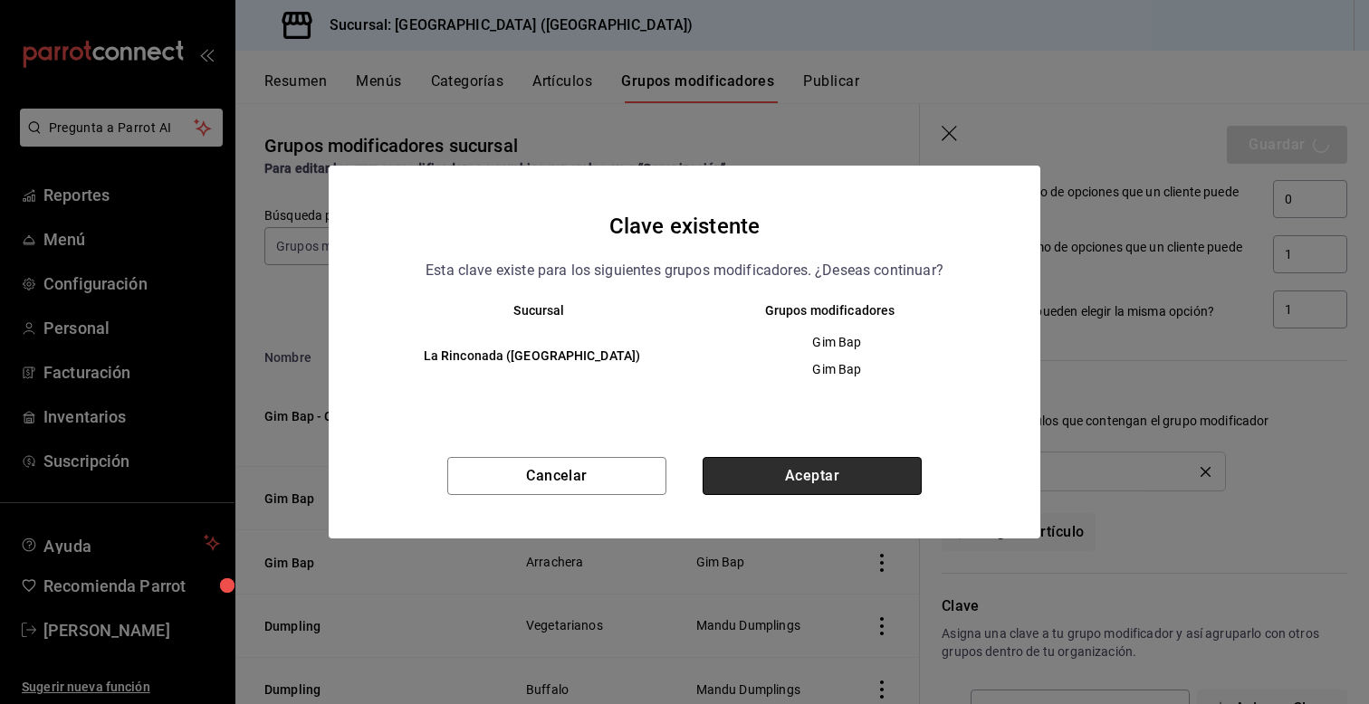
click at [805, 482] on button "Aceptar" at bounding box center [812, 476] width 219 height 38
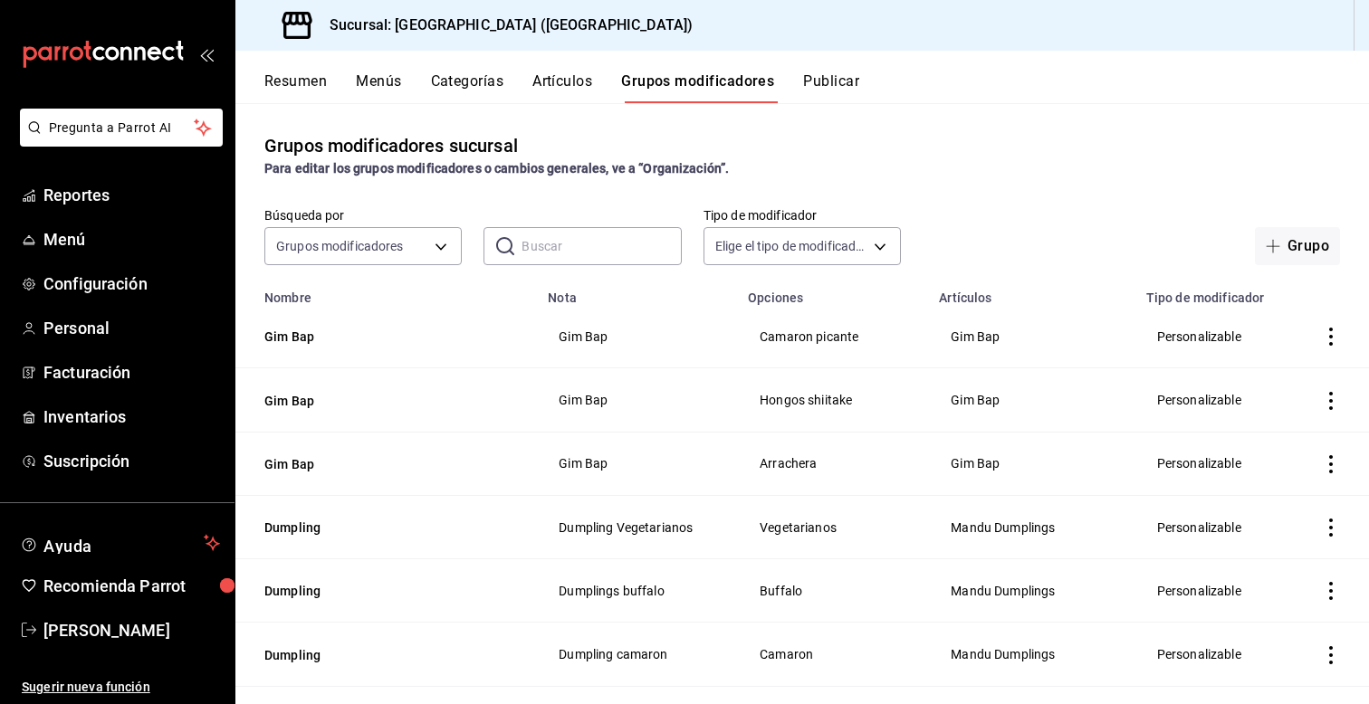
click at [570, 248] on input "text" at bounding box center [601, 246] width 159 height 36
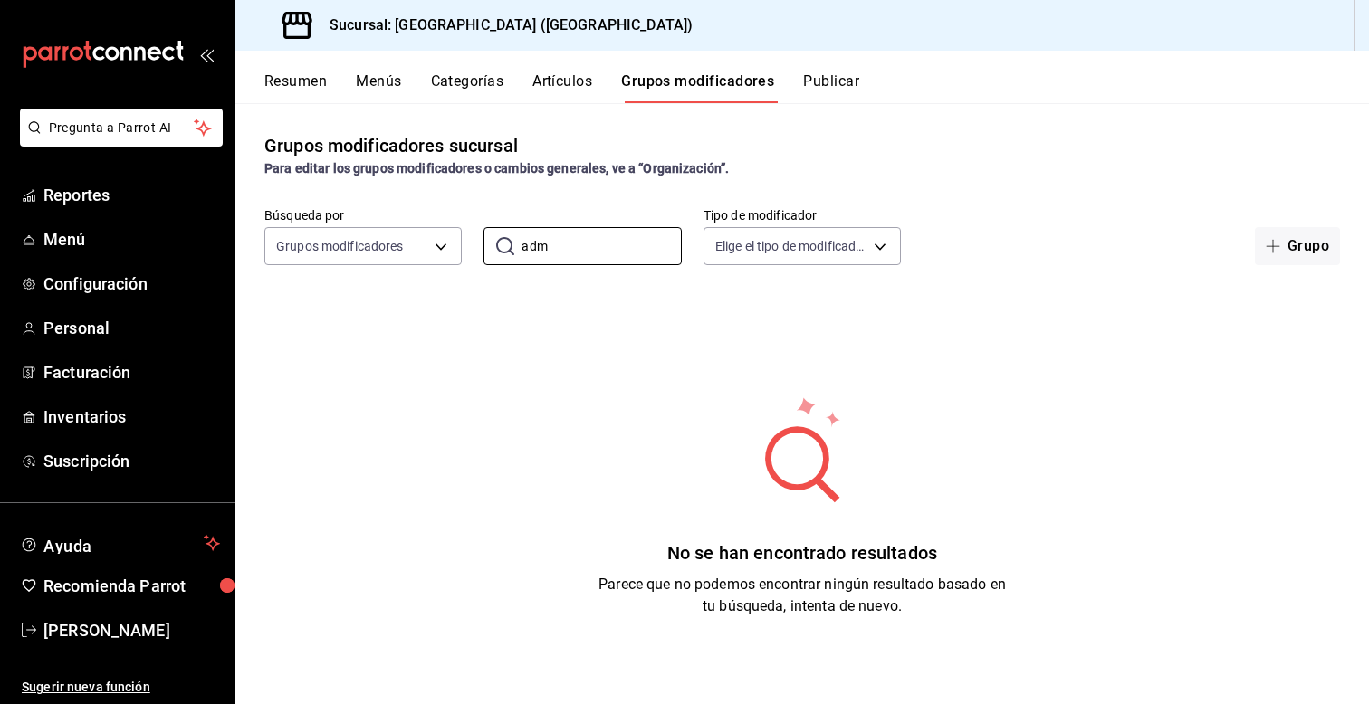
type input "adm"
click at [388, 82] on button "Menús" at bounding box center [378, 87] width 45 height 31
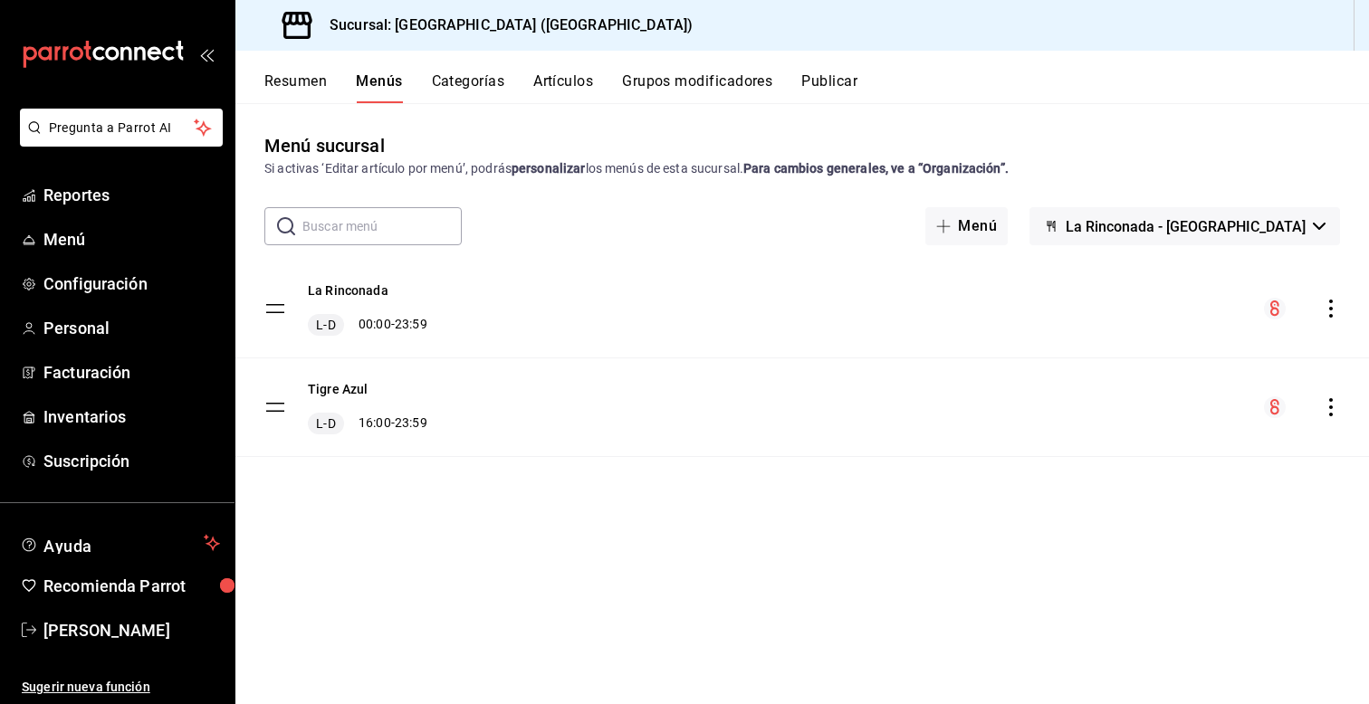
click at [449, 84] on button "Categorías" at bounding box center [468, 87] width 73 height 31
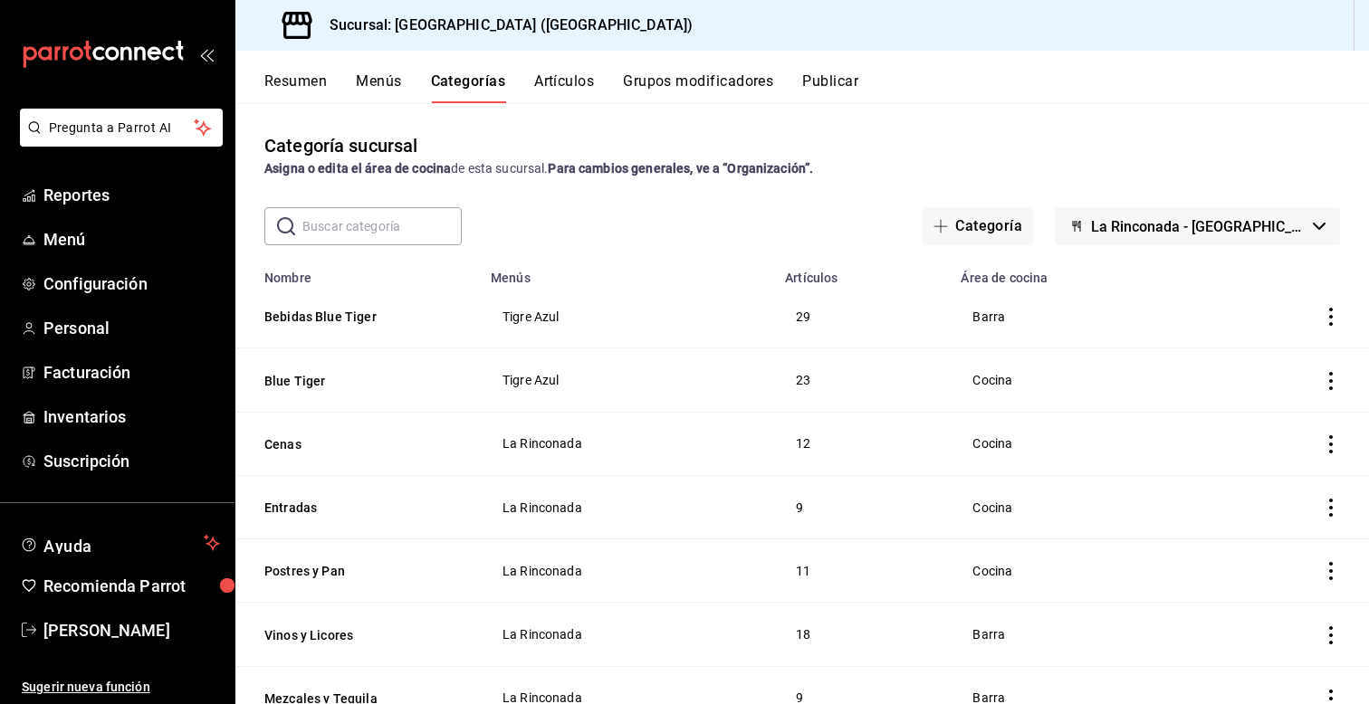
click at [576, 82] on button "Artículos" at bounding box center [564, 87] width 60 height 31
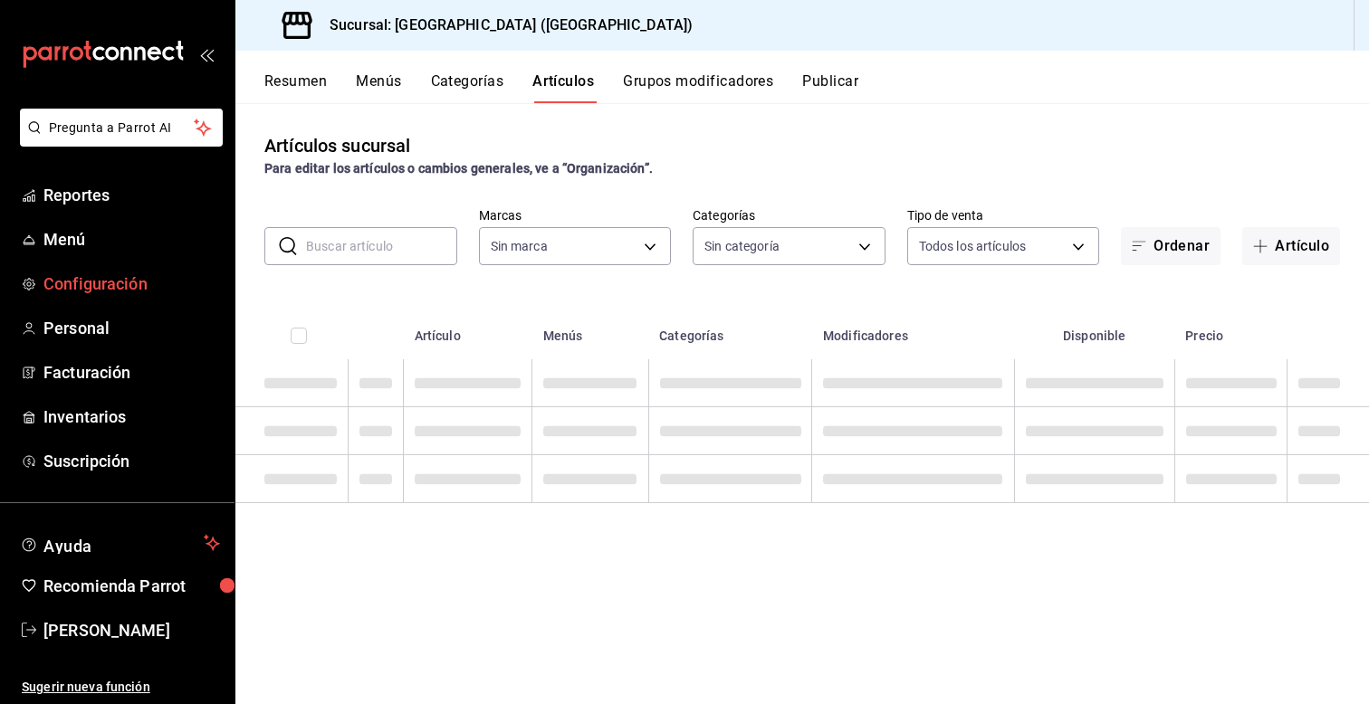
type input "d313fb58-d877-4286-9788-27e9f42d40b2"
type input "68b21464-c905-4d68-95d5-03c0a7900b42,ac4d7f68-47f9-4a6a-b3e0-b9b00930cc3e,c4c65…"
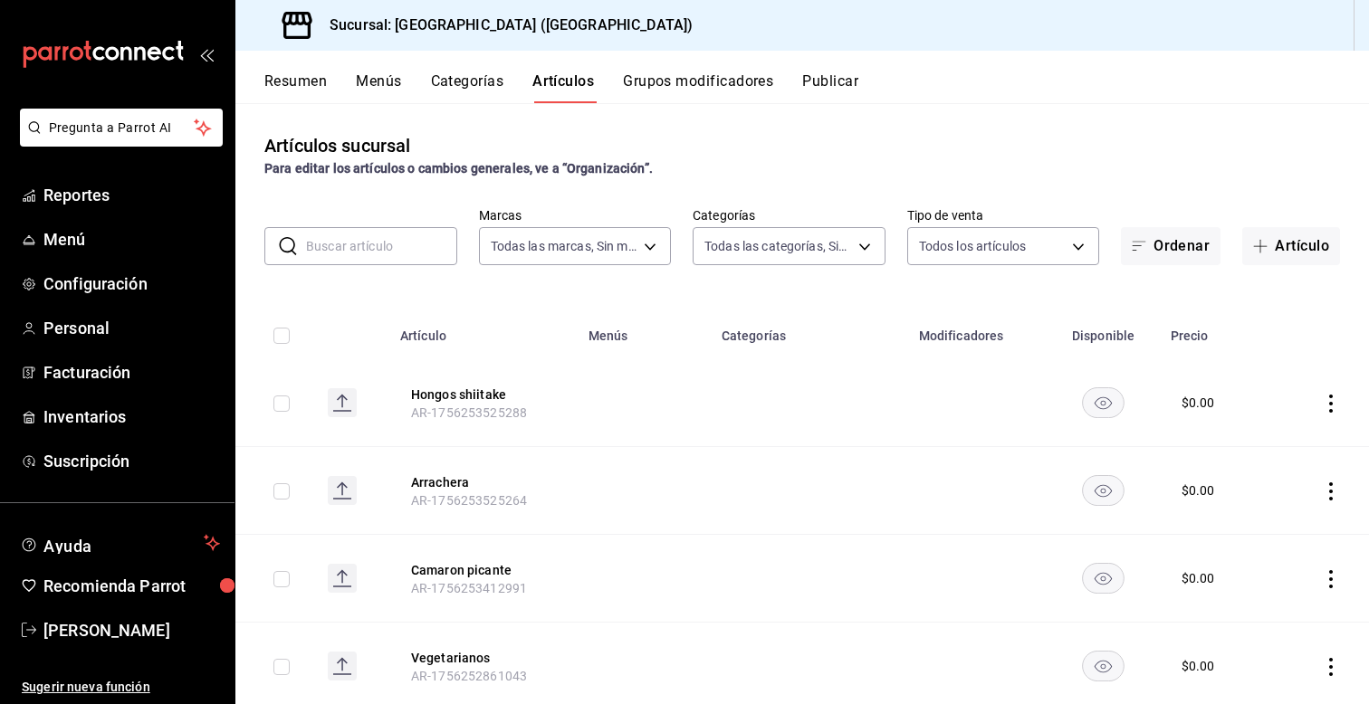
click at [372, 251] on input "text" at bounding box center [381, 246] width 151 height 36
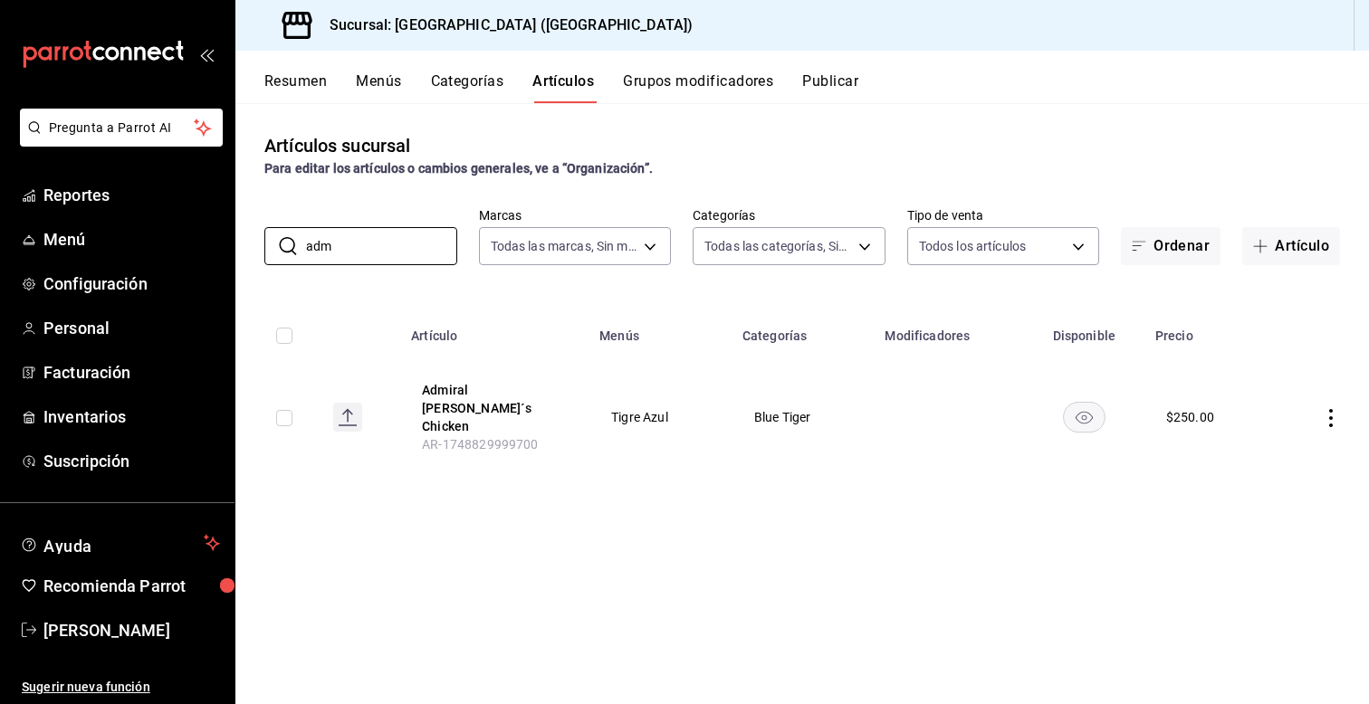
type input "adm"
click at [1326, 409] on icon "actions" at bounding box center [1331, 418] width 18 height 18
click at [1257, 445] on span "Editar" at bounding box center [1276, 445] width 47 height 19
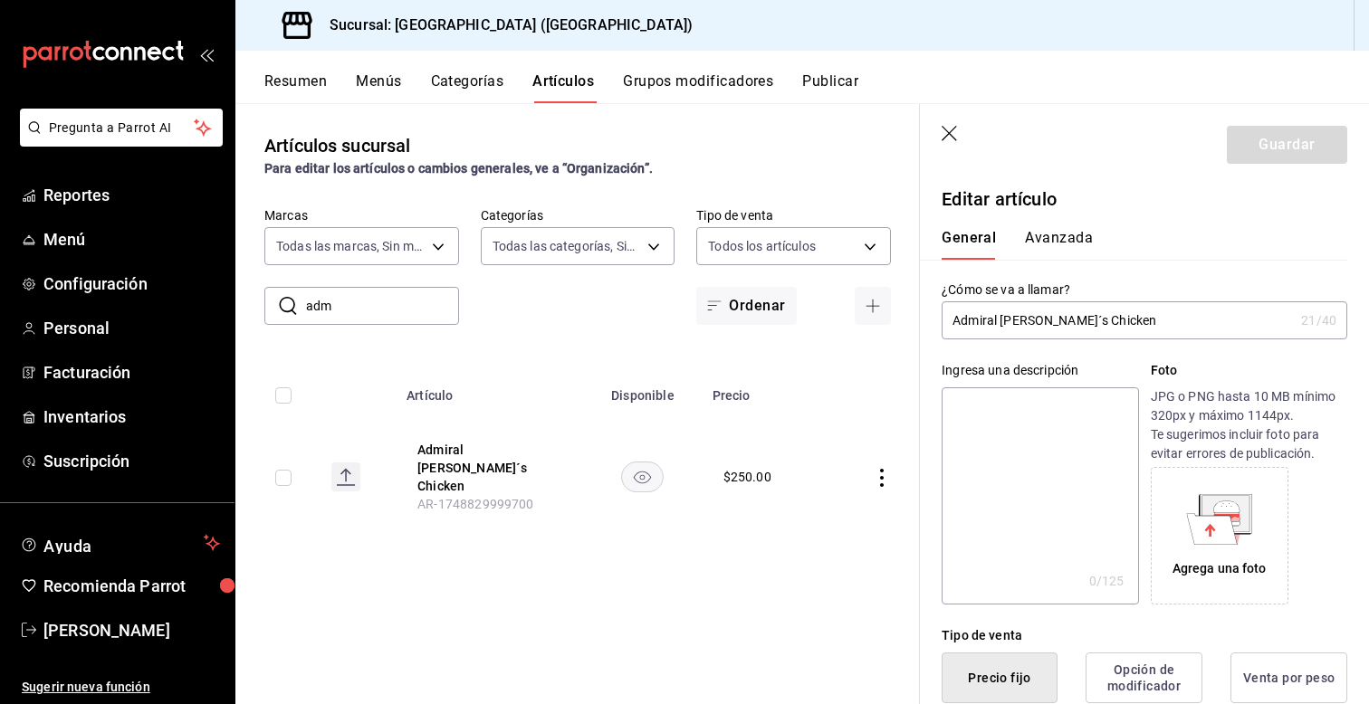
click at [928, 486] on div "Ingresa una descripción x 0 /125 ​ Foto JPG o PNG hasta 10 MB mínimo 320px y má…" at bounding box center [1133, 472] width 427 height 265
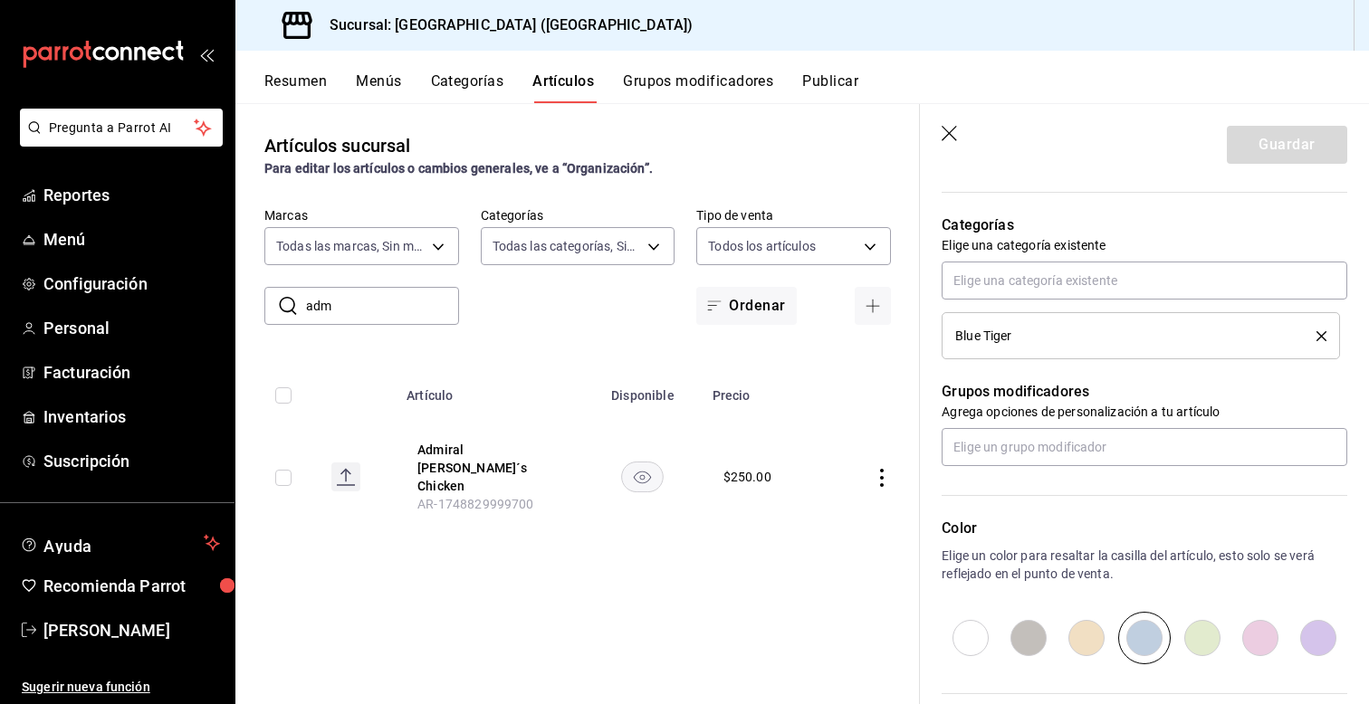
scroll to position [652, 0]
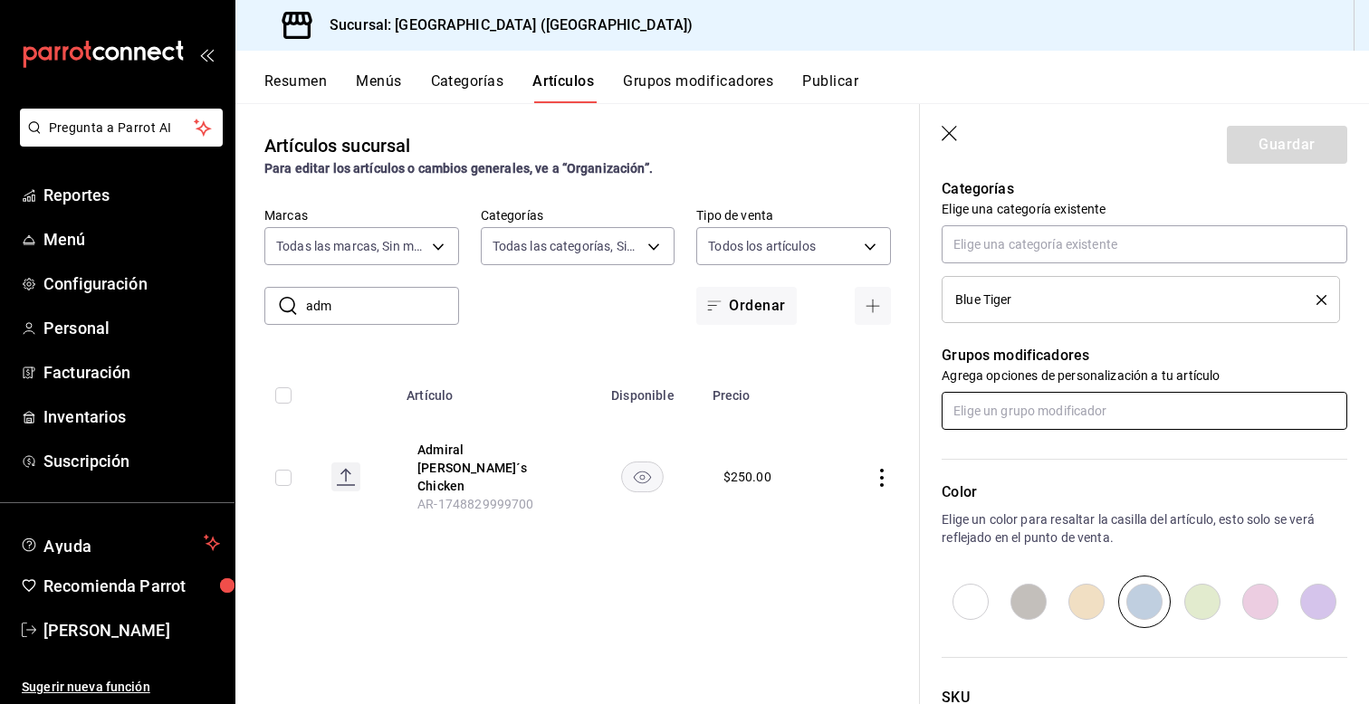
click at [1022, 415] on input "text" at bounding box center [1145, 411] width 406 height 38
type input "a"
click at [932, 369] on div "Grupos modificadores Agrega opciones de personalización a tu artículo" at bounding box center [1133, 376] width 427 height 107
click at [957, 134] on icon "button" at bounding box center [951, 135] width 18 height 18
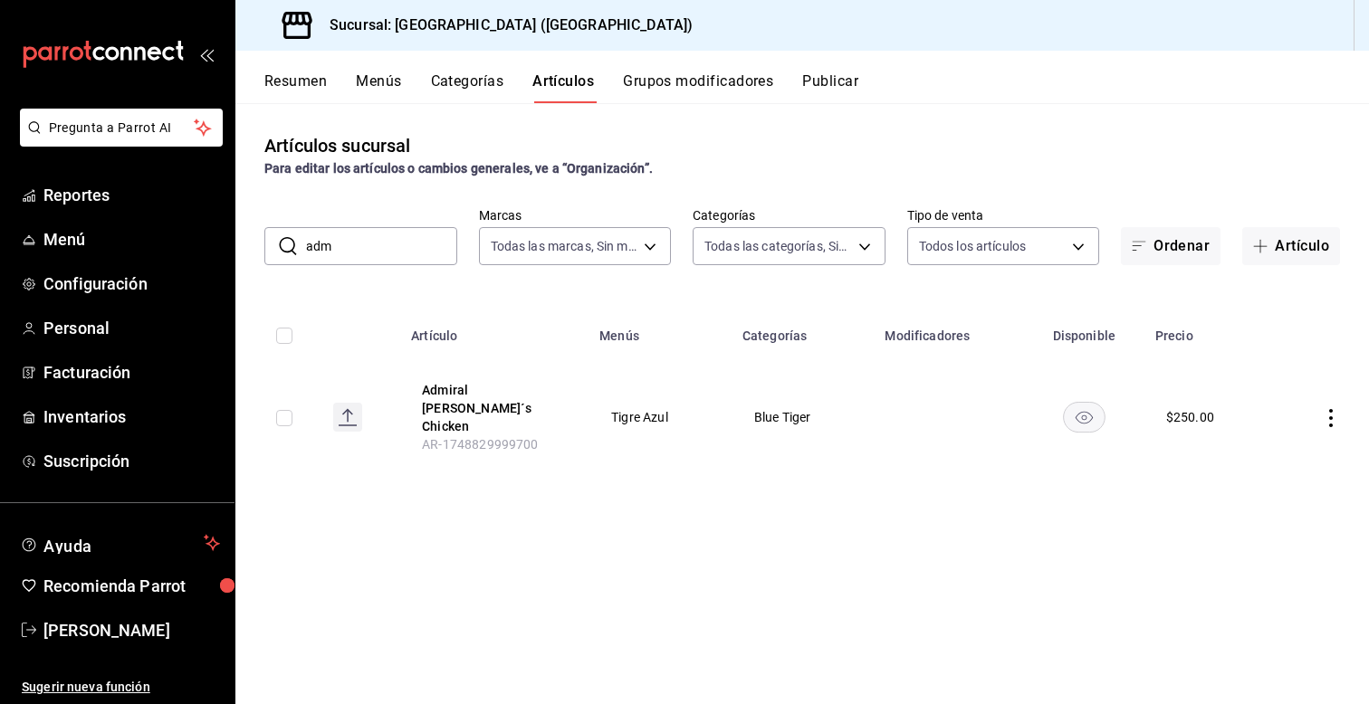
click at [684, 100] on button "Grupos modificadores" at bounding box center [698, 87] width 150 height 31
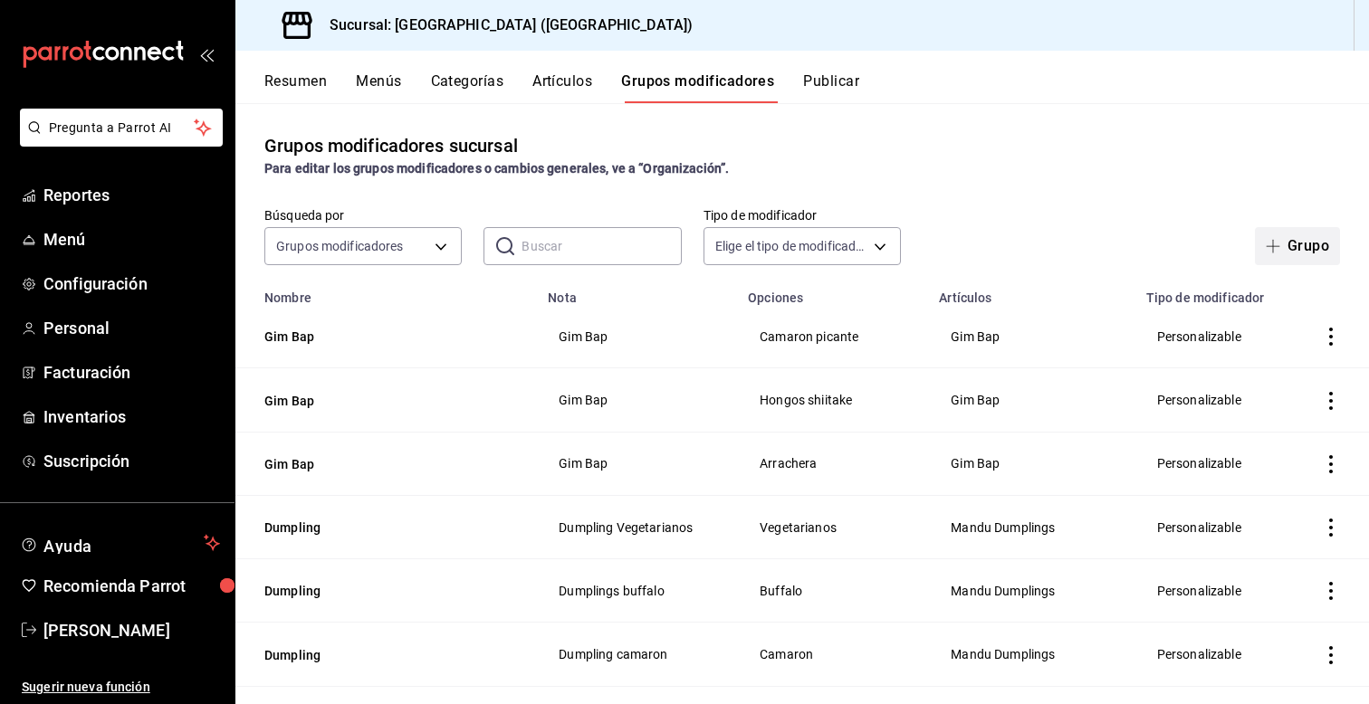
click at [1278, 255] on button "Grupo" at bounding box center [1297, 246] width 85 height 38
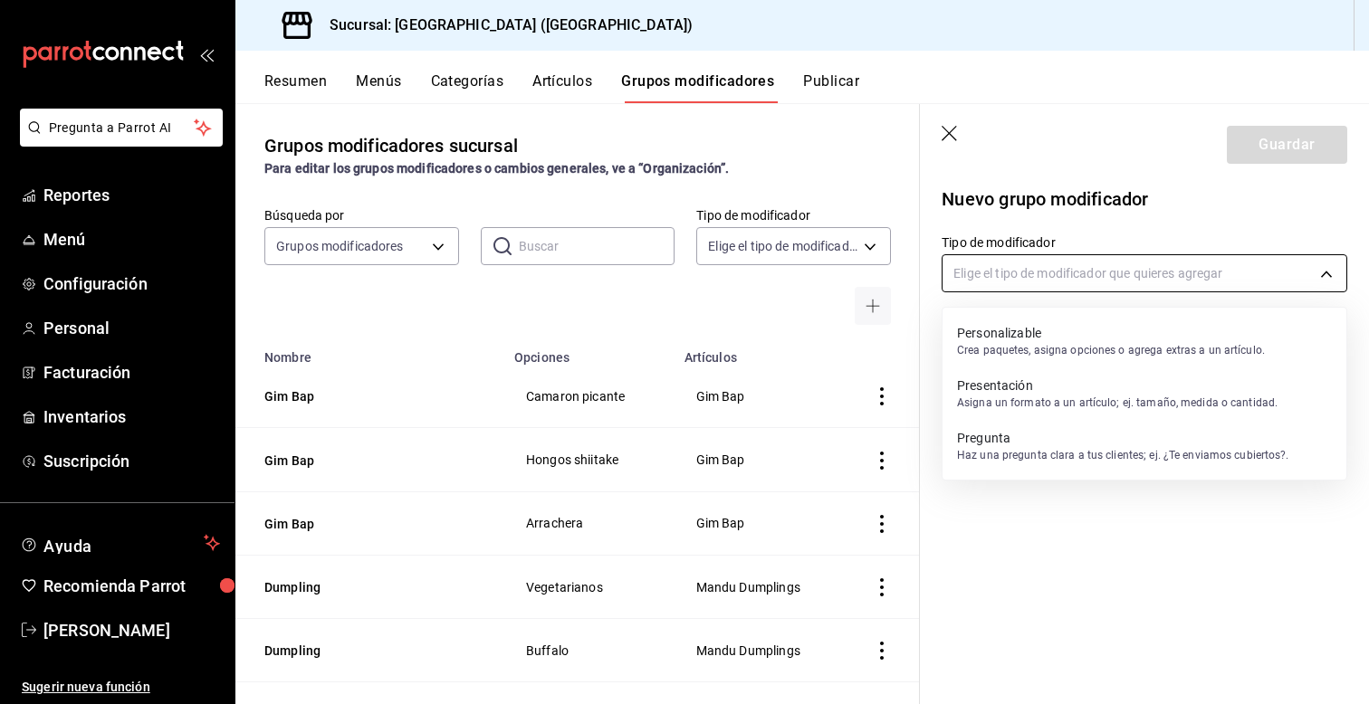
click at [1026, 280] on body "Pregunta a Parrot AI Reportes Menú Configuración Personal Facturación Inventari…" at bounding box center [684, 352] width 1369 height 704
click at [1017, 342] on p "Crea paquetes, asigna opciones o agrega extras a un artículo." at bounding box center [1111, 350] width 308 height 16
type input "CUSTOMIZABLE"
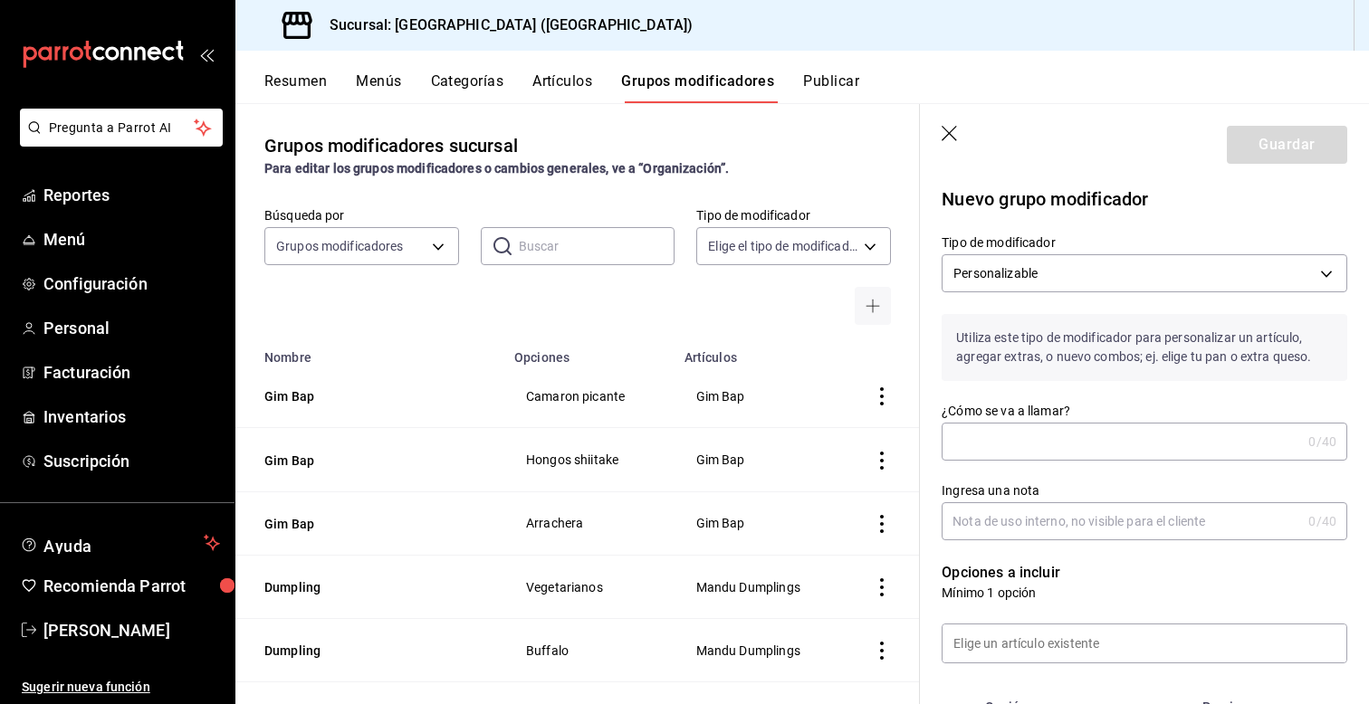
click at [998, 435] on input "¿Cómo se va a llamar?" at bounding box center [1121, 442] width 359 height 36
type input "a"
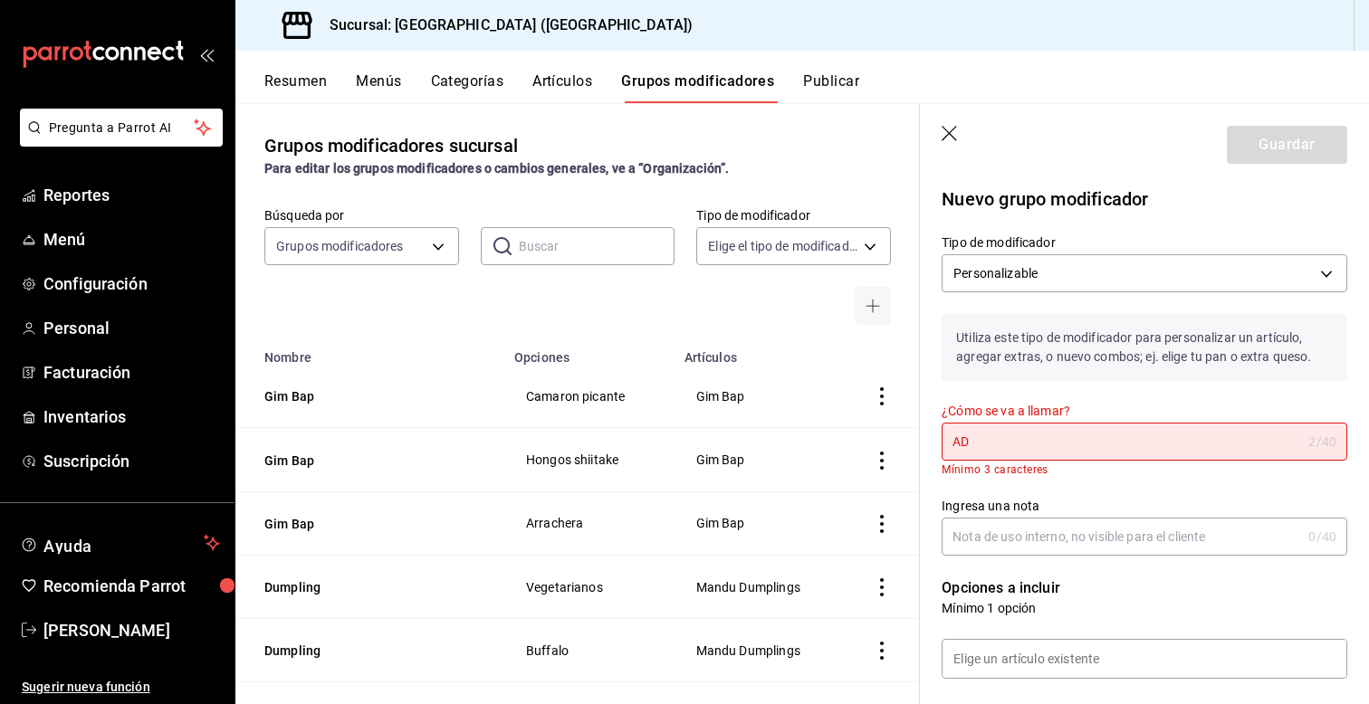
type input "A"
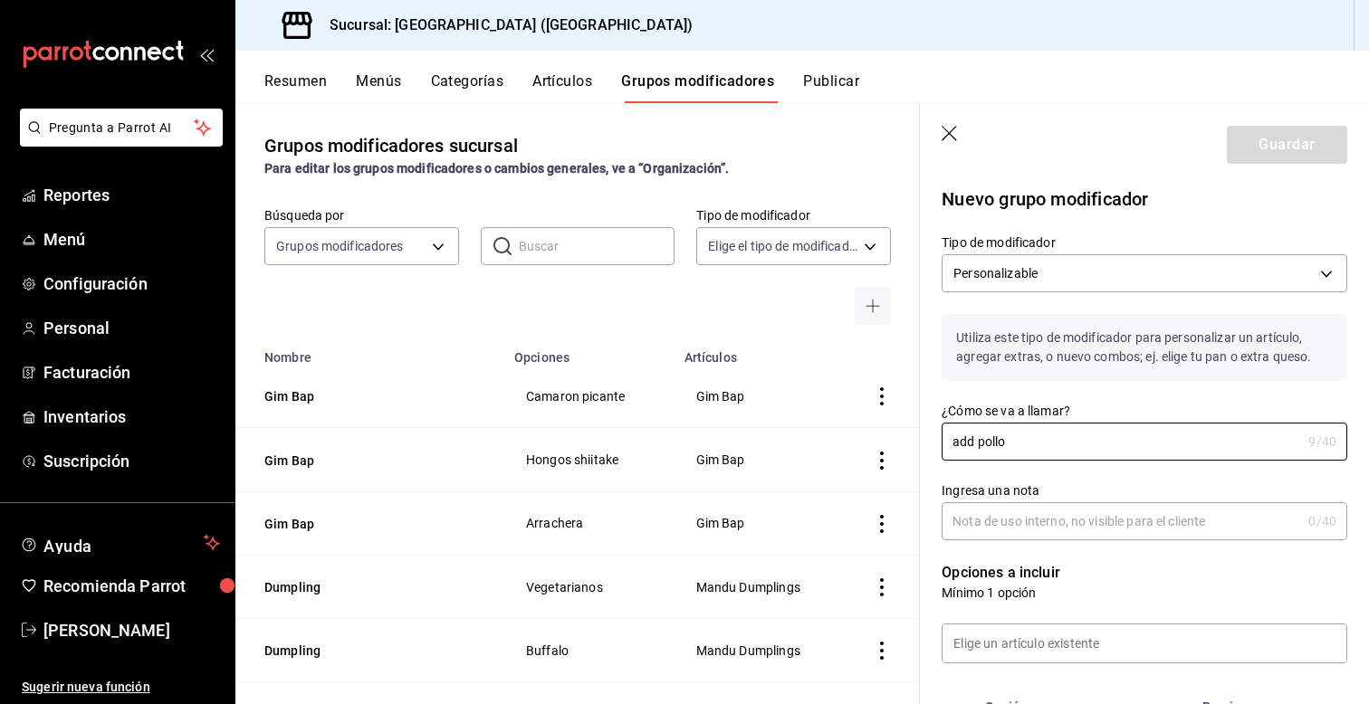
type input "add pollo"
click at [1000, 522] on input "Ingresa una nota" at bounding box center [1121, 521] width 359 height 36
type input "add pollo"
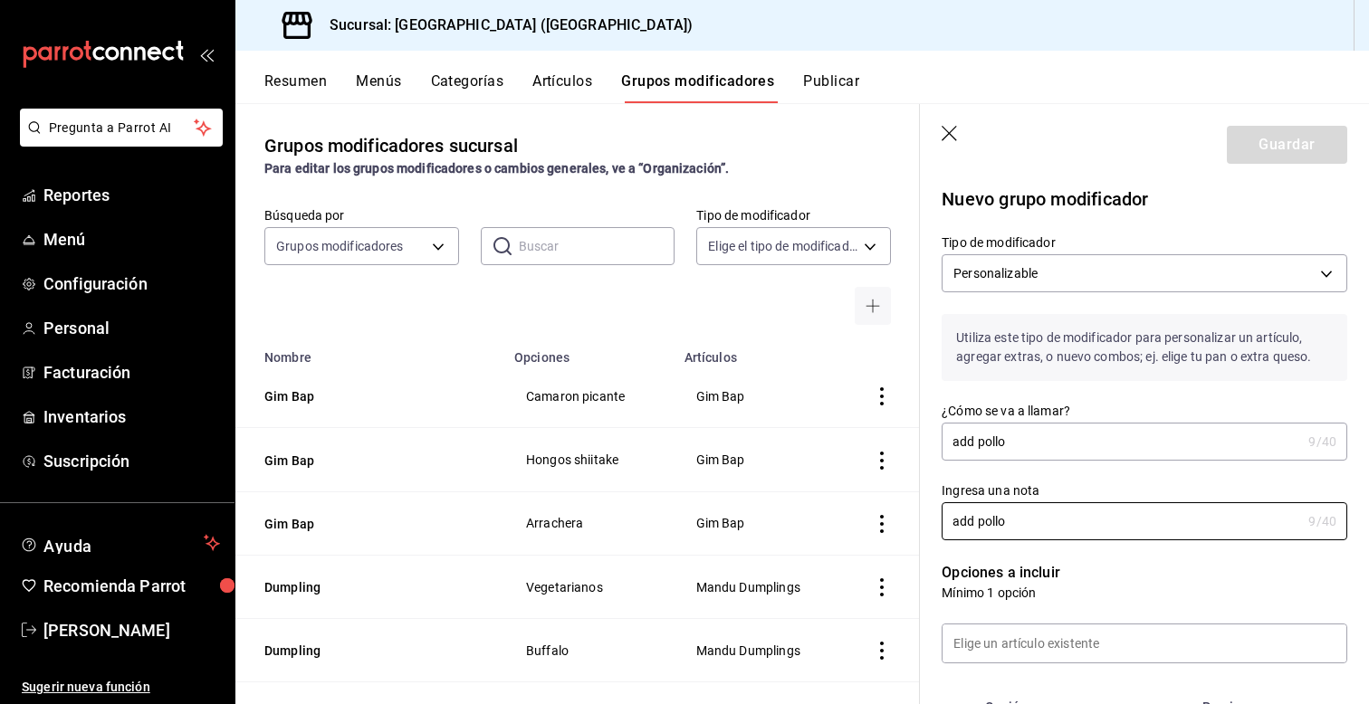
drag, startPoint x: 1032, startPoint y: 522, endPoint x: 907, endPoint y: 522, distance: 124.9
click at [907, 522] on main "Grupos modificadores sucursal Para editar los grupos modificadores o cambios ge…" at bounding box center [802, 403] width 1134 height 601
click at [920, 550] on div "Opciones a incluir Mínimo 1 opción Opción Precio Nuevo artículo" at bounding box center [1133, 665] width 427 height 249
click at [918, 526] on td "simple table" at bounding box center [882, 523] width 76 height 63
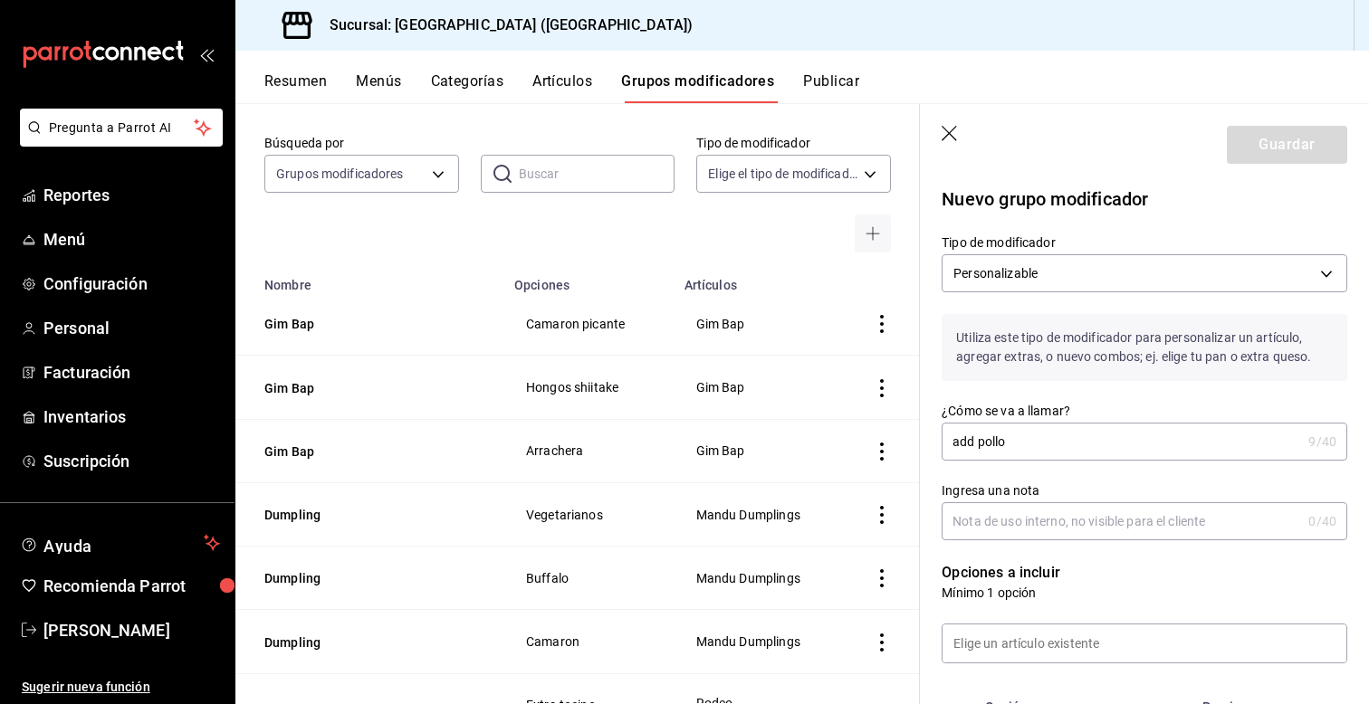
scroll to position [109, 0]
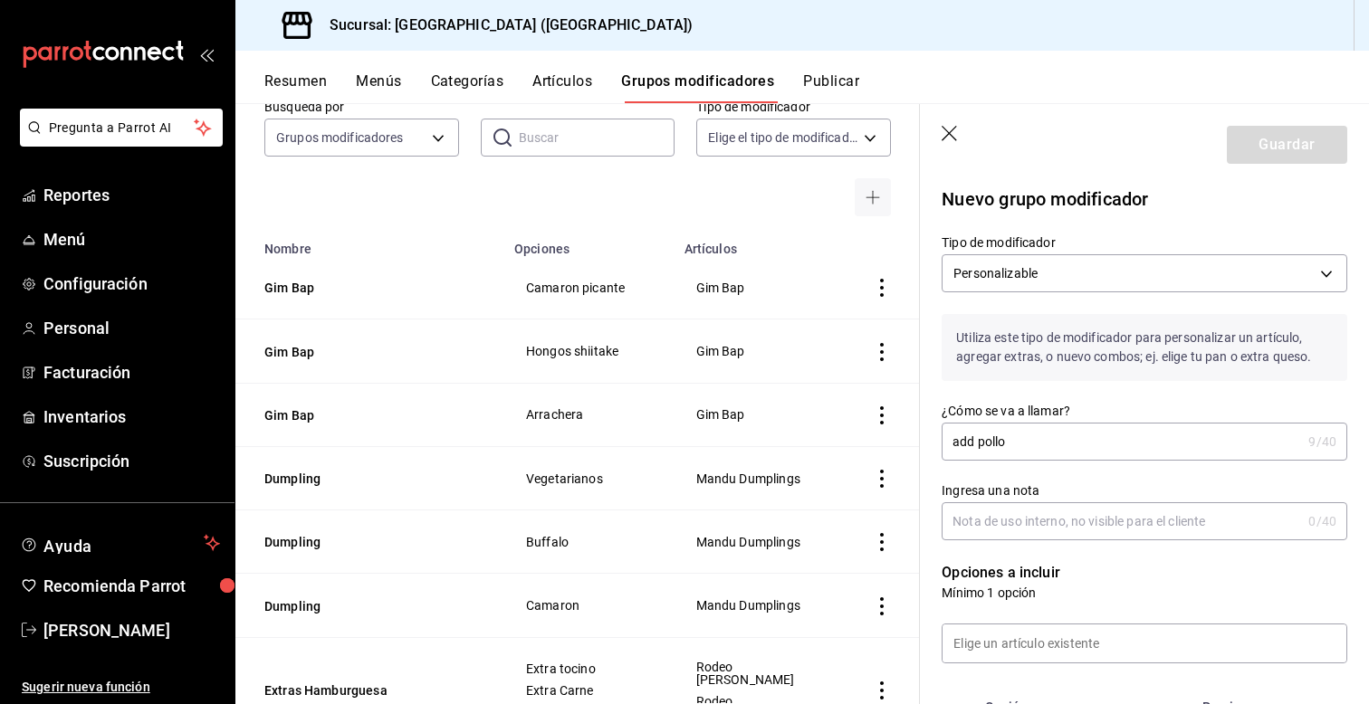
click at [929, 523] on div "Ingresa una nota 0 /40 Ingresa una nota" at bounding box center [1133, 501] width 427 height 80
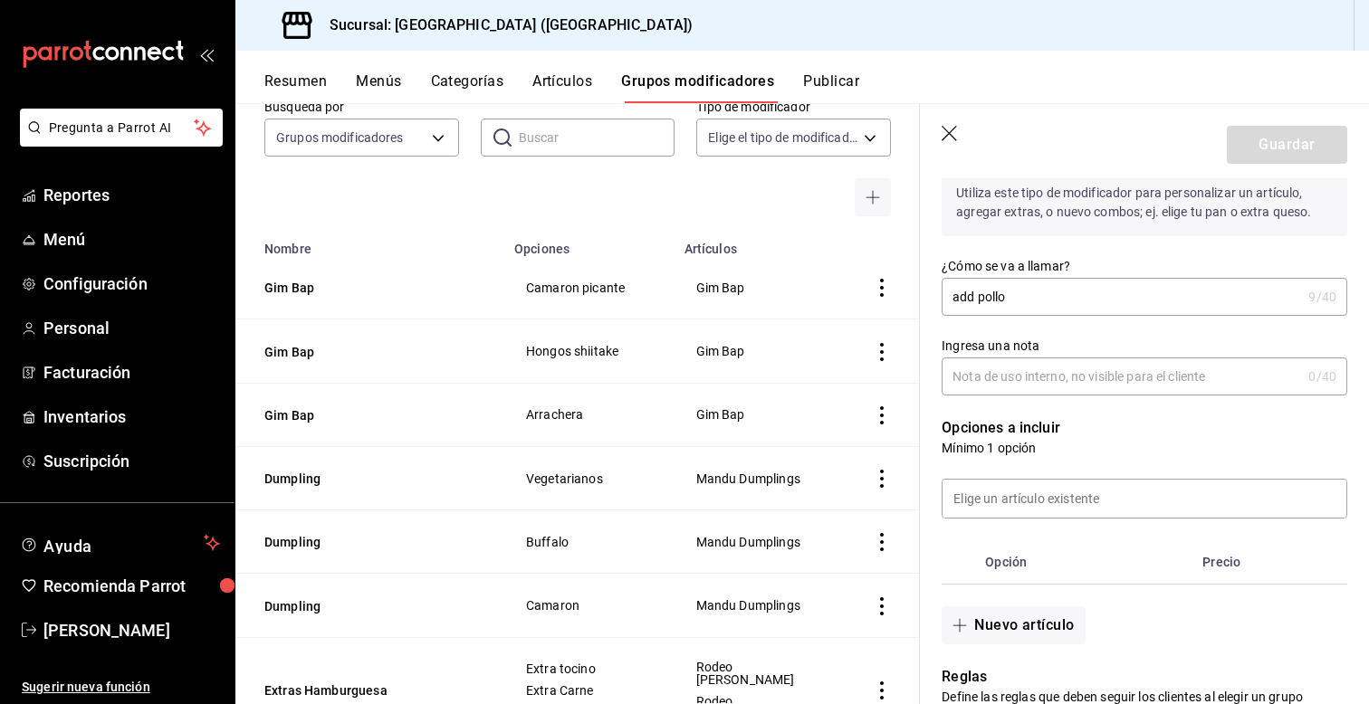
scroll to position [181, 0]
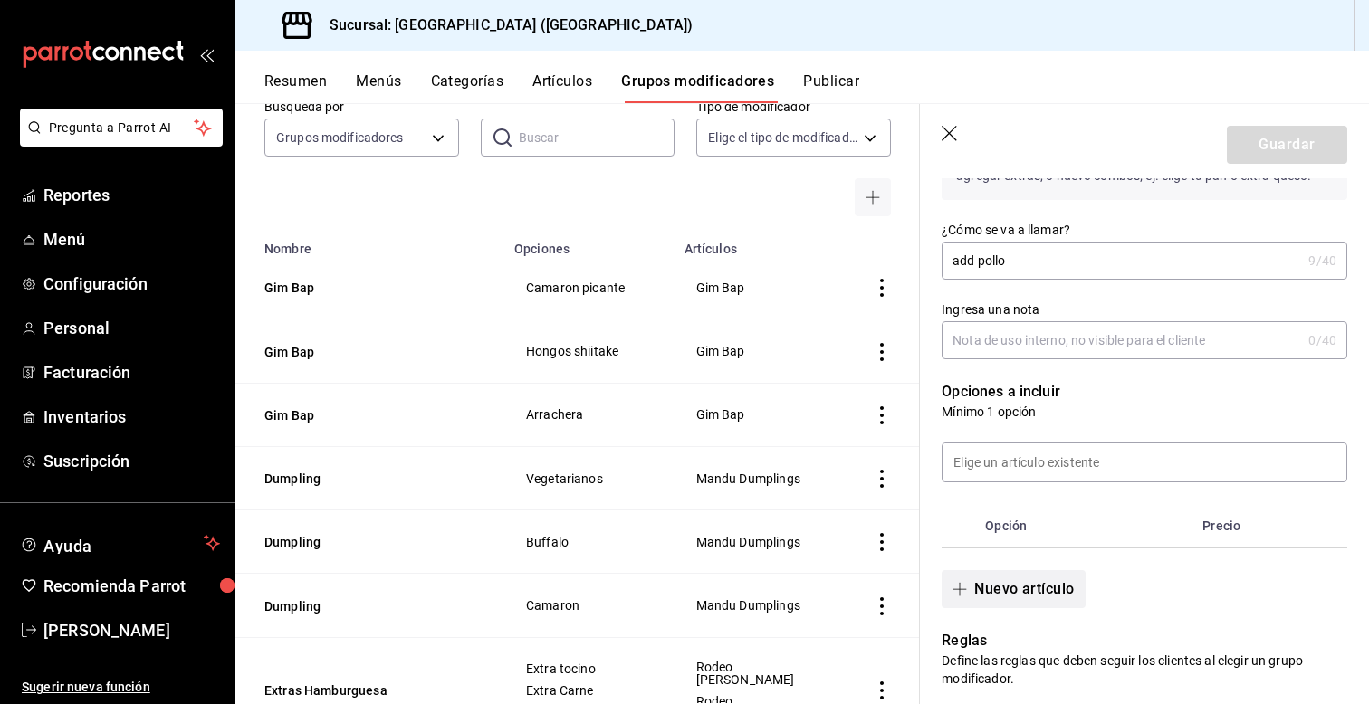
click at [1007, 587] on button "Nuevo artículo" at bounding box center [1013, 589] width 143 height 38
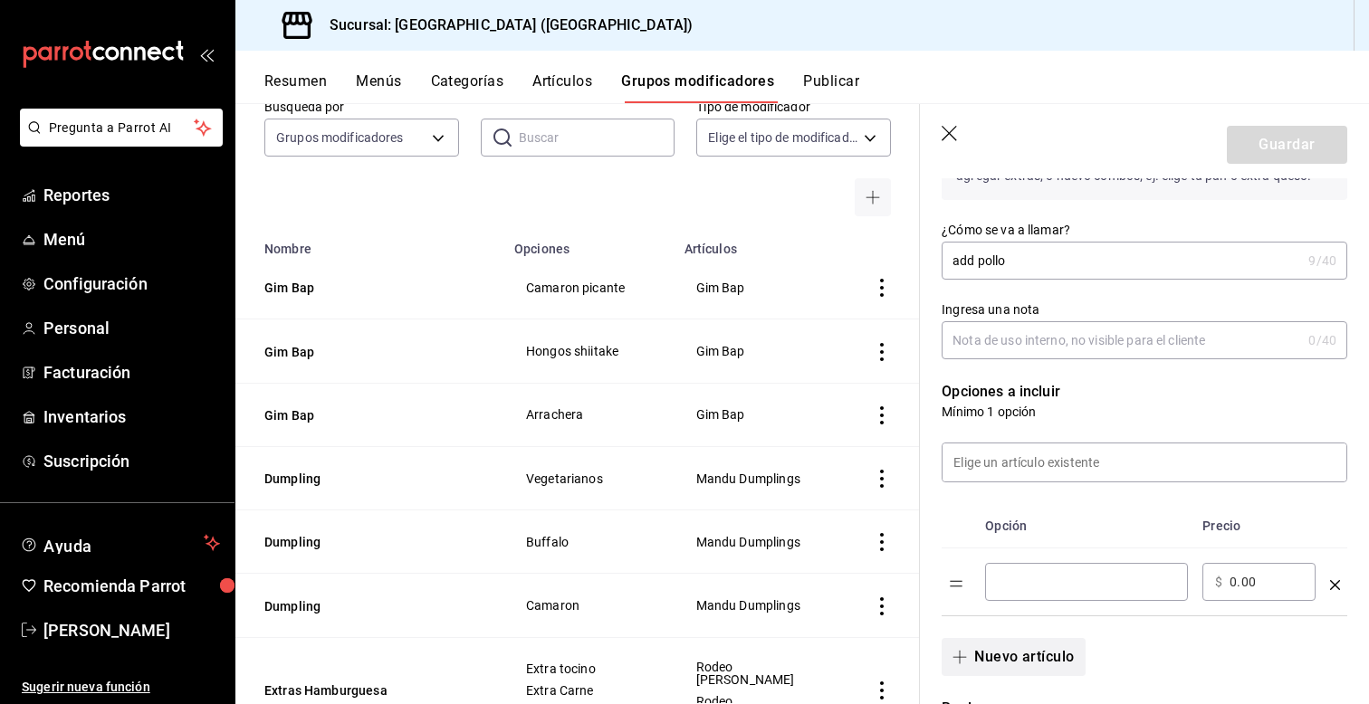
click at [1007, 587] on input "optionsTable" at bounding box center [1086, 582] width 177 height 18
type input "add pollo"
click at [935, 549] on div "Opción Precio add pollo ​ ​ $ 0.00 ​" at bounding box center [1133, 550] width 427 height 134
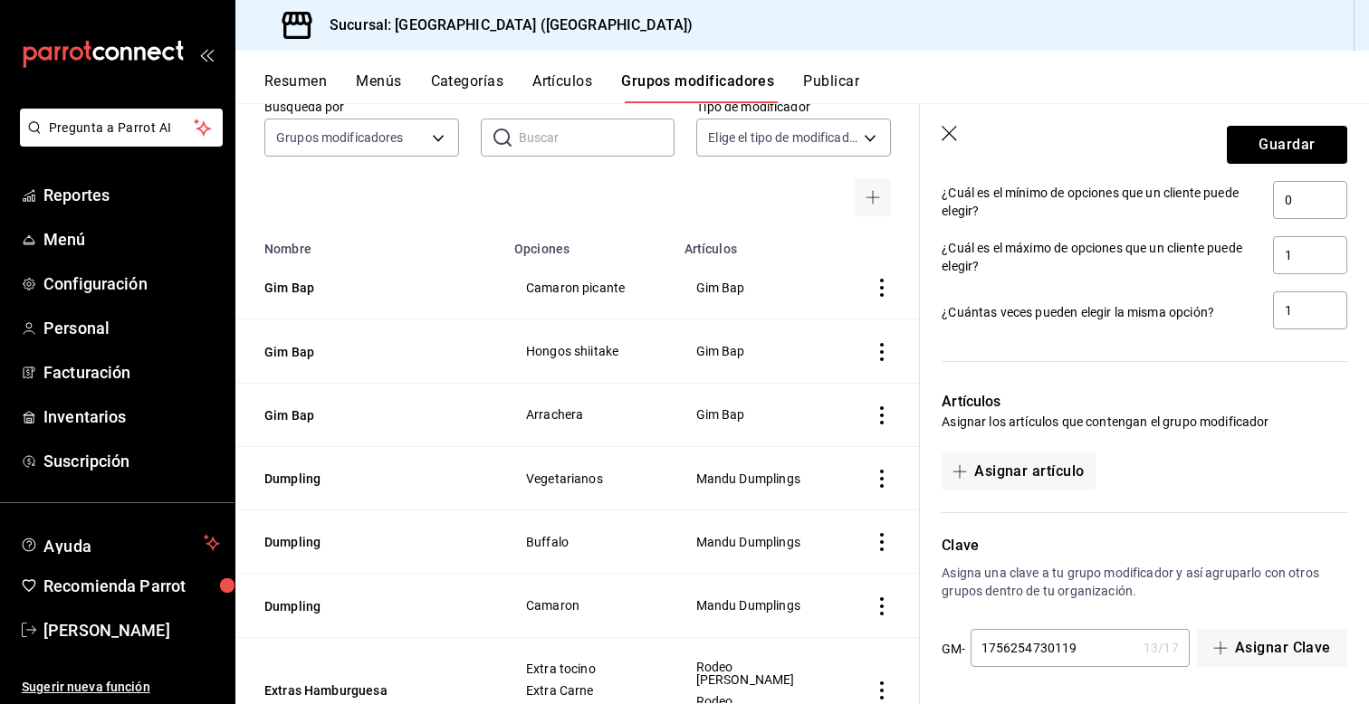
scroll to position [848, 0]
click at [993, 463] on button "Asignar artículo" at bounding box center [1018, 471] width 153 height 38
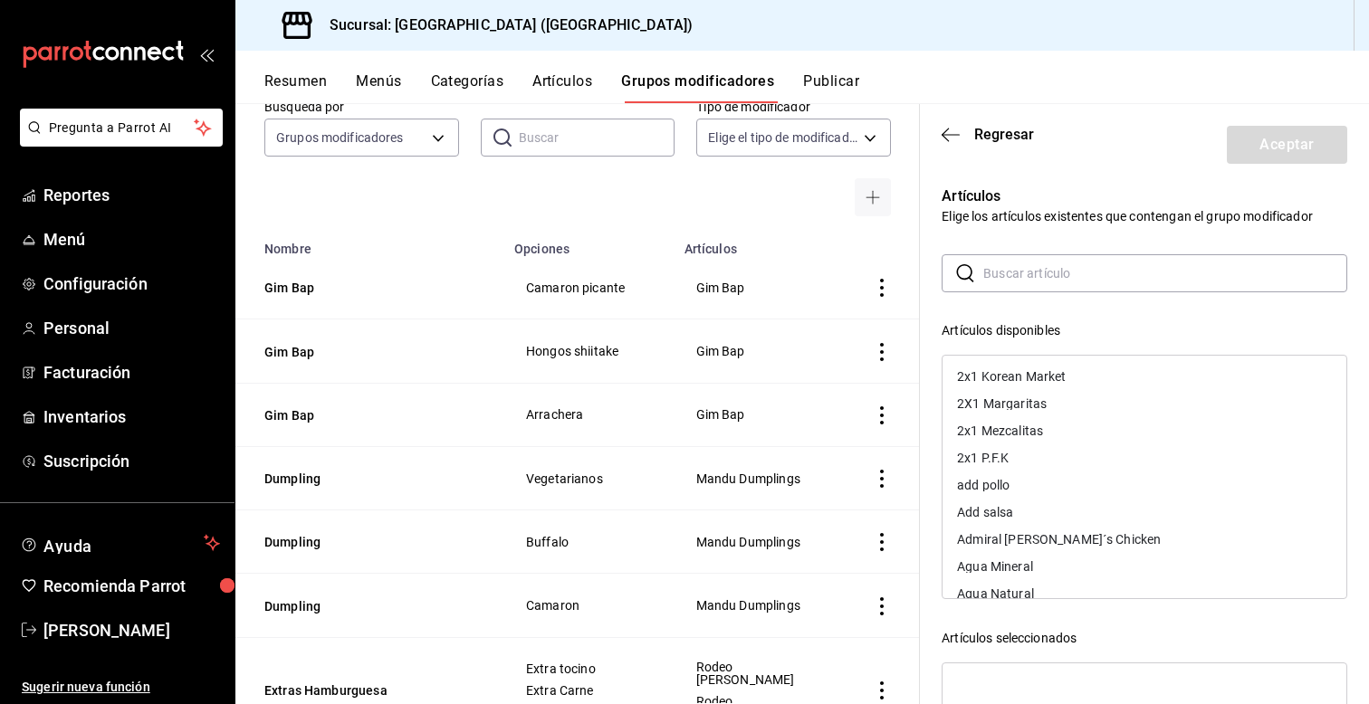
click at [995, 281] on input "text" at bounding box center [1165, 273] width 364 height 36
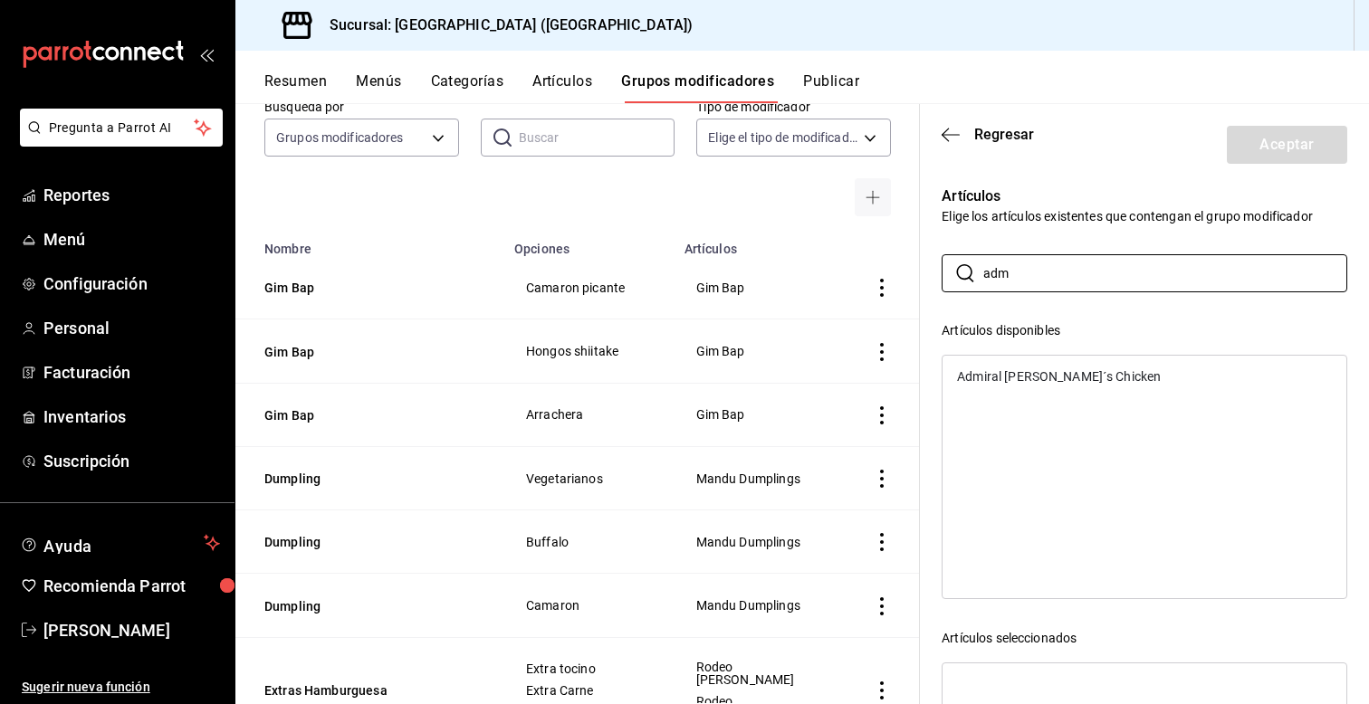
type input "adm"
click at [976, 378] on div "Admiral [PERSON_NAME]´s Chicken" at bounding box center [1059, 376] width 204 height 13
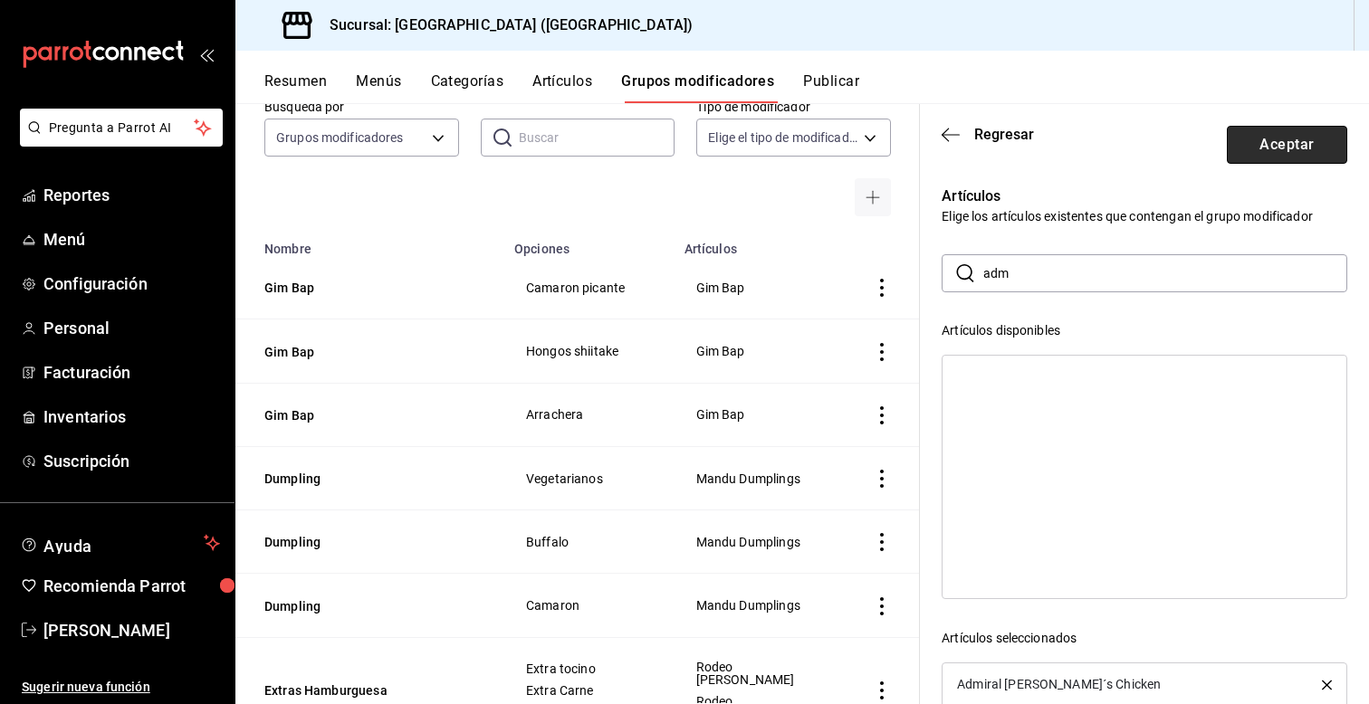
click at [1259, 154] on button "Aceptar" at bounding box center [1287, 145] width 120 height 38
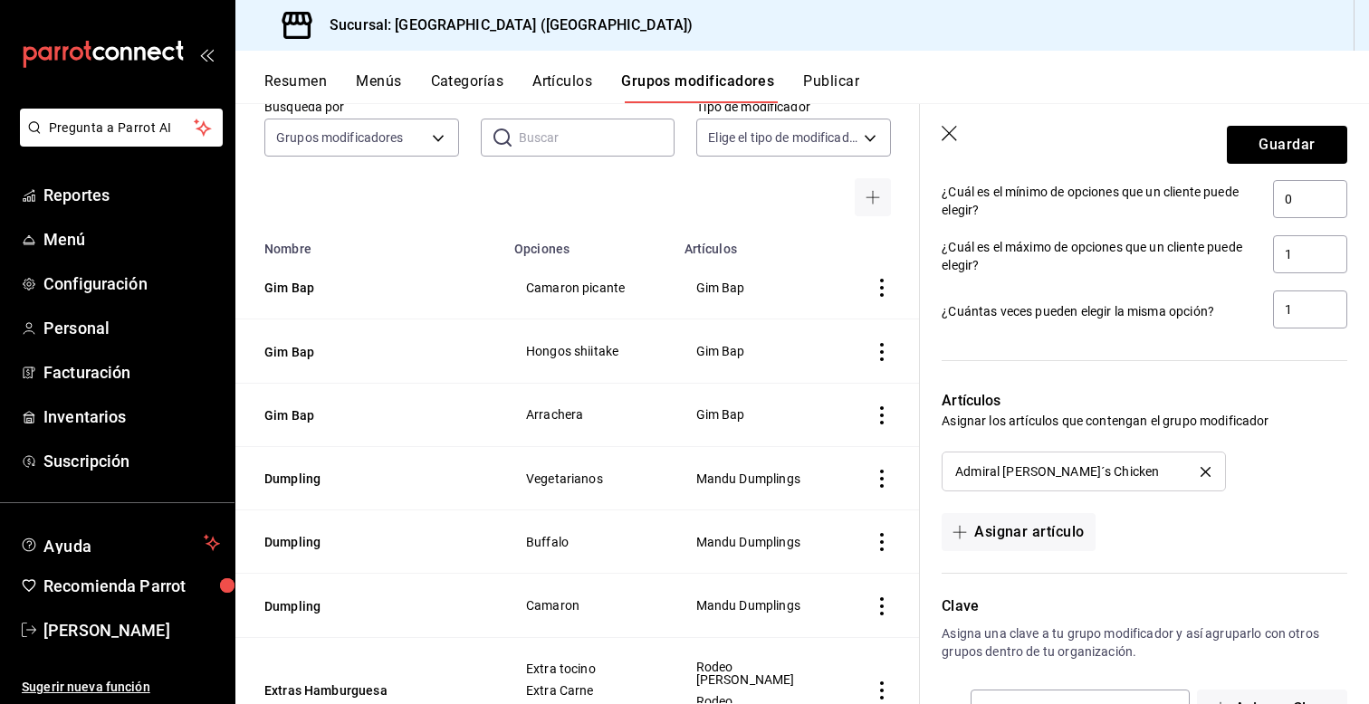
click at [932, 340] on div at bounding box center [1133, 349] width 427 height 37
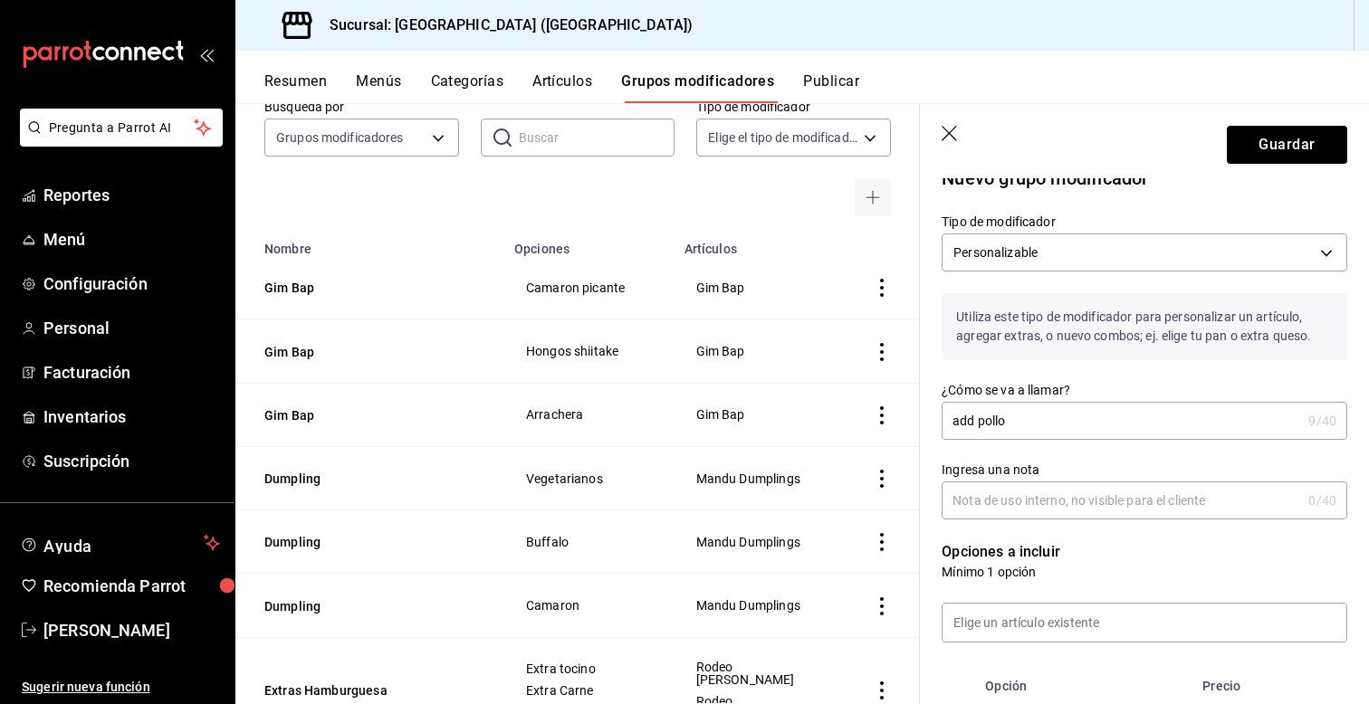
scroll to position [0, 0]
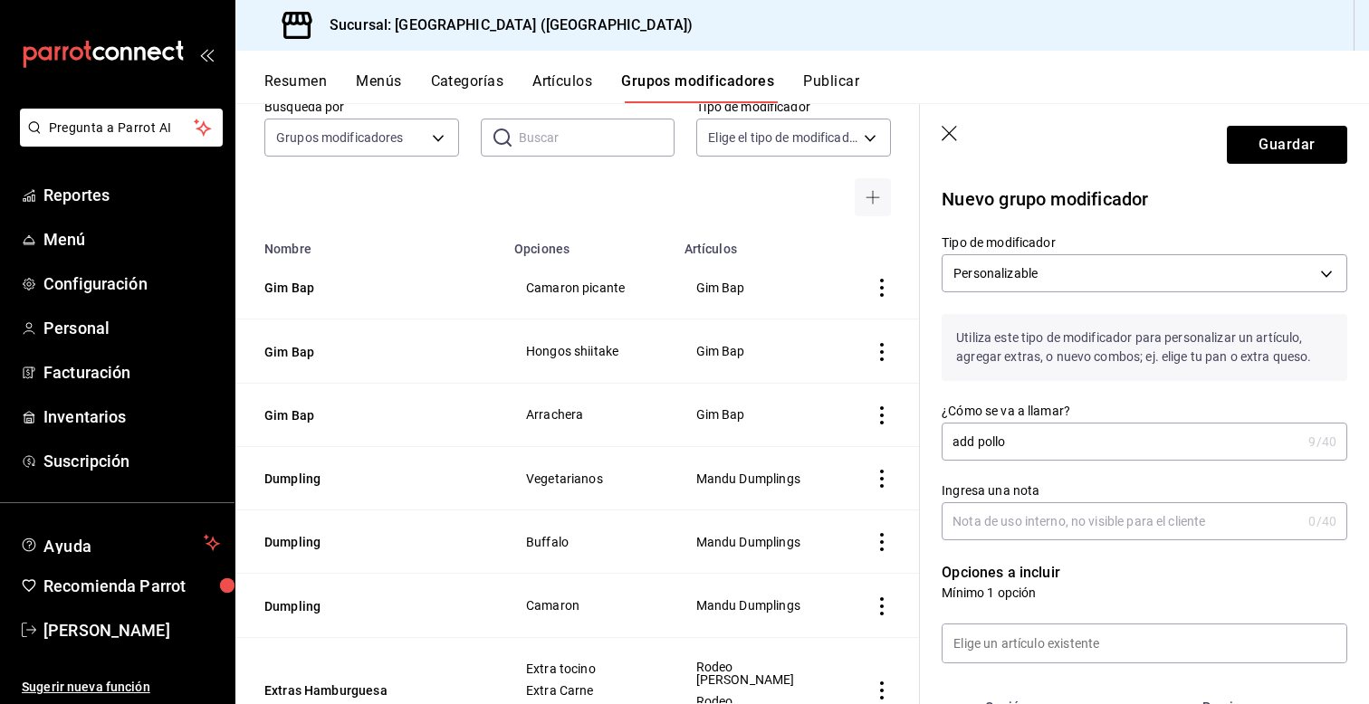
click at [932, 503] on div "Ingresa una nota 0 /40 Ingresa una nota" at bounding box center [1133, 501] width 427 height 80
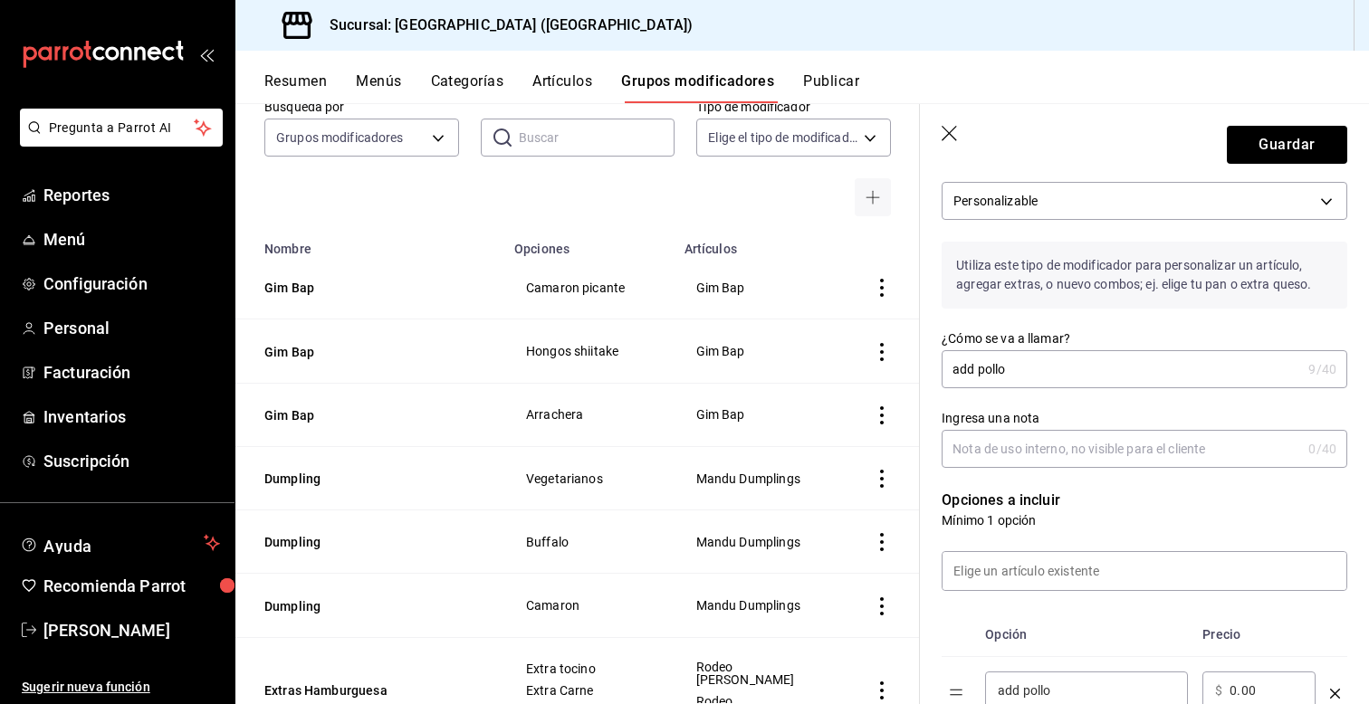
scroll to position [109, 0]
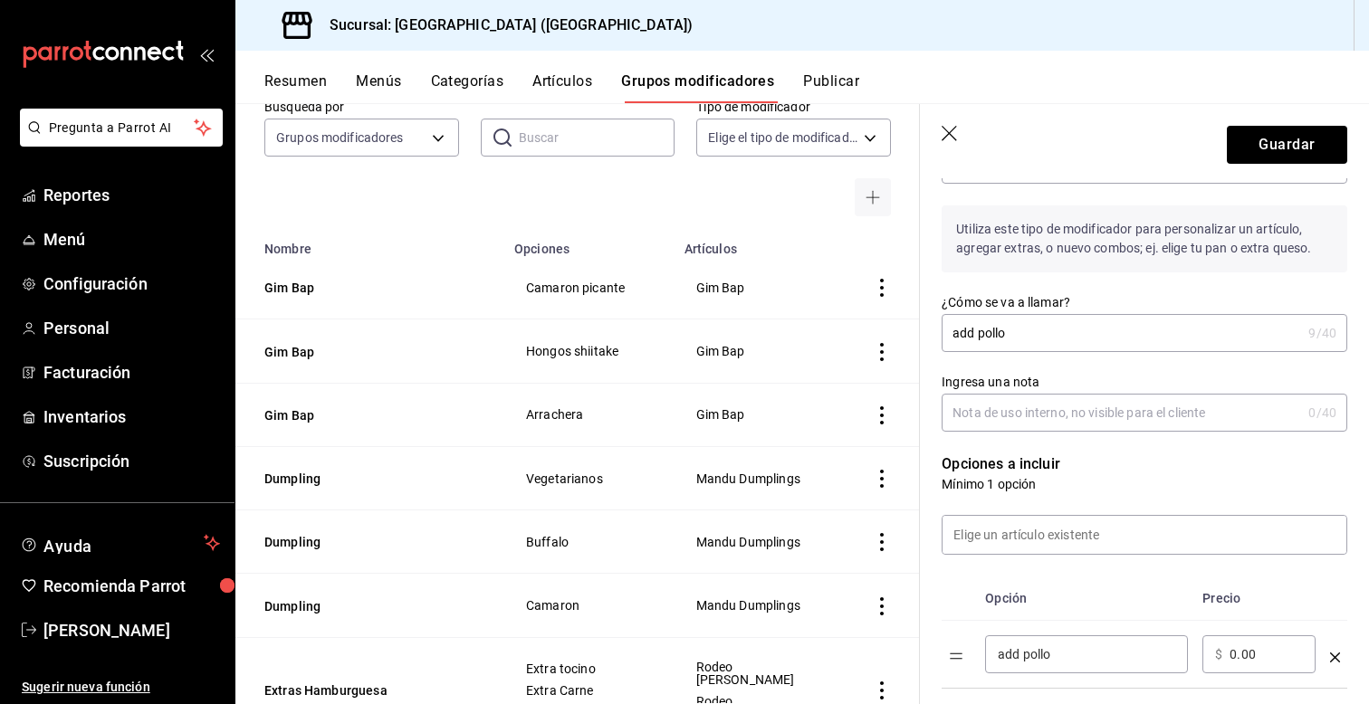
click at [1334, 653] on icon "optionsTable" at bounding box center [1335, 658] width 10 height 10
click at [995, 667] on button "Nuevo artículo" at bounding box center [1013, 662] width 143 height 38
click at [1058, 657] on input "optionsTable" at bounding box center [1086, 655] width 177 height 18
type input "add pollo"
drag, startPoint x: 1024, startPoint y: 330, endPoint x: 907, endPoint y: 335, distance: 116.9
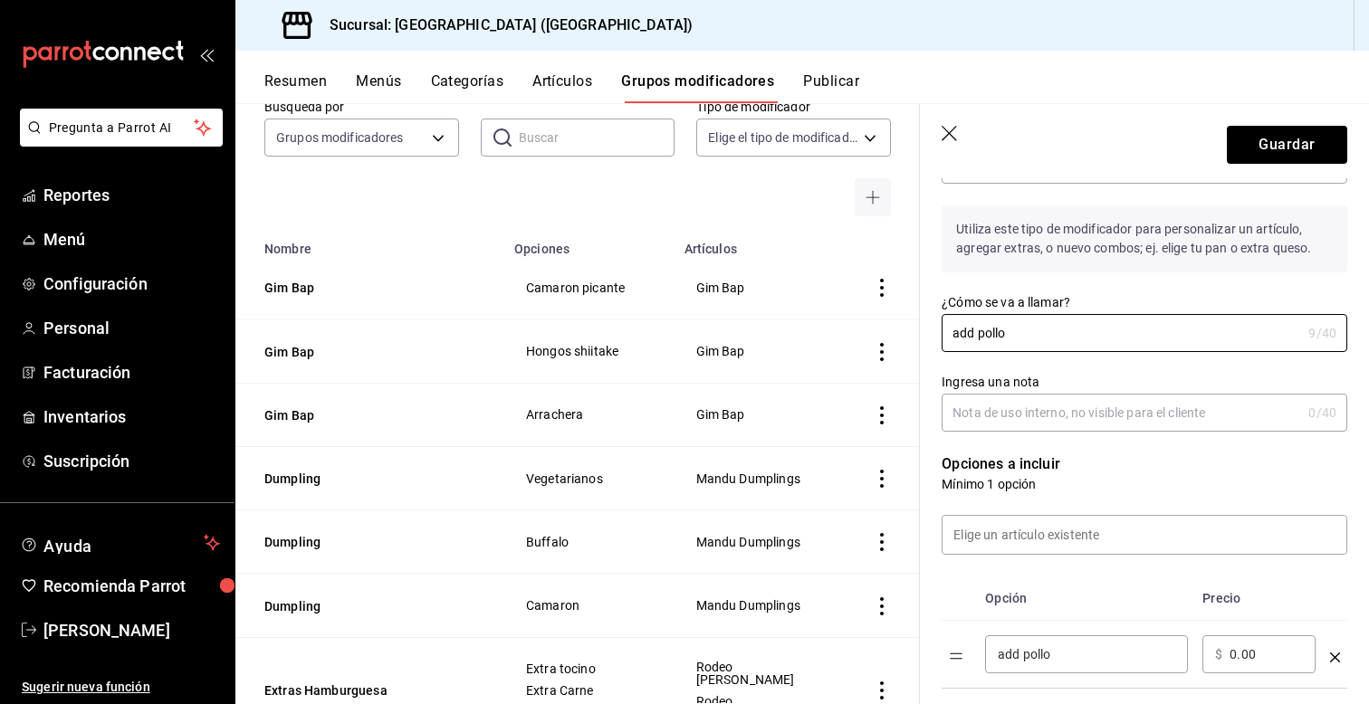
click at [907, 335] on main "Grupos modificadores sucursal Para editar los grupos modificadores o cambios ge…" at bounding box center [802, 403] width 1134 height 601
type input "extra"
click at [933, 409] on div "Ingresa una nota 0 /40 Ingresa una nota" at bounding box center [1133, 392] width 427 height 80
click at [1271, 648] on input "0.00" at bounding box center [1266, 655] width 73 height 18
type input "0.00"
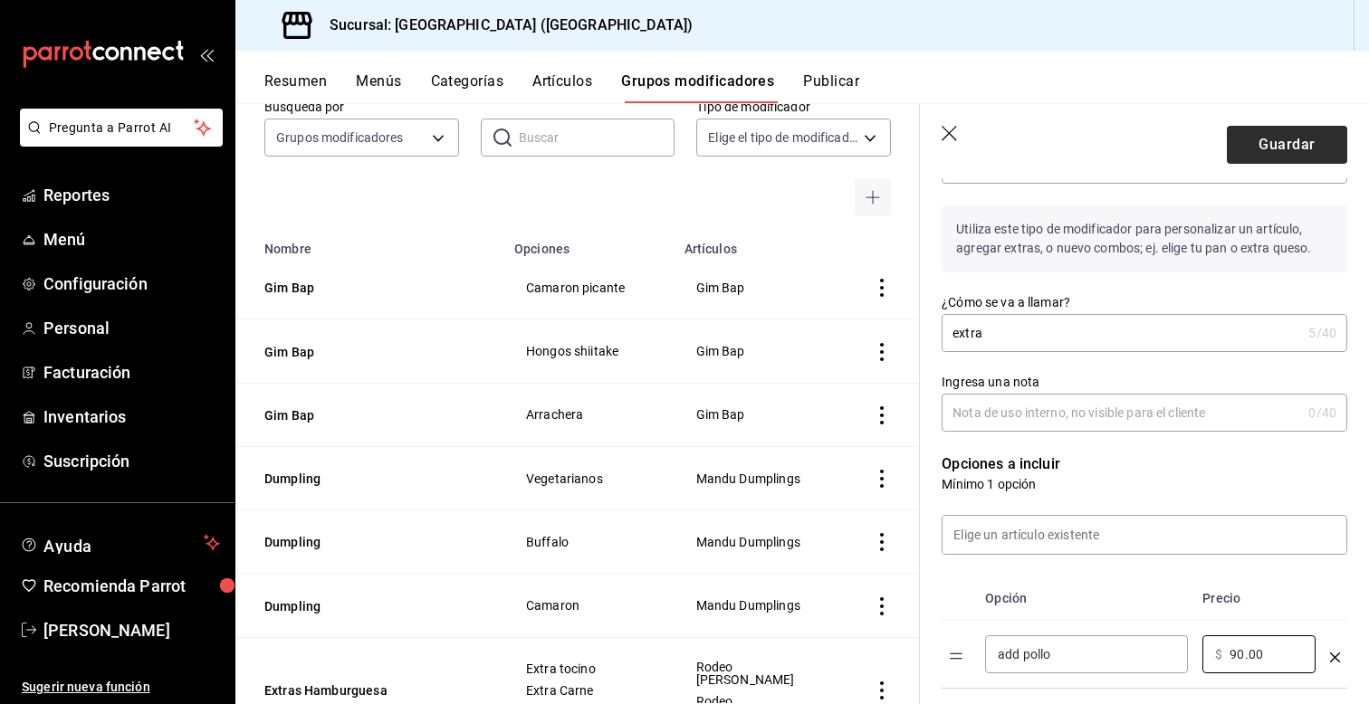
type input "90.00"
click at [1277, 138] on button "Guardar" at bounding box center [1287, 145] width 120 height 38
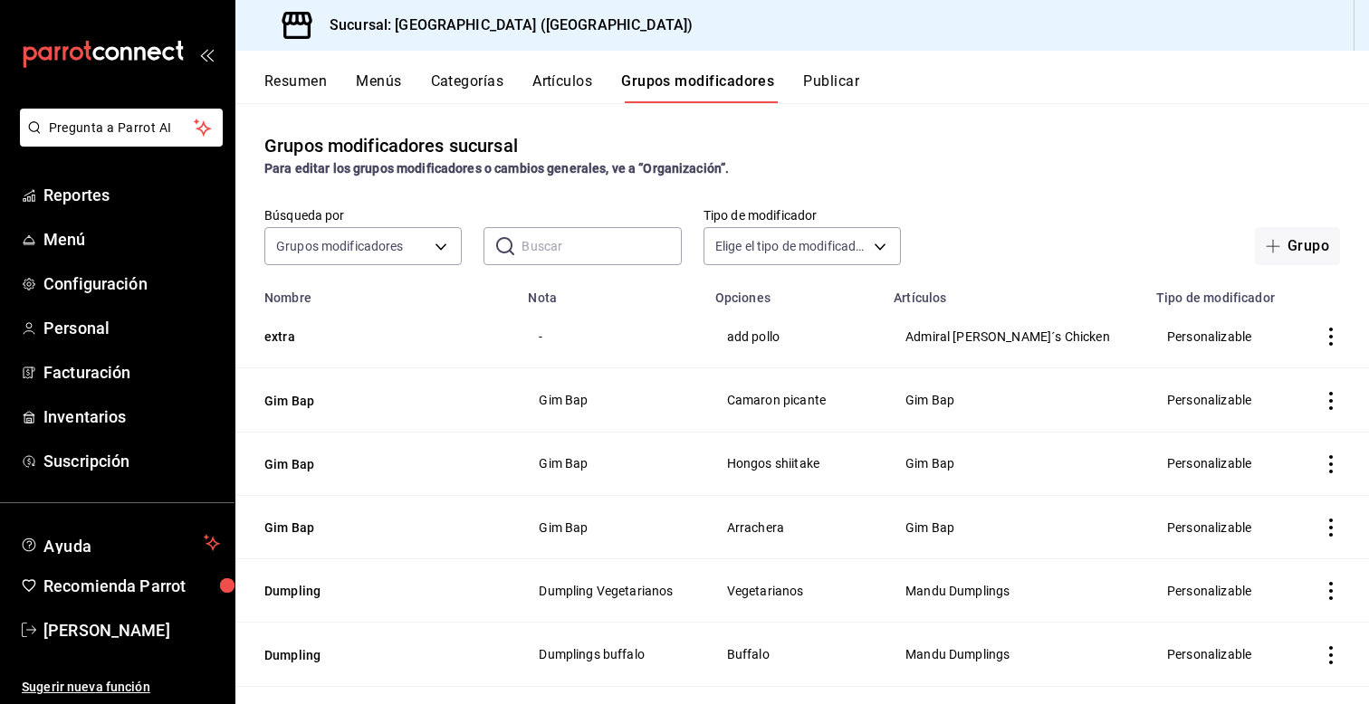
click at [1335, 333] on icon "actions" at bounding box center [1331, 337] width 18 height 18
click at [1284, 372] on span "Editar" at bounding box center [1276, 378] width 47 height 19
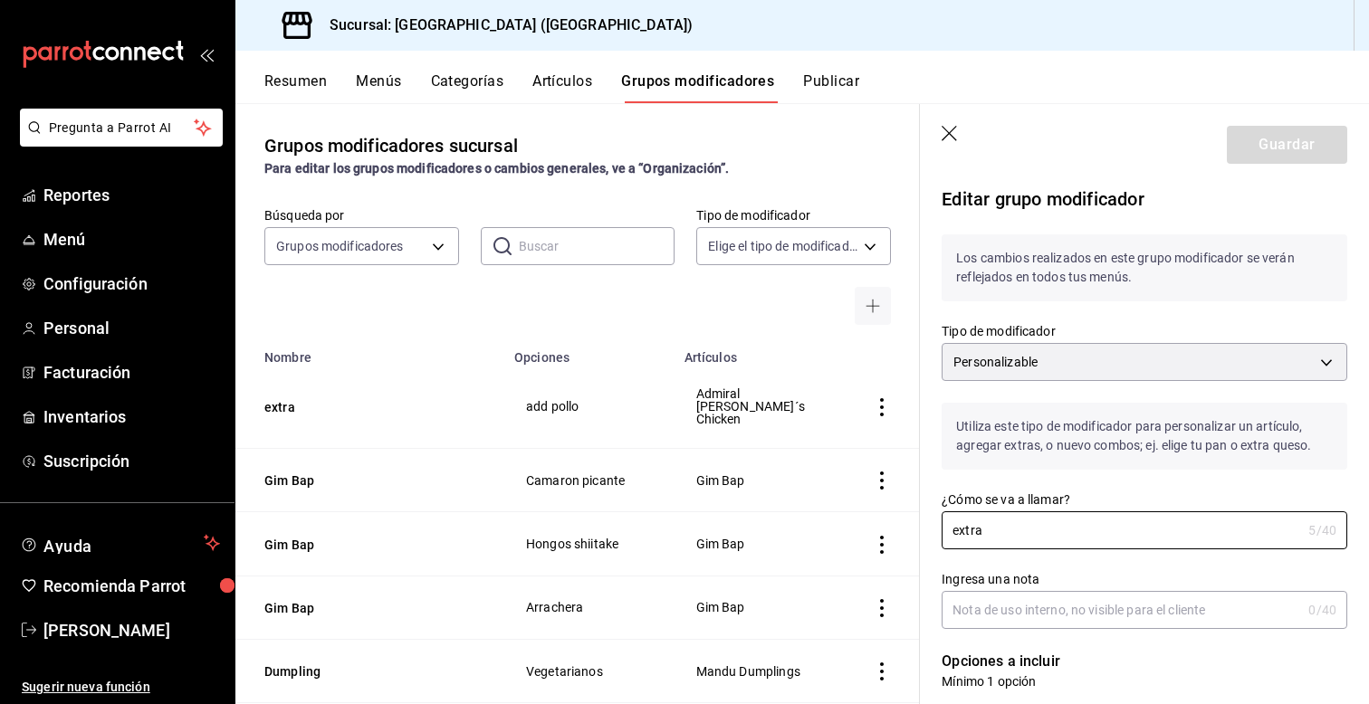
drag, startPoint x: 1008, startPoint y: 526, endPoint x: 897, endPoint y: 530, distance: 110.5
click at [897, 530] on main "Grupos modificadores sucursal Para editar los grupos modificadores o cambios ge…" at bounding box center [802, 403] width 1134 height 601
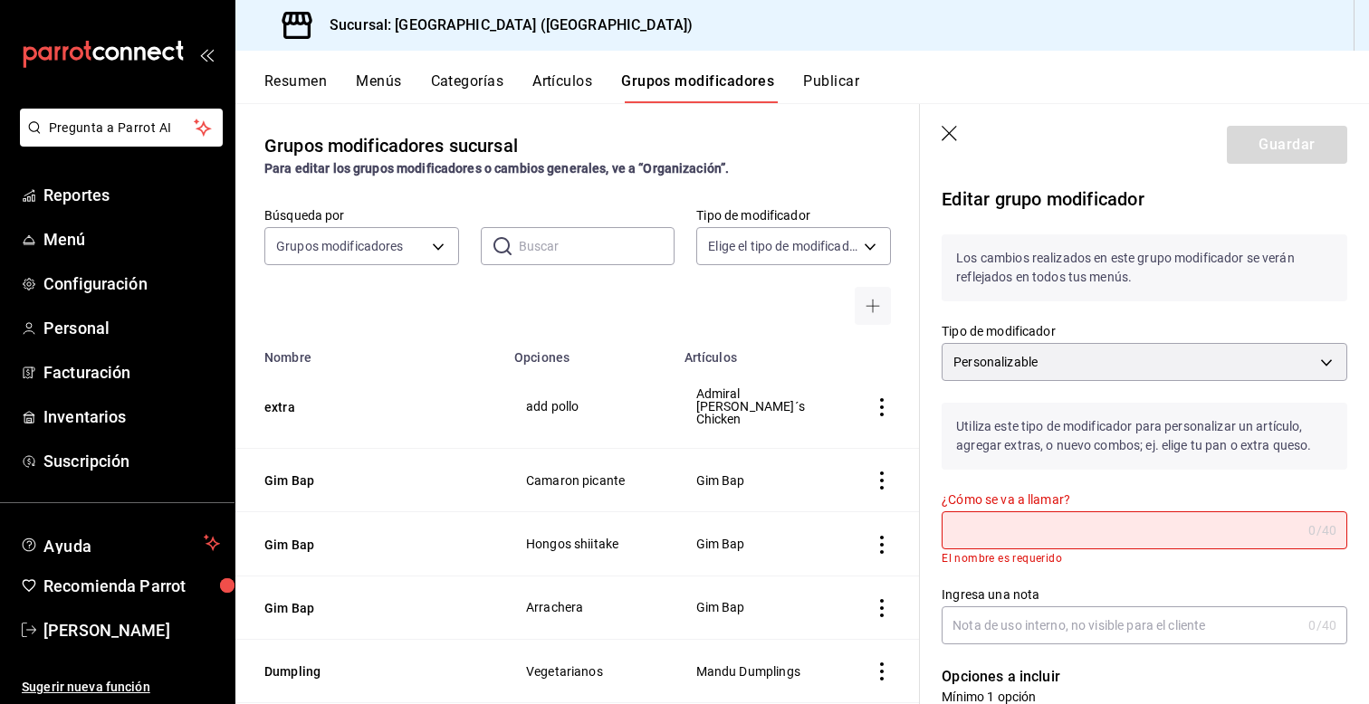
type input "a"
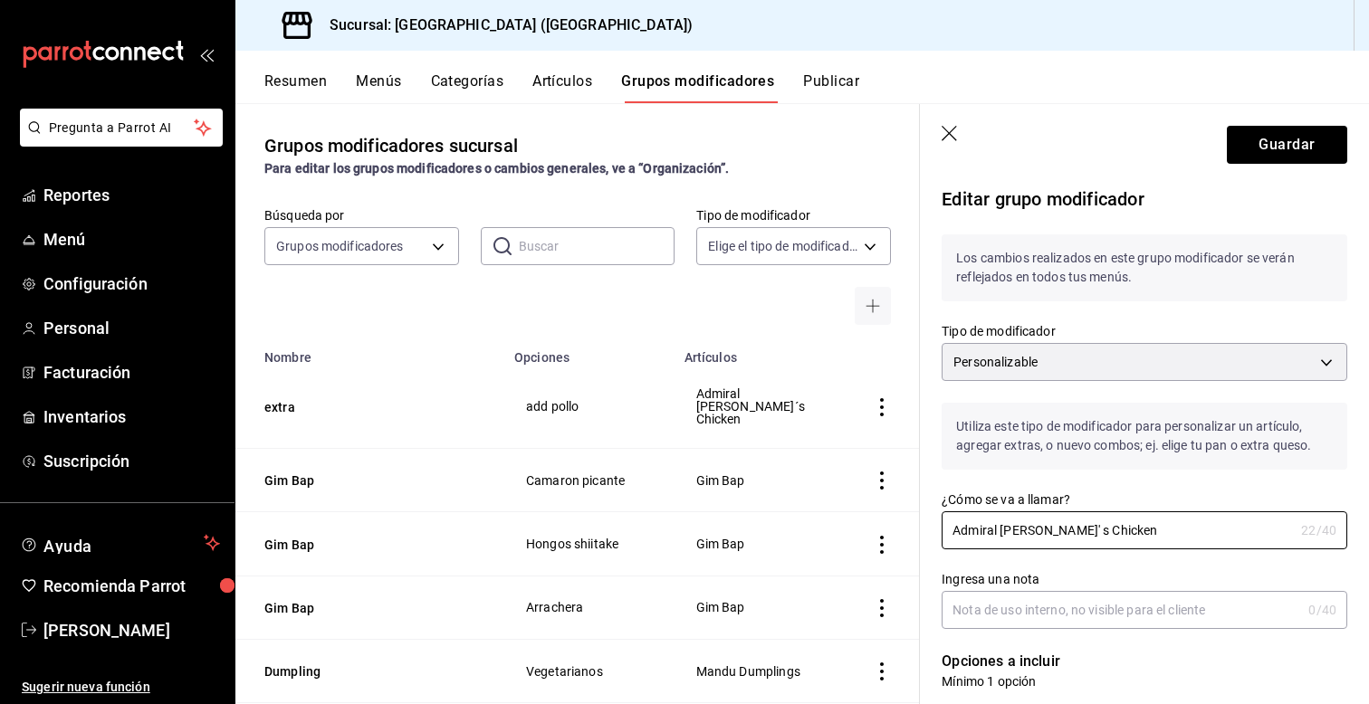
type input "Admiral Lee' s Chicken"
click at [933, 474] on div "¿Cómo se va a llamar? Admiral Lee' s Chicken 22 /40 ¿Cómo se va a llamar?" at bounding box center [1133, 510] width 427 height 80
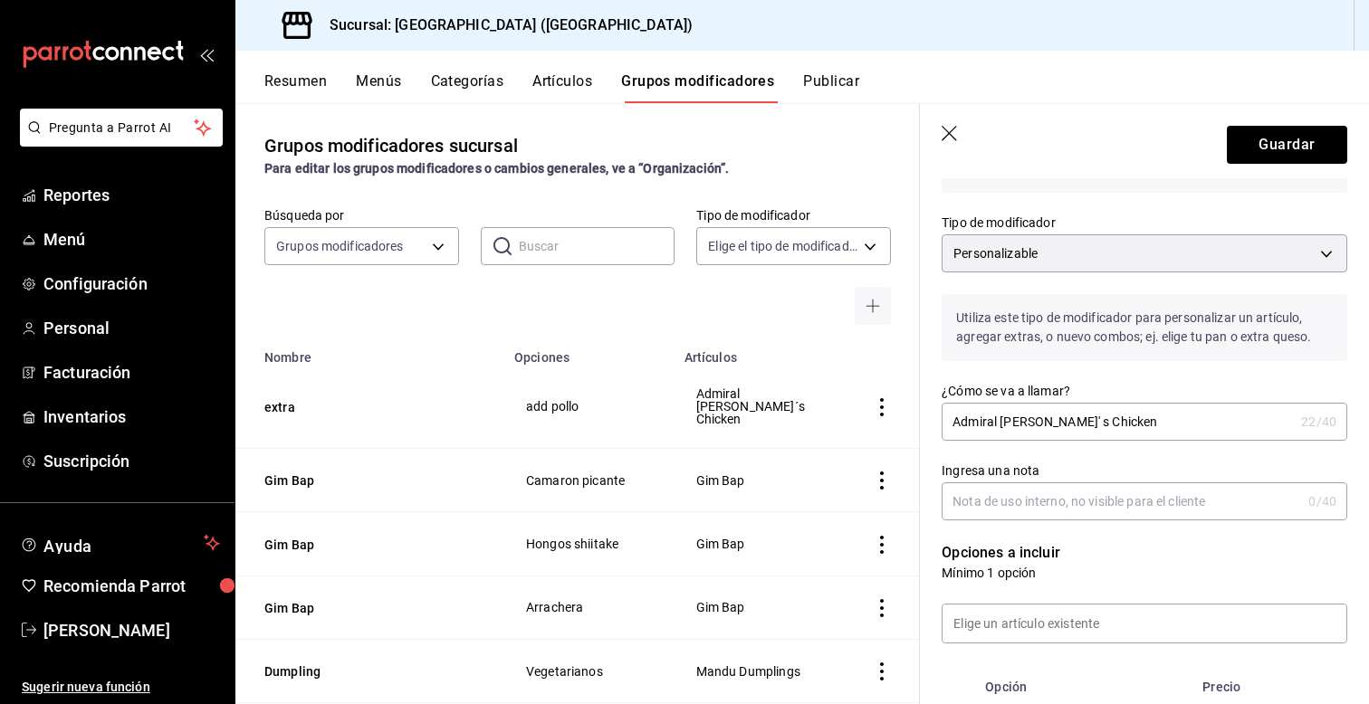
scroll to position [145, 0]
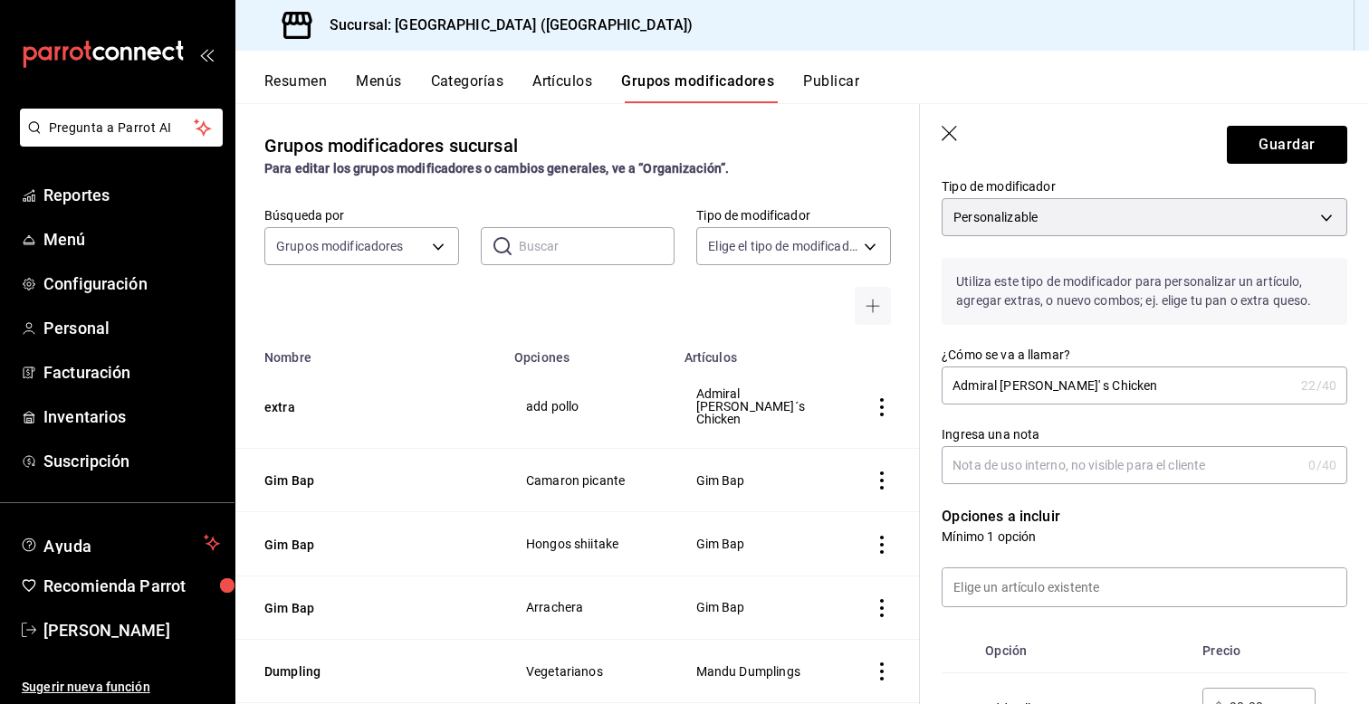
click at [1010, 476] on input "Ingresa una nota" at bounding box center [1121, 465] width 359 height 36
type input "add pollo"
click at [1272, 159] on button "Guardar" at bounding box center [1287, 145] width 120 height 38
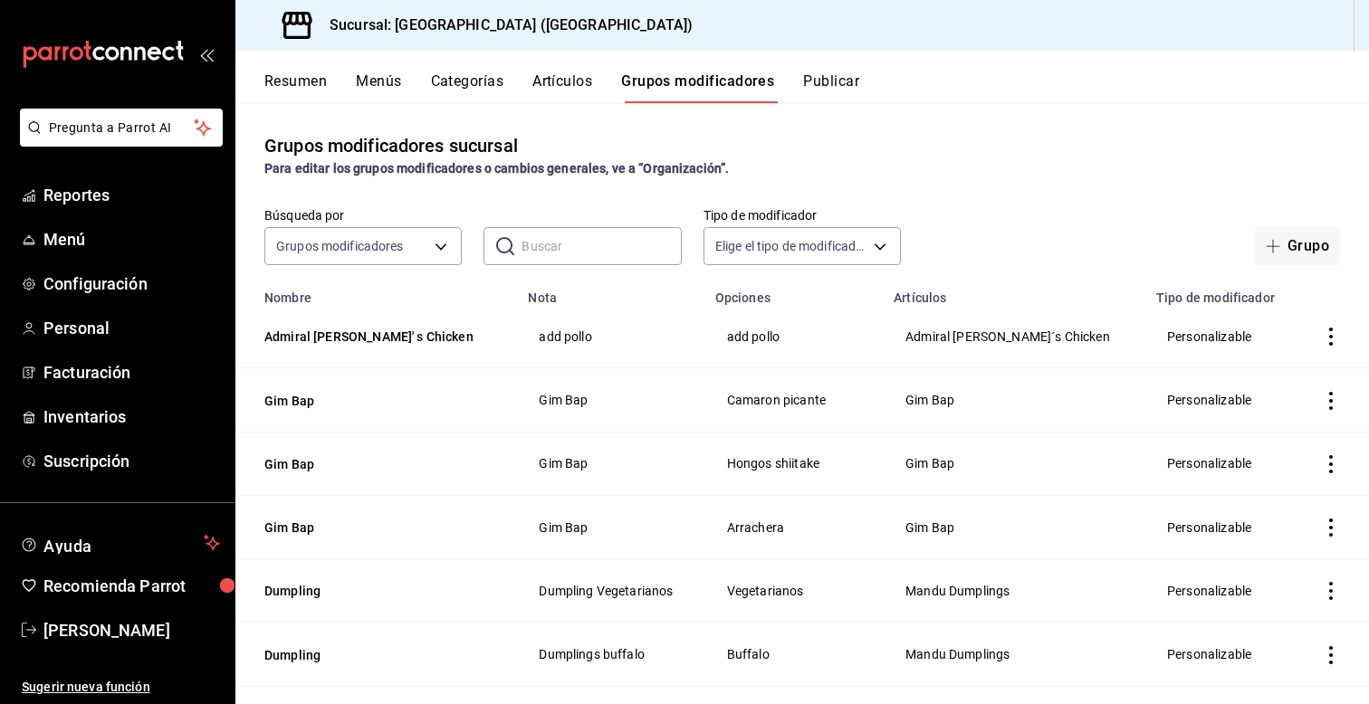
click at [570, 84] on button "Artículos" at bounding box center [562, 87] width 60 height 31
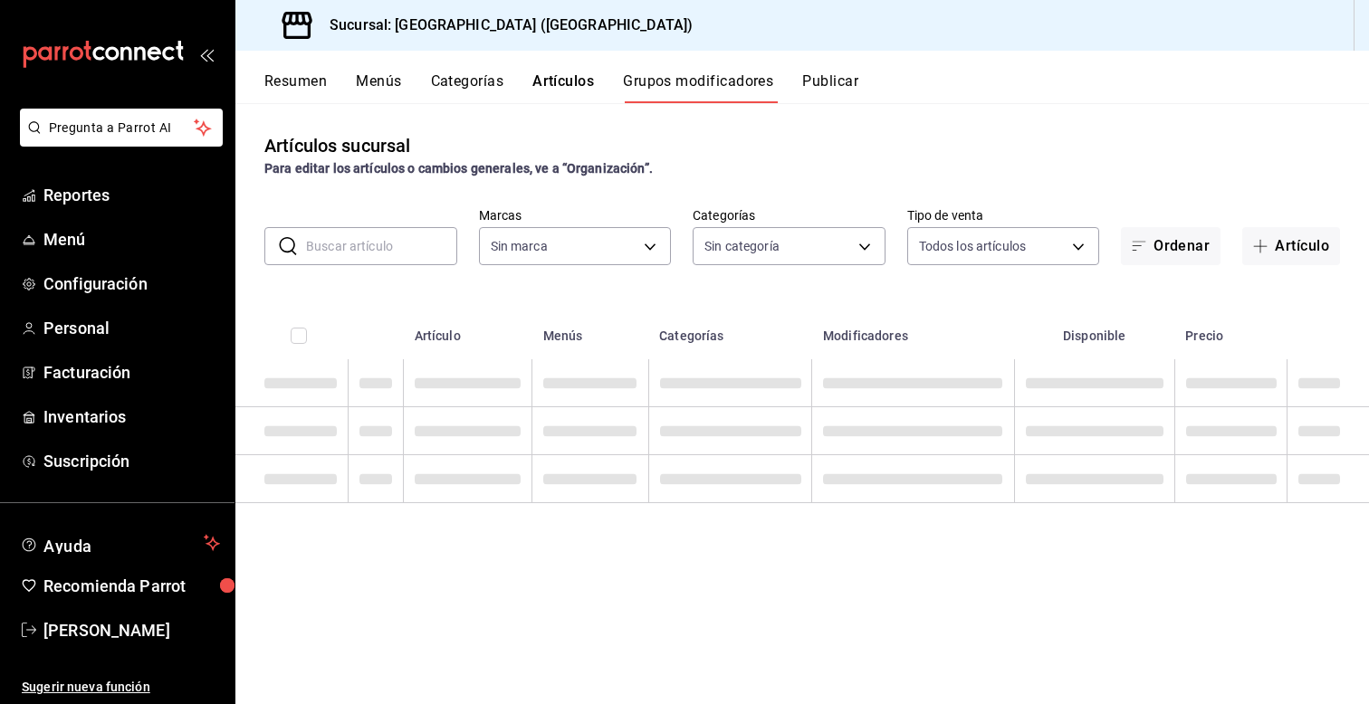
type input "d313fb58-d877-4286-9788-27e9f42d40b2"
type input "68b21464-c905-4d68-95d5-03c0a7900b42,ac4d7f68-47f9-4a6a-b3e0-b9b00930cc3e,c4c65…"
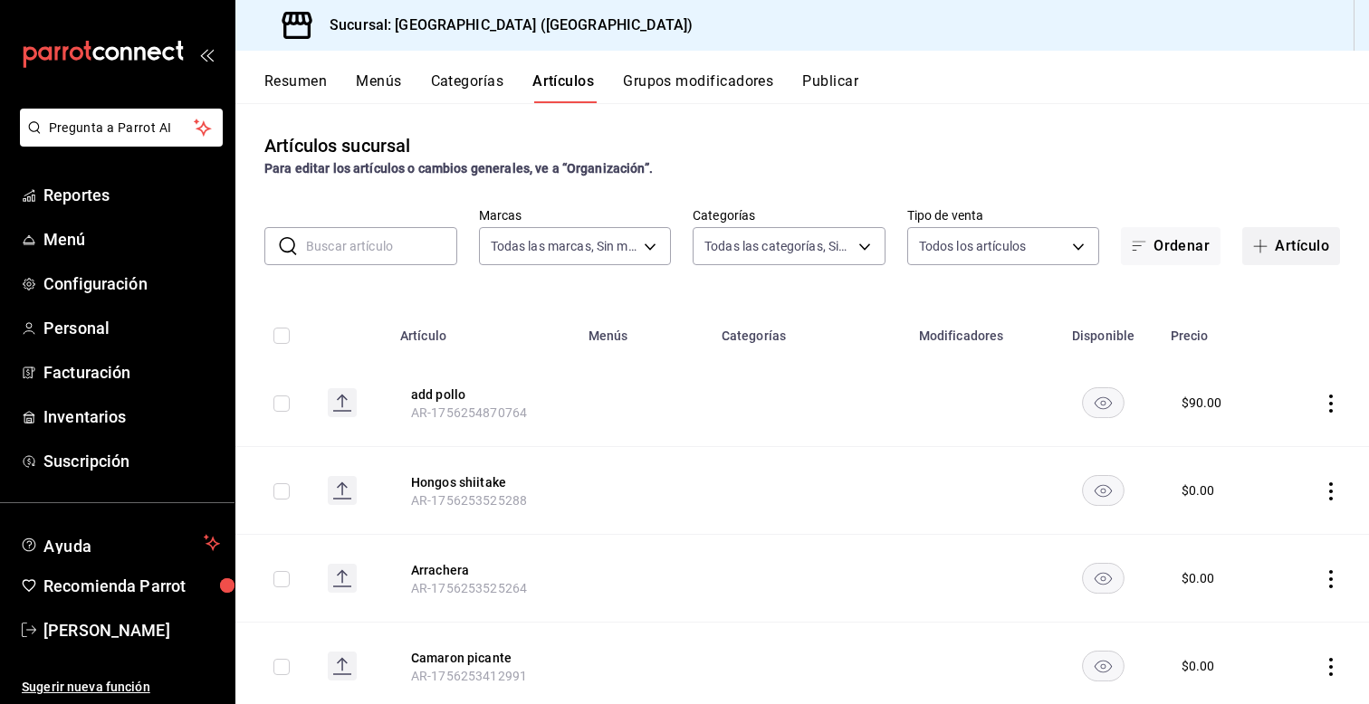
click at [1286, 253] on button "Artículo" at bounding box center [1291, 246] width 98 height 38
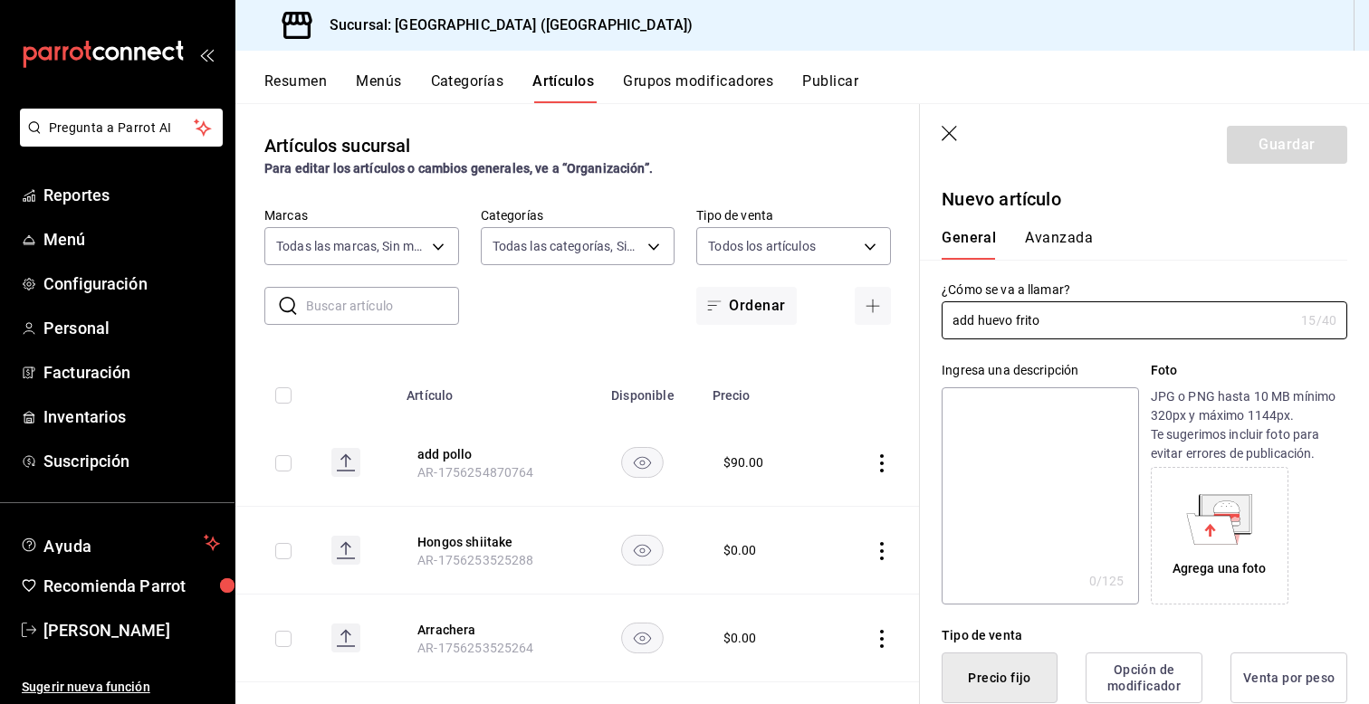
type input "add huevo frito"
click at [933, 369] on div "Ingresa una descripción x 0 /125 ​ Foto JPG o PNG hasta 10 MB mínimo 320px y má…" at bounding box center [1133, 472] width 427 height 265
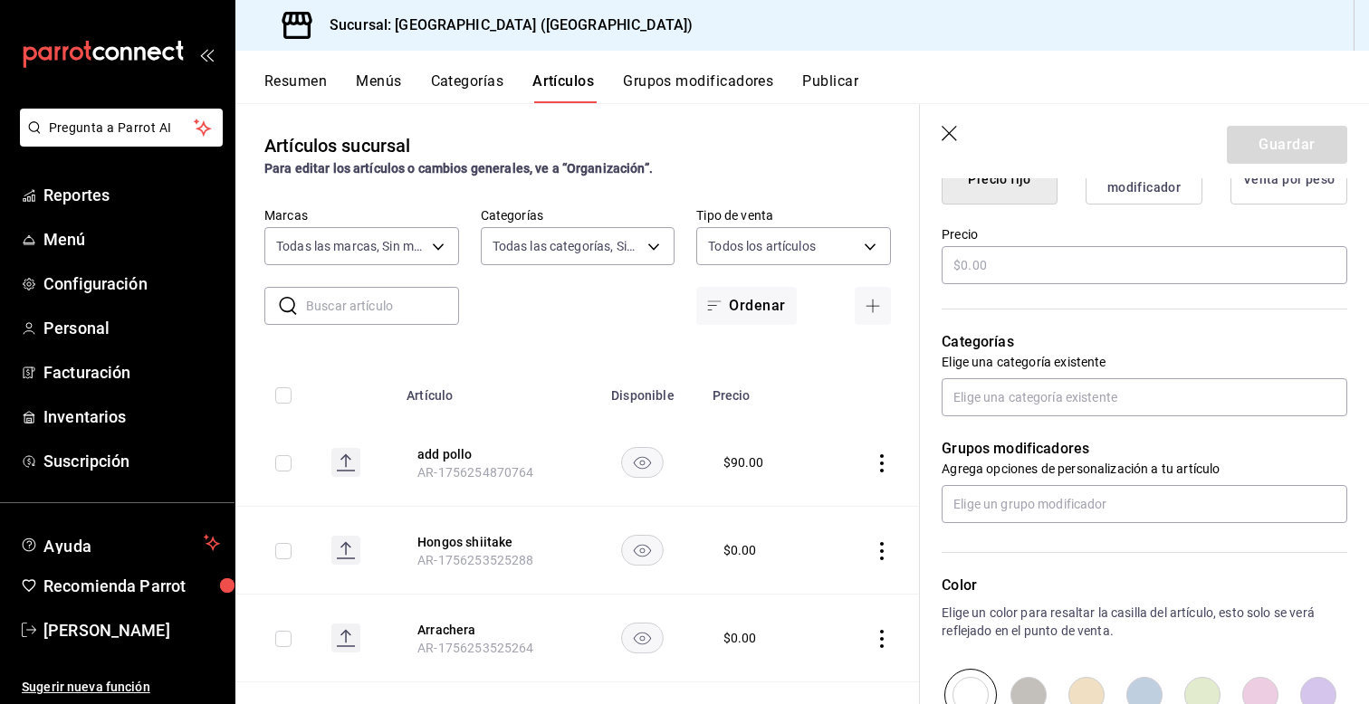
scroll to position [507, 0]
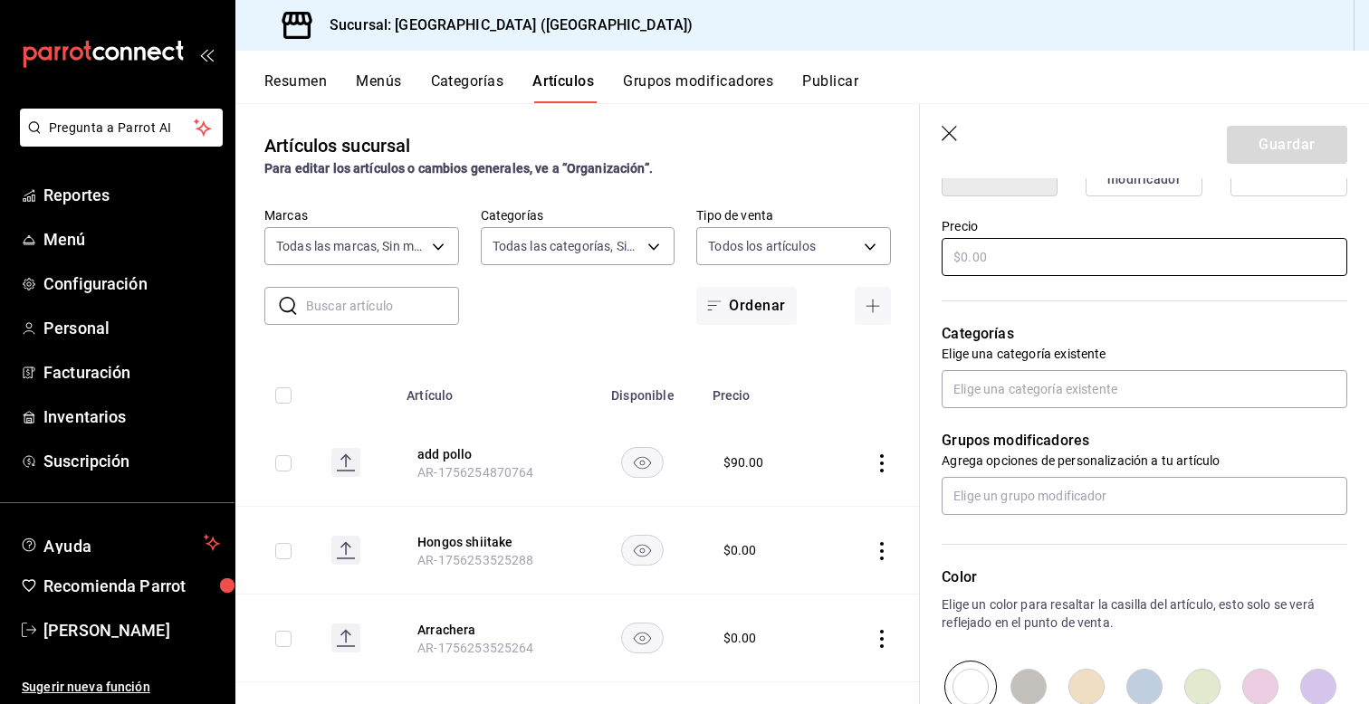
click at [974, 257] on input "text" at bounding box center [1145, 257] width 406 height 38
type input "$25.00"
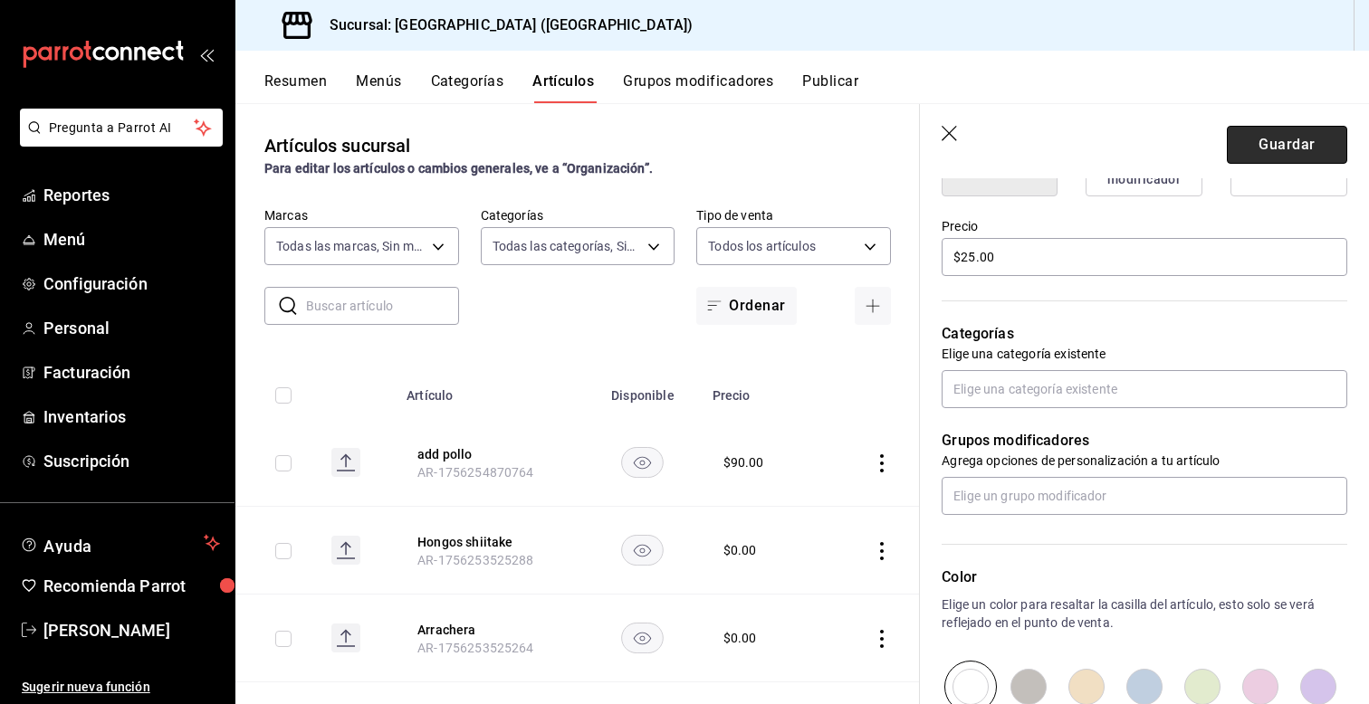
click at [1290, 143] on button "Guardar" at bounding box center [1287, 145] width 120 height 38
